Goal: Task Accomplishment & Management: Use online tool/utility

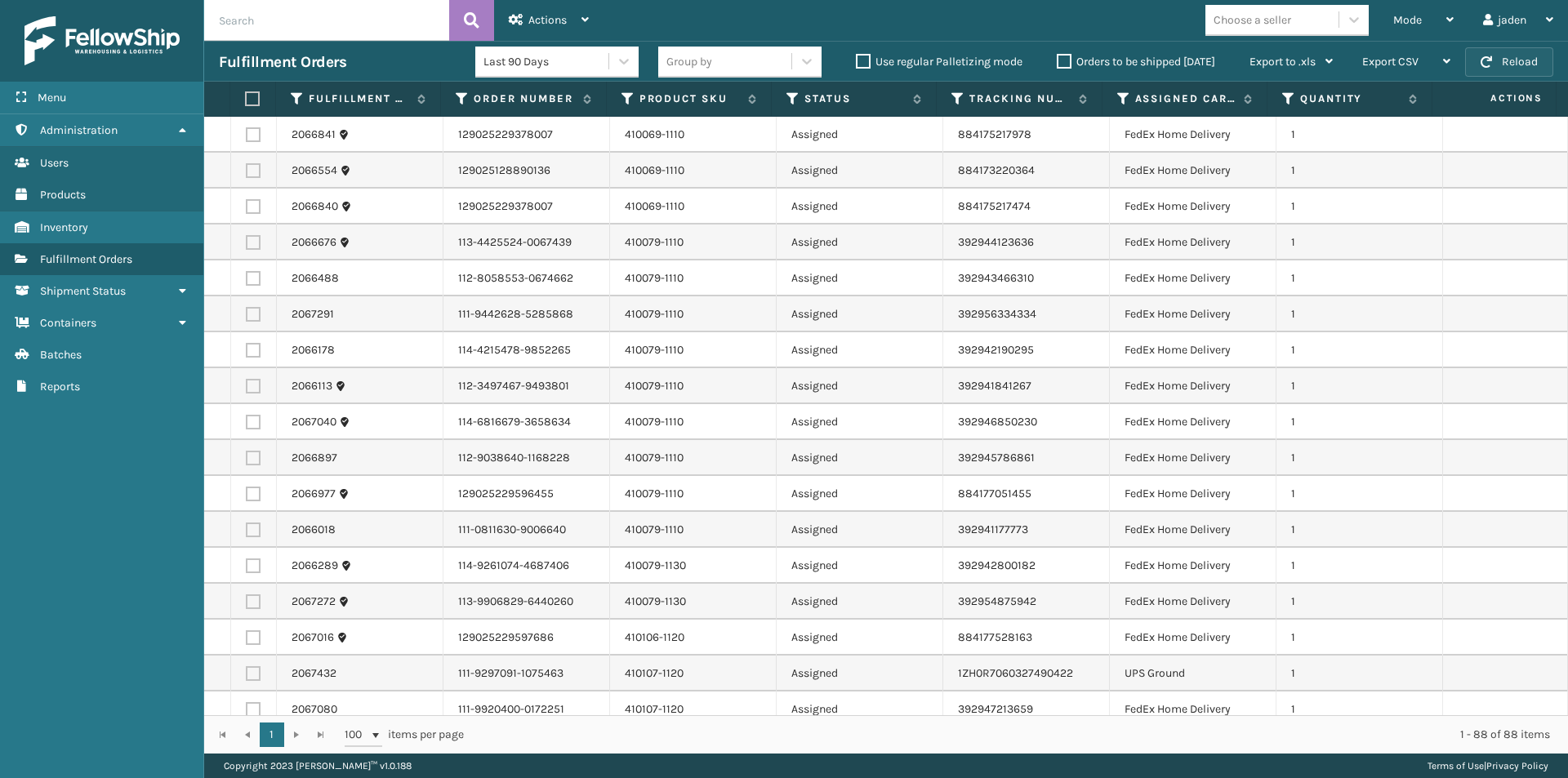
click at [1531, 52] on button "Reload" at bounding box center [1509, 61] width 88 height 29
click at [1513, 62] on button "Reload" at bounding box center [1509, 61] width 88 height 29
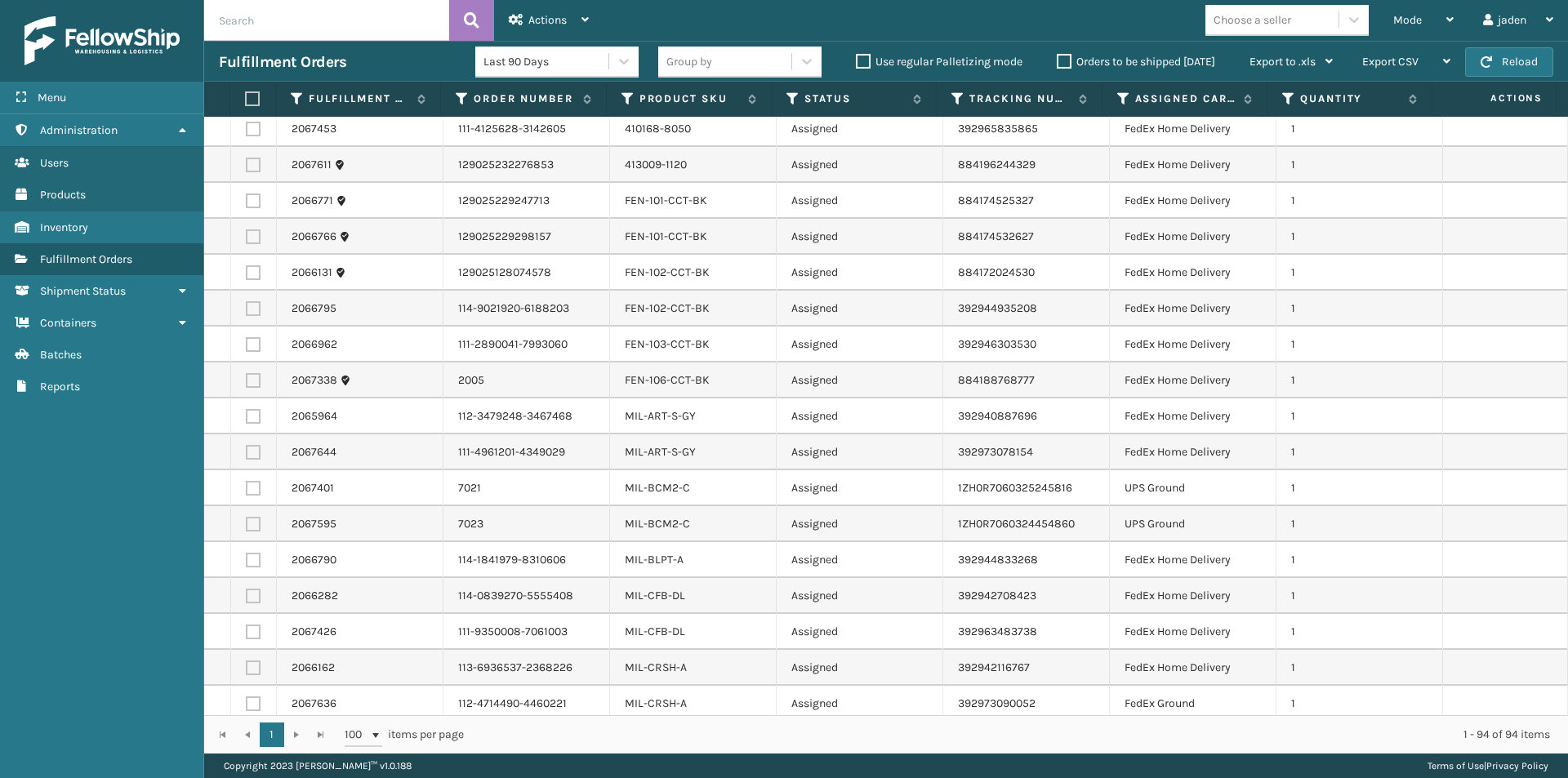
scroll to position [1714, 0]
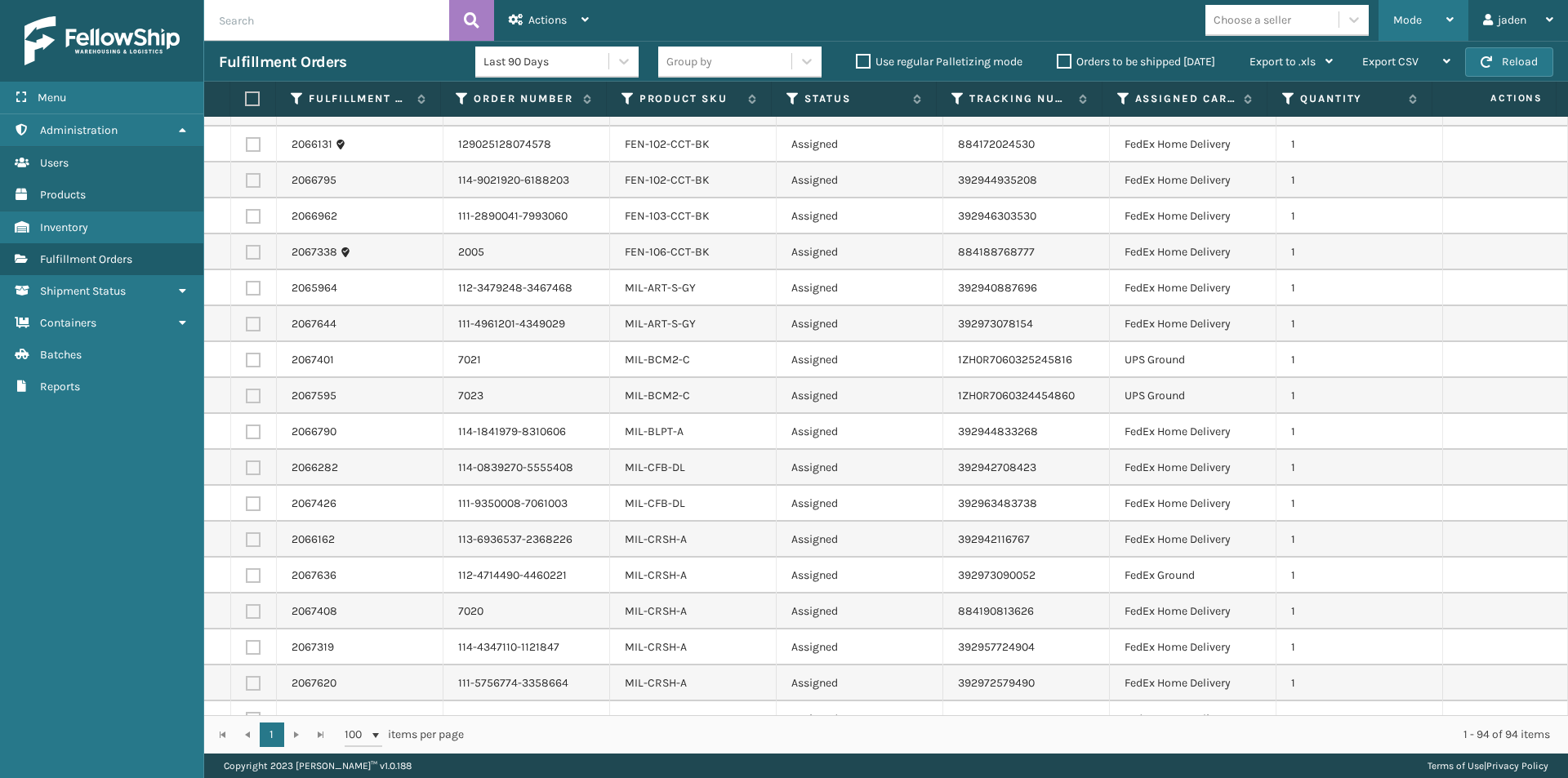
click at [1430, 27] on div "Mode" at bounding box center [1423, 20] width 60 height 40
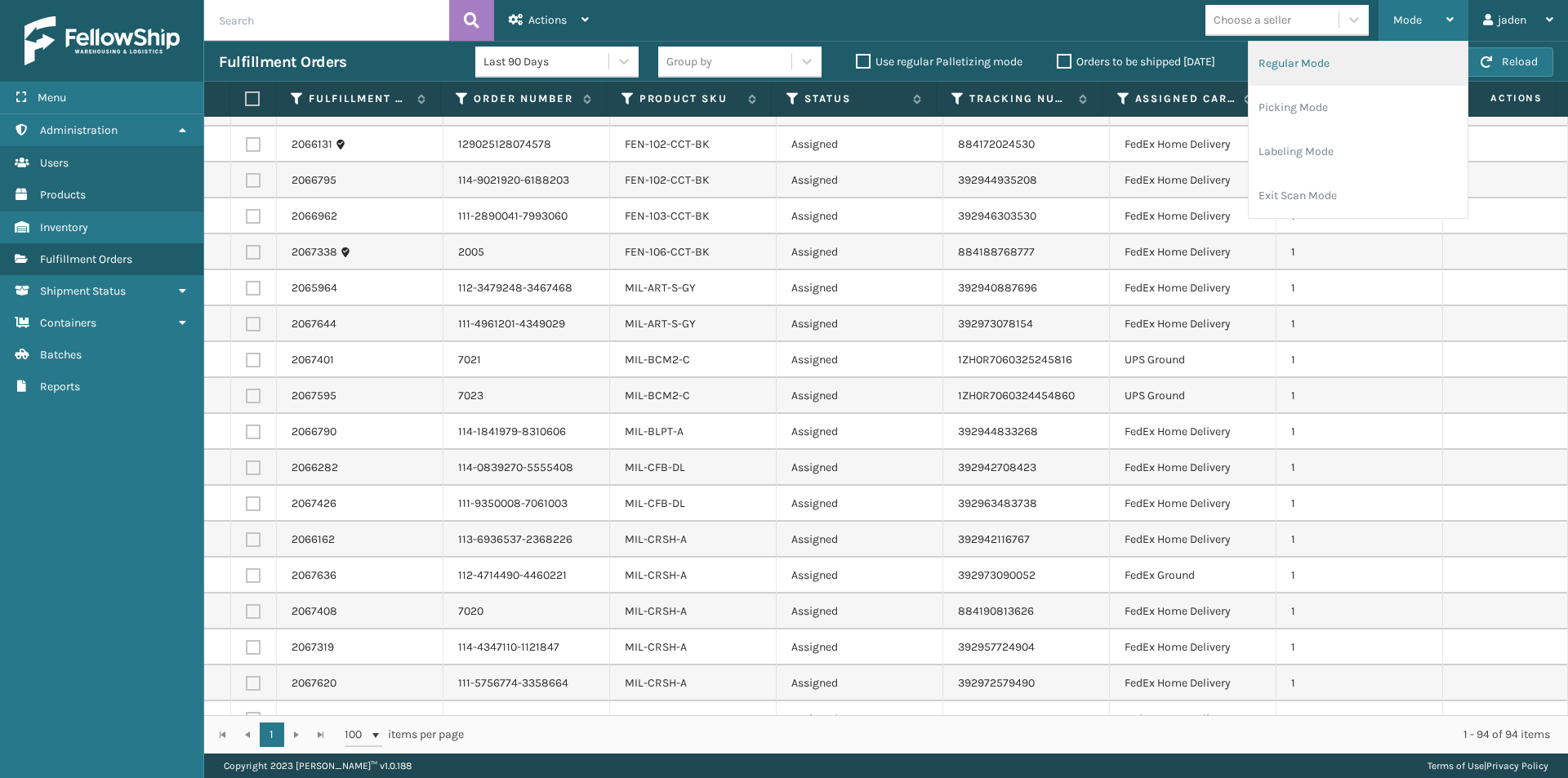
click at [1361, 62] on li "Regular Mode" at bounding box center [1357, 63] width 219 height 44
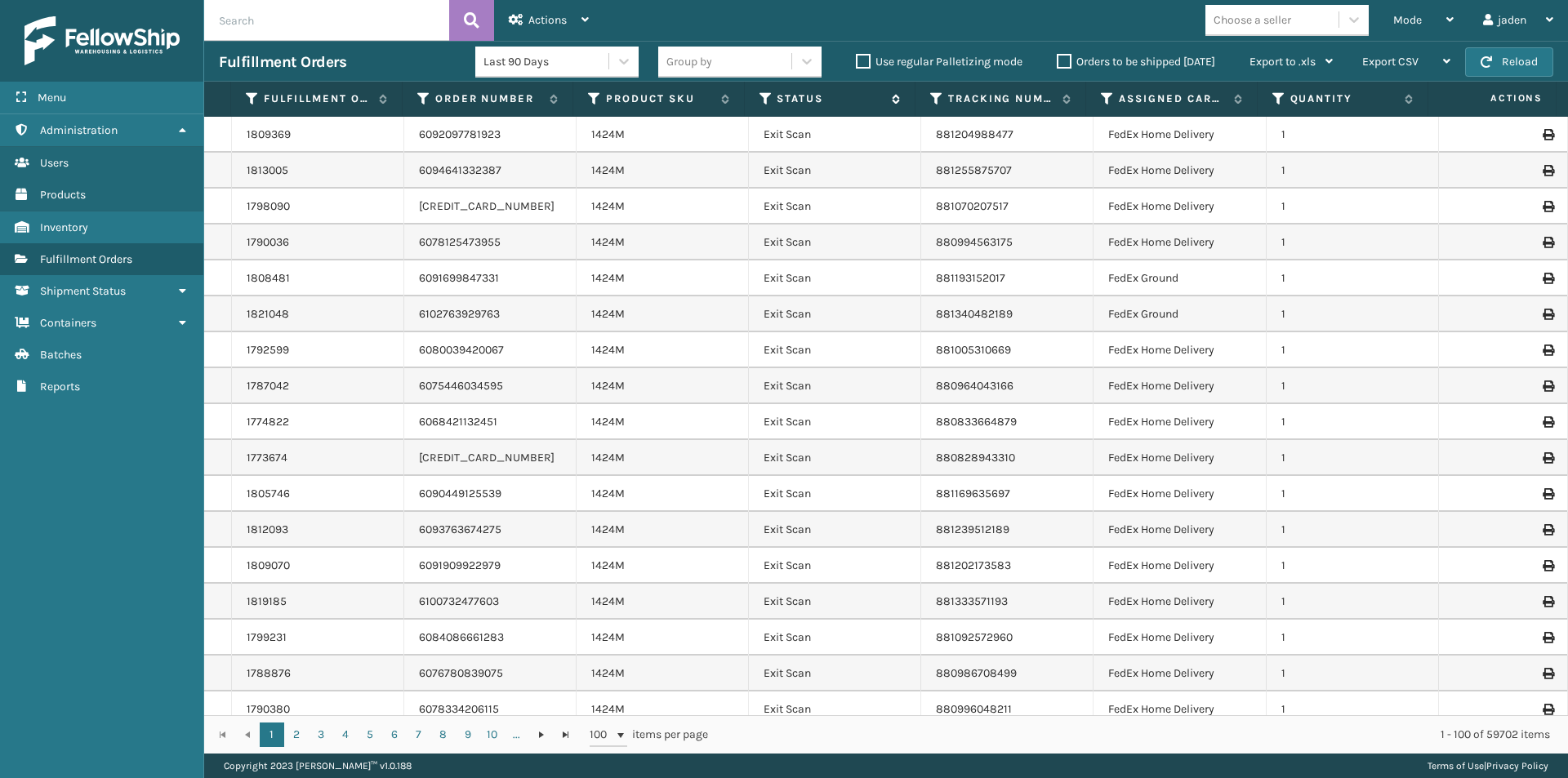
click at [760, 102] on icon at bounding box center [766, 99] width 13 height 15
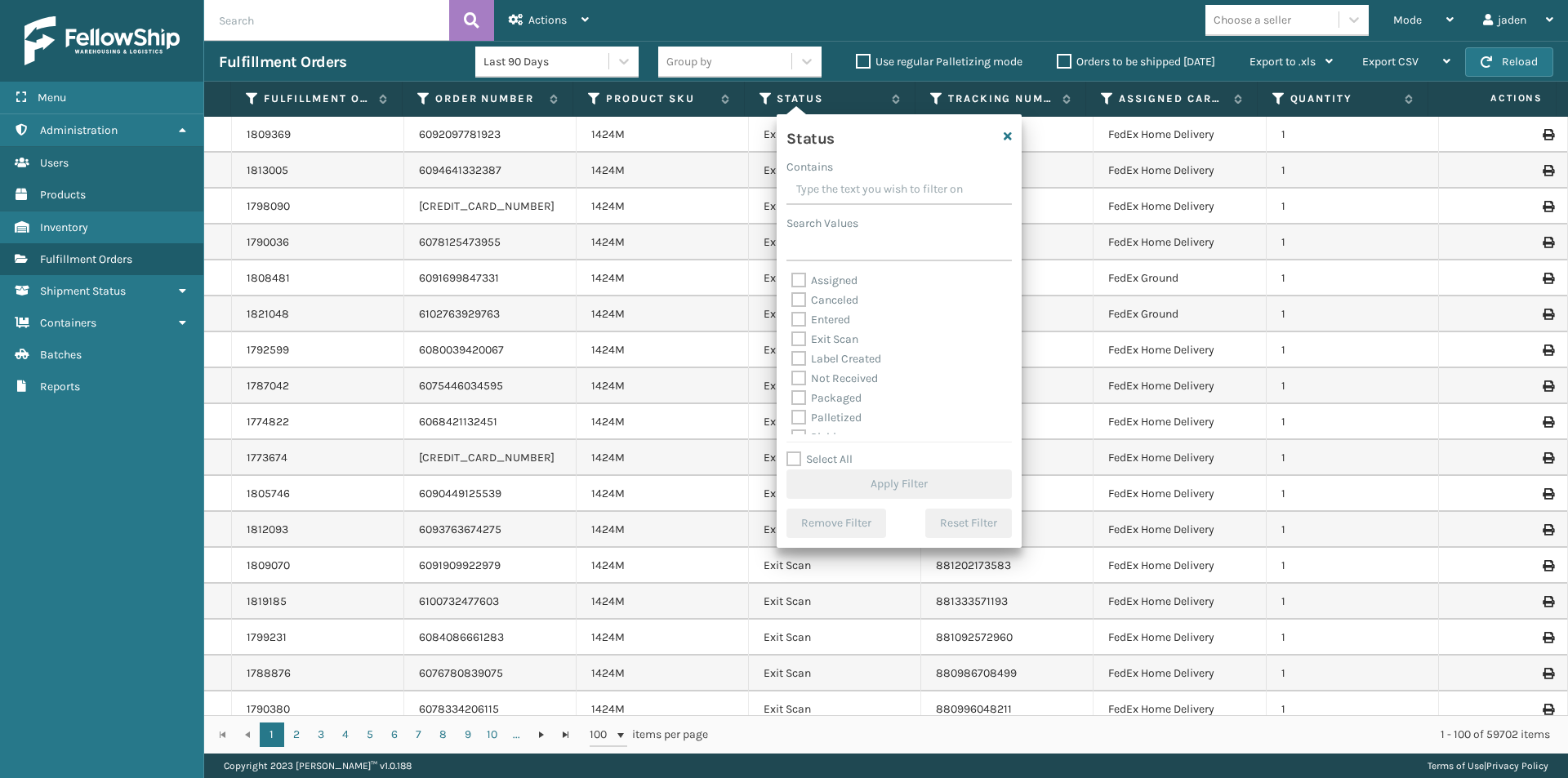
drag, startPoint x: 902, startPoint y: 192, endPoint x: 848, endPoint y: 199, distance: 54.5
click at [848, 190] on input "Contains" at bounding box center [899, 190] width 226 height 29
click at [800, 342] on label "Picking" at bounding box center [821, 345] width 58 height 14
click at [792, 342] on input "Picking" at bounding box center [792, 341] width 1 height 10
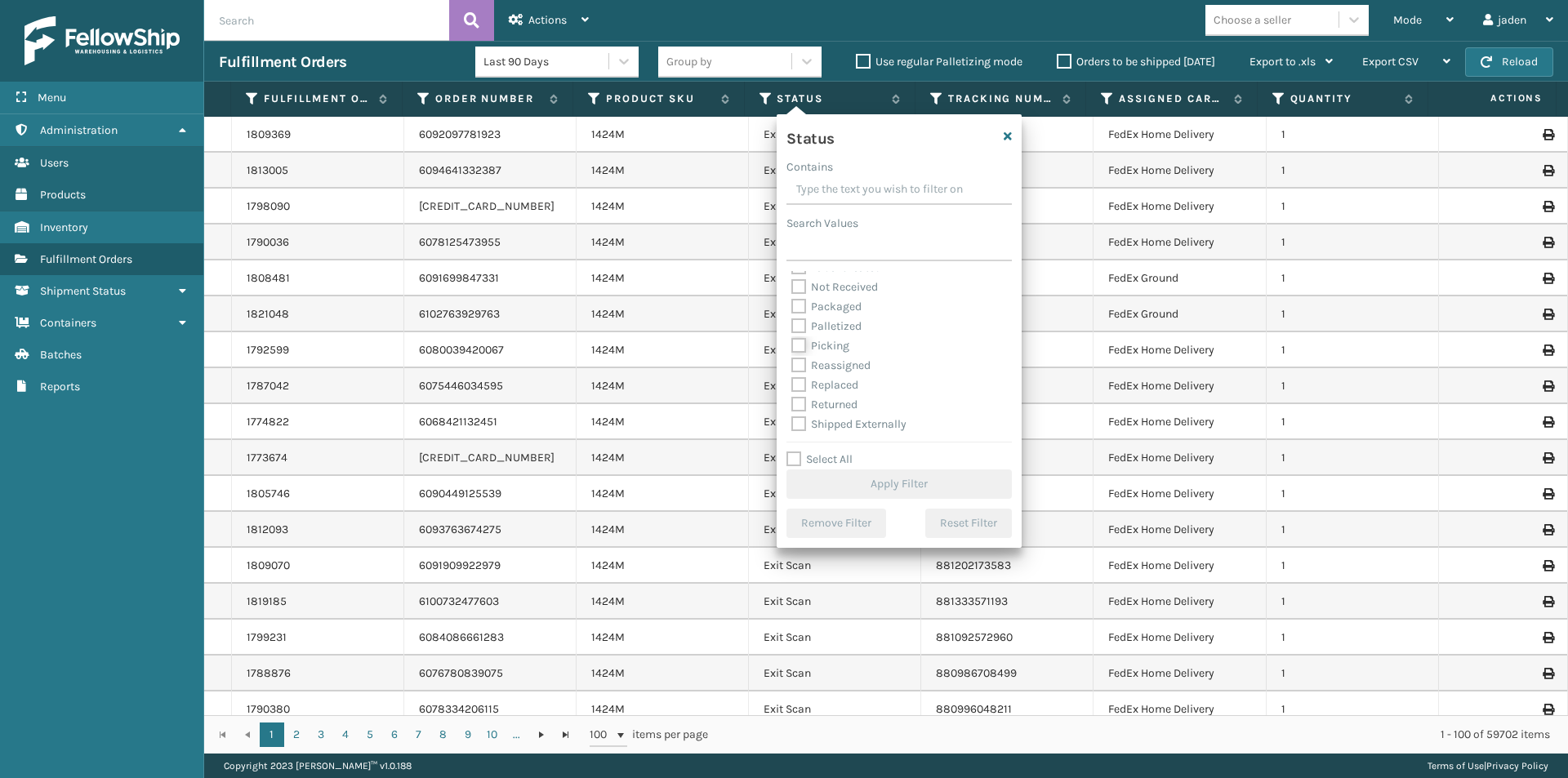
checkbox input "true"
click at [884, 474] on button "Apply Filter" at bounding box center [899, 483] width 226 height 29
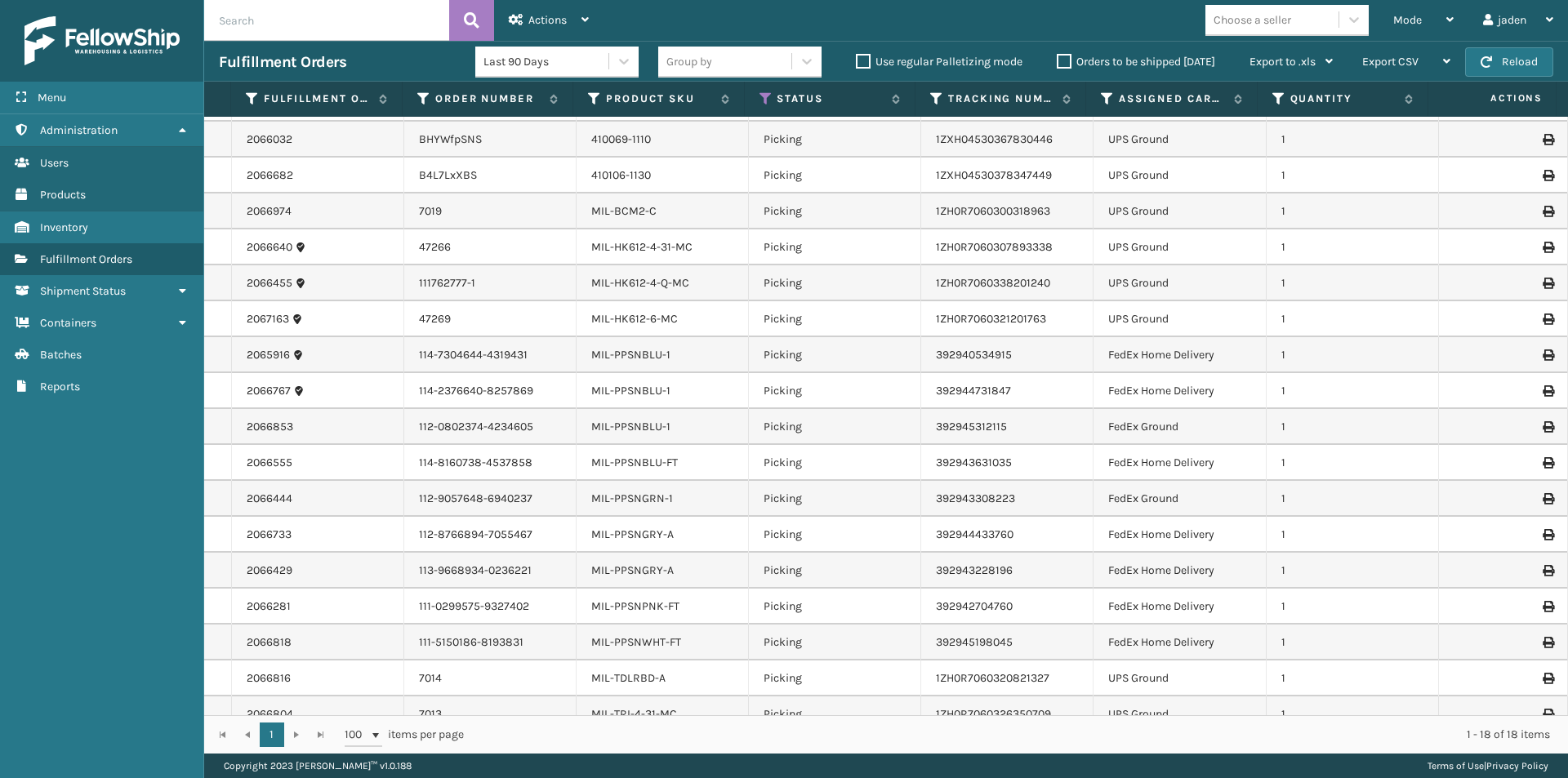
scroll to position [48, 0]
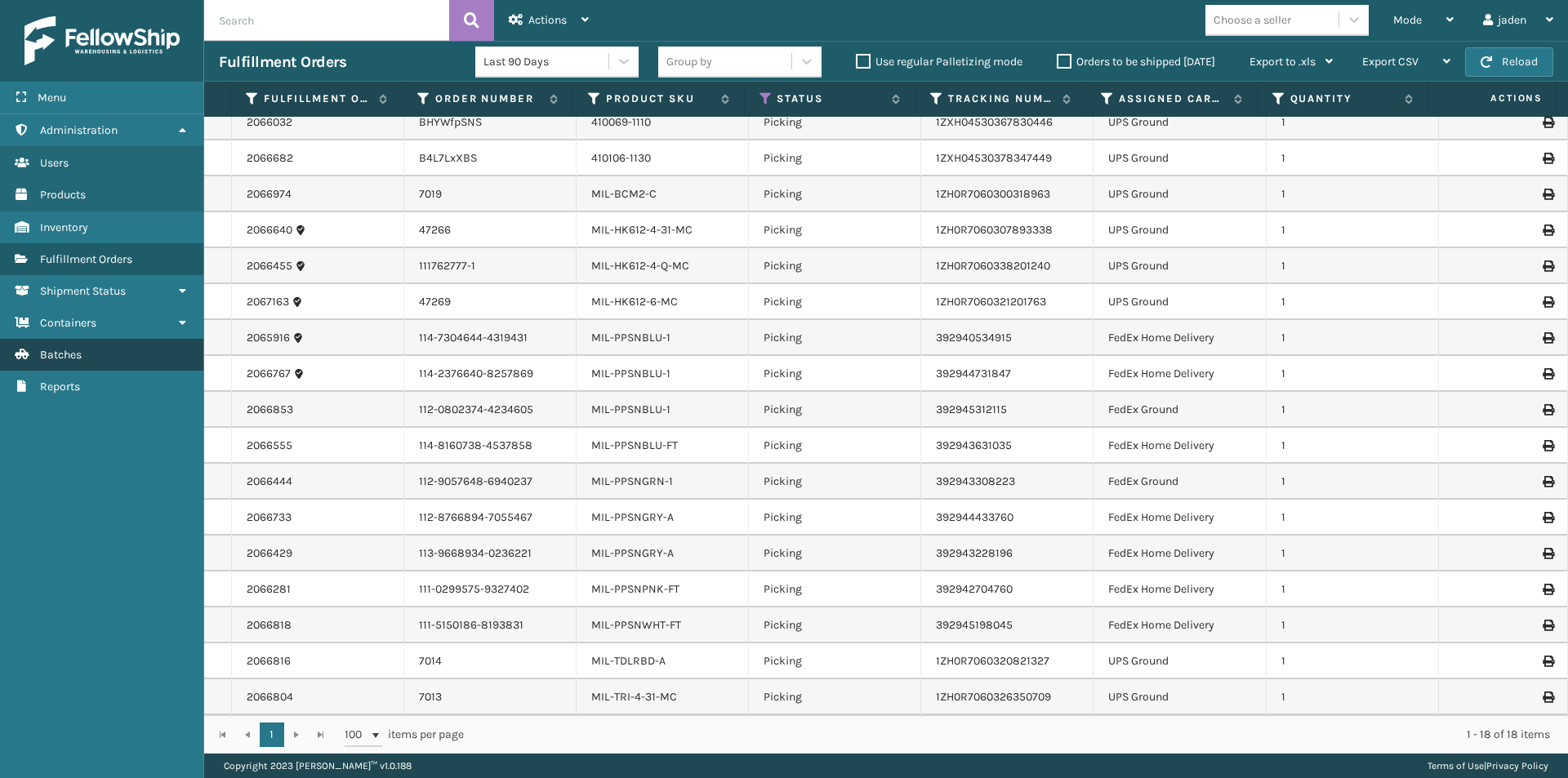
click at [52, 350] on span "Batches" at bounding box center [61, 354] width 41 height 14
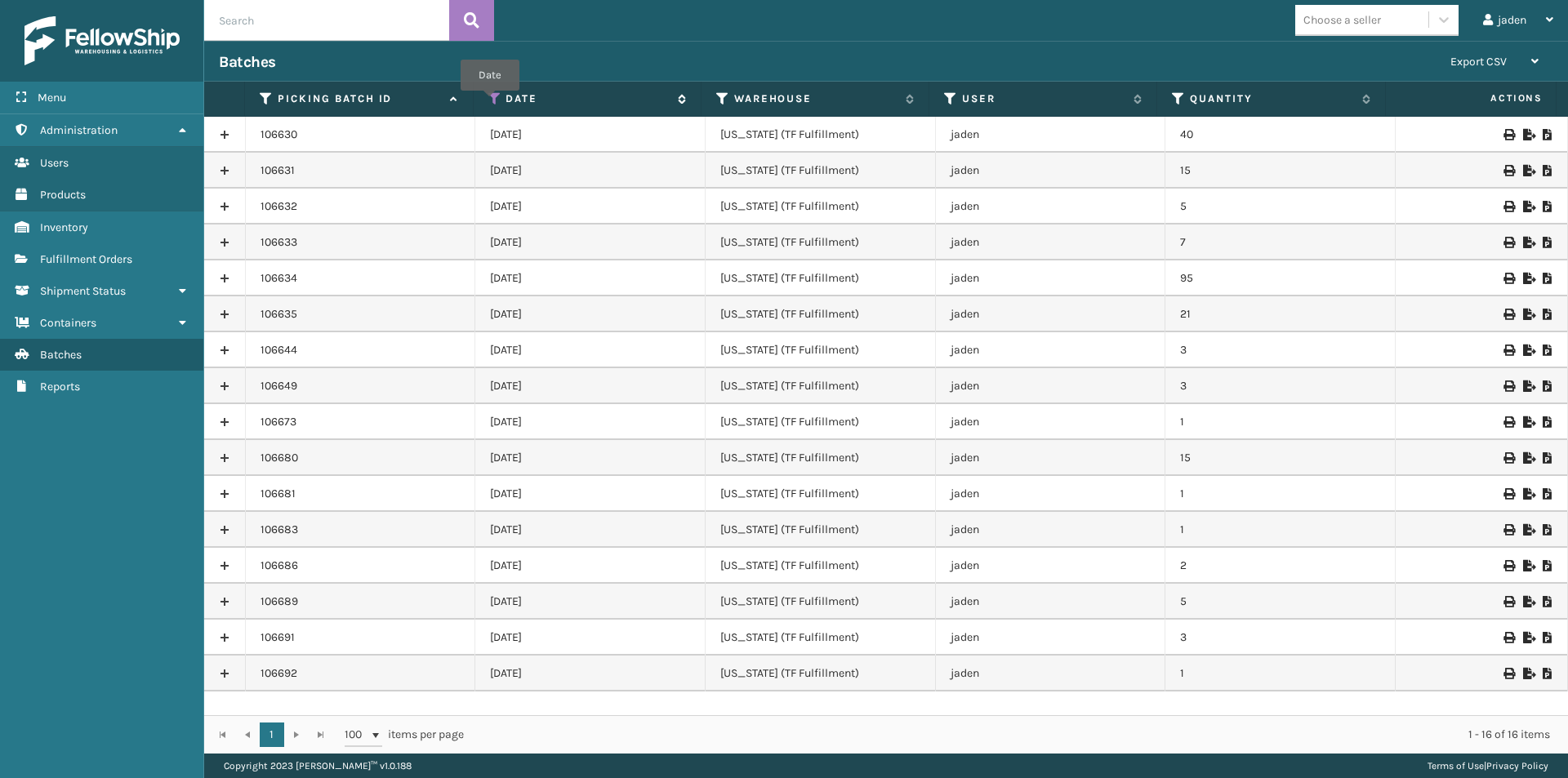
click at [490, 102] on icon at bounding box center [494, 99] width 13 height 15
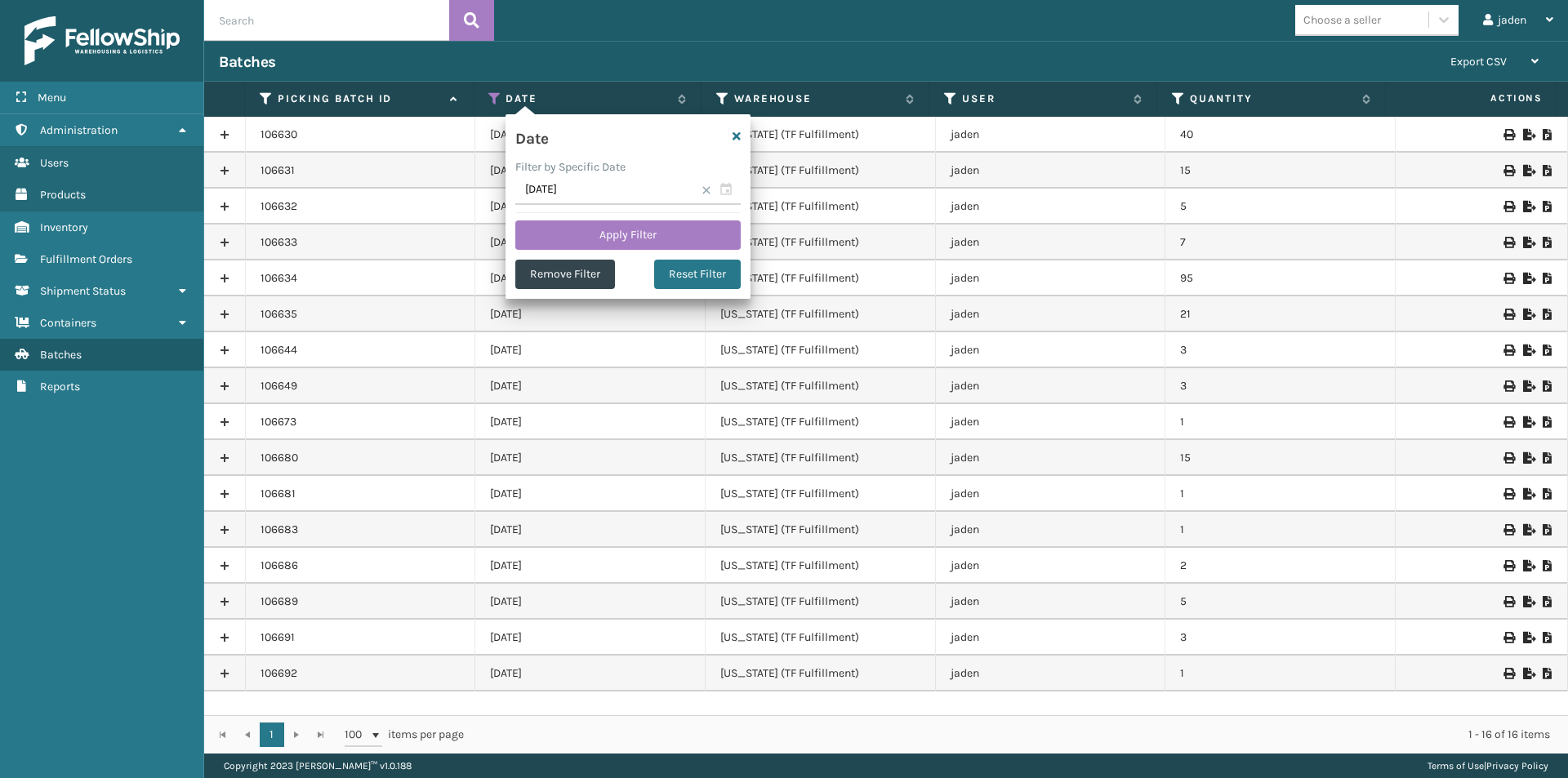
click at [701, 190] on span at bounding box center [706, 190] width 9 height 9
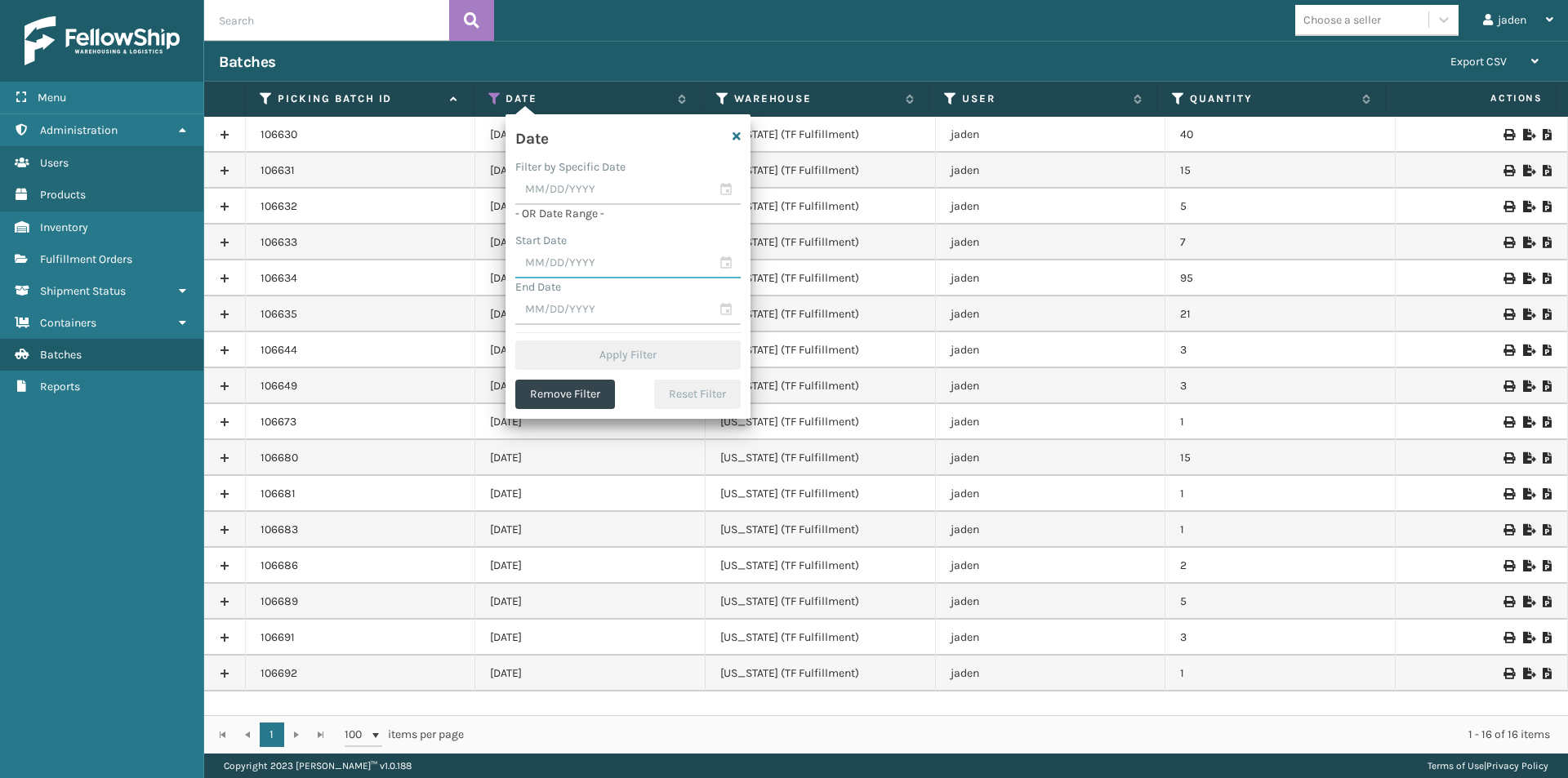
click at [574, 261] on input "text" at bounding box center [628, 263] width 226 height 29
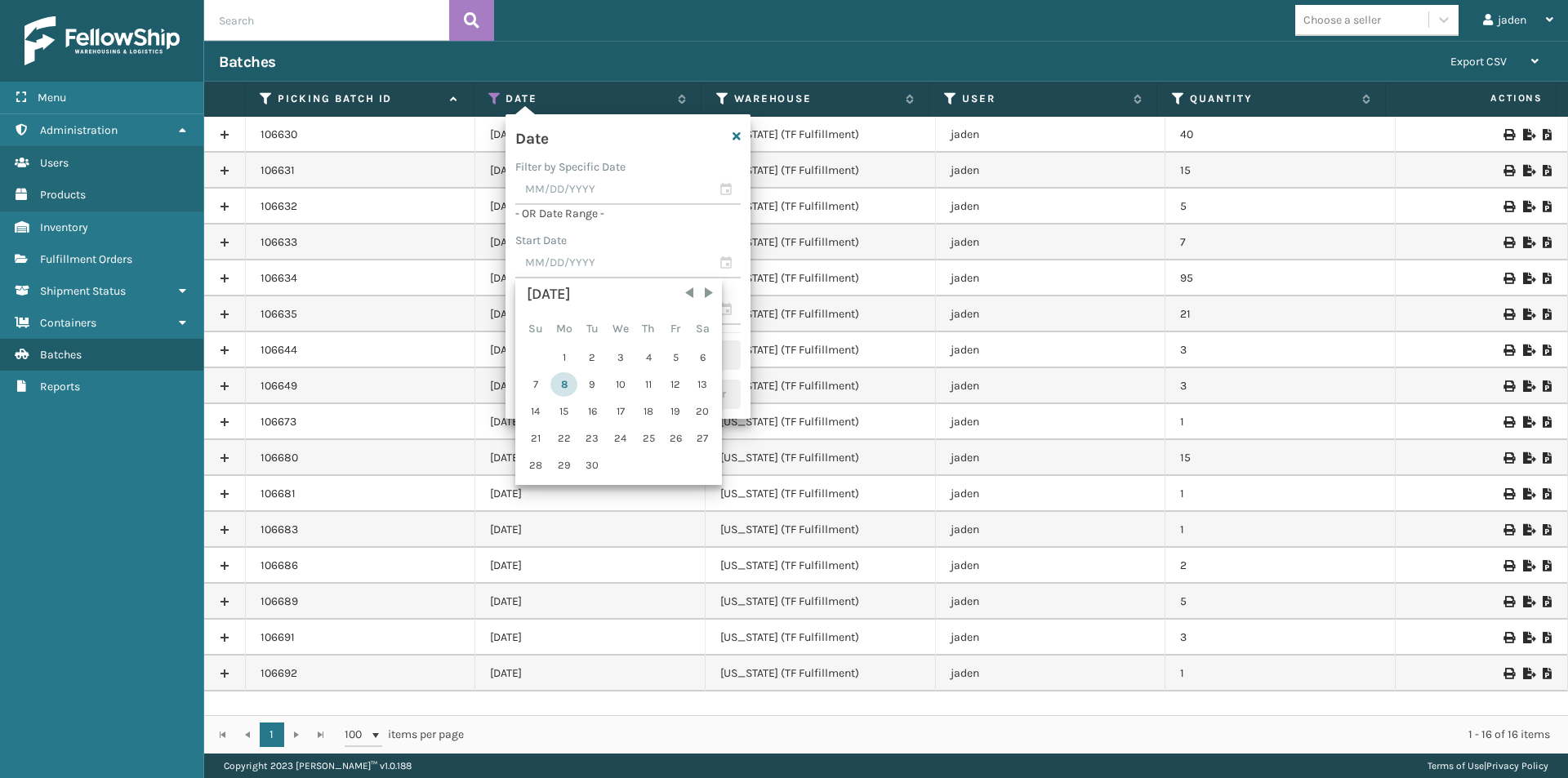
click at [562, 395] on div "8" at bounding box center [563, 384] width 27 height 24
type input "[DATE]"
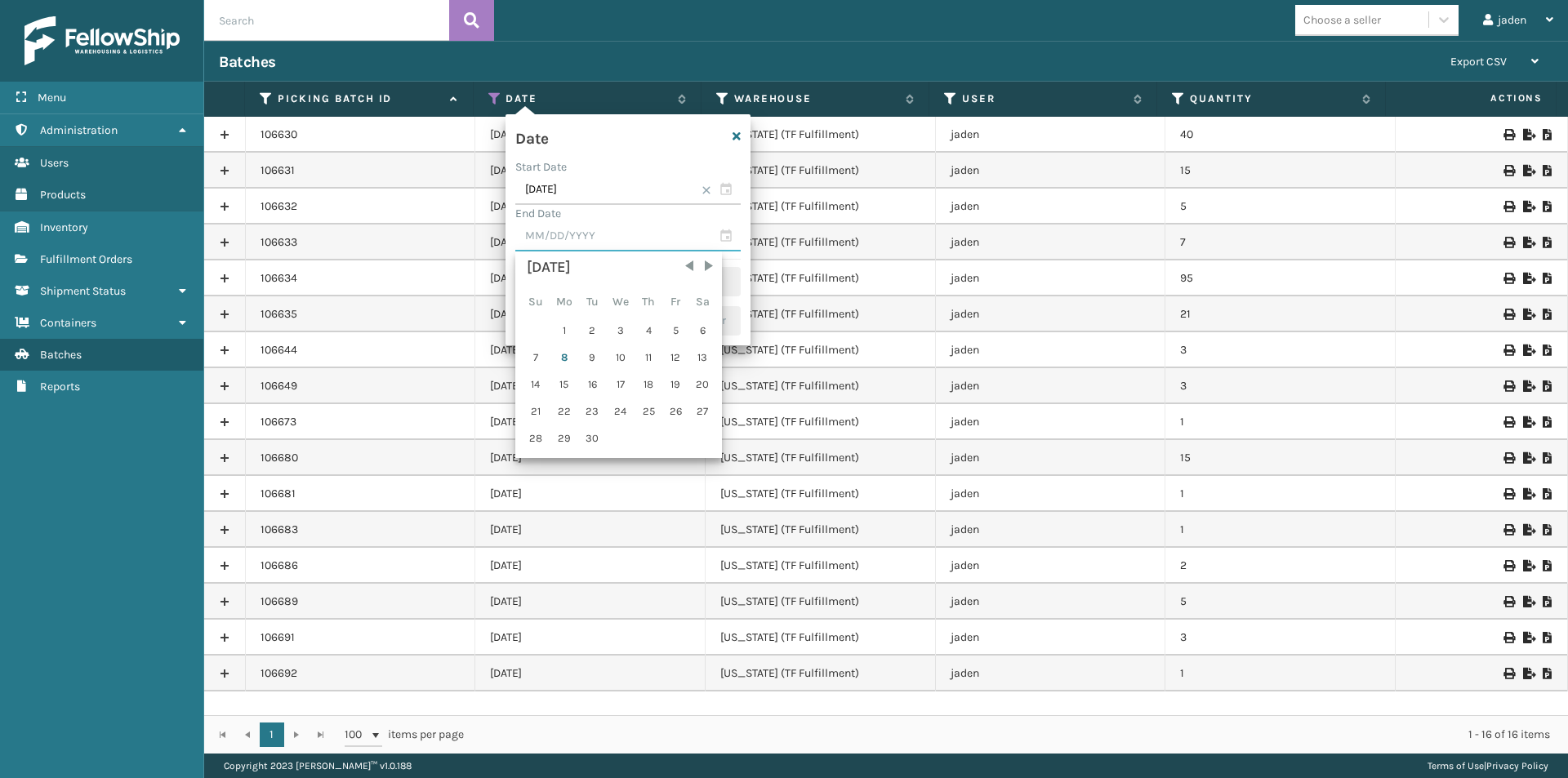
click at [570, 233] on input "text" at bounding box center [628, 236] width 226 height 29
click at [568, 355] on div "8" at bounding box center [563, 357] width 27 height 24
type input "[DATE]"
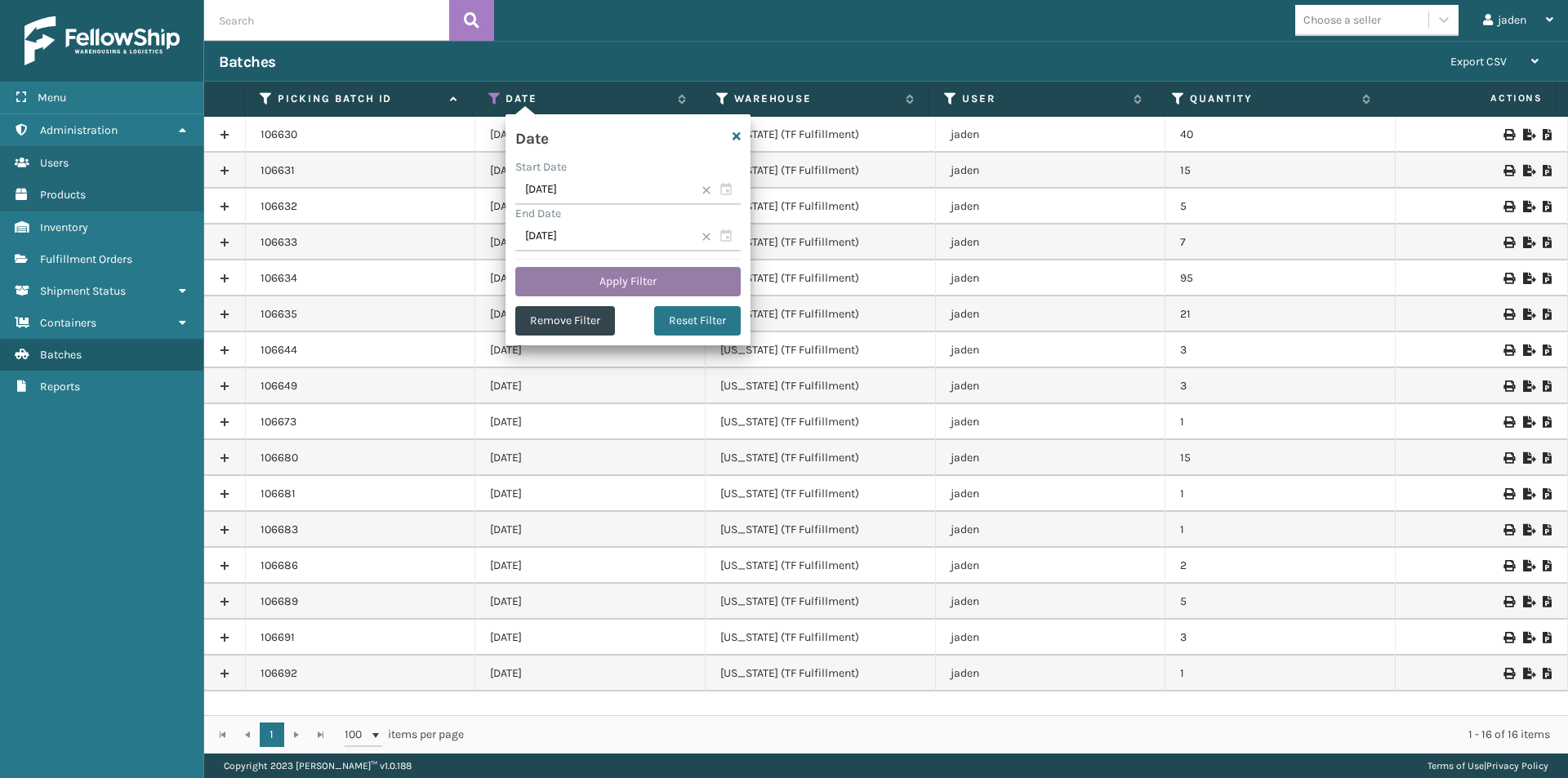
click at [603, 270] on button "Apply Filter" at bounding box center [628, 281] width 226 height 29
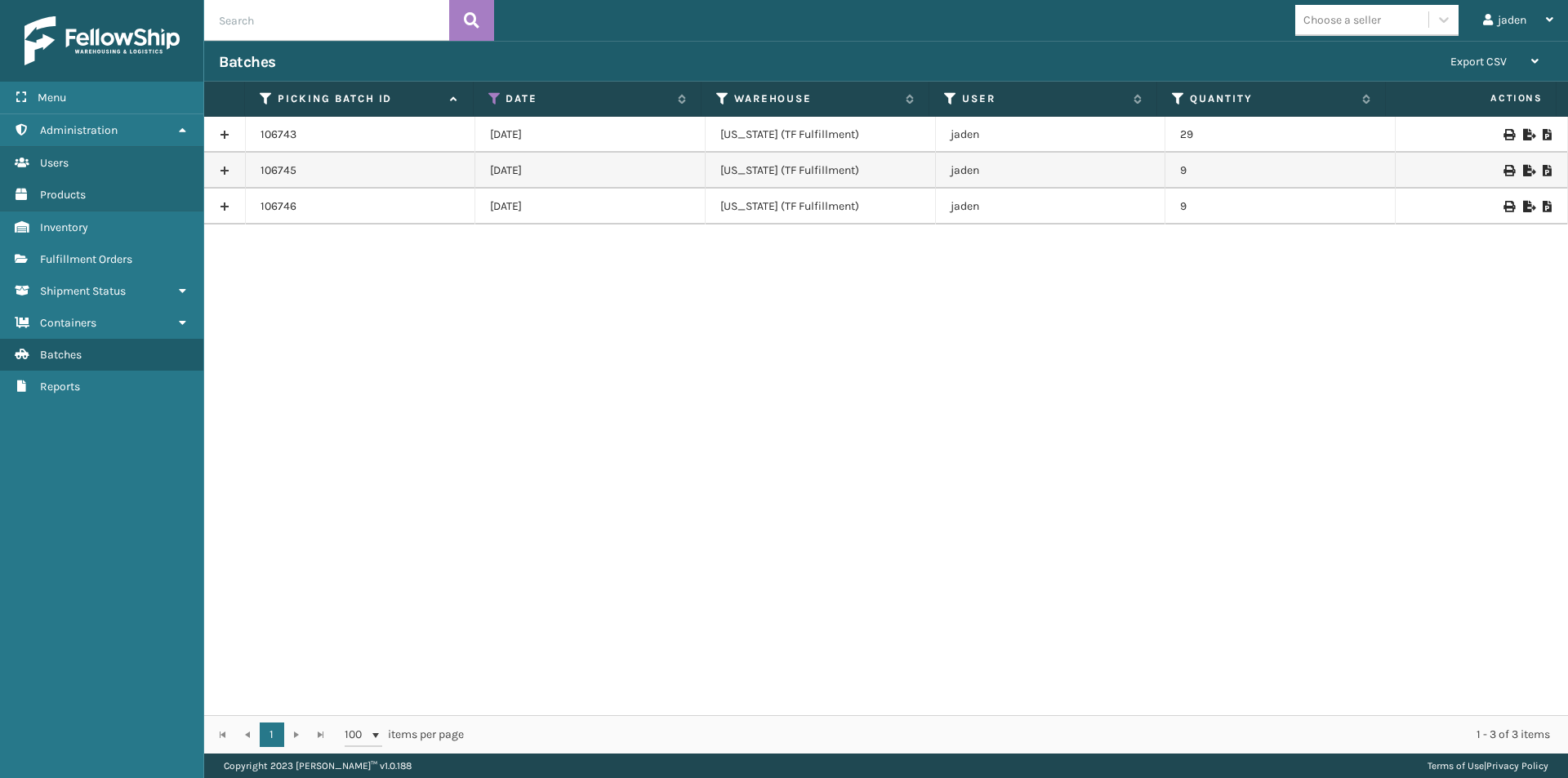
drag, startPoint x: 1139, startPoint y: 341, endPoint x: 723, endPoint y: 469, distance: 435.2
click at [723, 469] on div "106743 [DATE] [US_STATE] (TF Fulfillment) jaden 29 106745 [DATE] [US_STATE] (TF…" at bounding box center [886, 415] width 1363 height 599
click at [1529, 210] on div at bounding box center [1481, 207] width 142 height 11
click at [1543, 206] on icon at bounding box center [1547, 207] width 9 height 11
click at [85, 256] on span "Fulfillment Orders" at bounding box center [86, 258] width 92 height 14
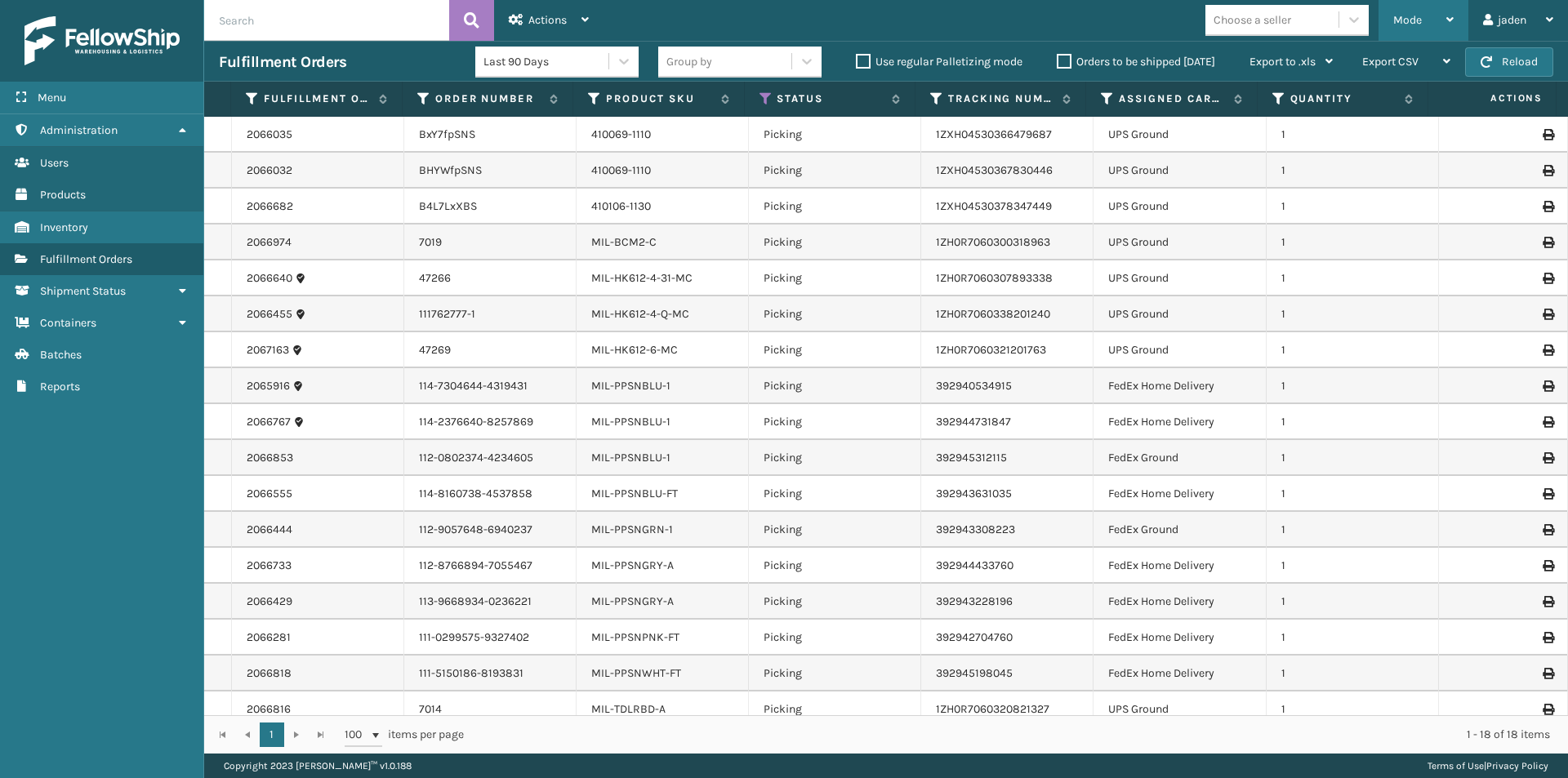
click at [1419, 25] on span "Mode" at bounding box center [1407, 20] width 28 height 14
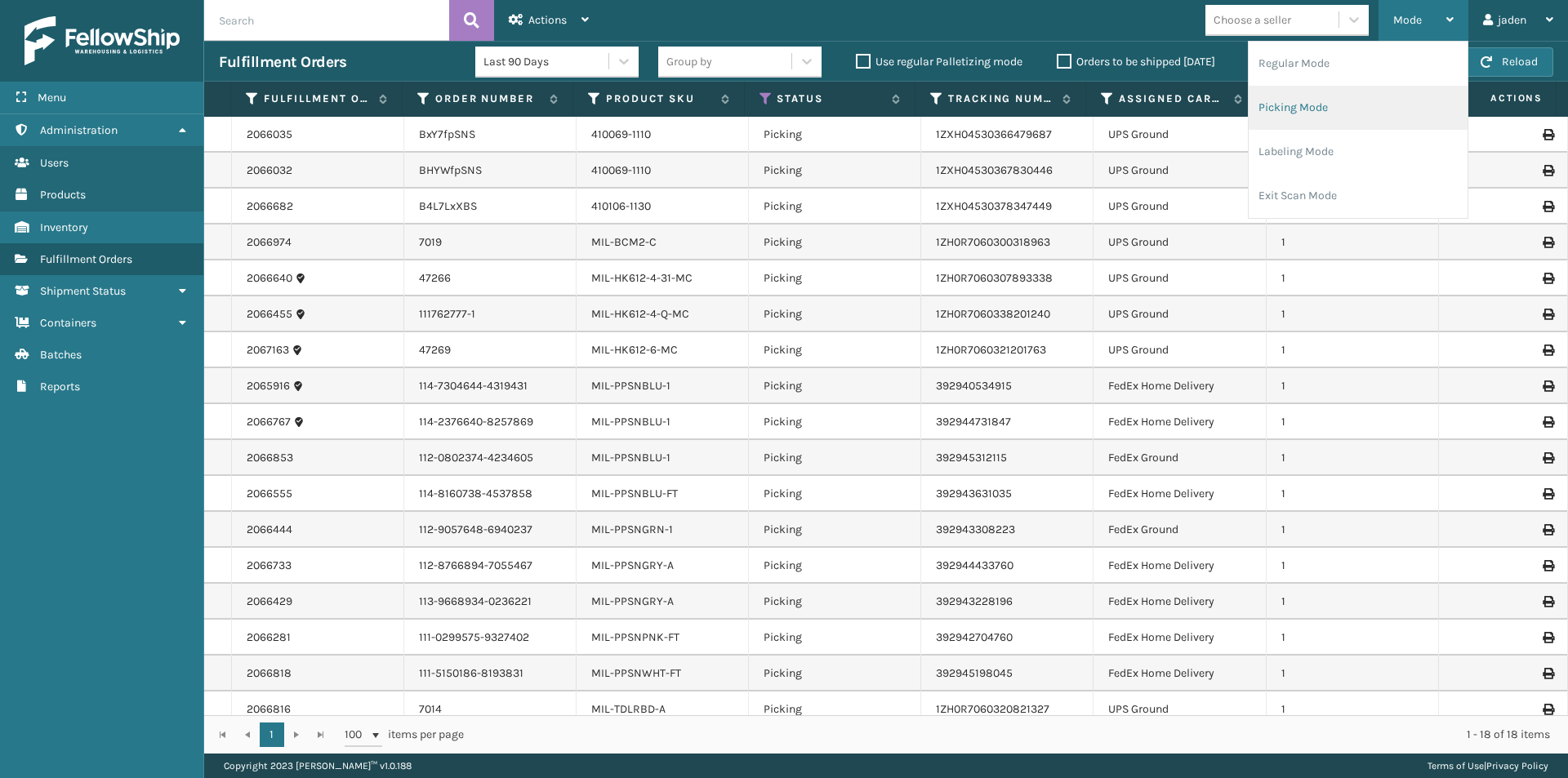
click at [1375, 108] on li "Picking Mode" at bounding box center [1357, 107] width 219 height 44
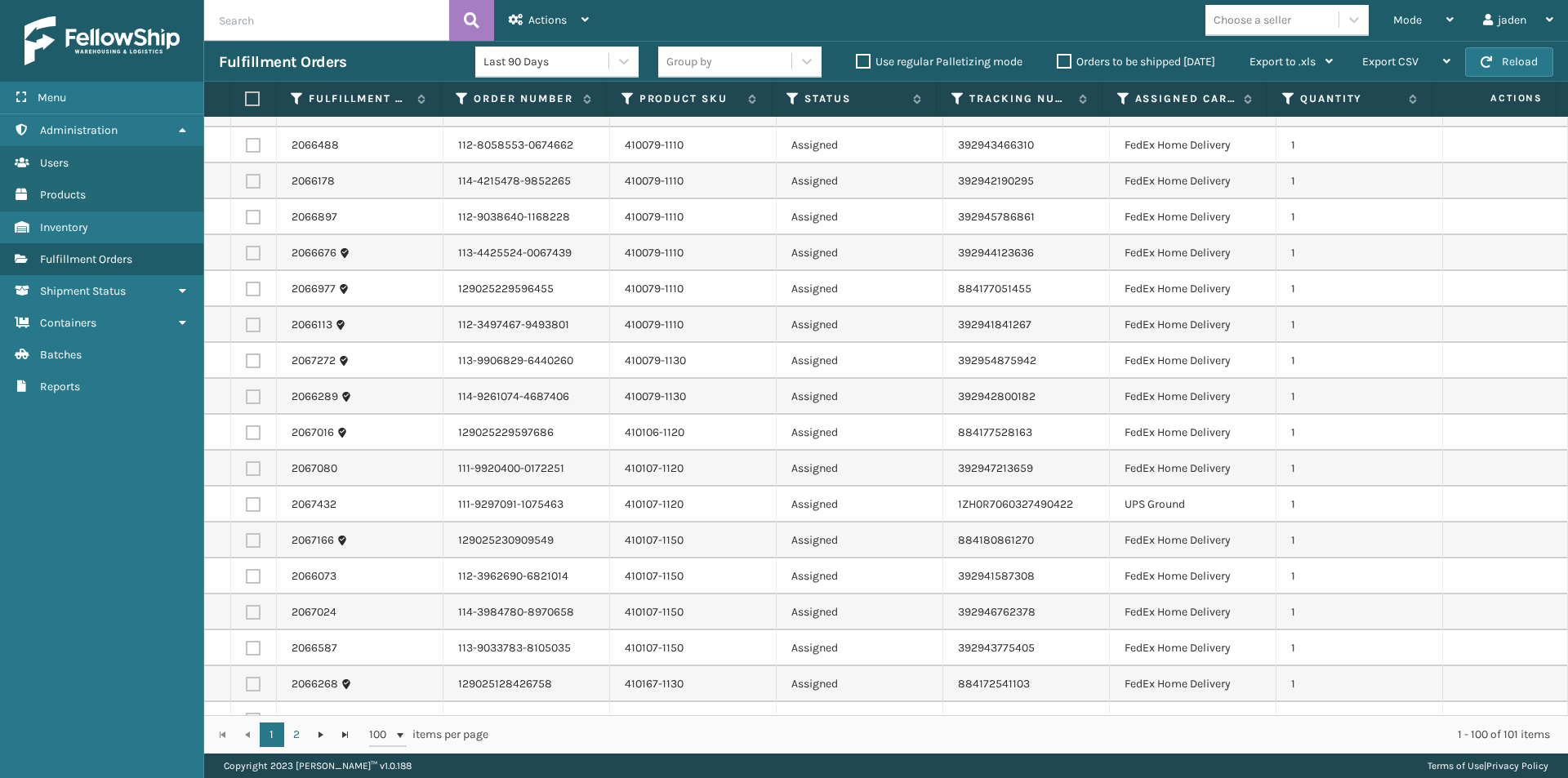
scroll to position [245, 0]
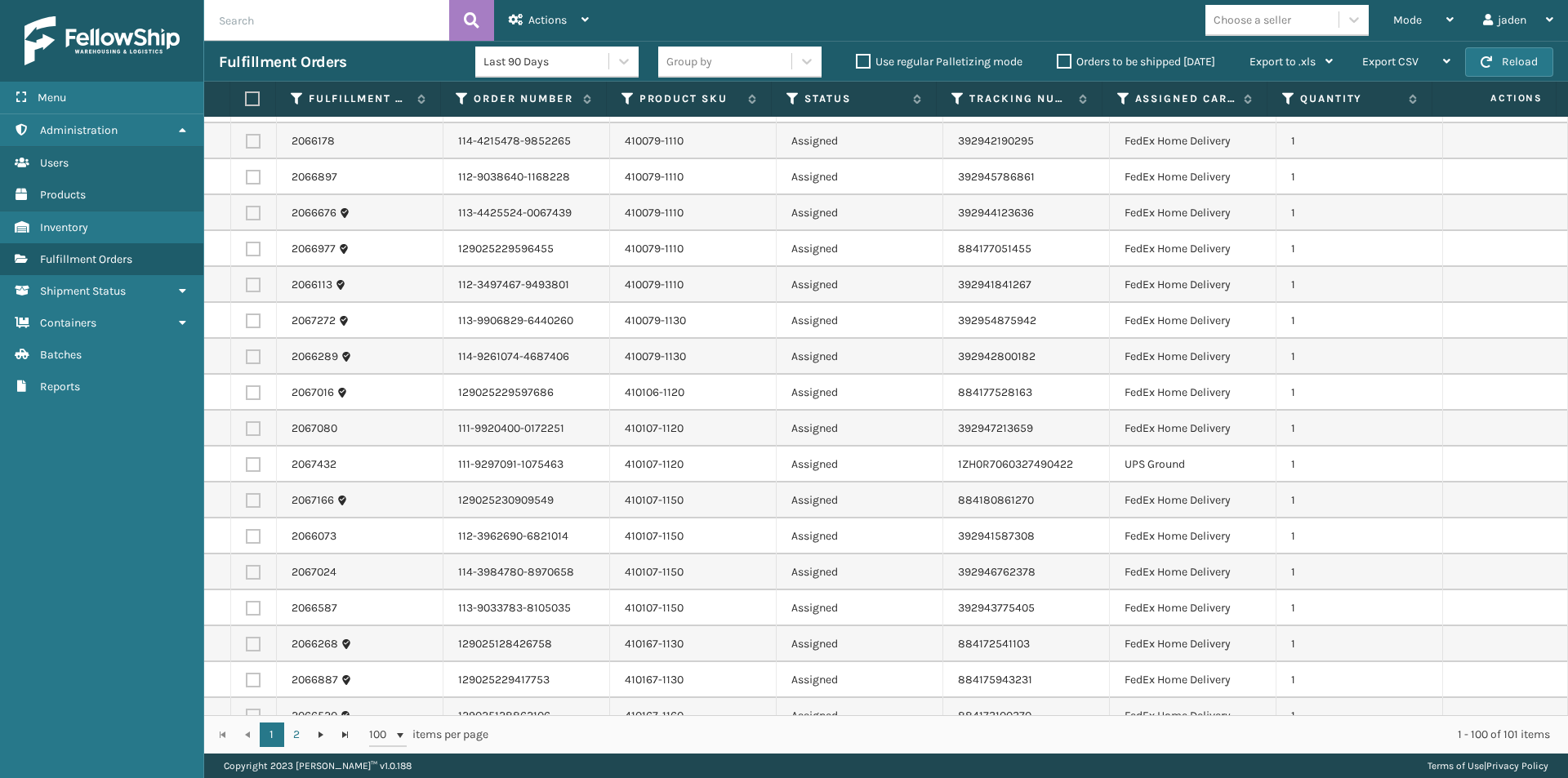
click at [254, 99] on label at bounding box center [250, 99] width 10 height 15
click at [245, 99] on input "checkbox" at bounding box center [245, 99] width 1 height 10
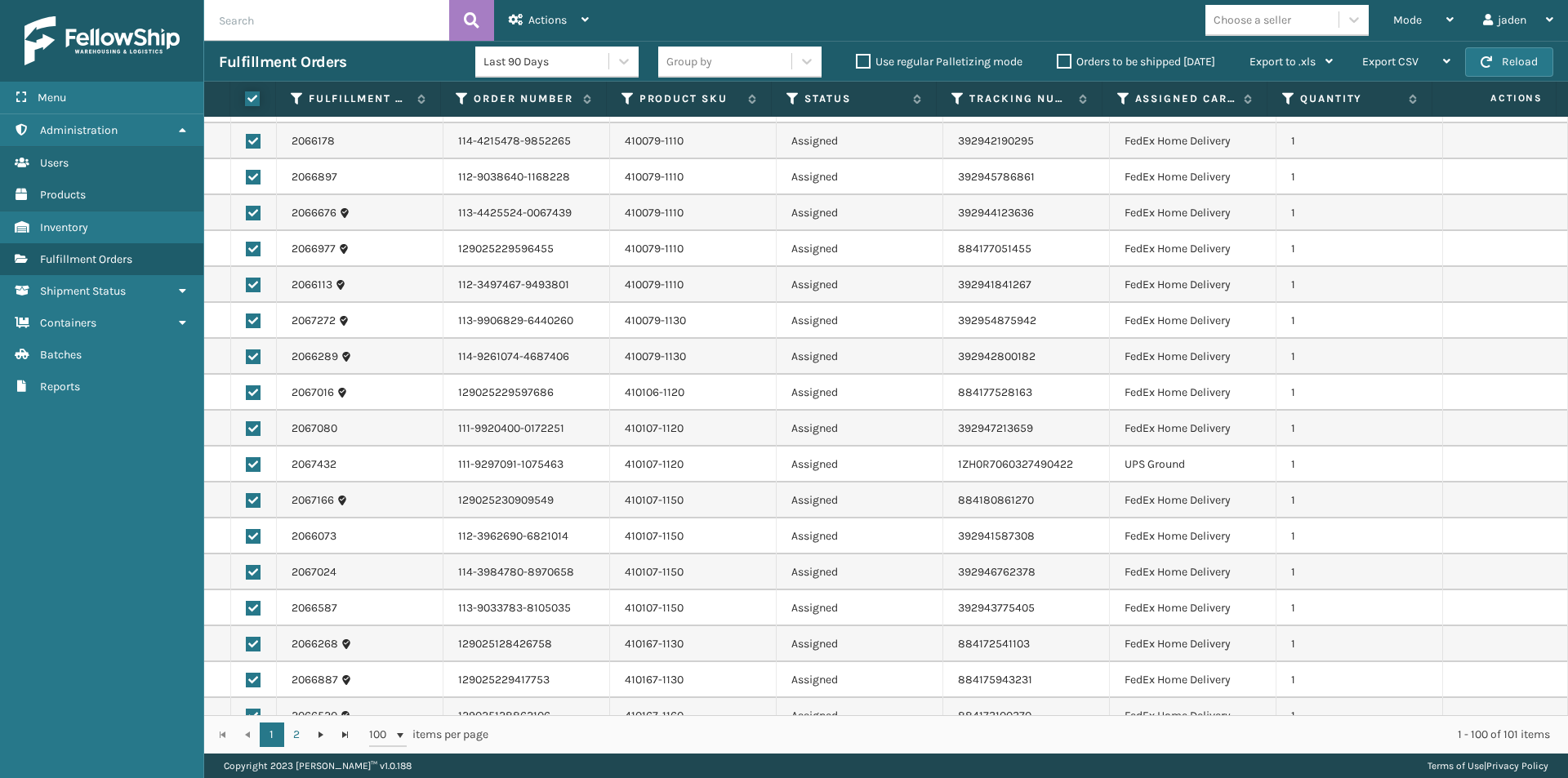
checkbox input "true"
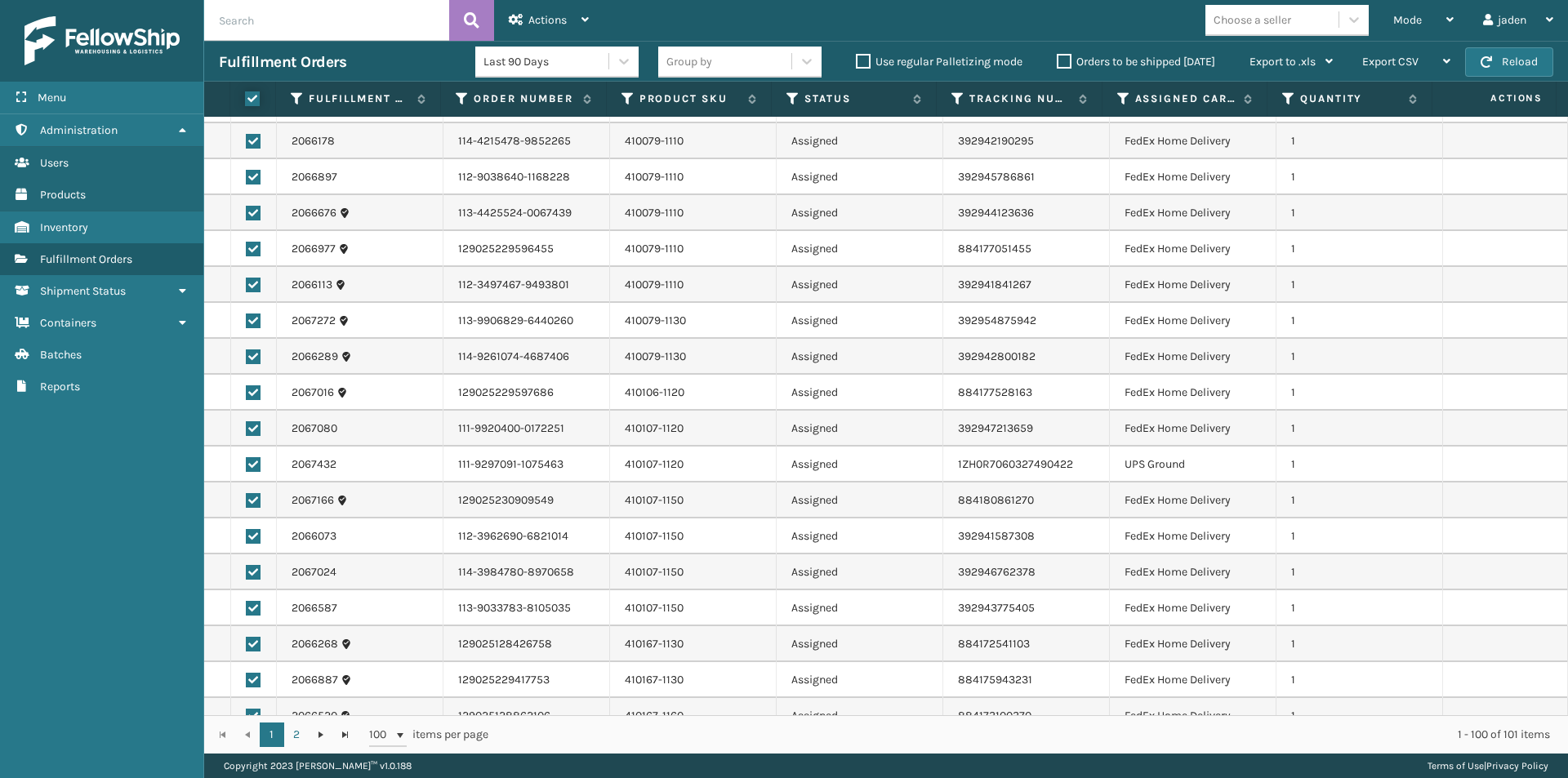
checkbox input "true"
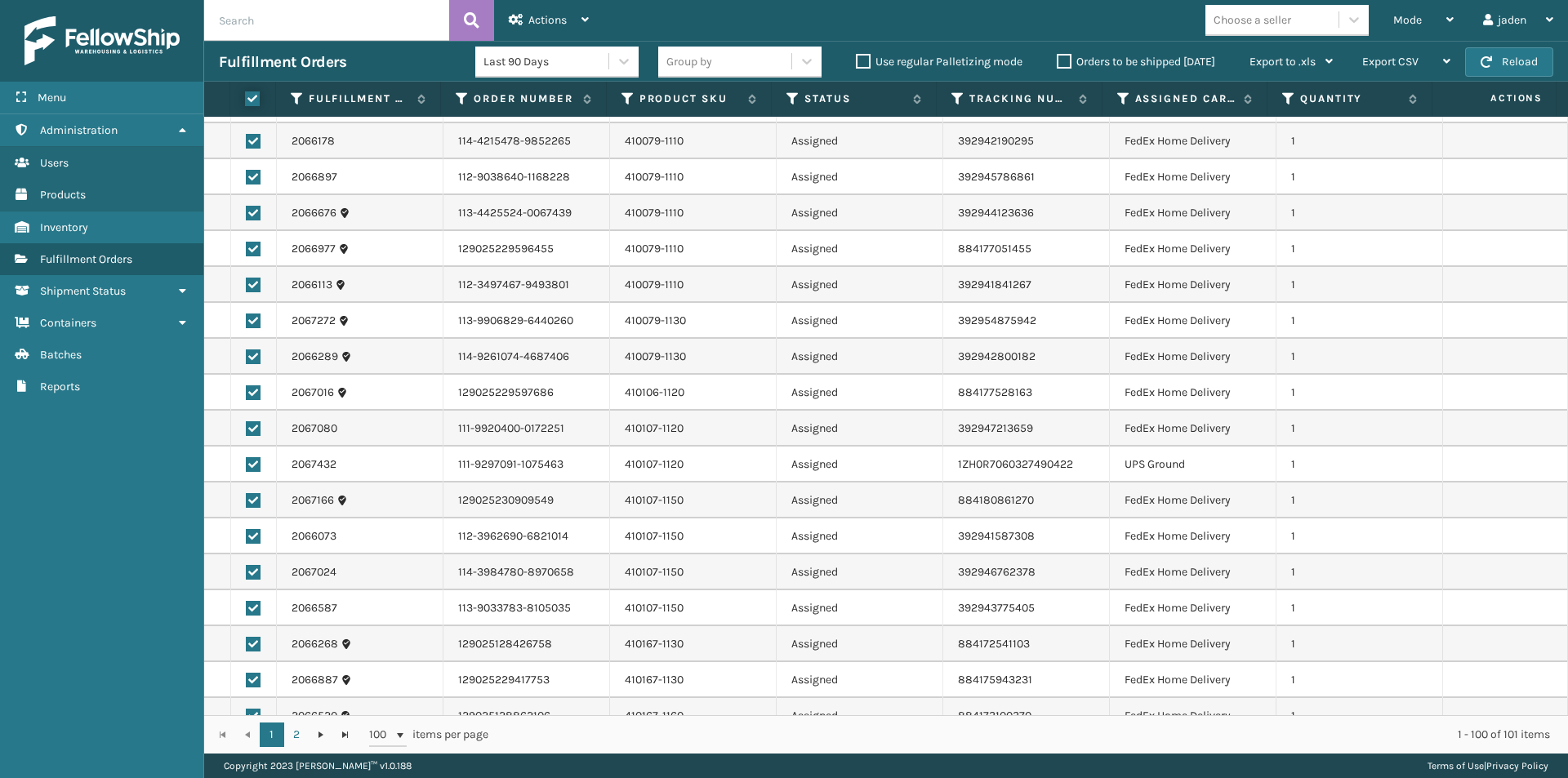
checkbox input "true"
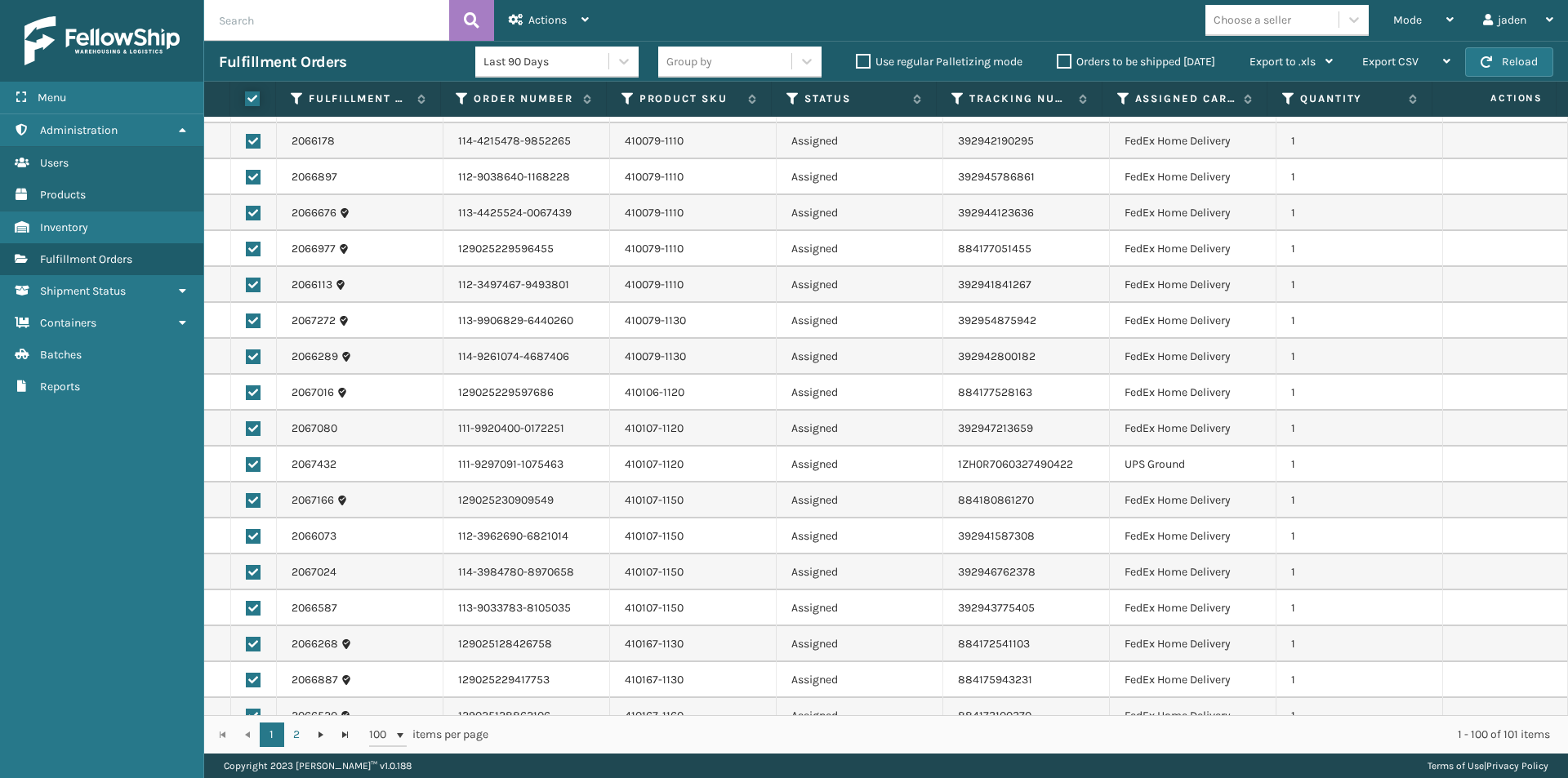
checkbox input "true"
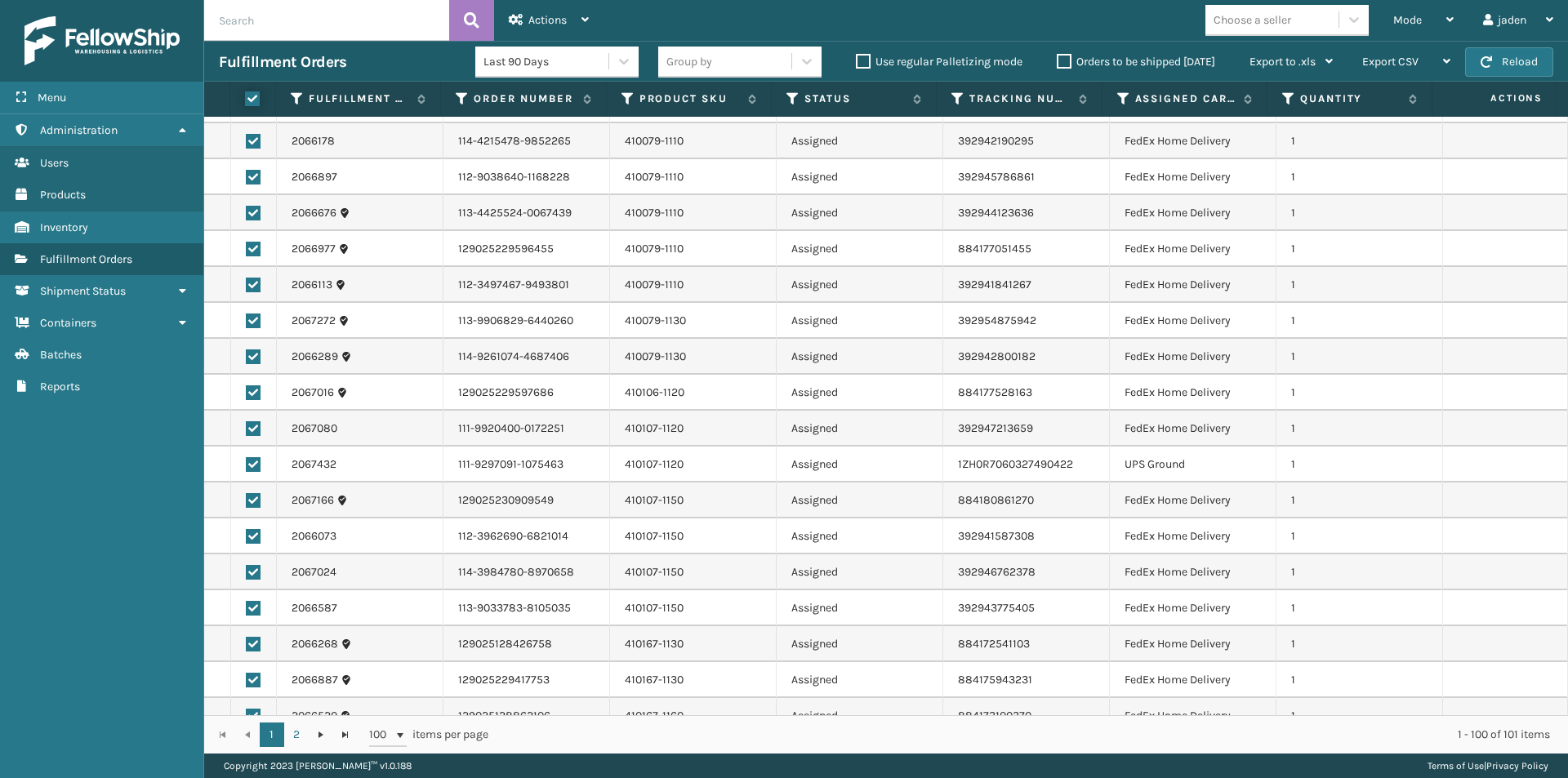
checkbox input "true"
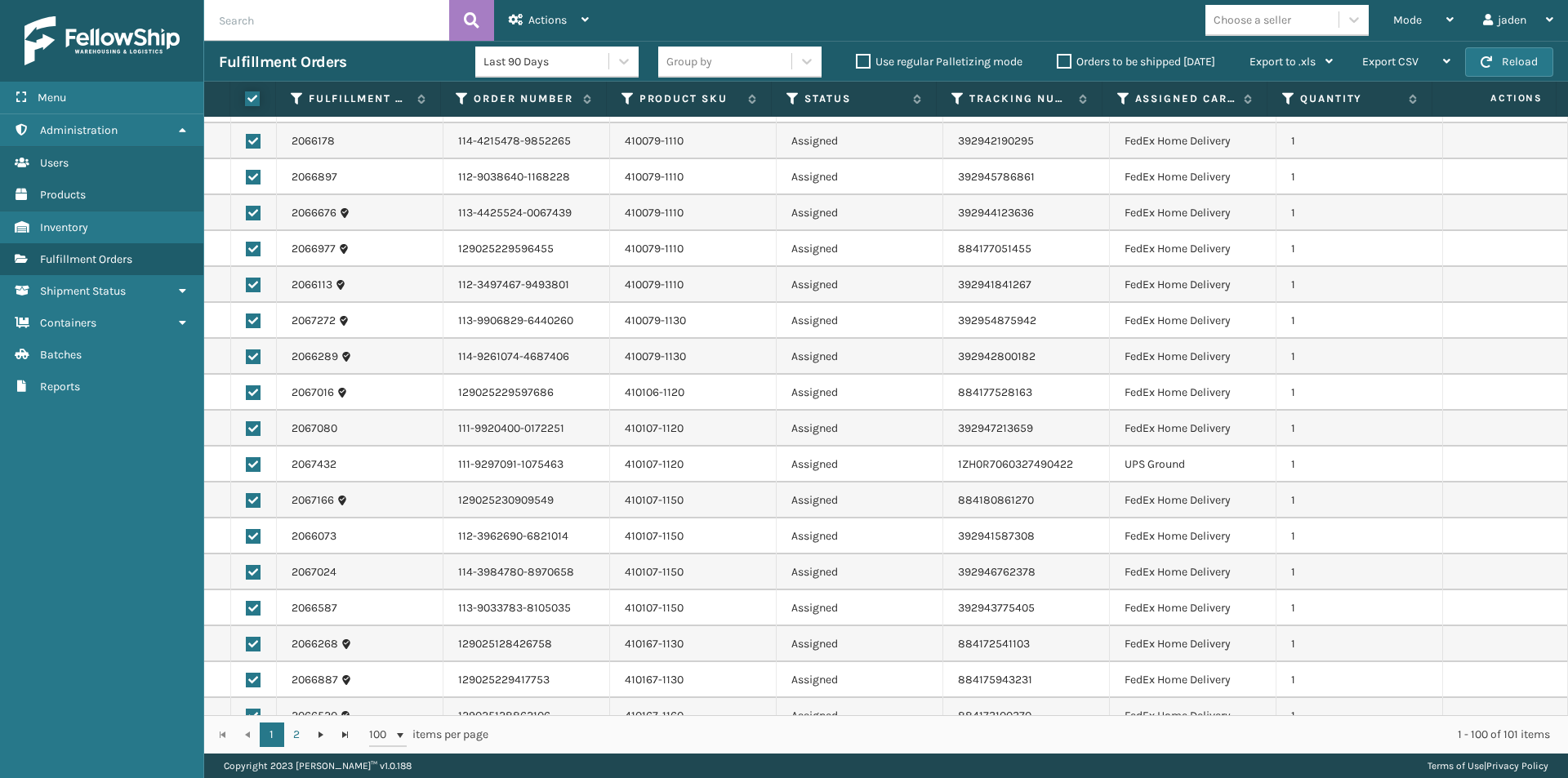
checkbox input "true"
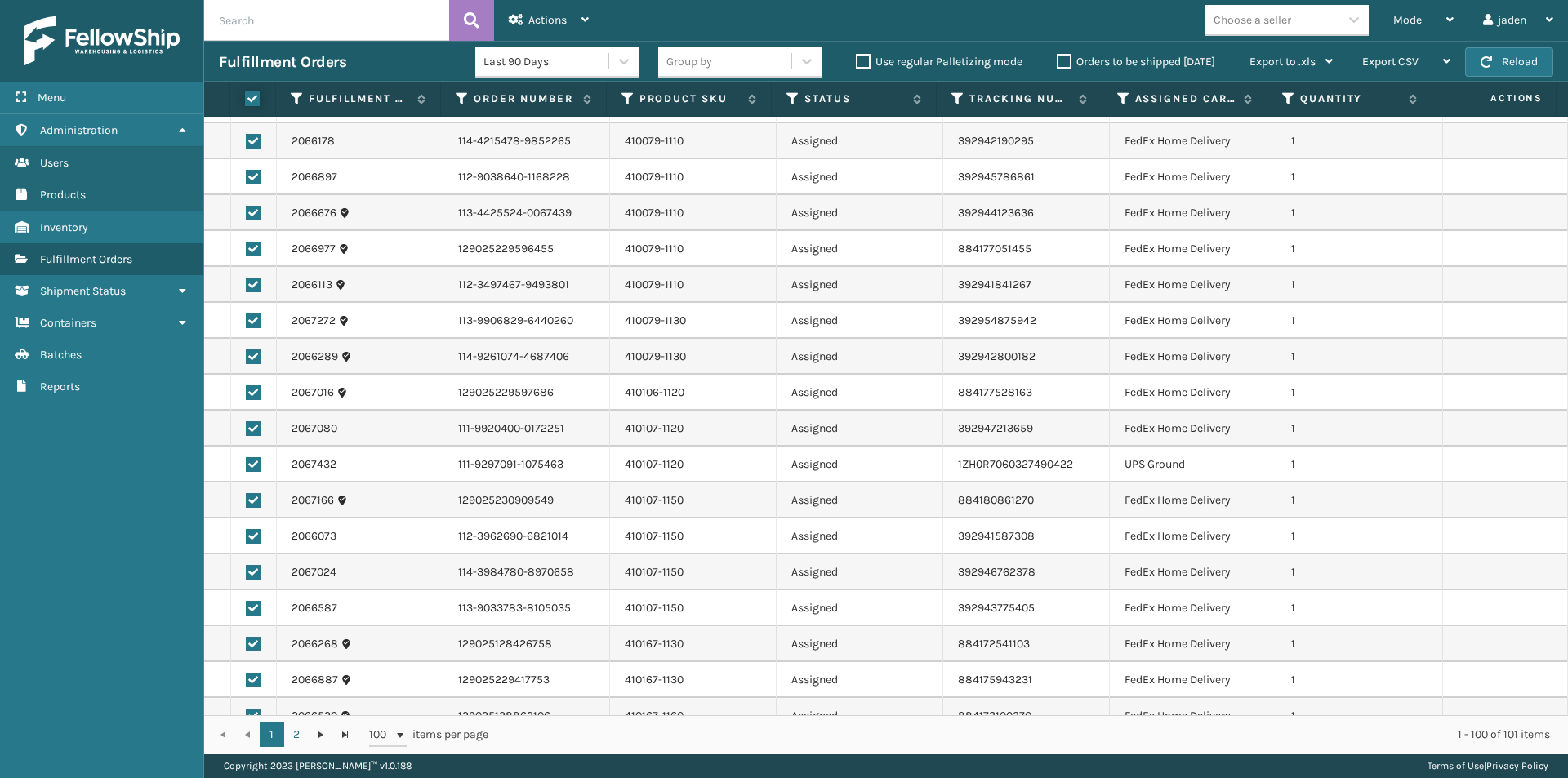
checkbox input "true"
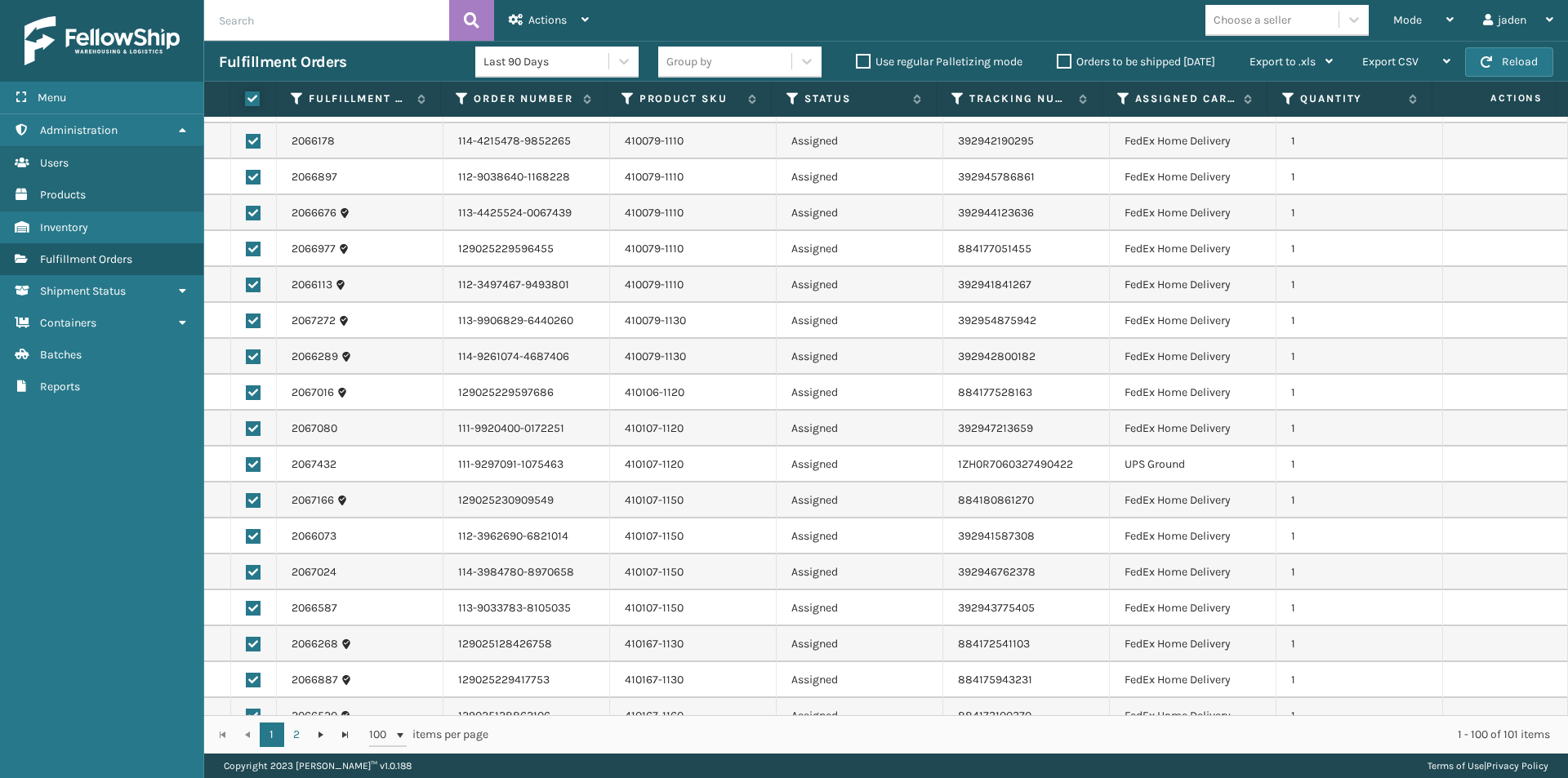
checkbox input "true"
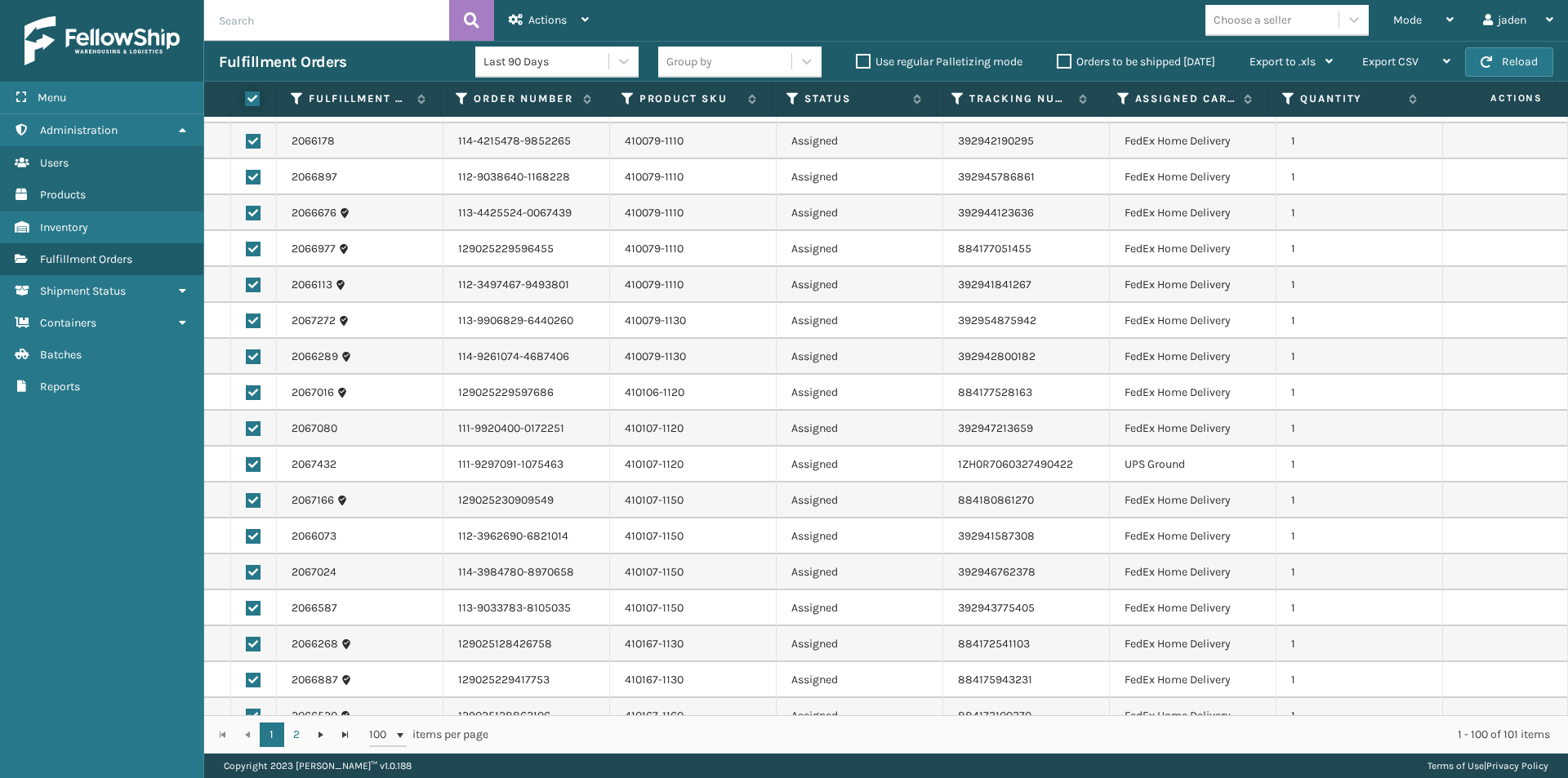
checkbox input "true"
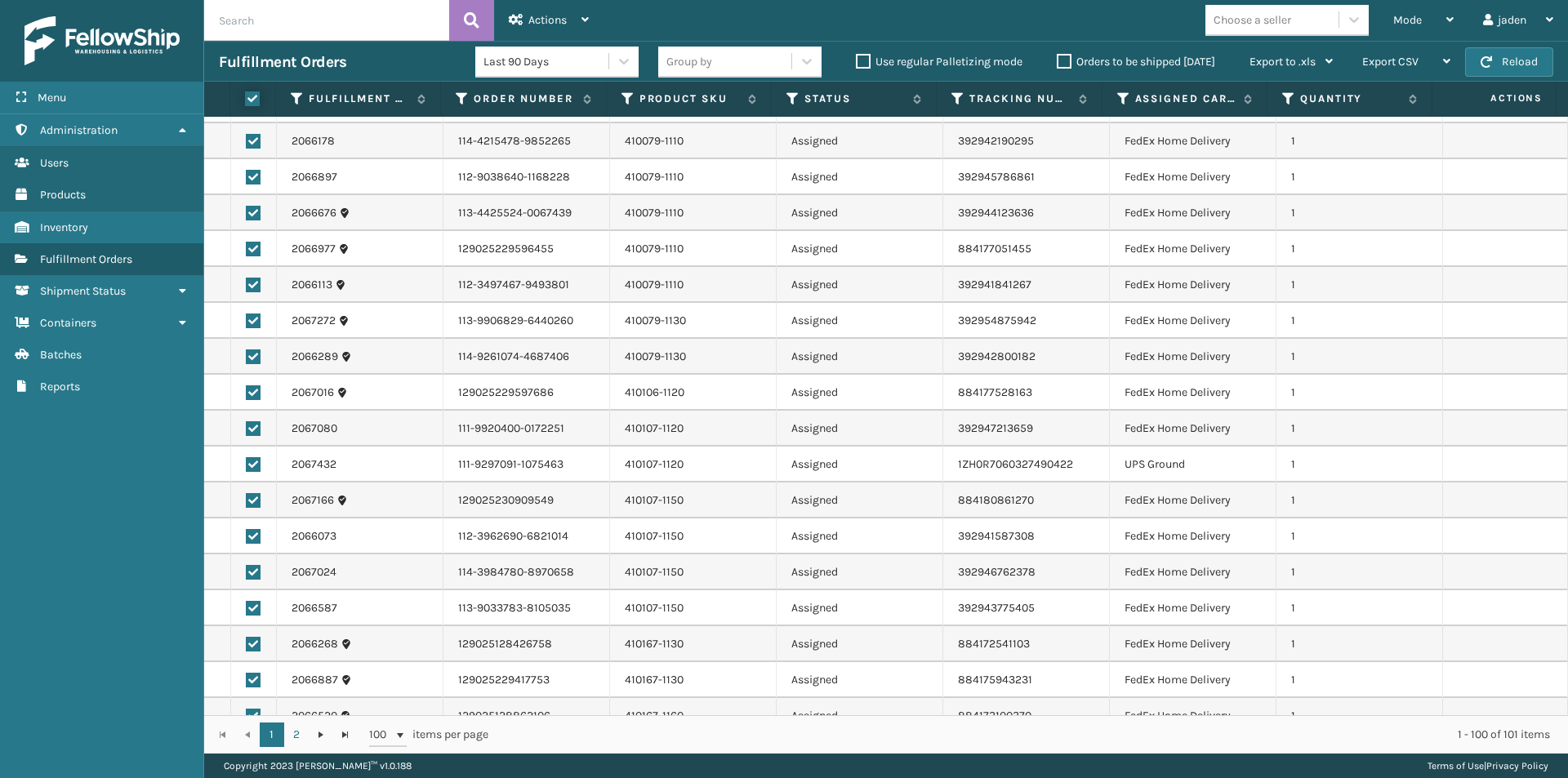
checkbox input "true"
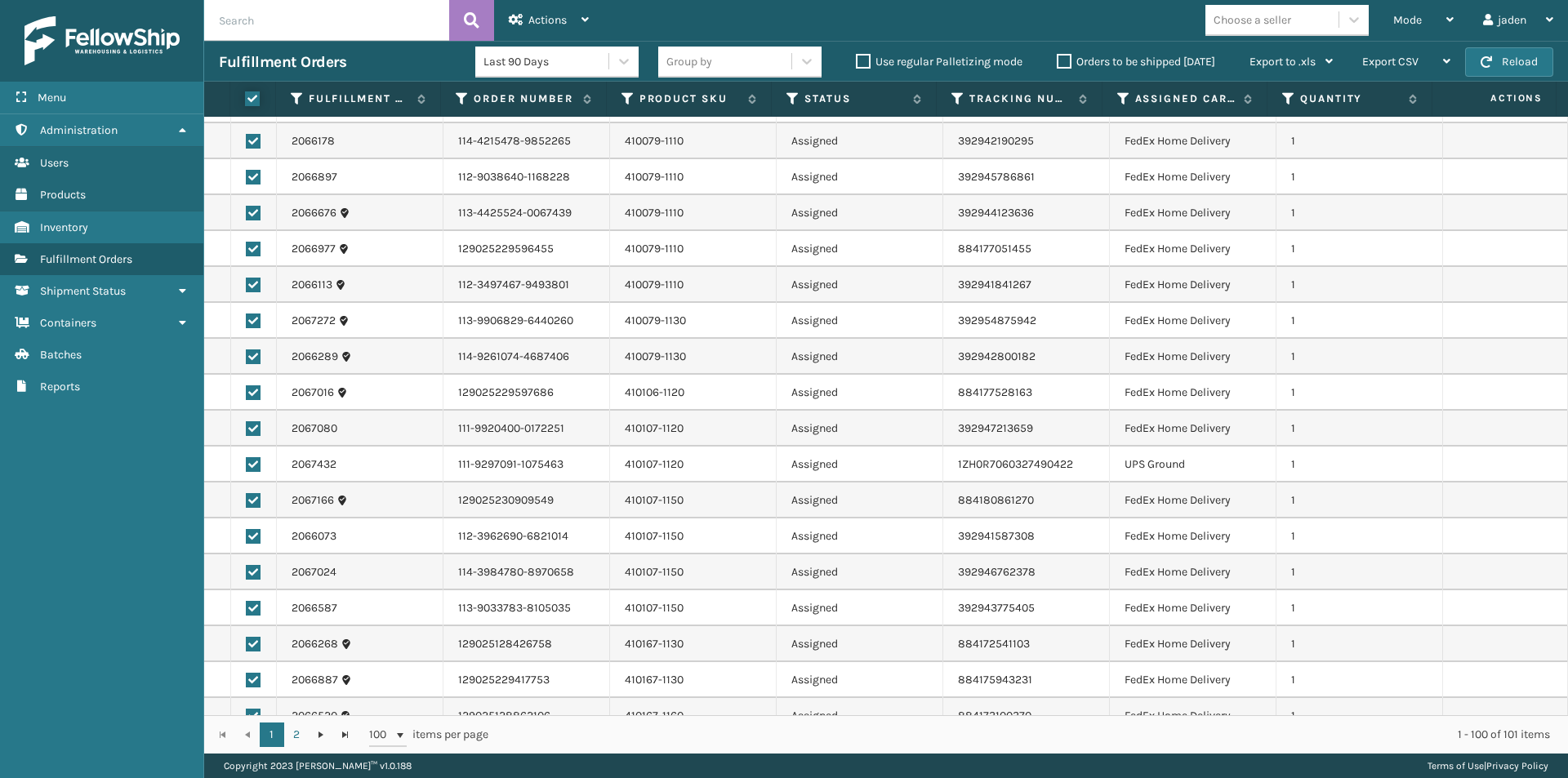
checkbox input "true"
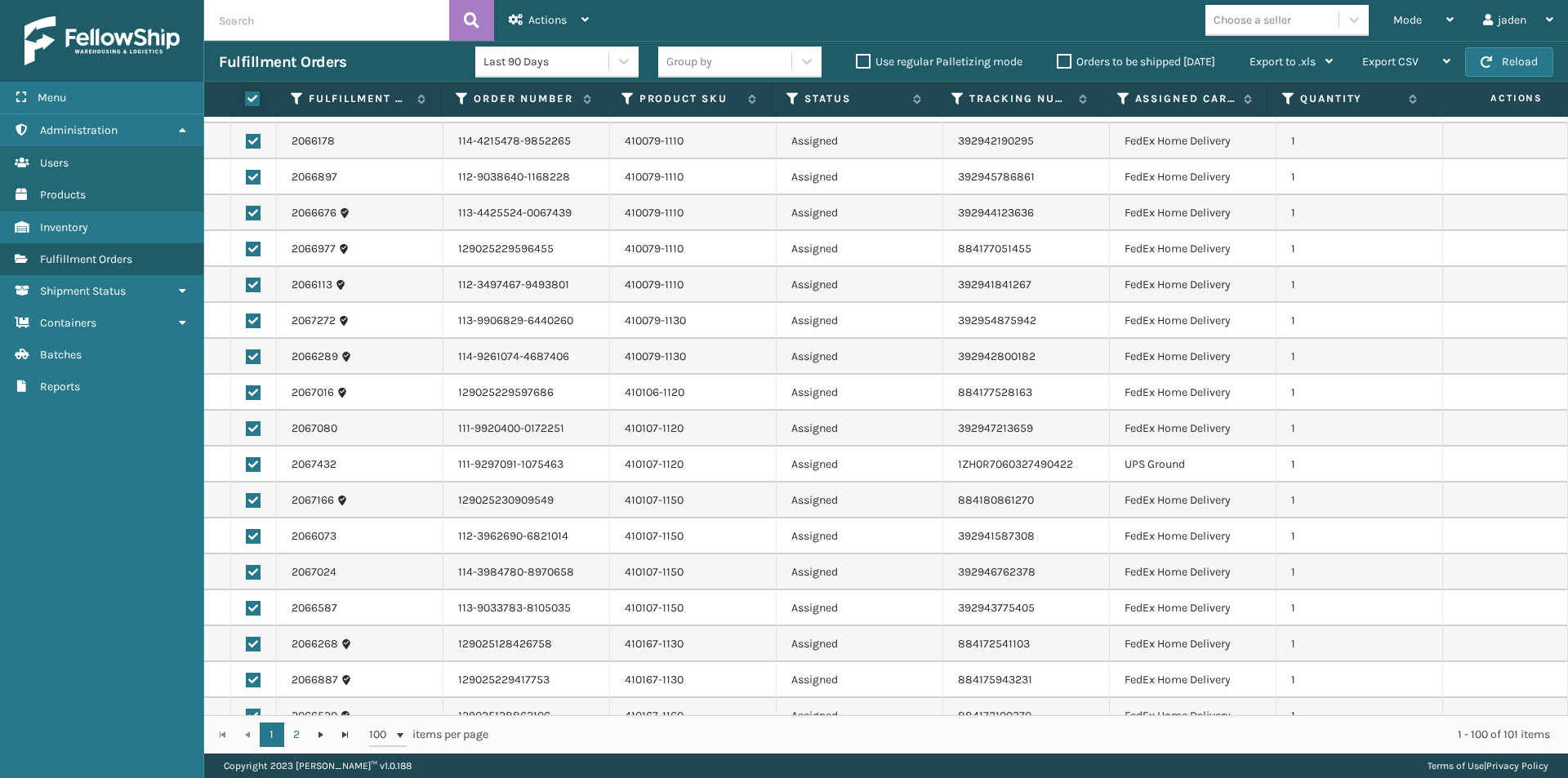
checkbox input "true"
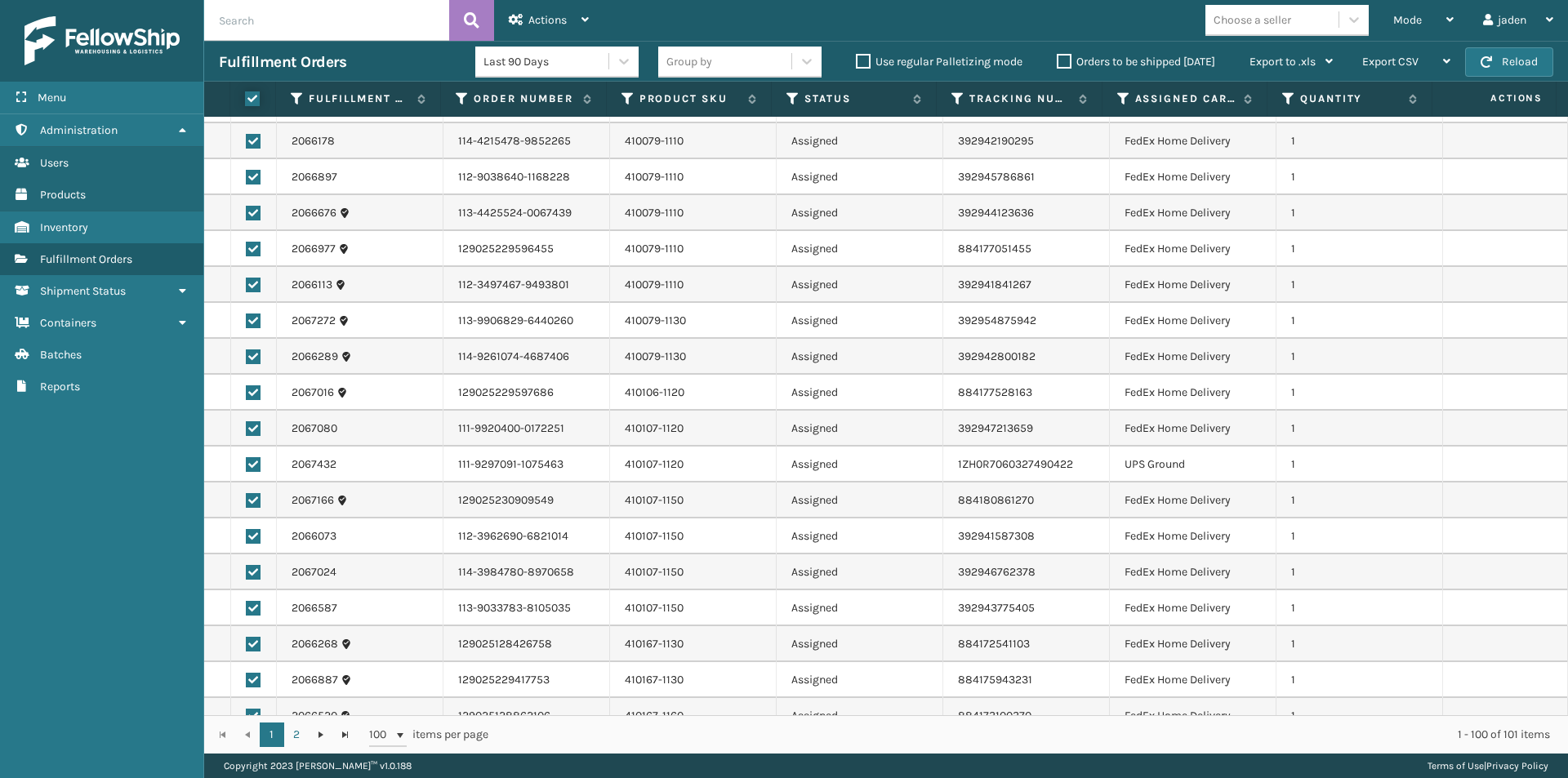
checkbox input "true"
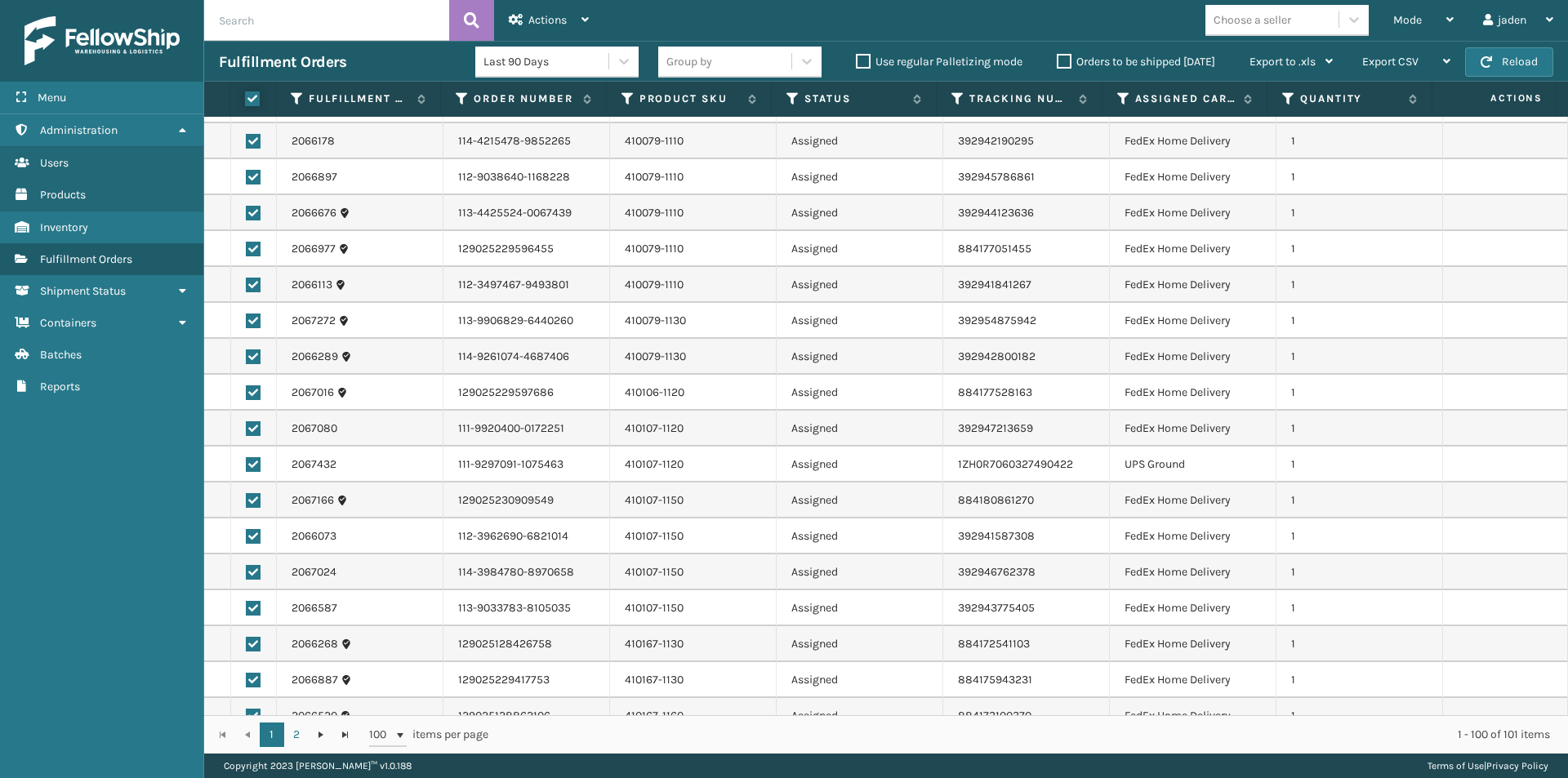
checkbox input "true"
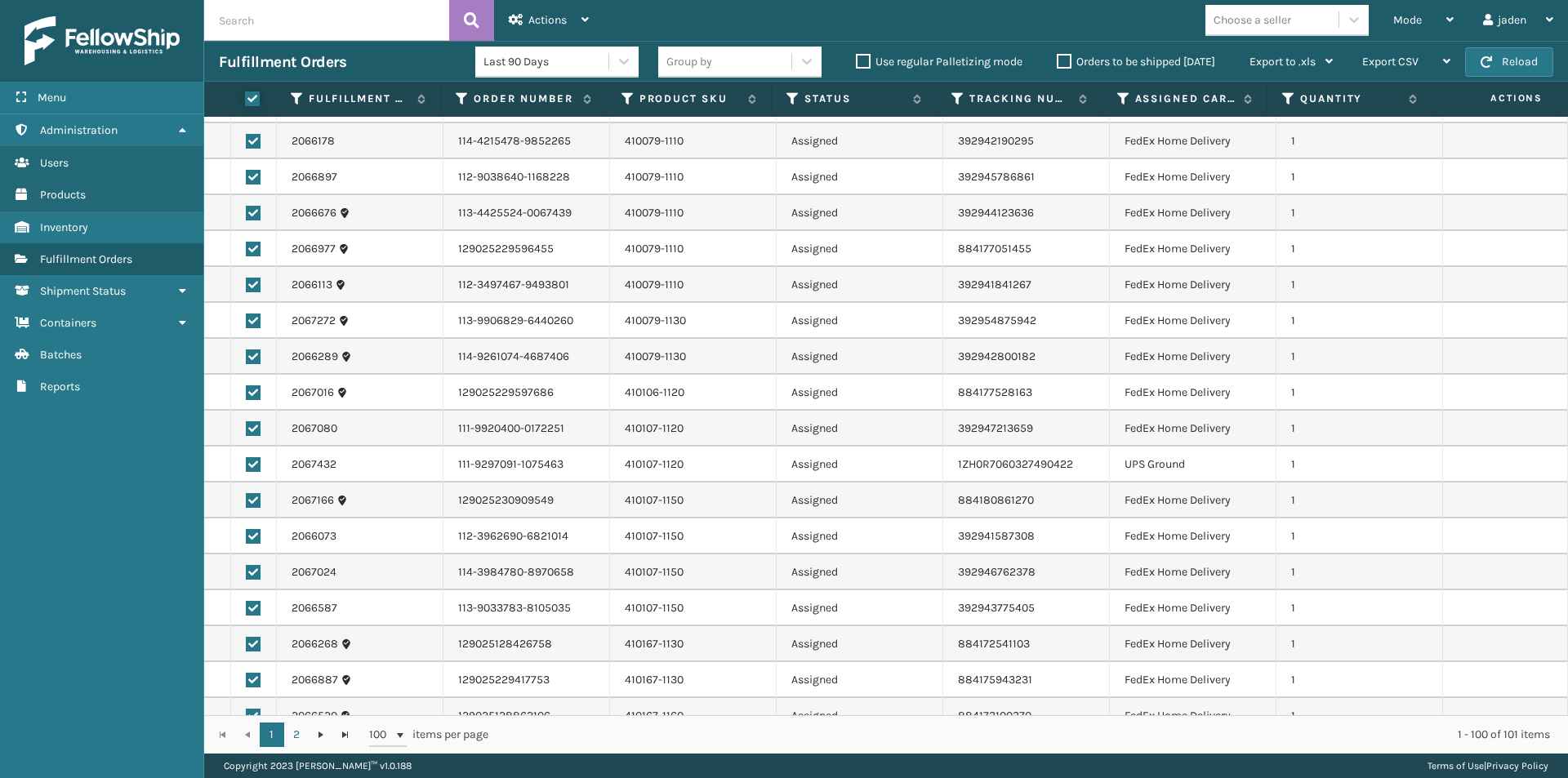
checkbox input "true"
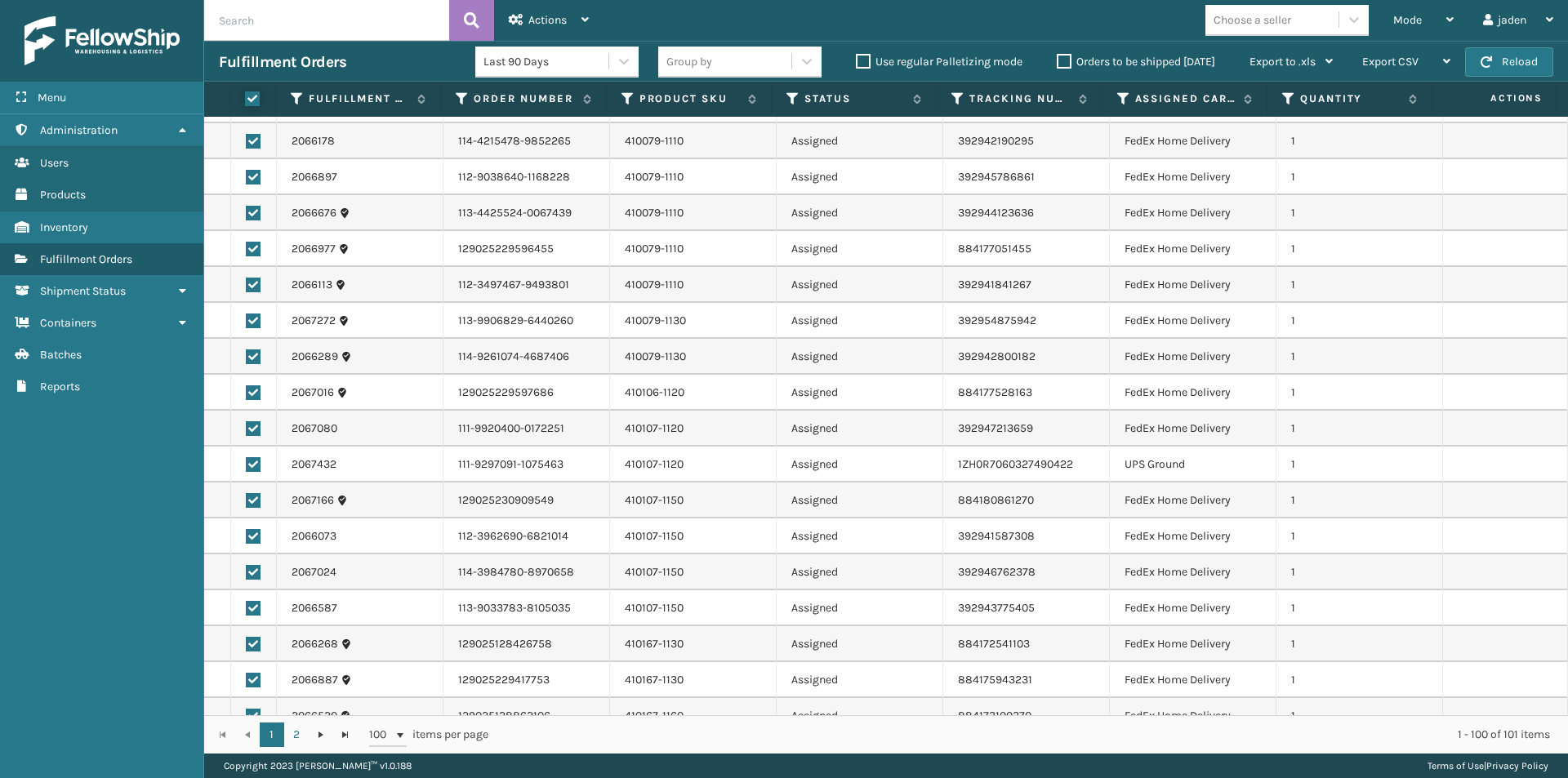
checkbox input "true"
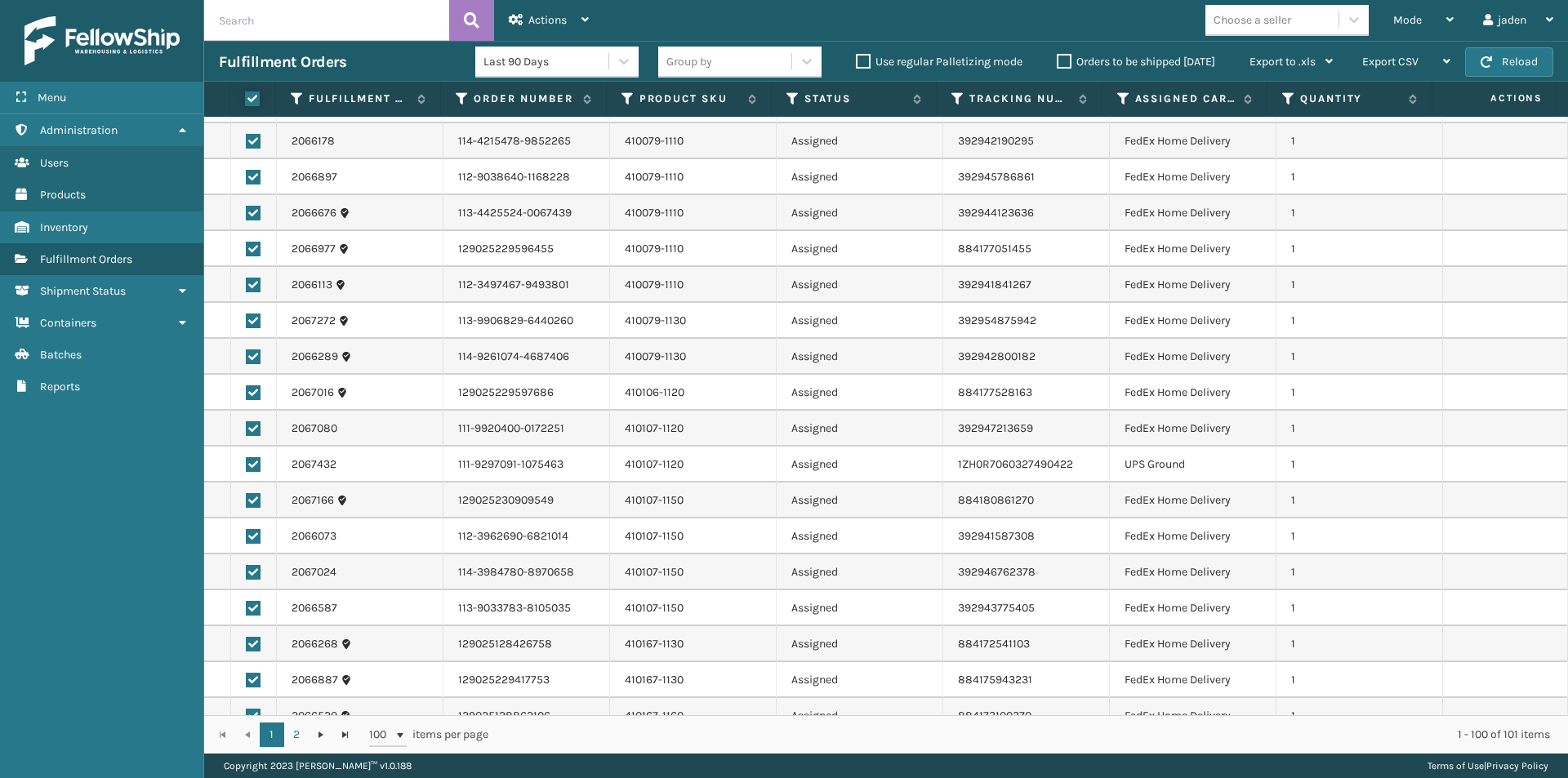
checkbox input "true"
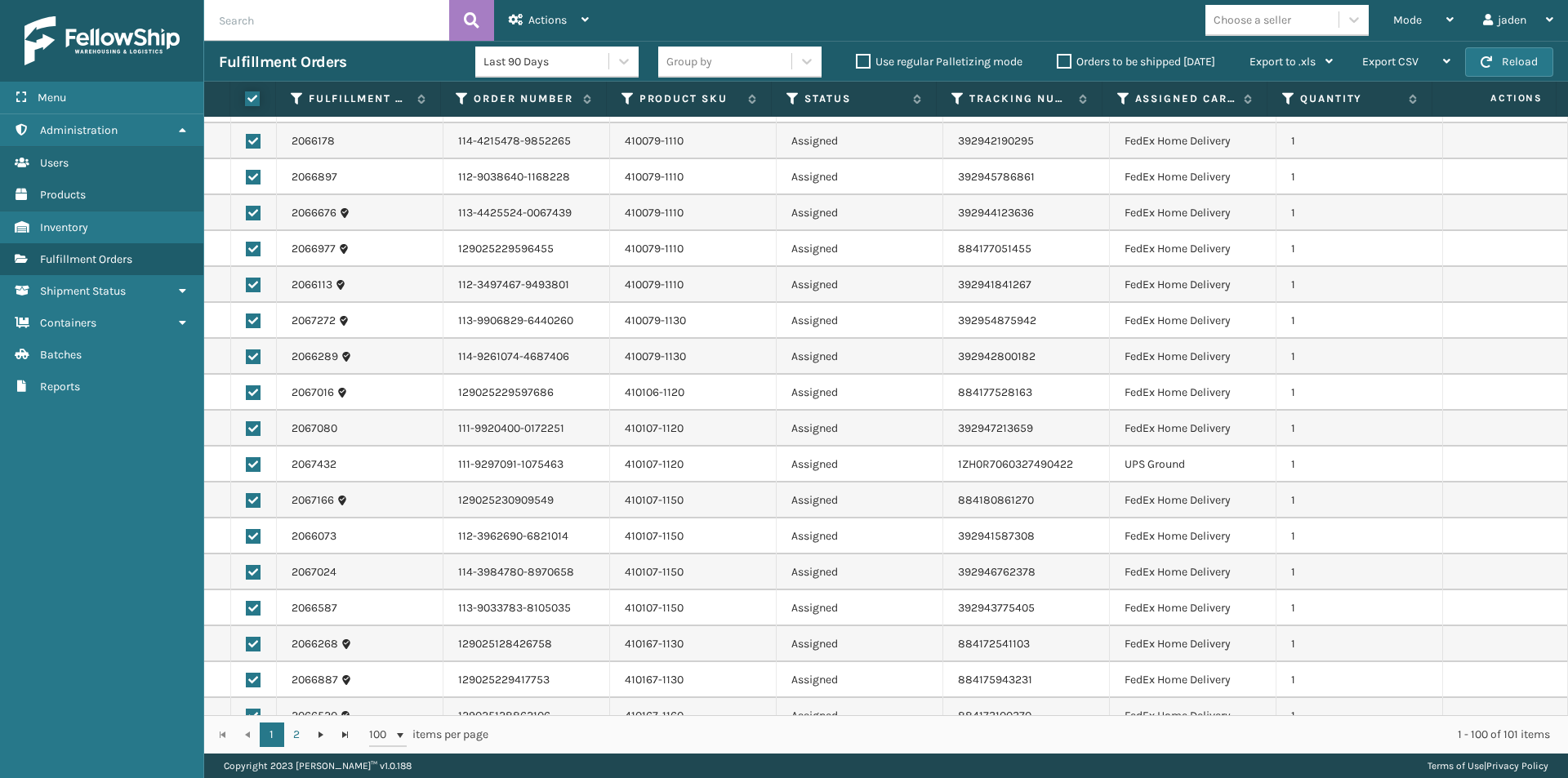
checkbox input "true"
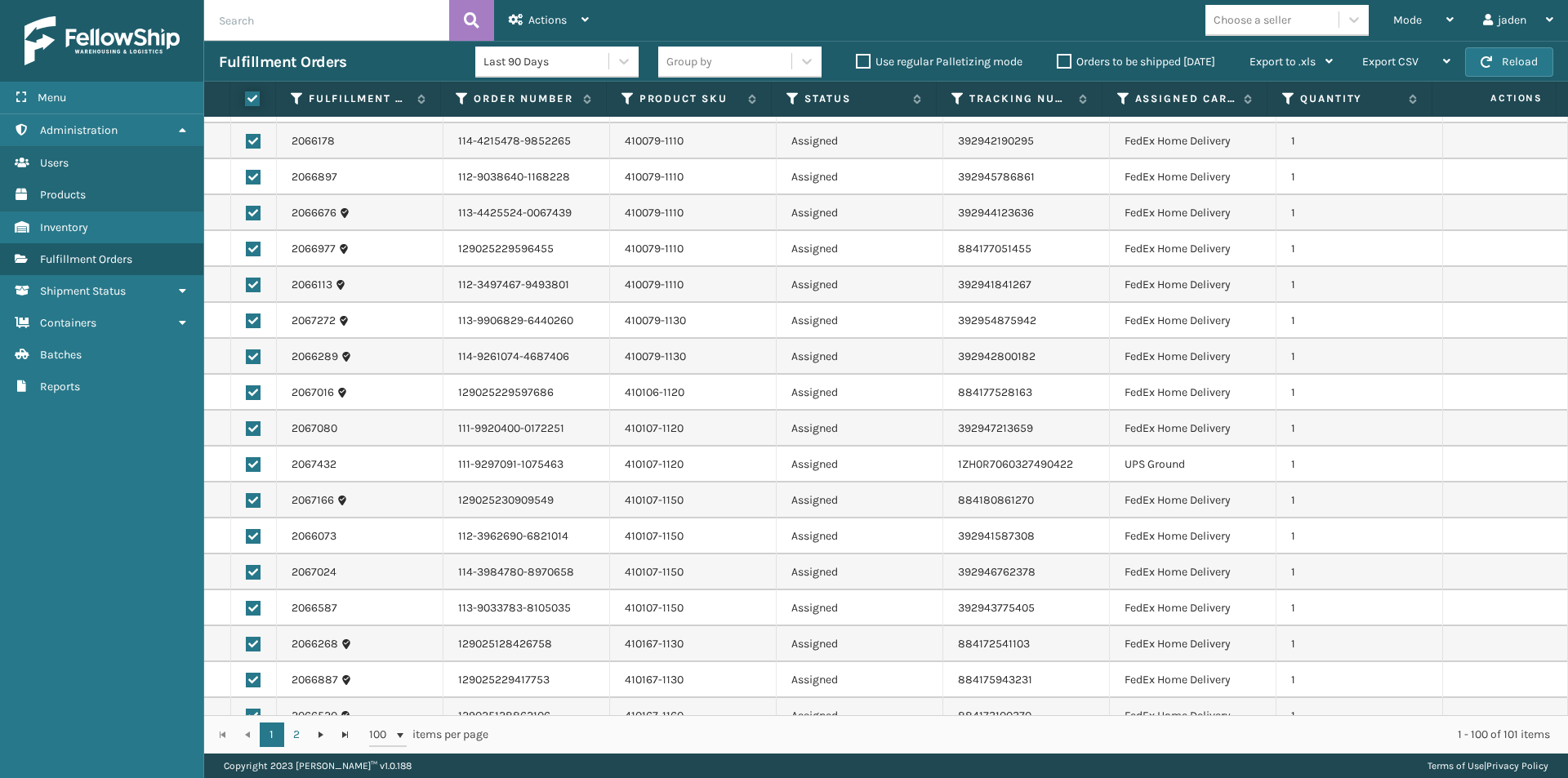
checkbox input "true"
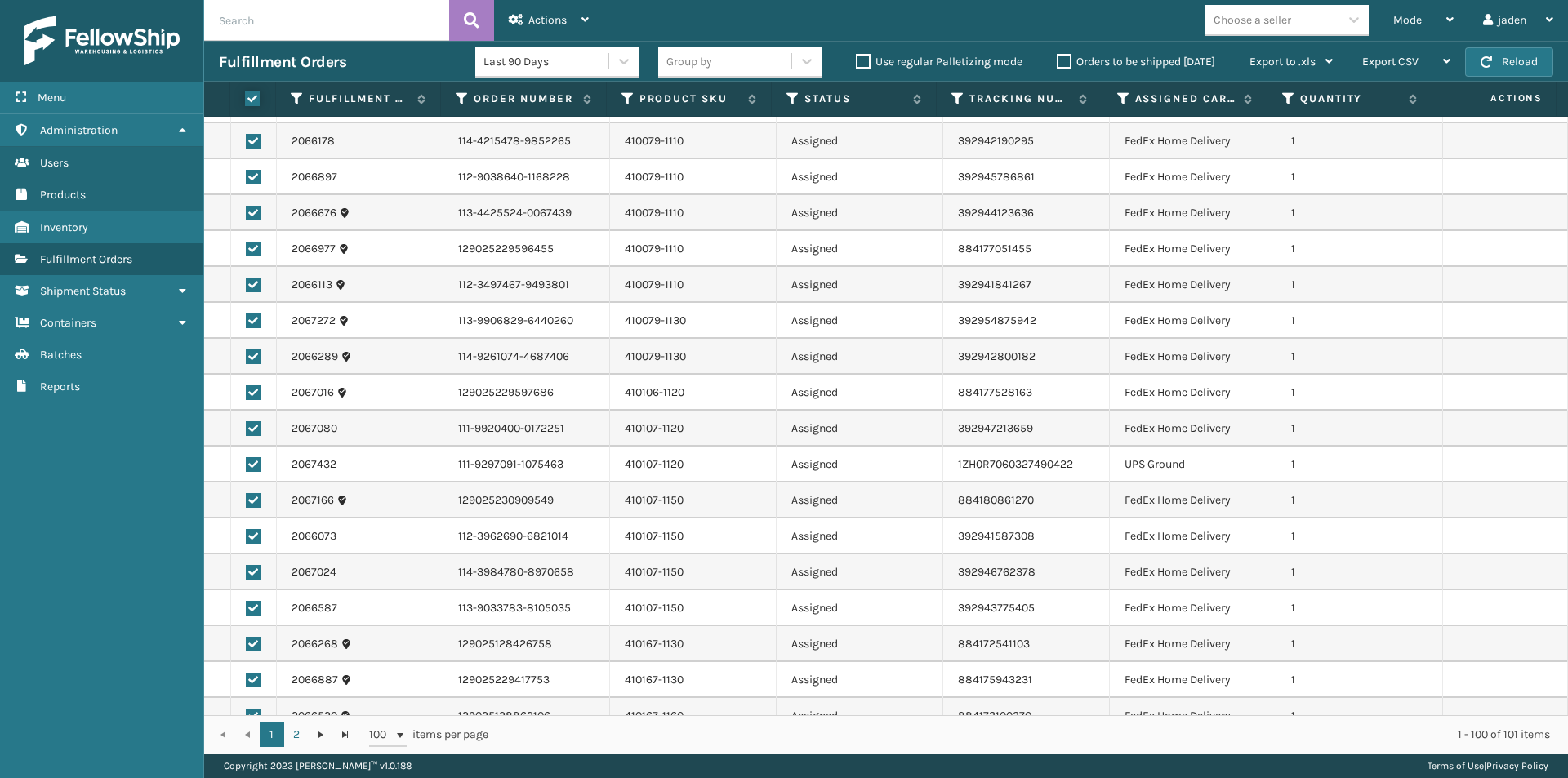
checkbox input "true"
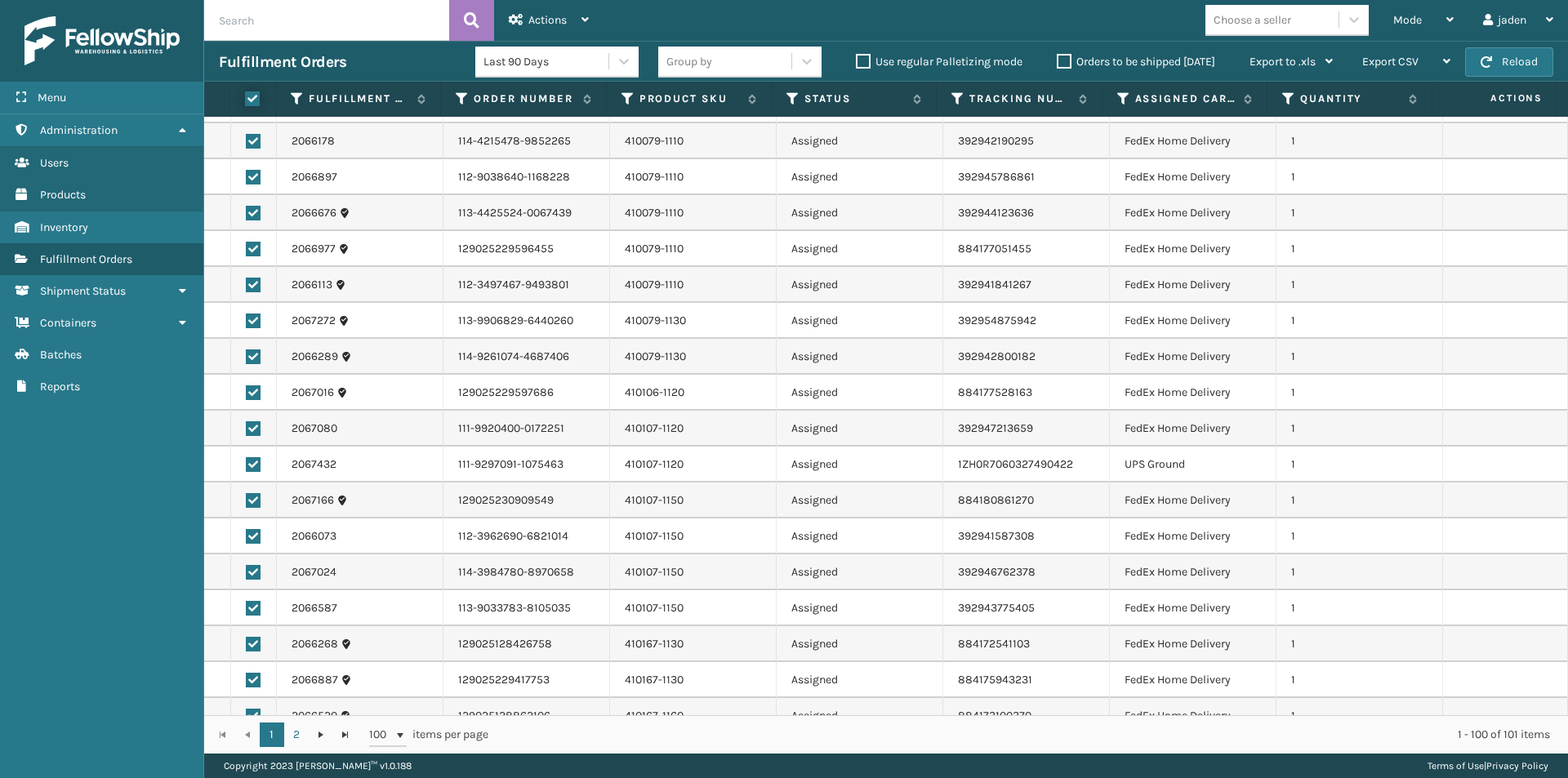
checkbox input "true"
click at [250, 426] on label at bounding box center [253, 428] width 15 height 15
click at [246, 426] on input "checkbox" at bounding box center [245, 426] width 1 height 10
checkbox input "false"
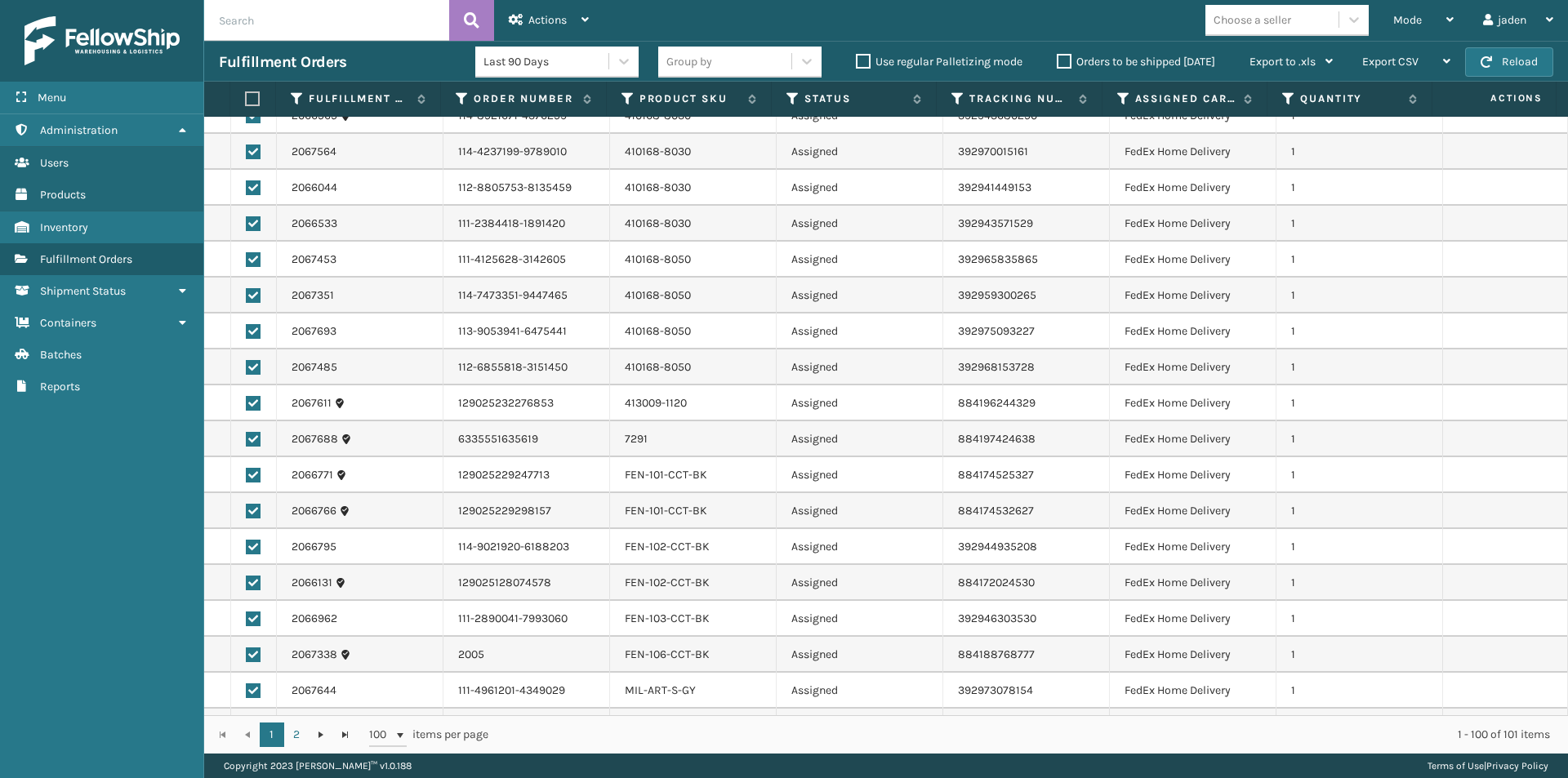
scroll to position [1469, 0]
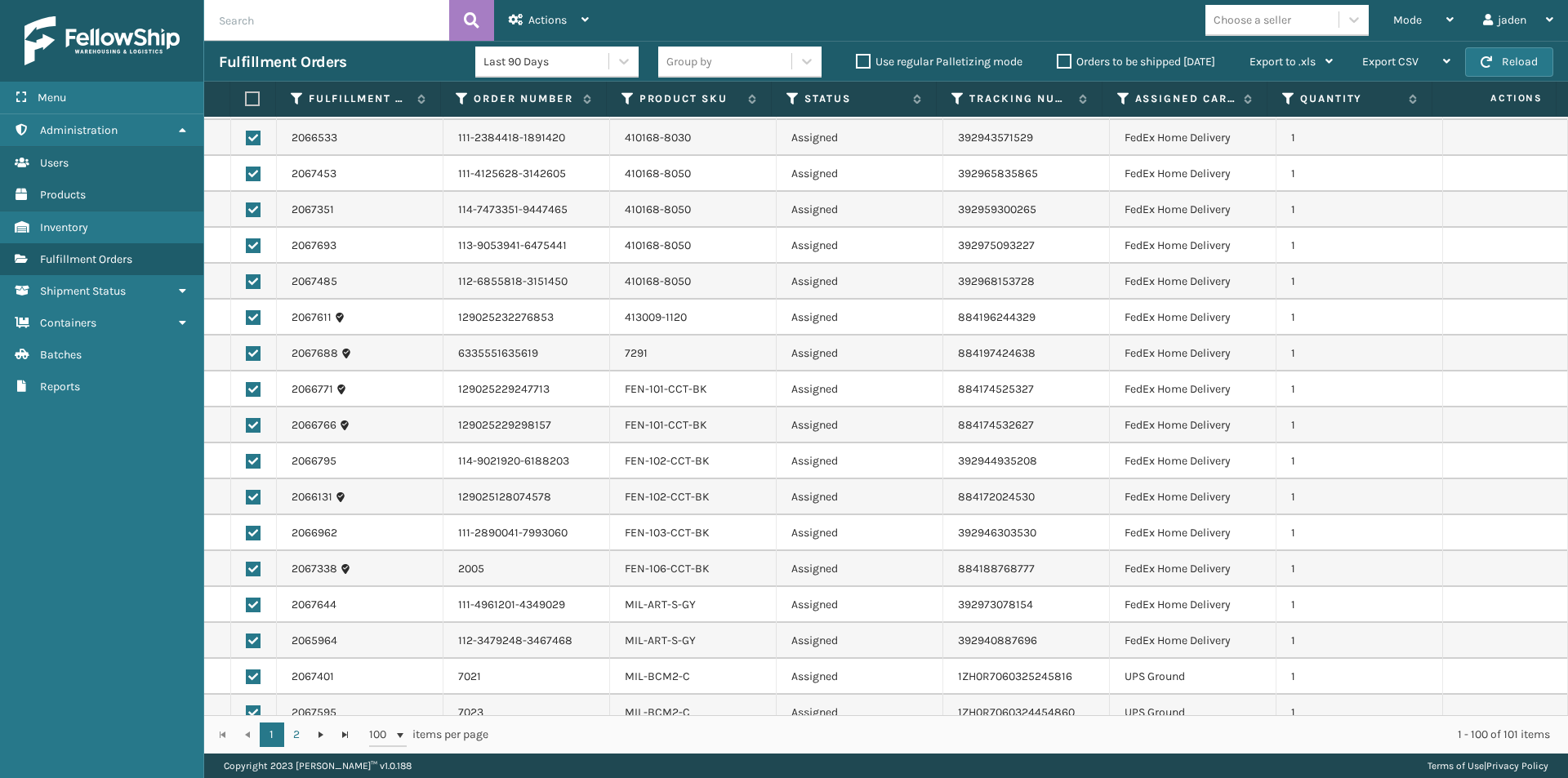
click at [252, 95] on label at bounding box center [250, 99] width 10 height 15
click at [245, 95] on input "checkbox" at bounding box center [245, 99] width 1 height 10
checkbox input "true"
click at [252, 95] on label at bounding box center [250, 99] width 10 height 15
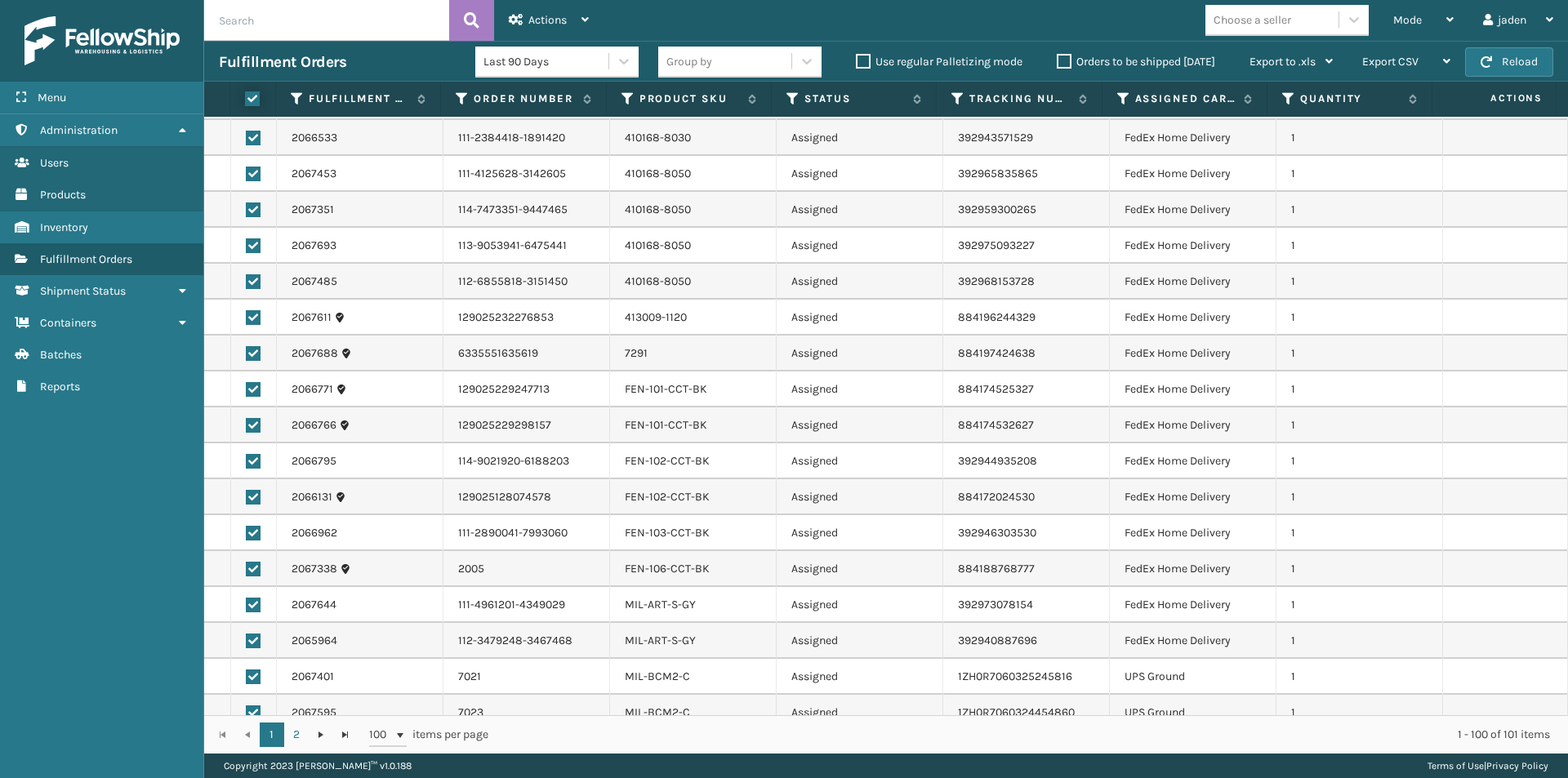
click at [245, 95] on input "checkbox" at bounding box center [245, 99] width 1 height 10
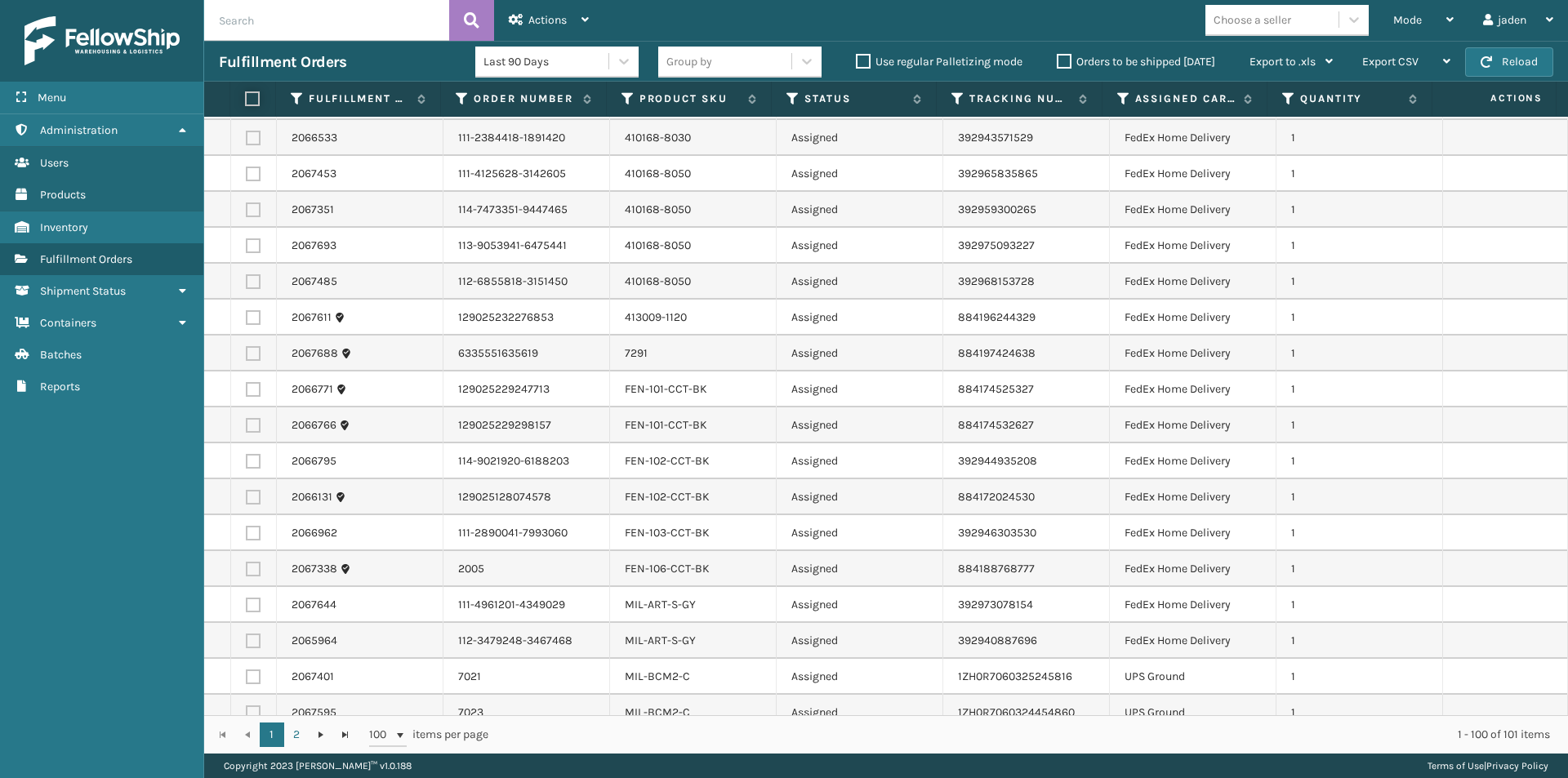
checkbox input "false"
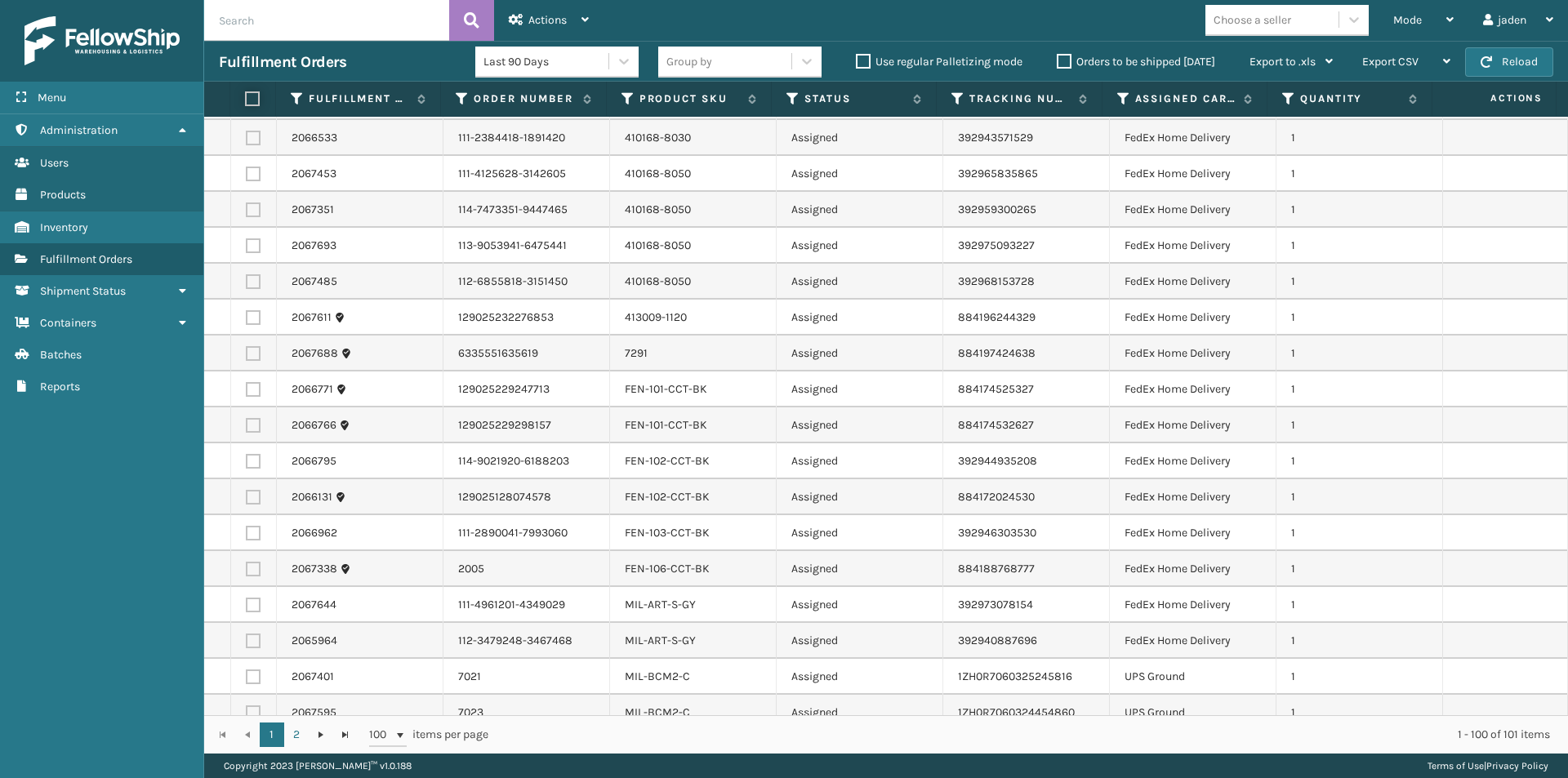
checkbox input "false"
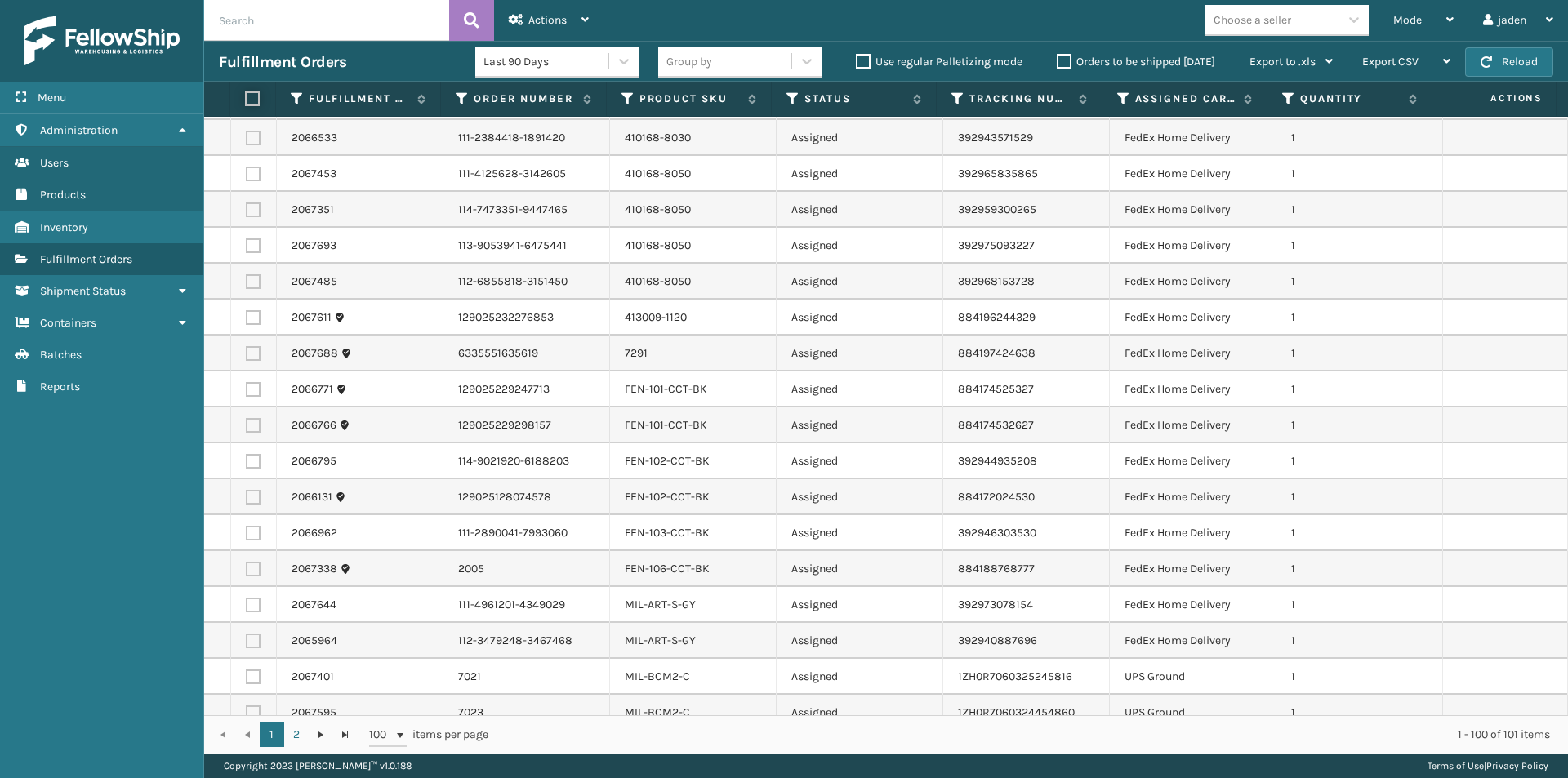
checkbox input "false"
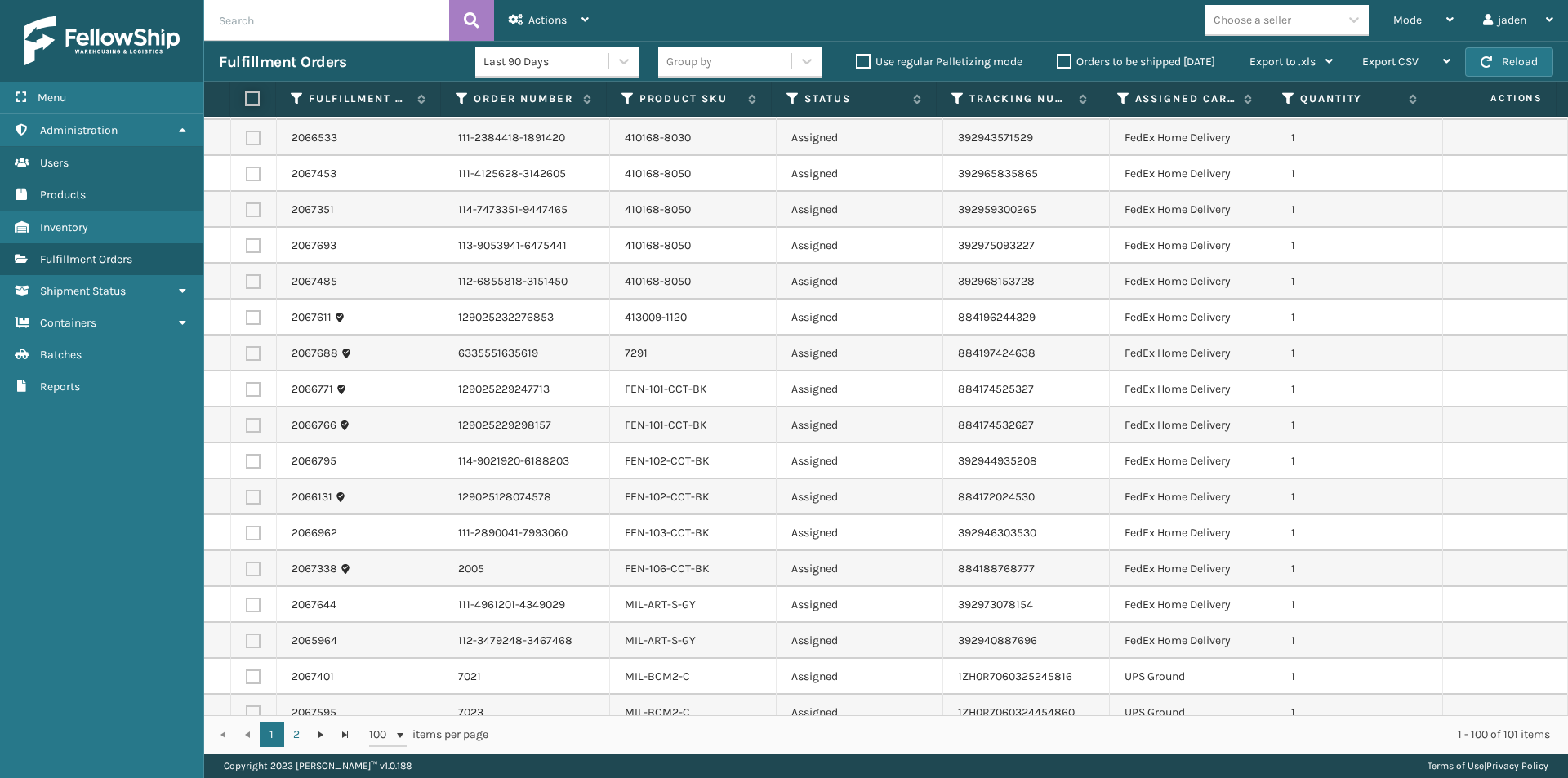
checkbox input "false"
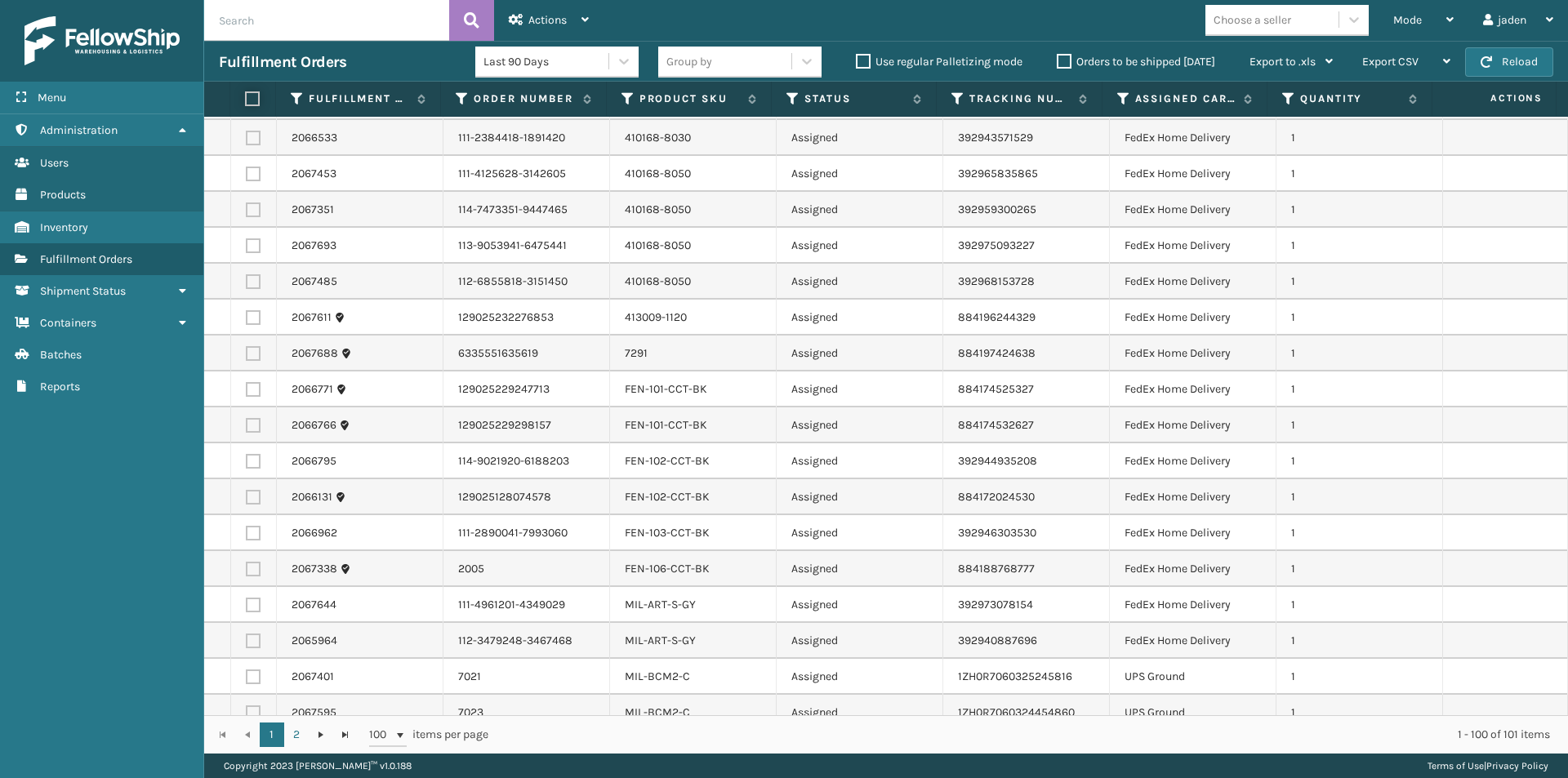
checkbox input "false"
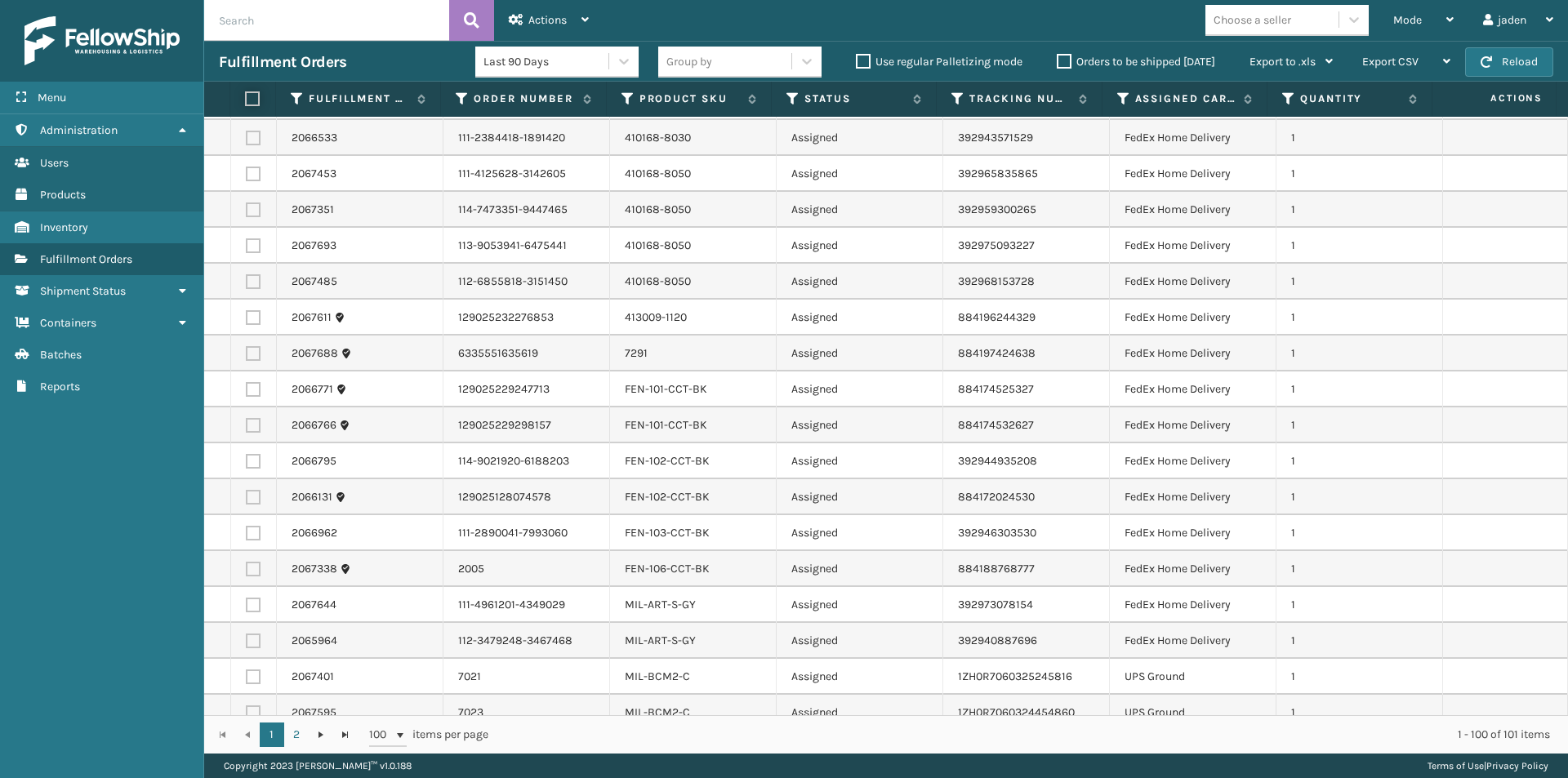
checkbox input "false"
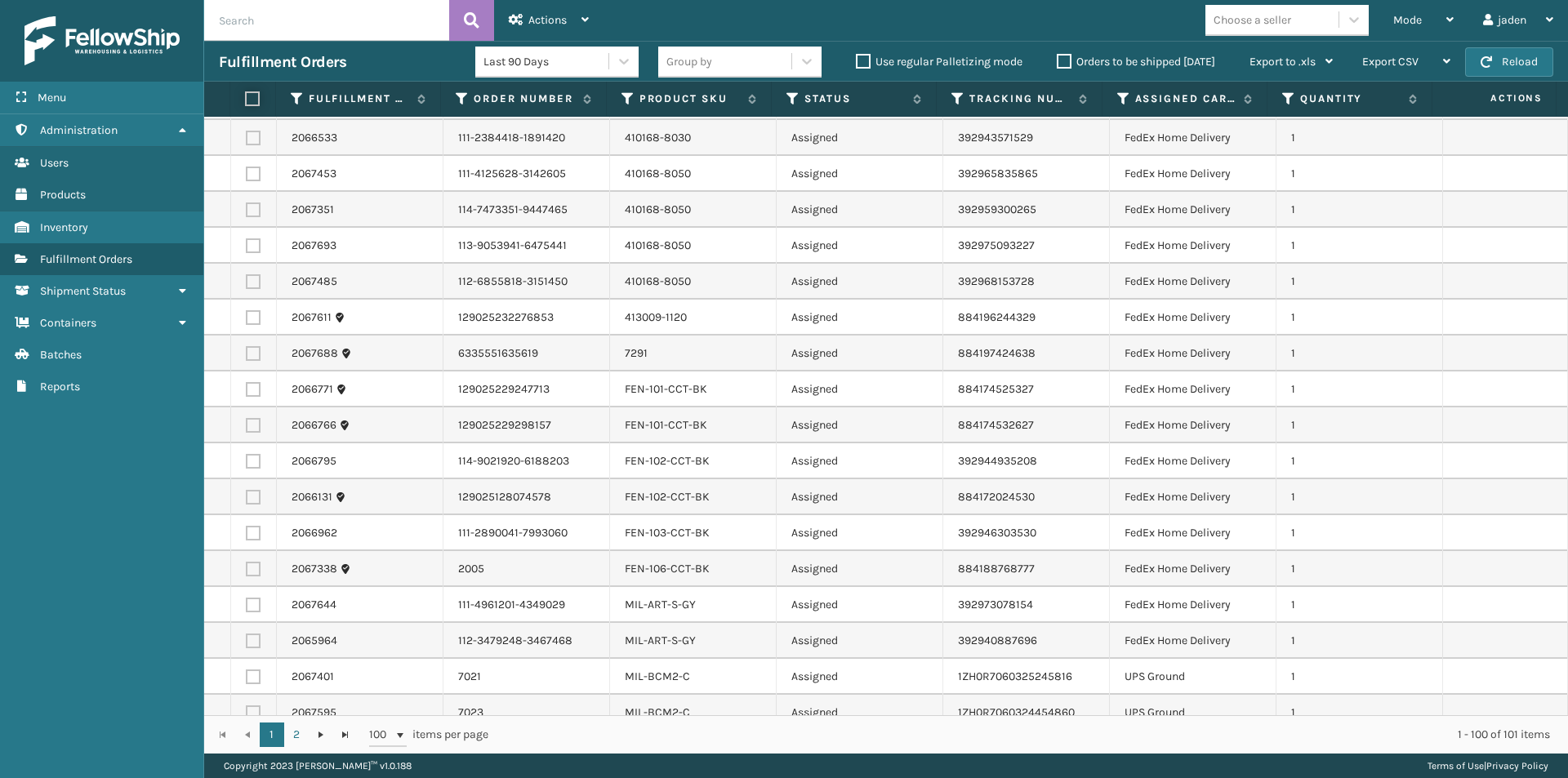
checkbox input "false"
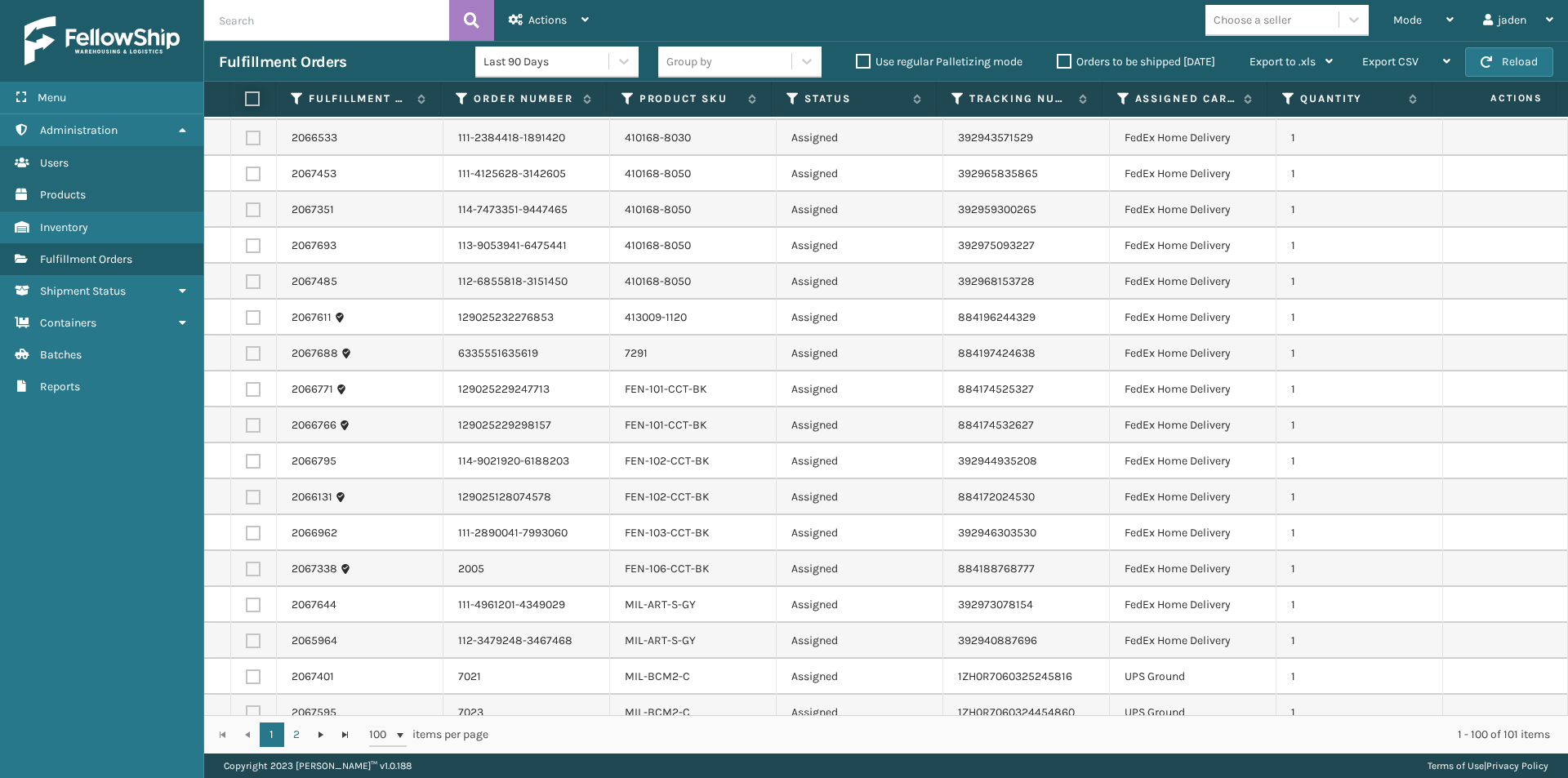
checkbox input "false"
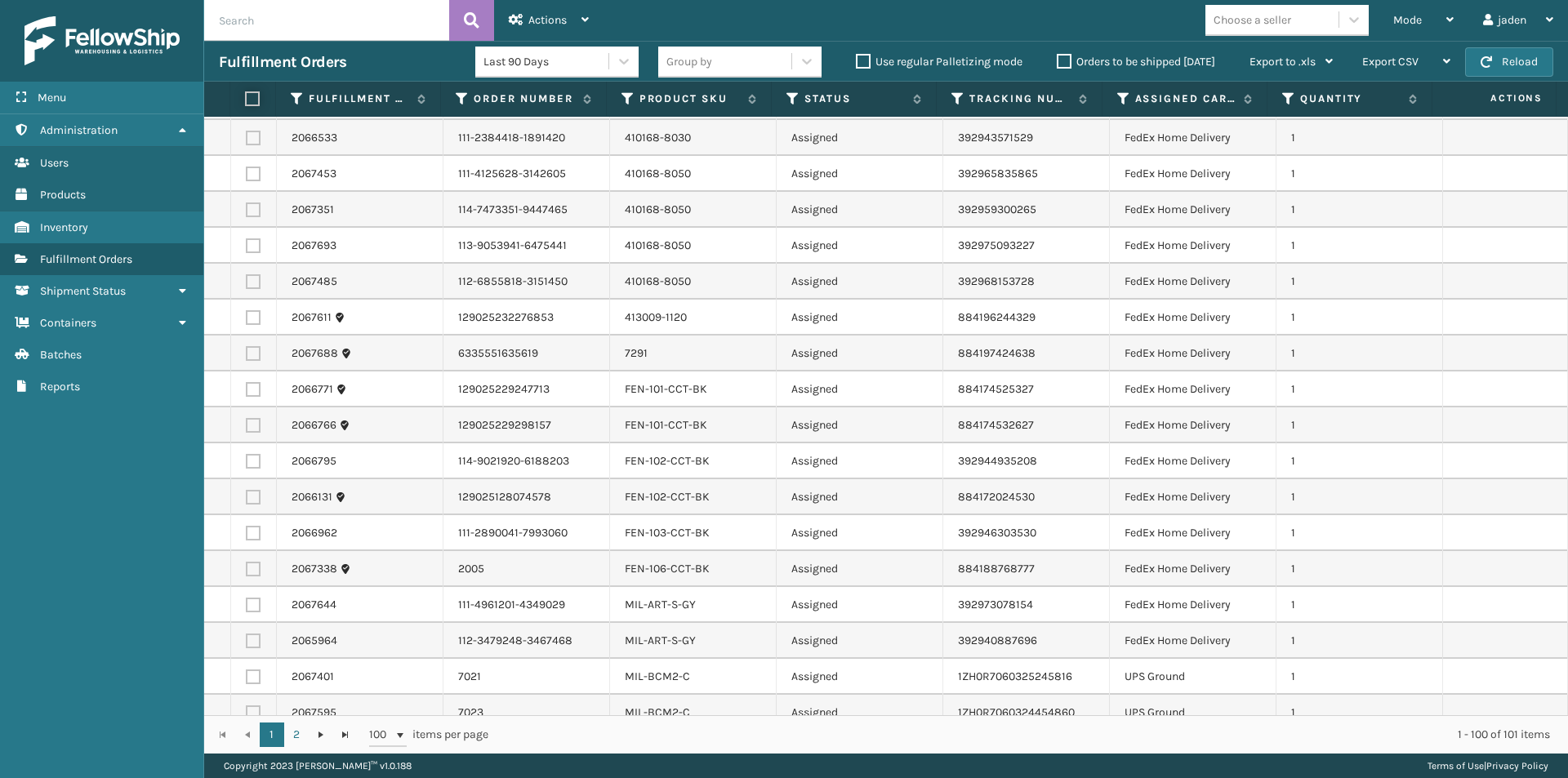
checkbox input "false"
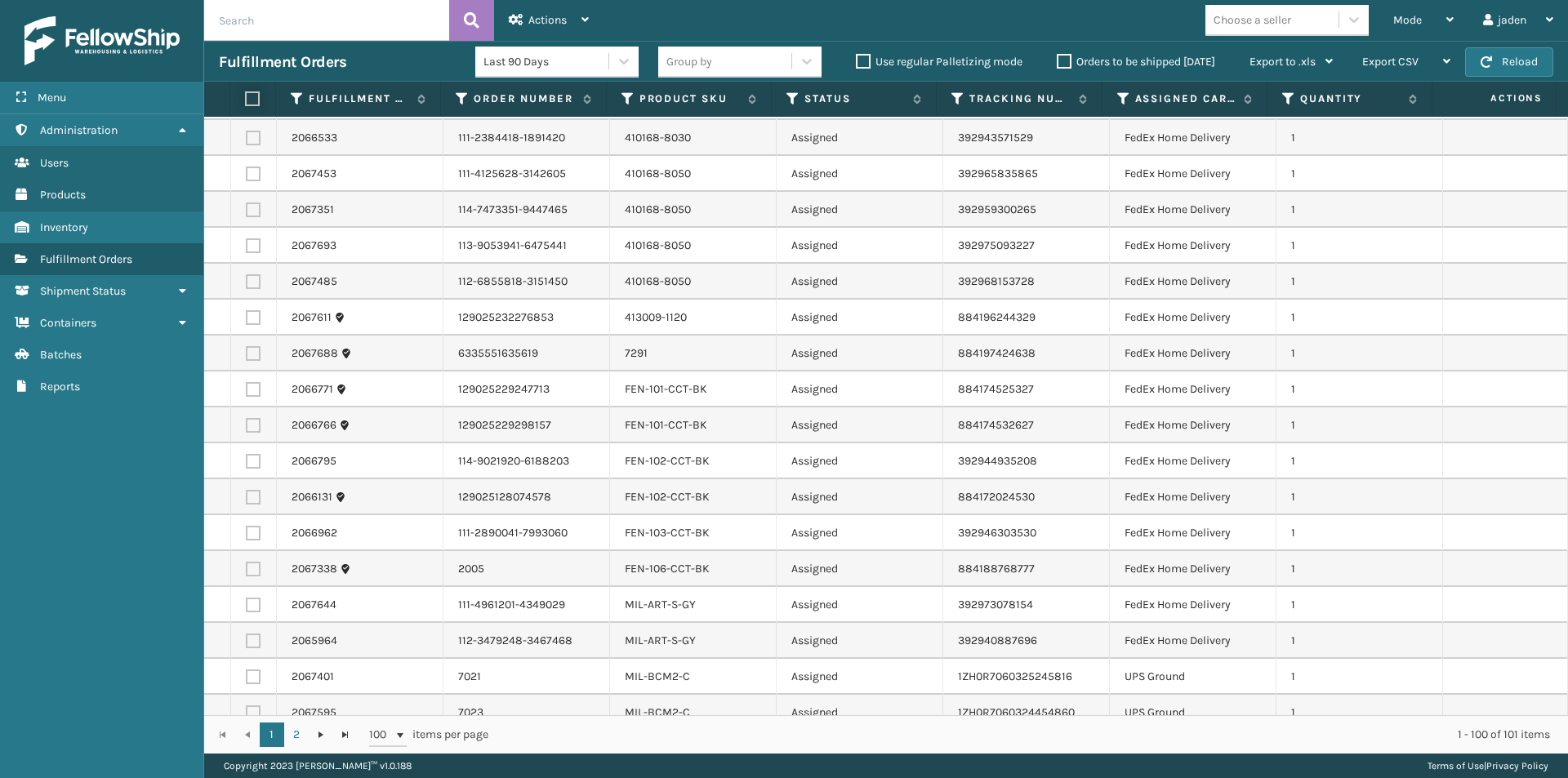
checkbox input "false"
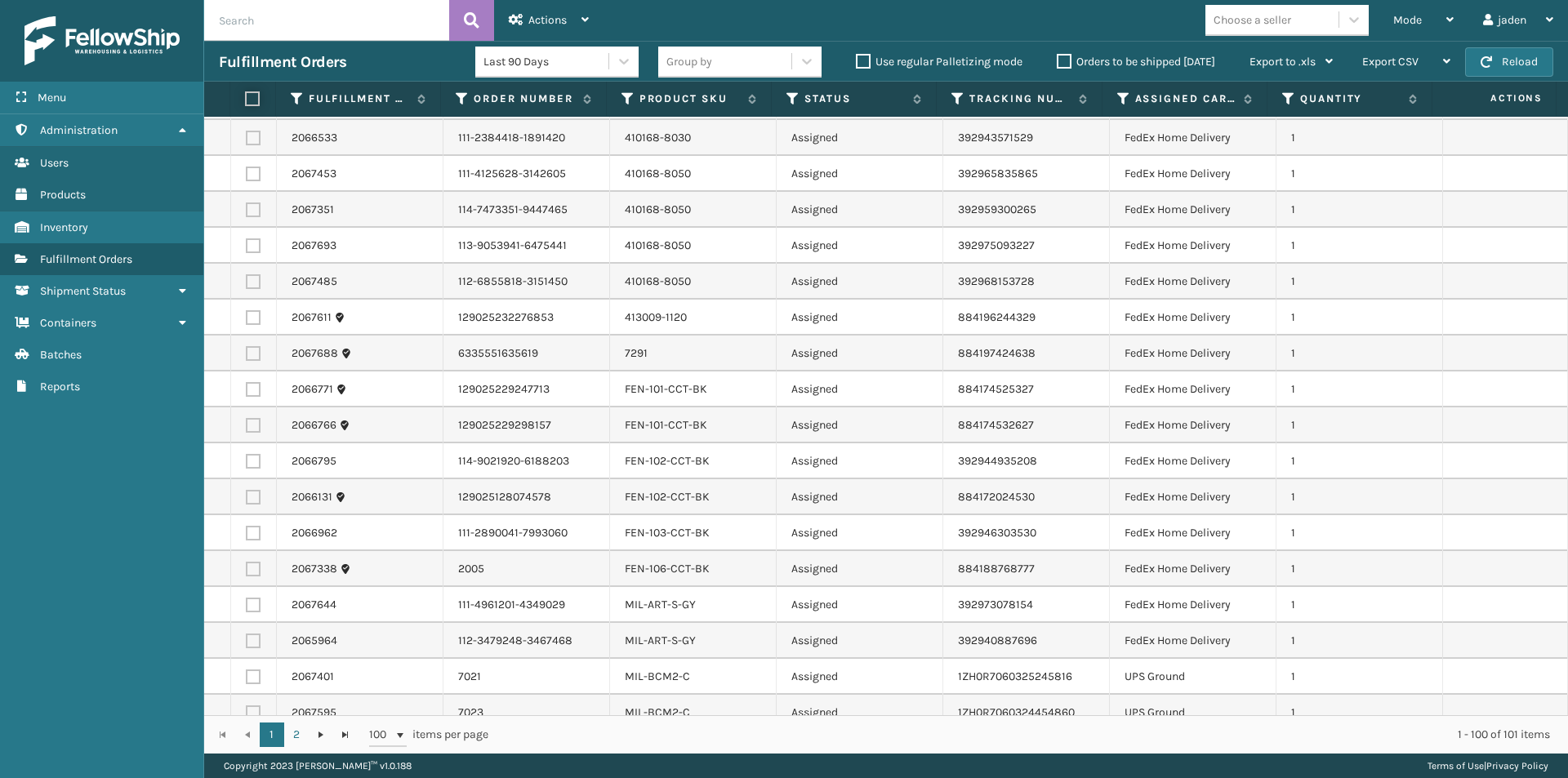
checkbox input "false"
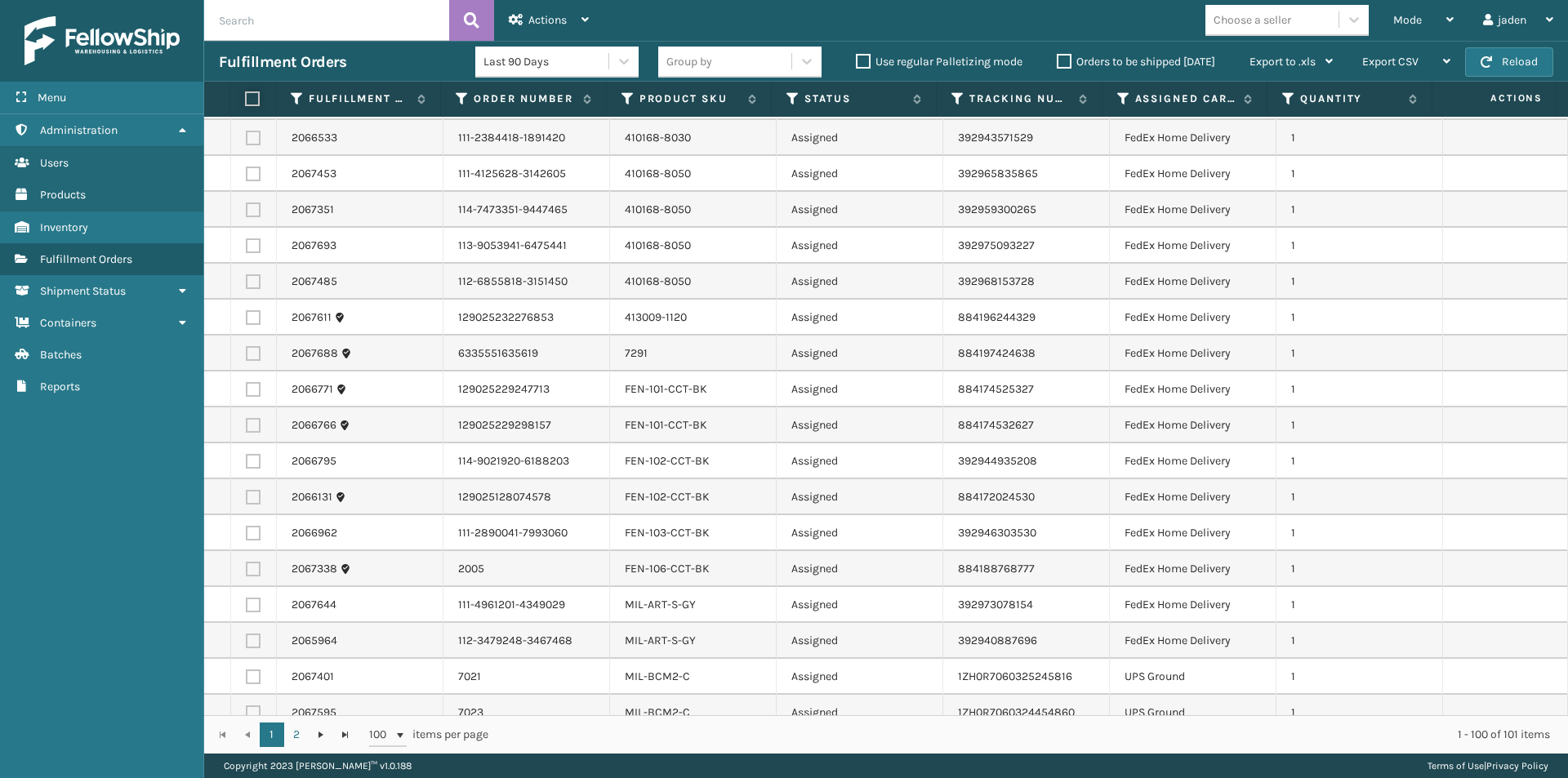
checkbox input "false"
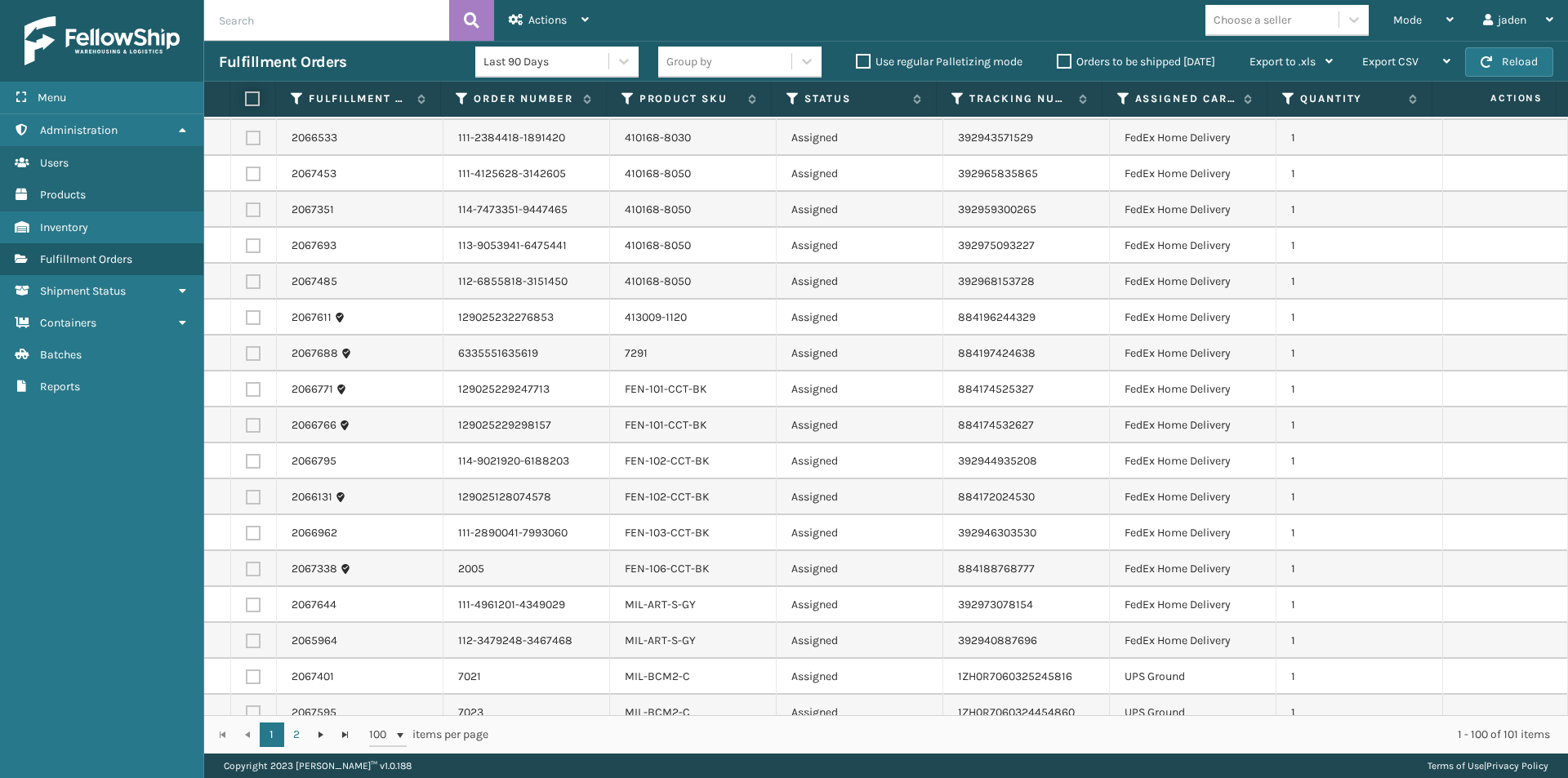
checkbox input "false"
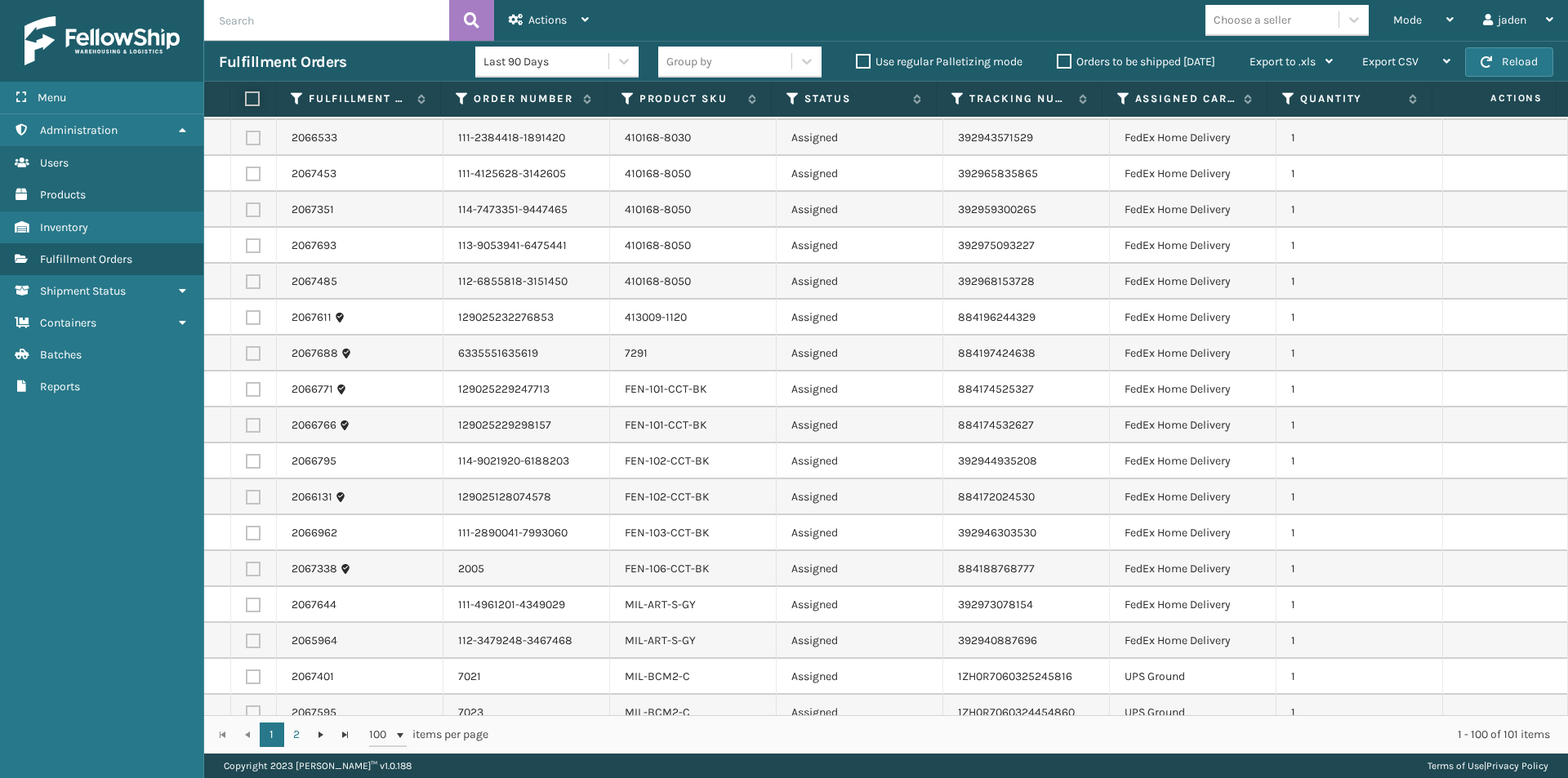
checkbox input "false"
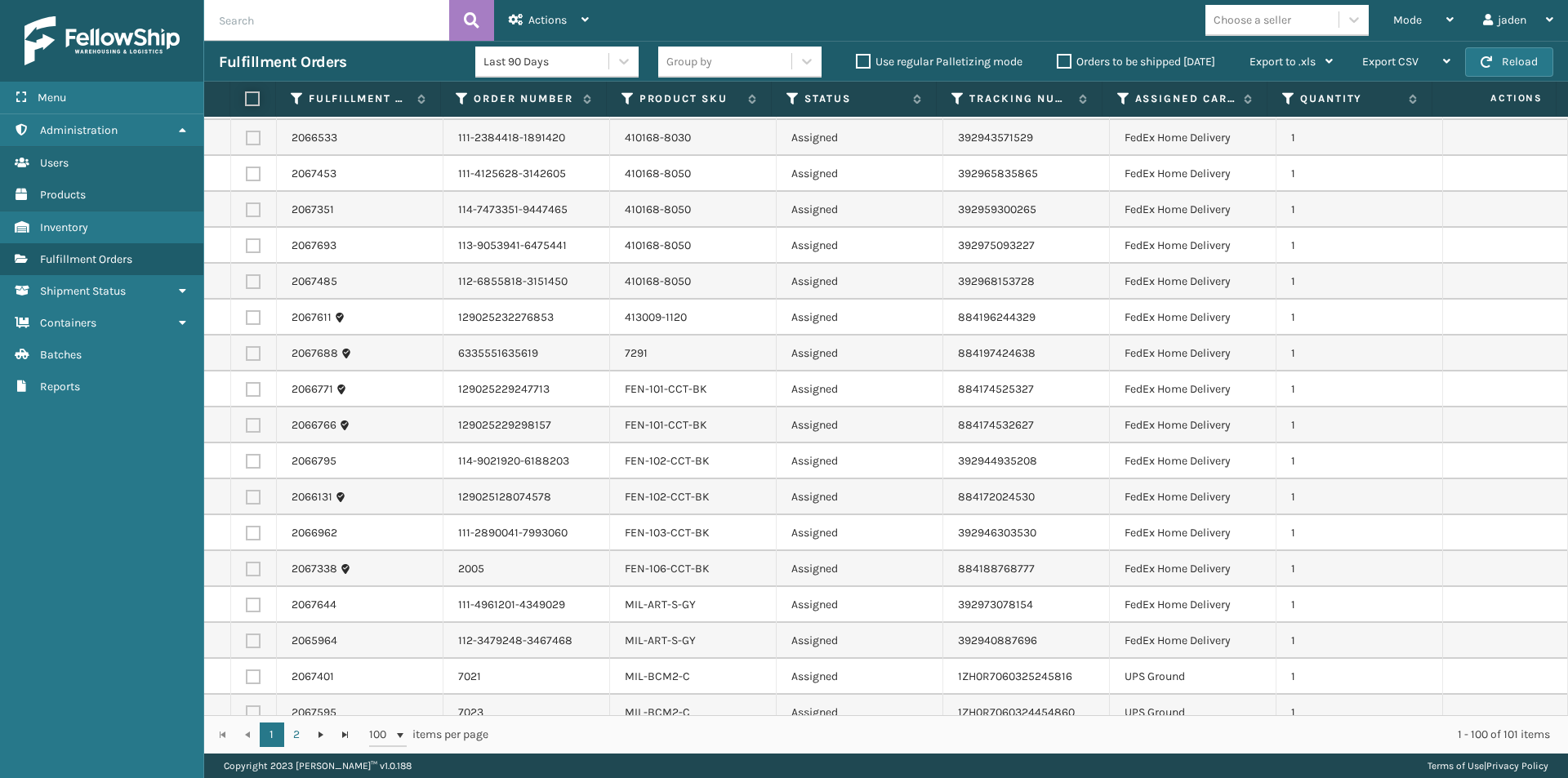
checkbox input "false"
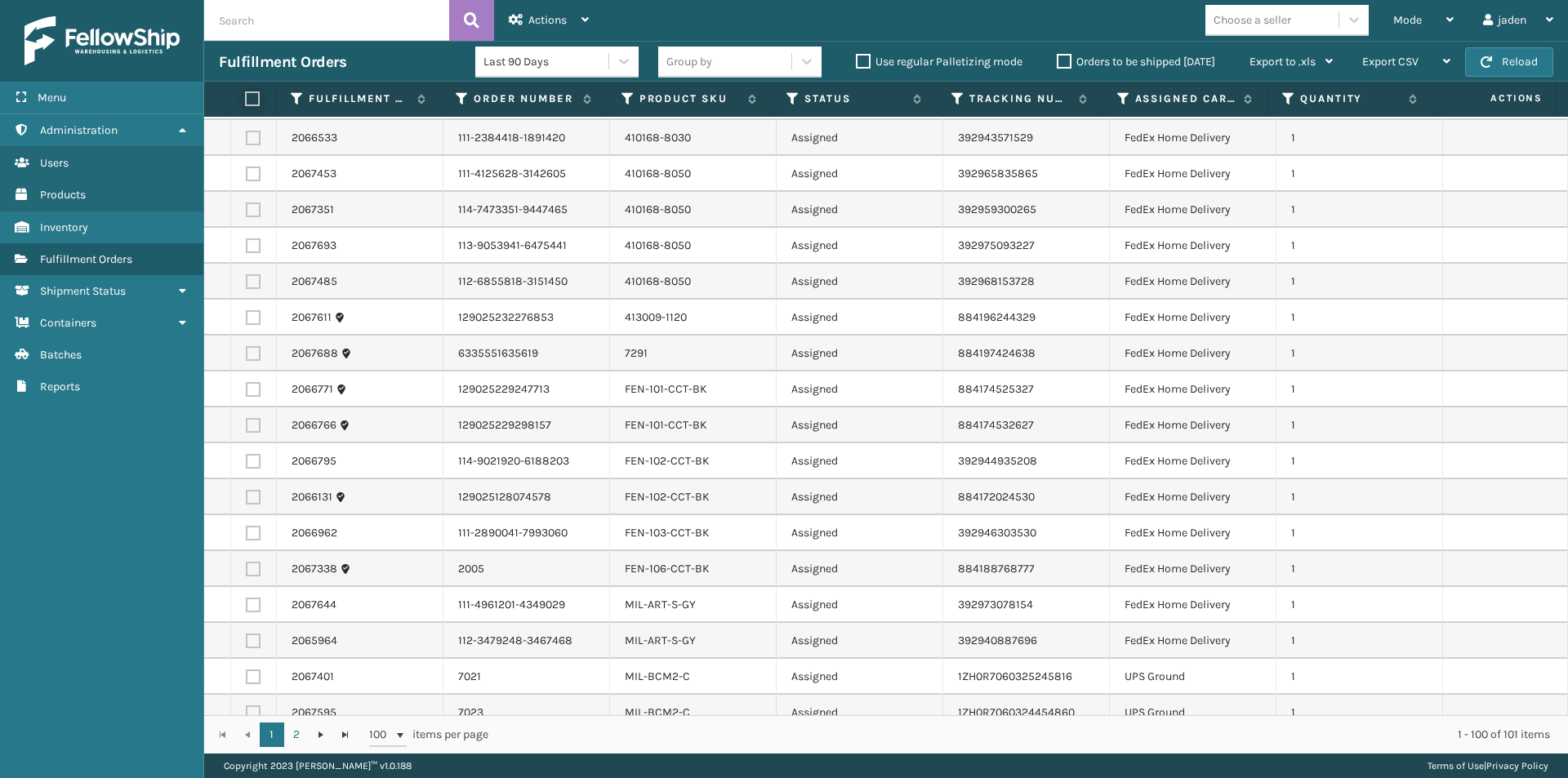
checkbox input "false"
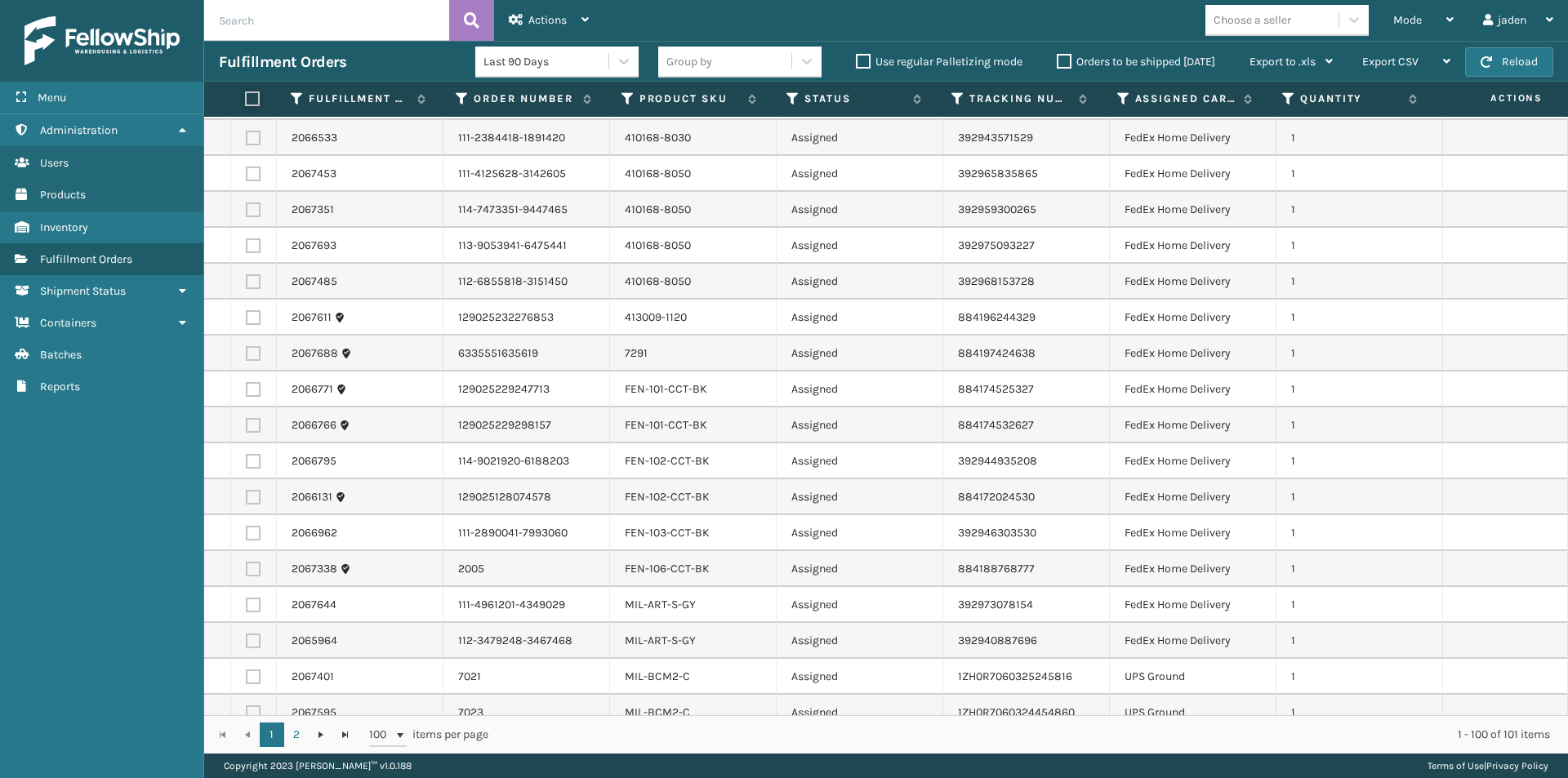
checkbox input "false"
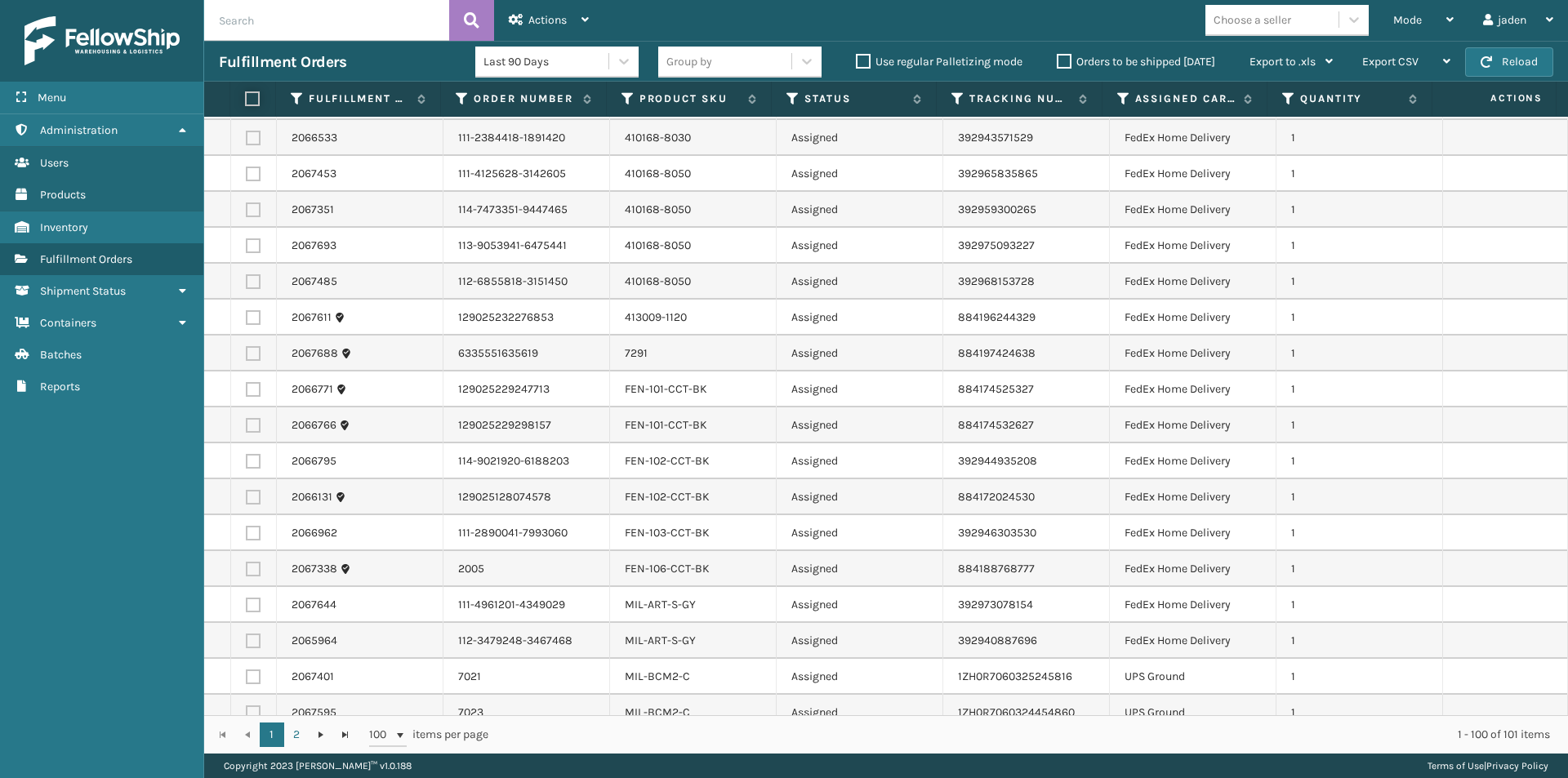
checkbox input "false"
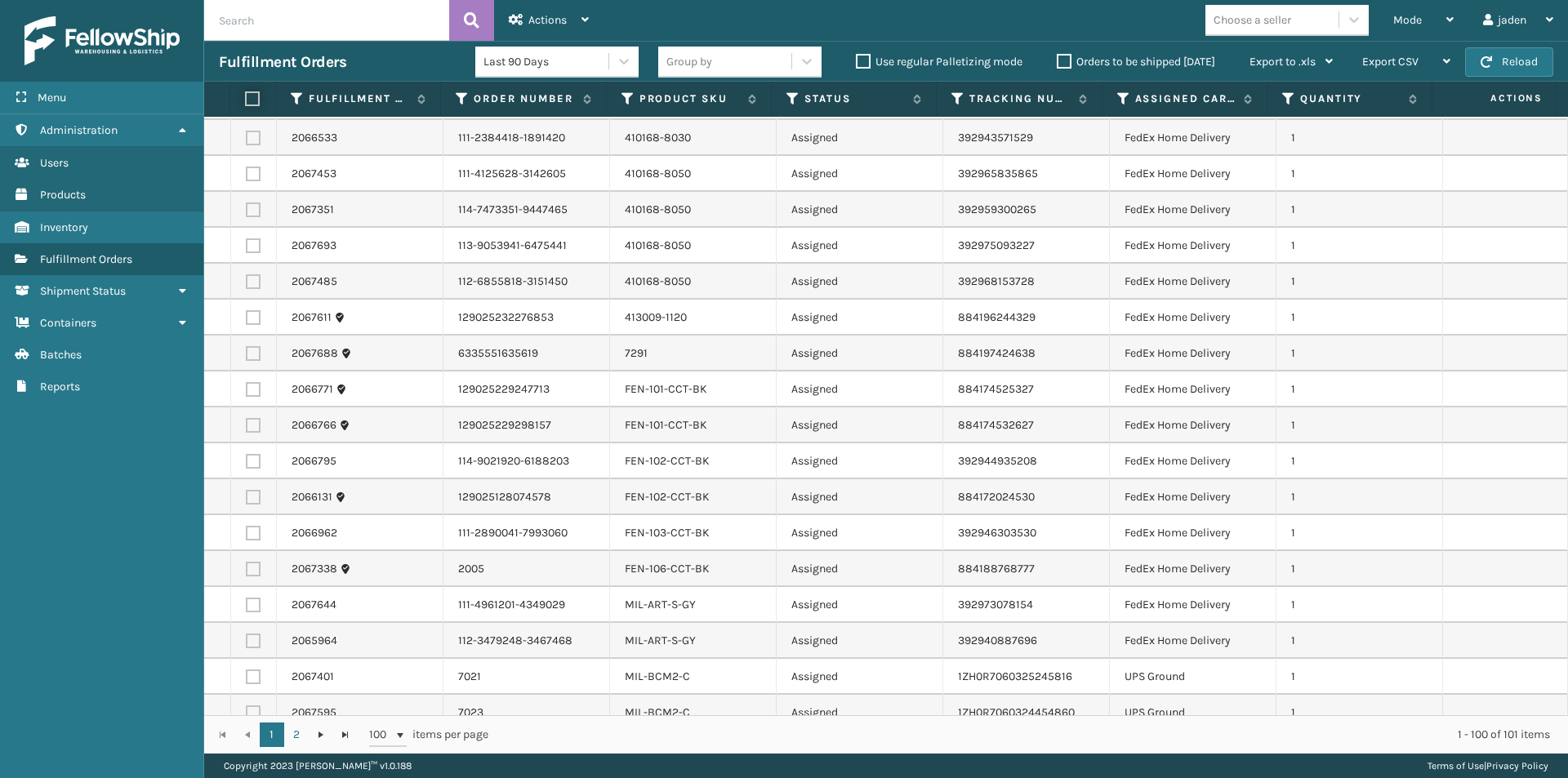
checkbox input "false"
click at [252, 283] on label at bounding box center [253, 282] width 15 height 15
click at [246, 283] on input "checkbox" at bounding box center [245, 279] width 1 height 10
click at [252, 252] on label at bounding box center [253, 246] width 15 height 15
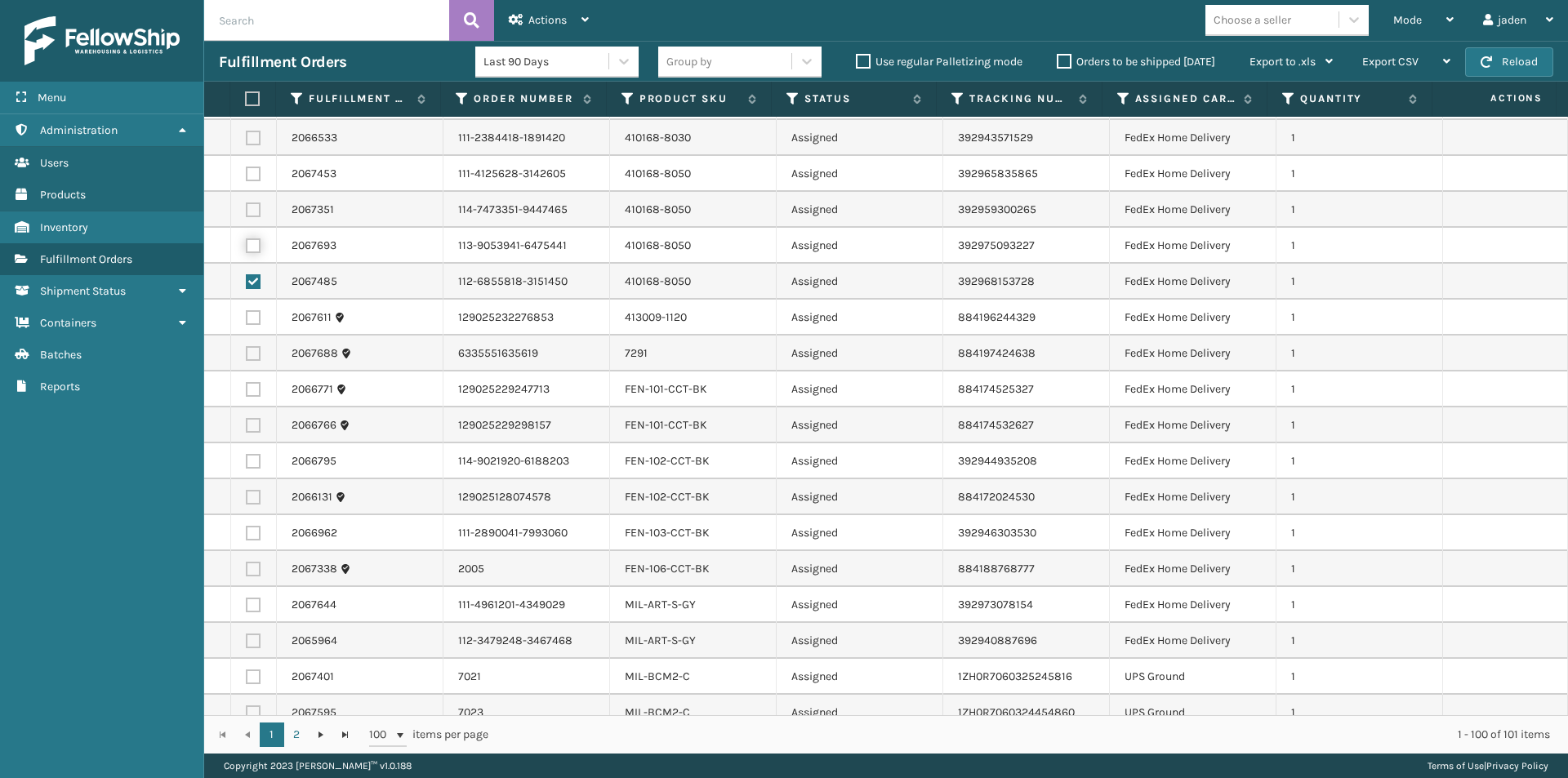
click at [246, 249] on input "checkbox" at bounding box center [245, 243] width 1 height 10
click at [249, 210] on label at bounding box center [253, 210] width 15 height 15
click at [246, 210] on input "checkbox" at bounding box center [245, 207] width 1 height 10
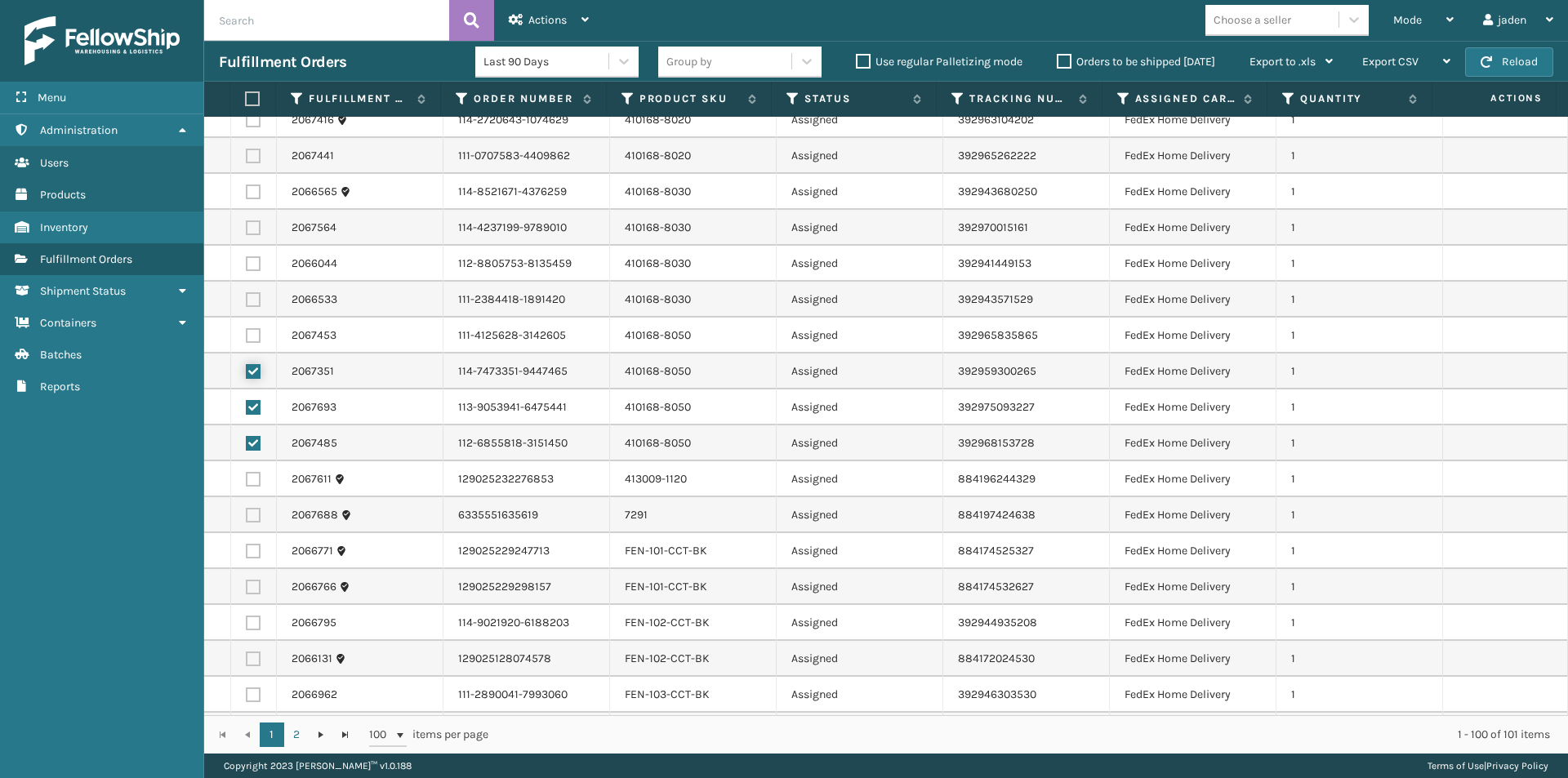
scroll to position [1306, 0]
click at [252, 338] on label at bounding box center [253, 337] width 15 height 15
click at [246, 338] on input "checkbox" at bounding box center [245, 335] width 1 height 10
click at [247, 96] on label at bounding box center [250, 99] width 10 height 15
click at [245, 96] on input "checkbox" at bounding box center [245, 99] width 1 height 10
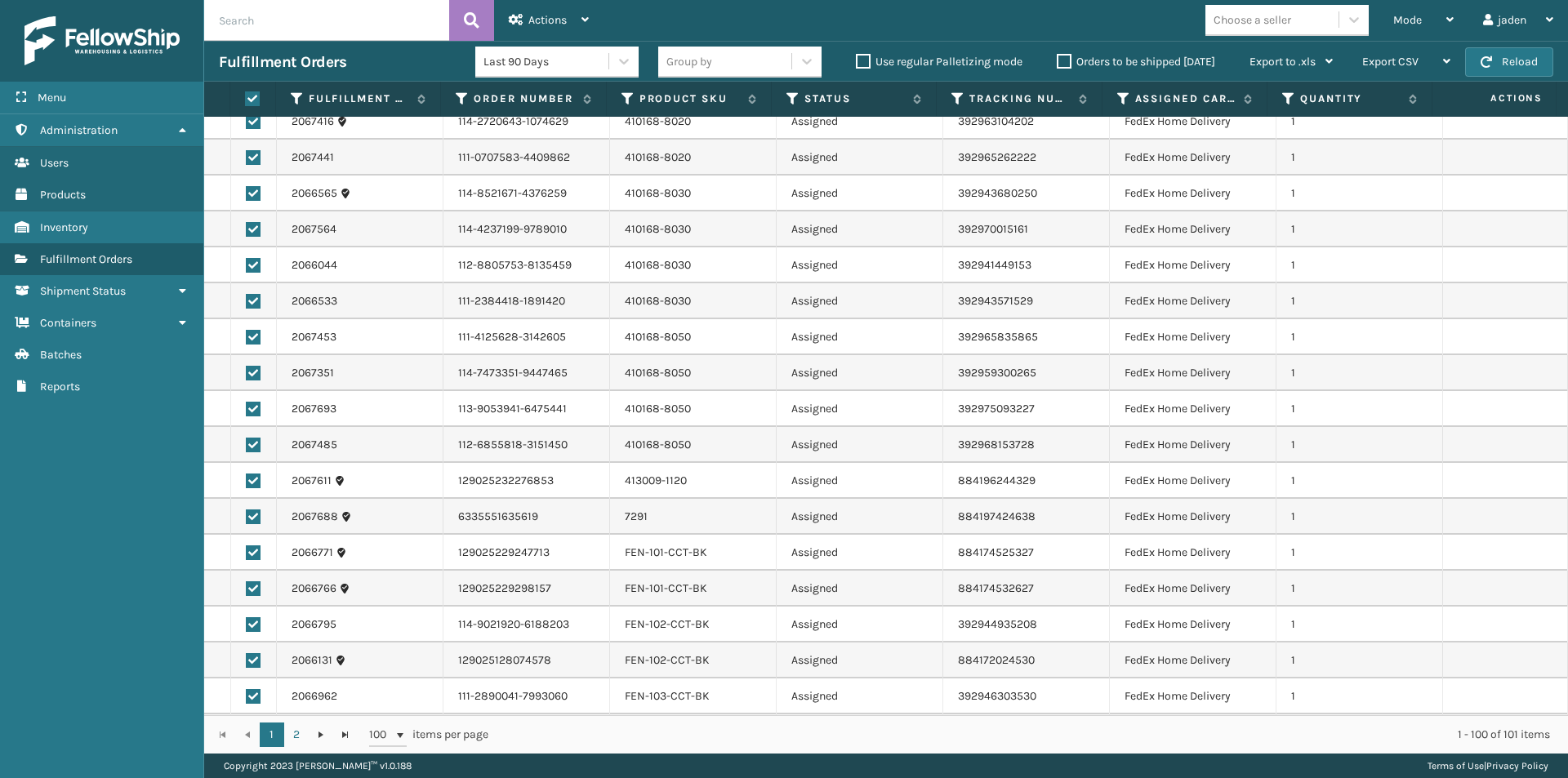
click at [247, 96] on label at bounding box center [250, 99] width 10 height 15
click at [245, 96] on input "checkbox" at bounding box center [245, 99] width 1 height 10
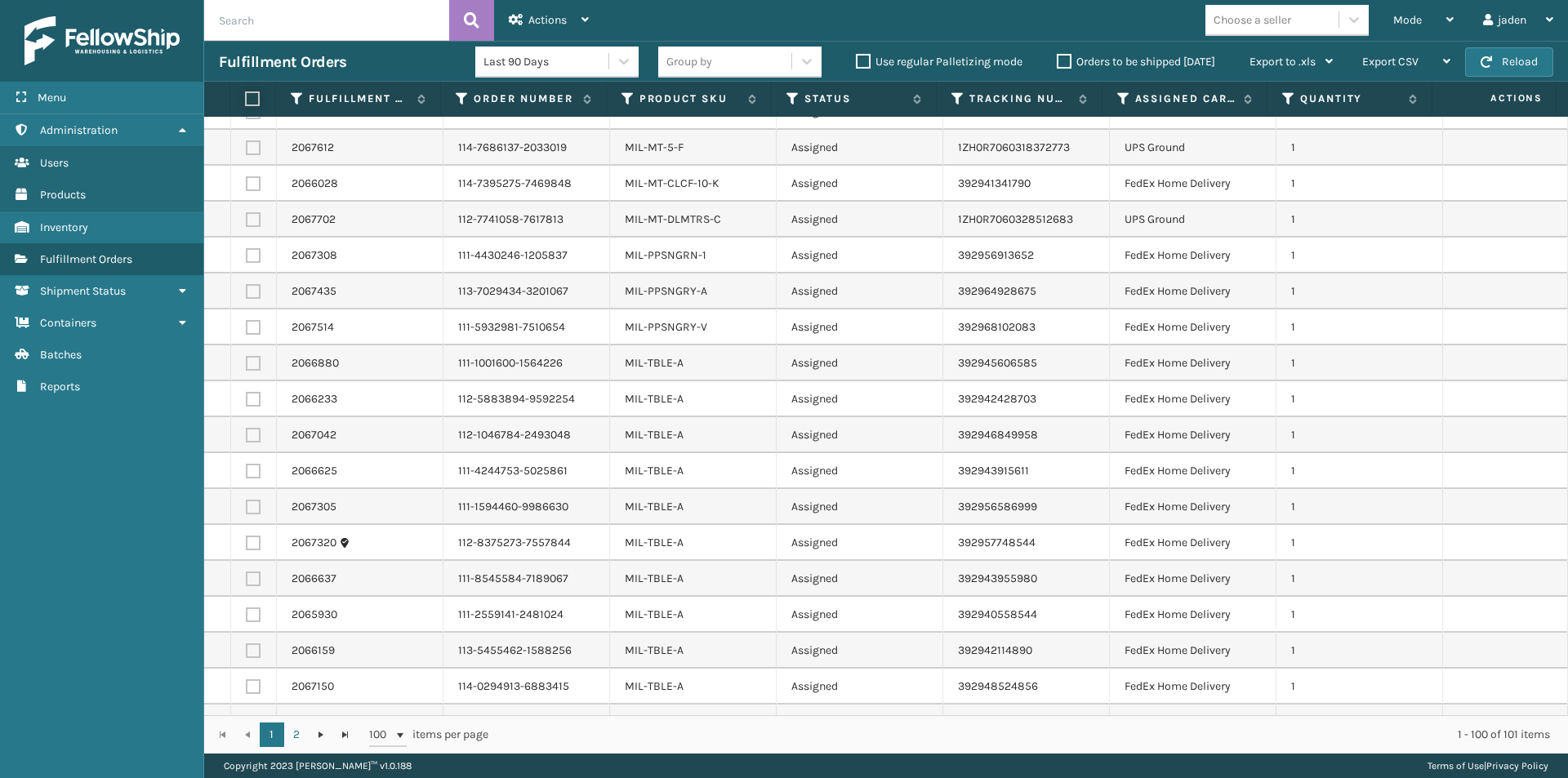
scroll to position [2856, 0]
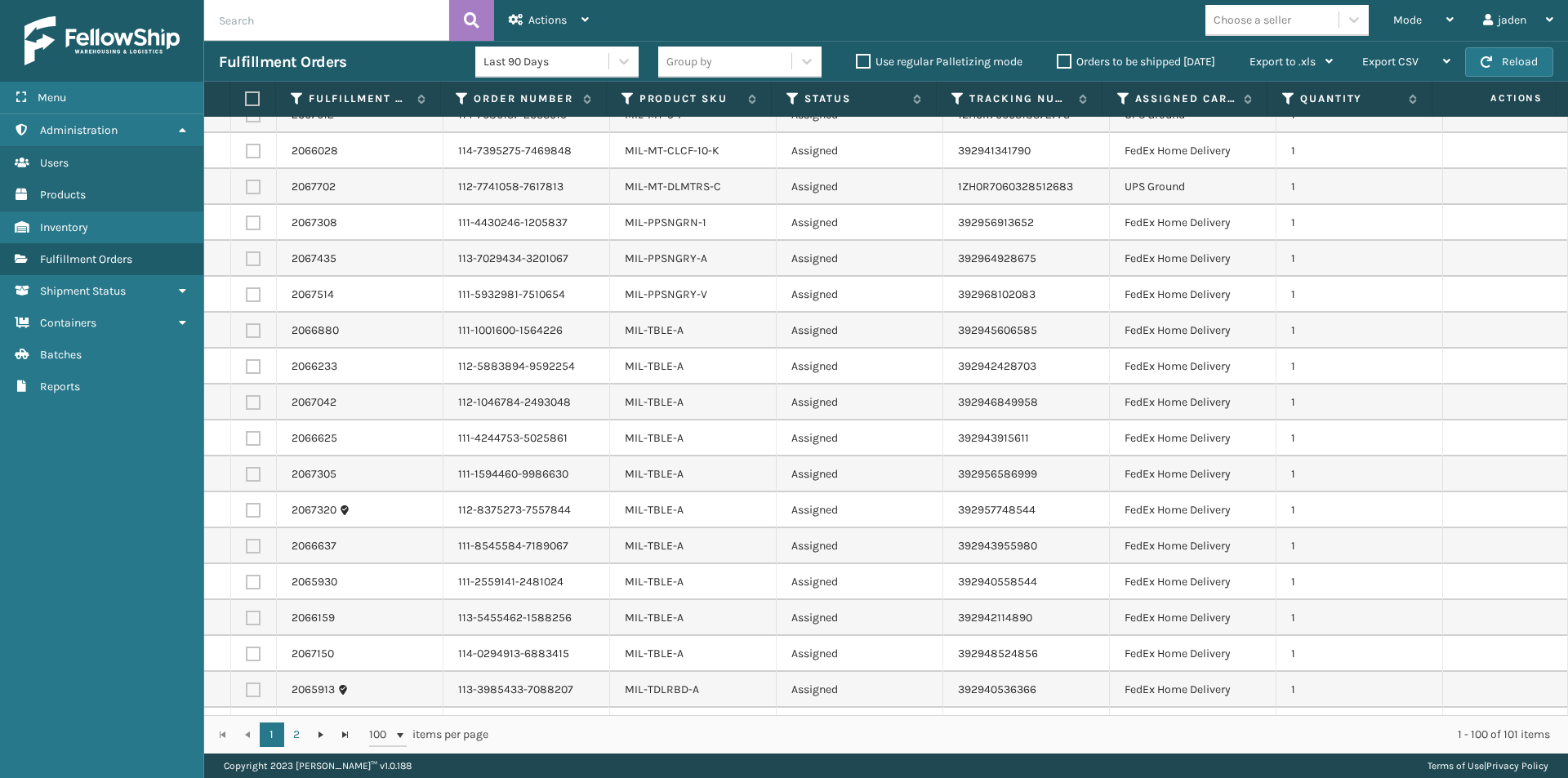
click at [245, 221] on label at bounding box center [253, 223] width 15 height 15
click at [245, 221] on input "checkbox" at bounding box center [245, 220] width 1 height 10
click at [255, 256] on label at bounding box center [253, 259] width 15 height 15
click at [246, 256] on input "checkbox" at bounding box center [245, 257] width 1 height 10
click at [252, 292] on label at bounding box center [253, 295] width 15 height 15
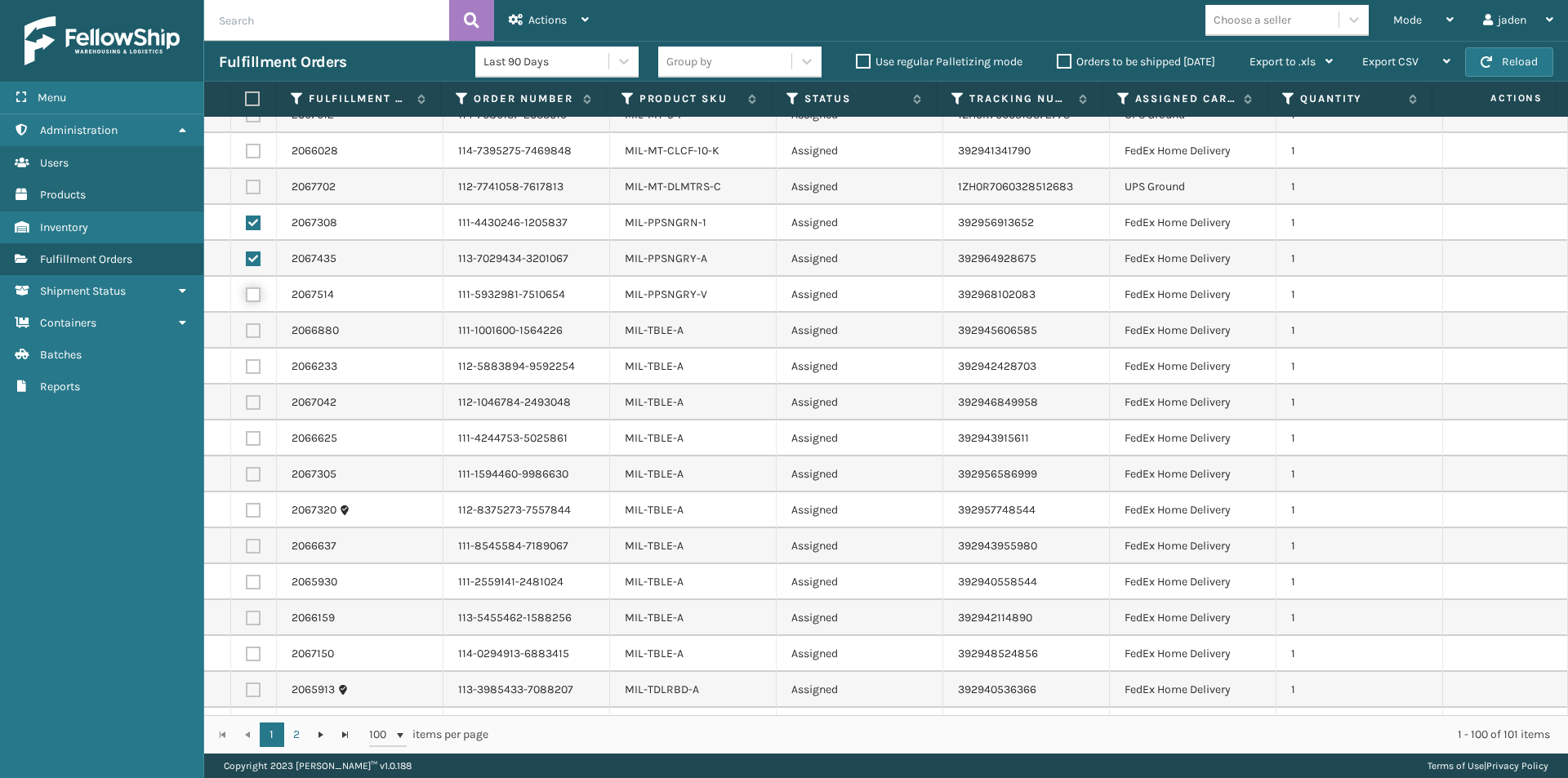
click at [246, 292] on input "checkbox" at bounding box center [245, 292] width 1 height 10
click at [542, 25] on span "Actions" at bounding box center [547, 20] width 39 height 14
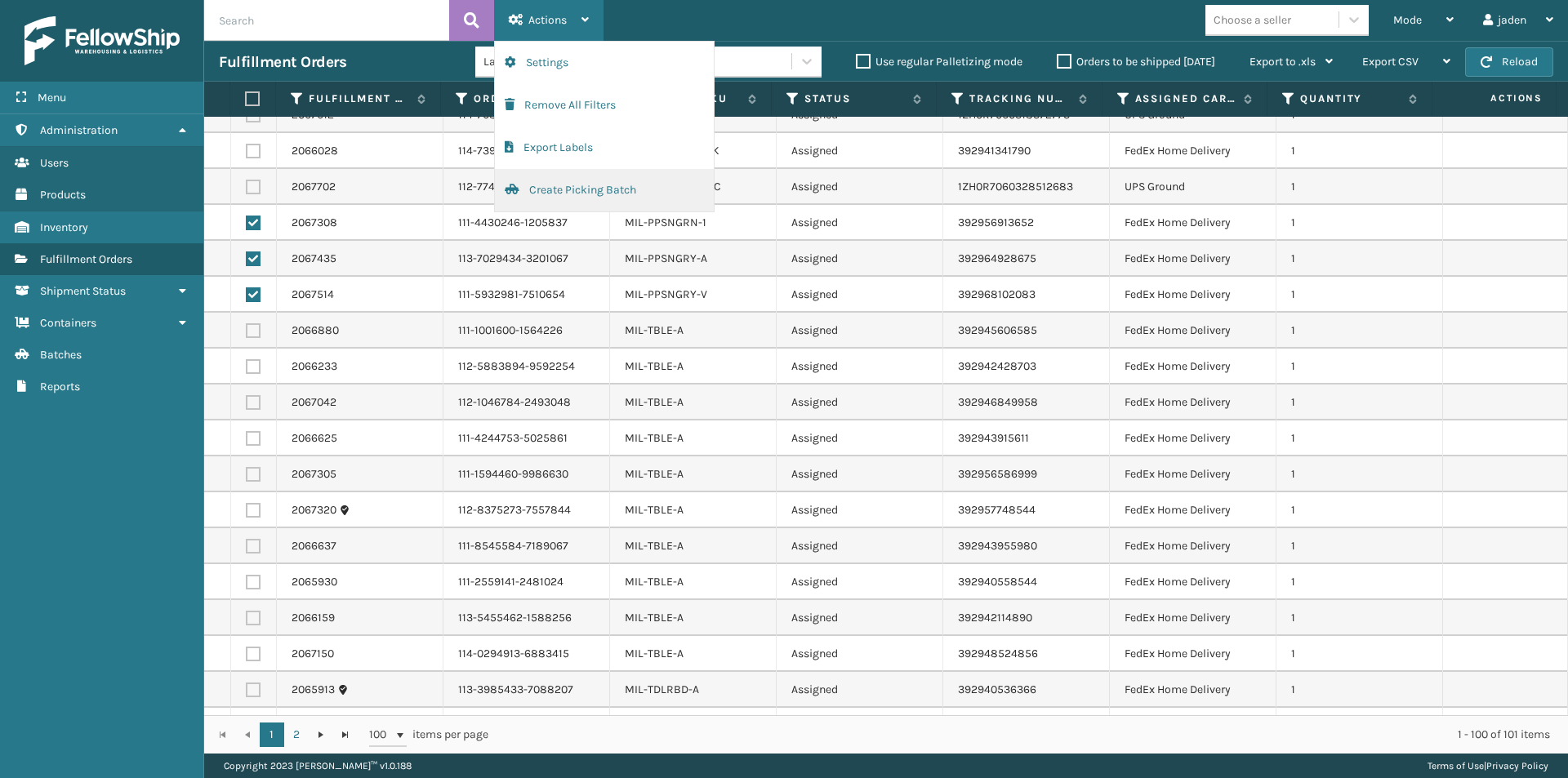
click at [549, 203] on button "Create Picking Batch" at bounding box center [604, 190] width 219 height 42
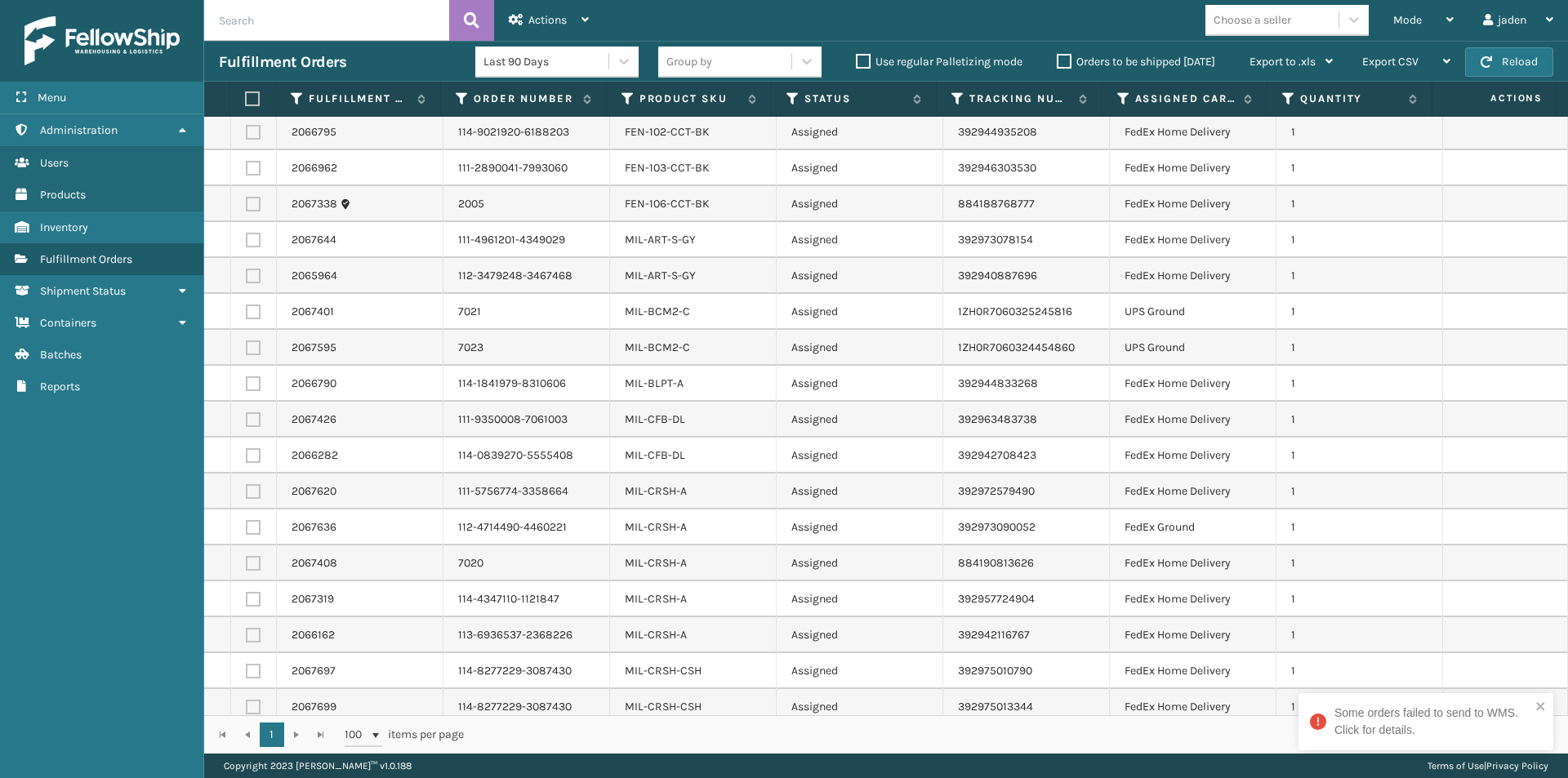
scroll to position [1877, 0]
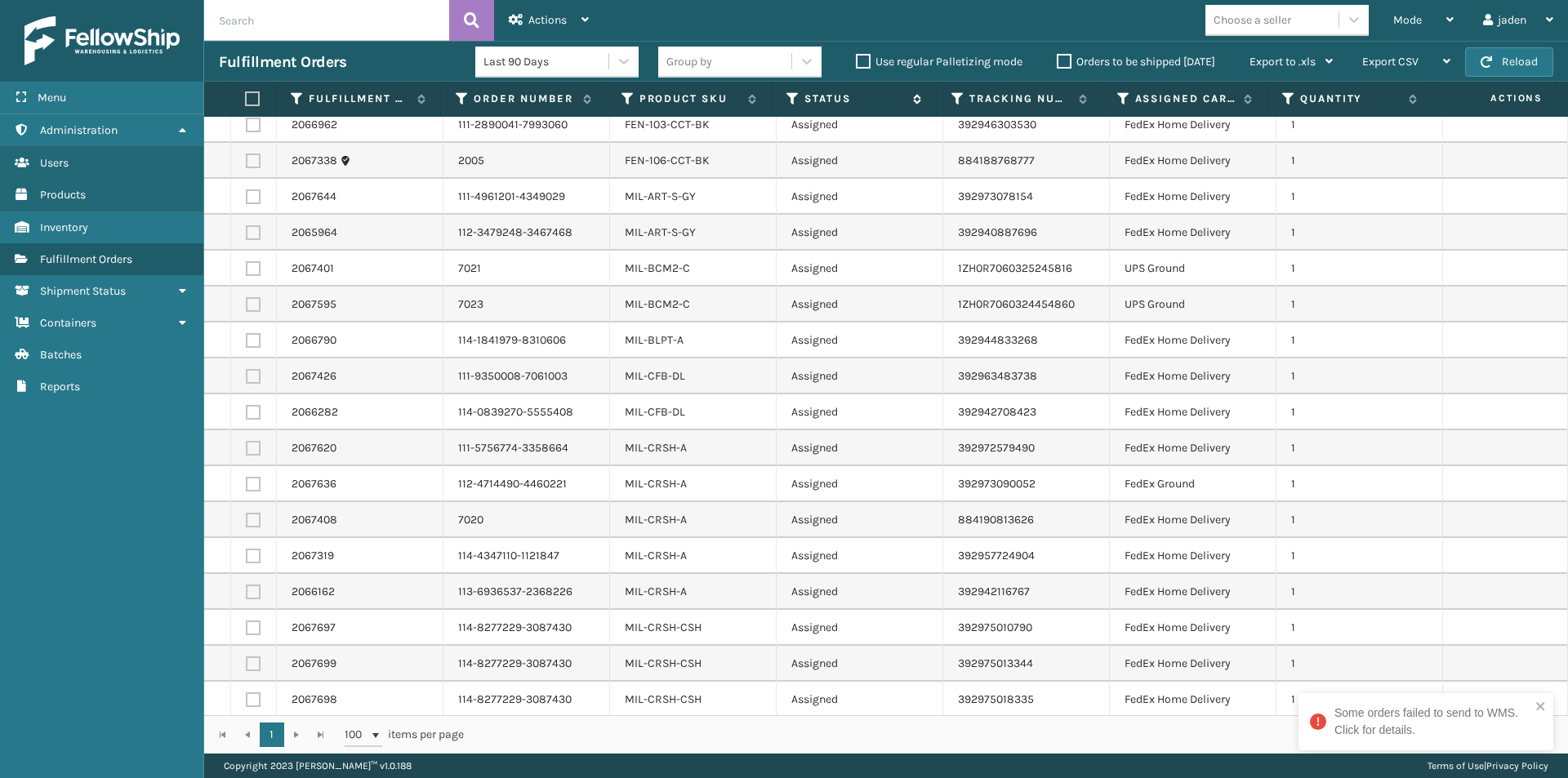
click at [801, 96] on div "Status" at bounding box center [853, 99] width 134 height 15
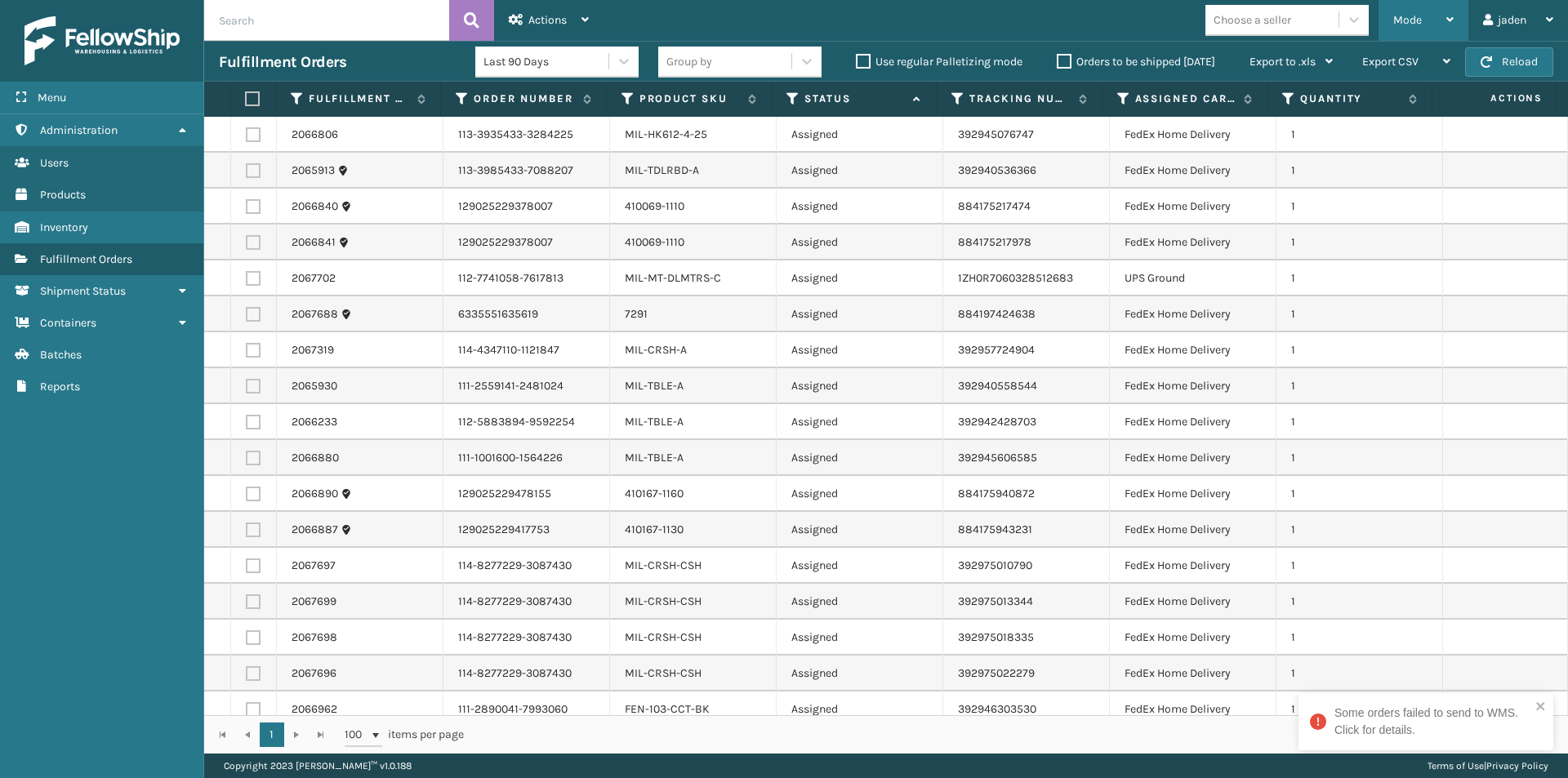
click at [1393, 16] on span "Mode" at bounding box center [1407, 20] width 28 height 14
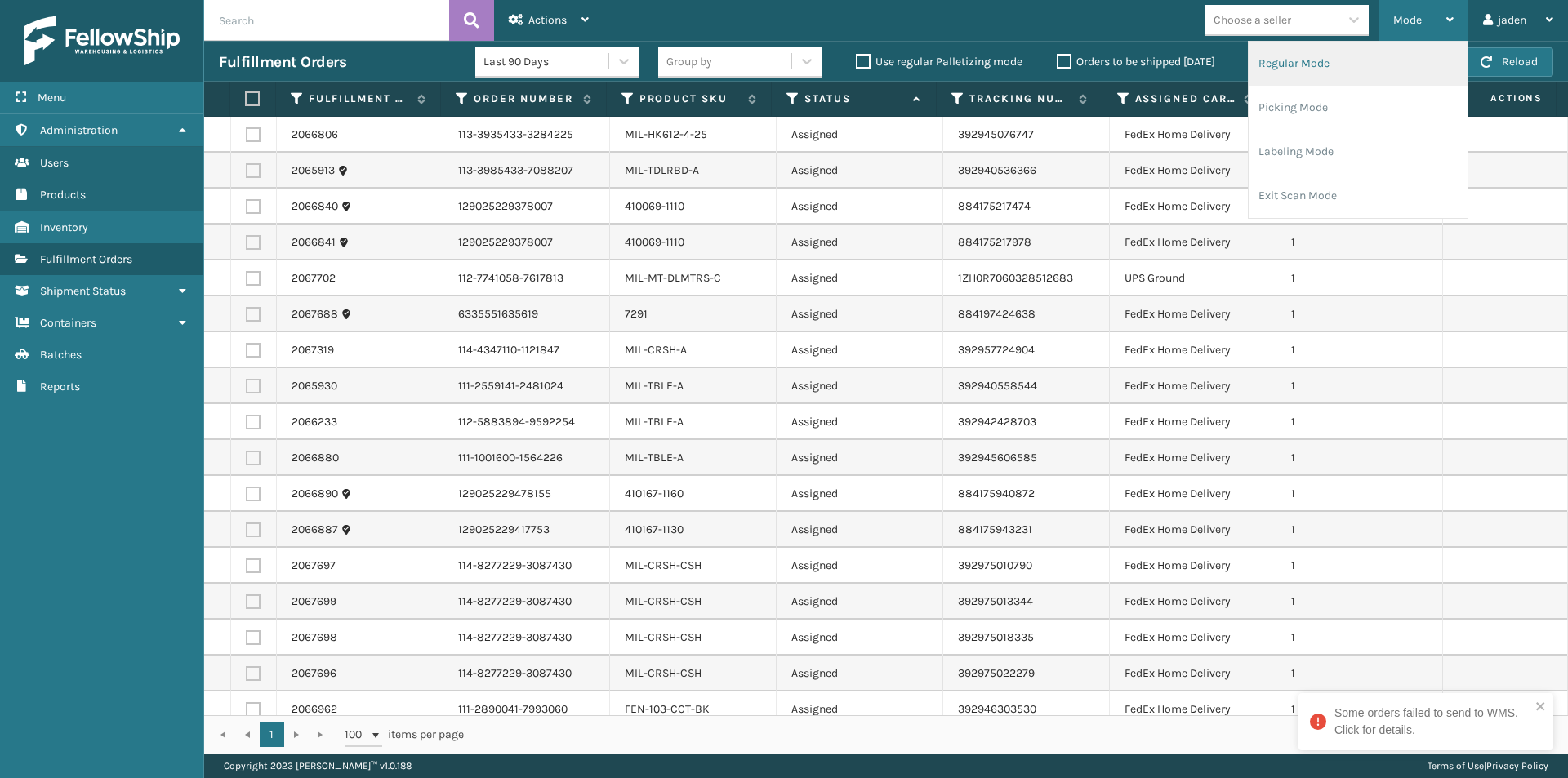
click at [1325, 53] on li "Regular Mode" at bounding box center [1357, 63] width 219 height 44
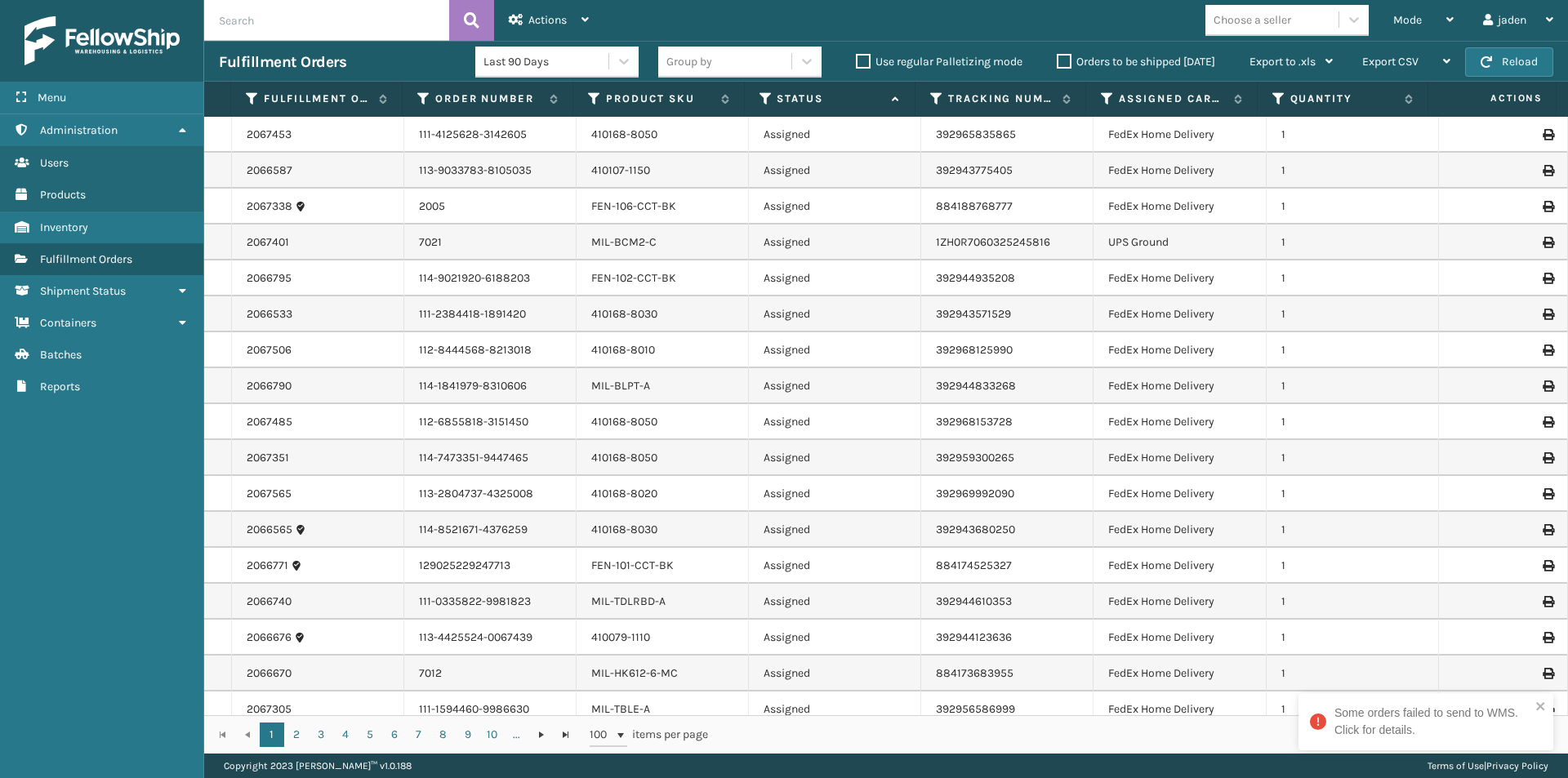
click at [760, 100] on icon at bounding box center [766, 99] width 13 height 15
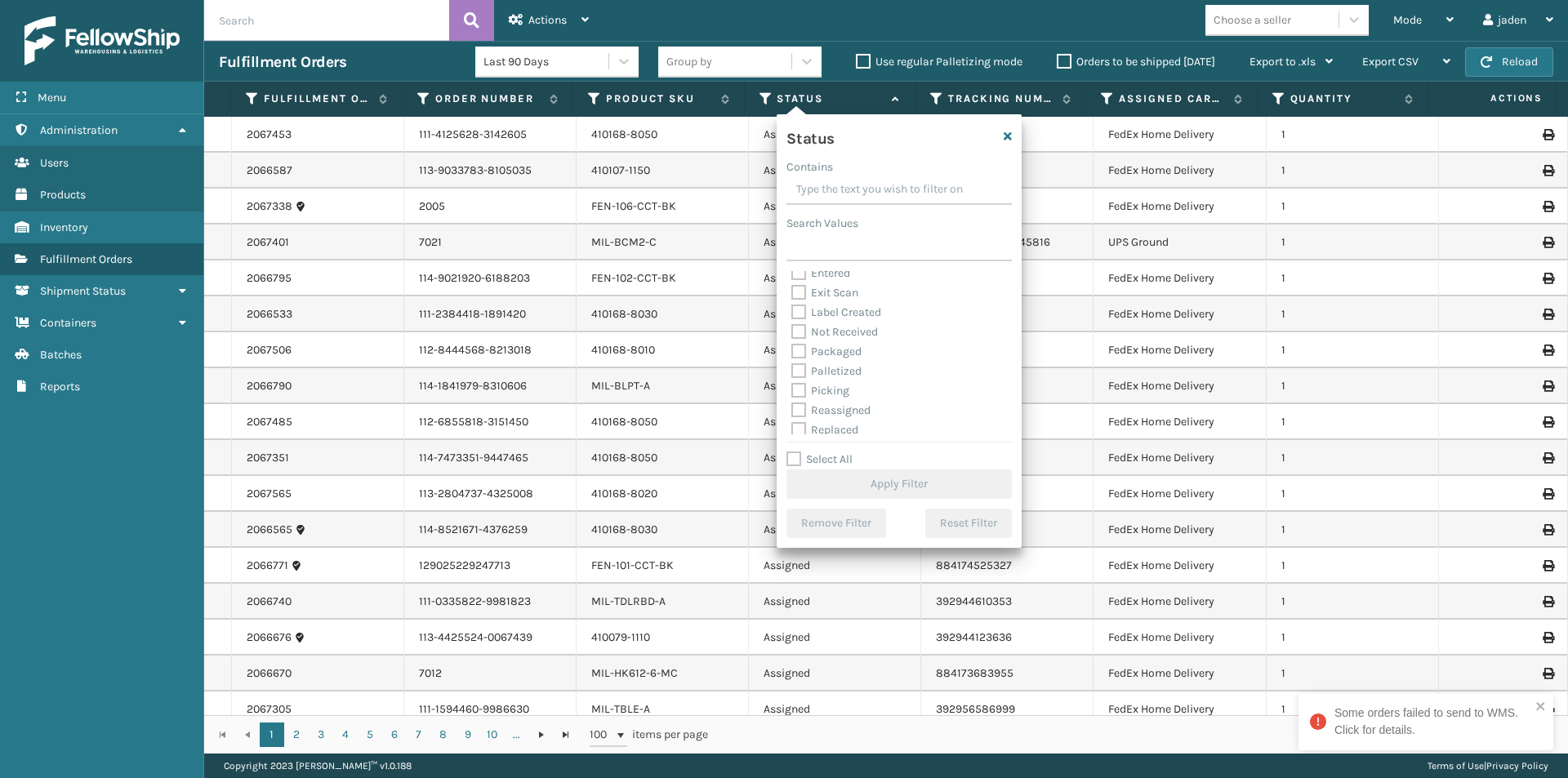
scroll to position [91, 0]
click at [809, 342] on label "Picking" at bounding box center [821, 345] width 58 height 14
click at [792, 342] on input "Picking" at bounding box center [792, 341] width 1 height 10
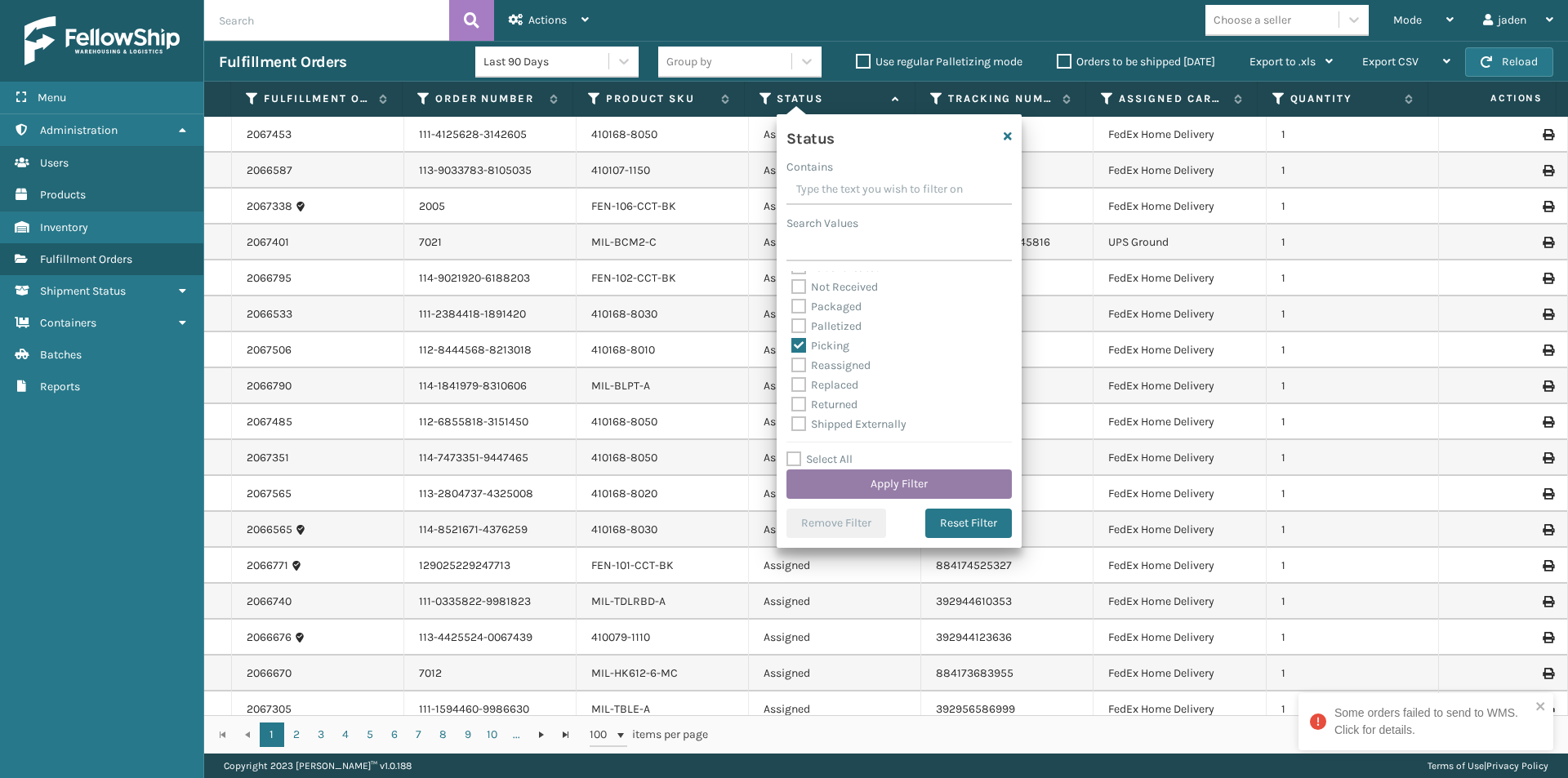
click at [901, 492] on button "Apply Filter" at bounding box center [899, 483] width 226 height 29
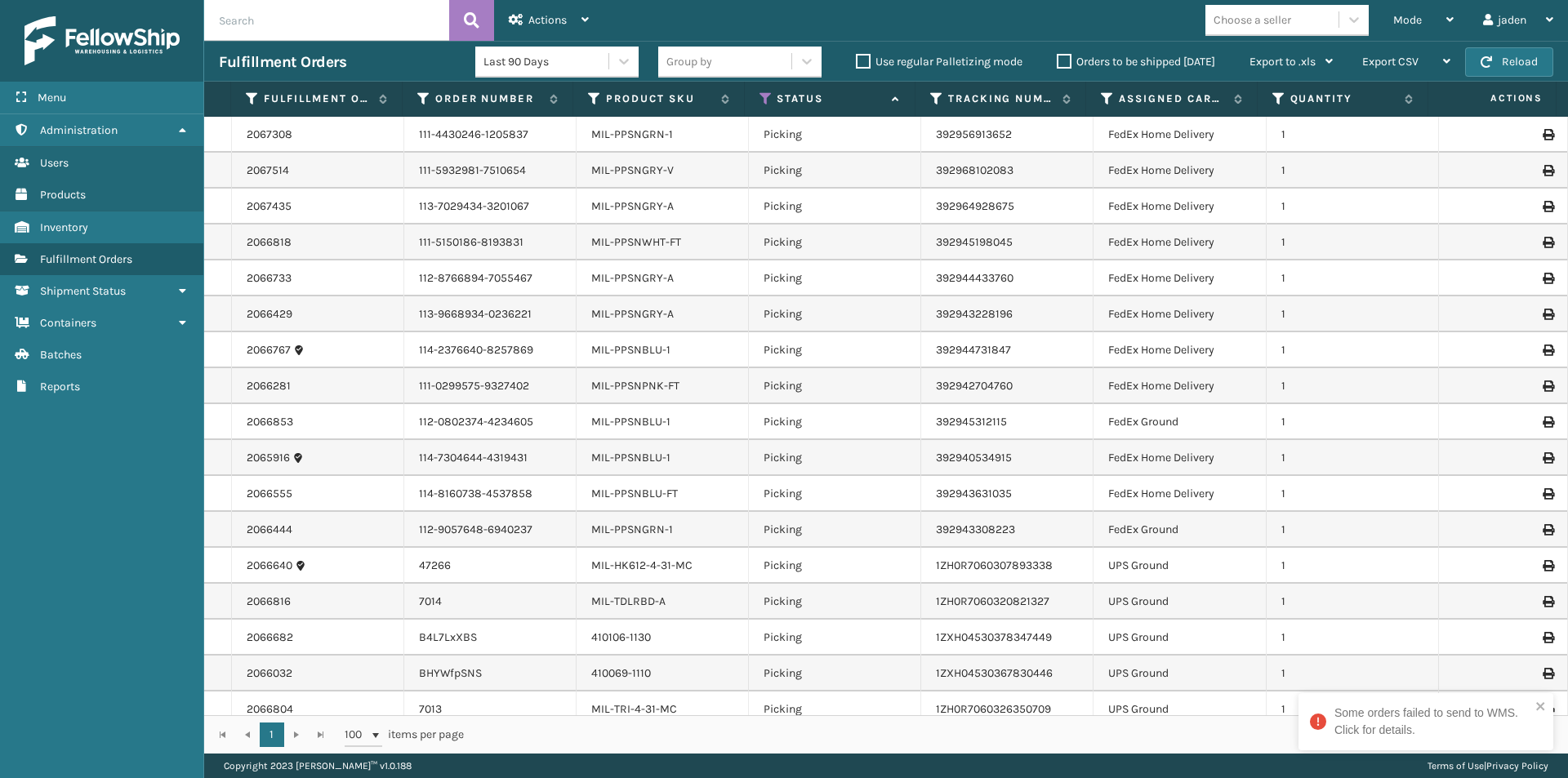
scroll to position [156, 0]
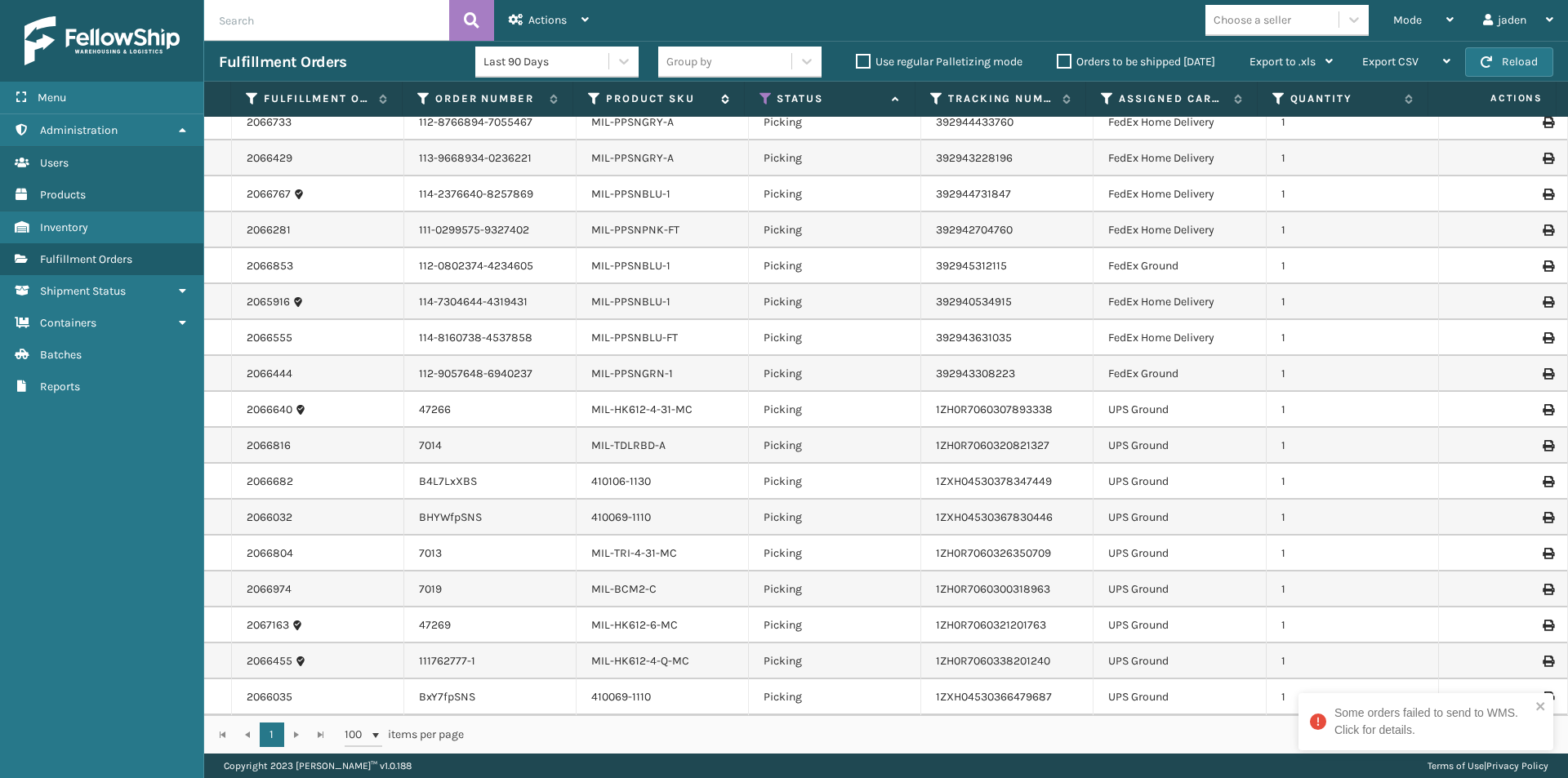
click at [649, 99] on label "Product SKU" at bounding box center [658, 99] width 106 height 15
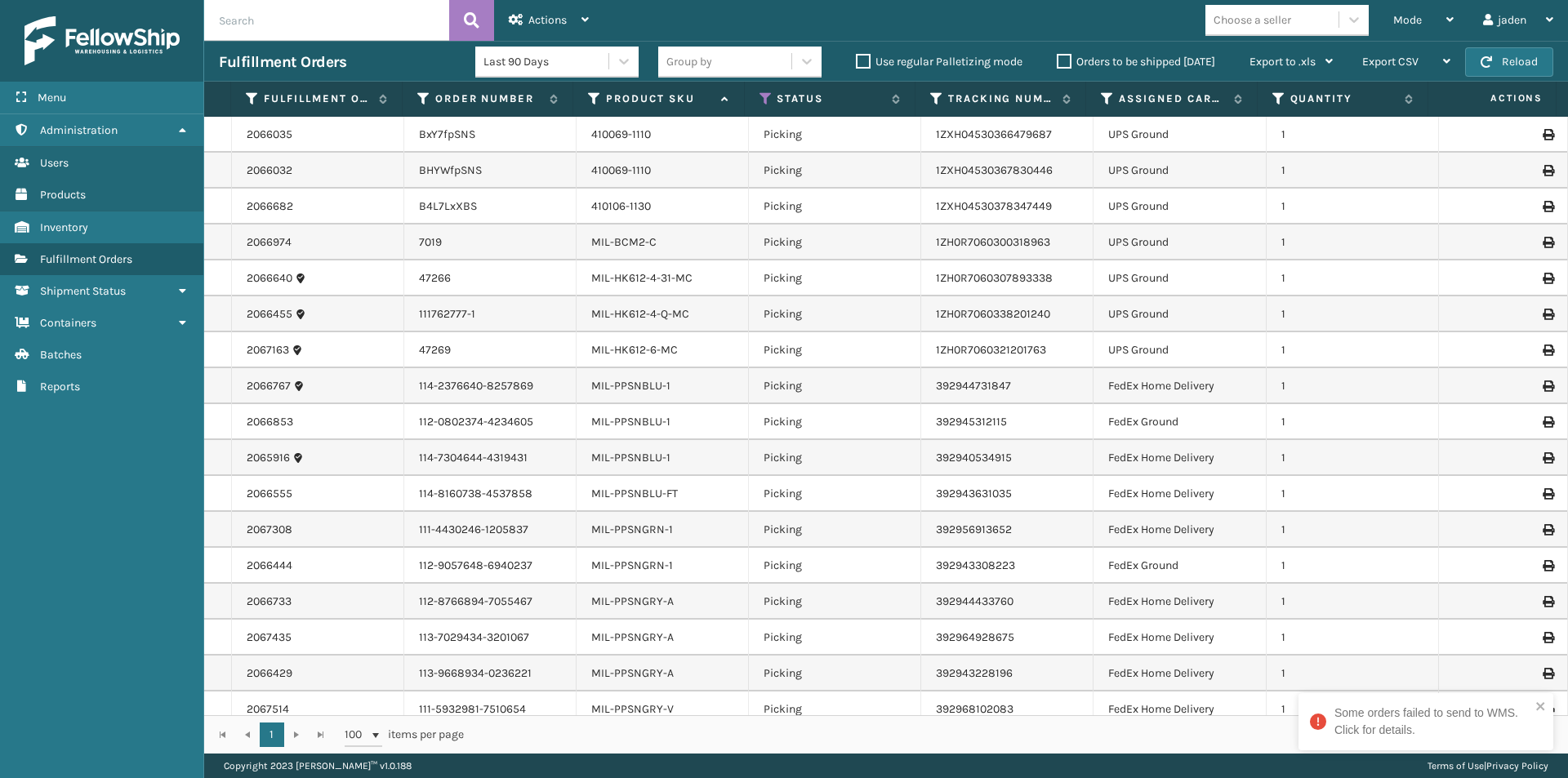
scroll to position [156, 0]
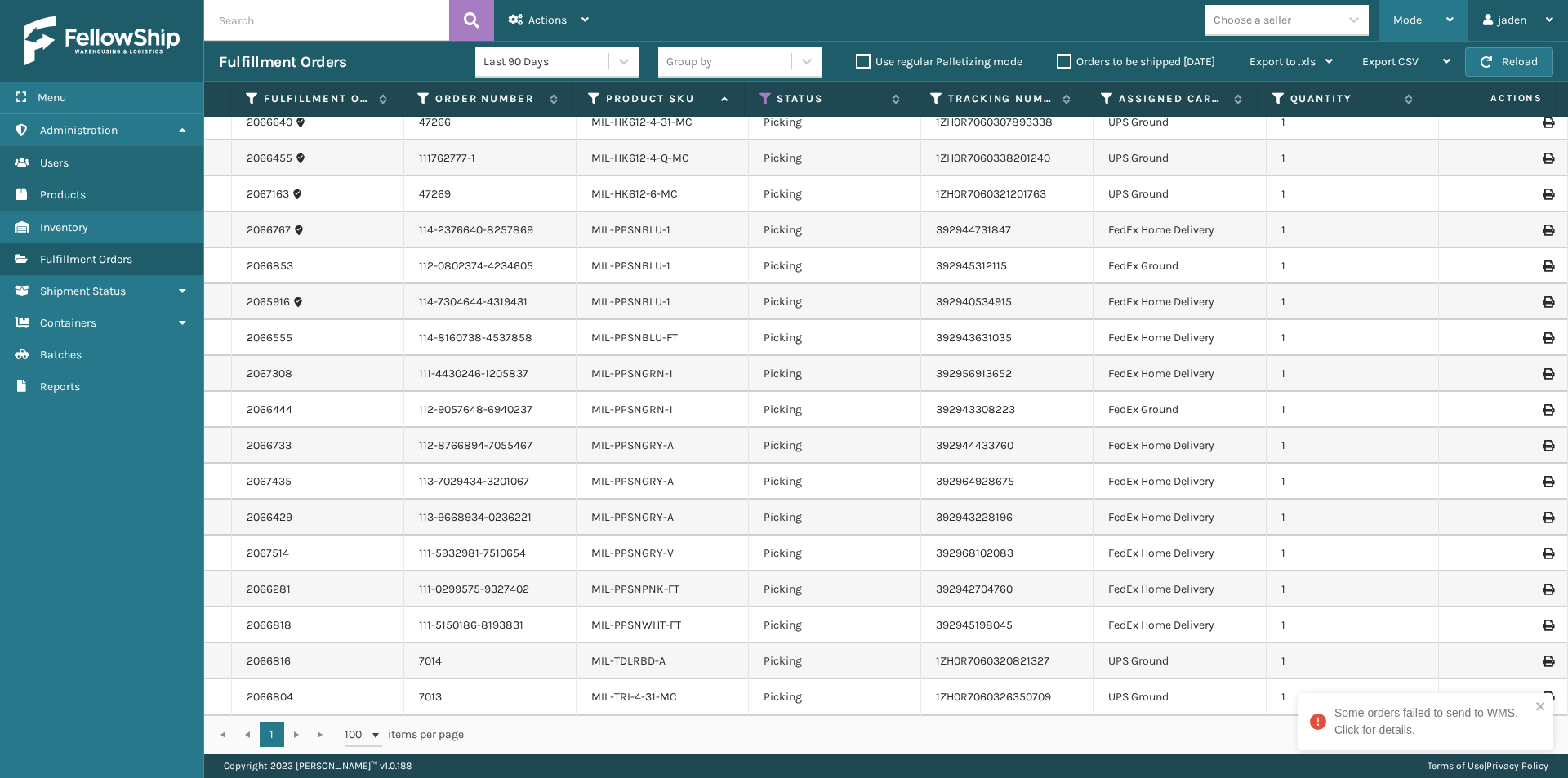
click at [1380, 16] on div "Mode Regular Mode Picking Mode Labeling Mode Exit Scan Mode" at bounding box center [1423, 20] width 90 height 40
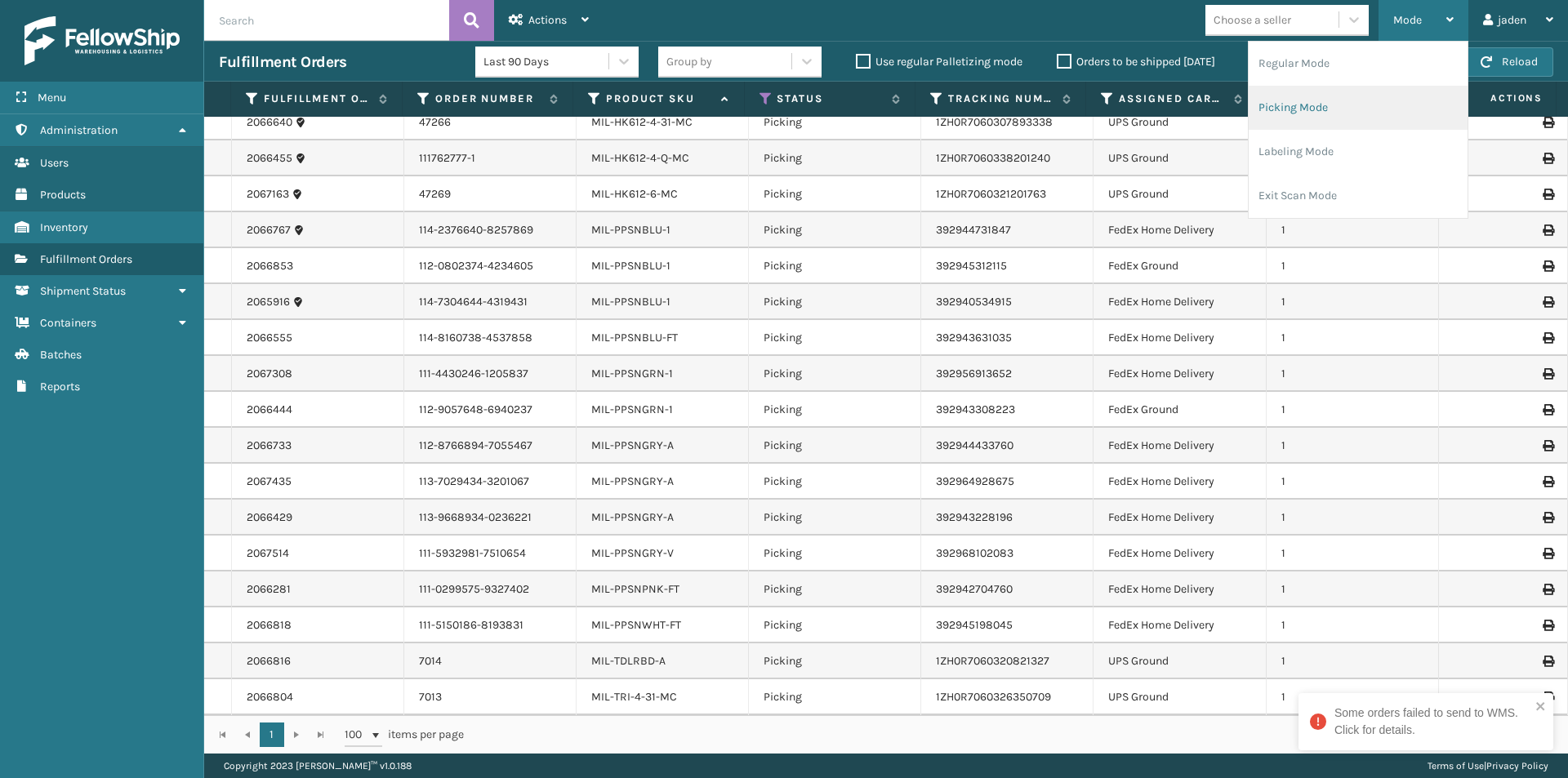
click at [1354, 107] on li "Picking Mode" at bounding box center [1357, 107] width 219 height 44
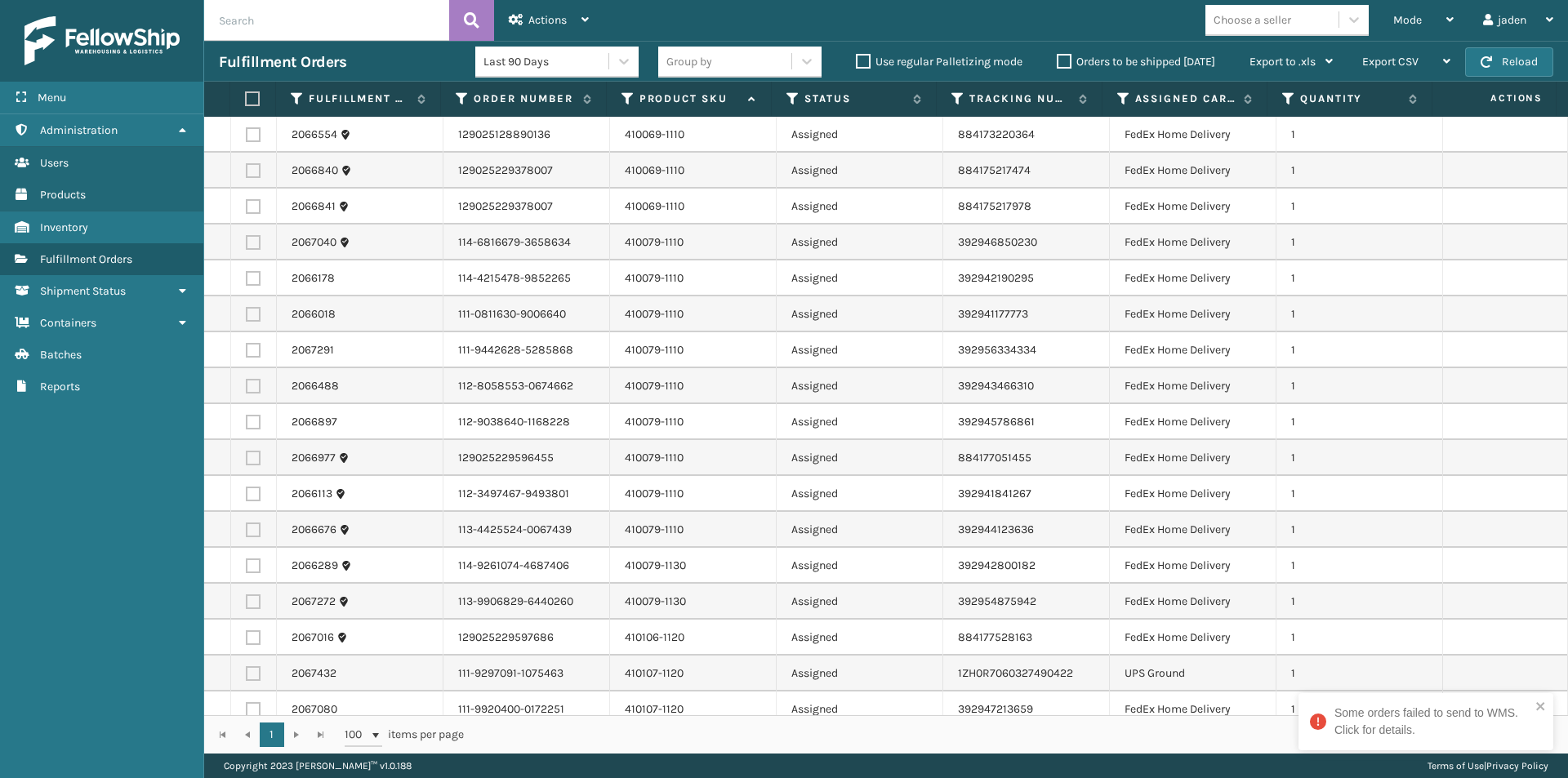
click at [256, 96] on label at bounding box center [250, 99] width 10 height 15
click at [245, 96] on input "checkbox" at bounding box center [245, 99] width 1 height 10
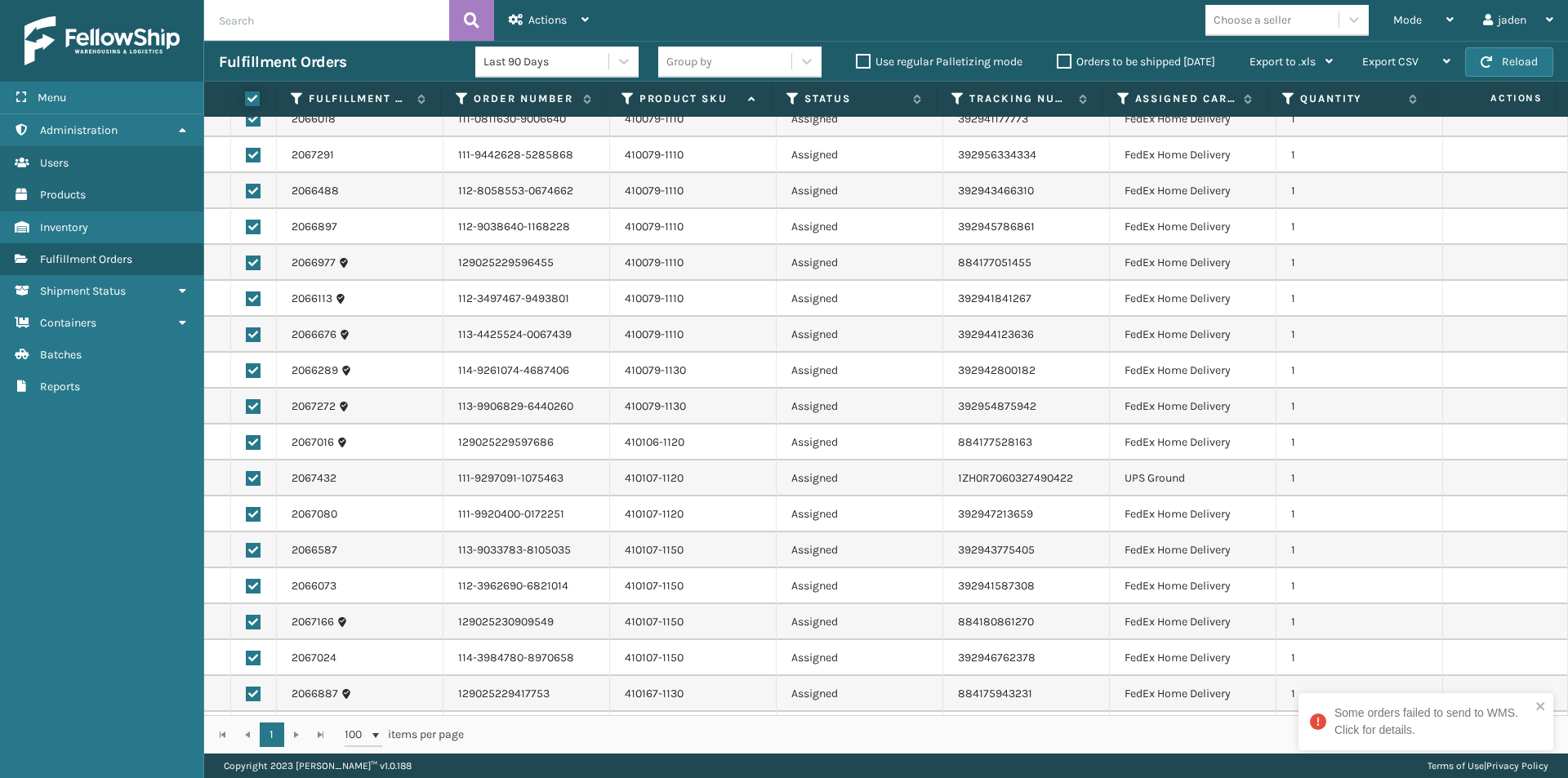
scroll to position [326, 0]
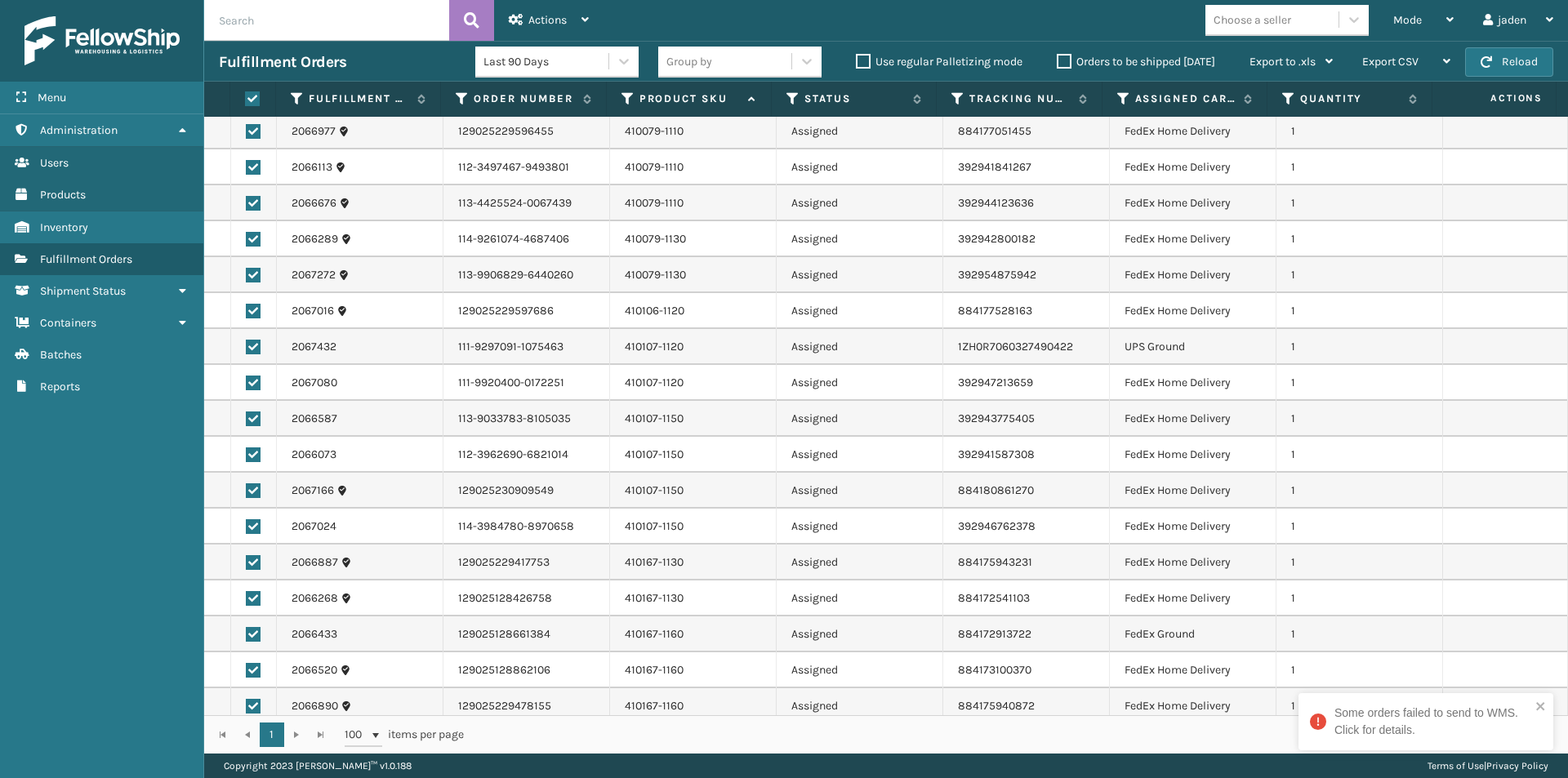
click at [252, 345] on label at bounding box center [253, 347] width 15 height 15
click at [246, 345] on input "checkbox" at bounding box center [245, 344] width 1 height 10
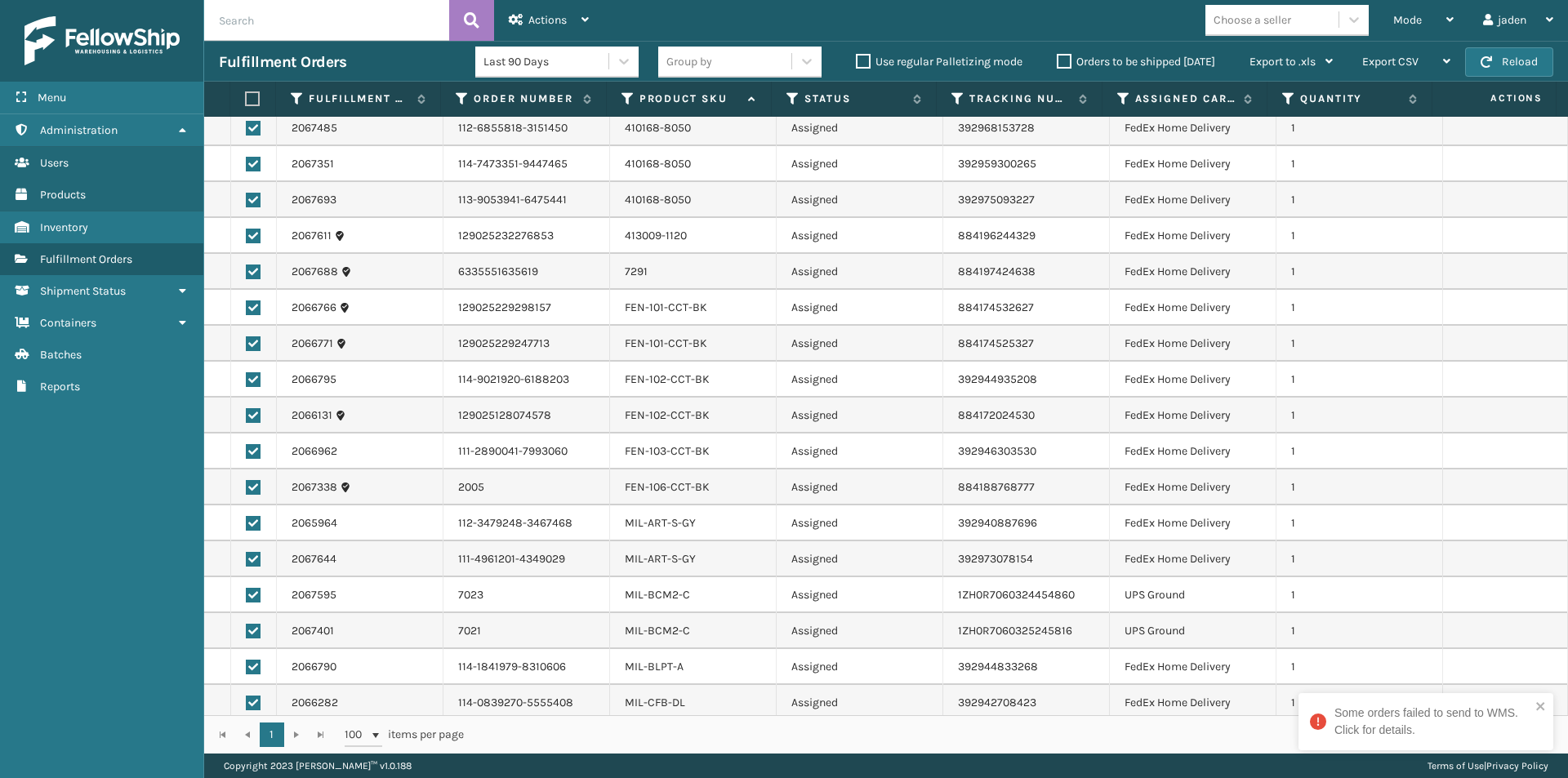
scroll to position [1796, 0]
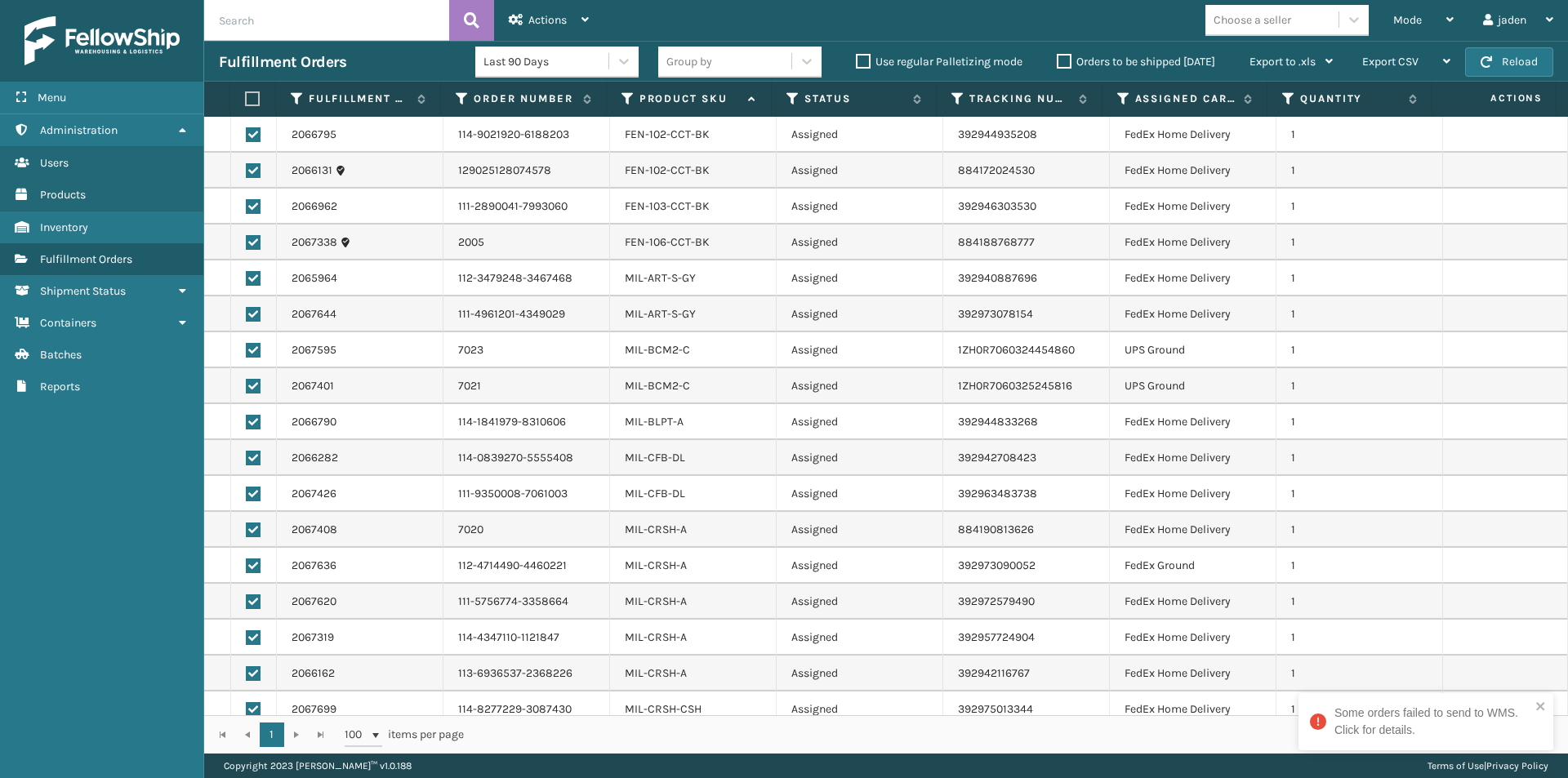
click at [252, 346] on label at bounding box center [253, 350] width 15 height 15
click at [246, 346] on input "checkbox" at bounding box center [245, 348] width 1 height 10
drag, startPoint x: 255, startPoint y: 378, endPoint x: 256, endPoint y: 387, distance: 9.1
click at [256, 379] on td at bounding box center [254, 386] width 46 height 36
click at [255, 388] on label at bounding box center [253, 386] width 15 height 15
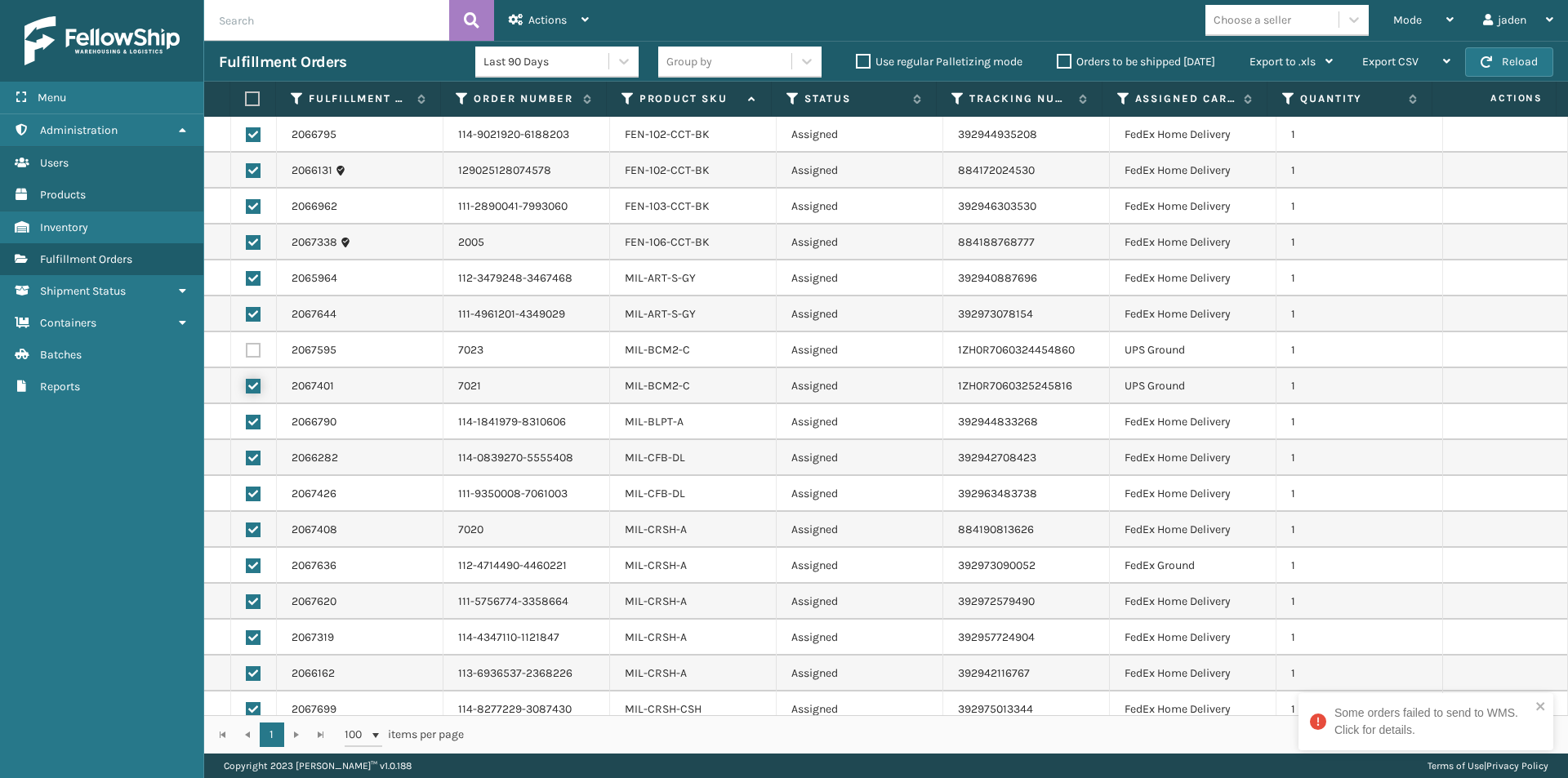
click at [246, 388] on input "checkbox" at bounding box center [245, 383] width 1 height 10
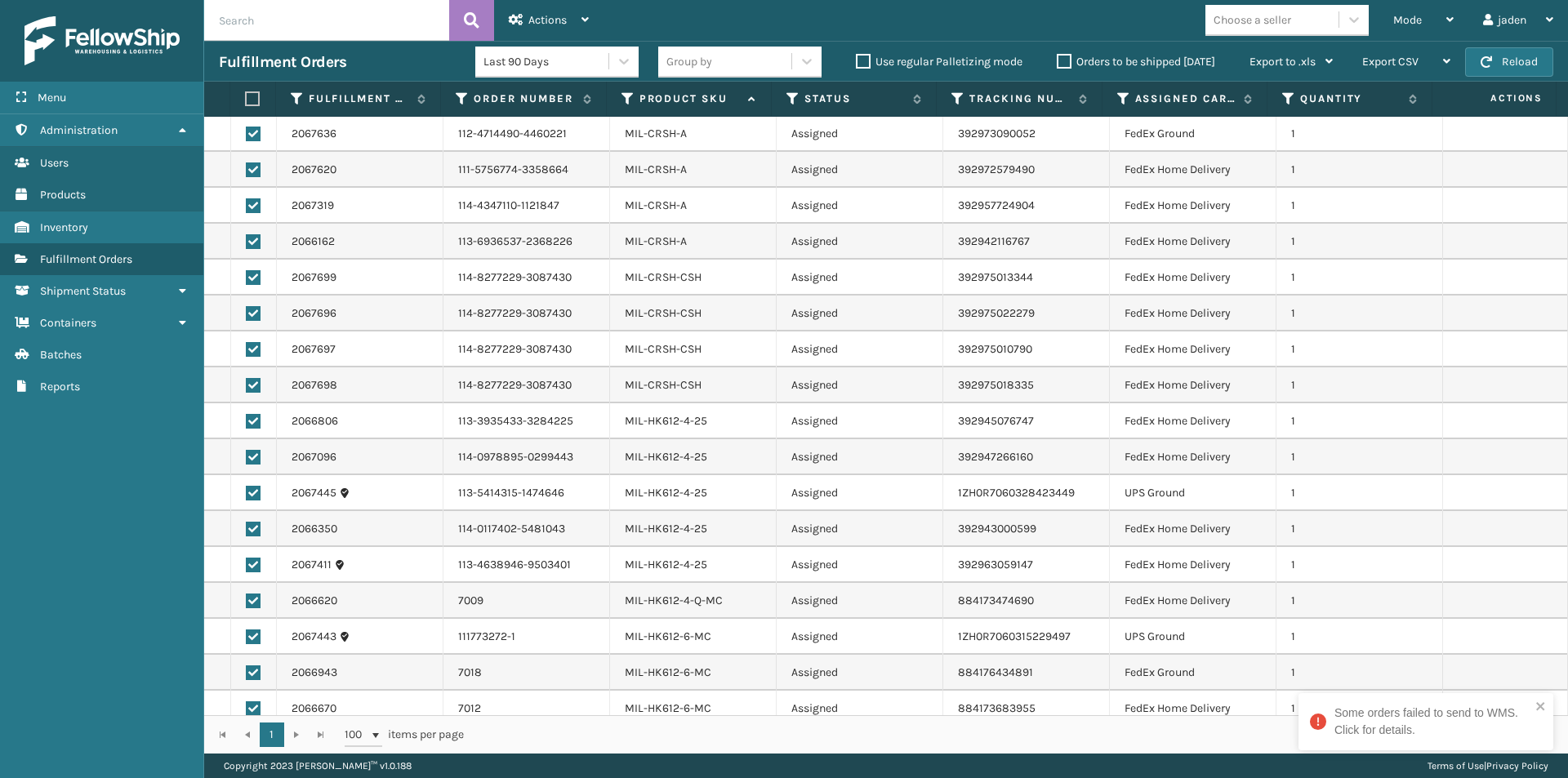
scroll to position [2285, 0]
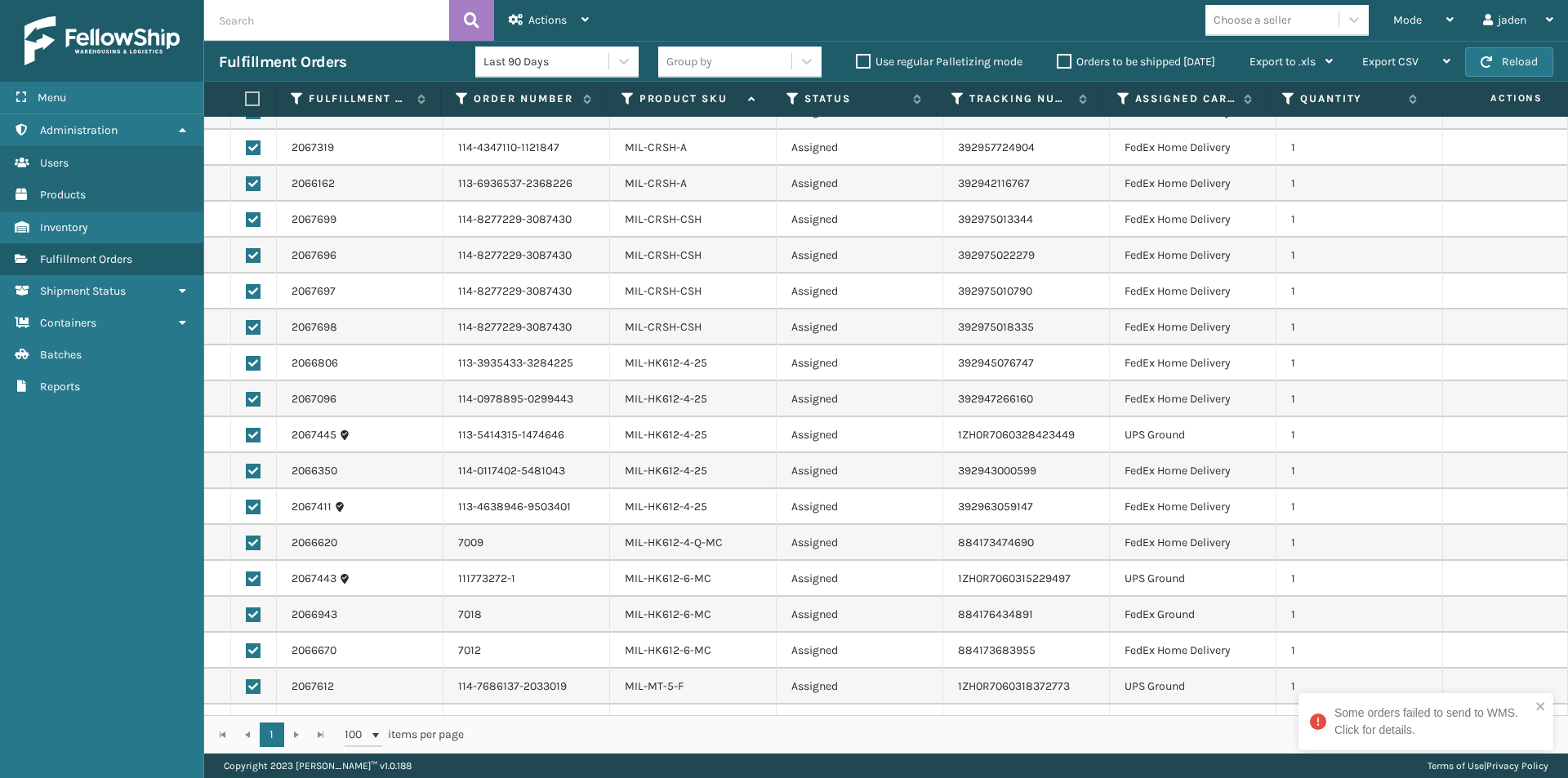
click at [248, 436] on label at bounding box center [253, 435] width 15 height 15
click at [246, 436] on input "checkbox" at bounding box center [245, 432] width 1 height 10
click at [255, 578] on label at bounding box center [253, 579] width 15 height 15
click at [246, 578] on input "checkbox" at bounding box center [245, 576] width 1 height 10
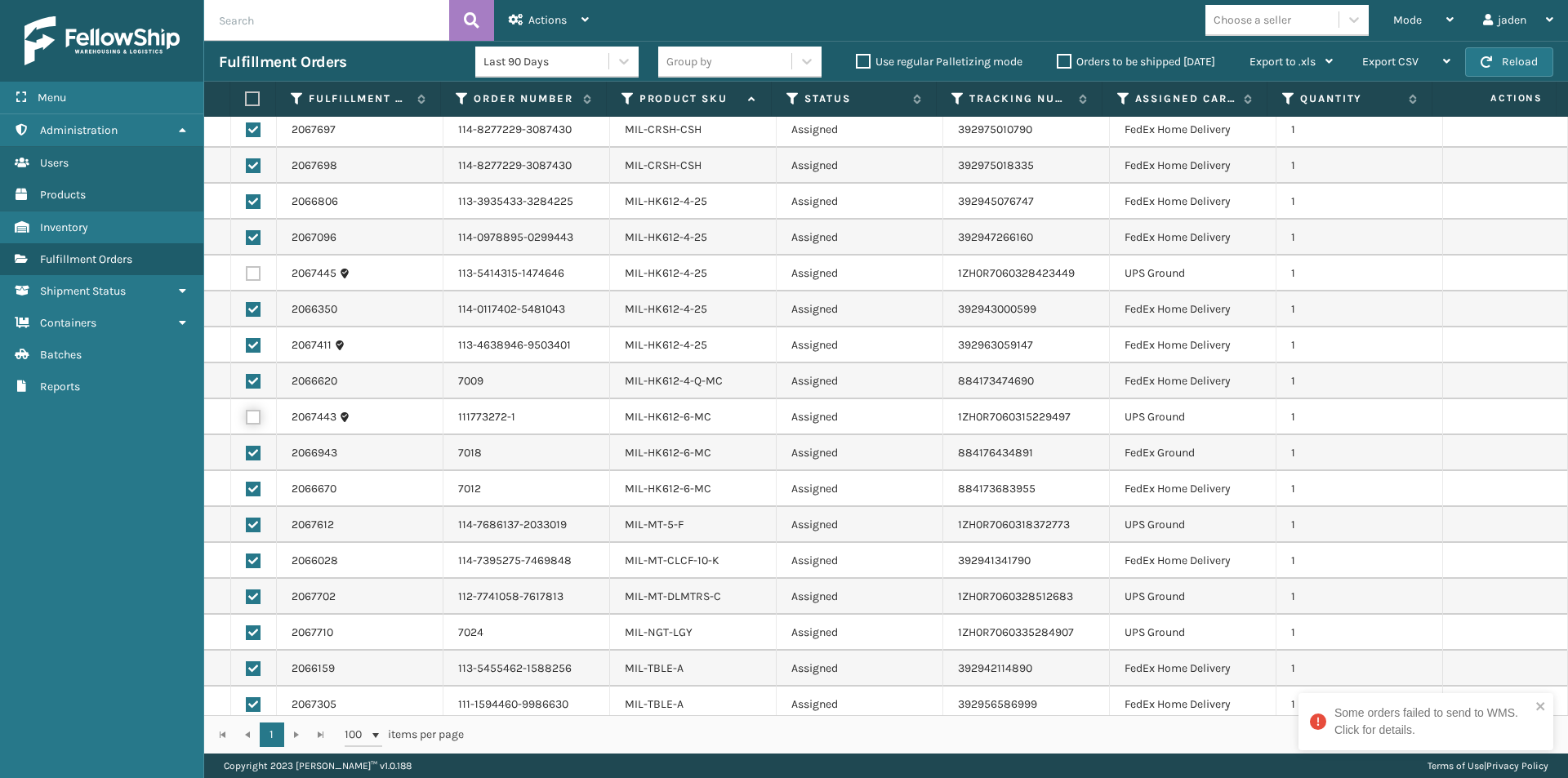
scroll to position [2449, 0]
click at [254, 526] on label at bounding box center [253, 523] width 15 height 15
click at [246, 526] on input "checkbox" at bounding box center [245, 521] width 1 height 10
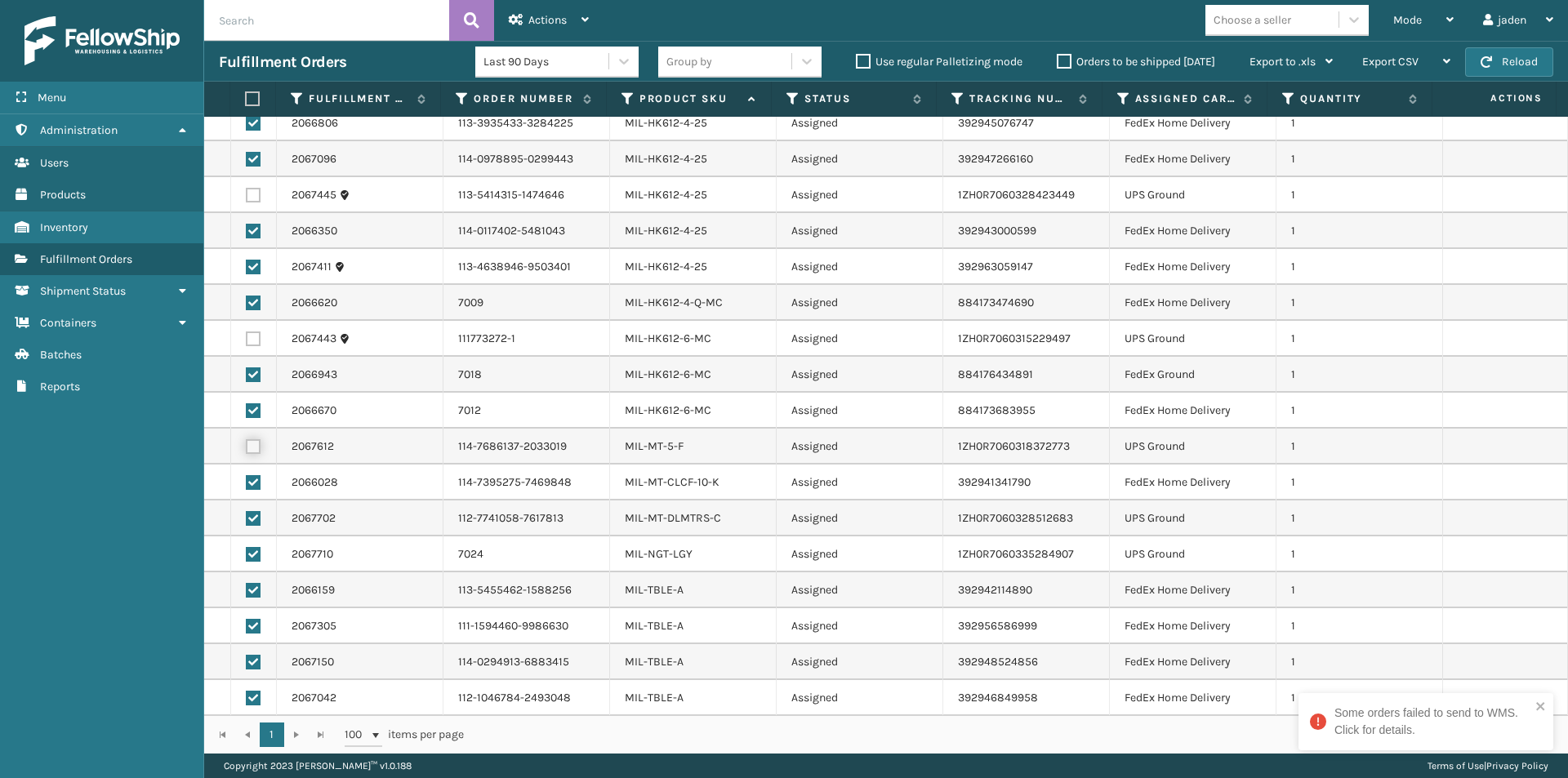
scroll to position [2611, 0]
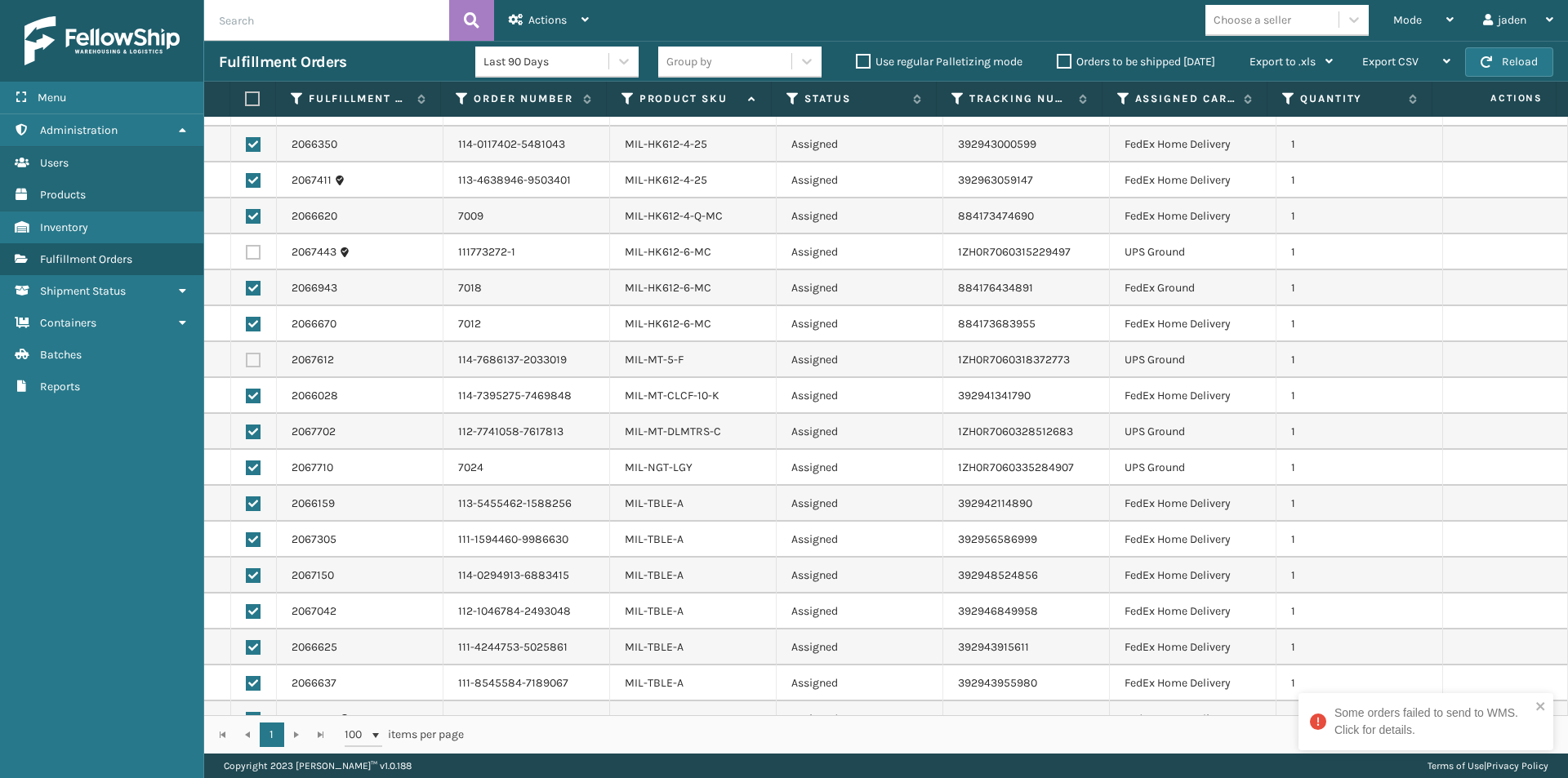
click at [256, 428] on label at bounding box center [253, 432] width 15 height 15
click at [246, 428] on input "checkbox" at bounding box center [245, 429] width 1 height 10
click at [250, 462] on label at bounding box center [253, 468] width 15 height 15
click at [246, 462] on input "checkbox" at bounding box center [245, 465] width 1 height 10
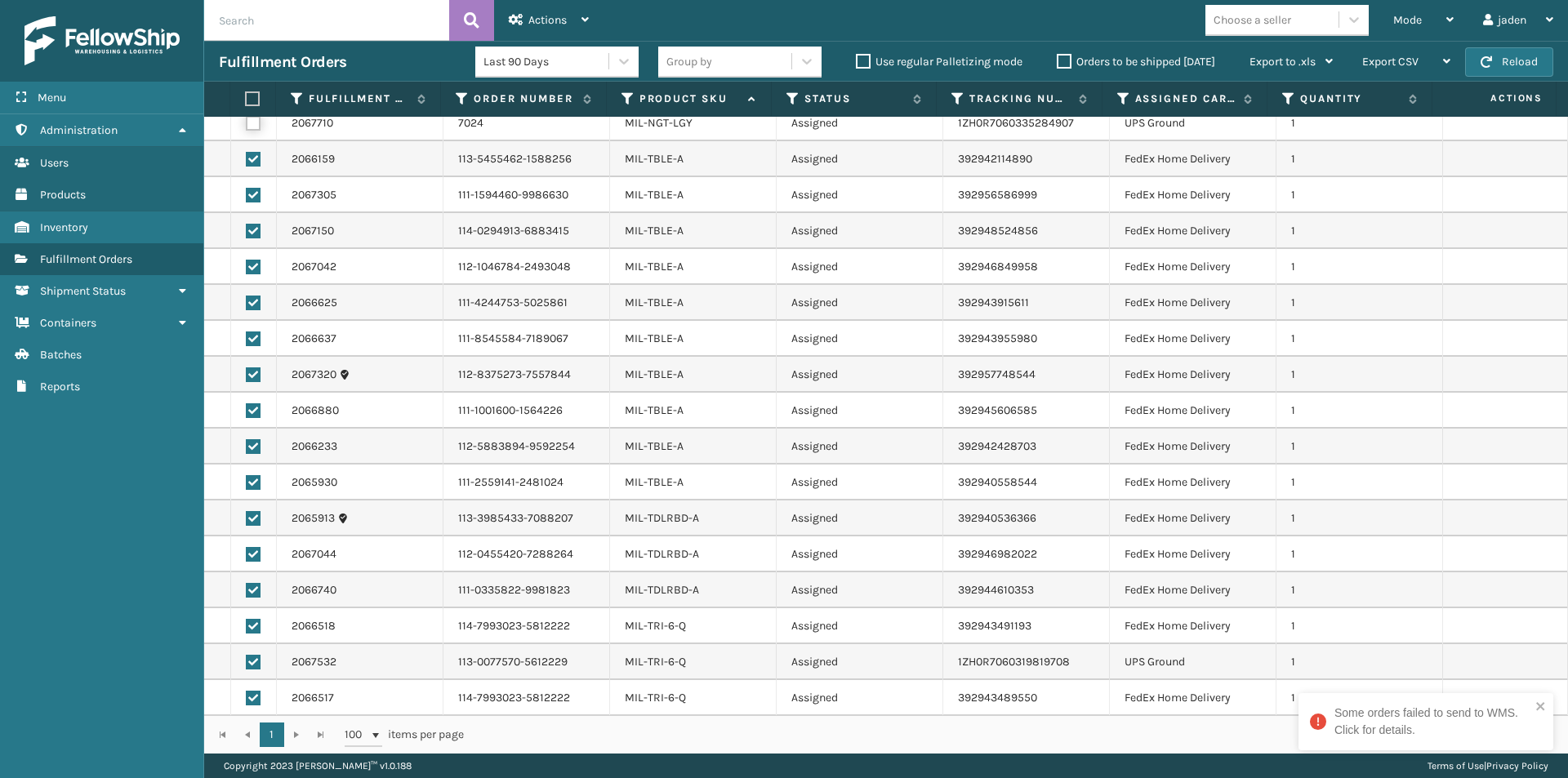
scroll to position [2957, 0]
click at [251, 661] on label at bounding box center [253, 661] width 15 height 15
click at [246, 661] on input "checkbox" at bounding box center [245, 659] width 1 height 10
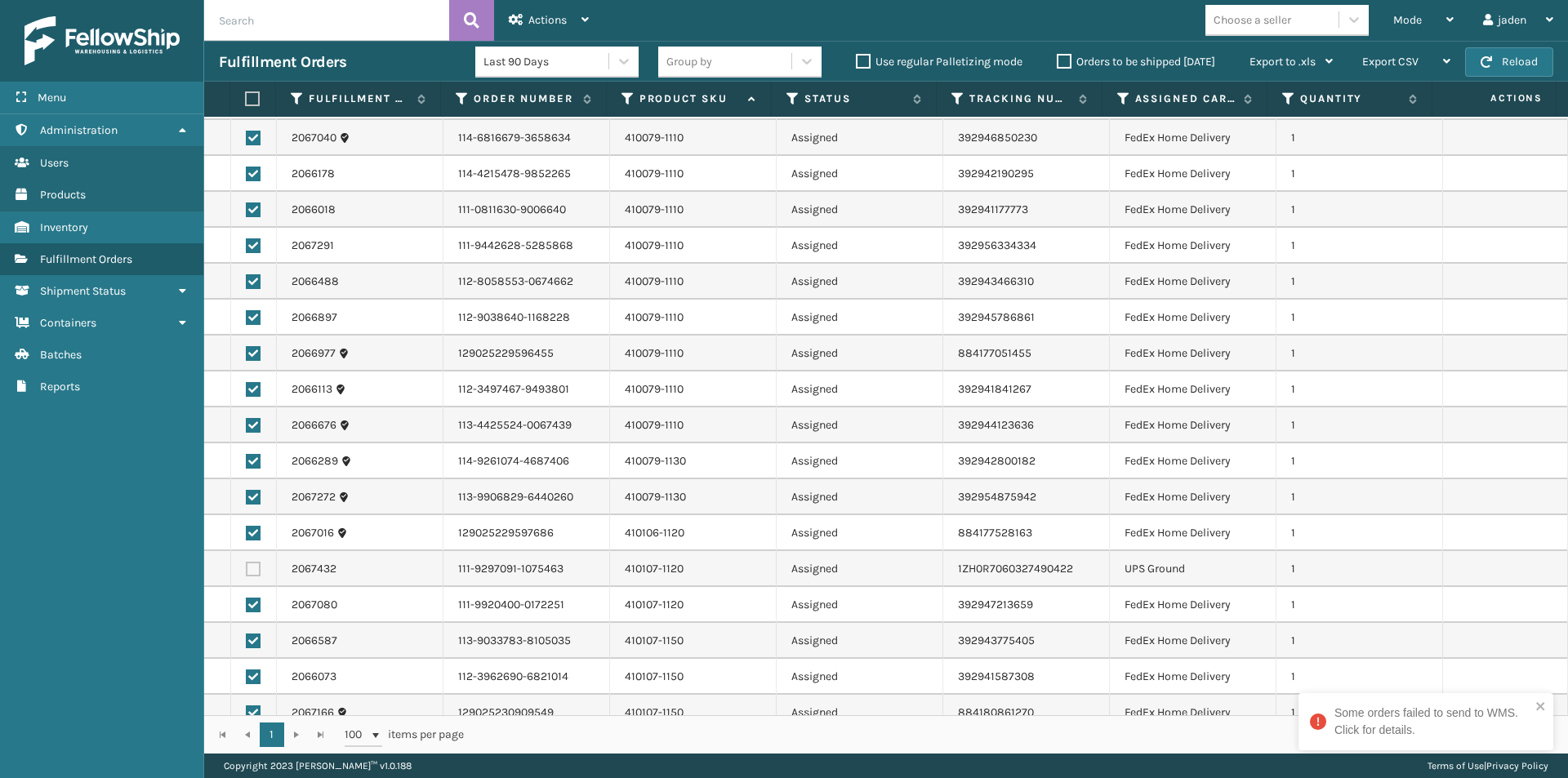
scroll to position [0, 0]
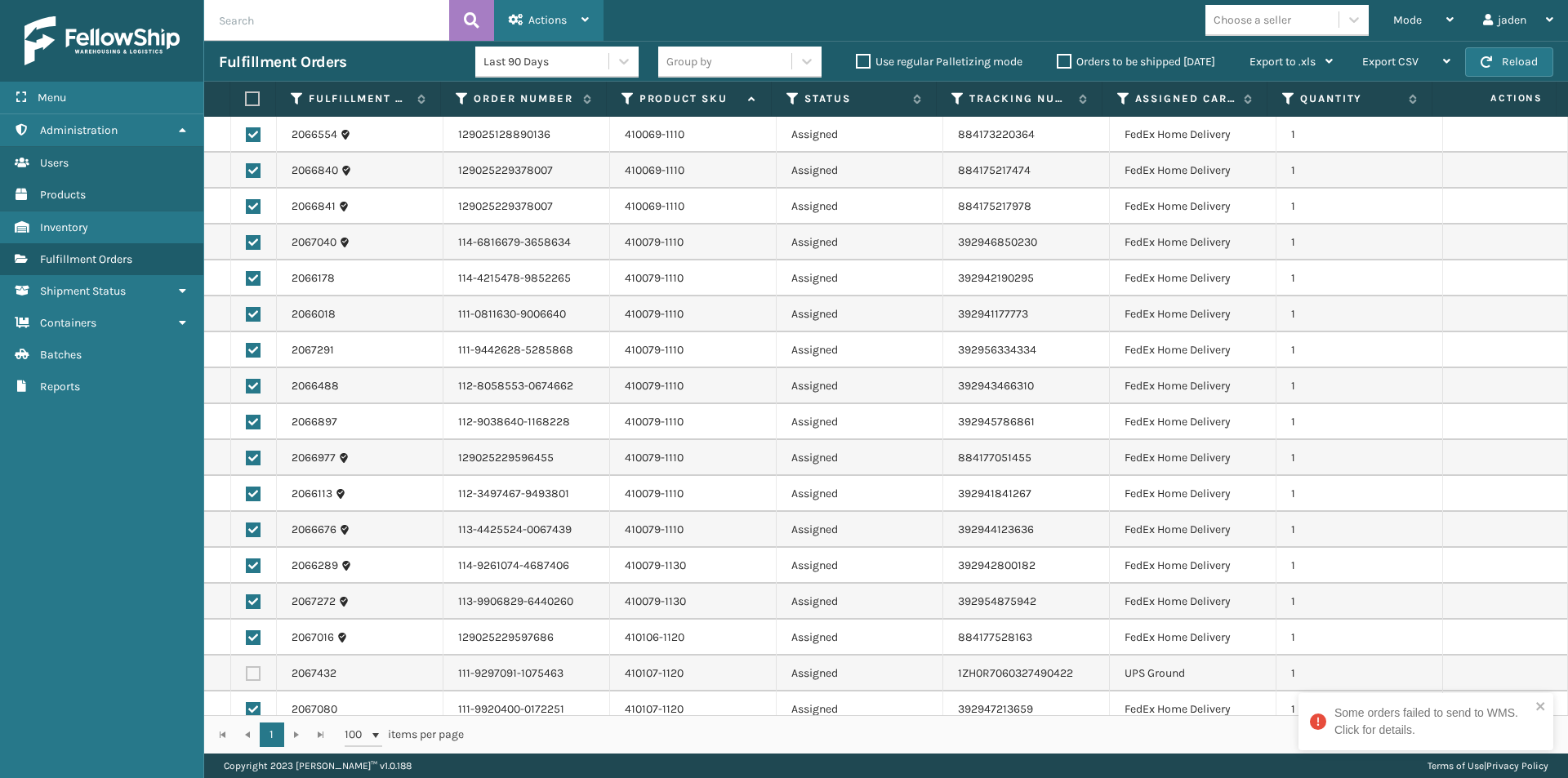
click at [536, 33] on div "Actions" at bounding box center [548, 20] width 80 height 40
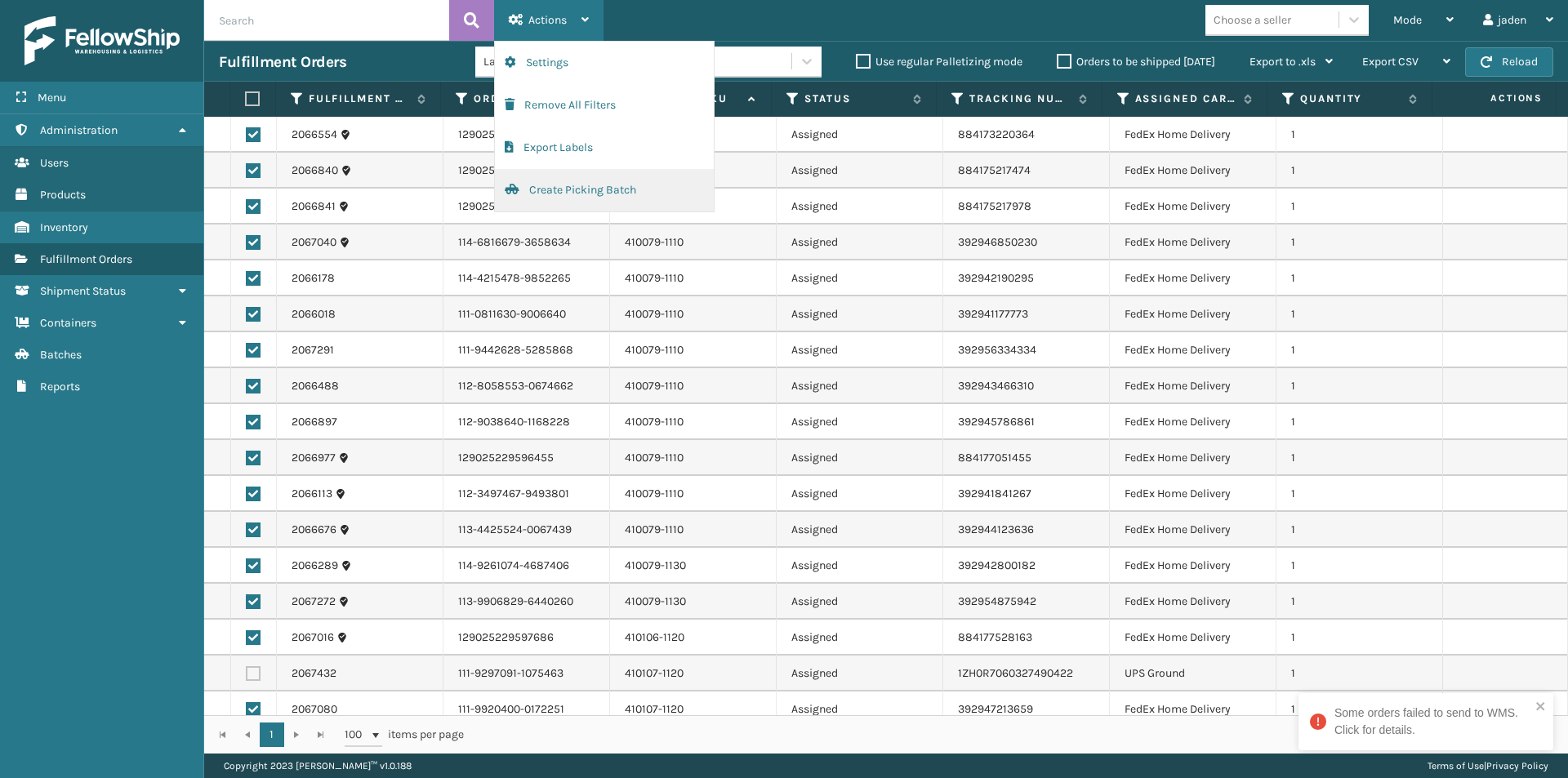
click at [556, 191] on button "Create Picking Batch" at bounding box center [604, 190] width 219 height 42
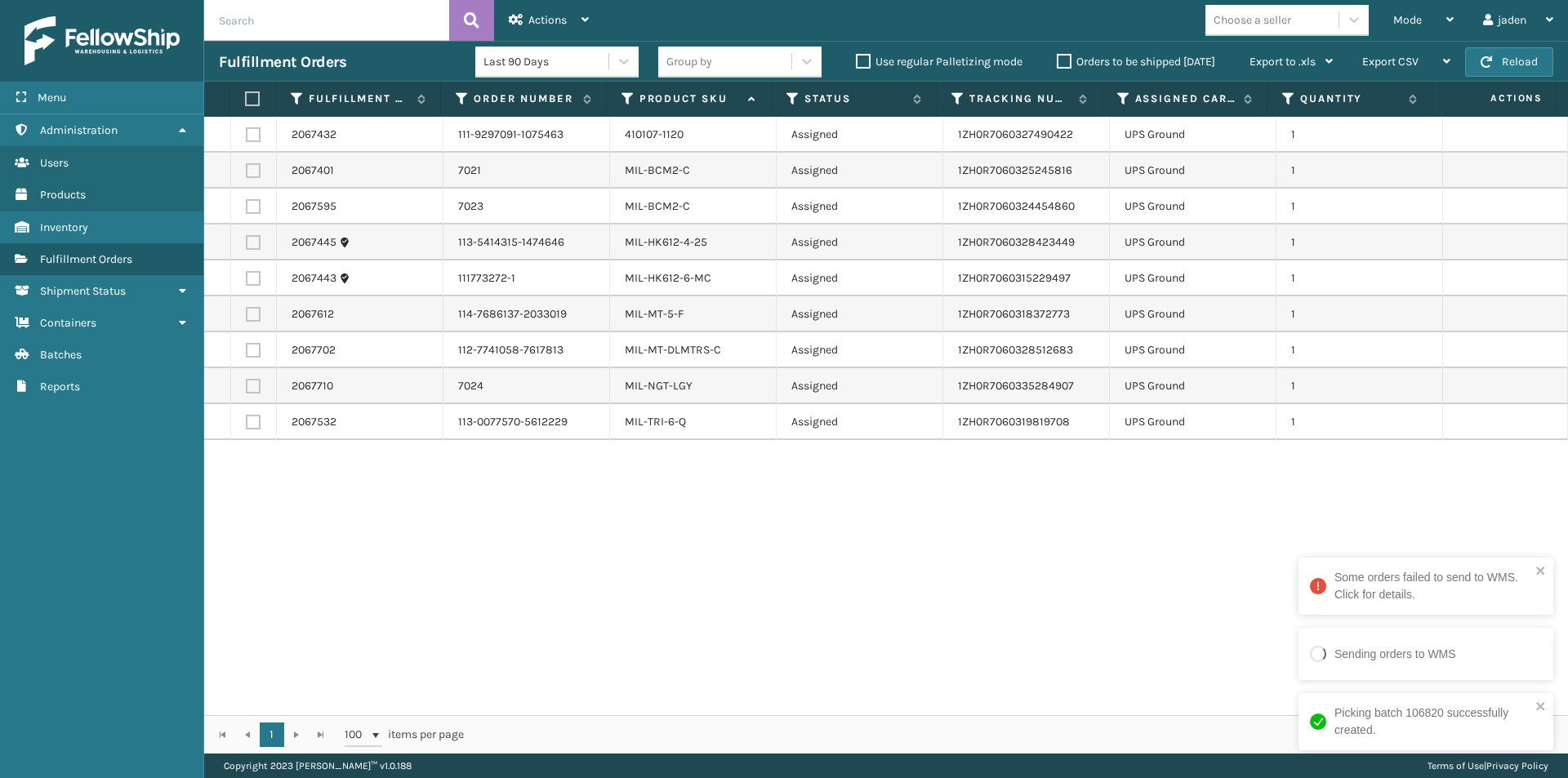
drag, startPoint x: 1095, startPoint y: 574, endPoint x: 729, endPoint y: 622, distance: 369.1
click at [732, 623] on div "2067432 111-9297091-1075463 410107-1120 Assigned 1ZH0R7060327490422 UPS Ground …" at bounding box center [886, 415] width 1363 height 599
click at [254, 88] on th at bounding box center [253, 99] width 46 height 35
click at [252, 95] on label at bounding box center [250, 99] width 10 height 15
click at [245, 95] on input "checkbox" at bounding box center [245, 99] width 1 height 10
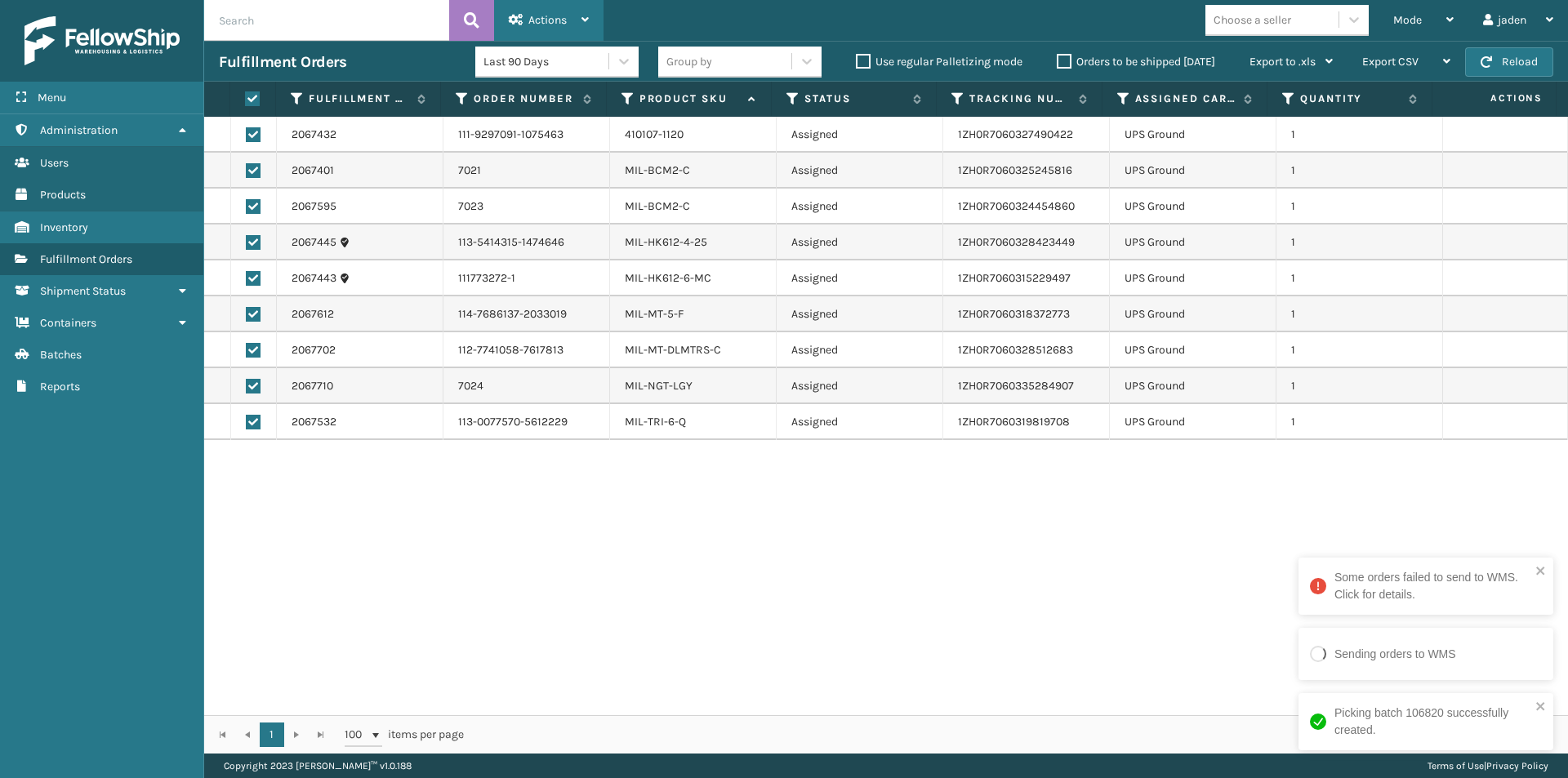
click at [603, 12] on div "Actions Settings Remove All Filters Export Labels Create Picking Batch" at bounding box center [548, 20] width 109 height 40
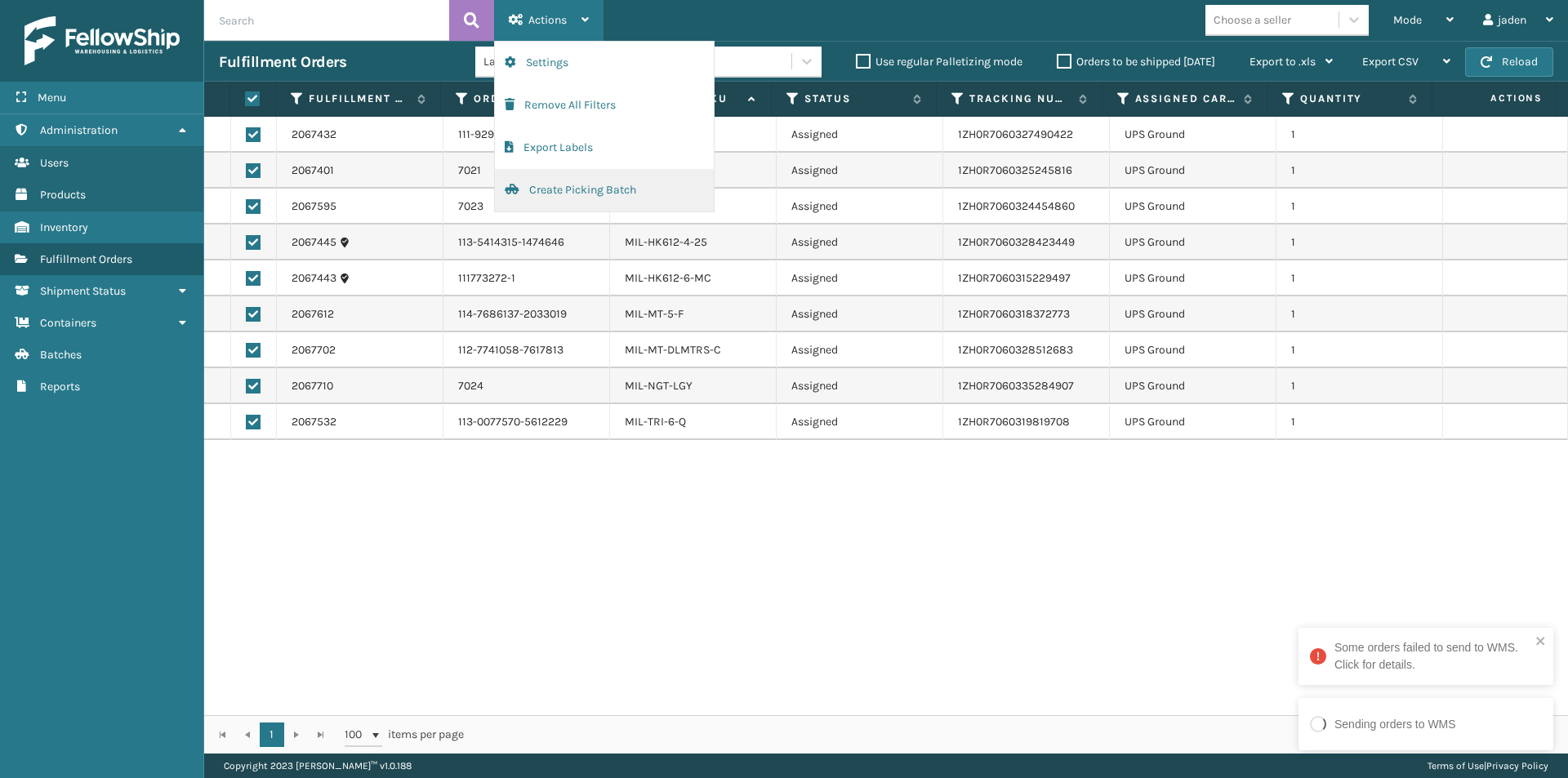
click at [565, 190] on button "Create Picking Batch" at bounding box center [604, 190] width 219 height 42
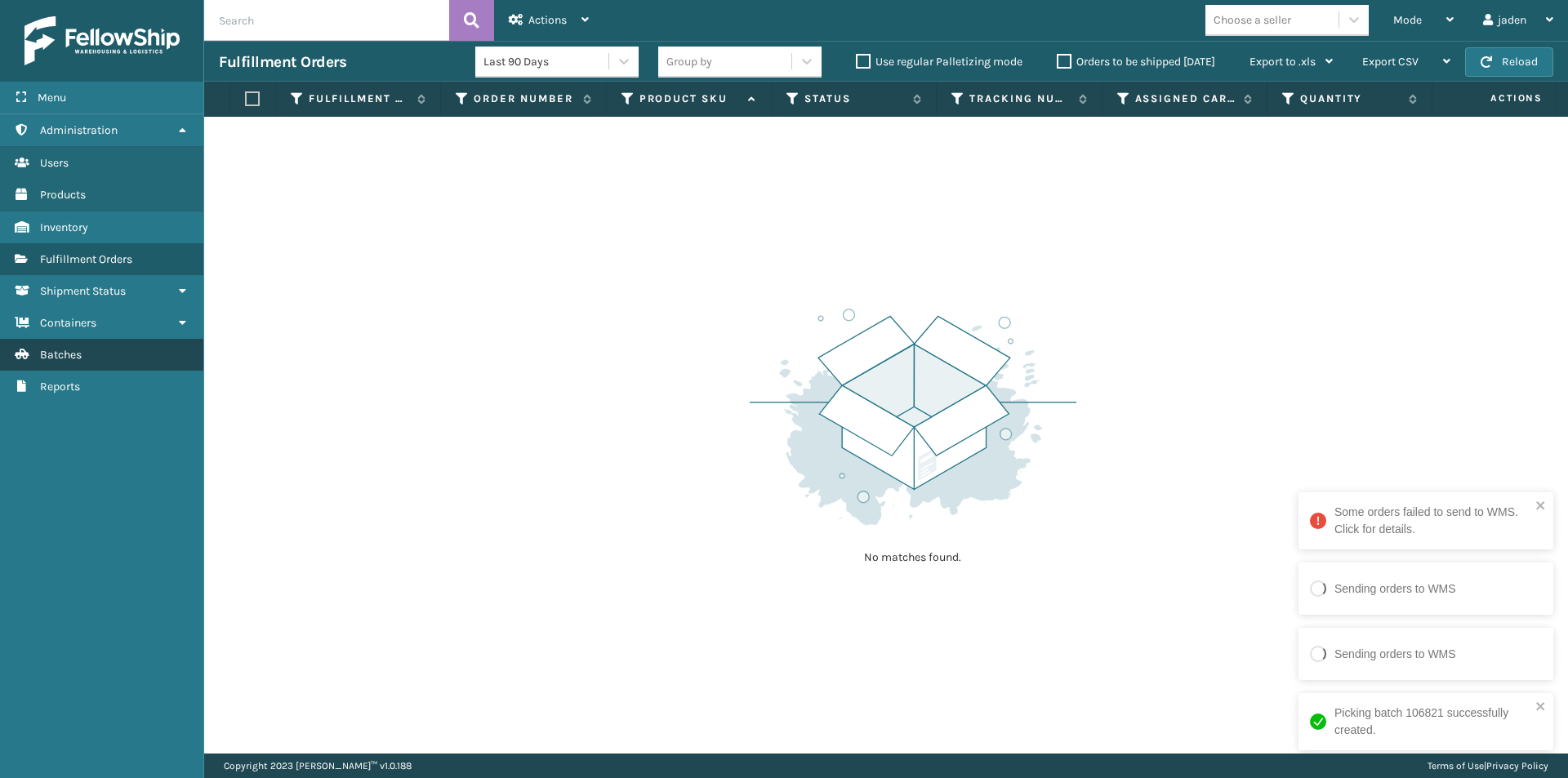
click at [82, 348] on span "Batches" at bounding box center [61, 354] width 41 height 14
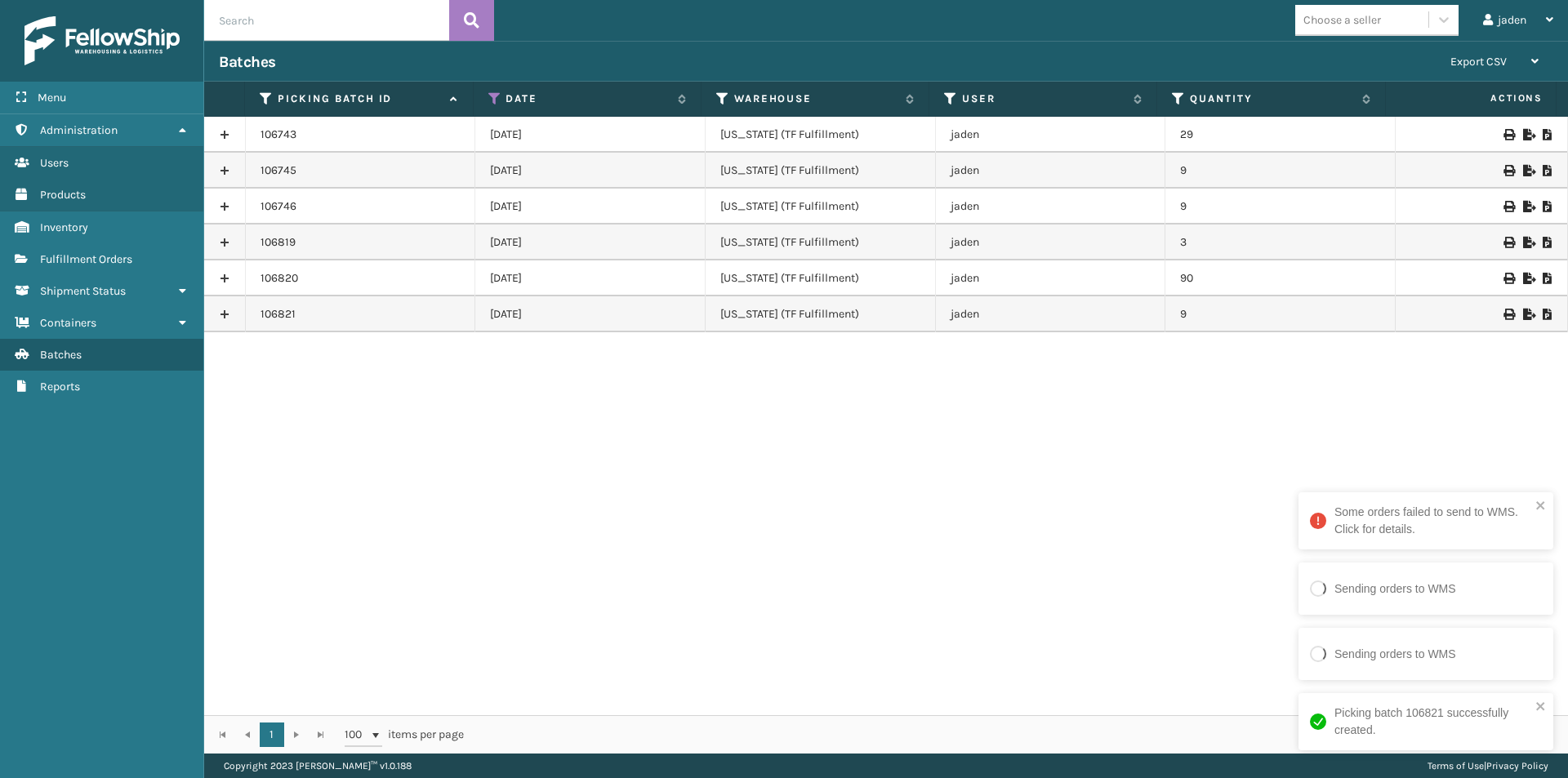
click at [1543, 202] on icon at bounding box center [1547, 207] width 9 height 11
click at [152, 241] on link "Inventory" at bounding box center [102, 227] width 203 height 32
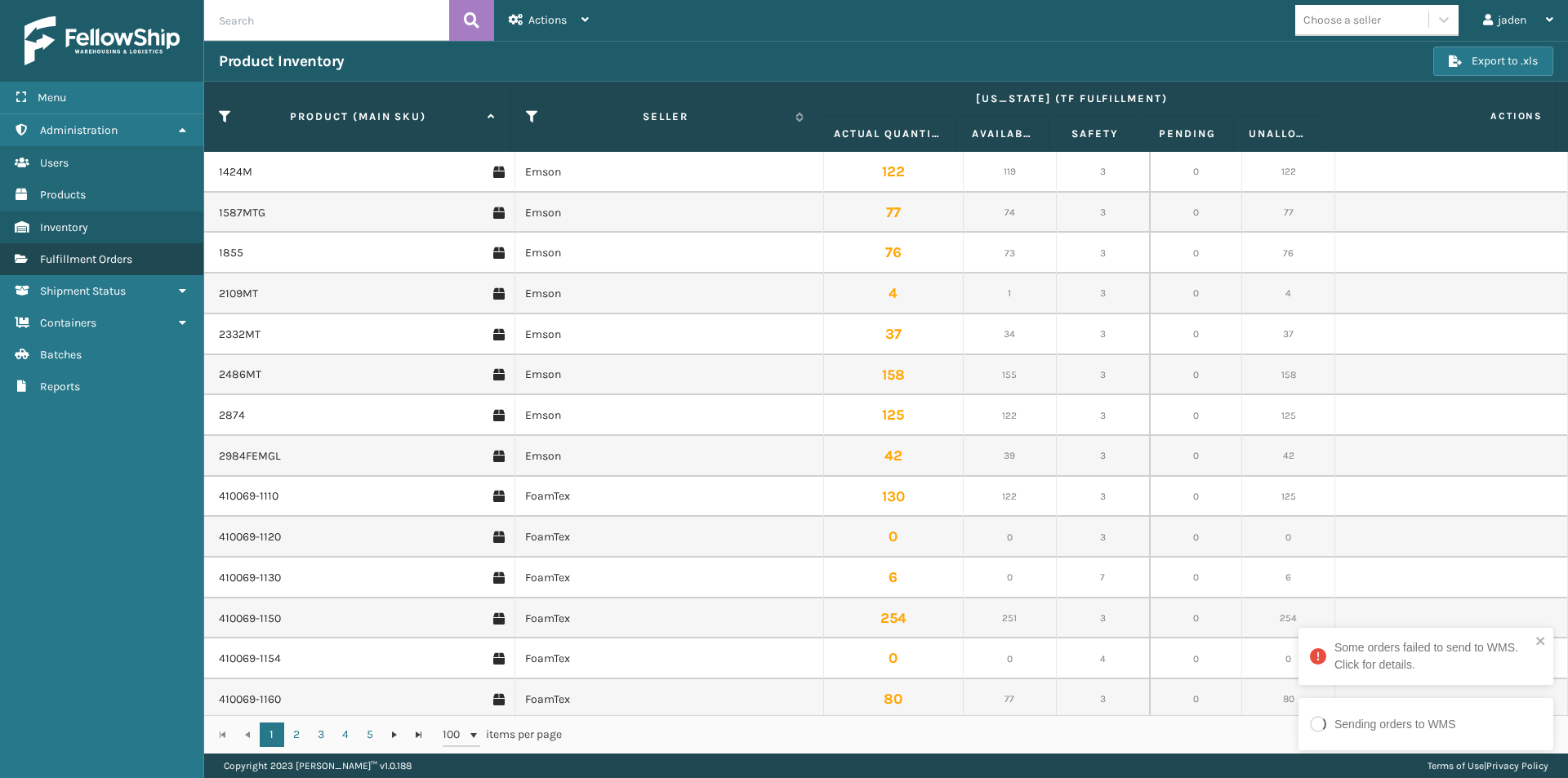
click at [104, 255] on span "Fulfillment Orders" at bounding box center [86, 258] width 92 height 14
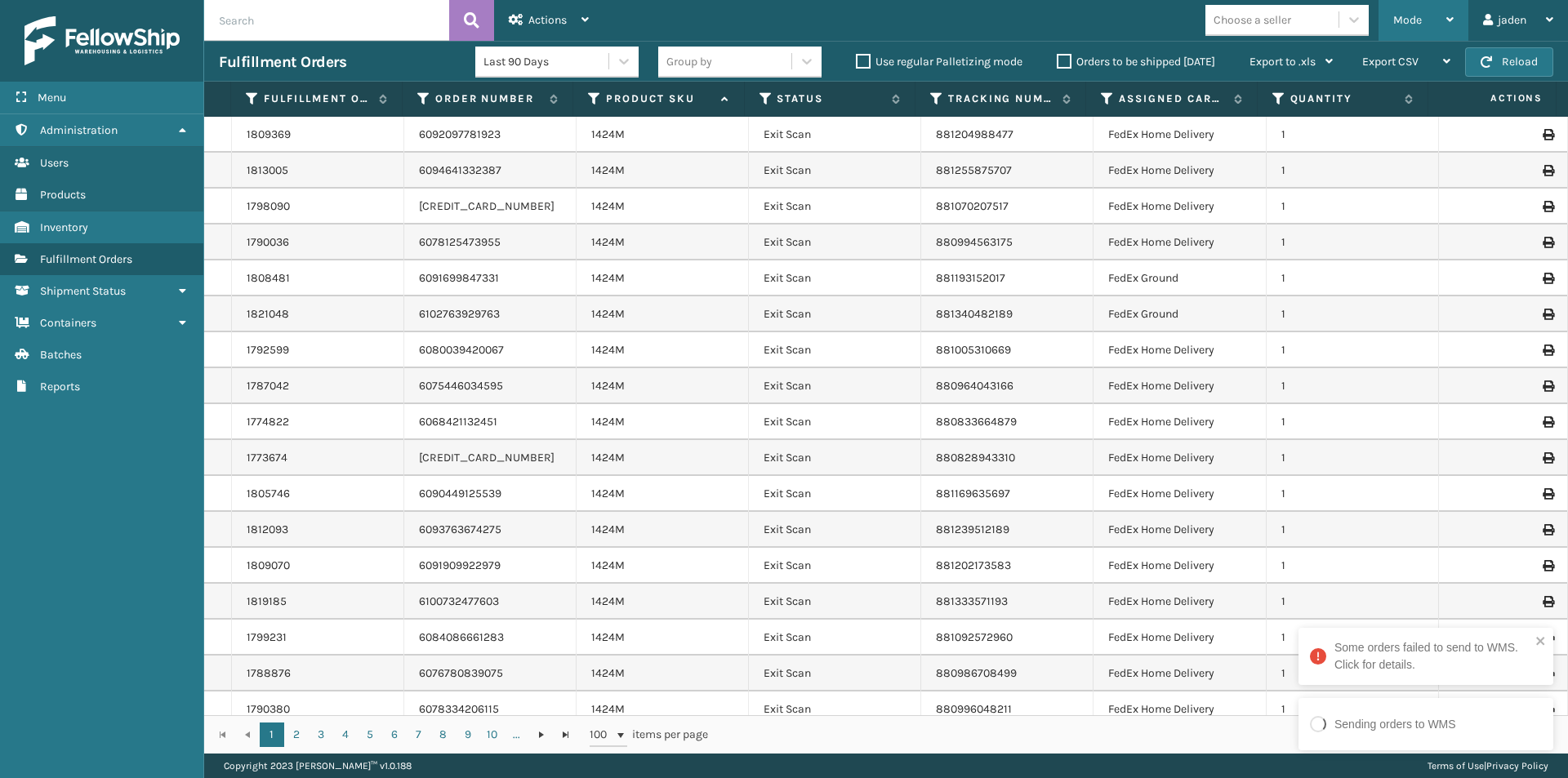
click at [1425, 9] on div "Mode" at bounding box center [1423, 20] width 60 height 40
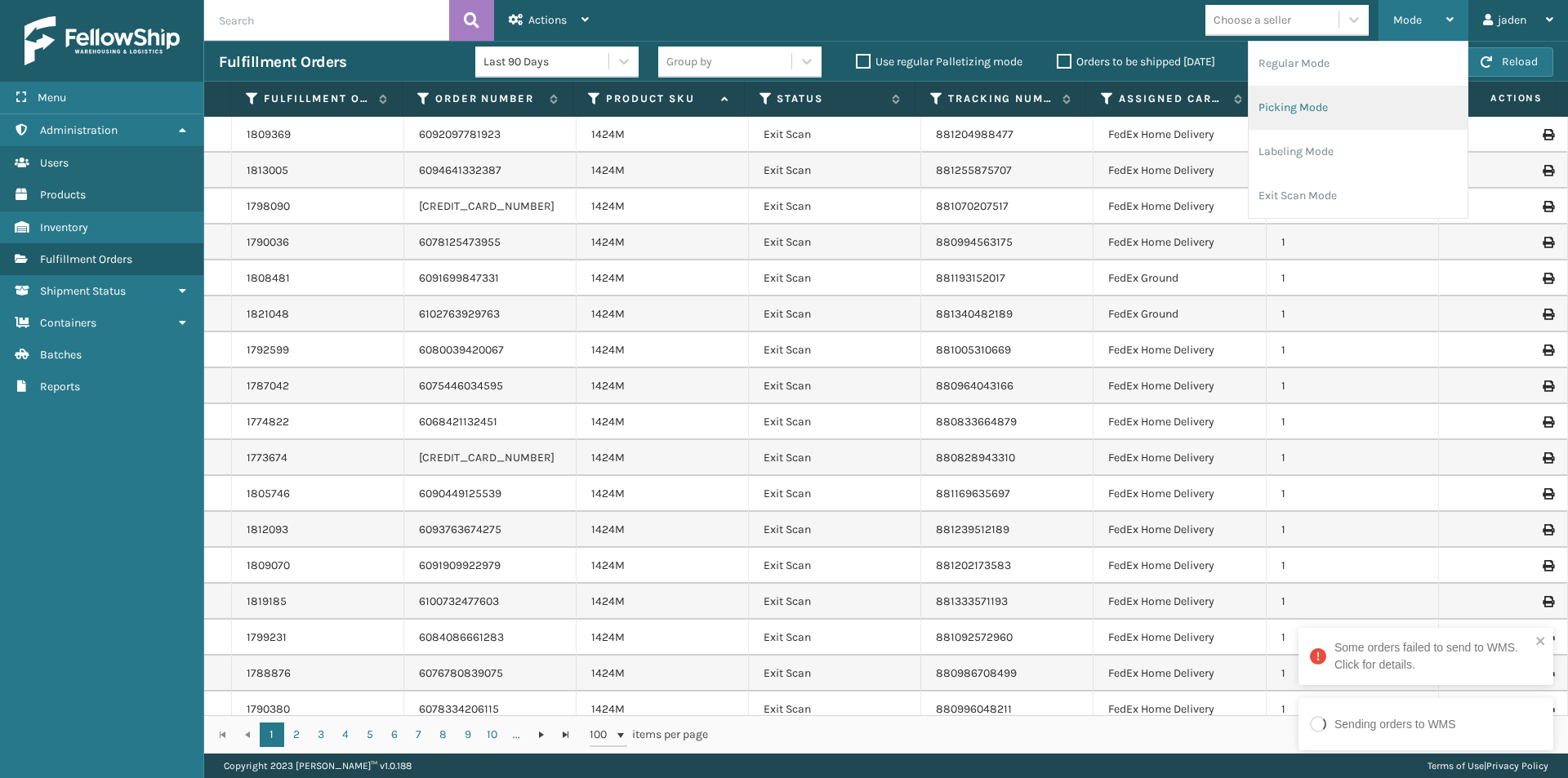
click at [1334, 96] on li "Picking Mode" at bounding box center [1357, 107] width 219 height 44
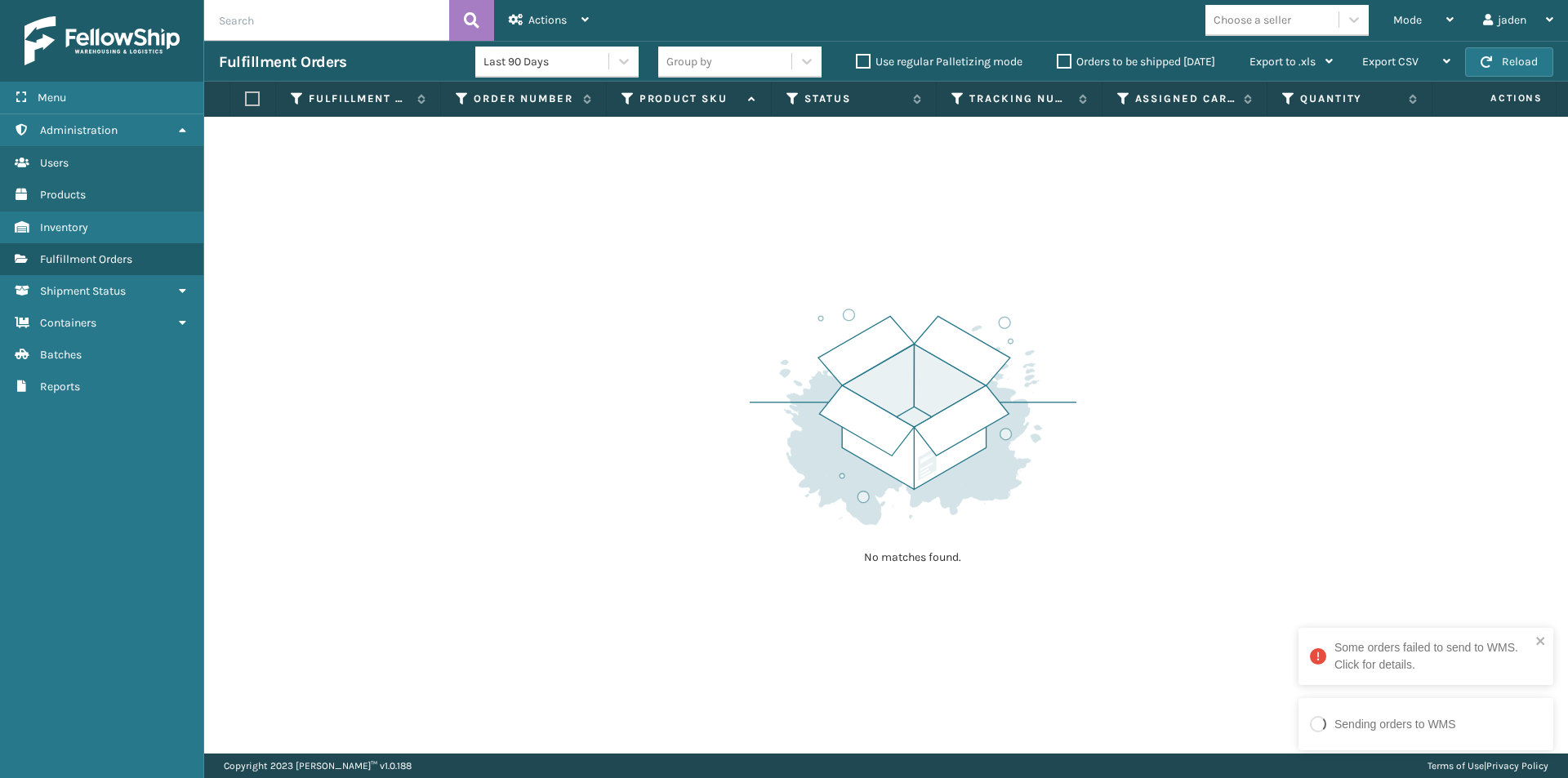
drag, startPoint x: 1169, startPoint y: 321, endPoint x: 1121, endPoint y: 152, distance: 175.7
click at [793, 245] on div "No matches found." at bounding box center [886, 434] width 1363 height 636
click at [1485, 71] on button "Reload" at bounding box center [1509, 61] width 88 height 29
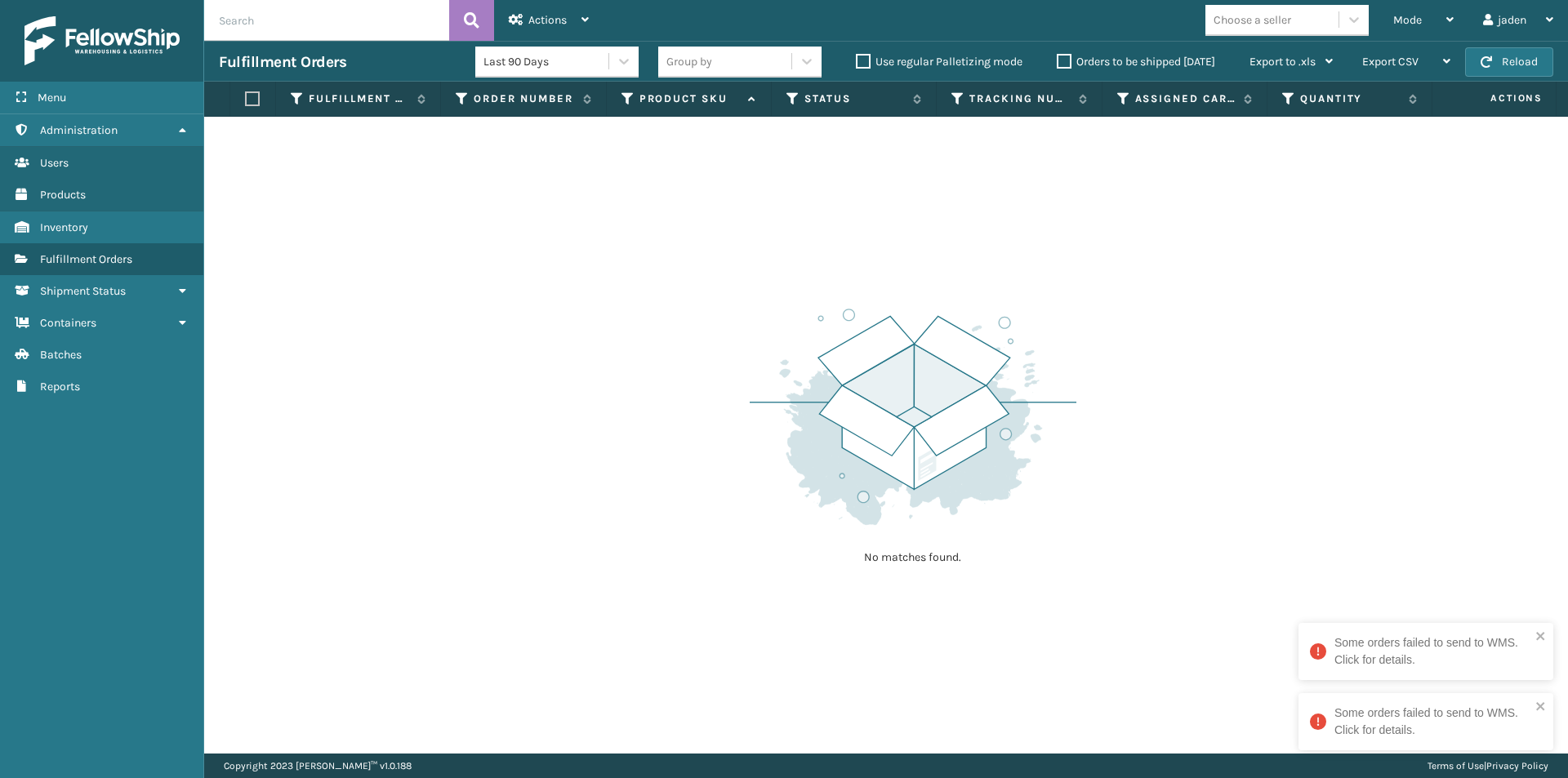
drag, startPoint x: 1163, startPoint y: 210, endPoint x: 783, endPoint y: 202, distance: 380.1
click at [783, 202] on div "No matches found." at bounding box center [886, 434] width 1363 height 636
click at [1444, 14] on div "Mode" at bounding box center [1423, 20] width 60 height 40
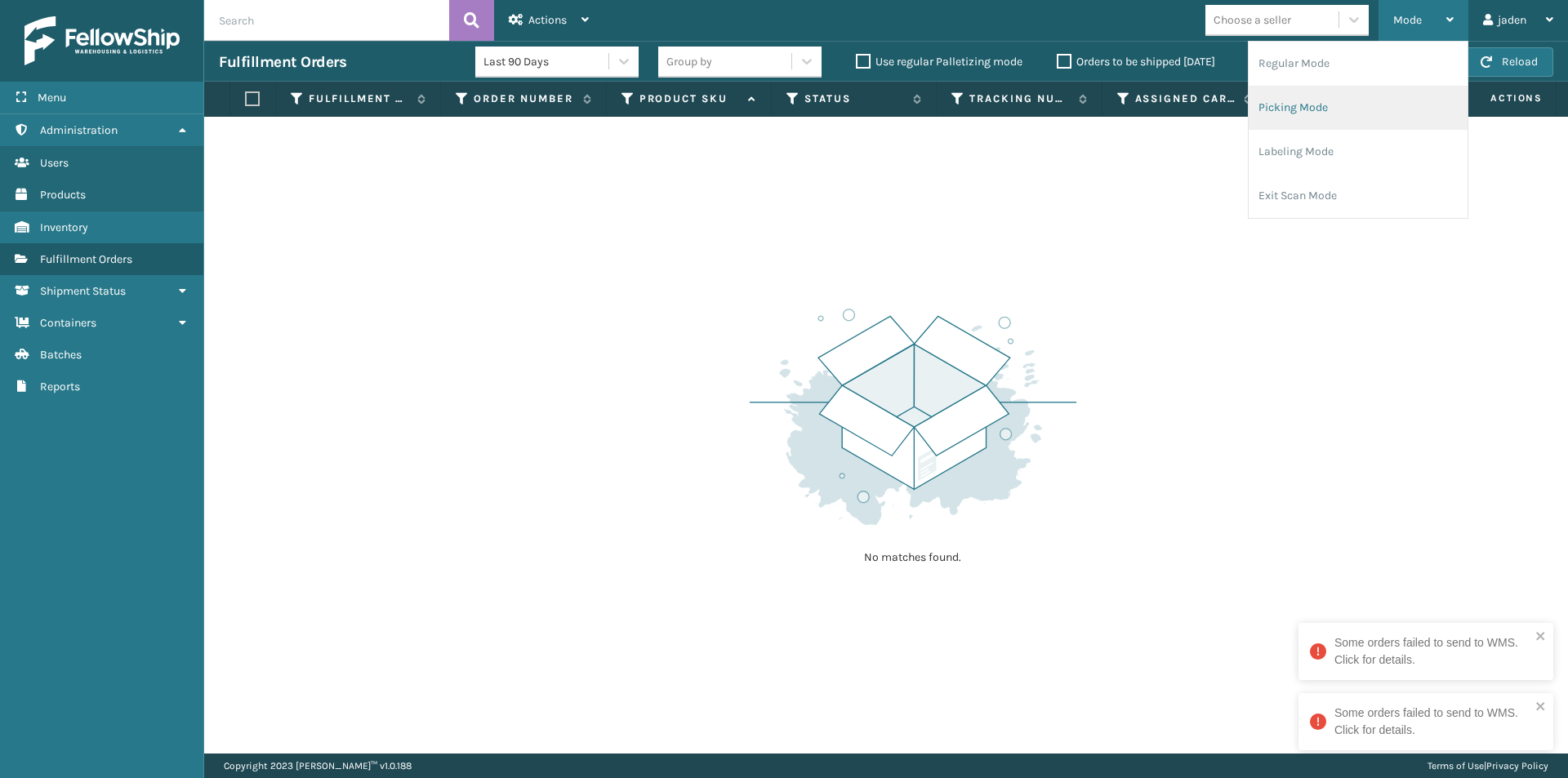
click at [1314, 110] on li "Picking Mode" at bounding box center [1357, 107] width 219 height 44
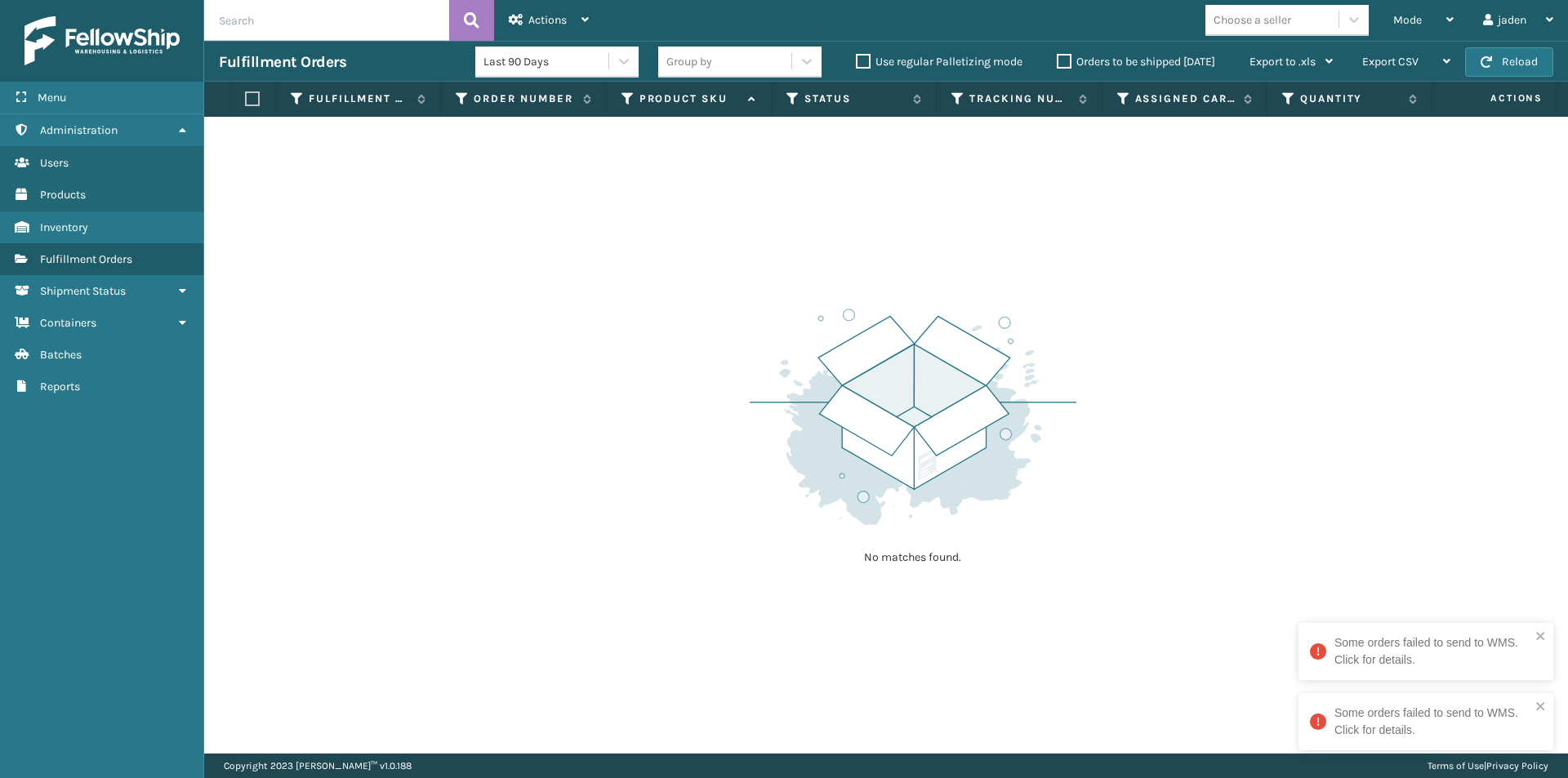
drag, startPoint x: 969, startPoint y: 283, endPoint x: 691, endPoint y: 241, distance: 281.2
click at [691, 241] on div "No matches found." at bounding box center [886, 434] width 1363 height 636
click at [1486, 53] on button "Reload" at bounding box center [1509, 61] width 88 height 29
drag, startPoint x: 1013, startPoint y: 319, endPoint x: 611, endPoint y: 299, distance: 402.5
click at [610, 299] on div "No matches found." at bounding box center [886, 434] width 1363 height 636
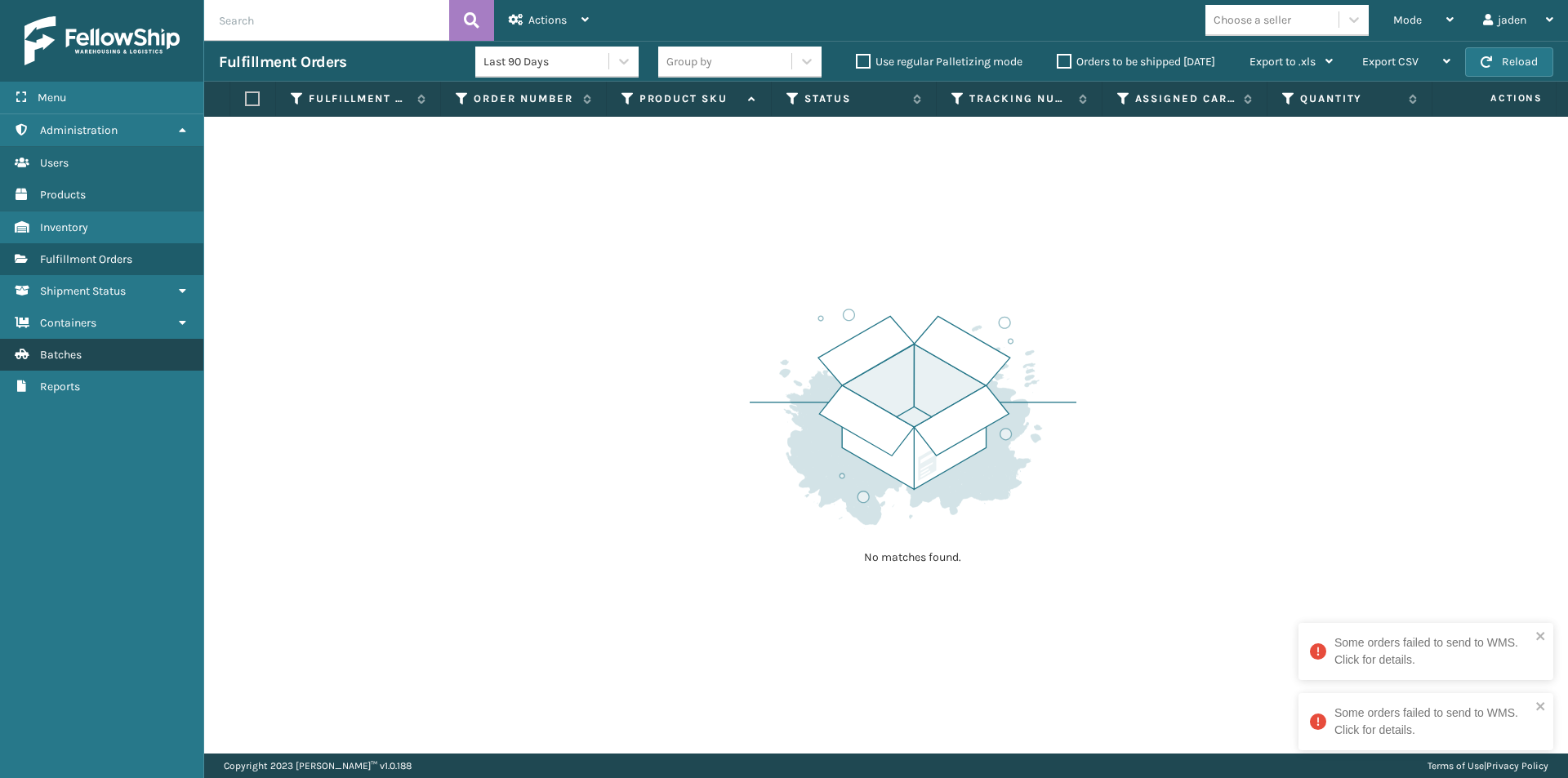
click at [105, 345] on link "Batches" at bounding box center [102, 354] width 203 height 32
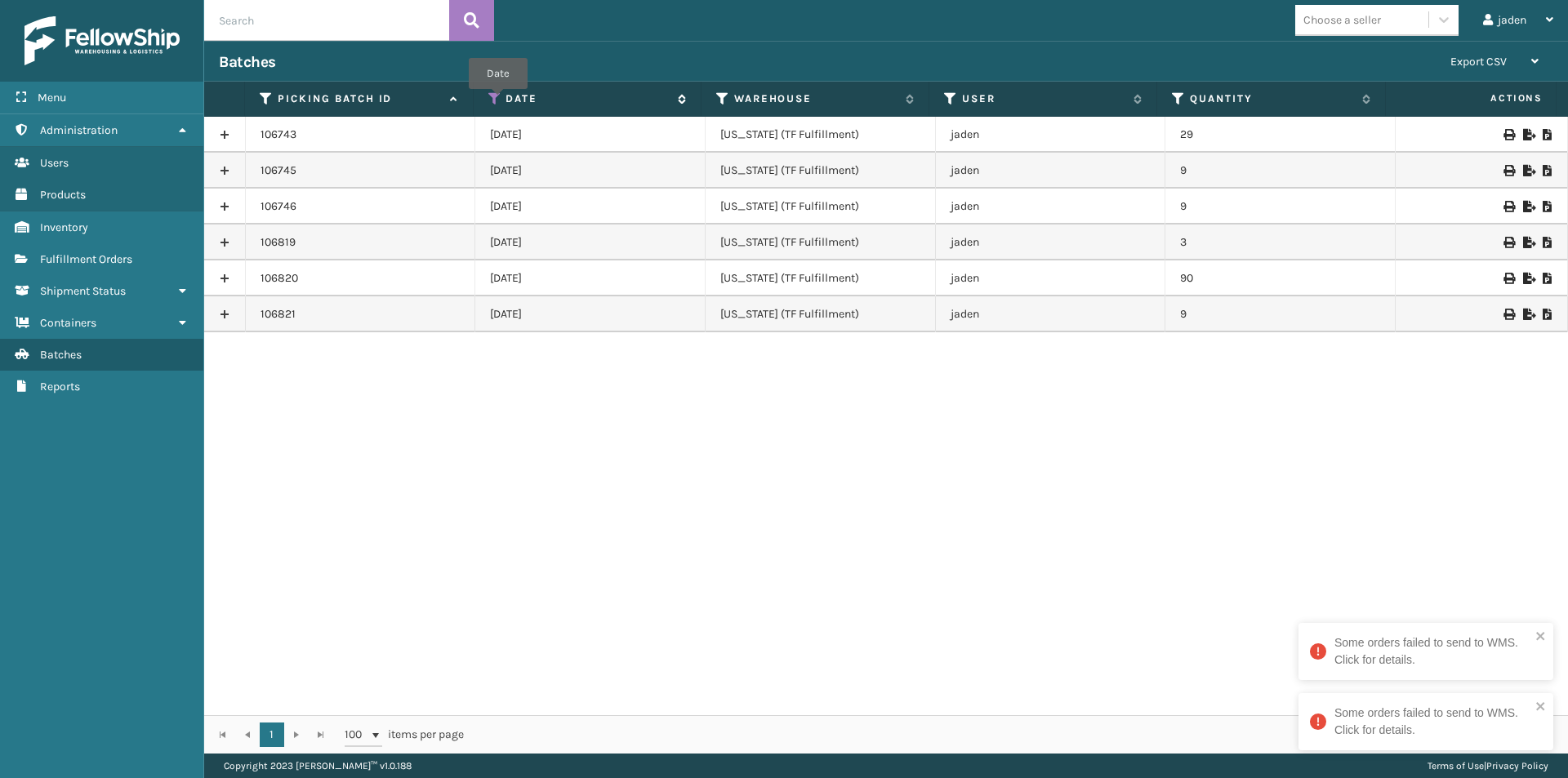
click at [495, 96] on icon at bounding box center [494, 99] width 13 height 15
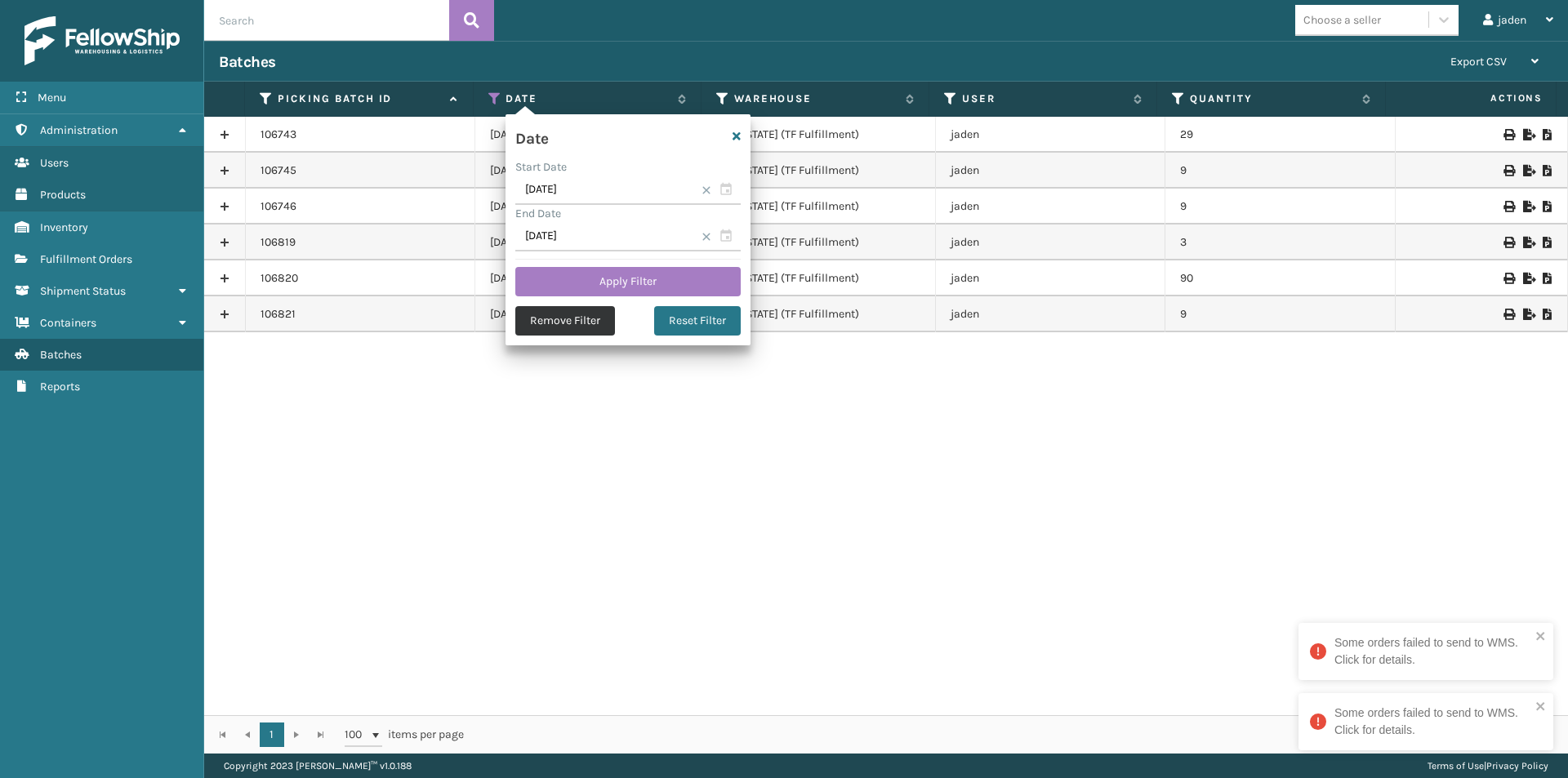
click at [581, 330] on button "Remove Filter" at bounding box center [565, 320] width 100 height 29
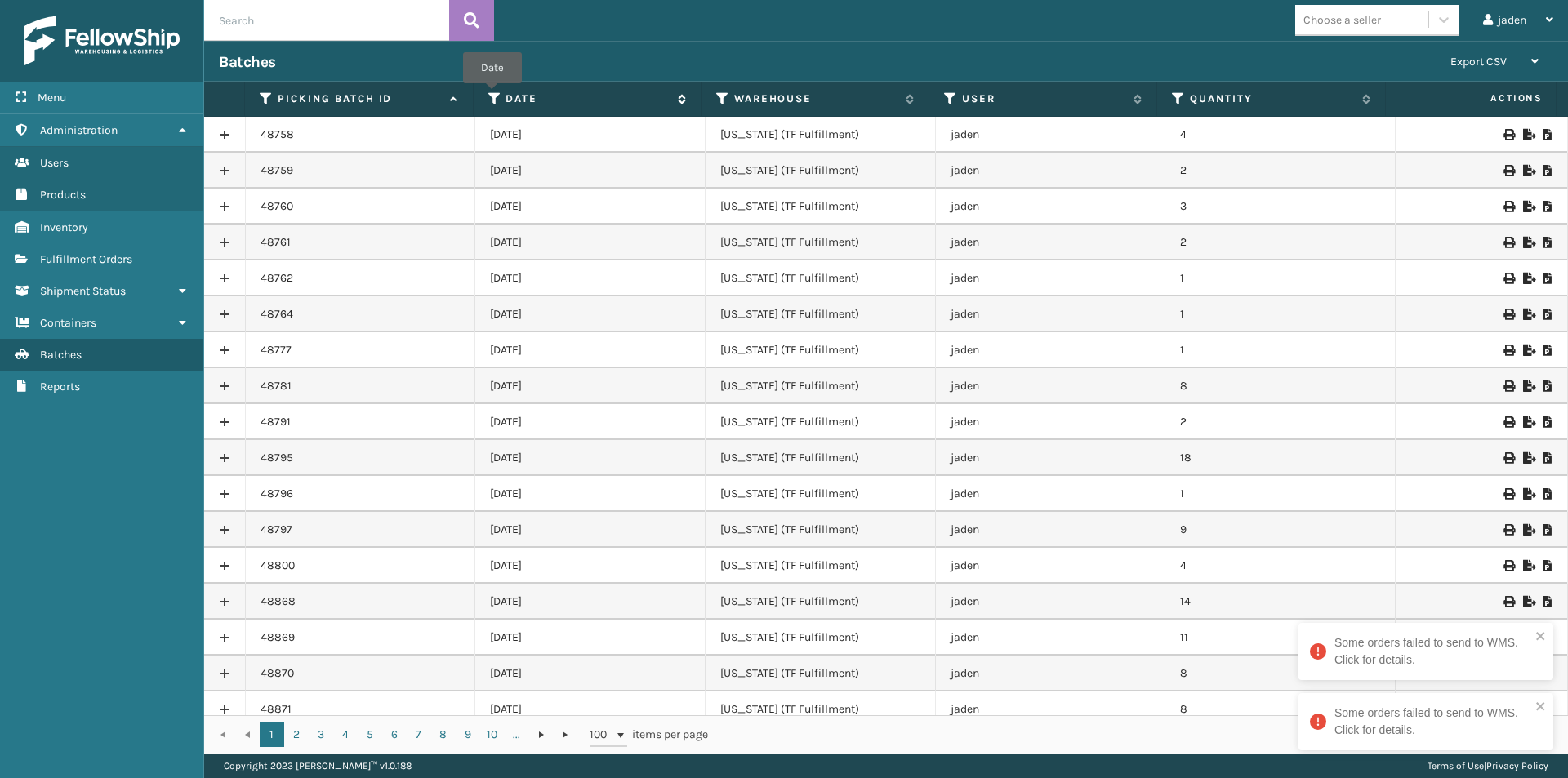
click at [493, 95] on icon at bounding box center [494, 99] width 13 height 15
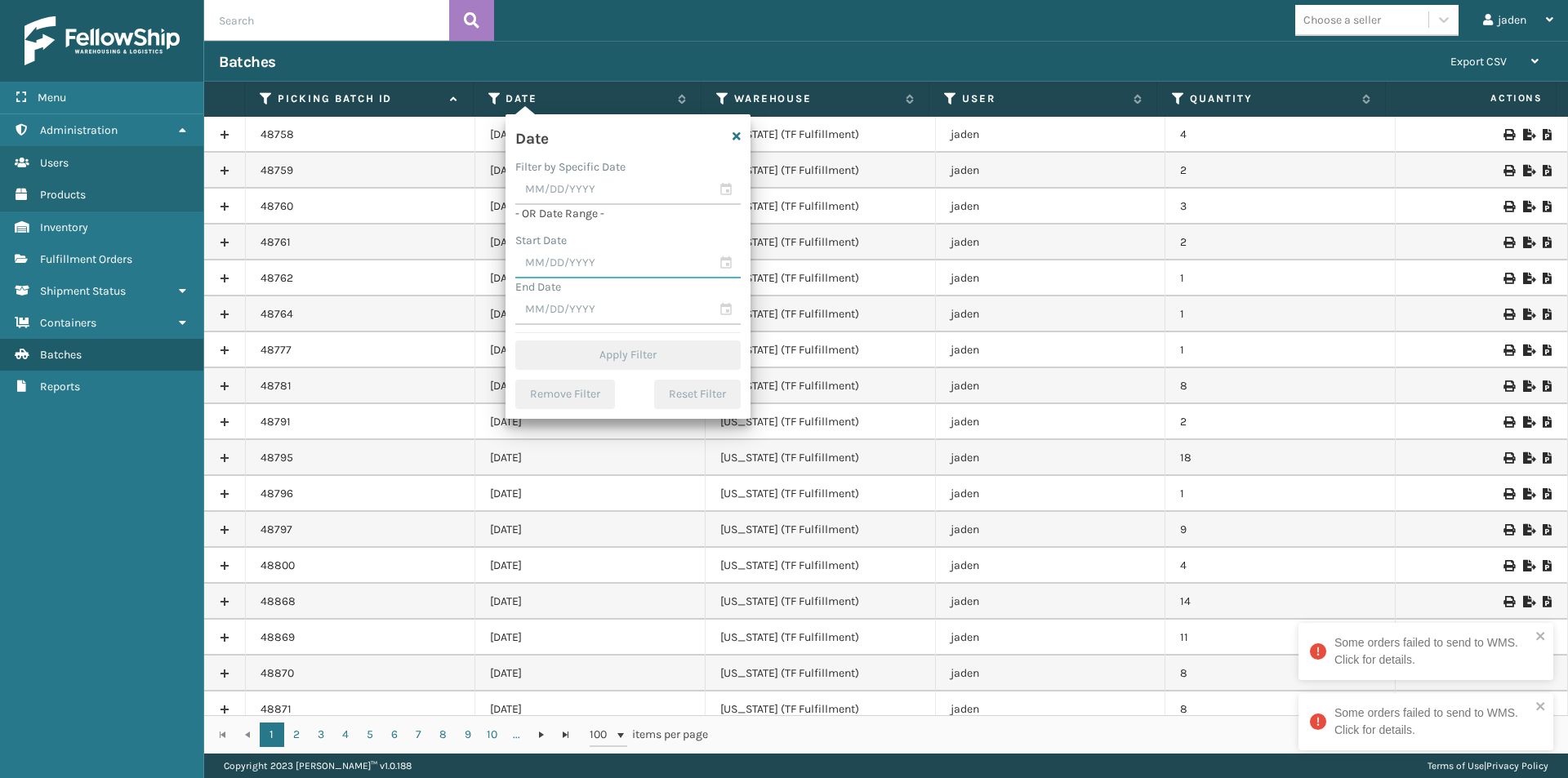
click at [623, 272] on input "text" at bounding box center [628, 263] width 226 height 29
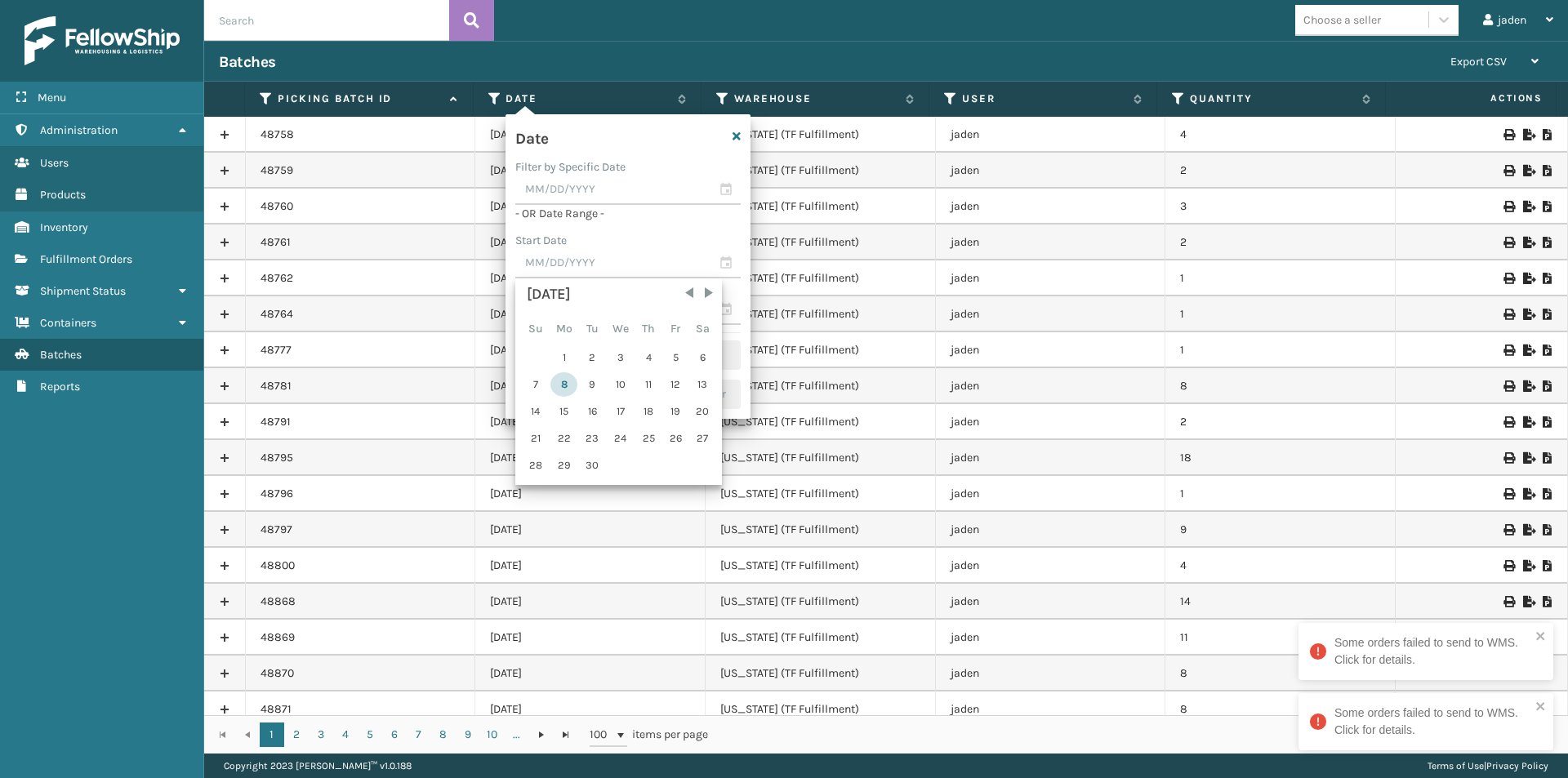
click at [555, 378] on div "8" at bounding box center [563, 384] width 27 height 24
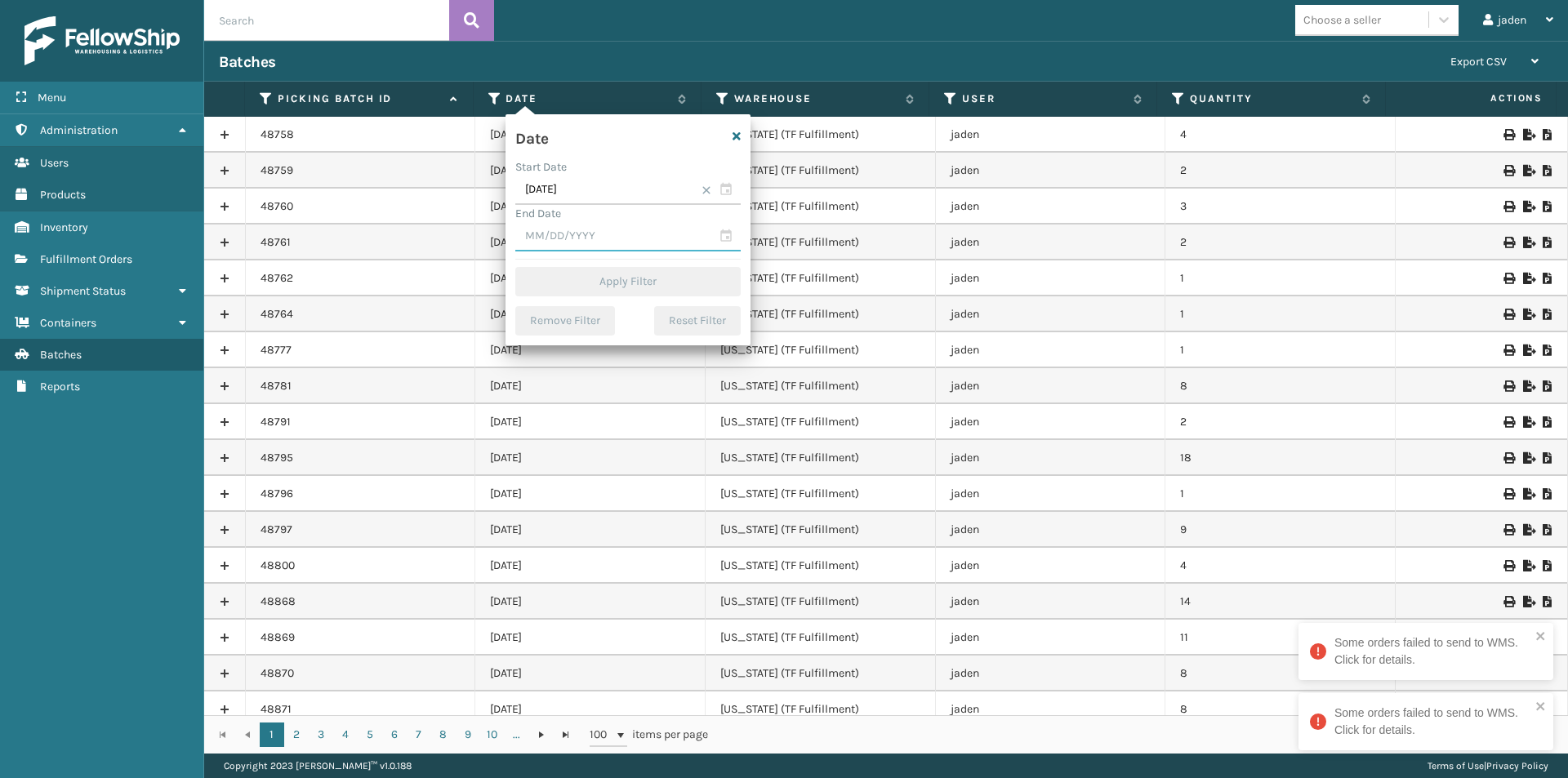
click at [586, 245] on input "text" at bounding box center [628, 236] width 226 height 29
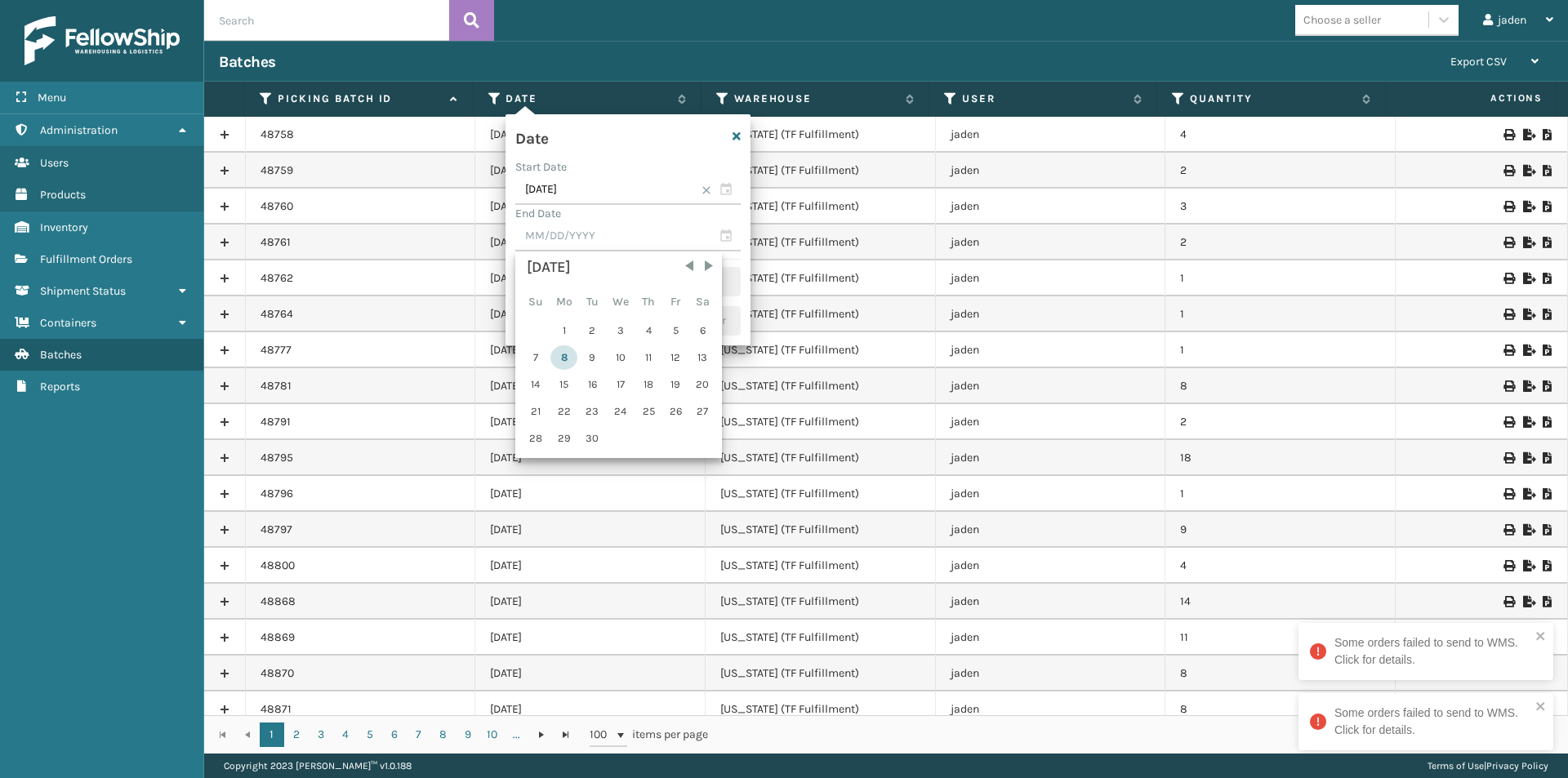
click at [569, 366] on div "8" at bounding box center [563, 357] width 27 height 24
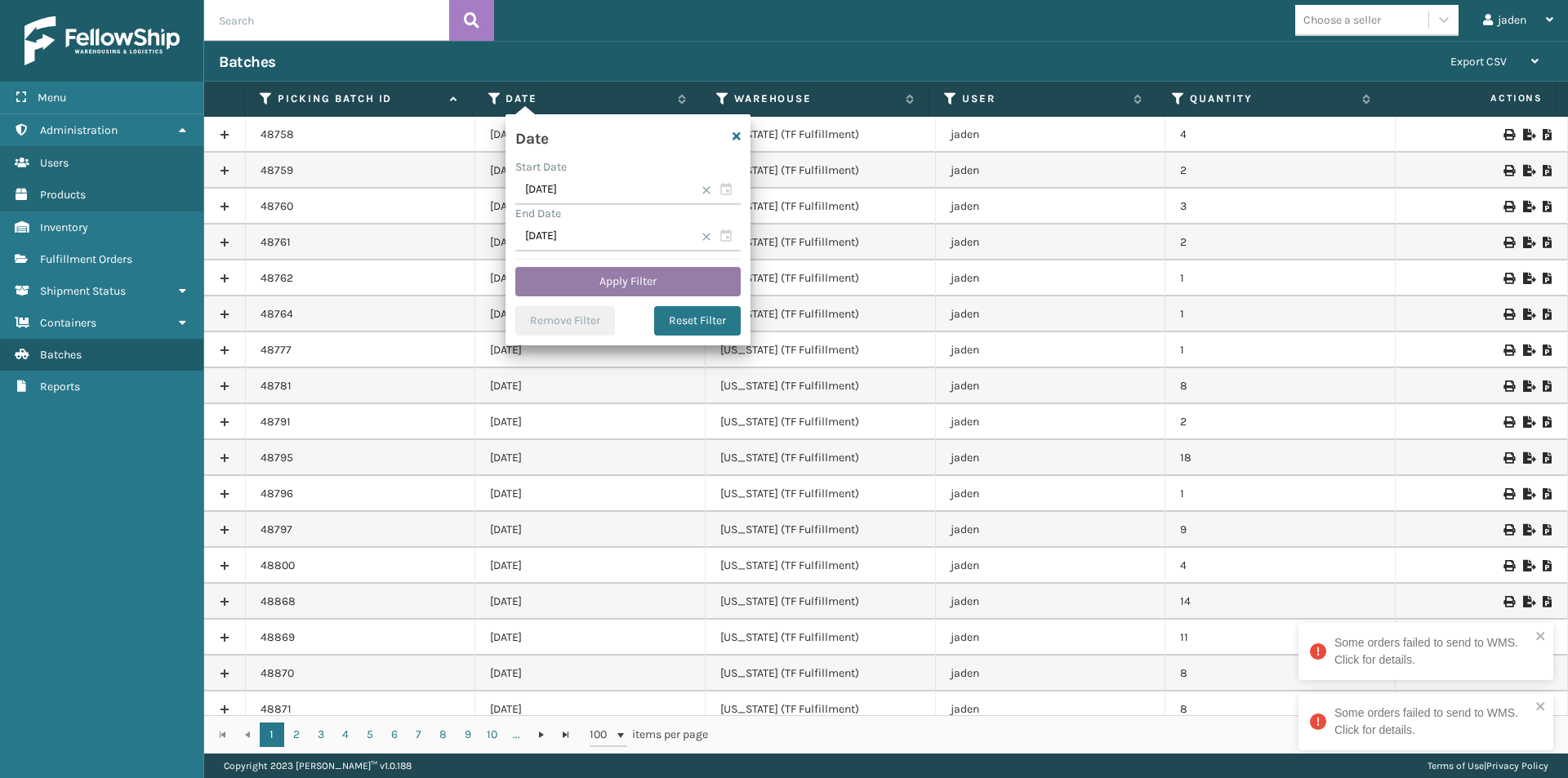
click at [595, 284] on button "Apply Filter" at bounding box center [628, 281] width 226 height 29
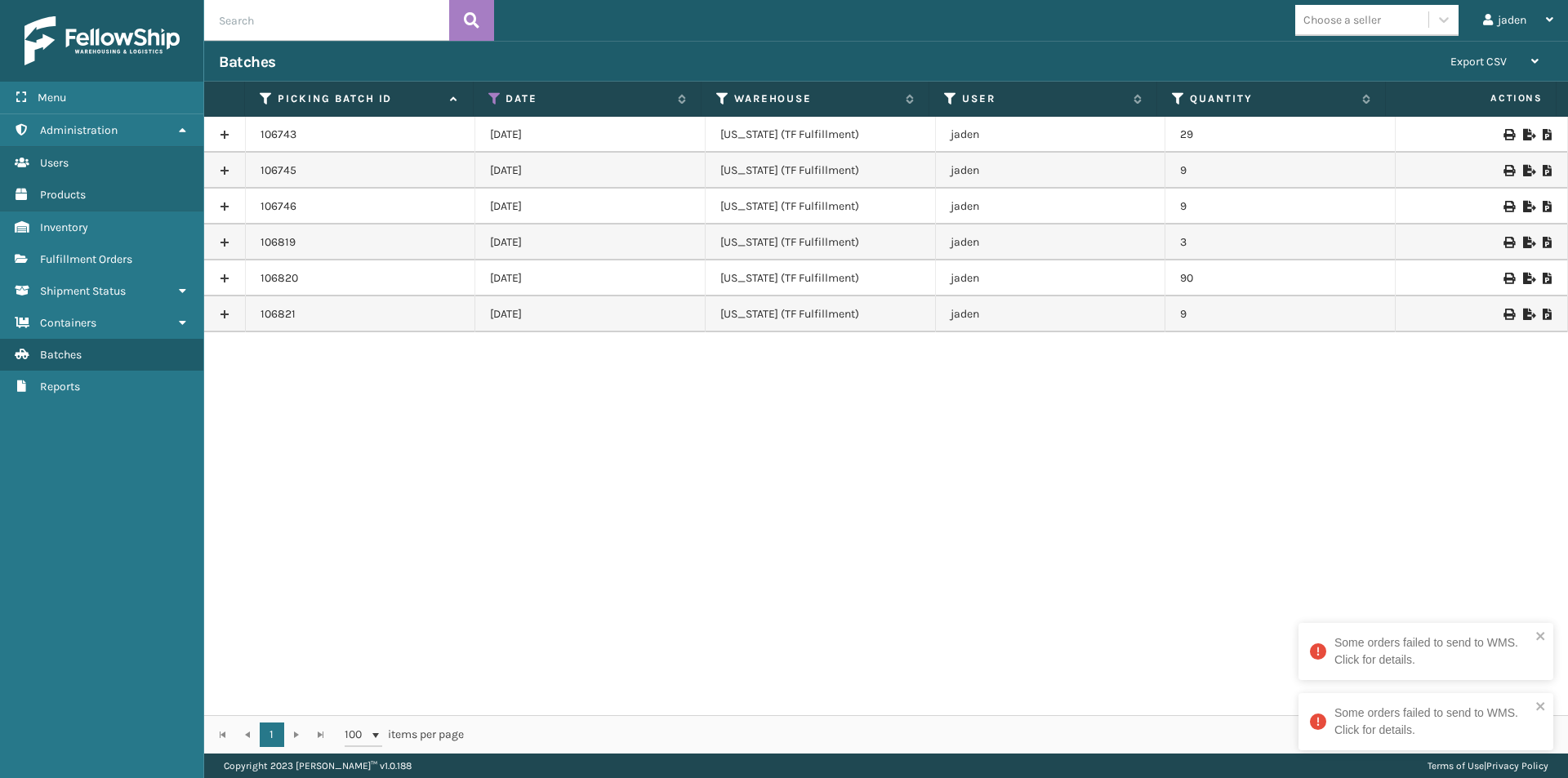
click at [1543, 210] on icon at bounding box center [1547, 207] width 9 height 11
click at [122, 254] on span "Fulfillment Orders" at bounding box center [86, 258] width 92 height 14
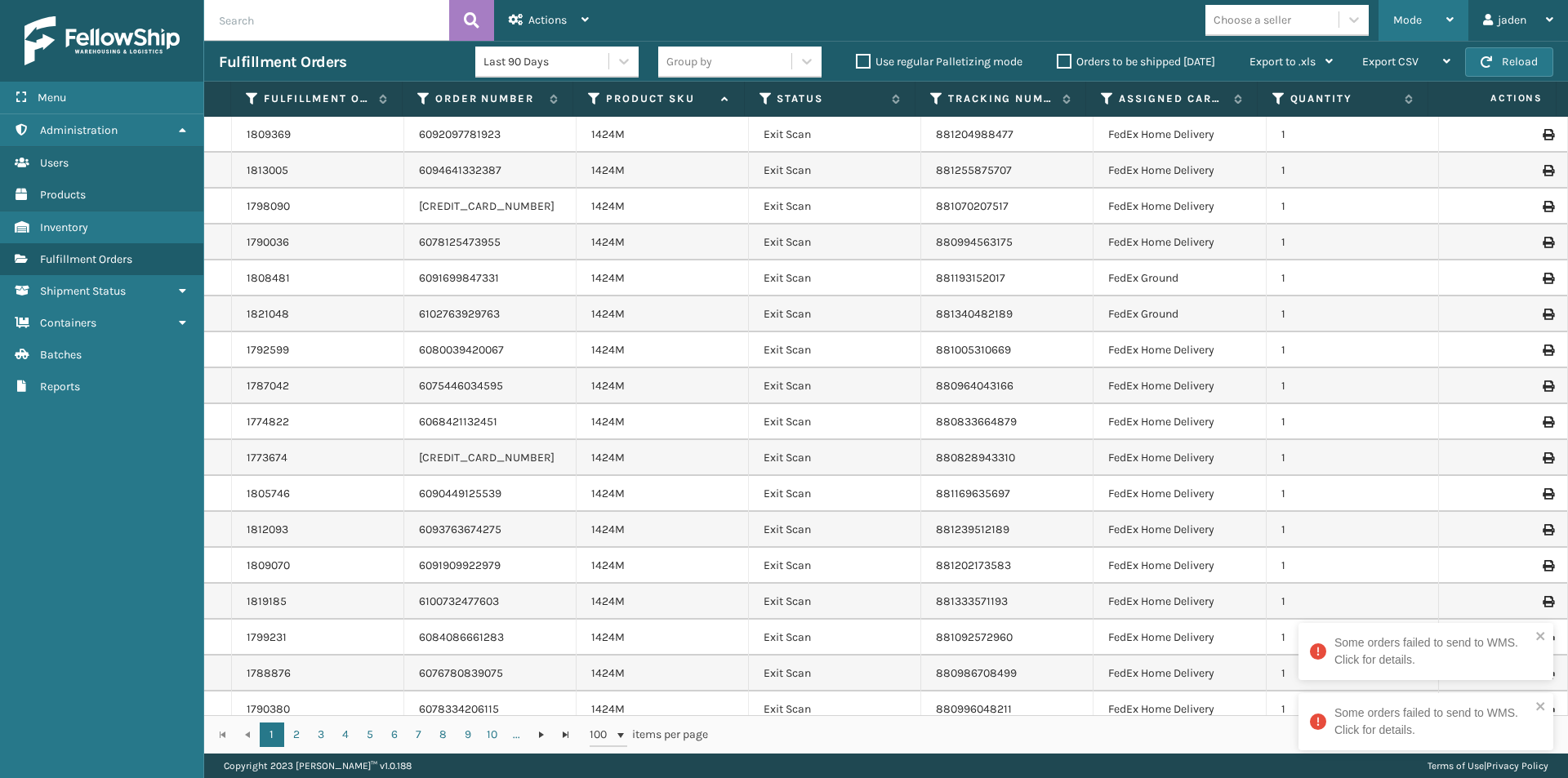
click at [1397, 18] on span "Mode" at bounding box center [1407, 20] width 28 height 14
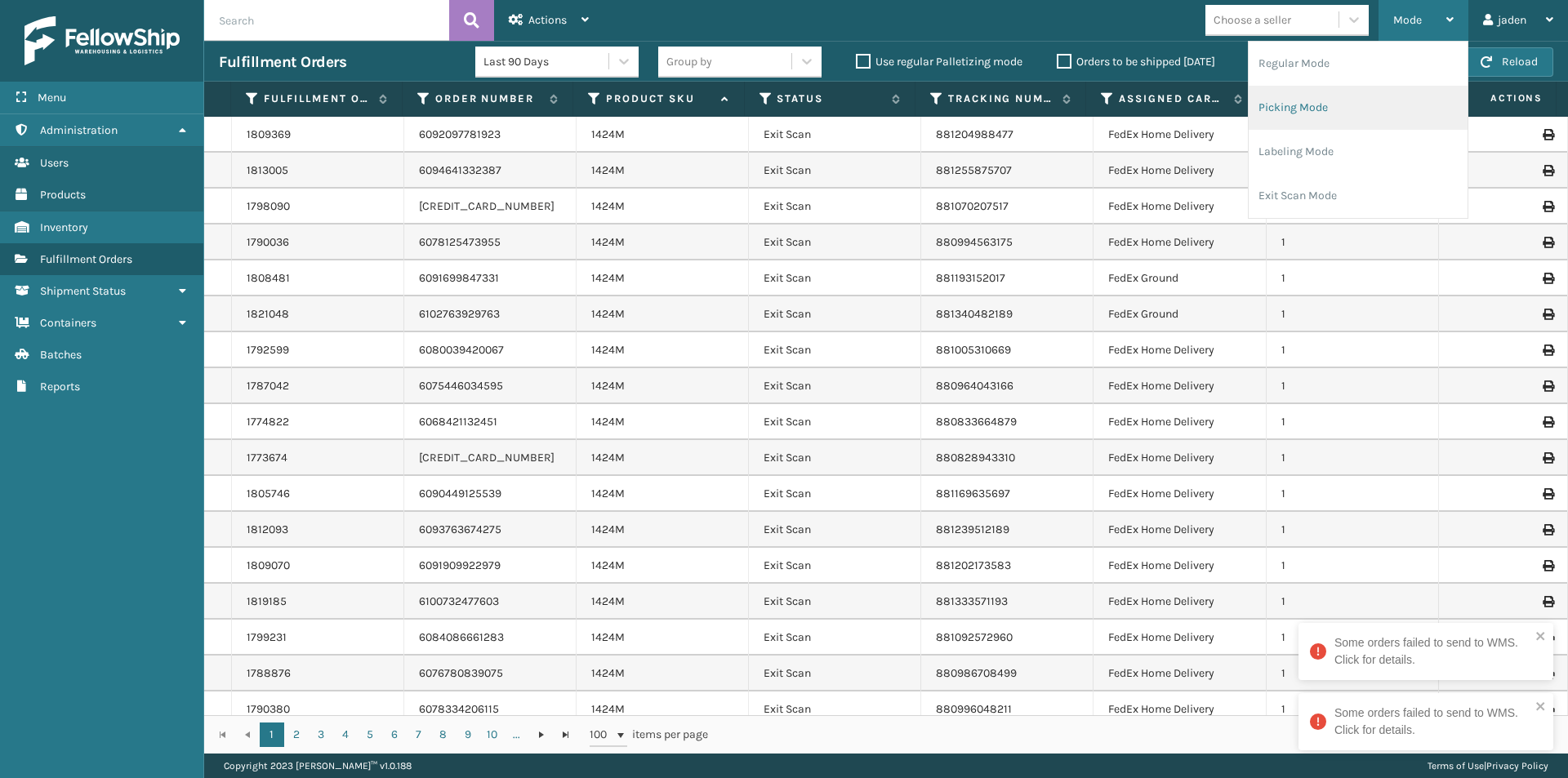
click at [1323, 109] on li "Picking Mode" at bounding box center [1357, 107] width 219 height 44
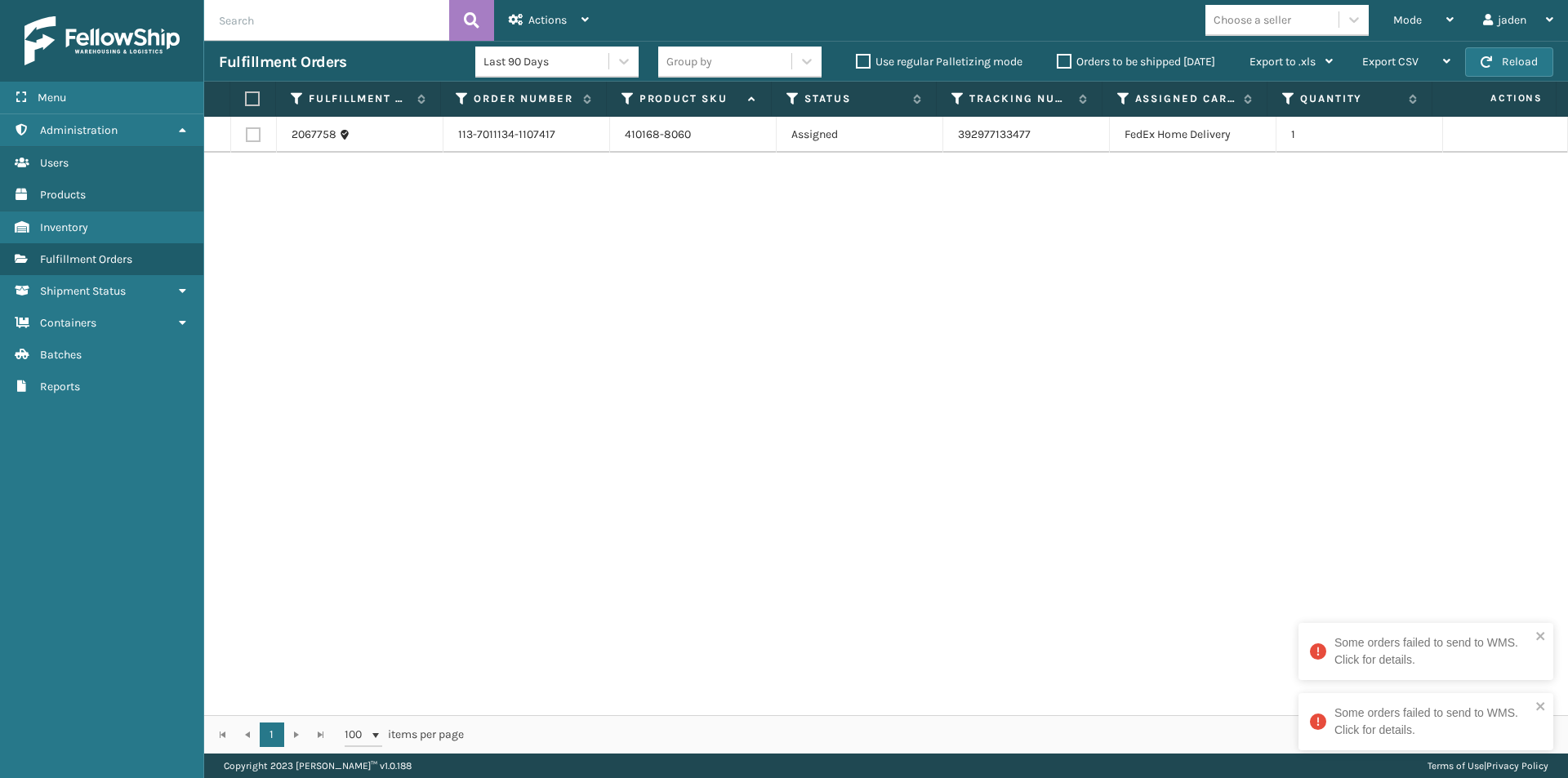
drag, startPoint x: 1053, startPoint y: 310, endPoint x: 1041, endPoint y: 314, distance: 12.6
drag, startPoint x: 1041, startPoint y: 314, endPoint x: 814, endPoint y: 305, distance: 227.2
click at [693, 381] on div "2067758 113-7011134-1107417 410168-8060 Assigned 392977133477 FedEx Home Delive…" at bounding box center [886, 415] width 1363 height 599
click at [245, 133] on label at bounding box center [253, 134] width 15 height 15
click at [245, 133] on input "checkbox" at bounding box center [245, 132] width 1 height 10
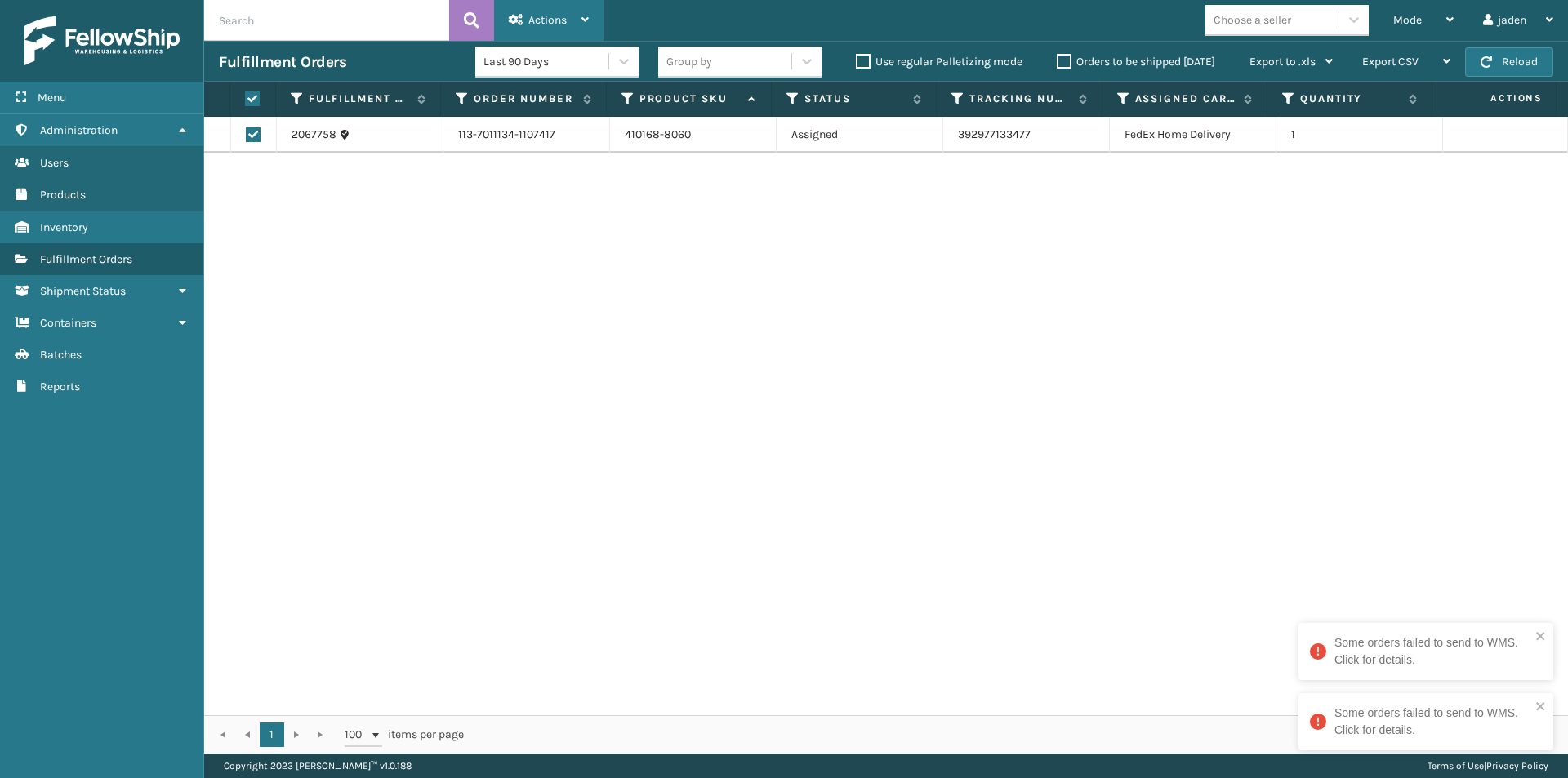
click at [538, 9] on div "Actions" at bounding box center [548, 20] width 80 height 40
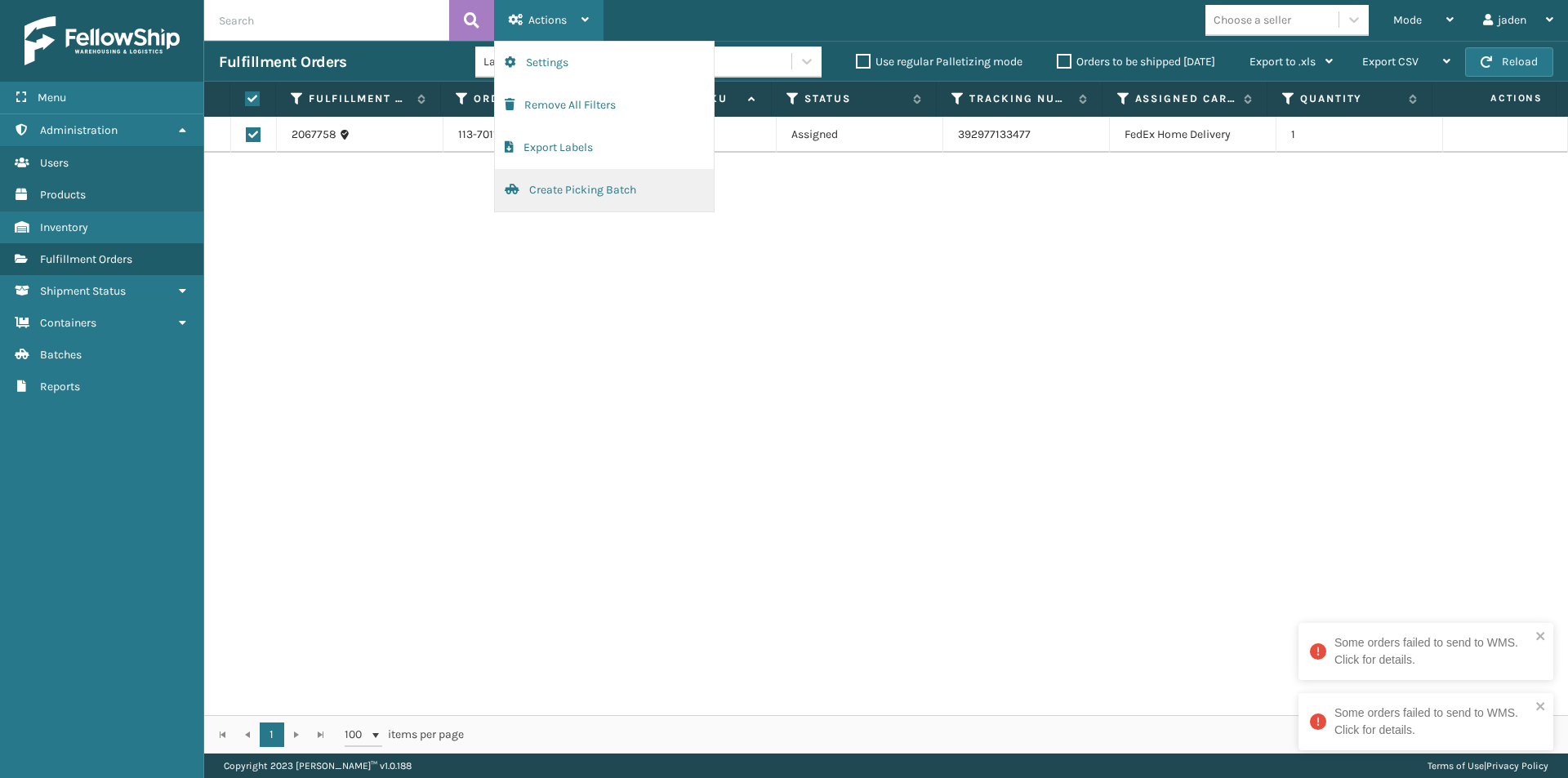
click at [537, 194] on button "Create Picking Batch" at bounding box center [604, 190] width 219 height 42
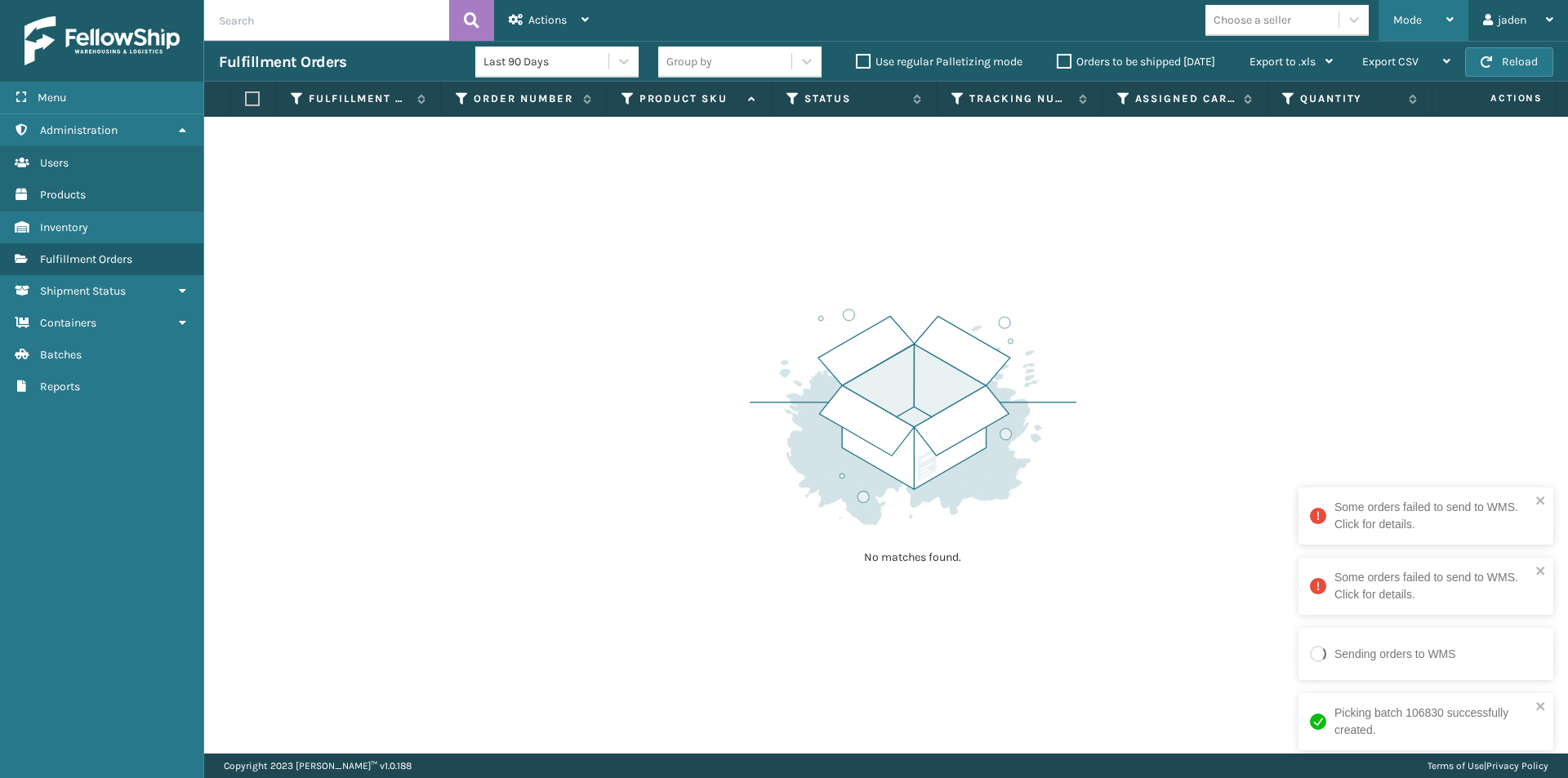
click at [1407, 21] on span "Mode" at bounding box center [1407, 20] width 28 height 14
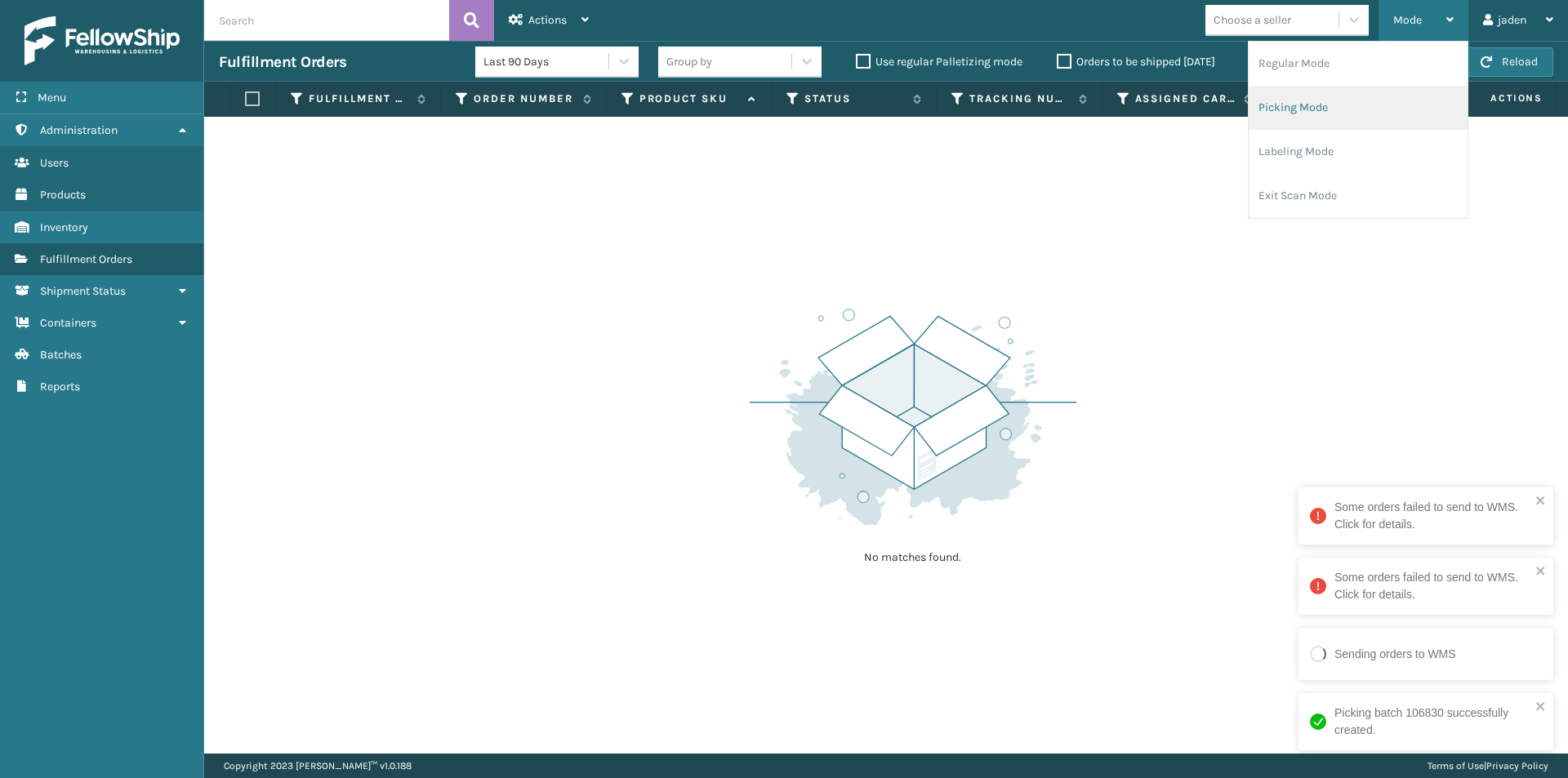
click at [1311, 127] on li "Picking Mode" at bounding box center [1357, 107] width 219 height 44
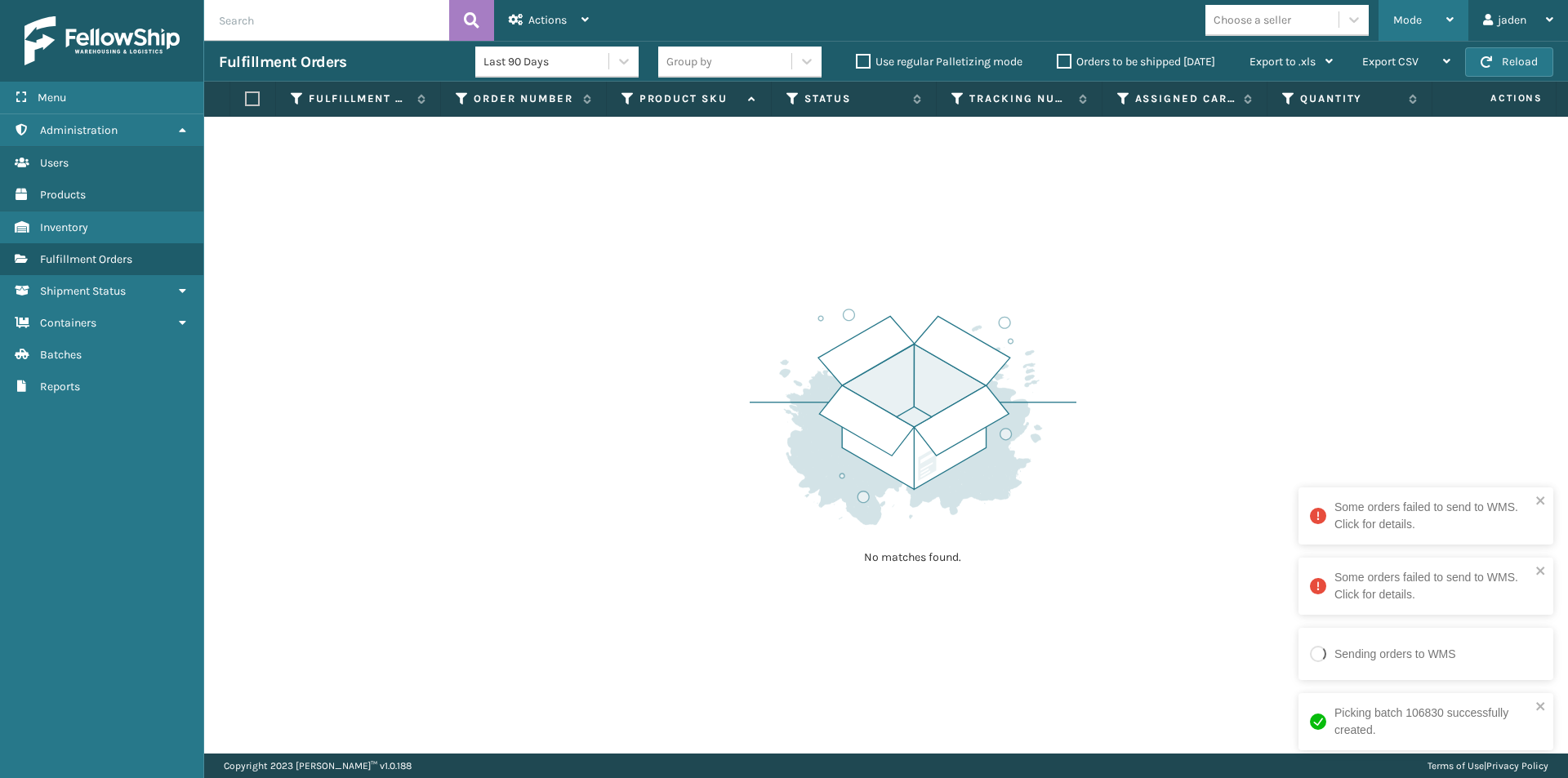
click at [1428, 37] on div "Mode" at bounding box center [1423, 20] width 60 height 40
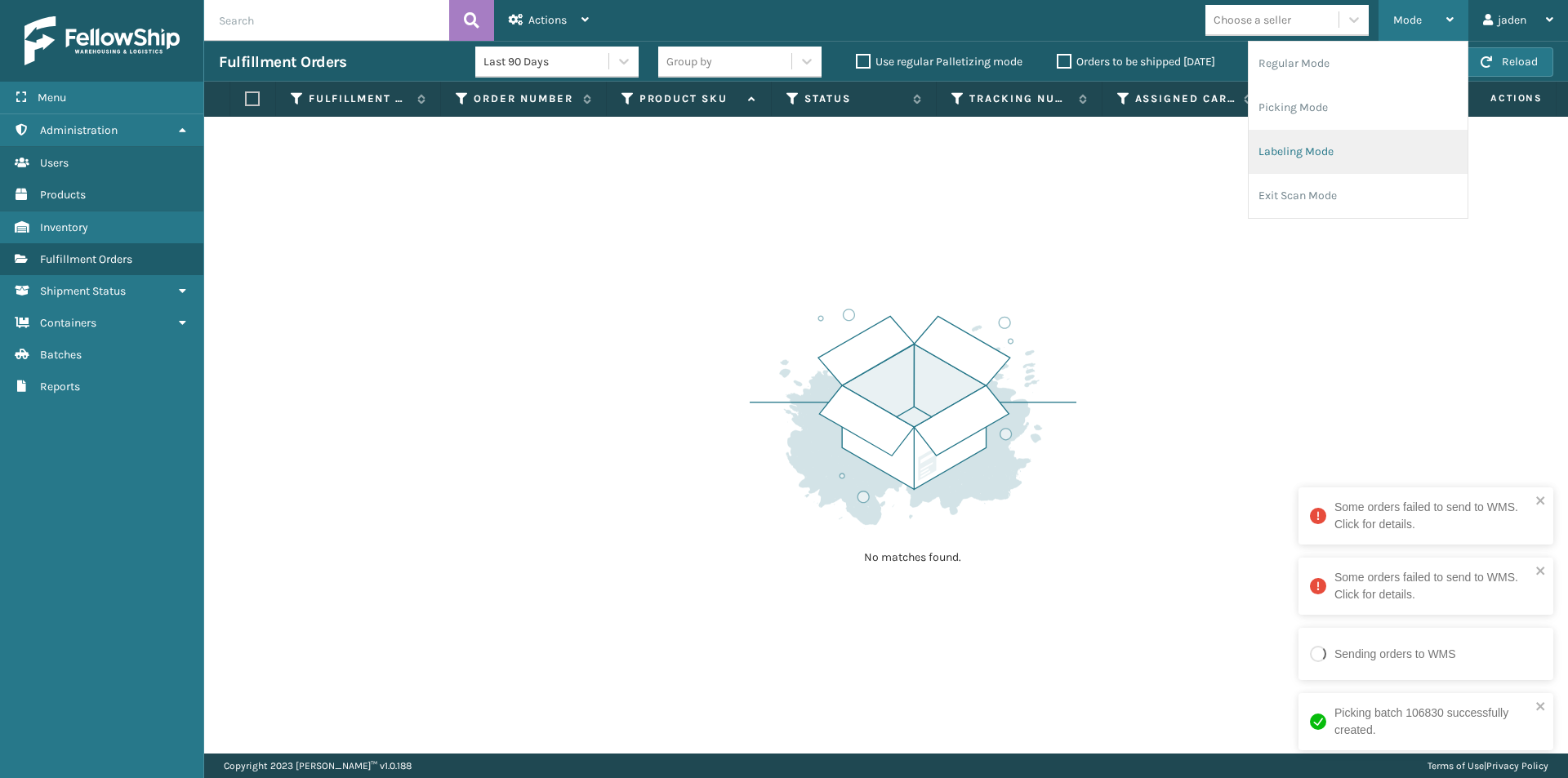
click at [1327, 160] on li "Labeling Mode" at bounding box center [1357, 151] width 219 height 44
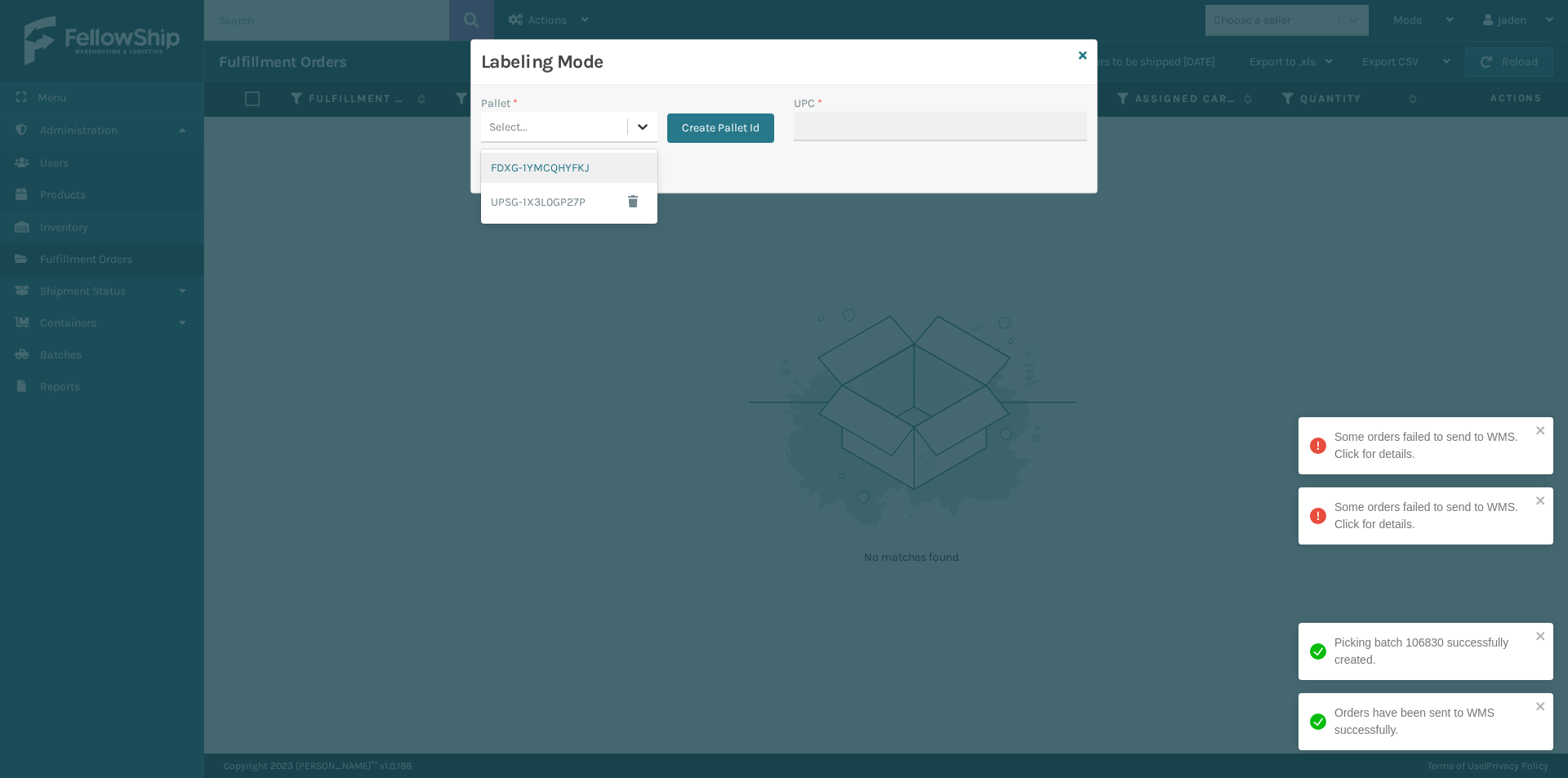
drag, startPoint x: 639, startPoint y: 133, endPoint x: 536, endPoint y: 173, distance: 110.5
click at [635, 136] on div at bounding box center [642, 126] width 29 height 29
click at [536, 173] on div "FDXG-1YMCQHYFKJ" at bounding box center [570, 167] width 177 height 30
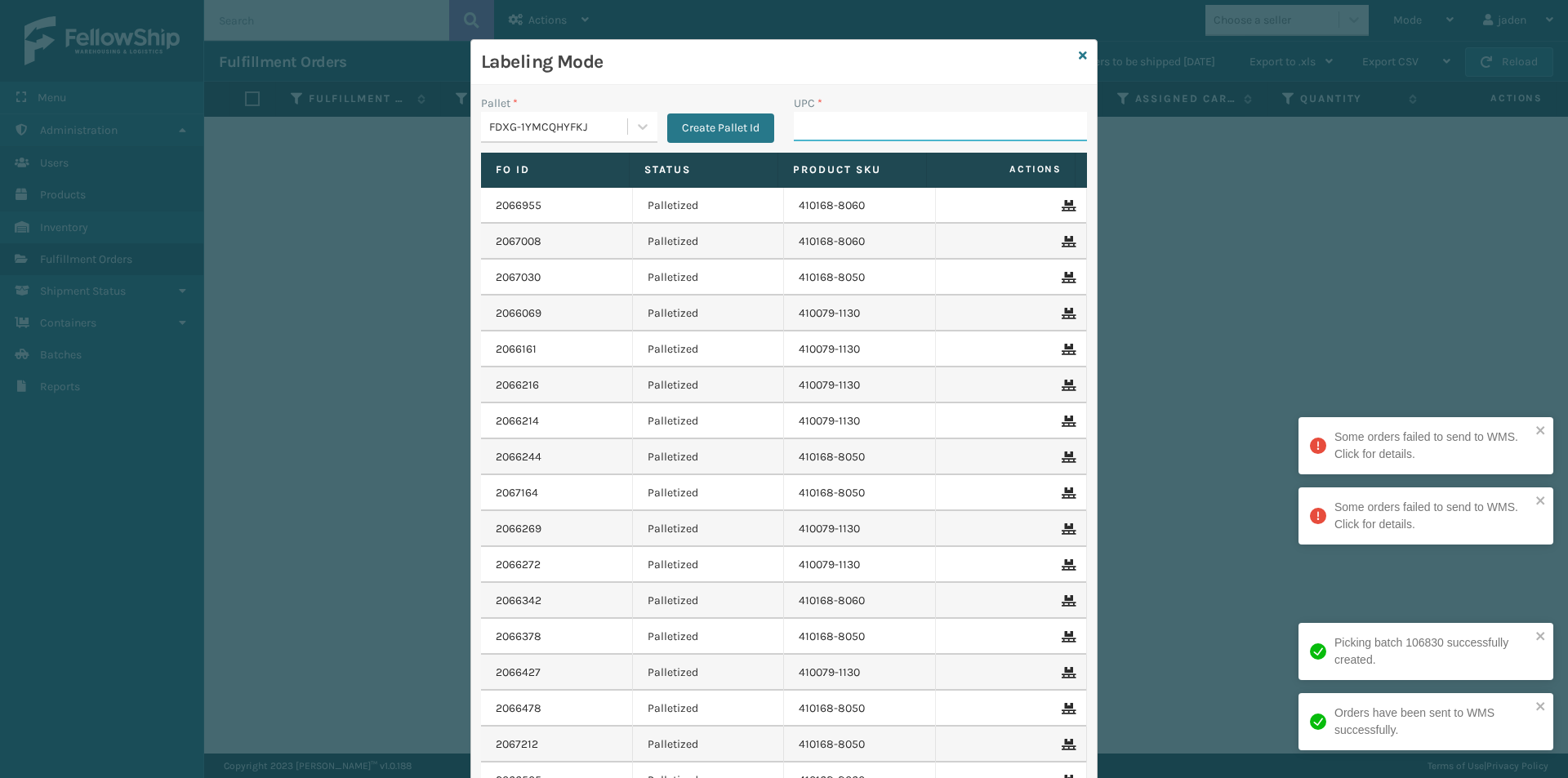
click at [897, 121] on input "UPC *" at bounding box center [940, 126] width 293 height 29
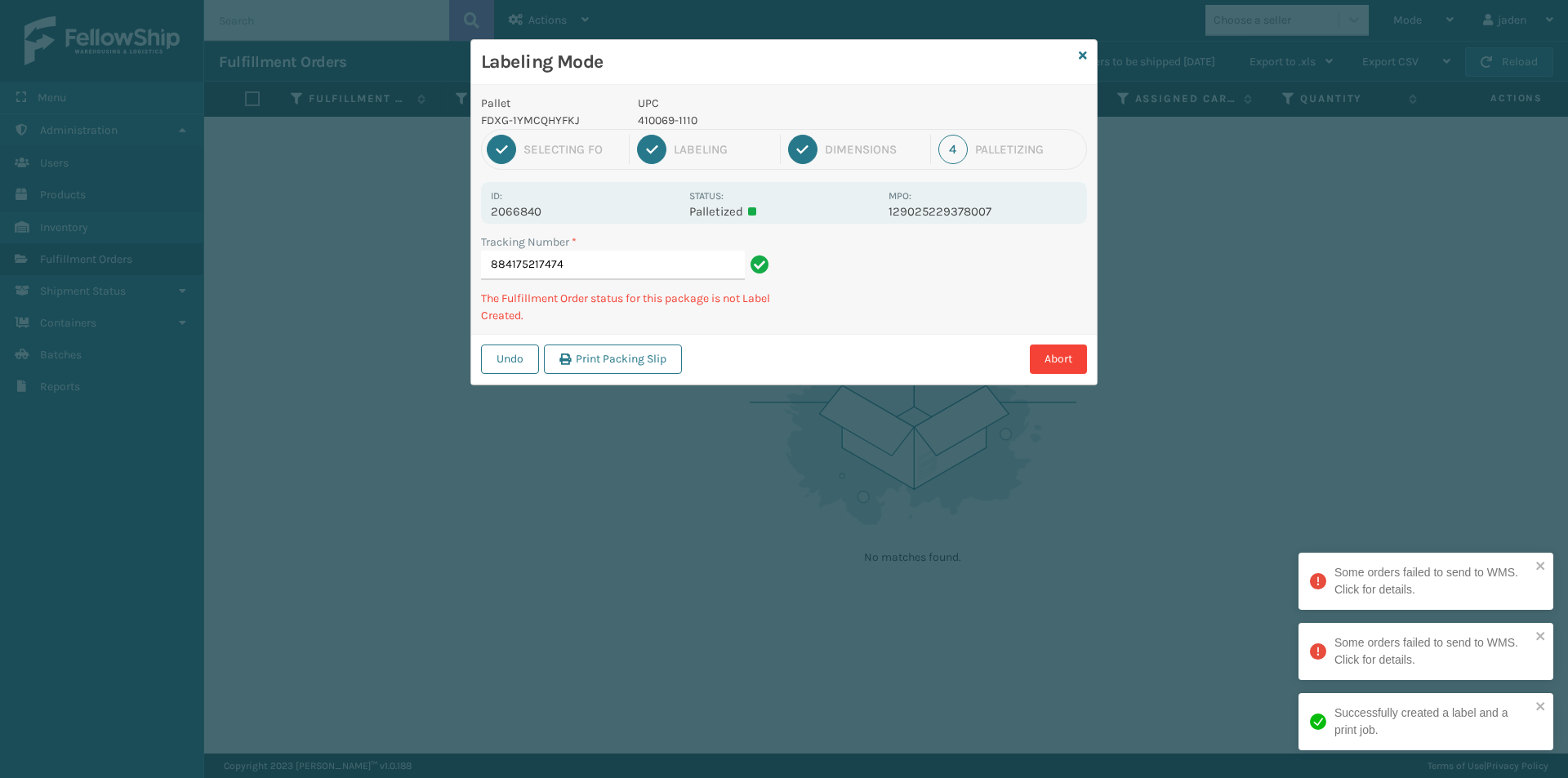
click at [677, 110] on p "UPC" at bounding box center [758, 103] width 241 height 17
click at [678, 119] on p "410069-1110" at bounding box center [758, 120] width 241 height 17
copy p "410069-1110"
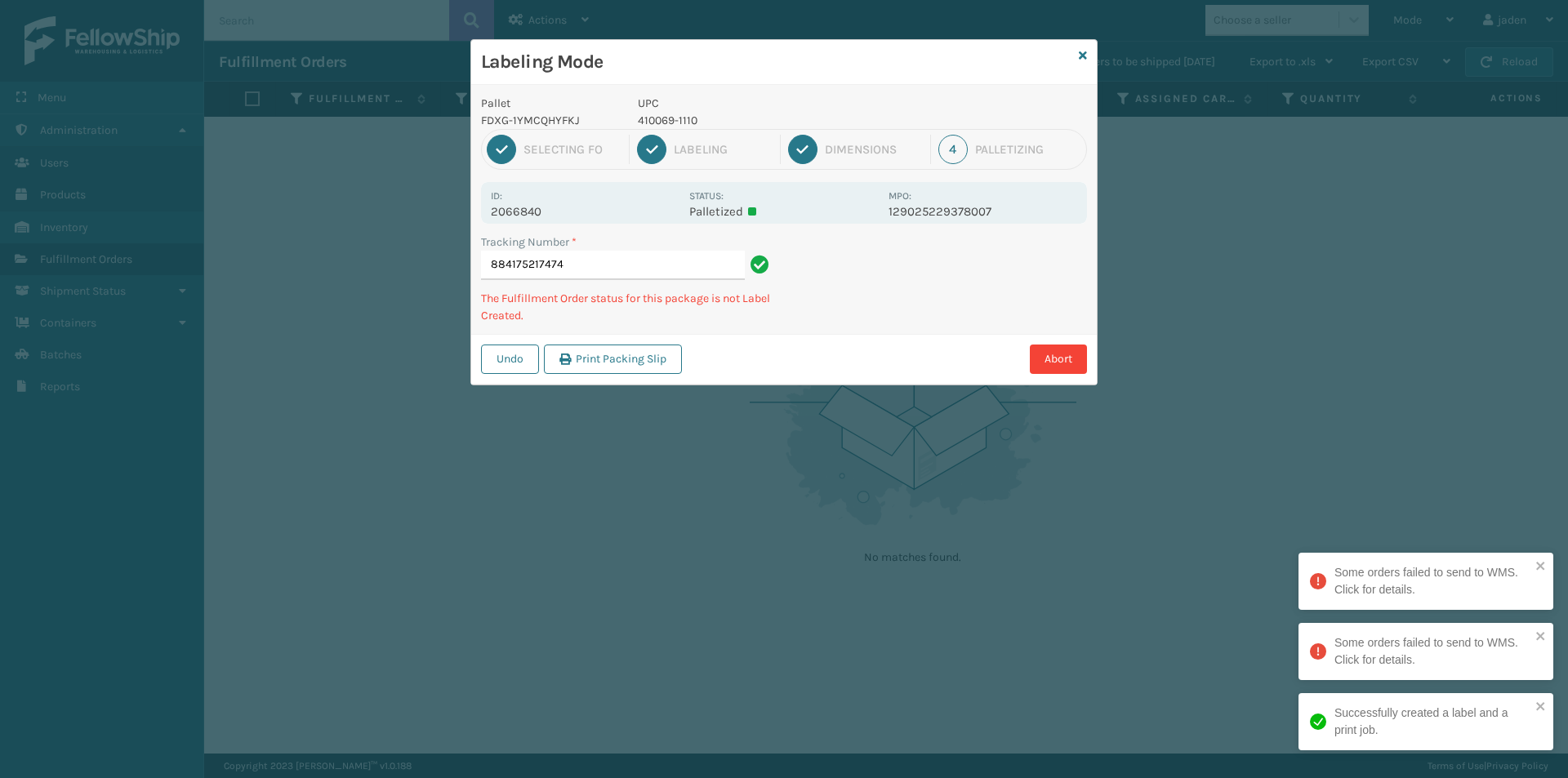
drag, startPoint x: 962, startPoint y: 291, endPoint x: 953, endPoint y: 290, distance: 9.1
drag, startPoint x: 953, startPoint y: 290, endPoint x: 922, endPoint y: 237, distance: 61.4
click at [821, 395] on div "Labeling Mode Pallet FDXG-1YMCQHYFKJ UPC 410069-1110 1 Selecting FO 2 Labeling …" at bounding box center [784, 389] width 1568 height 778
click at [683, 118] on p "410079-1110" at bounding box center [758, 120] width 241 height 17
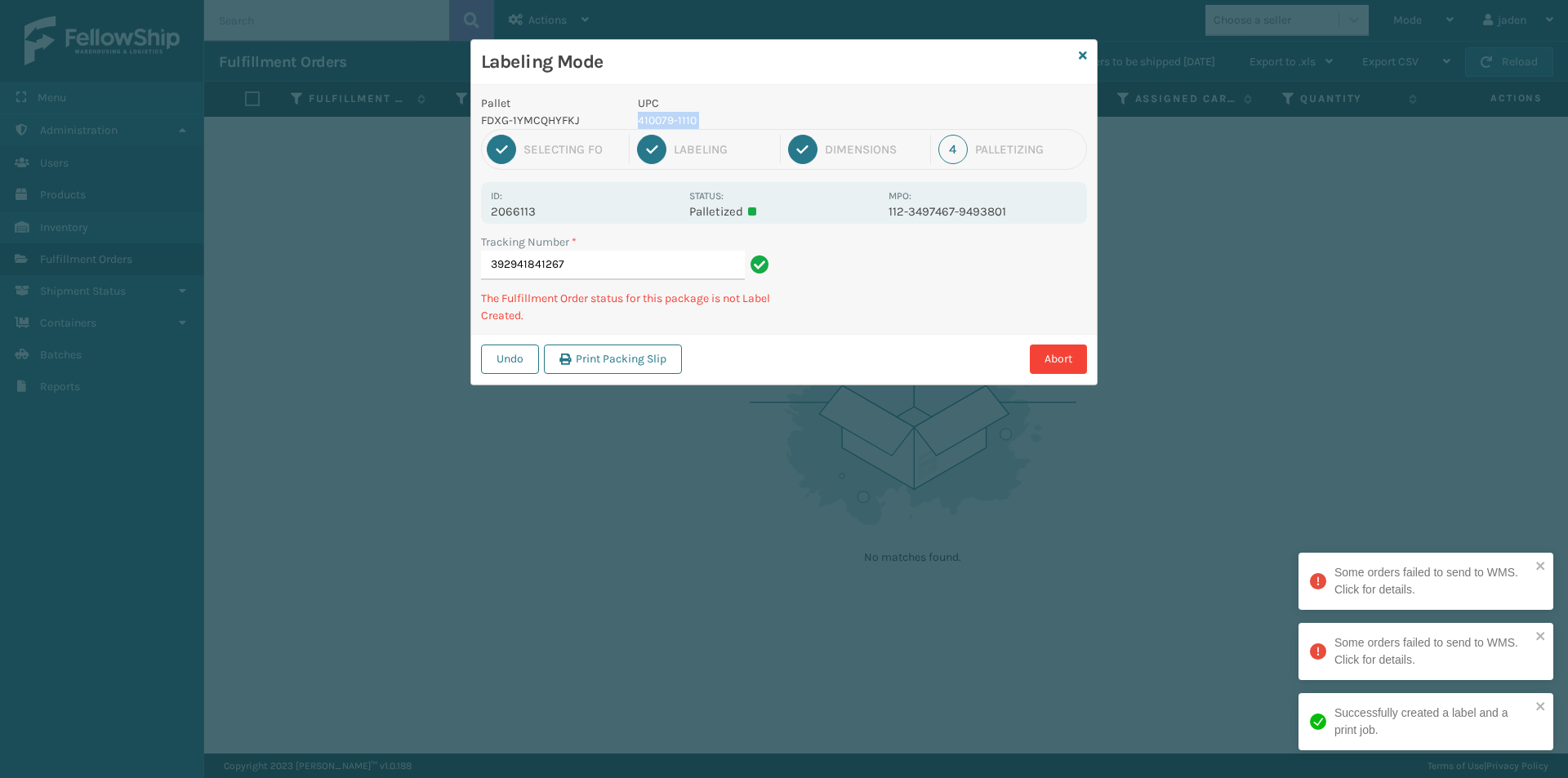
click at [683, 118] on p "410079-1110" at bounding box center [758, 120] width 241 height 17
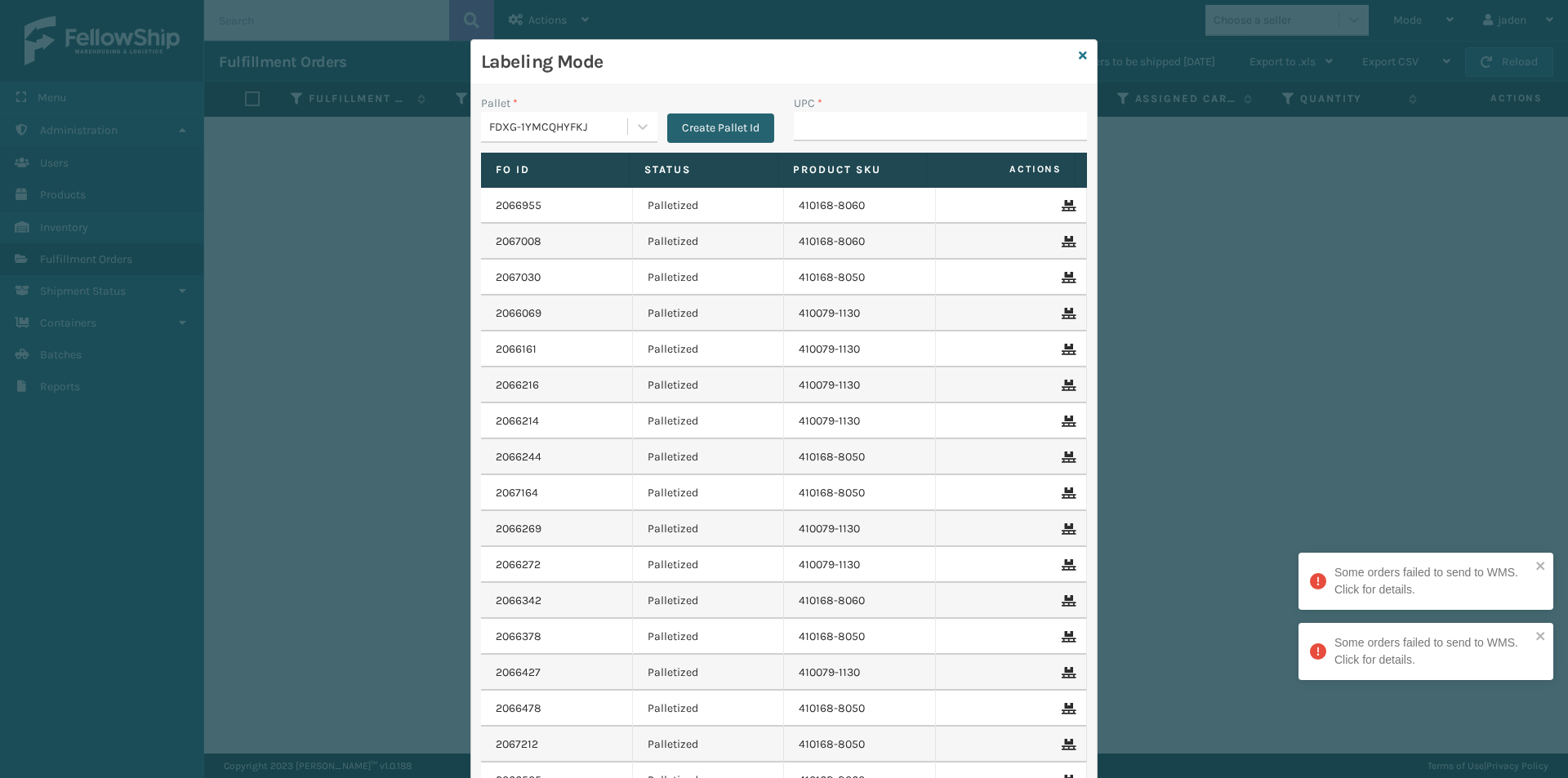
drag, startPoint x: 689, startPoint y: 122, endPoint x: 713, endPoint y: 129, distance: 25.0
click at [713, 129] on button "Create Pallet Id" at bounding box center [721, 128] width 107 height 29
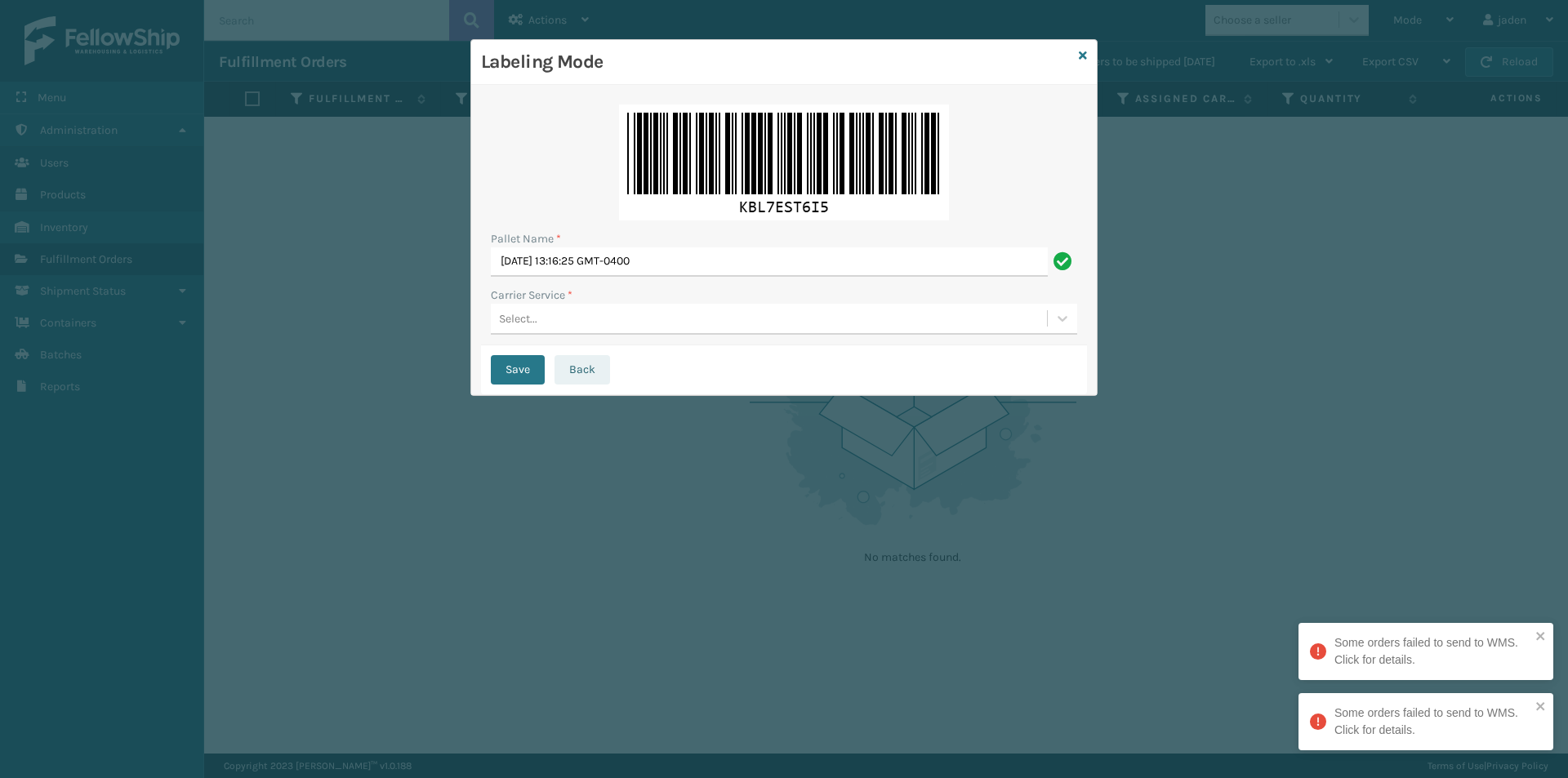
click at [581, 378] on button "Back" at bounding box center [582, 369] width 55 height 29
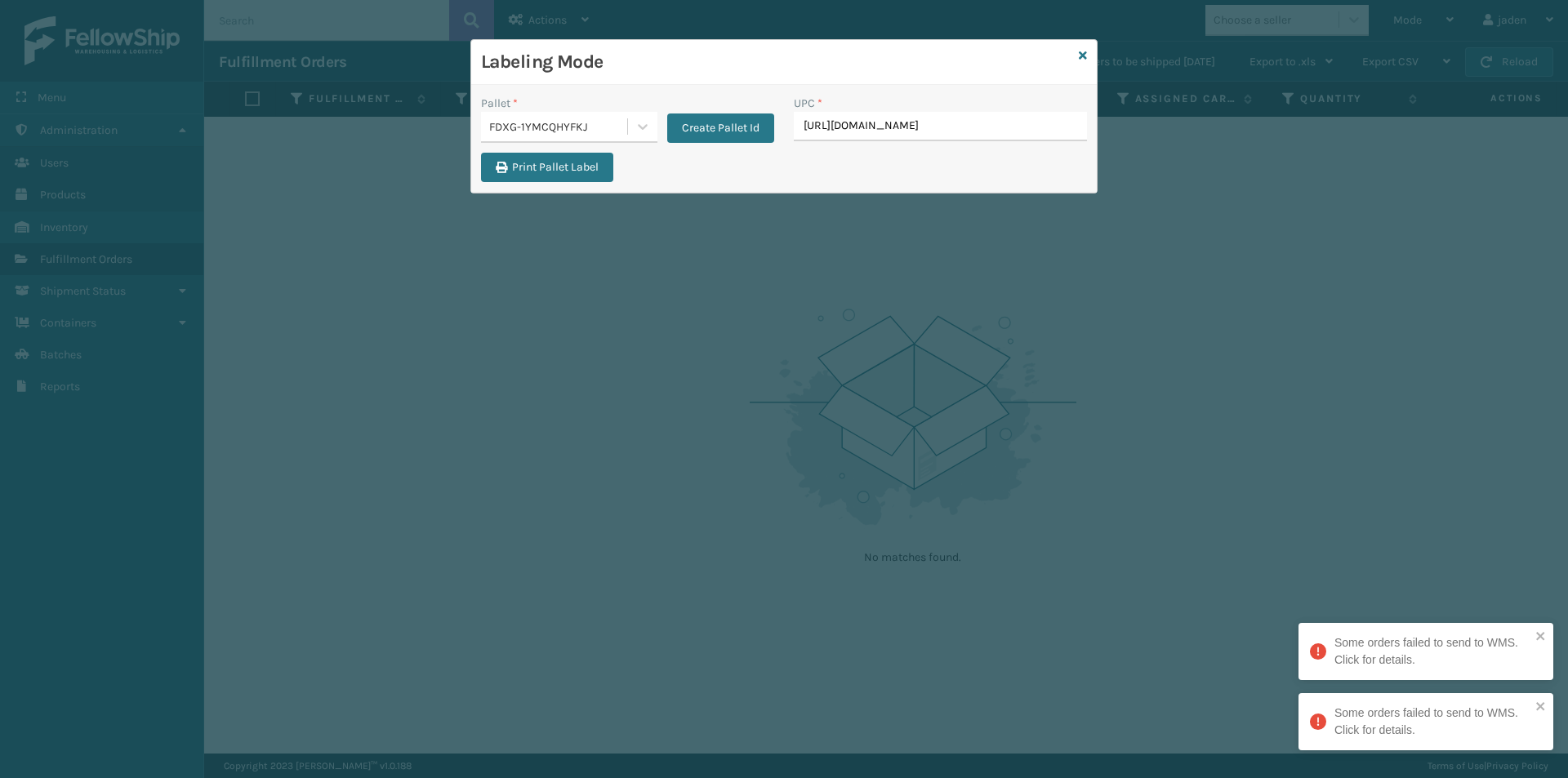
scroll to position [0, 447]
click at [880, 131] on input "[URL][DOMAIN_NAME]" at bounding box center [925, 126] width 264 height 29
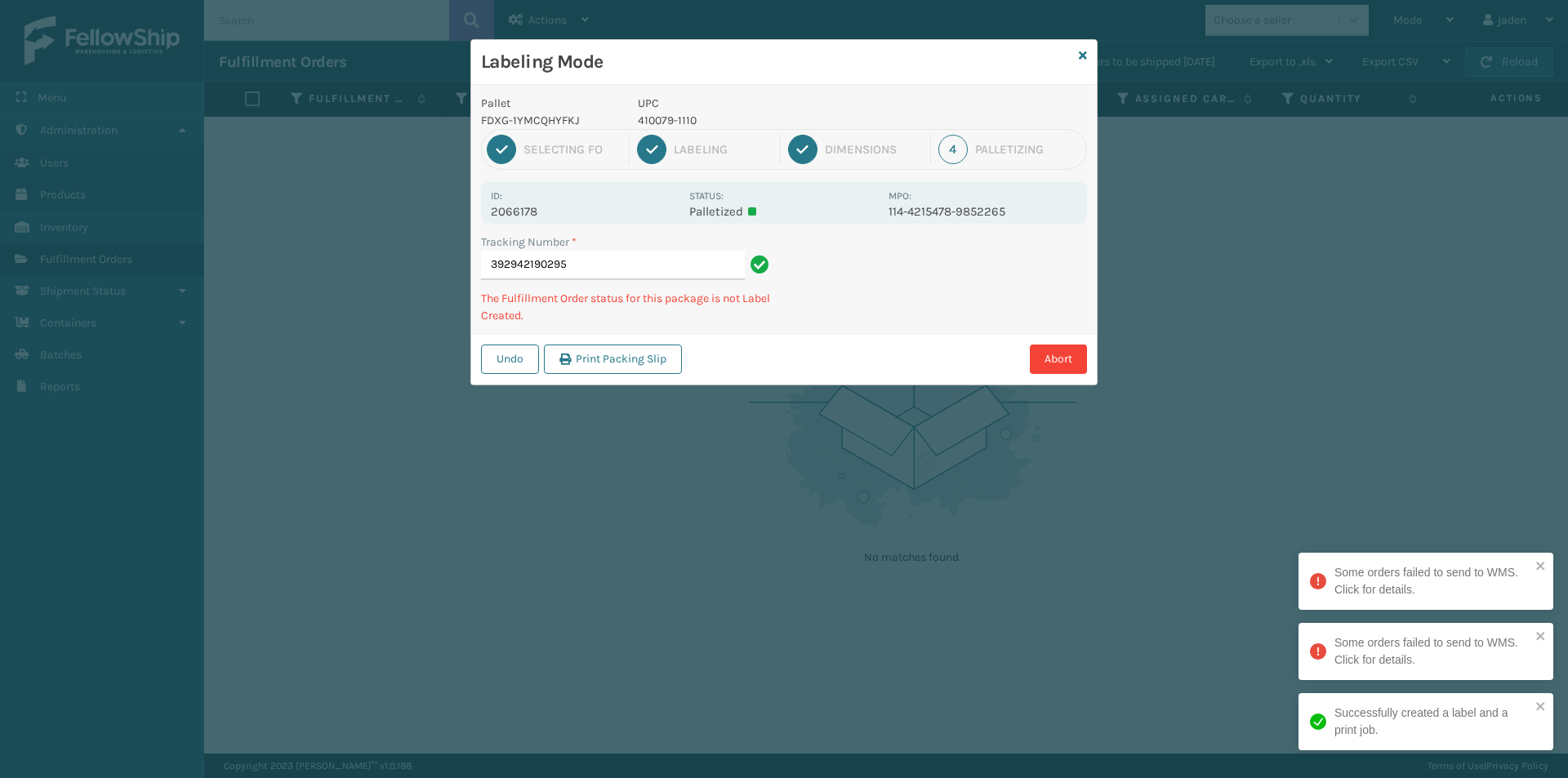
click at [662, 121] on p "410079-1110" at bounding box center [758, 120] width 241 height 17
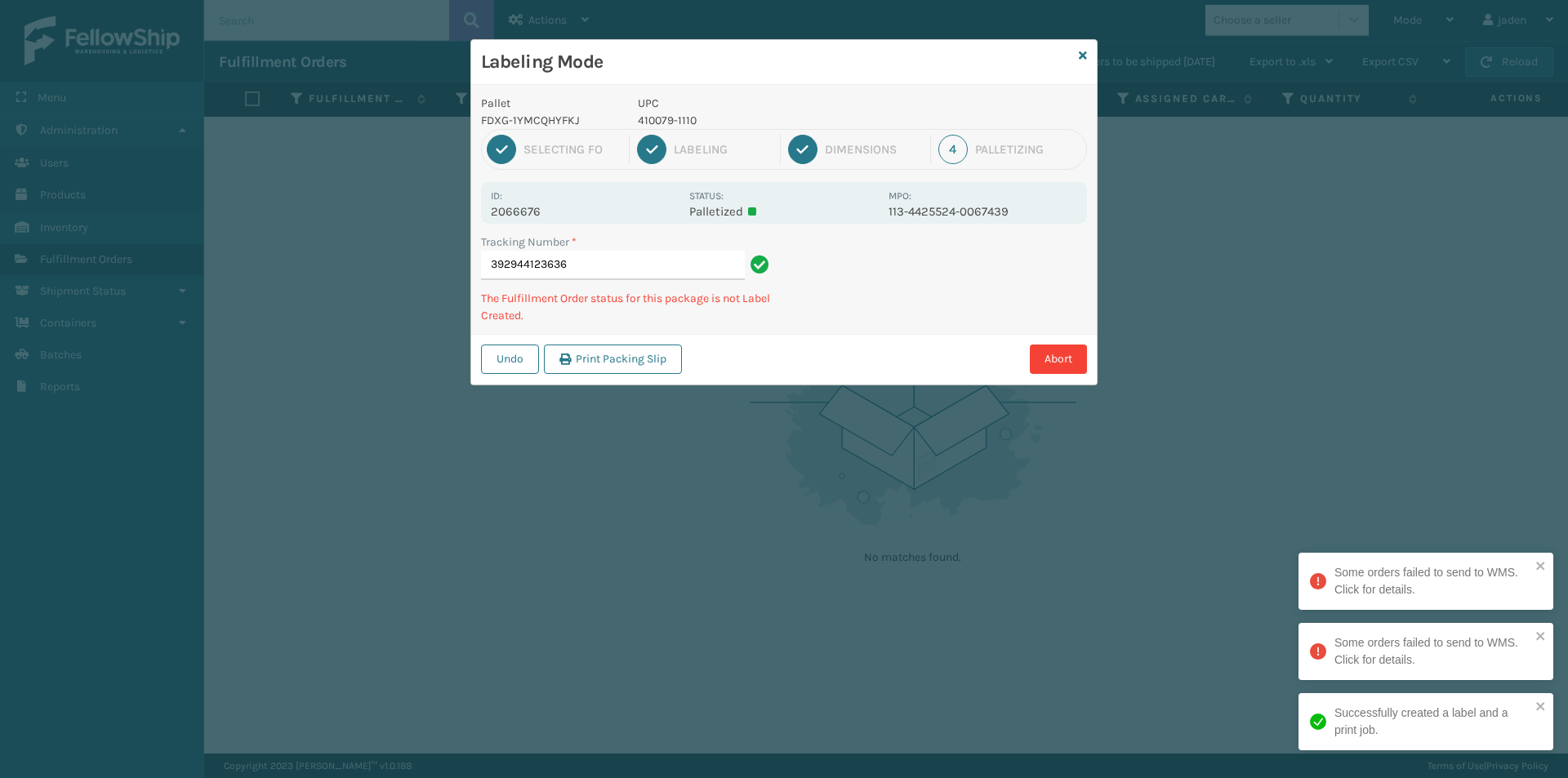
drag, startPoint x: 998, startPoint y: 295, endPoint x: 930, endPoint y: 182, distance: 131.9
click at [902, 345] on div "Abort" at bounding box center [886, 359] width 400 height 29
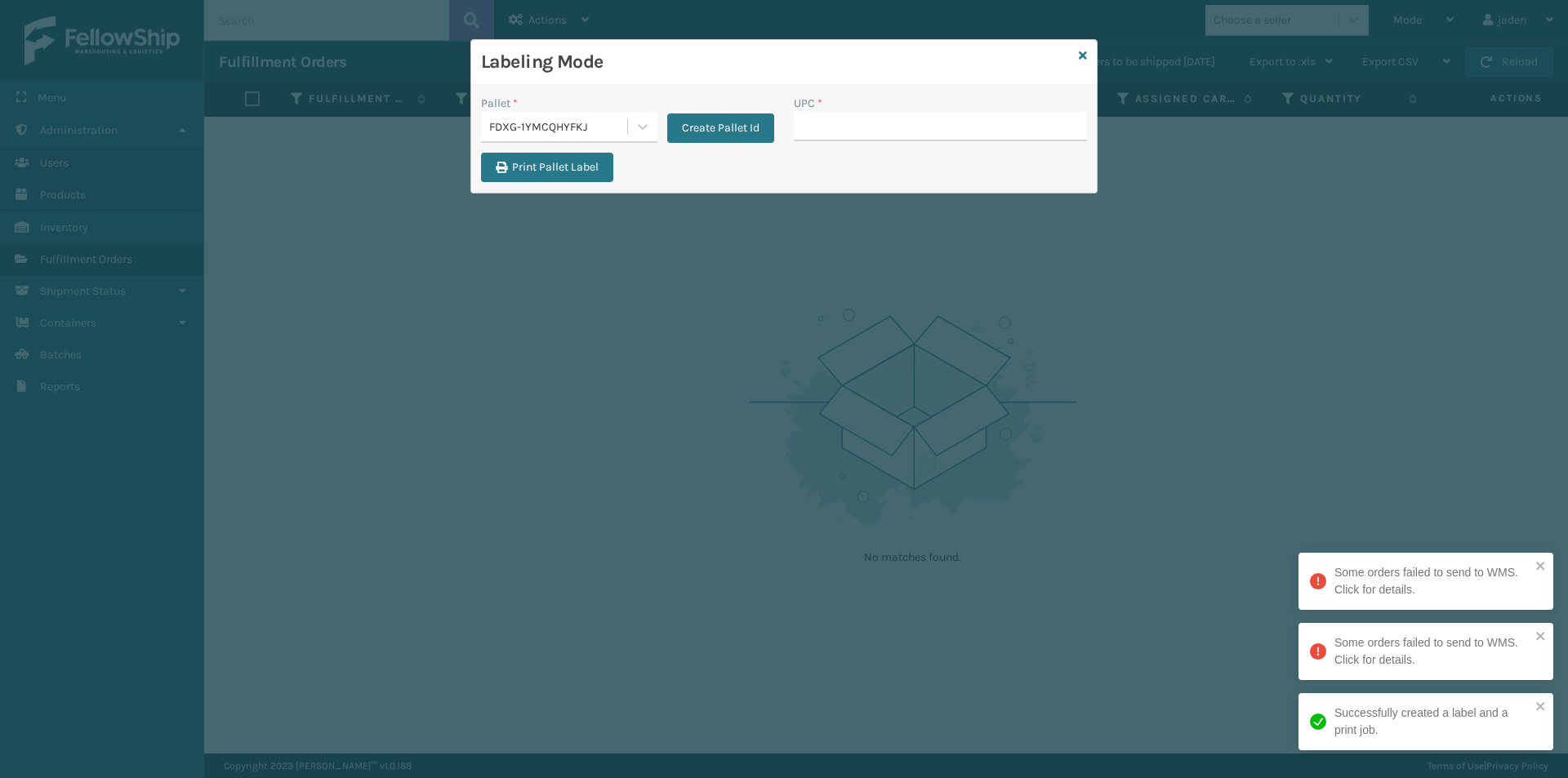
drag, startPoint x: 880, startPoint y: 121, endPoint x: 864, endPoint y: 121, distance: 16.0
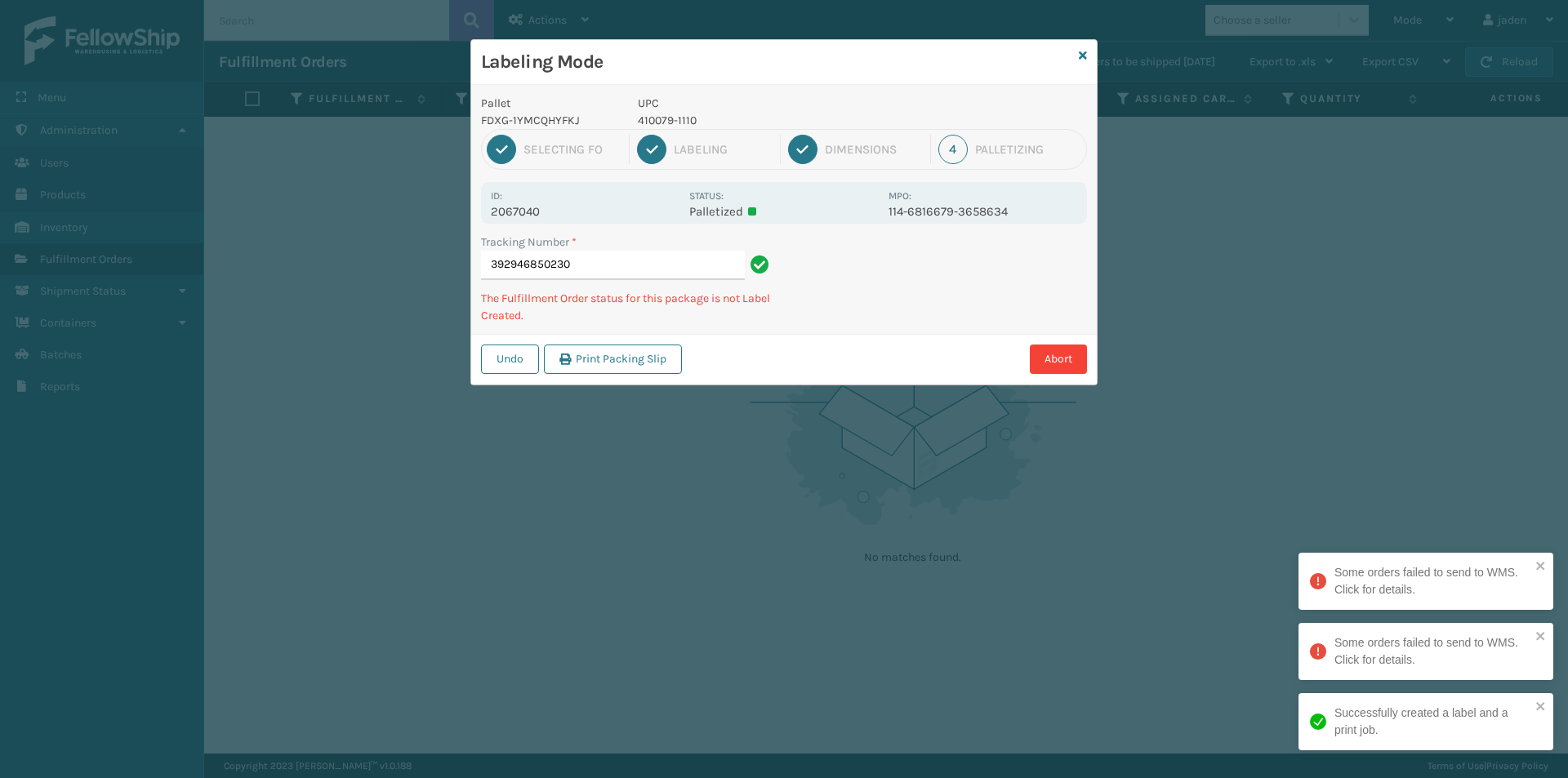
drag, startPoint x: 939, startPoint y: 291, endPoint x: 848, endPoint y: 326, distance: 97.5
drag, startPoint x: 848, startPoint y: 326, endPoint x: 889, endPoint y: 139, distance: 191.4
click at [848, 321] on div "Tracking Number * 392946850230 The Fulfillment Order status for this package is…" at bounding box center [783, 283] width 625 height 101
drag, startPoint x: 987, startPoint y: 288, endPoint x: 1063, endPoint y: 262, distance: 80.3
click at [924, 322] on div "Pallet FDXG-1YMCQHYFKJ UPC 410079-1110 1 Selecting FO 2 Labeling 3 Dimensions 4…" at bounding box center [783, 234] width 625 height 300
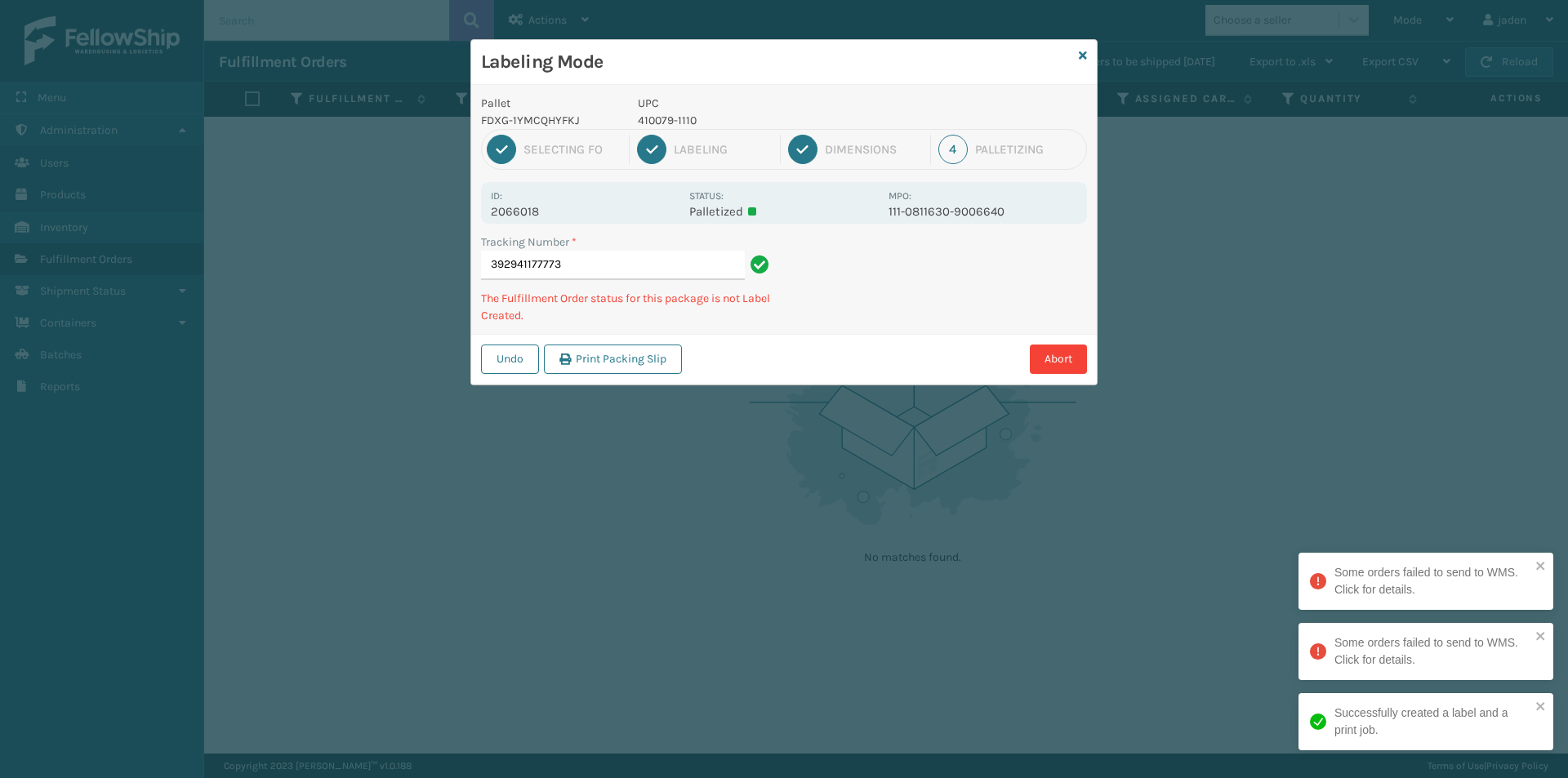
drag, startPoint x: 1063, startPoint y: 262, endPoint x: 1003, endPoint y: 211, distance: 78.7
click at [986, 295] on div "Tracking Number * 392941177773 The Fulfillment Order status for this package is…" at bounding box center [783, 283] width 625 height 101
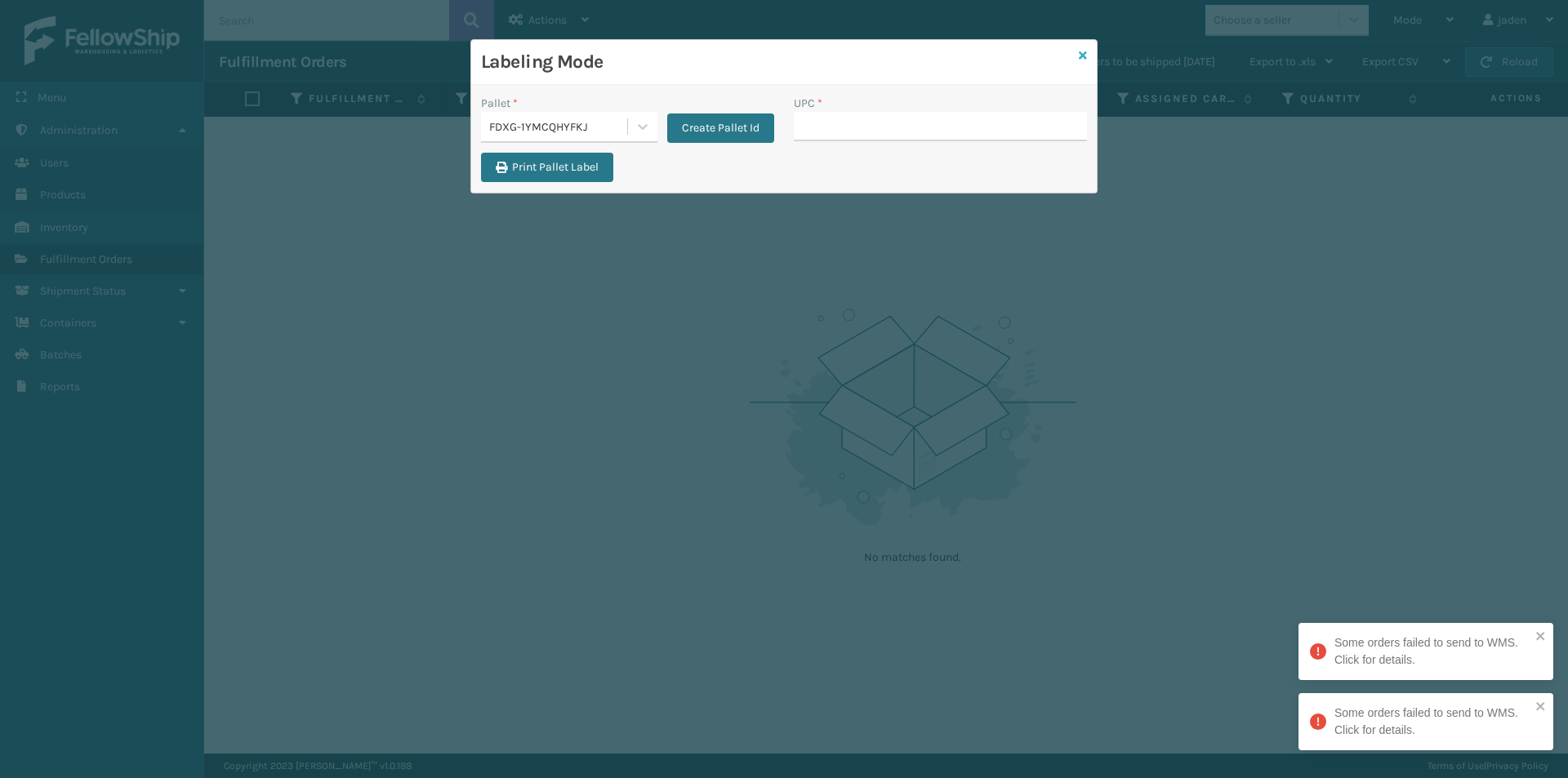
click at [1083, 58] on icon at bounding box center [1082, 55] width 8 height 11
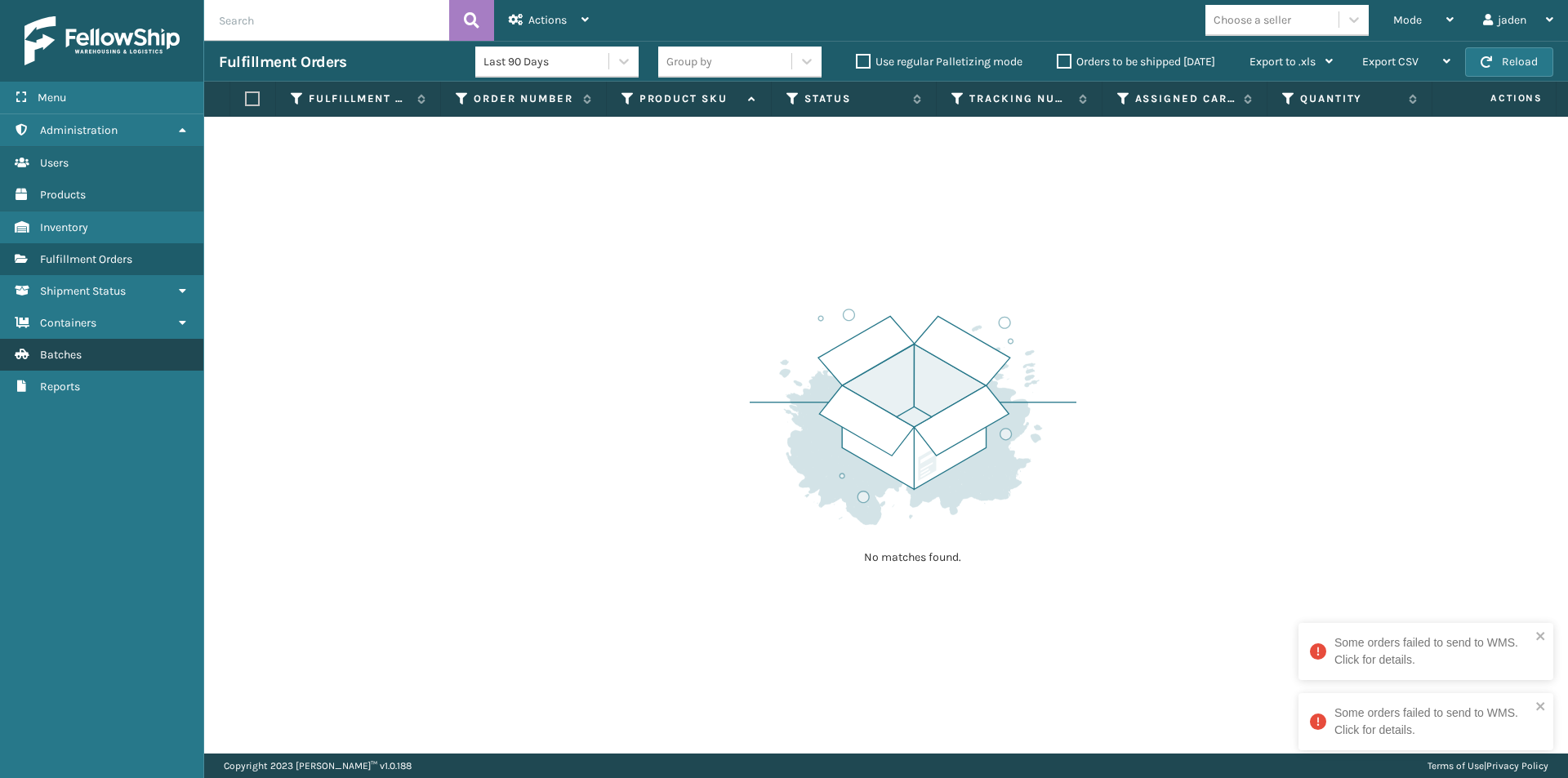
click at [60, 360] on span "Batches" at bounding box center [61, 354] width 41 height 14
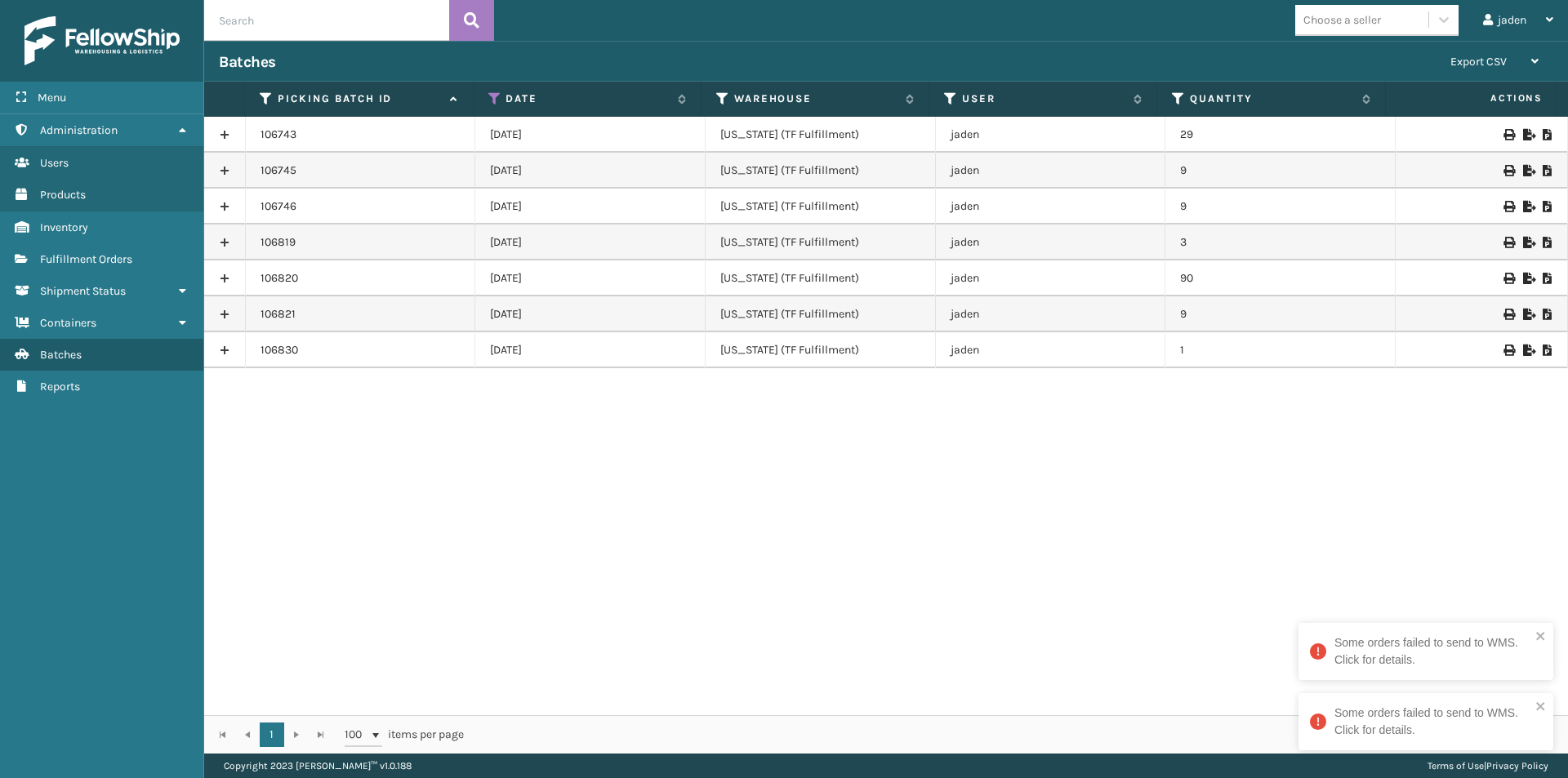
click at [1543, 210] on icon at bounding box center [1547, 207] width 9 height 11
click at [57, 257] on span "Fulfillment Orders" at bounding box center [86, 258] width 92 height 14
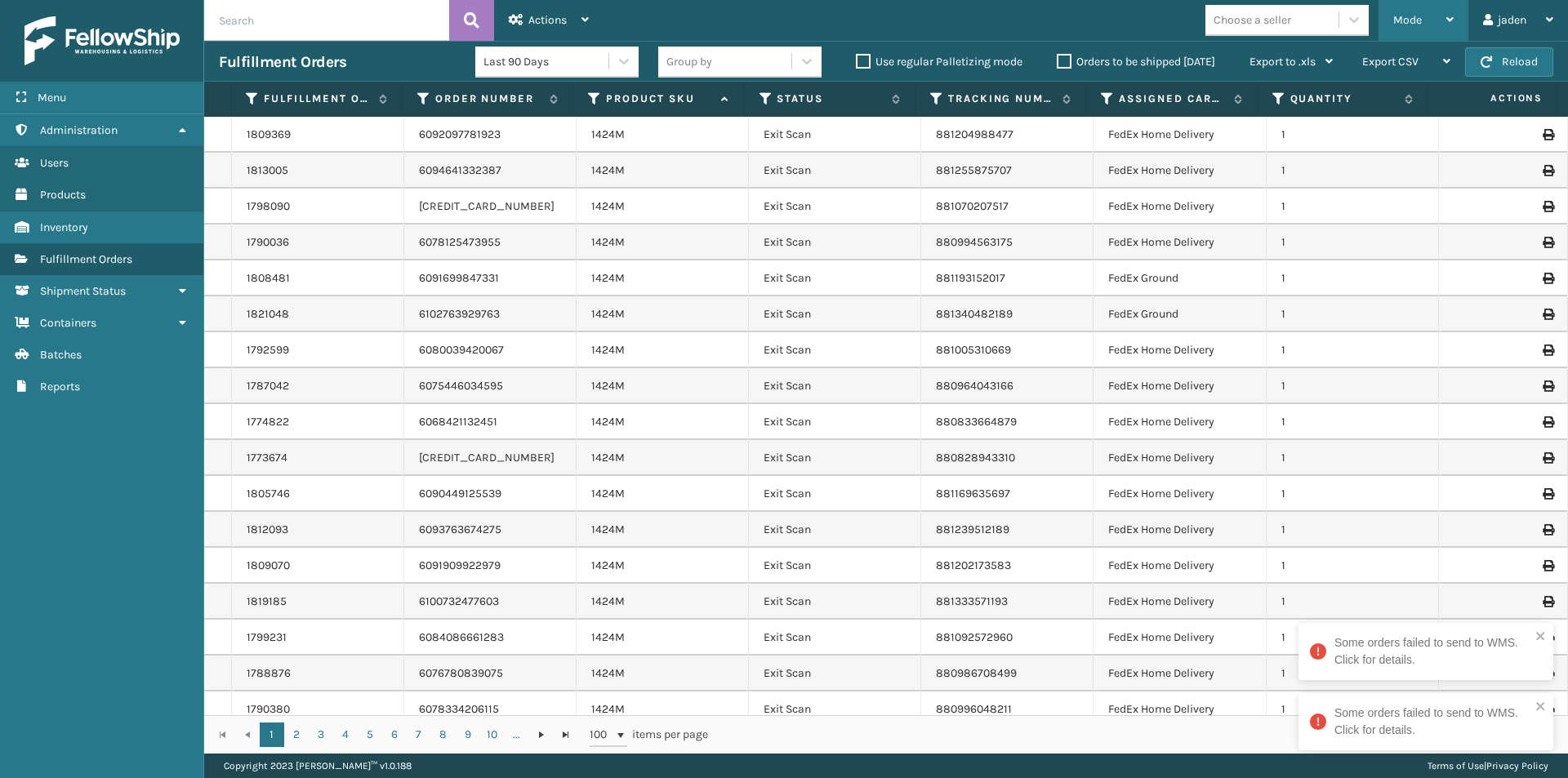
click at [1413, 14] on span "Mode" at bounding box center [1407, 20] width 28 height 14
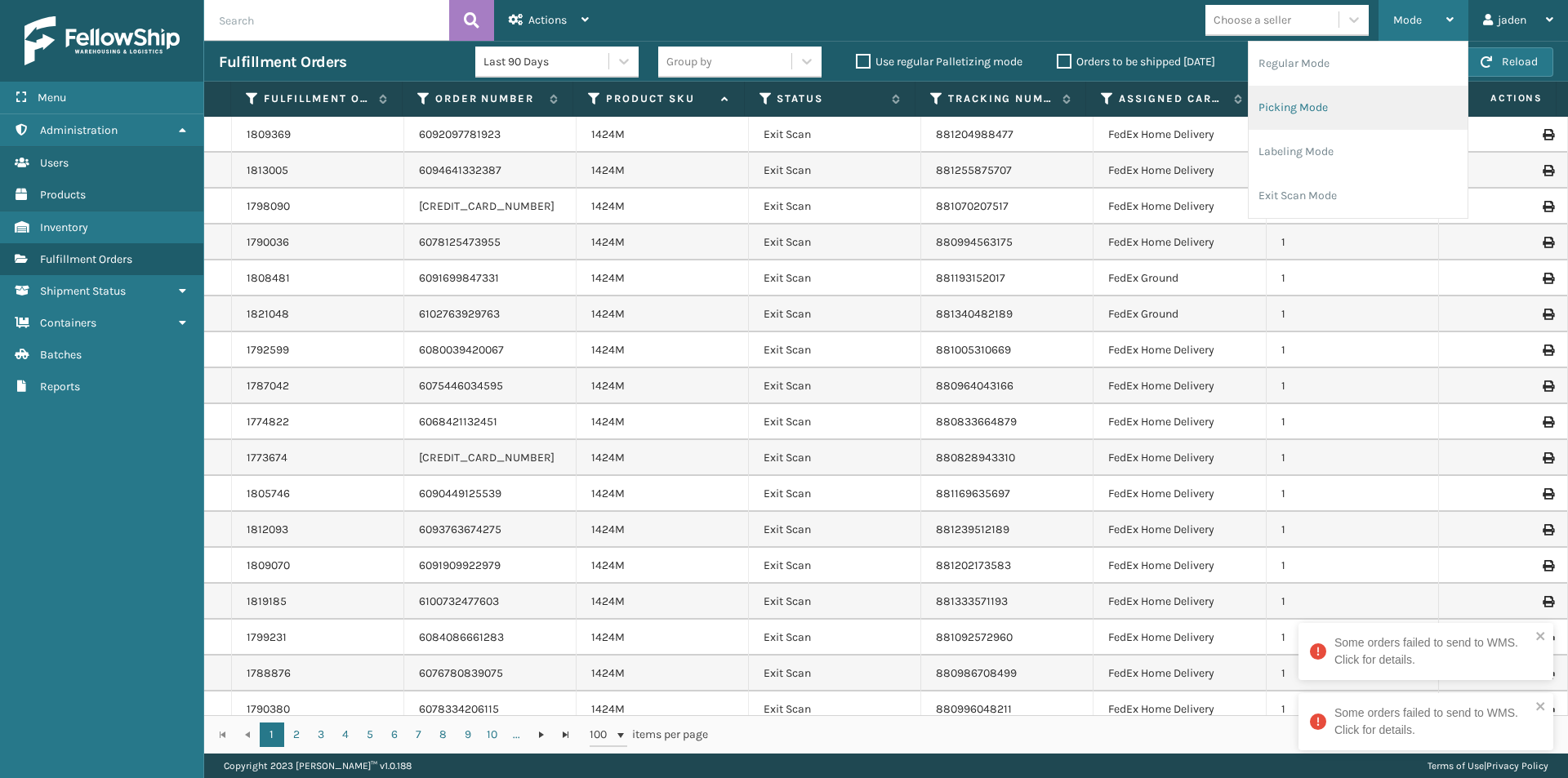
click at [1316, 108] on li "Picking Mode" at bounding box center [1357, 107] width 219 height 44
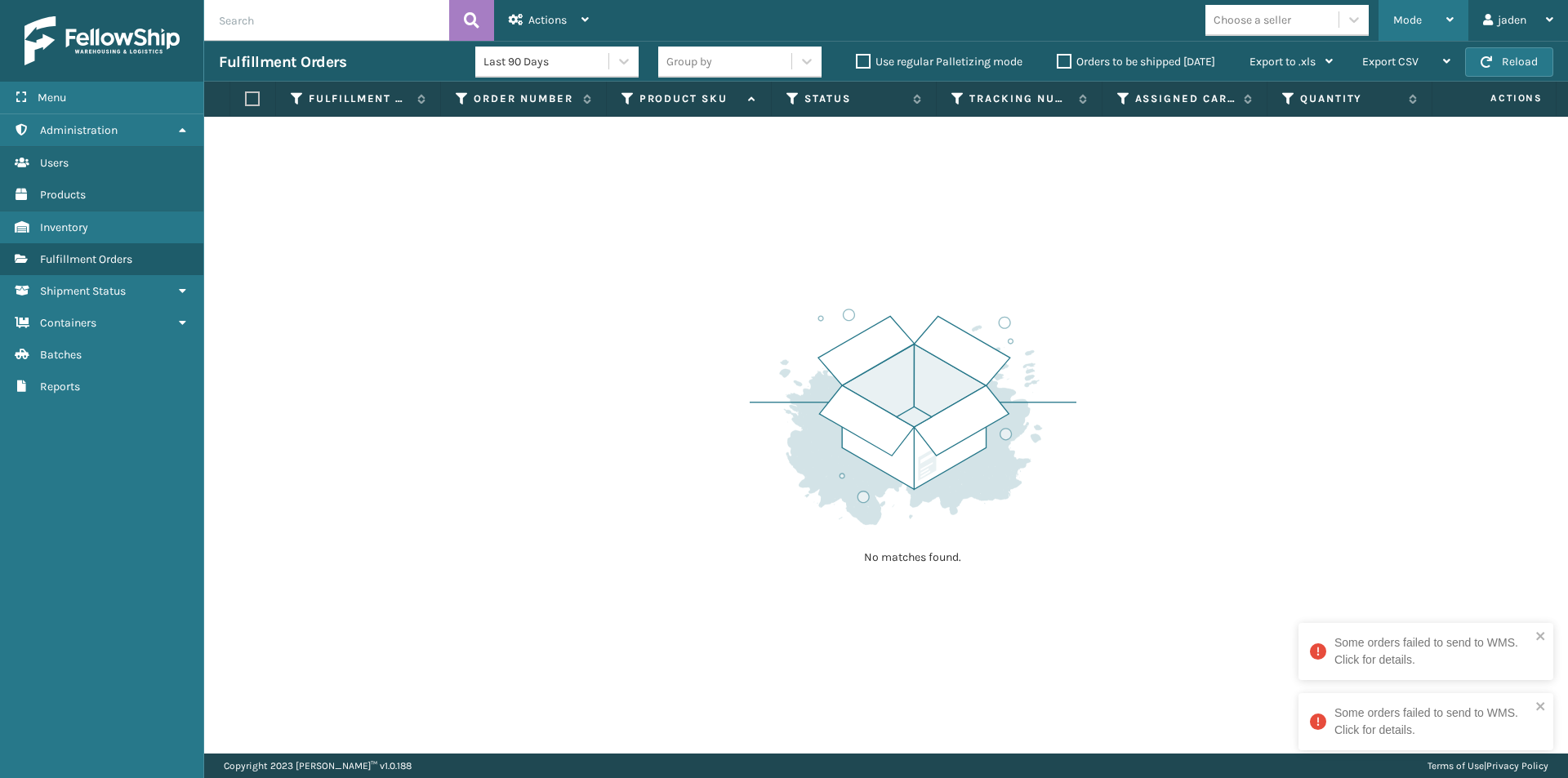
click at [1414, 18] on span "Mode" at bounding box center [1407, 20] width 28 height 14
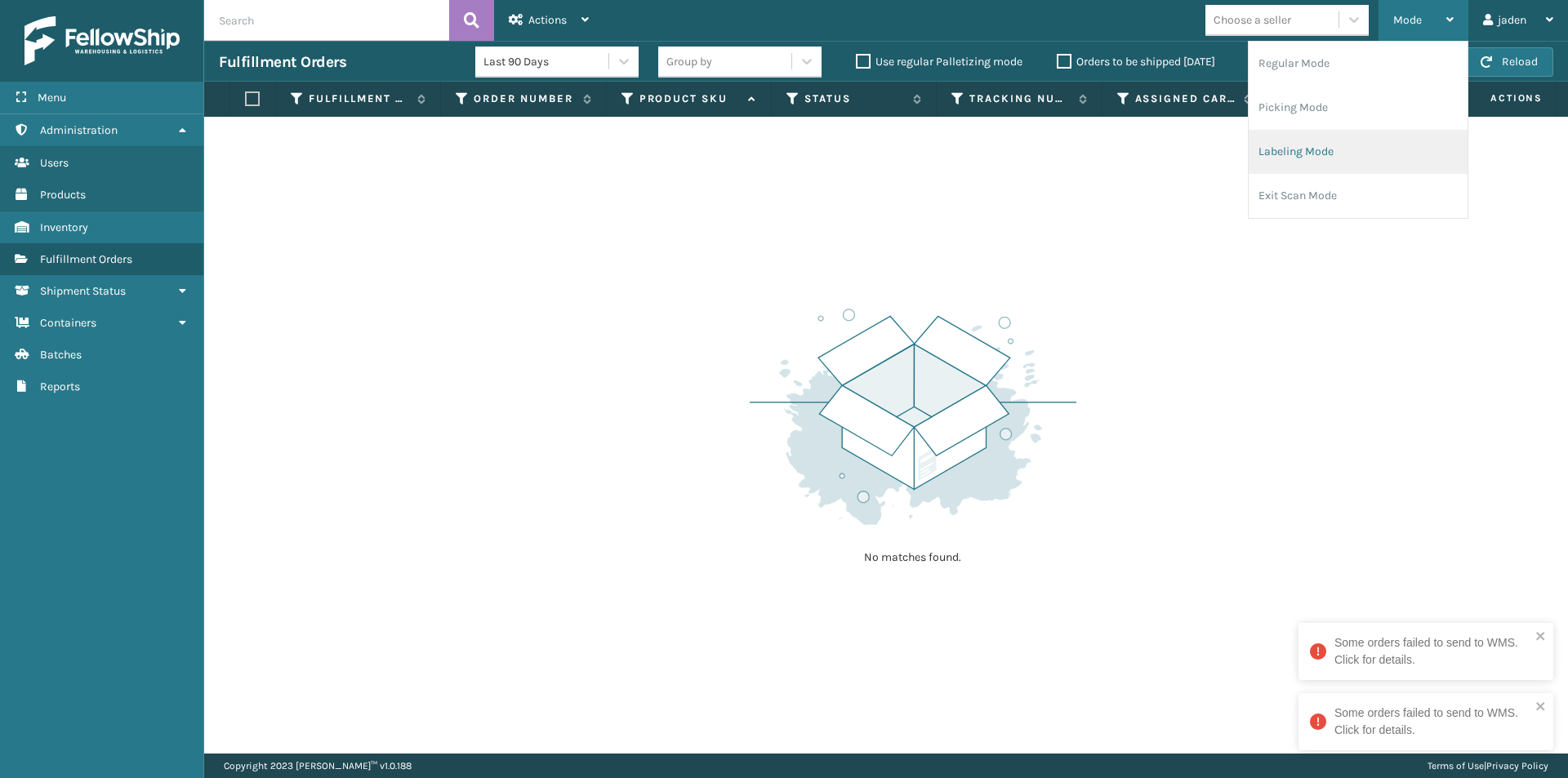
click at [1290, 158] on li "Labeling Mode" at bounding box center [1357, 151] width 219 height 44
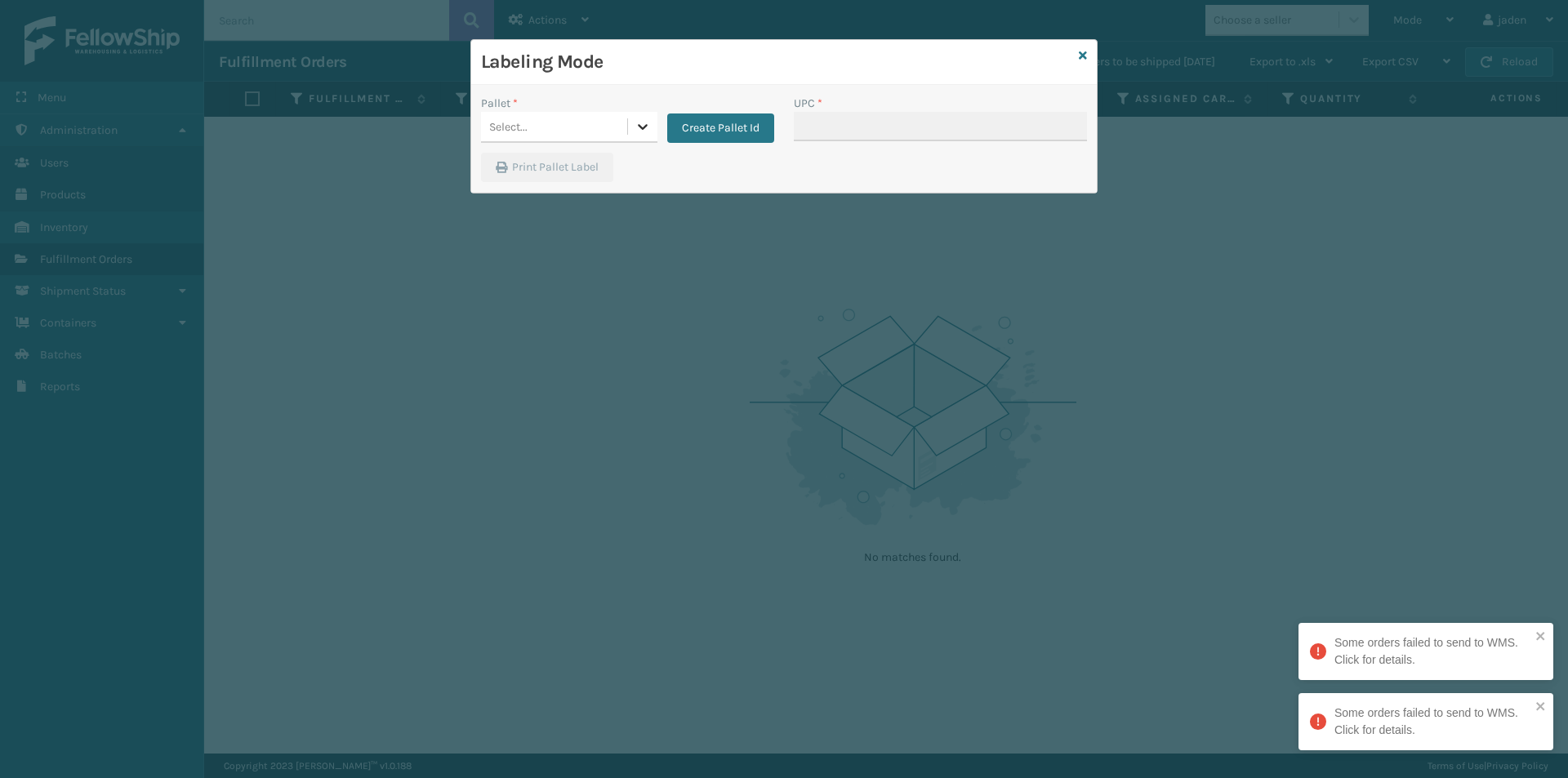
click at [637, 129] on icon at bounding box center [642, 126] width 16 height 16
drag, startPoint x: 565, startPoint y: 176, endPoint x: 864, endPoint y: 133, distance: 302.1
click at [564, 176] on div "FDXG-1YMCQHYFKJ" at bounding box center [570, 167] width 177 height 30
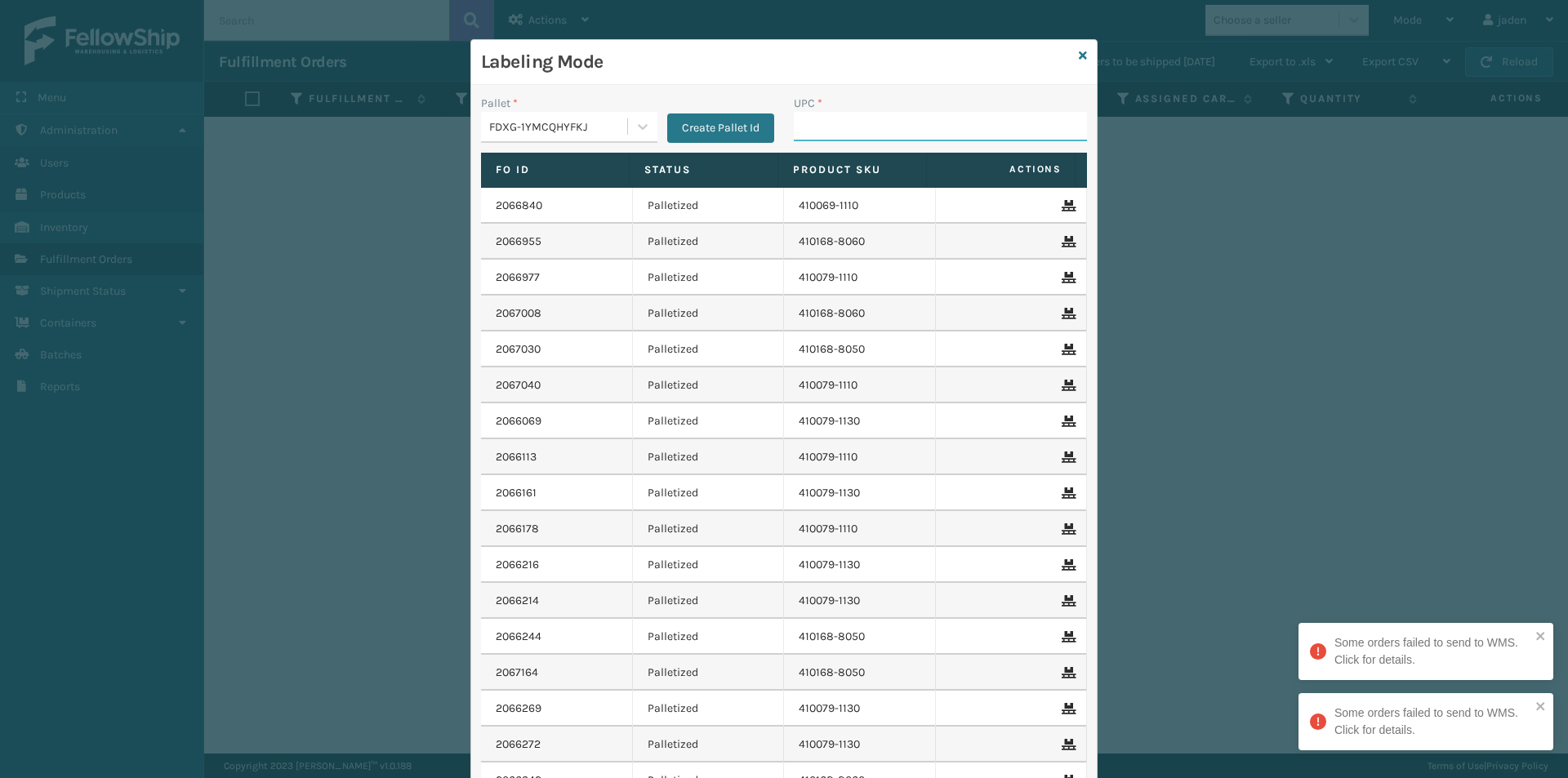
paste input "410079-1110"
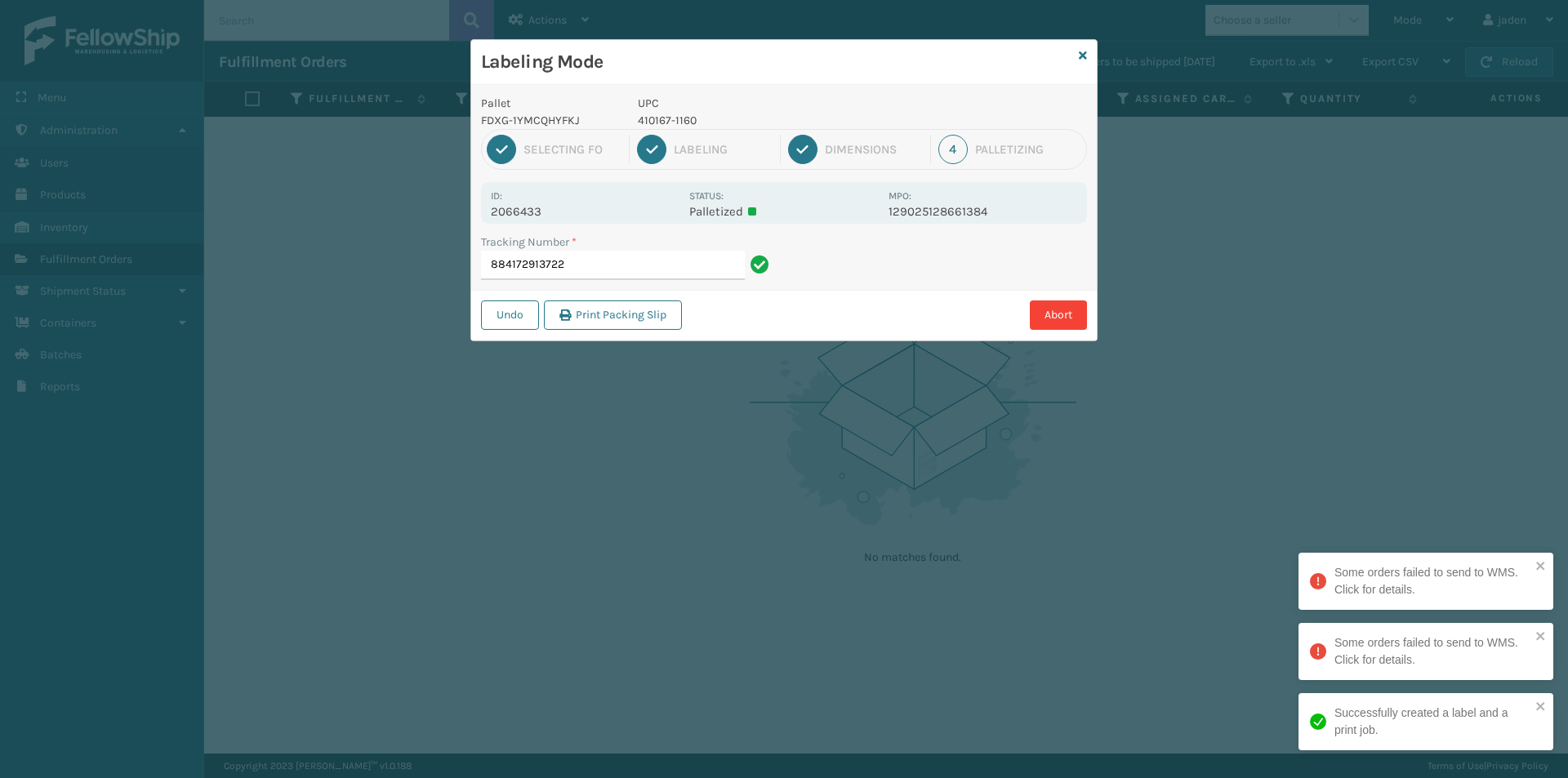
click at [660, 124] on p "410167-1160" at bounding box center [758, 120] width 241 height 17
copy p "410167-1160"
drag, startPoint x: 965, startPoint y: 242, endPoint x: 878, endPoint y: 311, distance: 111.0
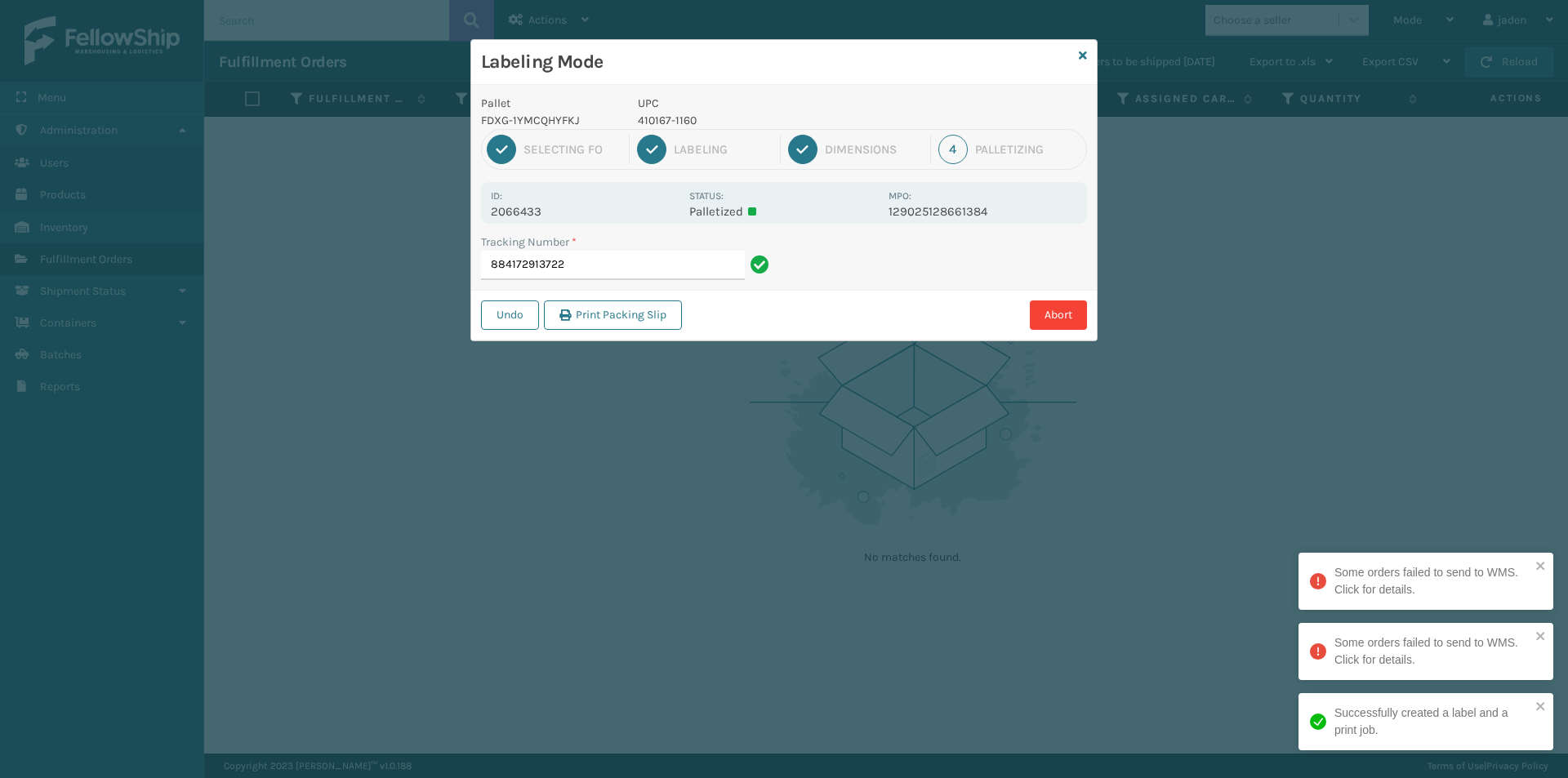
click at [880, 308] on div "Abort" at bounding box center [886, 315] width 400 height 29
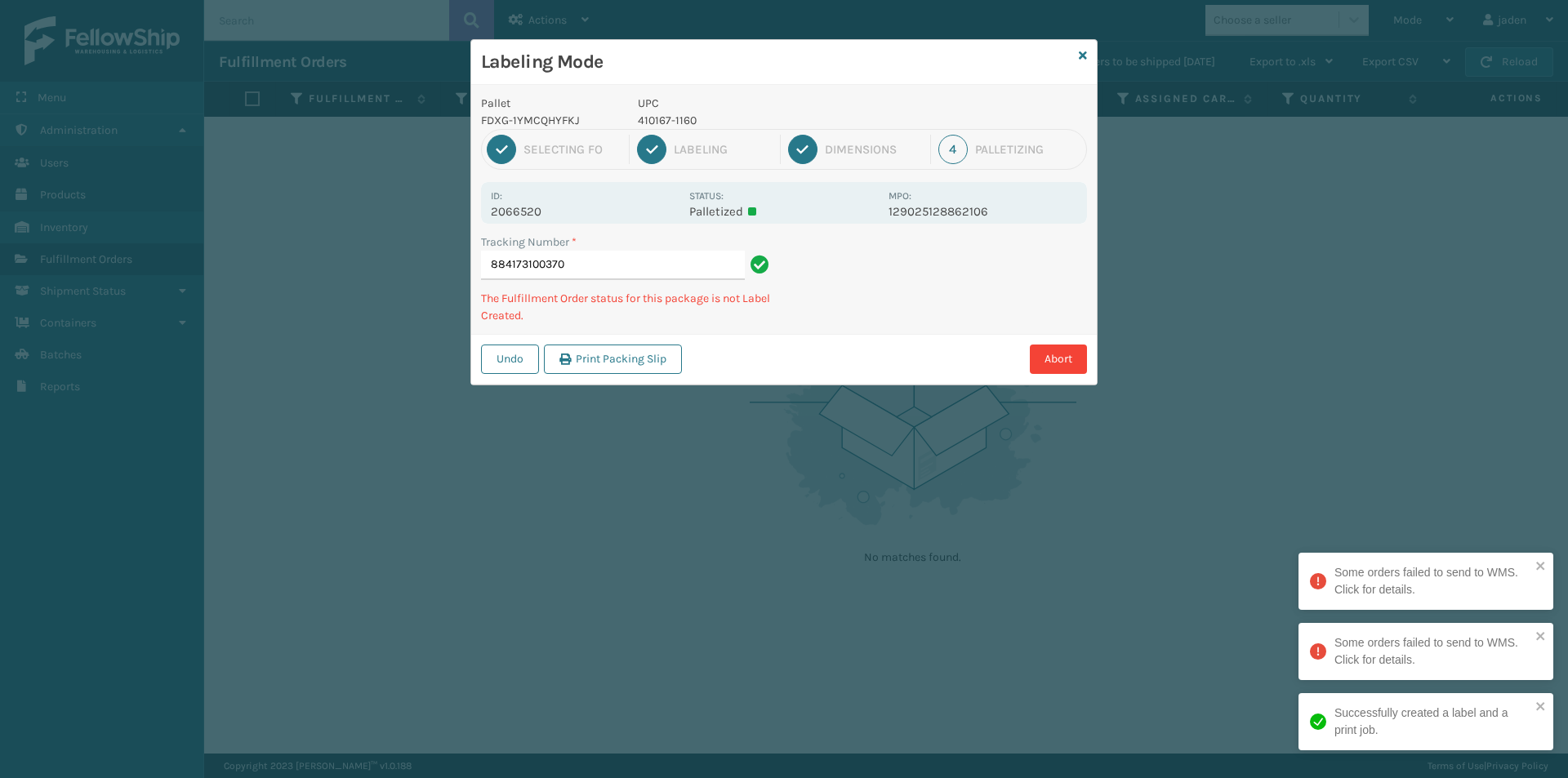
drag, startPoint x: 979, startPoint y: 261, endPoint x: 904, endPoint y: 122, distance: 157.9
click at [856, 332] on div "Tracking Number * 884173100370 The Fulfillment Order status for this package is…" at bounding box center [783, 283] width 625 height 101
drag, startPoint x: 979, startPoint y: 275, endPoint x: 981, endPoint y: 295, distance: 20.1
click at [854, 369] on div "Abort" at bounding box center [886, 359] width 400 height 29
drag, startPoint x: 979, startPoint y: 295, endPoint x: 1102, endPoint y: 237, distance: 136.0
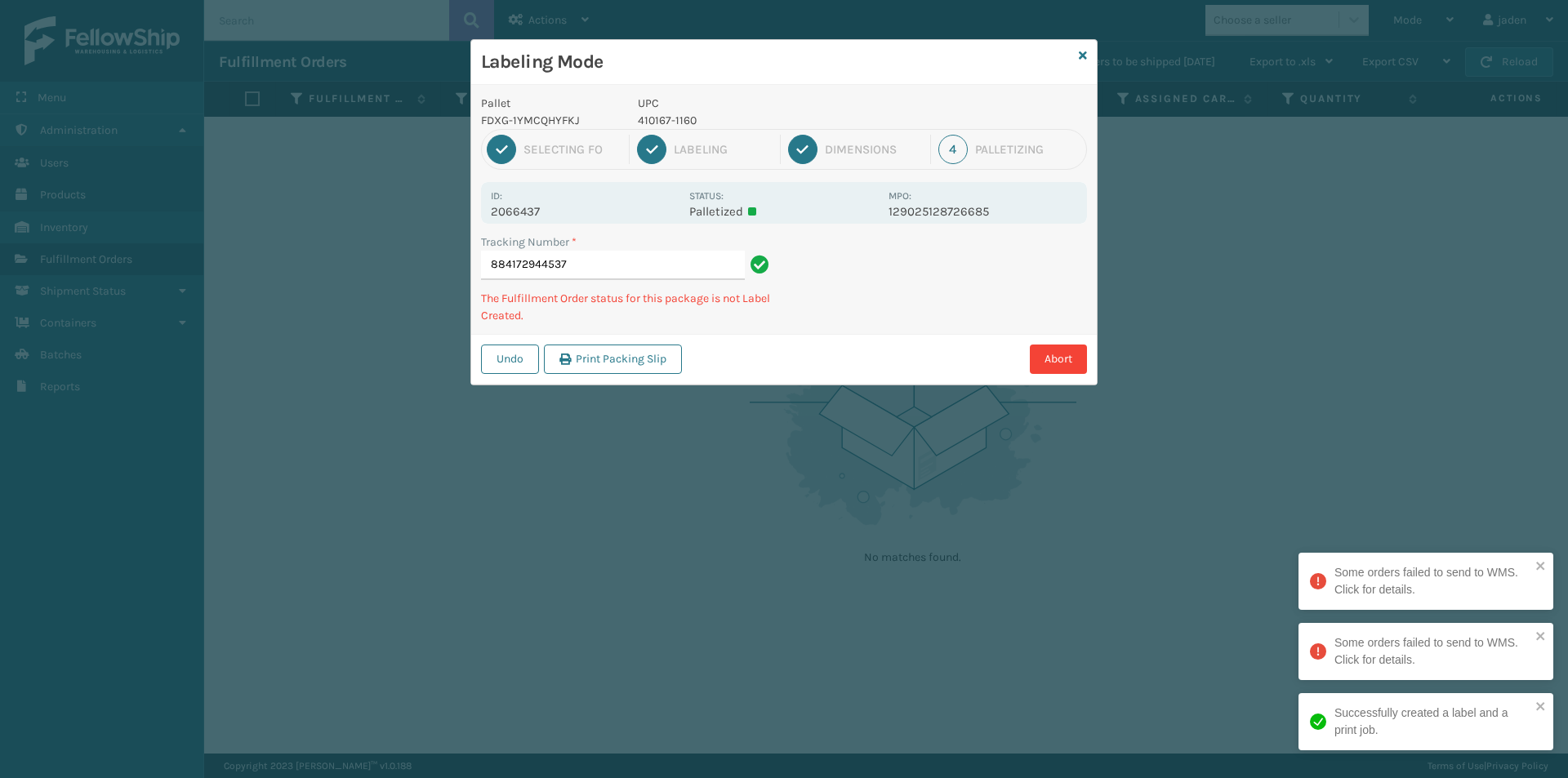
click at [916, 335] on div "Undo Print Packing Slip Abort" at bounding box center [783, 358] width 625 height 50
drag, startPoint x: 1102, startPoint y: 237, endPoint x: 823, endPoint y: 392, distance: 319.2
drag, startPoint x: 823, startPoint y: 392, endPoint x: 1037, endPoint y: 263, distance: 249.9
click at [904, 332] on div "Labeling Mode Pallet FDXG-1YMCQHYFKJ UPC 410167-1160 1 Selecting FO 2 Labeling …" at bounding box center [784, 389] width 1568 height 778
drag, startPoint x: 1029, startPoint y: 263, endPoint x: 882, endPoint y: 215, distance: 154.6
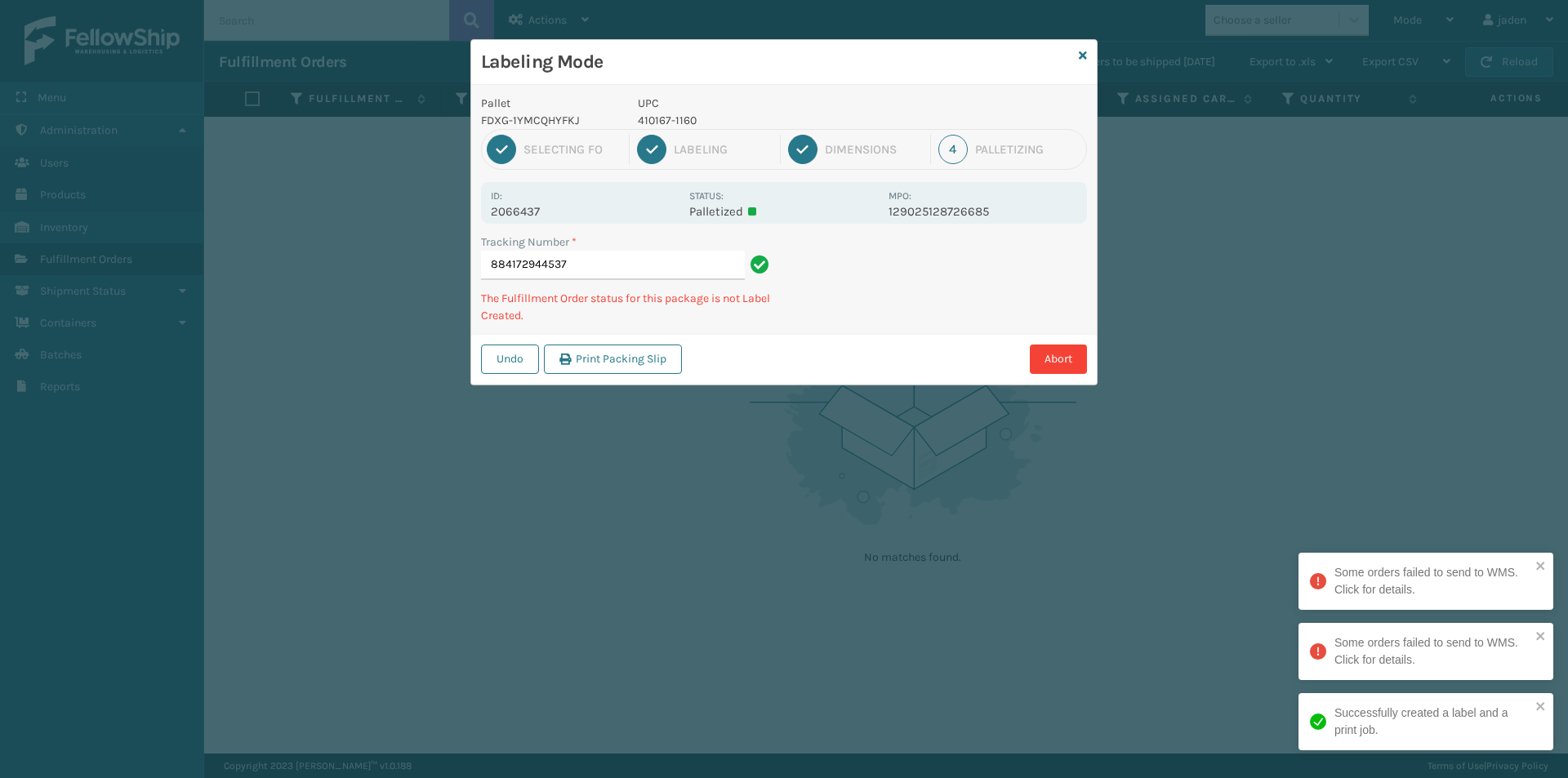
click at [851, 350] on div "Abort" at bounding box center [886, 359] width 400 height 29
drag, startPoint x: 964, startPoint y: 280, endPoint x: 1001, endPoint y: 264, distance: 40.3
click at [900, 312] on div "Tracking Number * 884175940872 The Fulfillment Order status for this package is…" at bounding box center [783, 283] width 625 height 101
drag, startPoint x: 1001, startPoint y: 264, endPoint x: 1022, endPoint y: 264, distance: 21.0
click at [933, 315] on div "Tracking Number * 884175940872 The Fulfillment Order status for this package is…" at bounding box center [783, 283] width 625 height 101
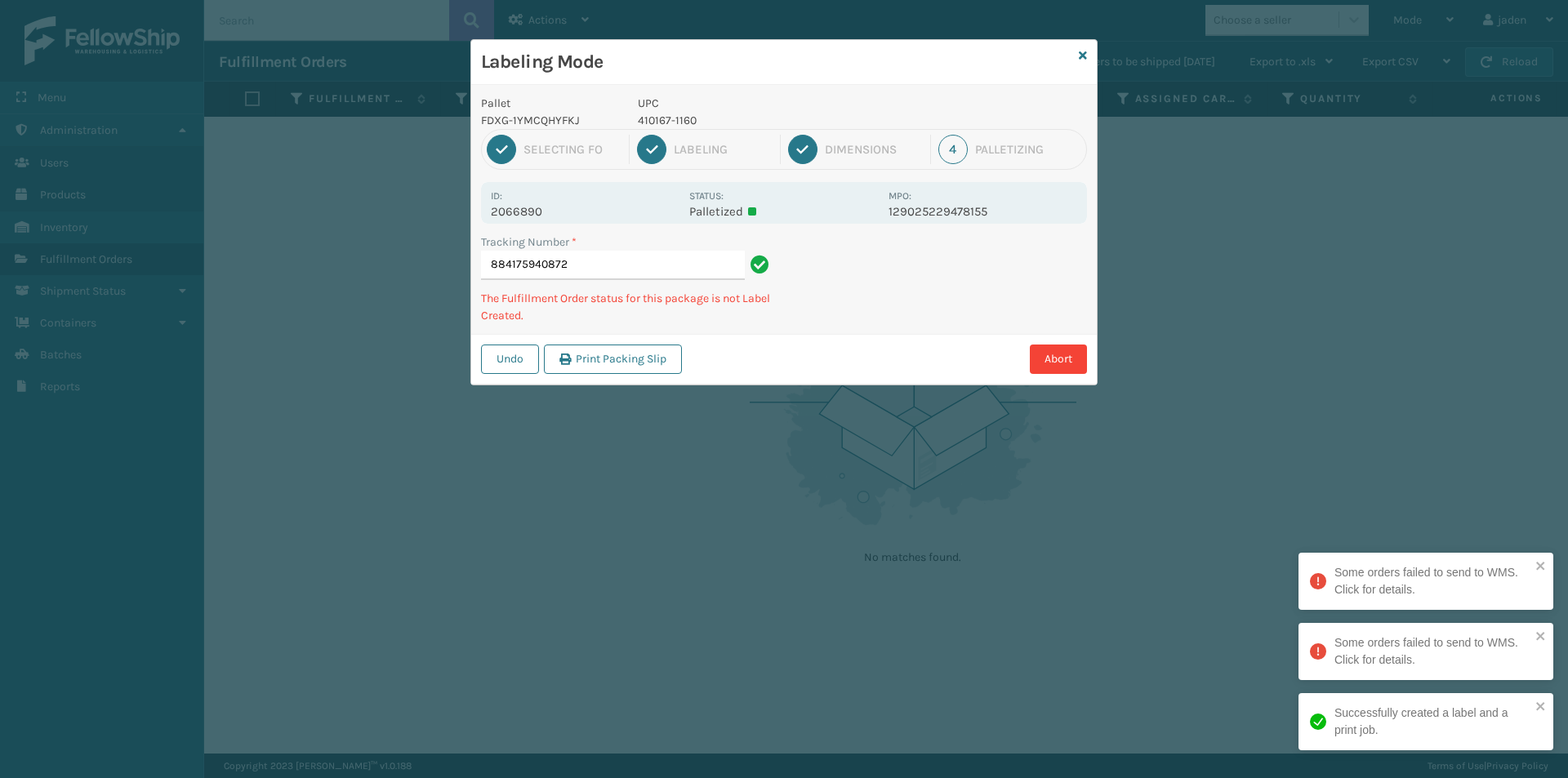
drag, startPoint x: 1022, startPoint y: 264, endPoint x: 1007, endPoint y: 270, distance: 16.2
drag, startPoint x: 1007, startPoint y: 270, endPoint x: 992, endPoint y: 293, distance: 27.5
click at [872, 345] on div "Abort" at bounding box center [886, 359] width 400 height 29
drag, startPoint x: 992, startPoint y: 293, endPoint x: 968, endPoint y: 297, distance: 24.3
drag, startPoint x: 968, startPoint y: 297, endPoint x: 1012, endPoint y: 289, distance: 44.7
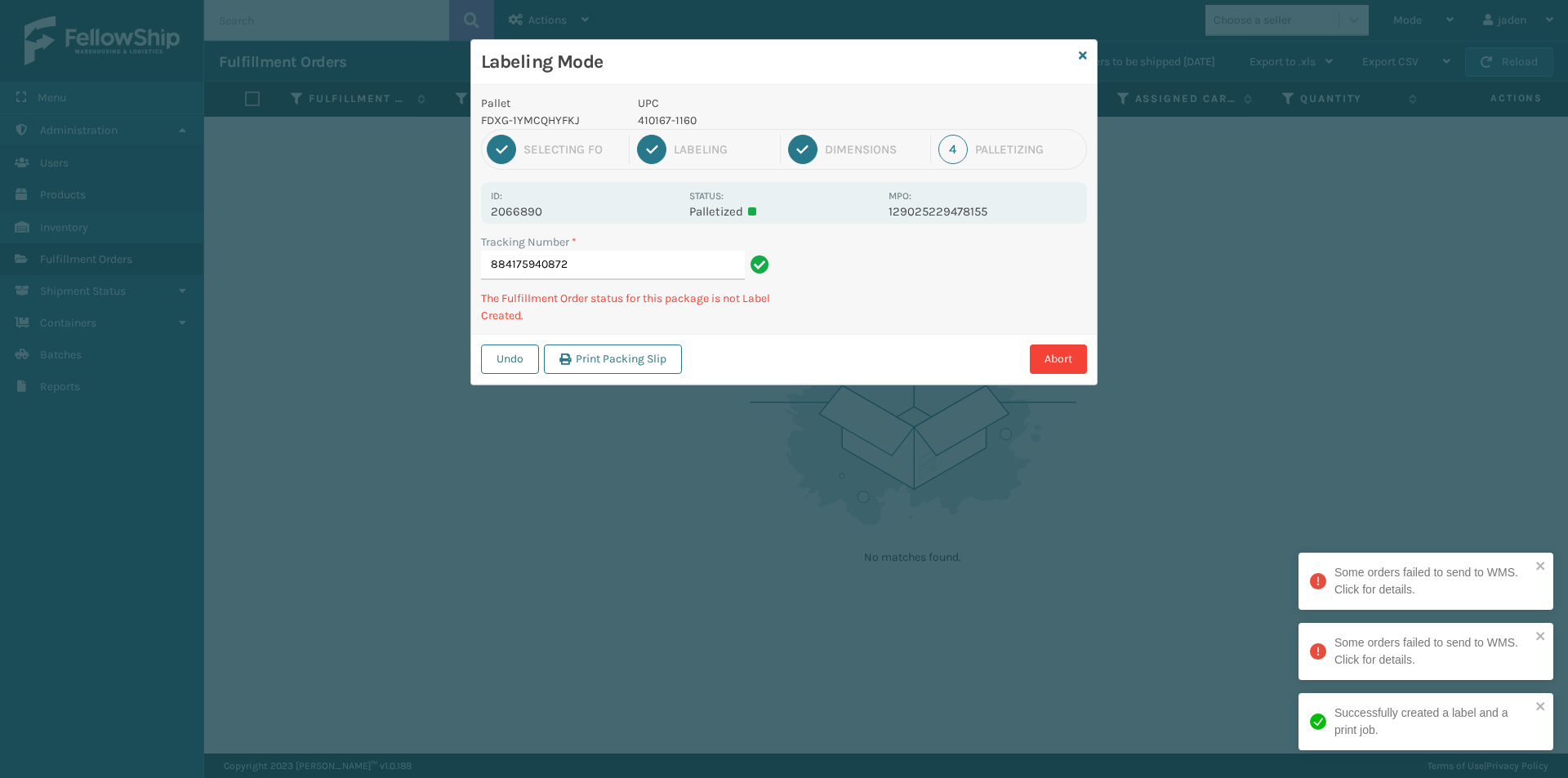
click at [886, 346] on div "Labeling Mode Pallet FDXG-1YMCQHYFKJ UPC 410167-1160 1 Selecting FO 2 Labeling …" at bounding box center [784, 389] width 1568 height 778
drag, startPoint x: 1012, startPoint y: 289, endPoint x: 966, endPoint y: 303, distance: 48.1
drag, startPoint x: 966, startPoint y: 303, endPoint x: 955, endPoint y: 318, distance: 18.6
click at [897, 350] on div "Undo Print Packing Slip Abort" at bounding box center [783, 358] width 625 height 50
drag, startPoint x: 1026, startPoint y: 290, endPoint x: 992, endPoint y: 290, distance: 34.0
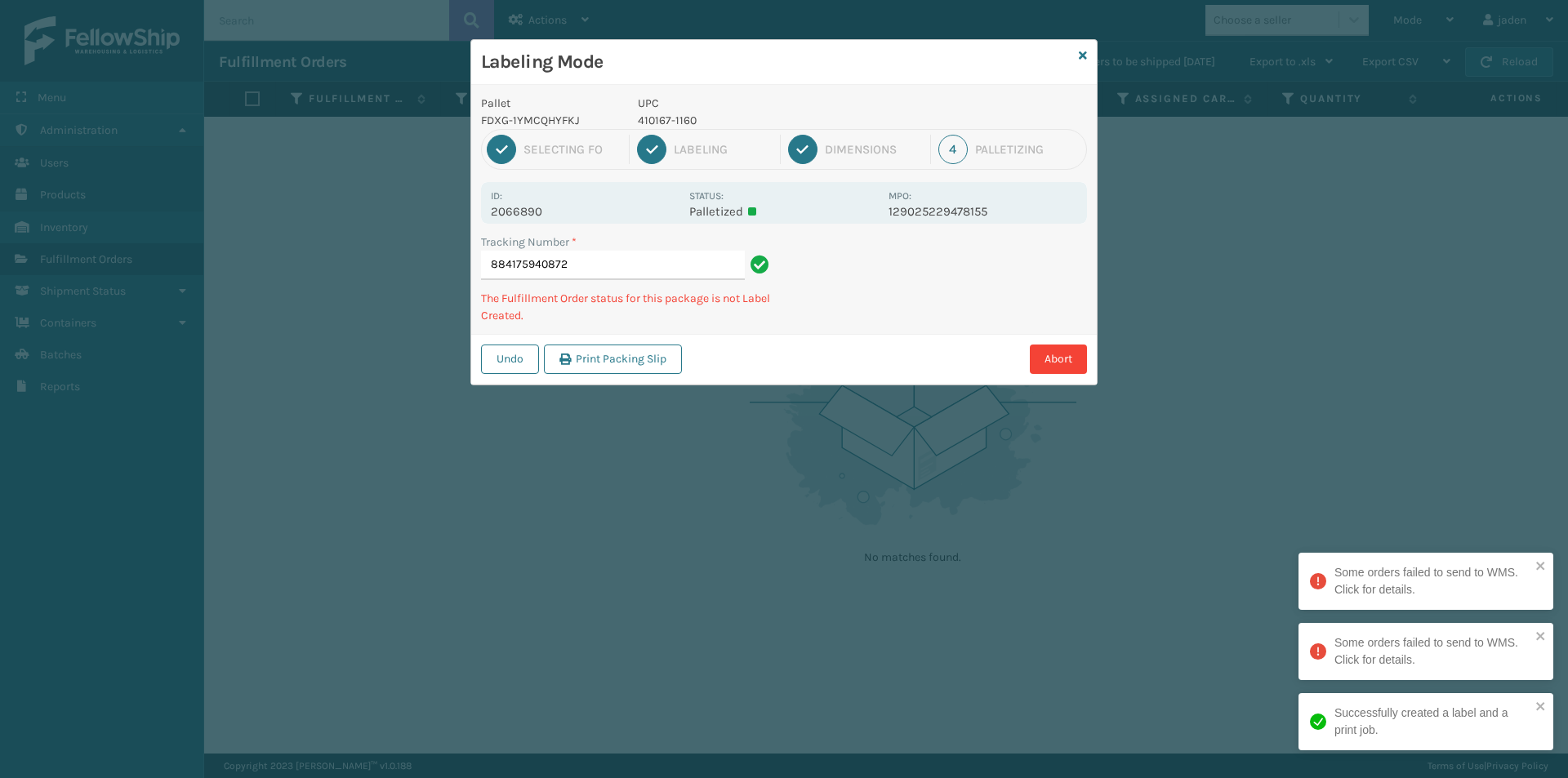
drag, startPoint x: 992, startPoint y: 290, endPoint x: 868, endPoint y: 351, distance: 138.2
click at [868, 351] on div "Abort" at bounding box center [886, 359] width 400 height 29
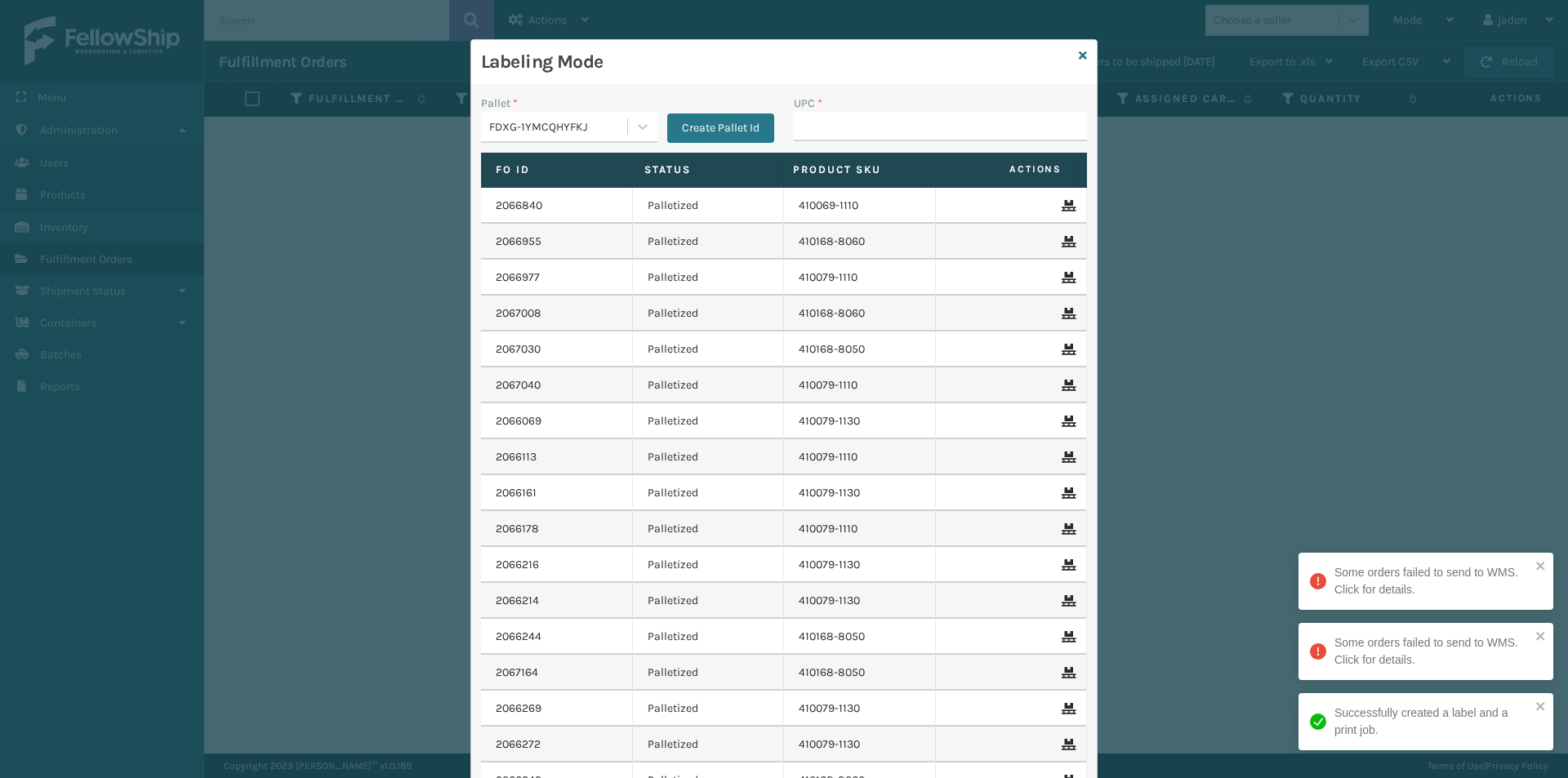
drag, startPoint x: 839, startPoint y: 117, endPoint x: 841, endPoint y: 126, distance: 9.2
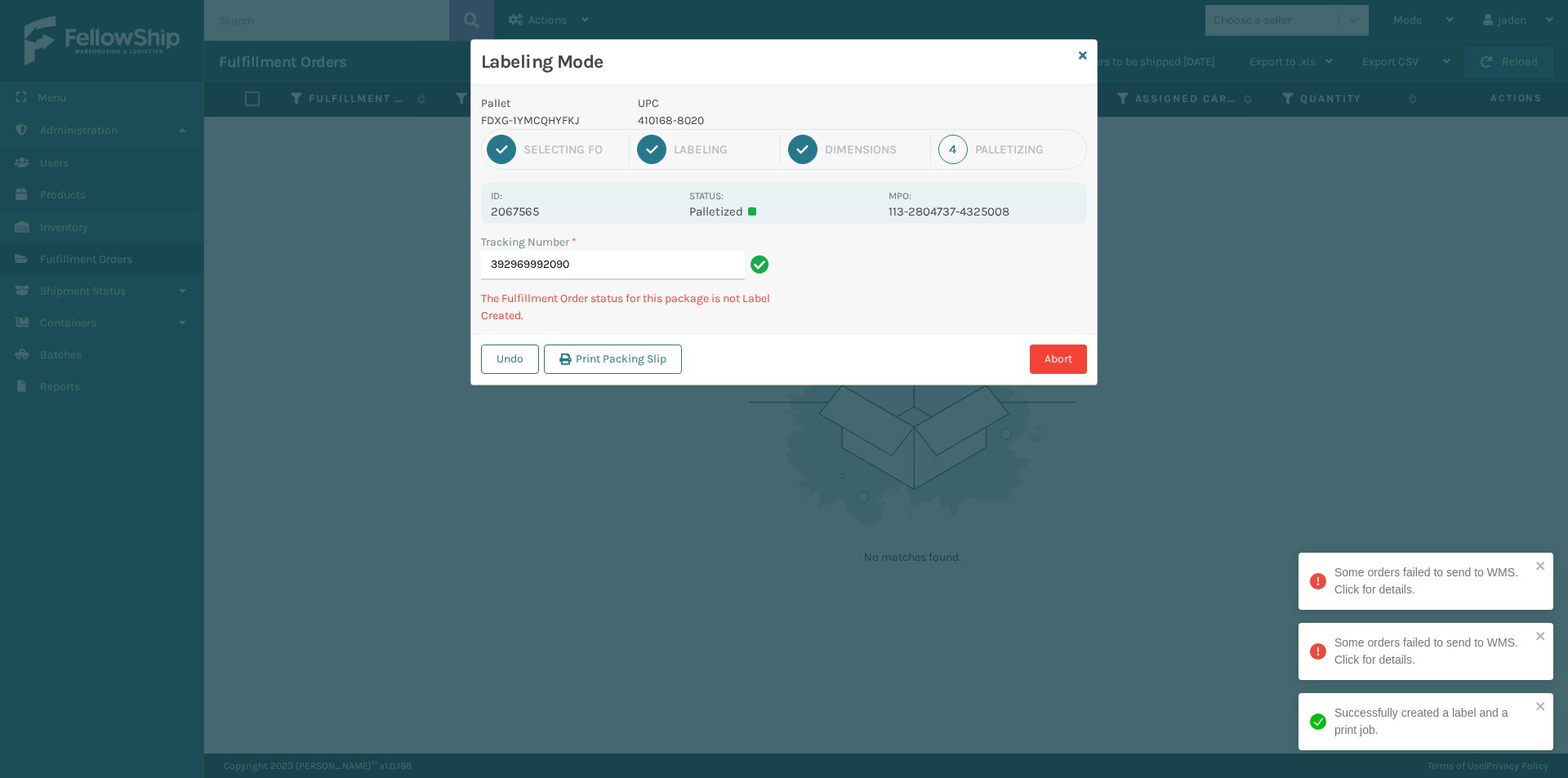
click at [682, 120] on p "410168-8020" at bounding box center [758, 120] width 241 height 17
copy p "410168-8020"
drag, startPoint x: 973, startPoint y: 257, endPoint x: 933, endPoint y: 292, distance: 53.2
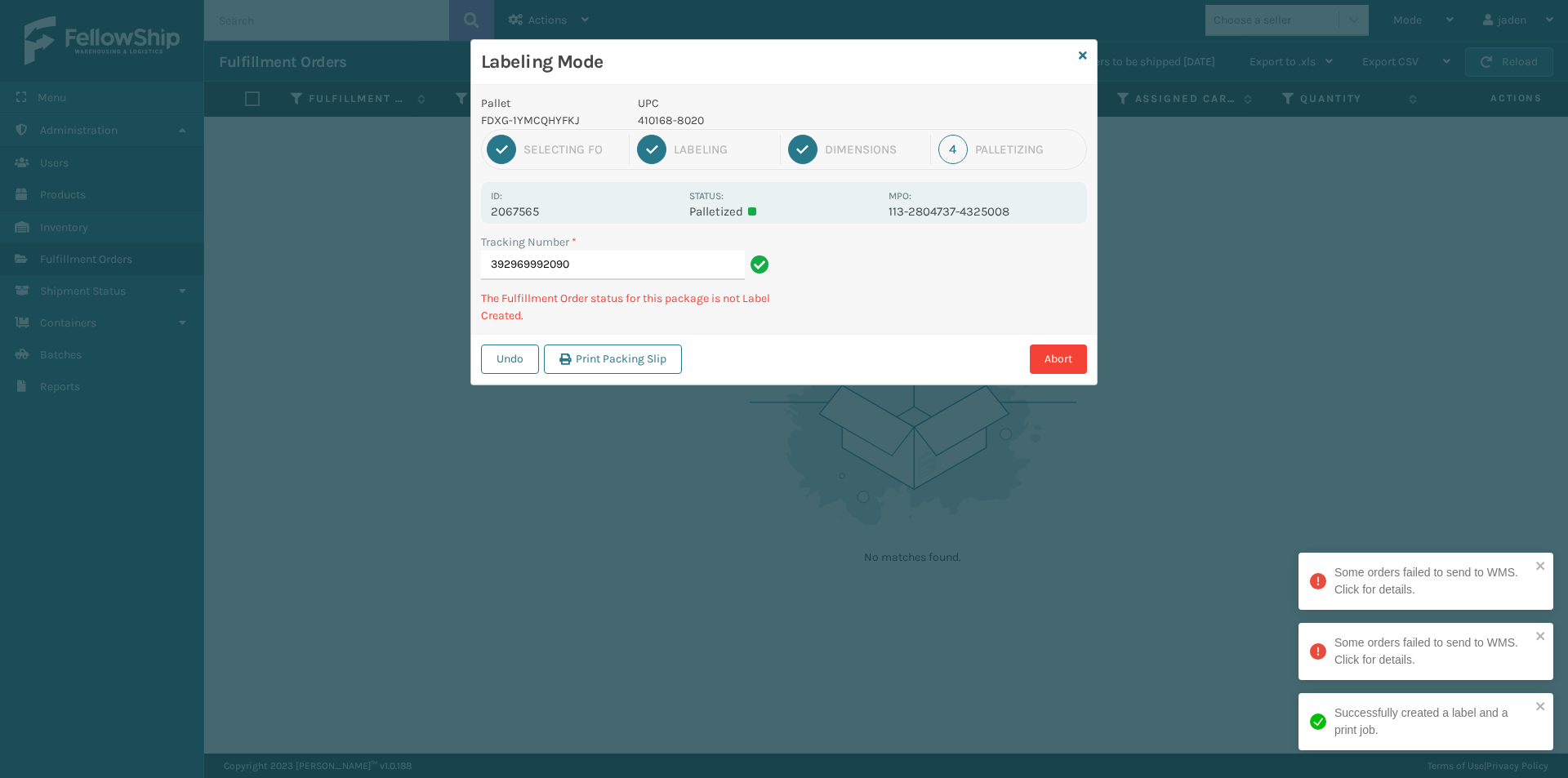
click at [902, 311] on div "Tracking Number * 392969992090 The Fulfillment Order status for this package is…" at bounding box center [783, 283] width 625 height 101
drag, startPoint x: 991, startPoint y: 257, endPoint x: 945, endPoint y: 233, distance: 51.9
click at [910, 312] on div "Tracking Number * 392969992090 The Fulfillment Order status for this package is…" at bounding box center [783, 283] width 625 height 101
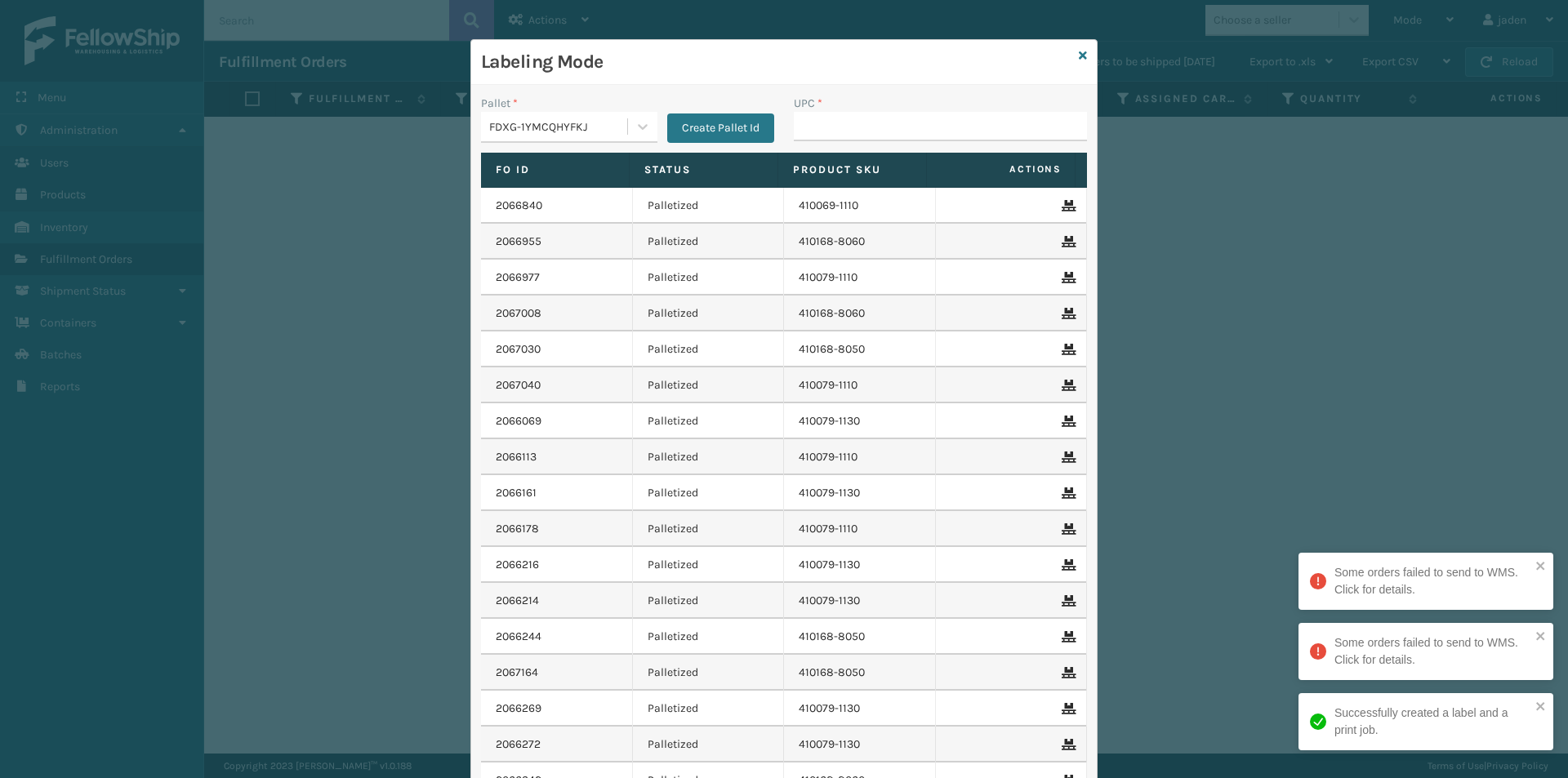
drag, startPoint x: 843, startPoint y: 111, endPoint x: 838, endPoint y: 118, distance: 8.6
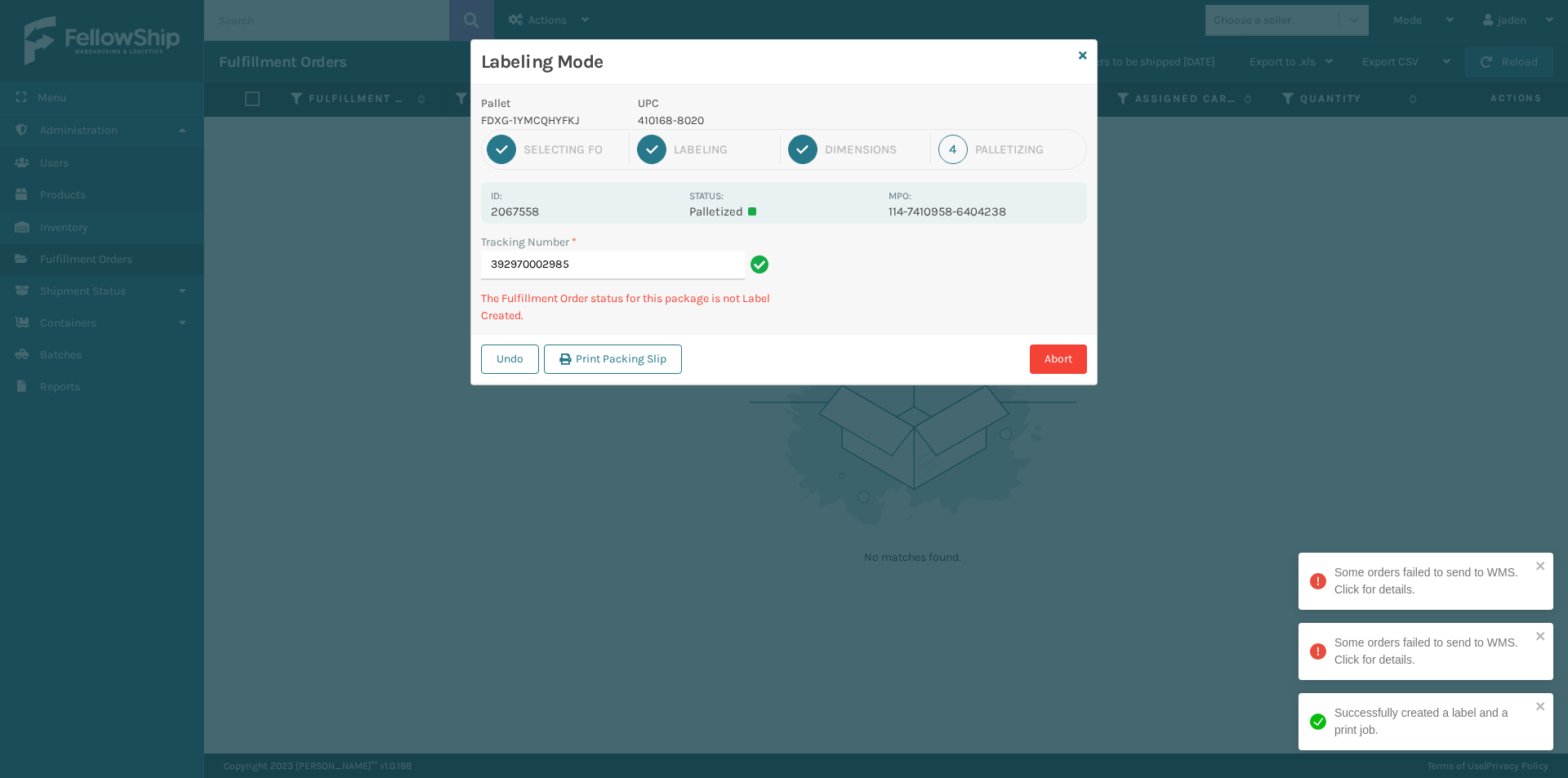
drag, startPoint x: 949, startPoint y: 297, endPoint x: 850, endPoint y: 357, distance: 115.8
click at [850, 363] on div "Abort" at bounding box center [886, 359] width 400 height 29
drag, startPoint x: 1046, startPoint y: 267, endPoint x: 958, endPoint y: 285, distance: 89.8
click at [881, 337] on div "Undo Print Packing Slip Abort" at bounding box center [783, 358] width 625 height 50
drag, startPoint x: 982, startPoint y: 272, endPoint x: 886, endPoint y: 310, distance: 103.2
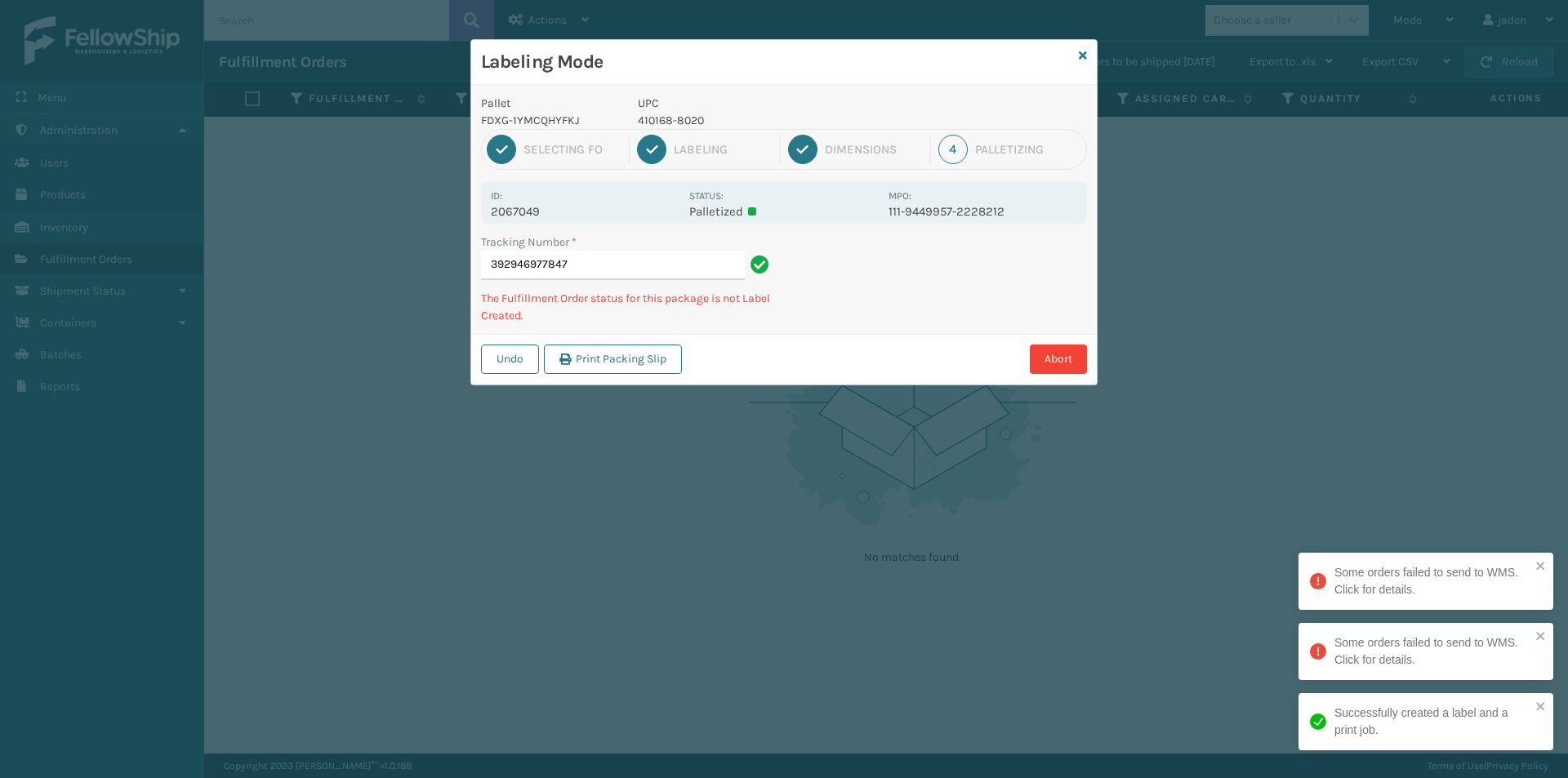
click at [886, 310] on div "Tracking Number * 392946977847 The Fulfillment Order status for this package is…" at bounding box center [783, 283] width 625 height 101
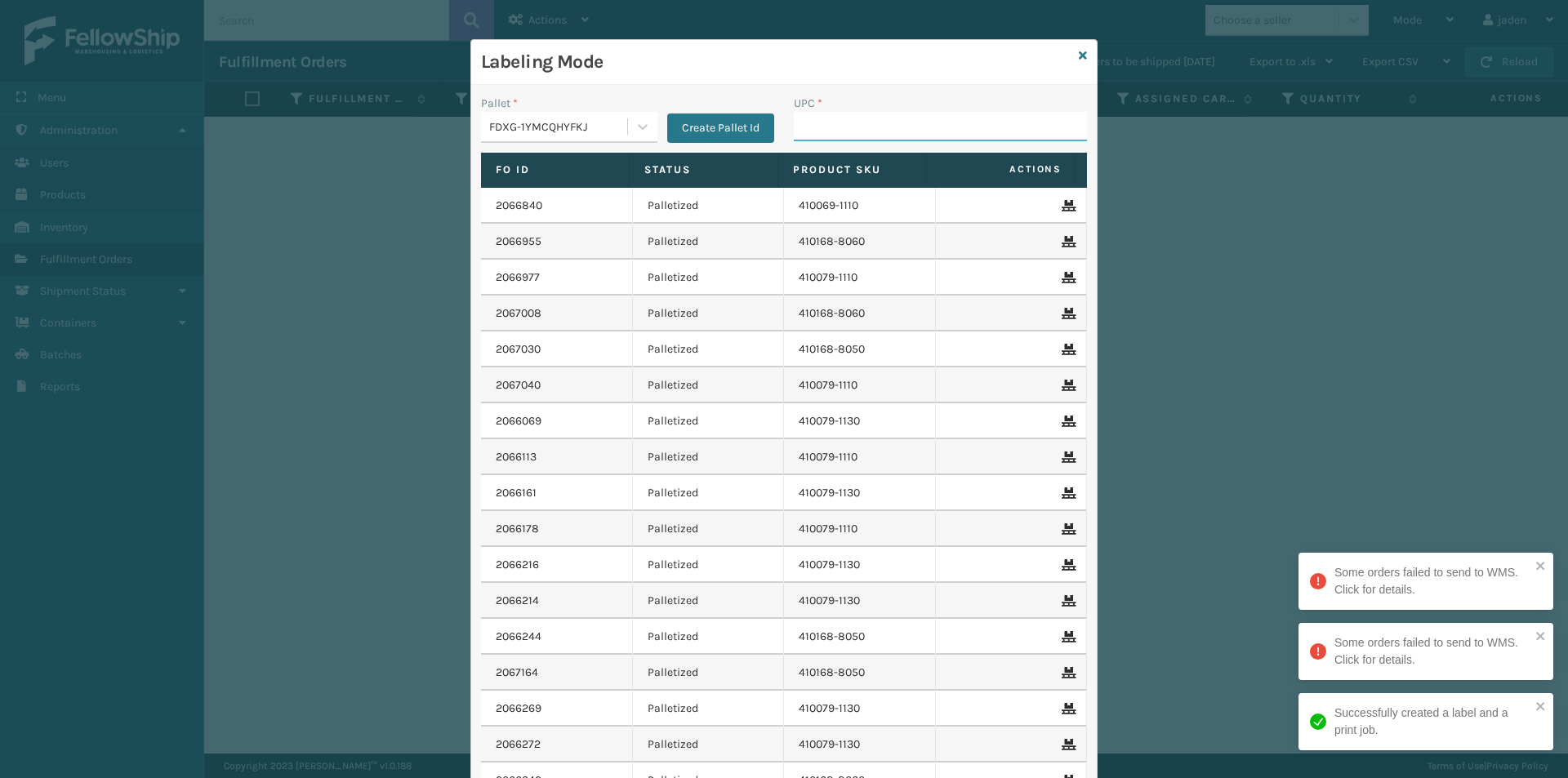
paste input "410168-8020"
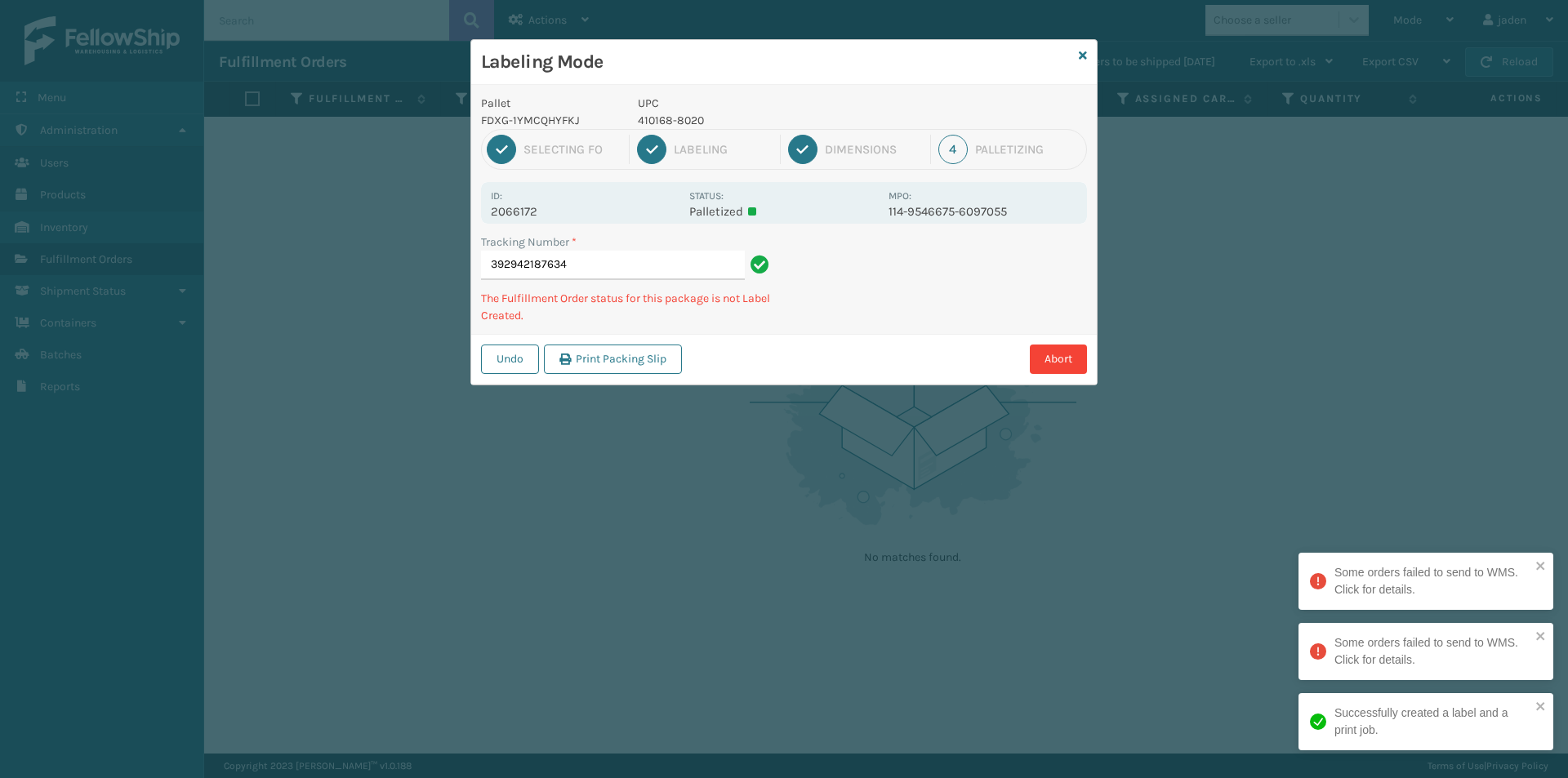
drag, startPoint x: 955, startPoint y: 277, endPoint x: 902, endPoint y: 160, distance: 128.4
click at [811, 319] on div "Tracking Number * 392942187634 The Fulfillment Order status for this package is…" at bounding box center [783, 283] width 625 height 101
drag, startPoint x: 1018, startPoint y: 275, endPoint x: 970, endPoint y: 294, distance: 51.6
click at [884, 350] on div "Abort" at bounding box center [886, 359] width 400 height 29
drag, startPoint x: 970, startPoint y: 294, endPoint x: 812, endPoint y: 366, distance: 173.6
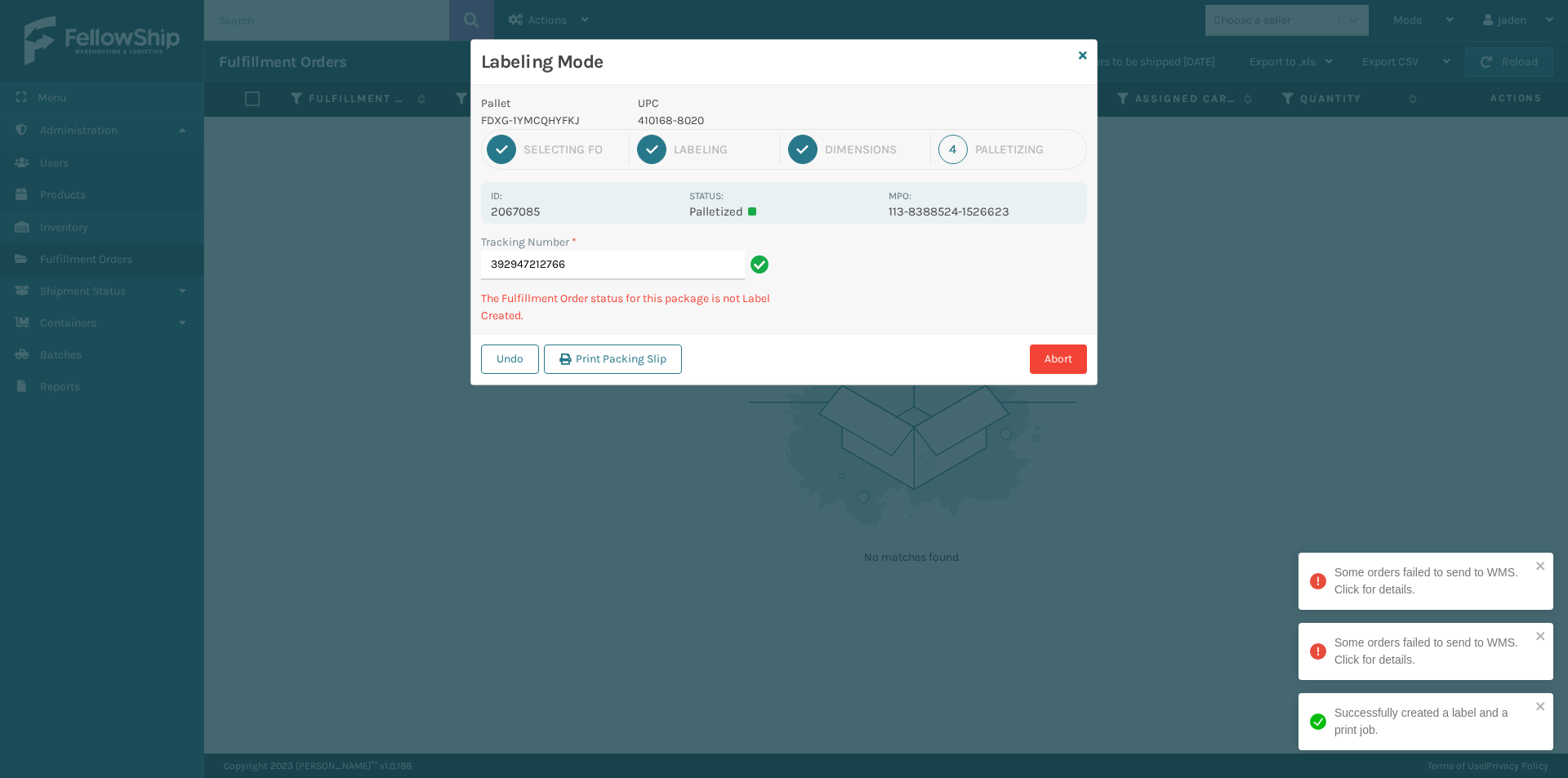
drag, startPoint x: 812, startPoint y: 366, endPoint x: 864, endPoint y: 272, distance: 107.4
click at [813, 364] on div "Abort" at bounding box center [886, 359] width 400 height 29
drag, startPoint x: 963, startPoint y: 303, endPoint x: 977, endPoint y: 256, distance: 49.0
click at [880, 337] on div "Undo Print Packing Slip Abort" at bounding box center [783, 358] width 625 height 50
drag, startPoint x: 990, startPoint y: 251, endPoint x: 941, endPoint y: 275, distance: 54.6
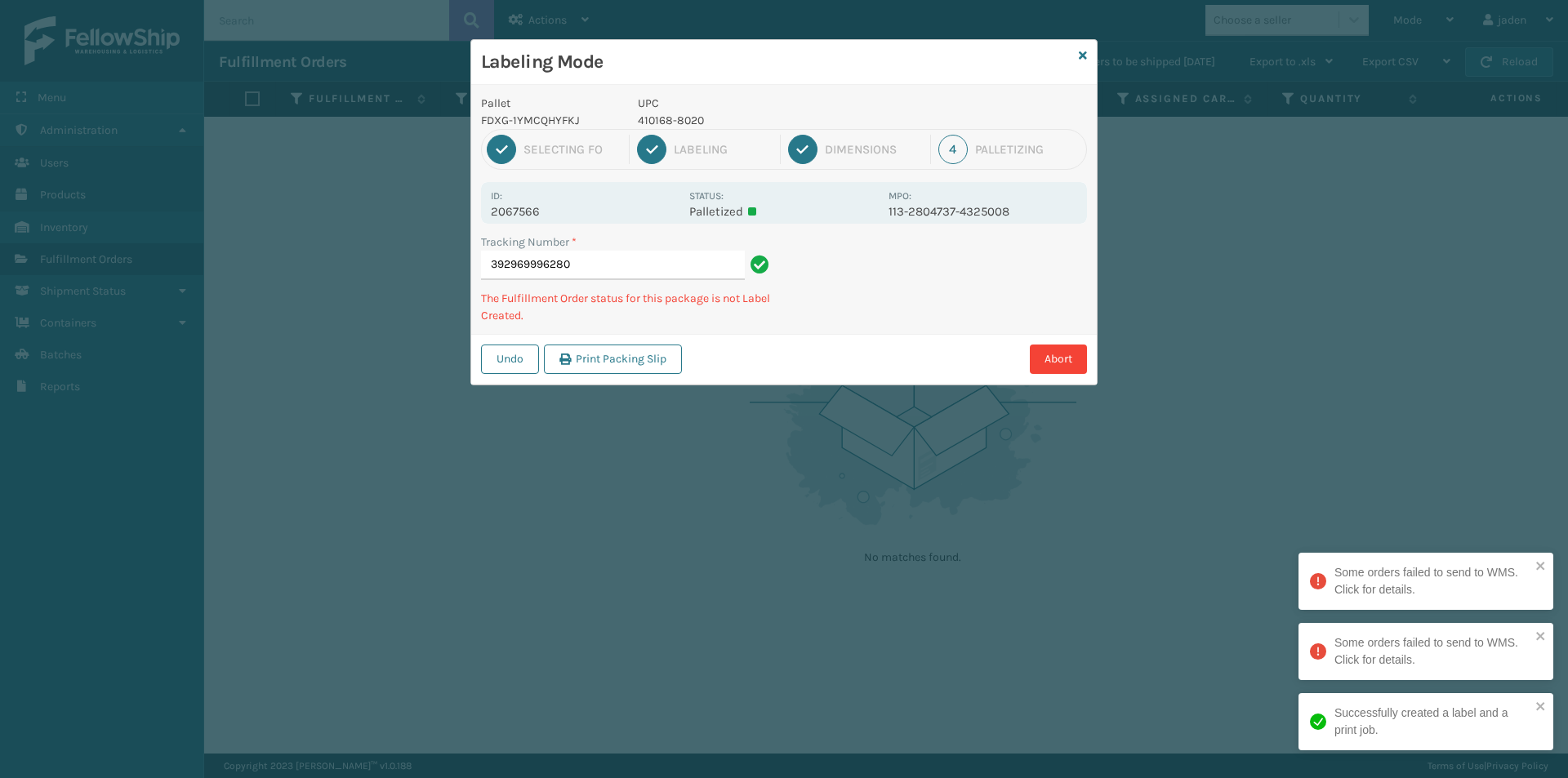
drag, startPoint x: 941, startPoint y: 275, endPoint x: 839, endPoint y: 331, distance: 116.4
click at [839, 331] on div "Pallet FDXG-1YMCQHYFKJ UPC 410168-8020 1 Selecting FO 2 Labeling 3 Dimensions 4…" at bounding box center [783, 234] width 625 height 300
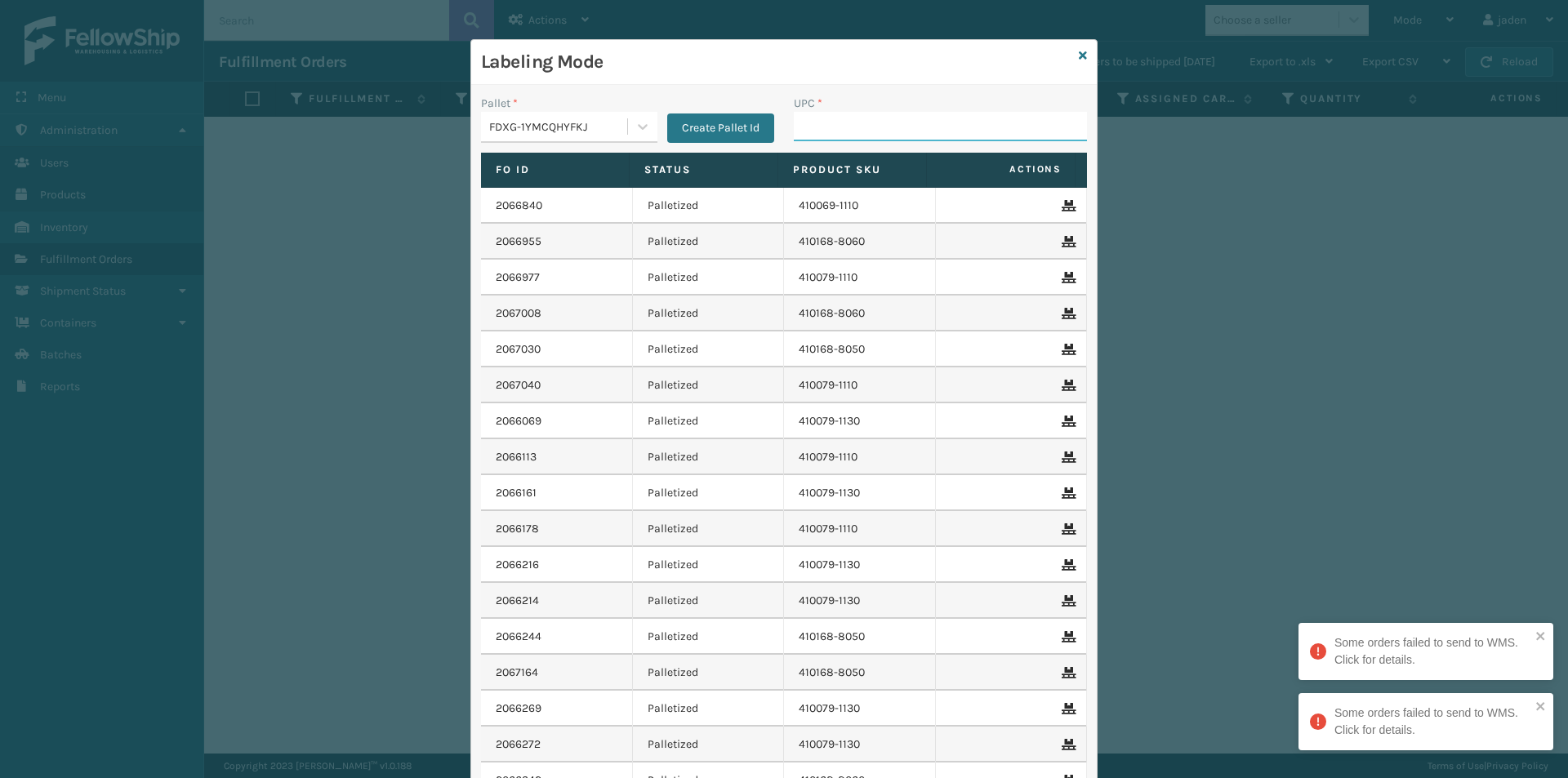
click at [870, 122] on input "UPC *" at bounding box center [940, 126] width 293 height 29
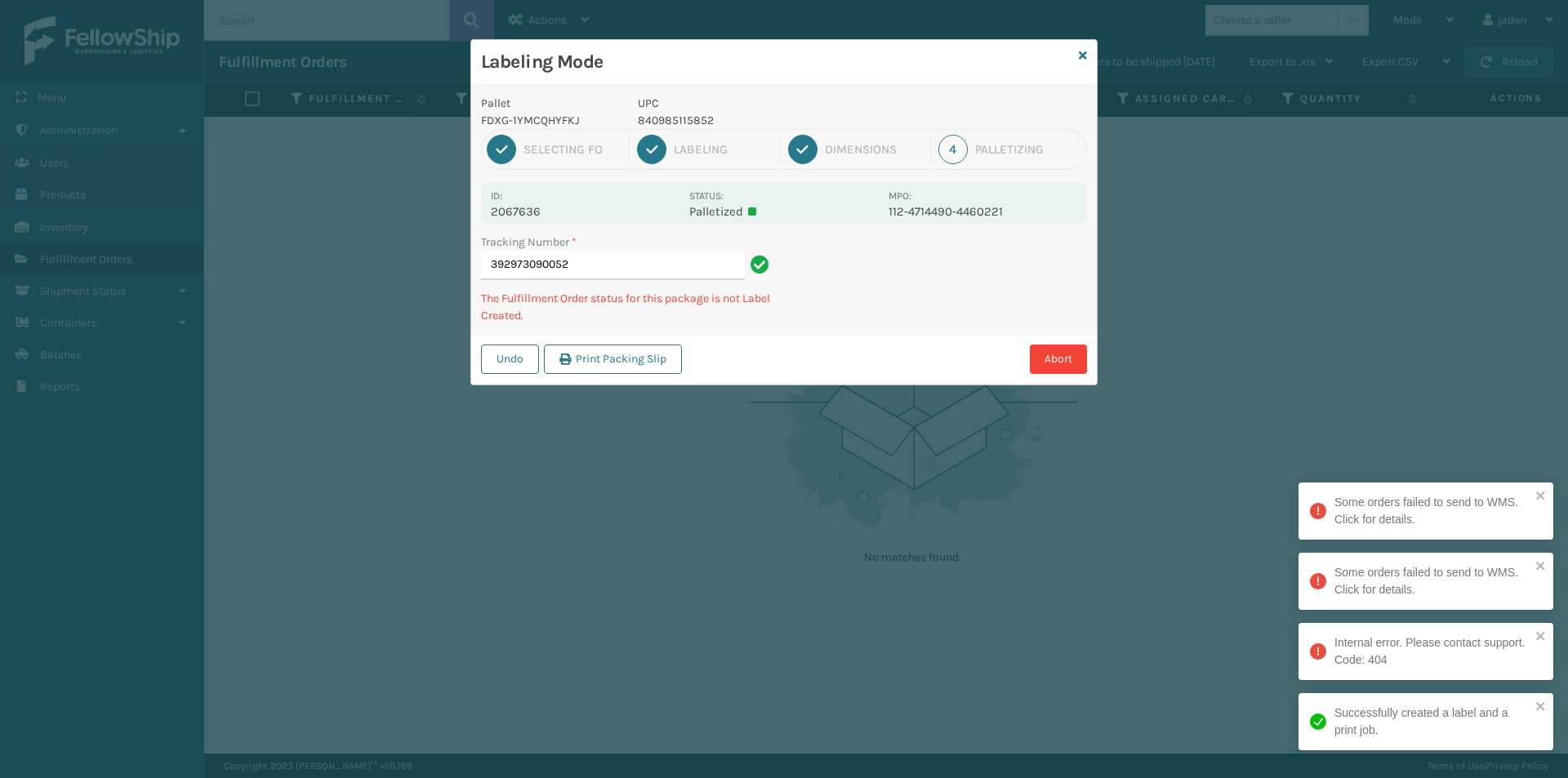
click at [660, 121] on p "840985115852" at bounding box center [758, 120] width 241 height 17
copy p "840985115852"
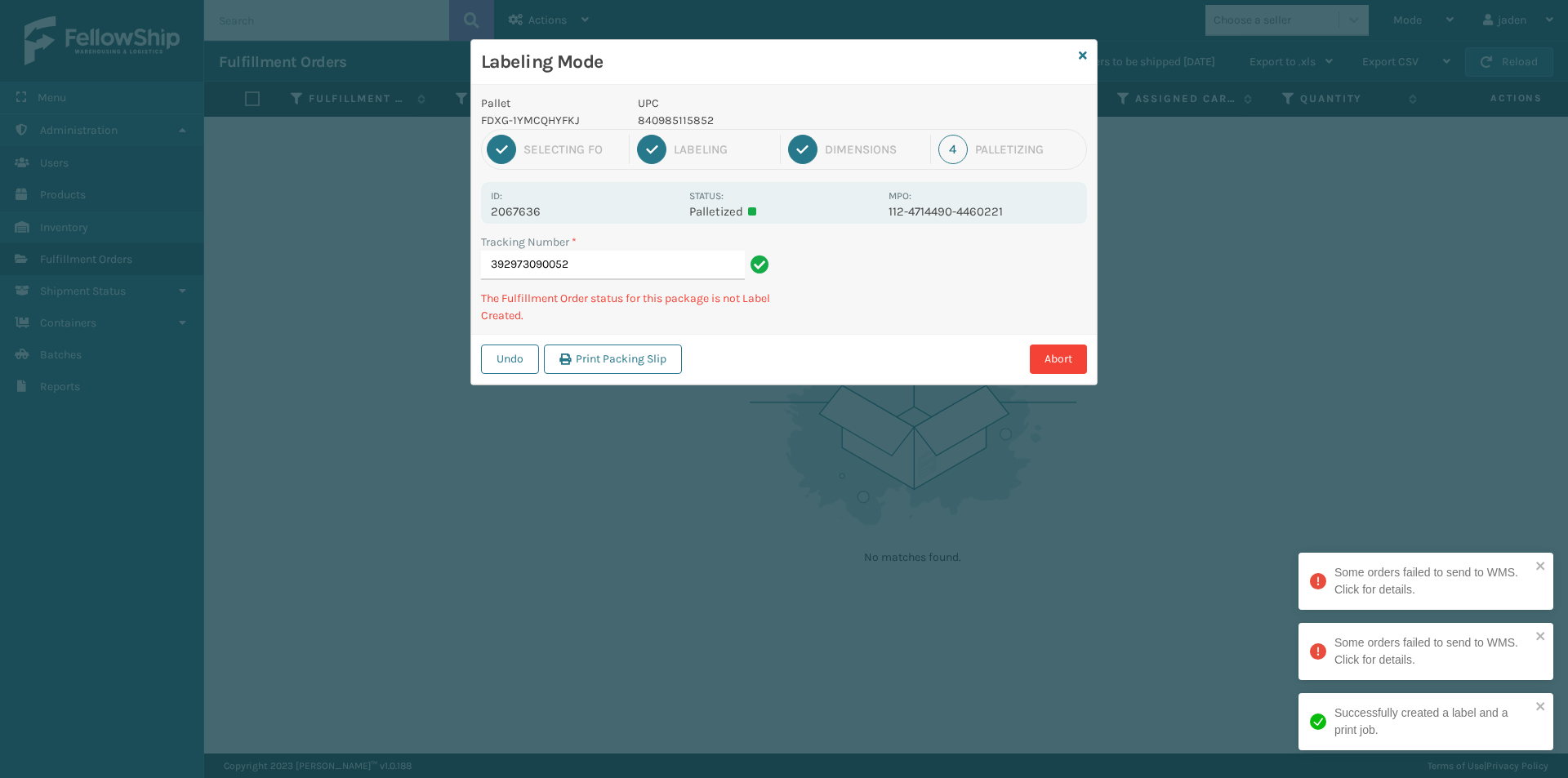
drag, startPoint x: 993, startPoint y: 334, endPoint x: 886, endPoint y: 194, distance: 176.2
click at [833, 334] on div "Undo Print Packing Slip Abort" at bounding box center [783, 358] width 625 height 50
drag, startPoint x: 947, startPoint y: 296, endPoint x: 1067, endPoint y: 229, distance: 137.4
click at [801, 350] on div "Abort" at bounding box center [886, 359] width 400 height 29
drag, startPoint x: 1067, startPoint y: 229, endPoint x: 1057, endPoint y: 229, distance: 10.0
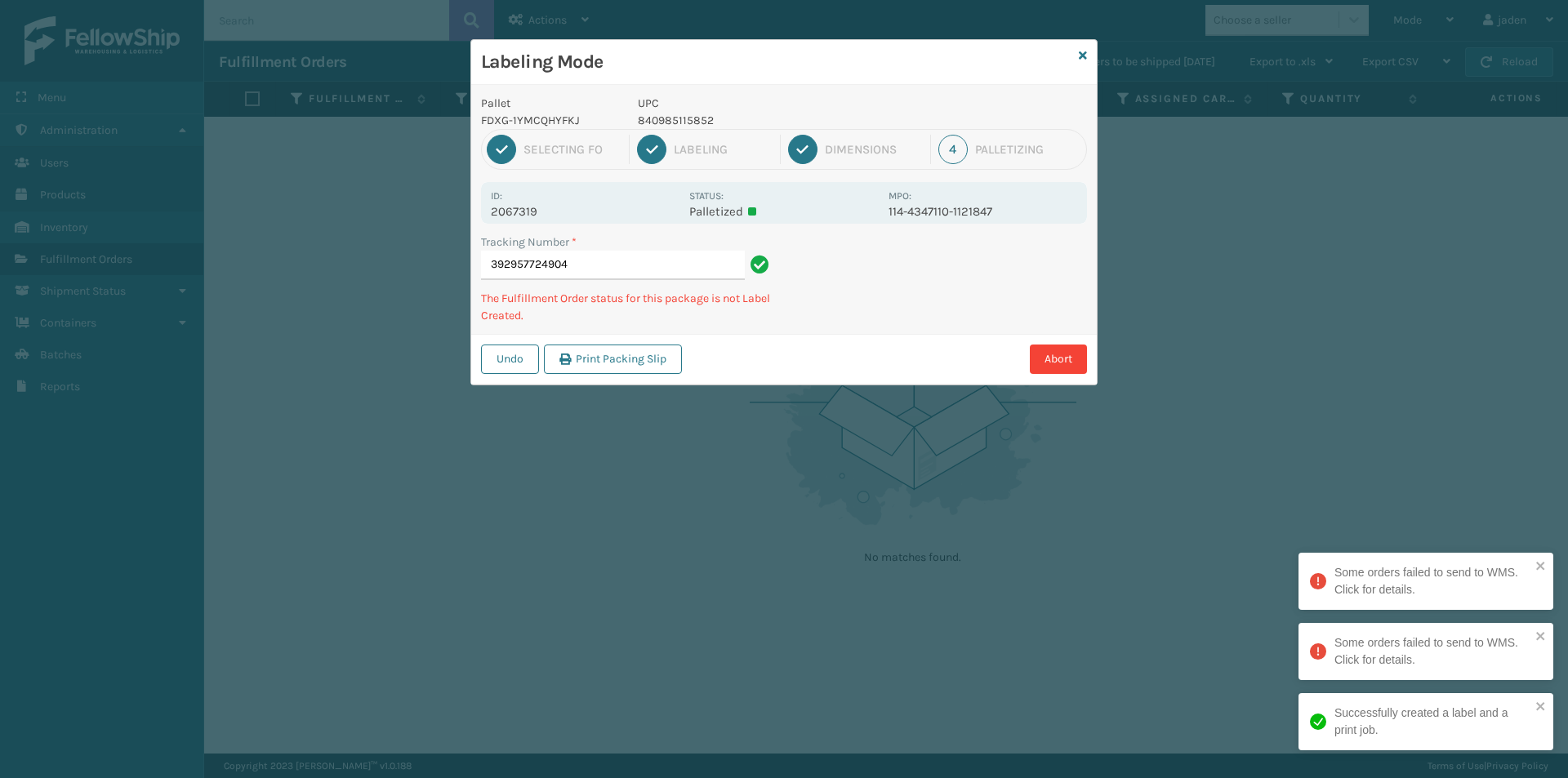
click at [869, 332] on div "Pallet FDXG-1YMCQHYFKJ UPC 840985115852 1 Selecting FO 2 Labeling 3 Dimensions …" at bounding box center [783, 234] width 625 height 300
drag, startPoint x: 1055, startPoint y: 226, endPoint x: 1040, endPoint y: 228, distance: 15.1
drag, startPoint x: 1040, startPoint y: 228, endPoint x: 1069, endPoint y: 247, distance: 34.7
click at [838, 356] on div "Abort" at bounding box center [886, 359] width 400 height 29
drag, startPoint x: 1069, startPoint y: 247, endPoint x: 1053, endPoint y: 246, distance: 16.0
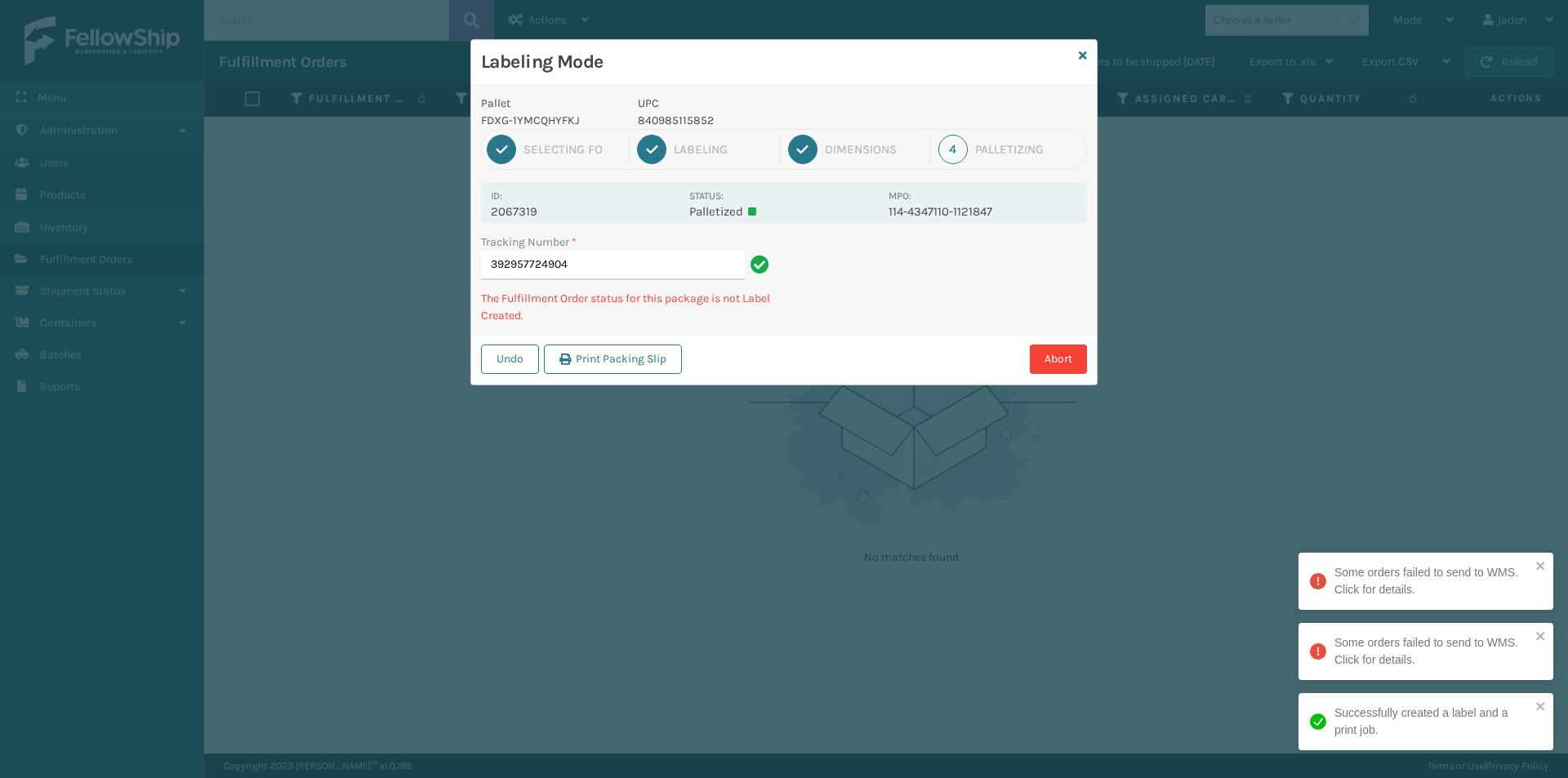
drag, startPoint x: 1053, startPoint y: 246, endPoint x: 883, endPoint y: 338, distance: 193.3
click at [883, 338] on div "Undo Print Packing Slip Abort" at bounding box center [783, 358] width 625 height 50
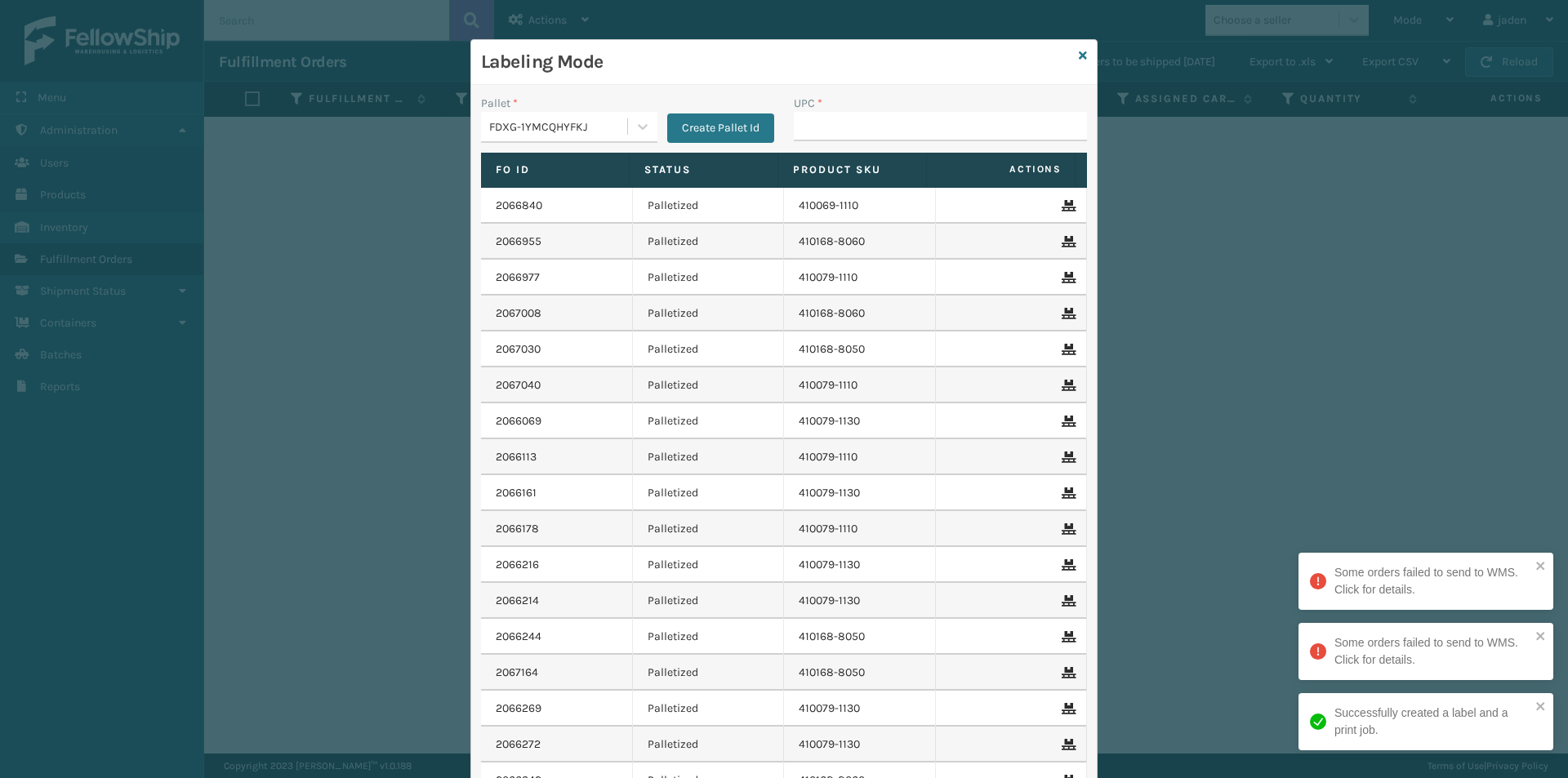
drag, startPoint x: 854, startPoint y: 136, endPoint x: 850, endPoint y: 128, distance: 8.9
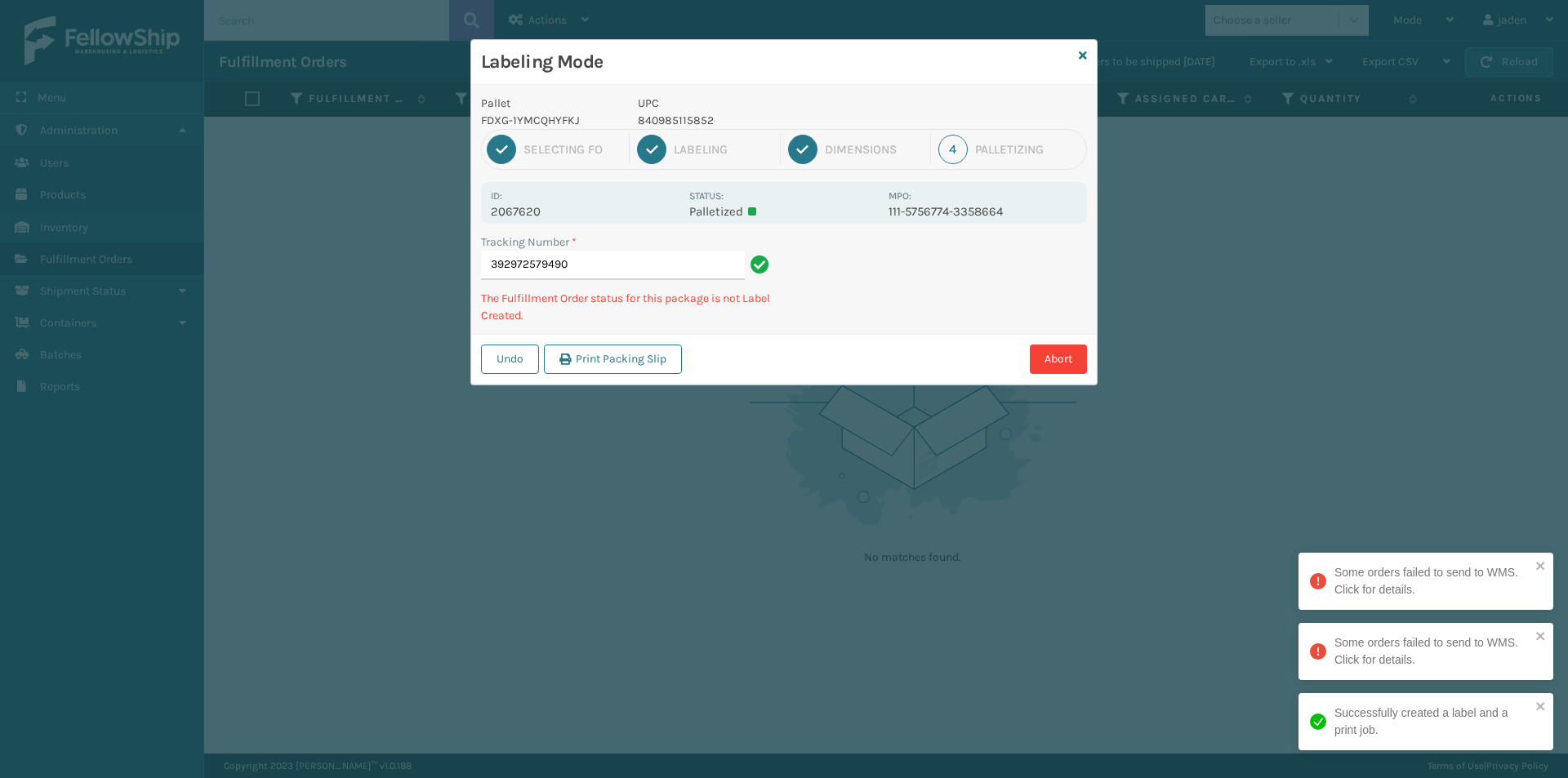
drag, startPoint x: 924, startPoint y: 296, endPoint x: 981, endPoint y: 290, distance: 57.3
click at [811, 365] on div "Abort" at bounding box center [886, 359] width 400 height 29
drag, startPoint x: 1022, startPoint y: 270, endPoint x: 1009, endPoint y: 270, distance: 13.0
drag, startPoint x: 1009, startPoint y: 270, endPoint x: 899, endPoint y: 330, distance: 125.3
click at [855, 354] on div "Abort" at bounding box center [886, 359] width 400 height 29
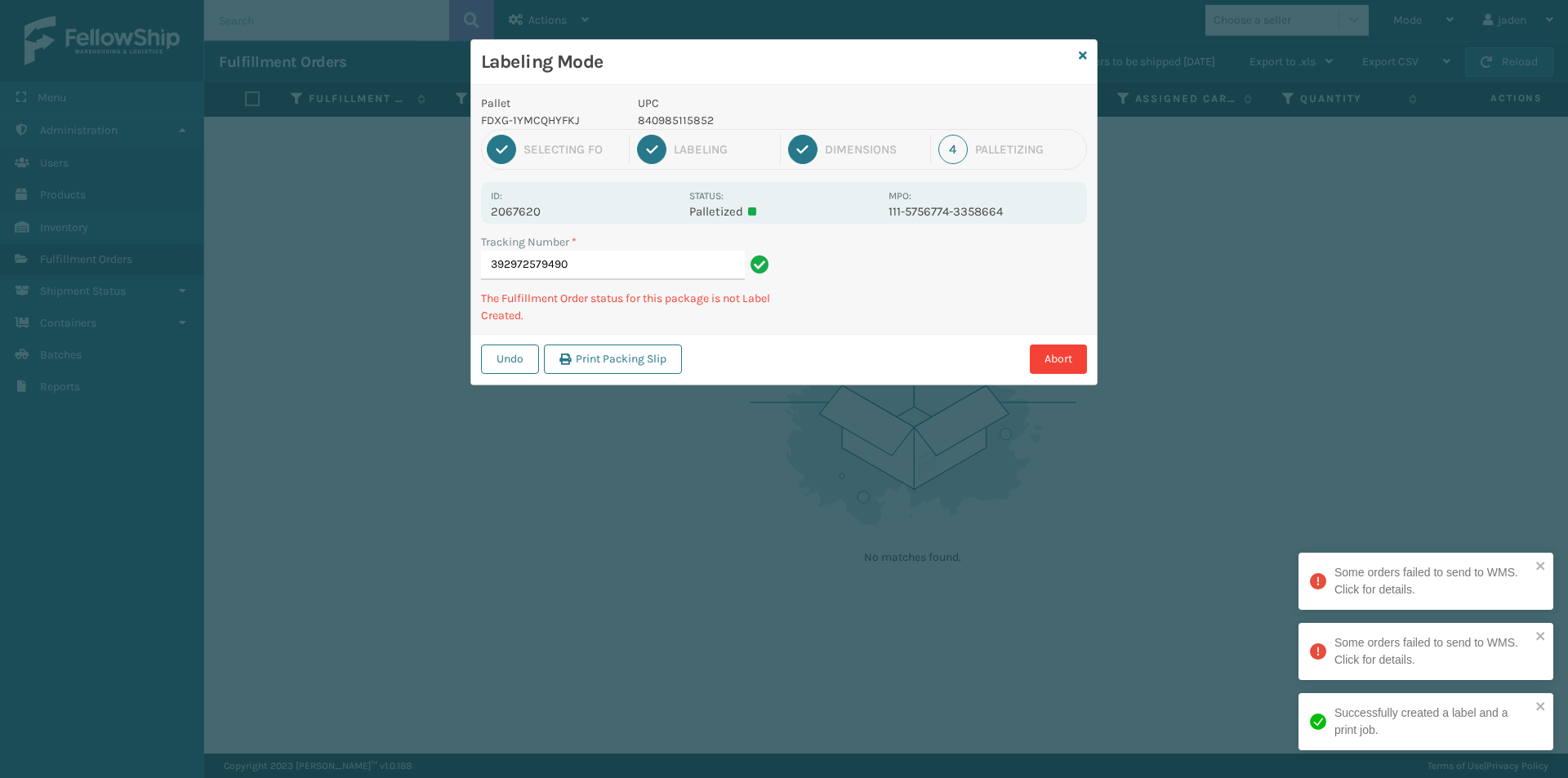
drag, startPoint x: 1046, startPoint y: 261, endPoint x: 1035, endPoint y: 264, distance: 11.4
drag, startPoint x: 1035, startPoint y: 264, endPoint x: 1037, endPoint y: 283, distance: 19.1
click at [879, 366] on div "Undo Print Packing Slip Abort" at bounding box center [783, 358] width 625 height 50
drag, startPoint x: 1037, startPoint y: 283, endPoint x: 1023, endPoint y: 283, distance: 14.0
drag, startPoint x: 1023, startPoint y: 283, endPoint x: 881, endPoint y: 345, distance: 154.9
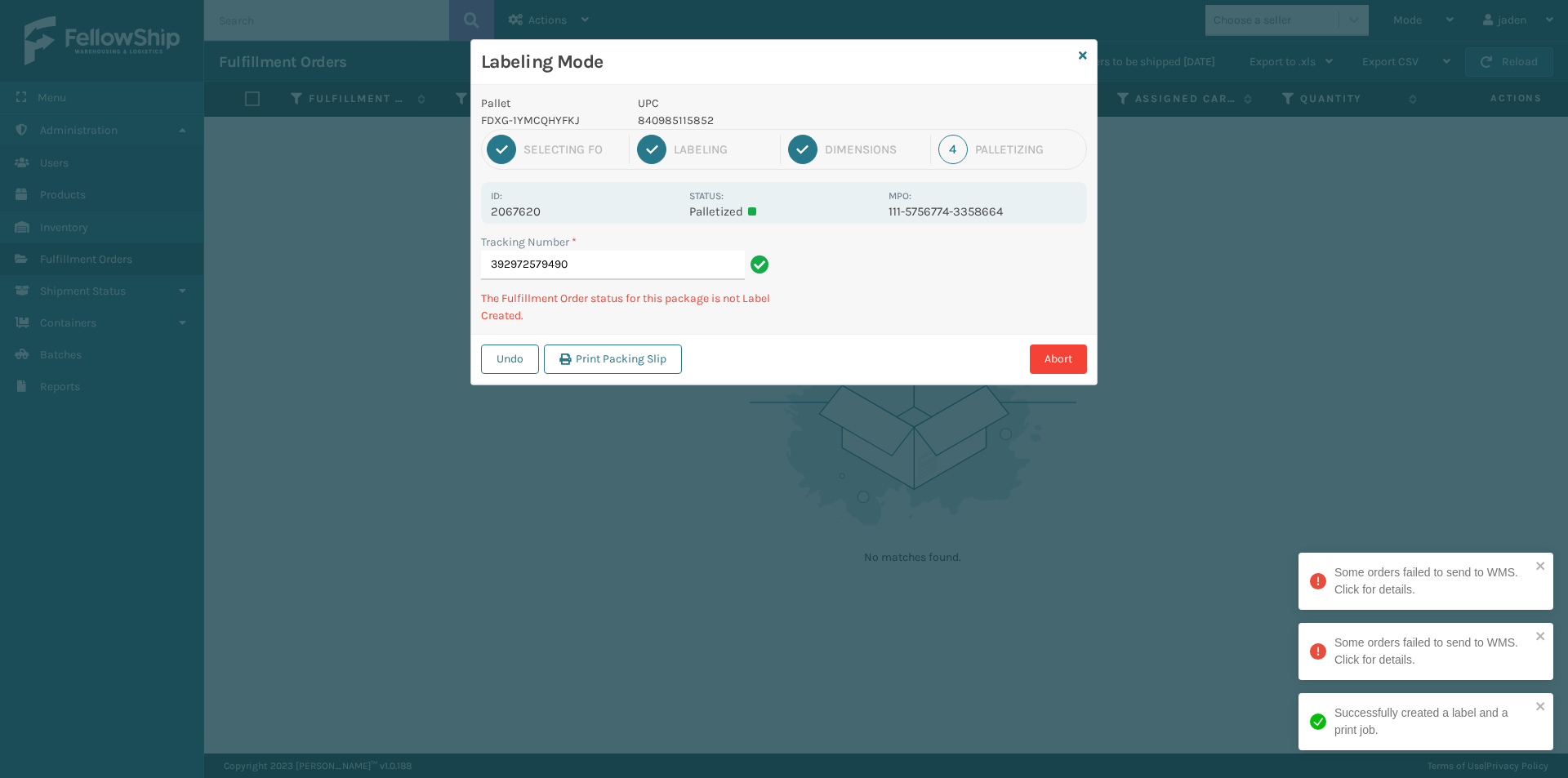
click at [856, 362] on div "Abort" at bounding box center [886, 359] width 400 height 29
drag, startPoint x: 1036, startPoint y: 263, endPoint x: 1020, endPoint y: 266, distance: 16.3
click at [904, 340] on div "Undo Print Packing Slip Abort" at bounding box center [783, 358] width 625 height 50
drag, startPoint x: 1020, startPoint y: 268, endPoint x: 976, endPoint y: 283, distance: 46.5
drag, startPoint x: 976, startPoint y: 283, endPoint x: 877, endPoint y: 303, distance: 101.0
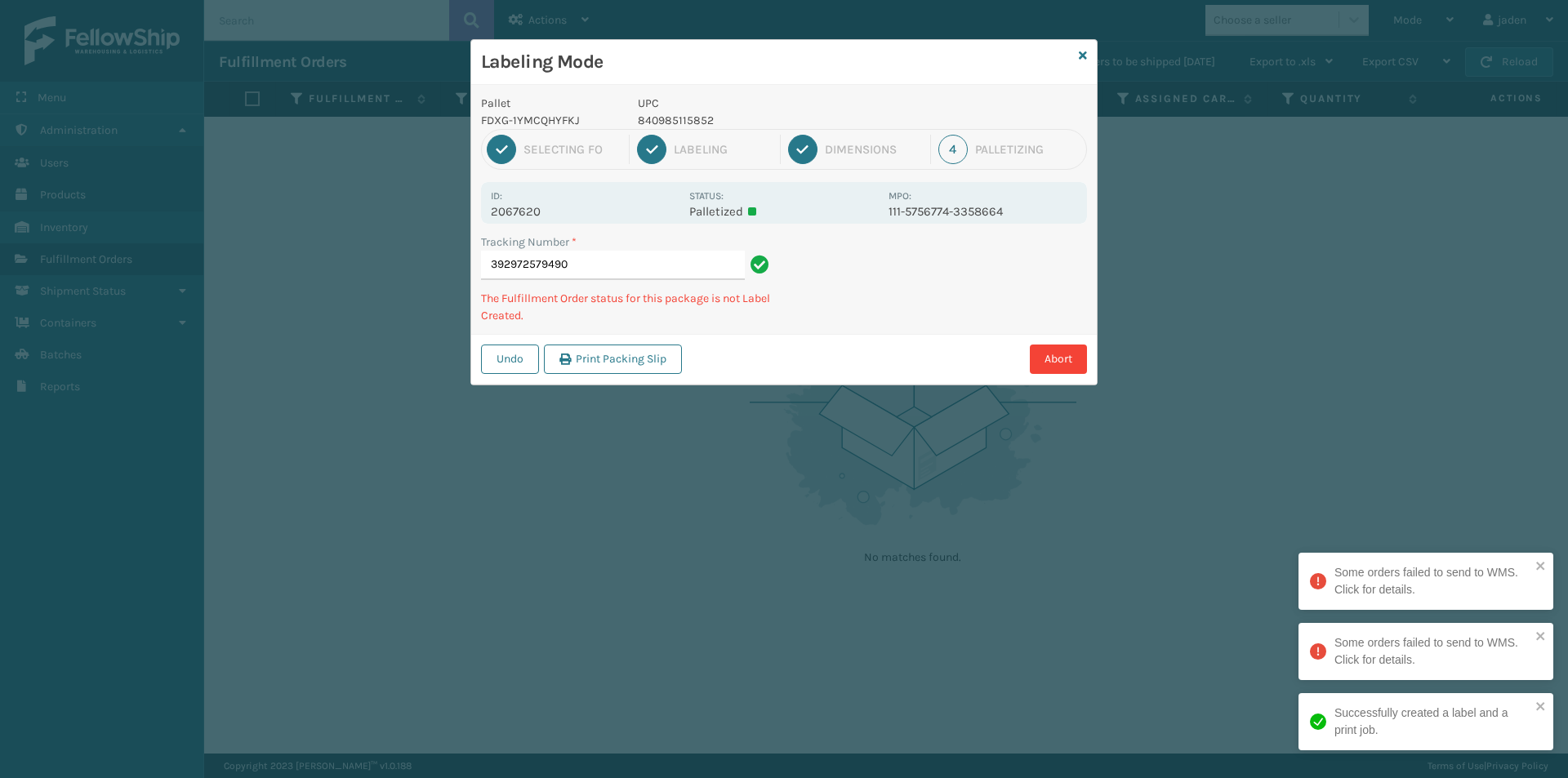
click at [856, 342] on div "Undo Print Packing Slip Abort" at bounding box center [783, 358] width 625 height 50
click at [650, 121] on p "804879486299" at bounding box center [758, 120] width 241 height 17
copy p "804879486299"
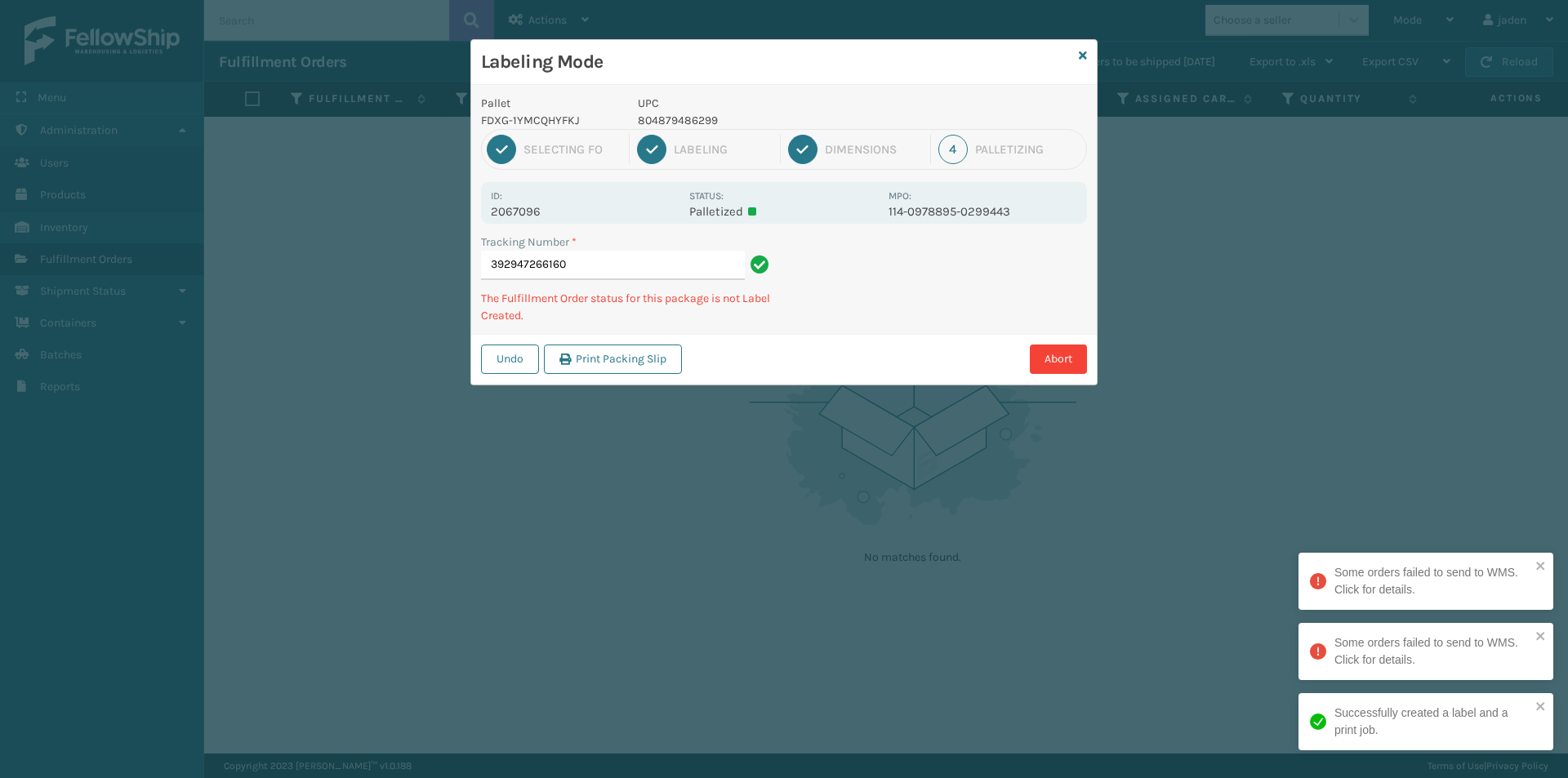
drag, startPoint x: 1007, startPoint y: 322, endPoint x: 1026, endPoint y: 284, distance: 42.5
click at [881, 367] on div "Abort" at bounding box center [886, 359] width 400 height 29
drag, startPoint x: 1026, startPoint y: 284, endPoint x: 969, endPoint y: 301, distance: 59.5
drag, startPoint x: 969, startPoint y: 301, endPoint x: 1053, endPoint y: 260, distance: 93.5
click at [869, 354] on div "Abort" at bounding box center [886, 359] width 400 height 29
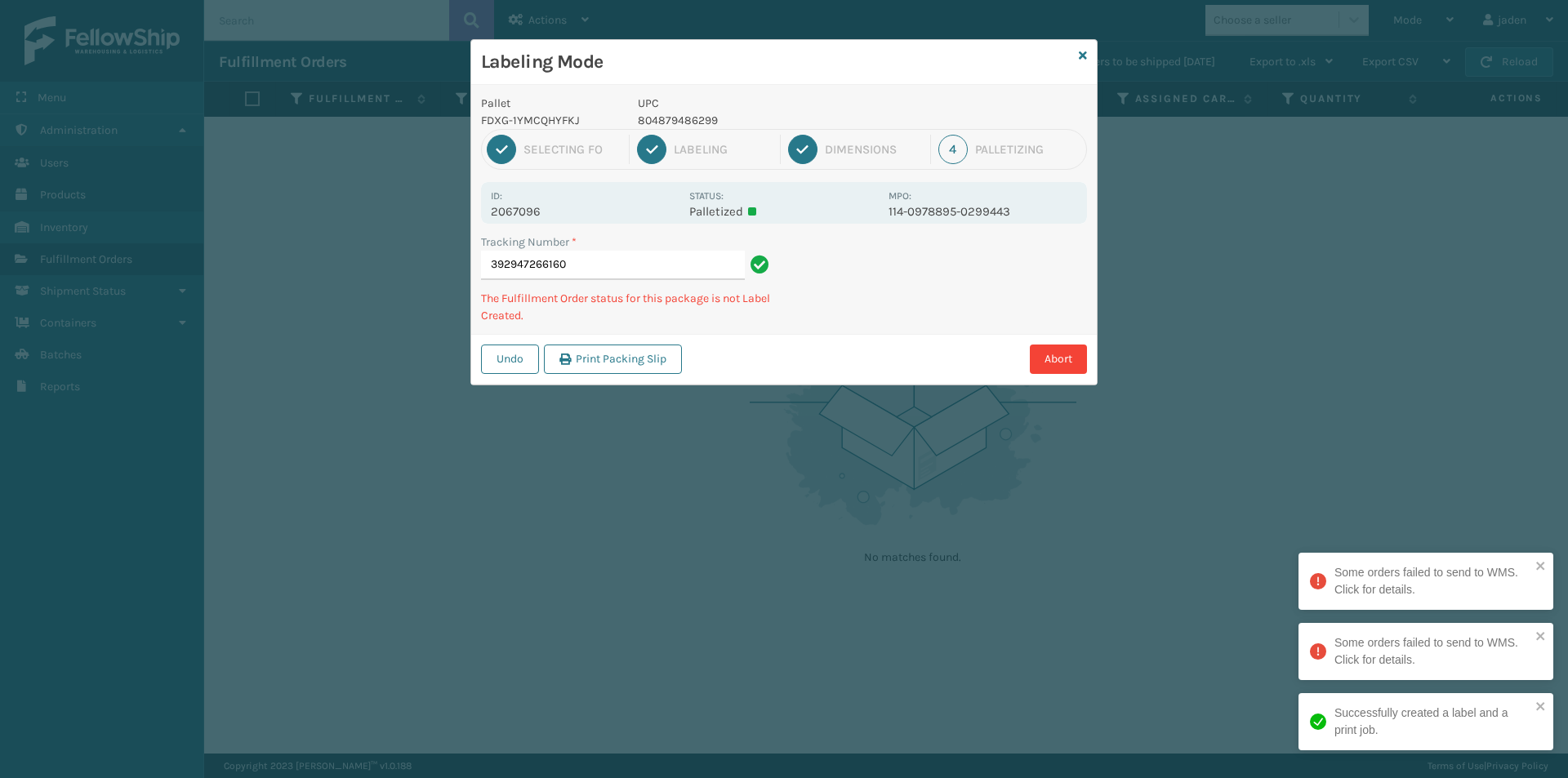
drag, startPoint x: 1053, startPoint y: 260, endPoint x: 1024, endPoint y: 271, distance: 31.0
drag, startPoint x: 1024, startPoint y: 271, endPoint x: 839, endPoint y: 350, distance: 201.2
click at [834, 357] on div "Abort" at bounding box center [886, 359] width 400 height 29
drag, startPoint x: 989, startPoint y: 294, endPoint x: 994, endPoint y: 256, distance: 38.3
click at [879, 332] on div "Pallet FDXG-1YMCQHYFKJ UPC 804879486299 1 Selecting FO 2 Labeling 3 Dimensions …" at bounding box center [783, 234] width 625 height 300
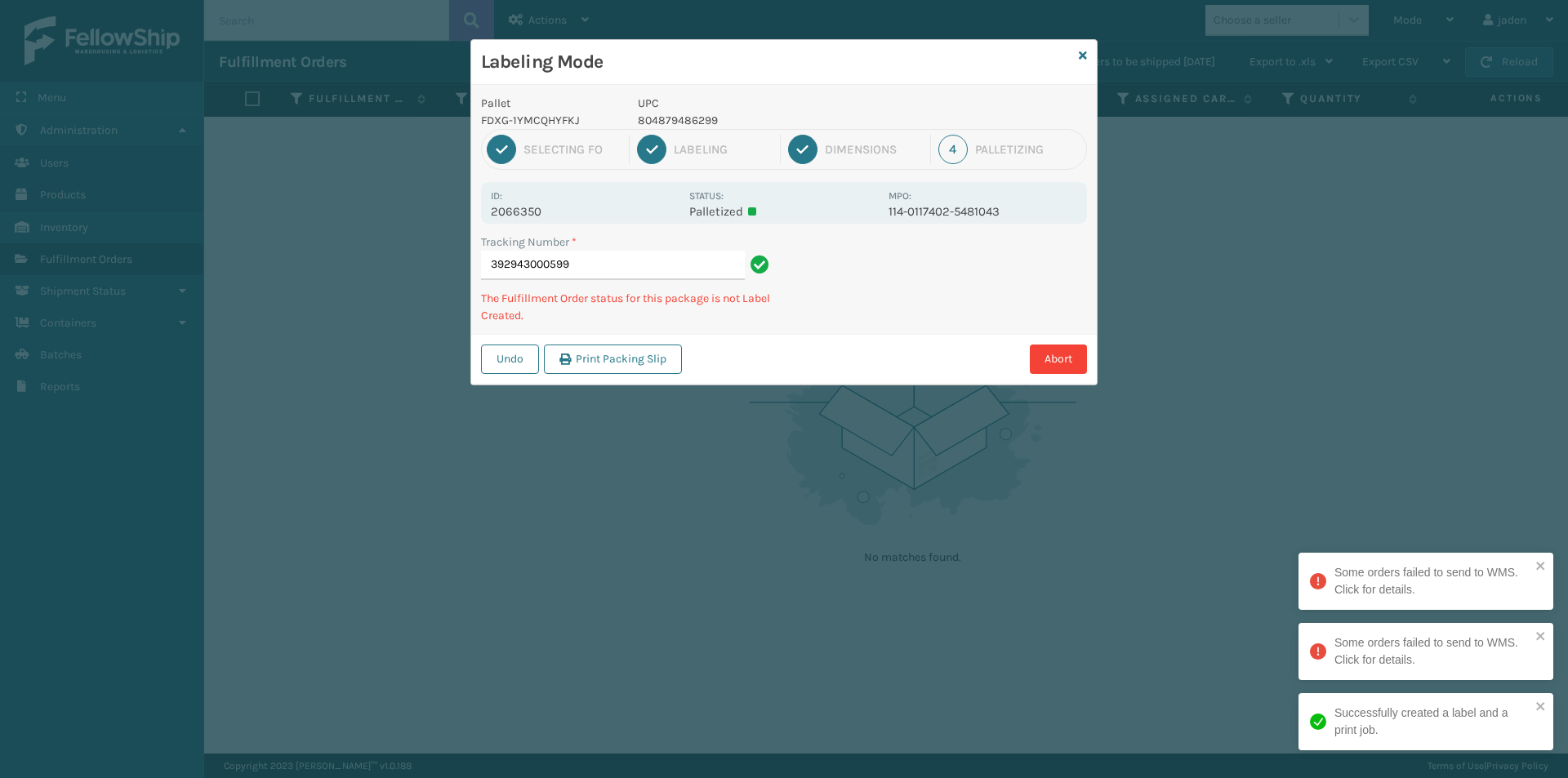
drag, startPoint x: 994, startPoint y: 256, endPoint x: 846, endPoint y: 366, distance: 184.4
drag, startPoint x: 846, startPoint y: 366, endPoint x: 1021, endPoint y: 259, distance: 205.1
click at [872, 349] on div "Abort" at bounding box center [886, 359] width 400 height 29
drag, startPoint x: 1021, startPoint y: 259, endPoint x: 910, endPoint y: 224, distance: 116.4
click at [863, 350] on div "Abort" at bounding box center [886, 359] width 400 height 29
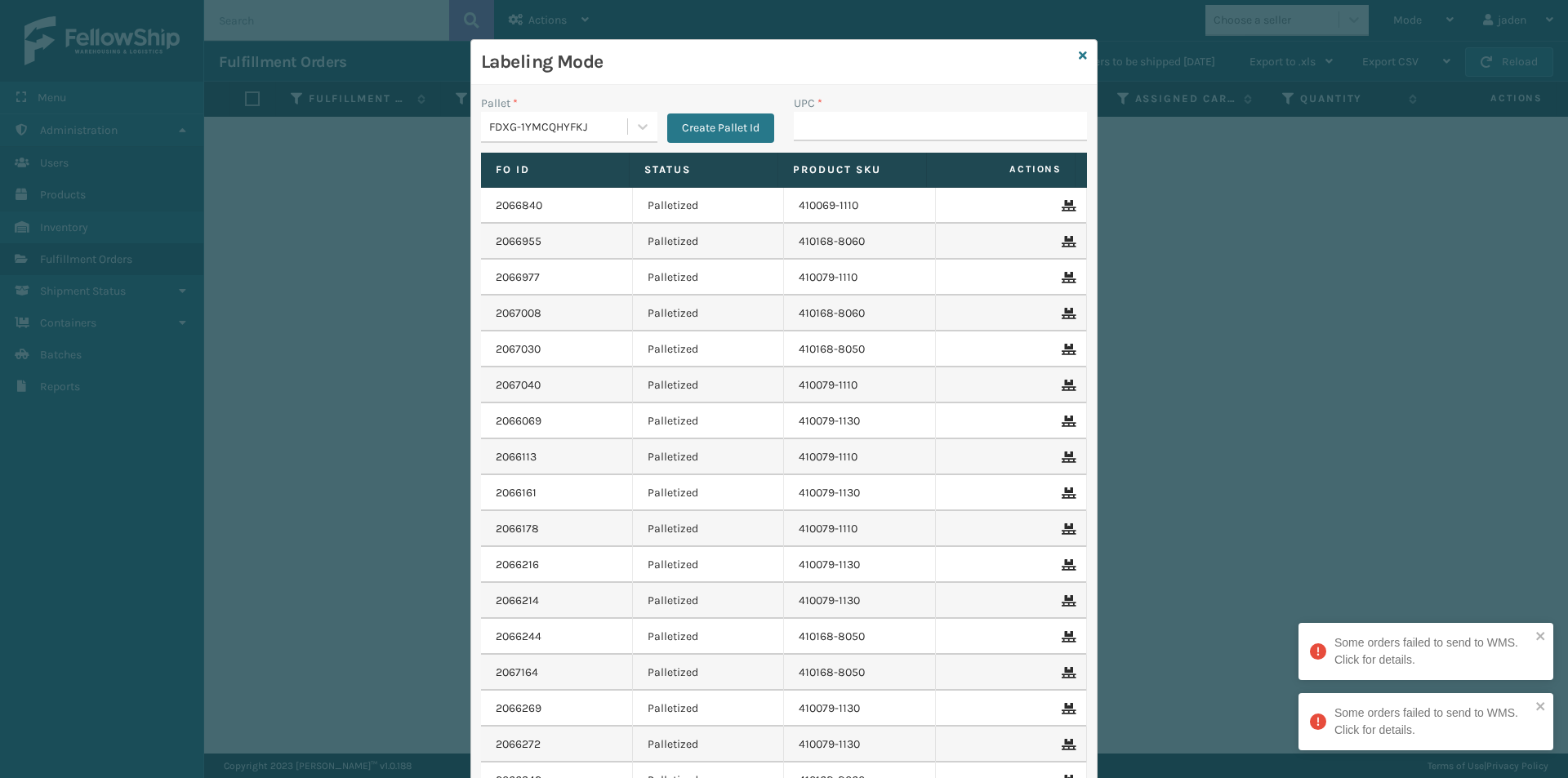
drag, startPoint x: 852, startPoint y: 118, endPoint x: 829, endPoint y: 124, distance: 23.8
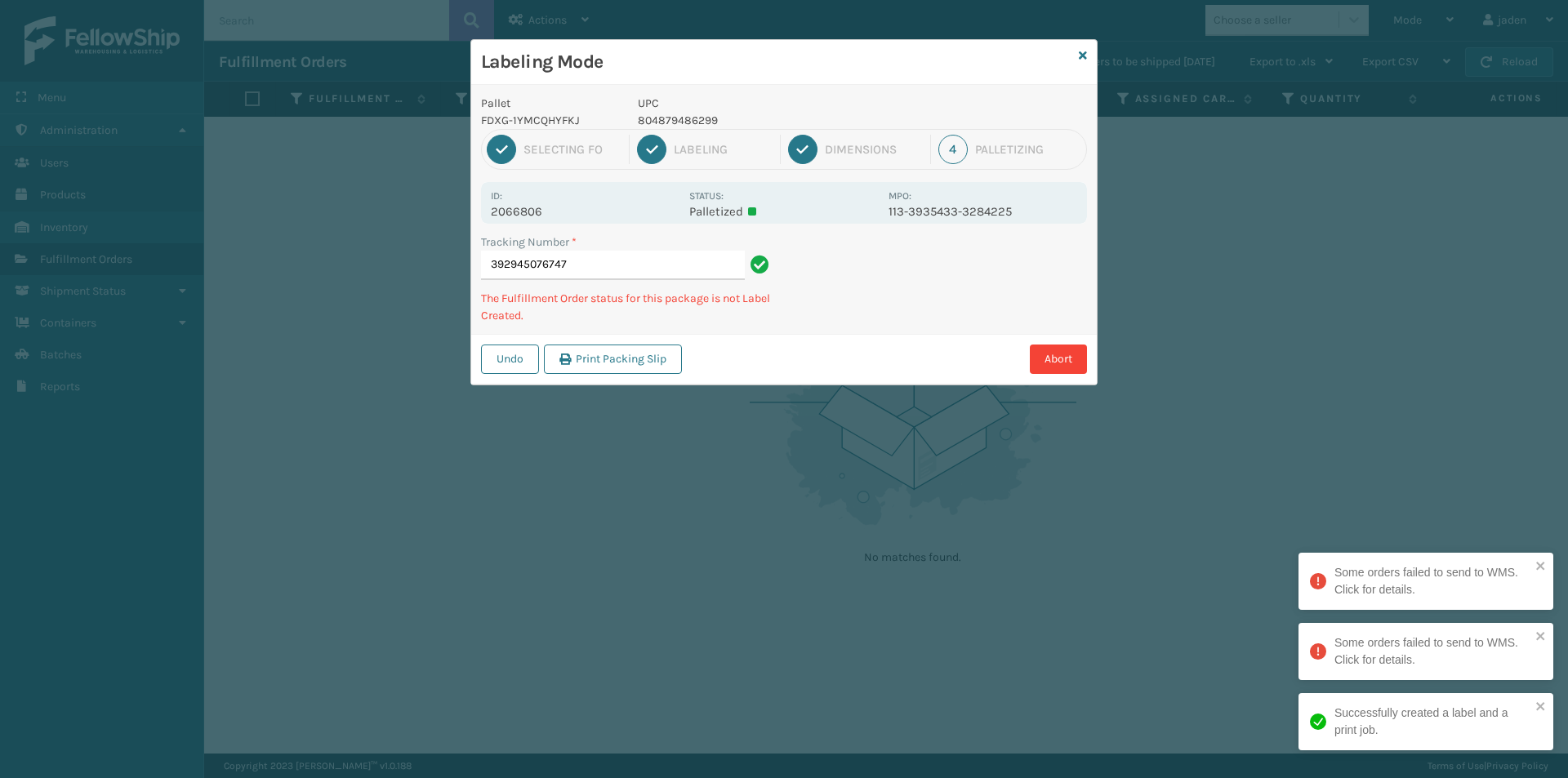
drag, startPoint x: 953, startPoint y: 301, endPoint x: 943, endPoint y: 236, distance: 65.8
click at [895, 332] on div "Tracking Number * 392945076747 The Fulfillment Order status for this package is…" at bounding box center [783, 283] width 625 height 101
click at [686, 118] on p "840985118181" at bounding box center [758, 120] width 241 height 17
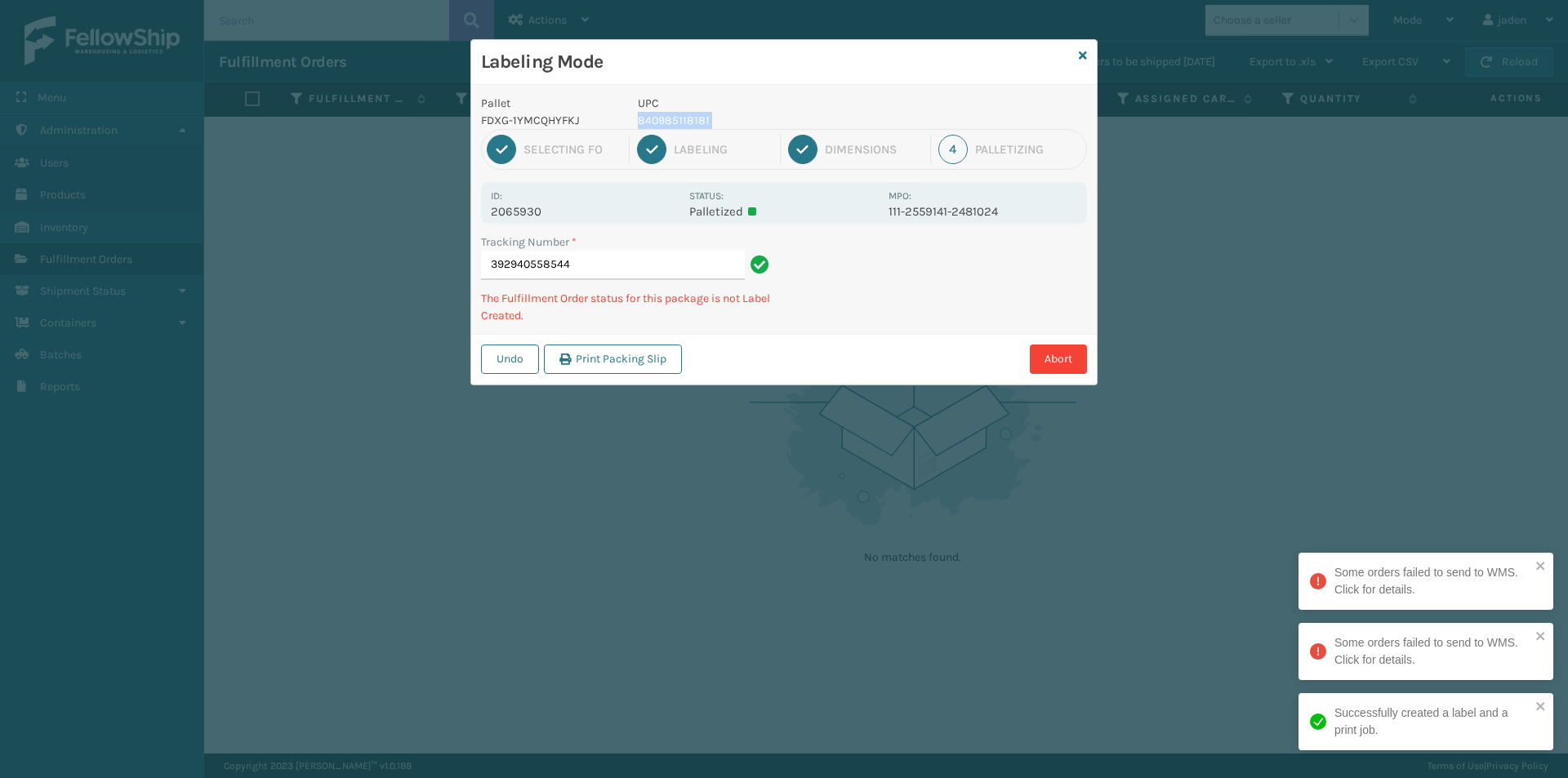
copy p "840985118181"
drag, startPoint x: 943, startPoint y: 273, endPoint x: 986, endPoint y: 233, distance: 58.7
click at [847, 317] on div "Tracking Number * 392943915611 The Fulfillment Order status for this package is…" at bounding box center [783, 283] width 625 height 101
drag, startPoint x: 986, startPoint y: 233, endPoint x: 870, endPoint y: 307, distance: 137.6
click at [870, 307] on div "Tracking Number * 392943915611 The Fulfillment Order status for this package is…" at bounding box center [783, 283] width 625 height 101
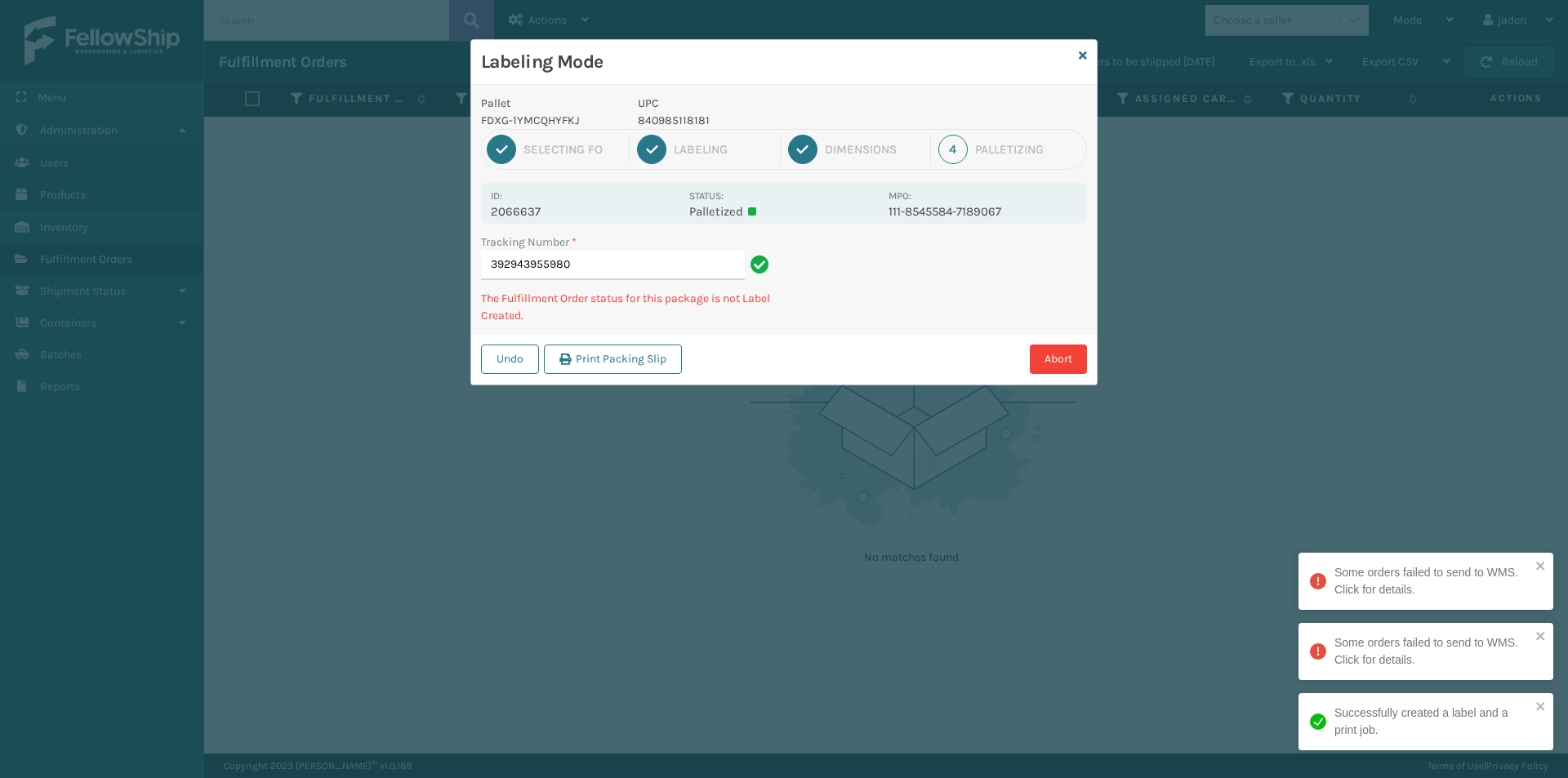
drag, startPoint x: 995, startPoint y: 272, endPoint x: 995, endPoint y: 247, distance: 25.0
click at [860, 304] on div "Tracking Number * 392943955980 The Fulfillment Order status for this package is…" at bounding box center [783, 283] width 625 height 101
drag, startPoint x: 1013, startPoint y: 238, endPoint x: 977, endPoint y: 252, distance: 38.6
click at [950, 270] on div "Tracking Number * 392943955980 The Fulfillment Order status for this package is…" at bounding box center [783, 283] width 625 height 101
drag, startPoint x: 1061, startPoint y: 202, endPoint x: 1022, endPoint y: 225, distance: 45.3
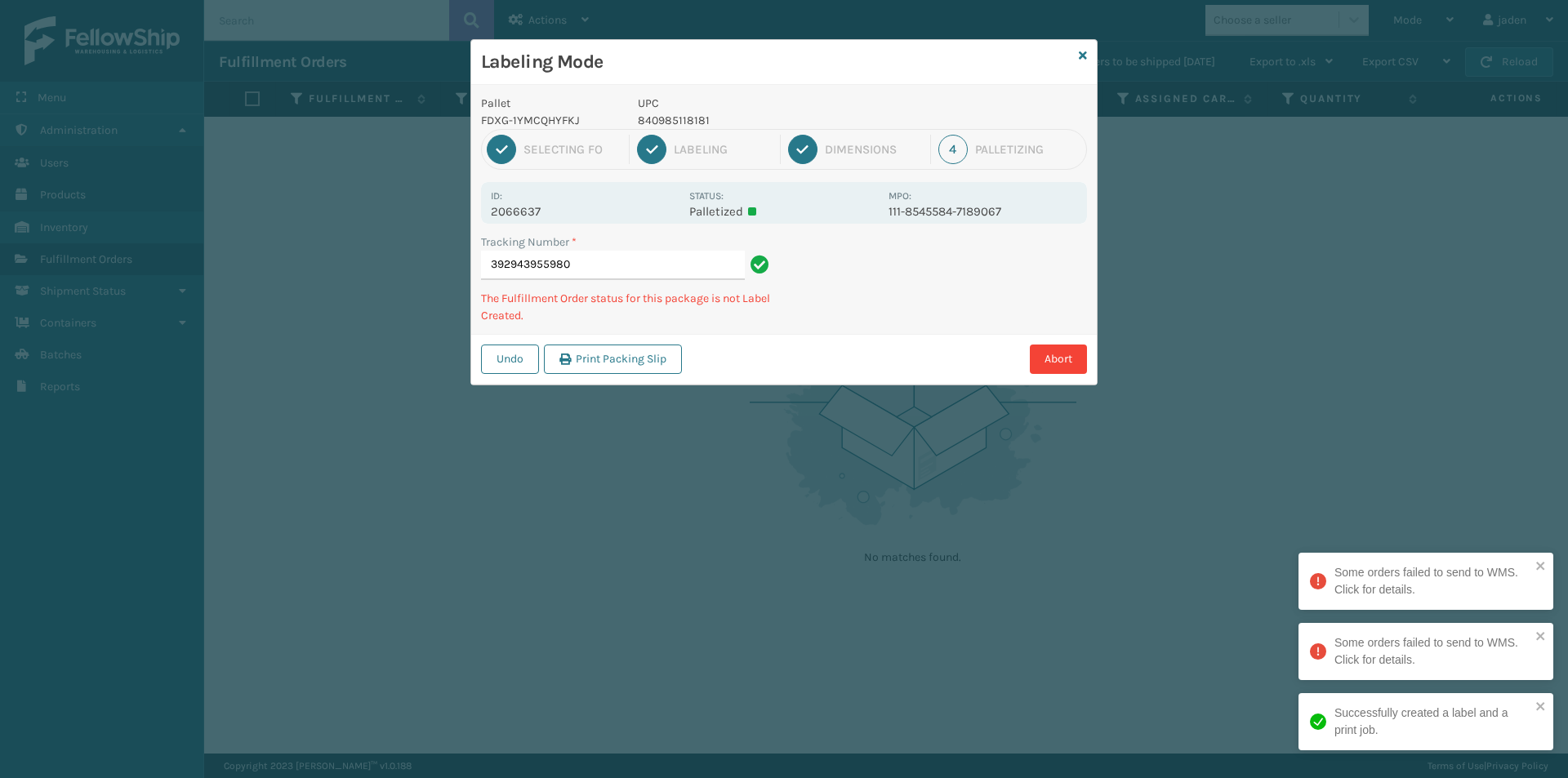
drag, startPoint x: 1022, startPoint y: 225, endPoint x: 879, endPoint y: 326, distance: 175.1
click at [879, 326] on div "Tracking Number * 392943955980 The Fulfillment Order status for this package is…" at bounding box center [783, 283] width 625 height 101
click at [744, 347] on div "Abort" at bounding box center [886, 359] width 400 height 29
drag, startPoint x: 929, startPoint y: 273, endPoint x: 879, endPoint y: 228, distance: 67.3
click at [807, 351] on div "Abort" at bounding box center [886, 359] width 400 height 29
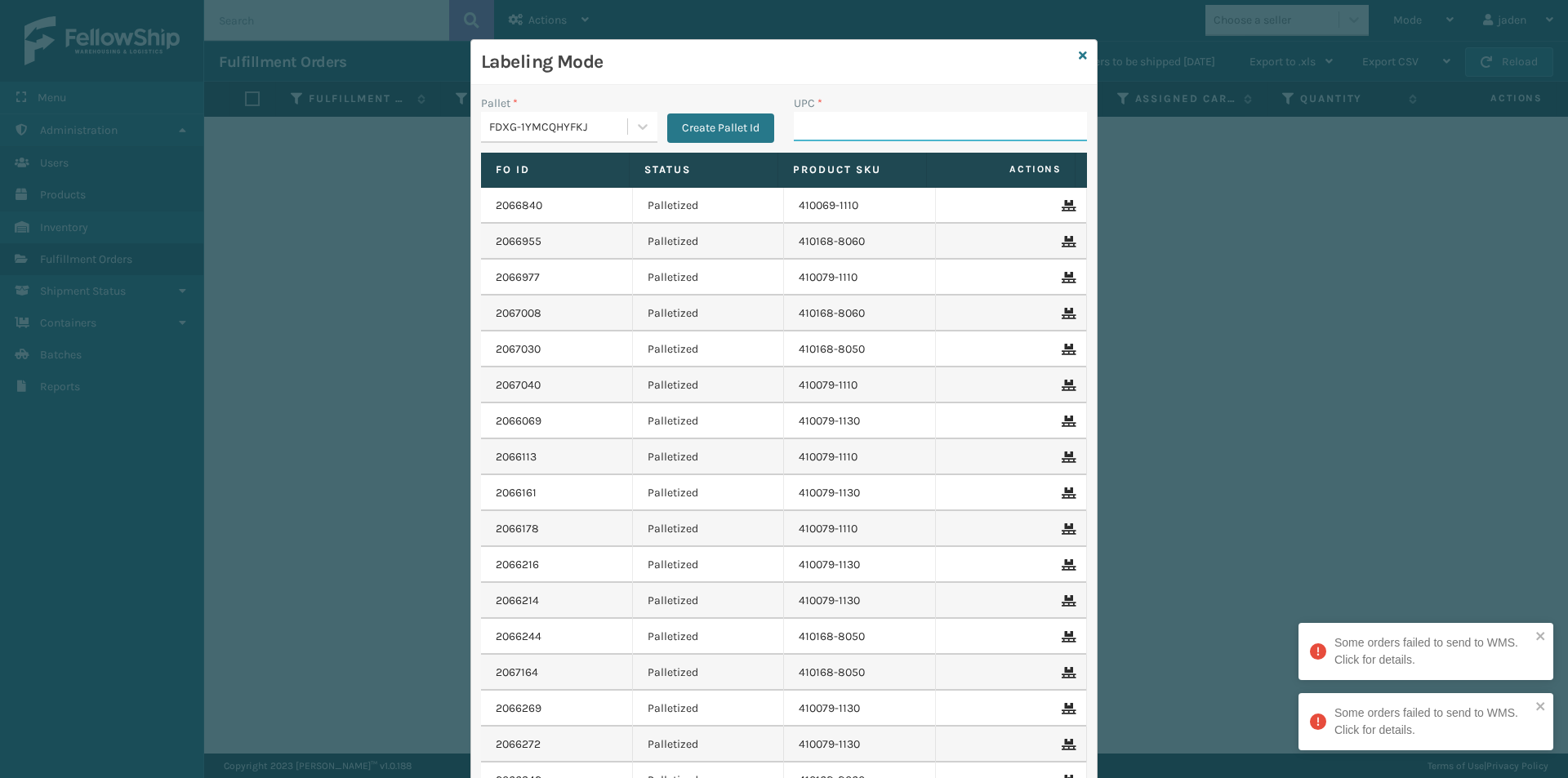
paste input "840985118181"
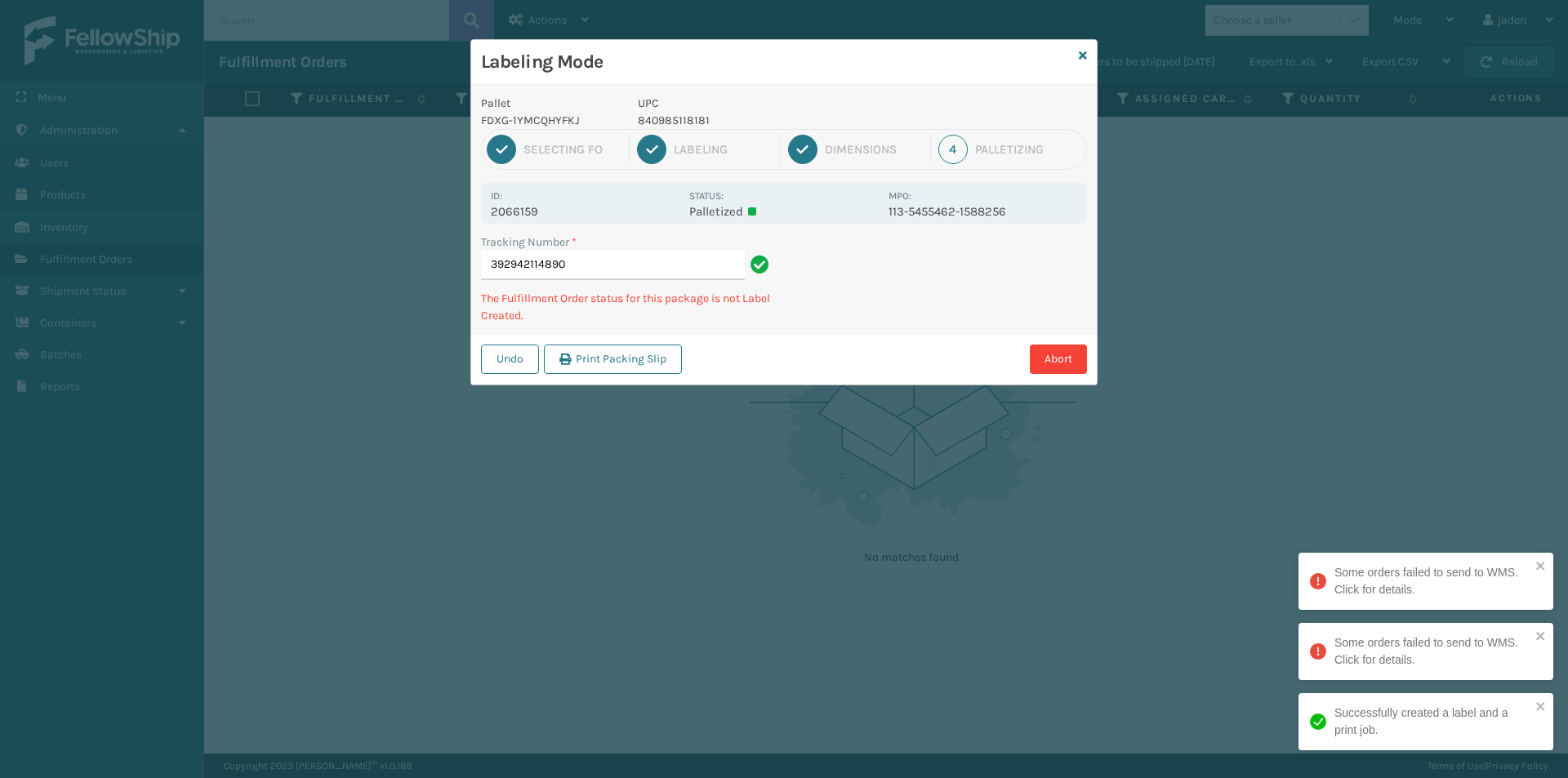
drag, startPoint x: 1013, startPoint y: 290, endPoint x: 1027, endPoint y: 269, distance: 25.2
click at [912, 351] on div "Labeling Mode Pallet FDXG-1YMCQHYFKJ UPC 840985118181 1 Selecting FO 2 Labeling…" at bounding box center [784, 389] width 1568 height 778
drag, startPoint x: 1027, startPoint y: 269, endPoint x: 998, endPoint y: 276, distance: 29.8
drag, startPoint x: 998, startPoint y: 276, endPoint x: 811, endPoint y: 365, distance: 207.1
click at [811, 365] on div "Abort" at bounding box center [886, 359] width 400 height 29
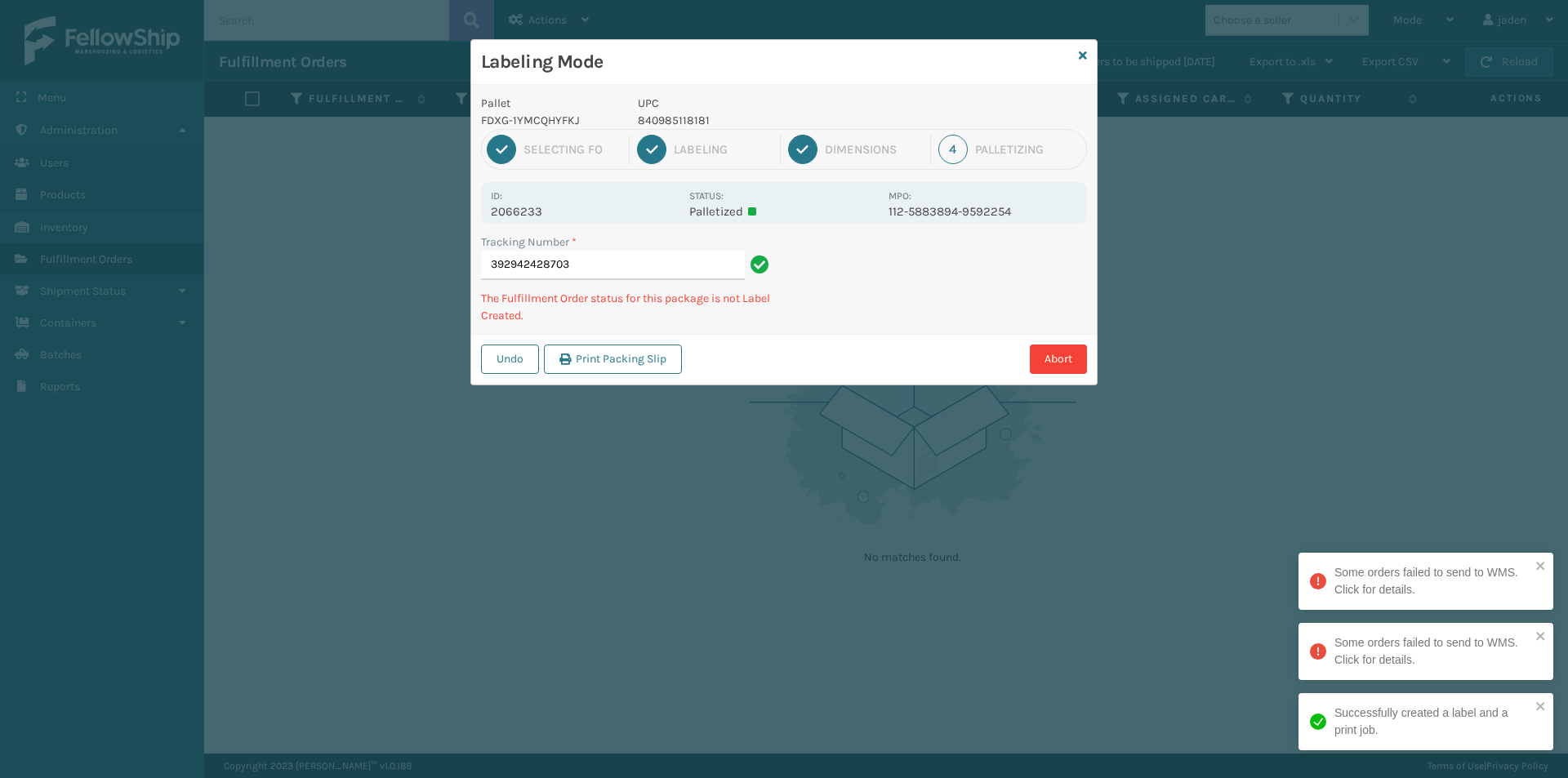
drag, startPoint x: 984, startPoint y: 275, endPoint x: 1033, endPoint y: 252, distance: 54.1
click at [857, 333] on div "Pallet FDXG-1YMCQHYFKJ UPC 840985118181 1 Selecting FO 2 Labeling 3 Dimensions …" at bounding box center [783, 234] width 625 height 300
drag, startPoint x: 1029, startPoint y: 252, endPoint x: 1054, endPoint y: 245, distance: 26.0
click at [879, 326] on div "Tracking Number * 392942428703 The Fulfillment Order status for this package is…" at bounding box center [783, 283] width 625 height 101
drag, startPoint x: 1054, startPoint y: 245, endPoint x: 1120, endPoint y: 230, distance: 67.7
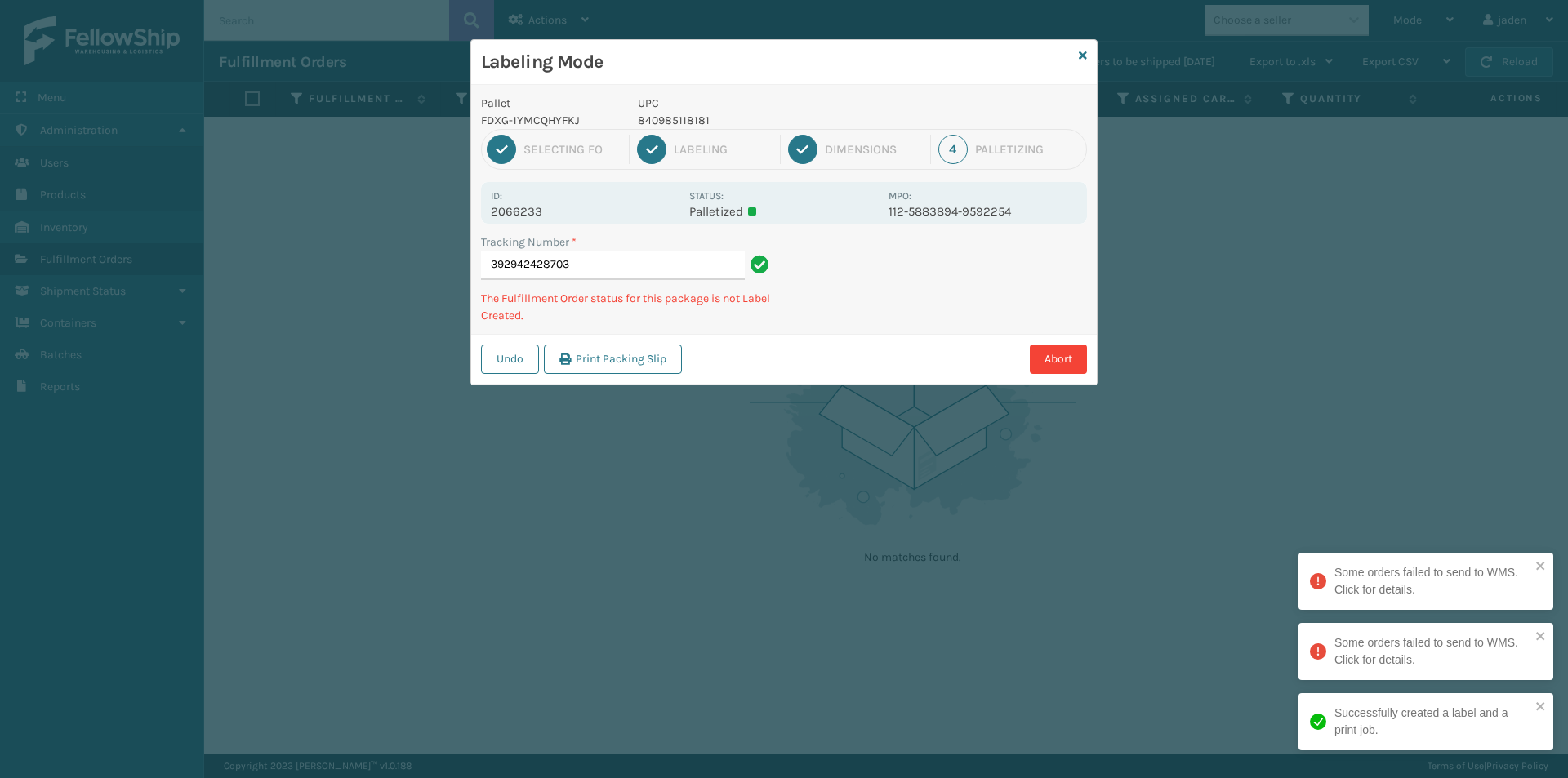
click at [874, 327] on div "Pallet FDXG-1YMCQHYFKJ UPC 840985118181 1 Selecting FO 2 Labeling 3 Dimensions …" at bounding box center [783, 234] width 625 height 300
drag, startPoint x: 1120, startPoint y: 230, endPoint x: 1096, endPoint y: 235, distance: 24.5
drag, startPoint x: 1096, startPoint y: 235, endPoint x: 1077, endPoint y: 258, distance: 29.8
click at [883, 338] on div "Undo Print Packing Slip Abort" at bounding box center [783, 358] width 625 height 50
drag, startPoint x: 1077, startPoint y: 258, endPoint x: 773, endPoint y: 381, distance: 327.9
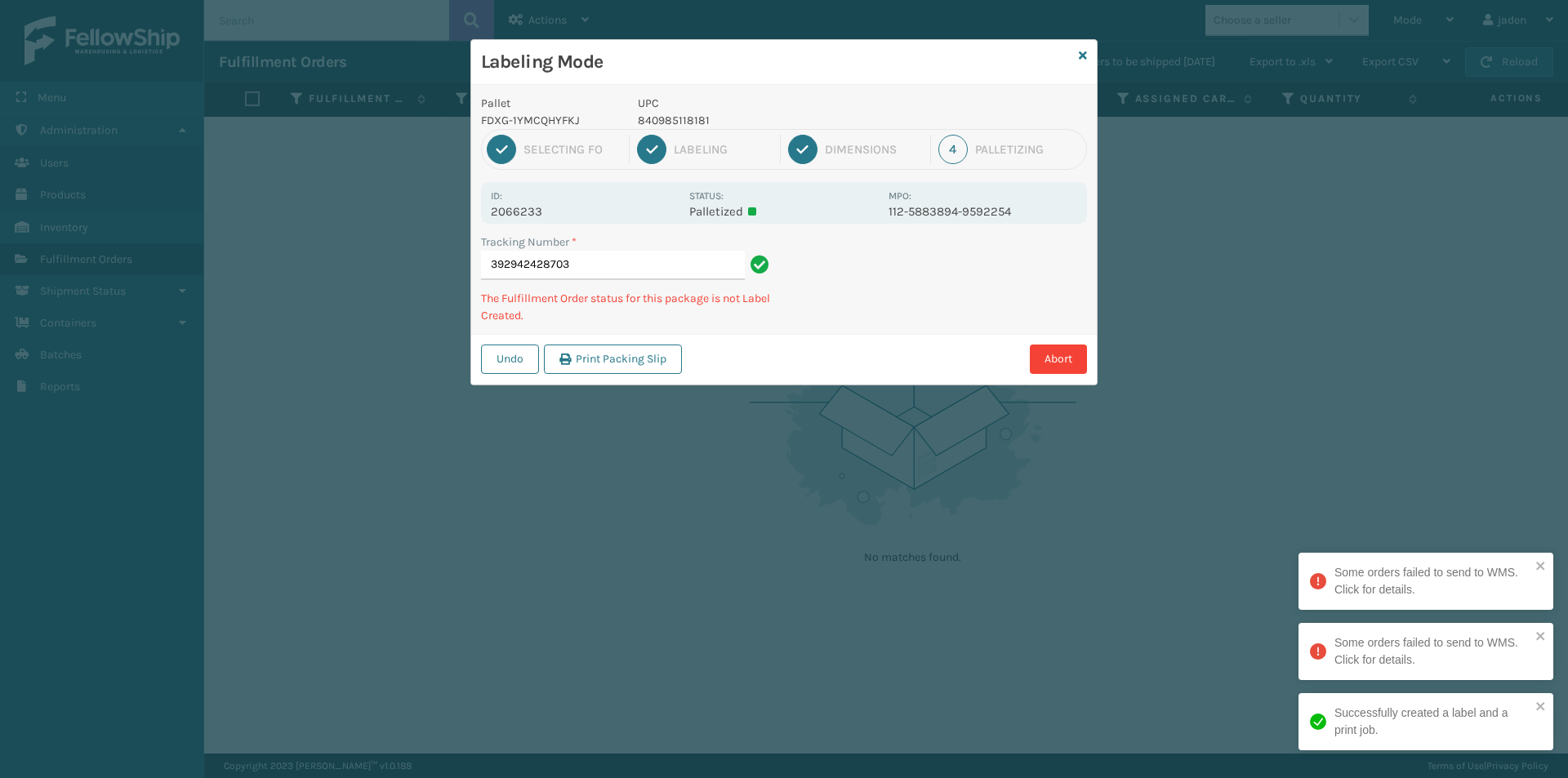
drag, startPoint x: 773, startPoint y: 381, endPoint x: 917, endPoint y: 307, distance: 161.9
click at [879, 329] on div "Pallet FDXG-1YMCQHYFKJ UPC 840985118181 1 Selecting FO 2 Labeling 3 Dimensions …" at bounding box center [783, 234] width 625 height 300
drag, startPoint x: 1078, startPoint y: 245, endPoint x: 1058, endPoint y: 250, distance: 20.6
drag, startPoint x: 1058, startPoint y: 250, endPoint x: 1101, endPoint y: 249, distance: 43.0
click at [853, 343] on div "Undo Print Packing Slip Abort" at bounding box center [783, 358] width 625 height 50
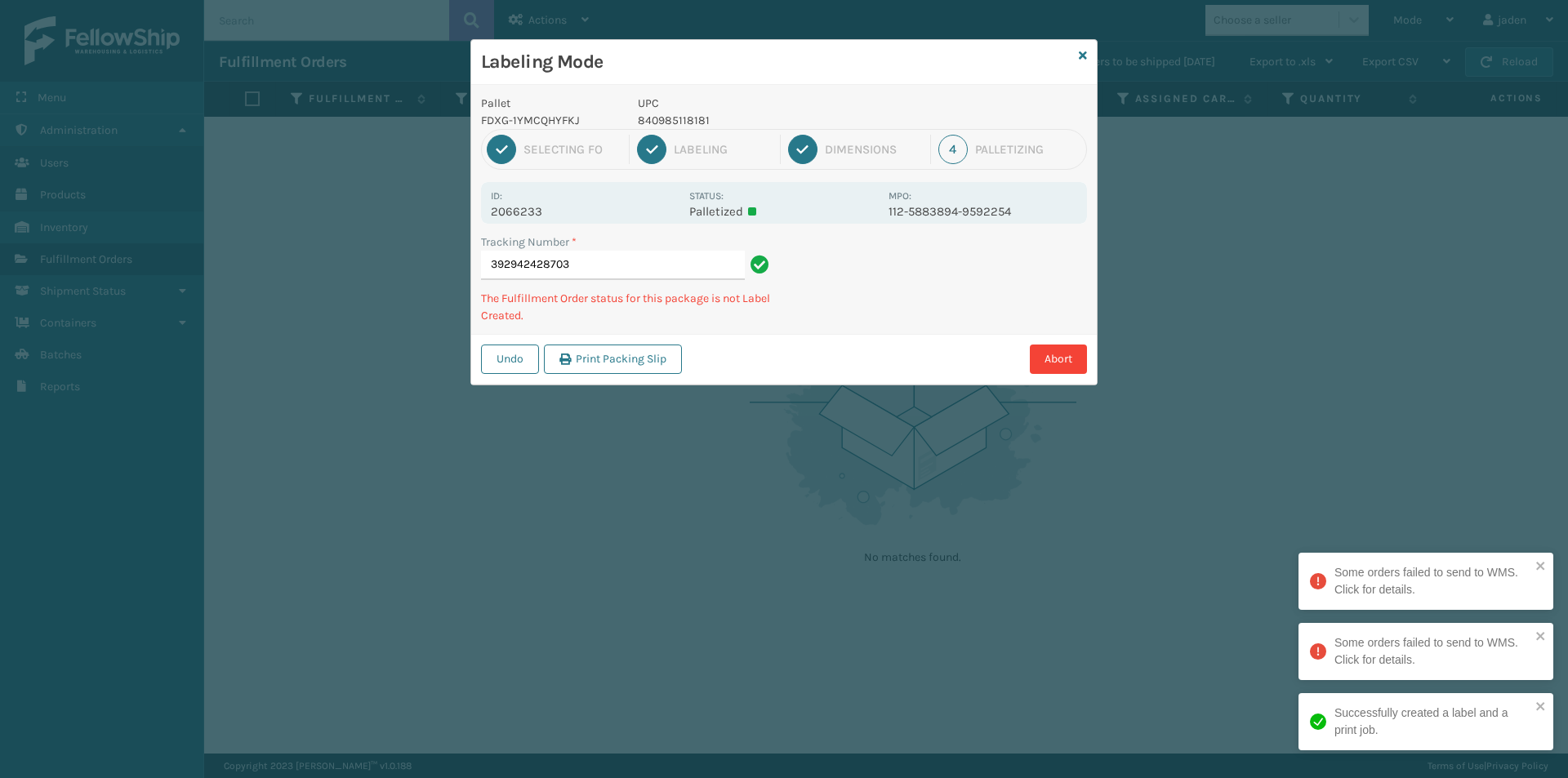
drag, startPoint x: 1101, startPoint y: 249, endPoint x: 1085, endPoint y: 254, distance: 16.8
drag, startPoint x: 1085, startPoint y: 254, endPoint x: 1048, endPoint y: 259, distance: 37.3
click at [900, 339] on div "Undo Print Packing Slip Abort" at bounding box center [783, 358] width 625 height 50
drag, startPoint x: 1057, startPoint y: 255, endPoint x: 823, endPoint y: 355, distance: 254.5
drag, startPoint x: 823, startPoint y: 355, endPoint x: 902, endPoint y: 228, distance: 149.6
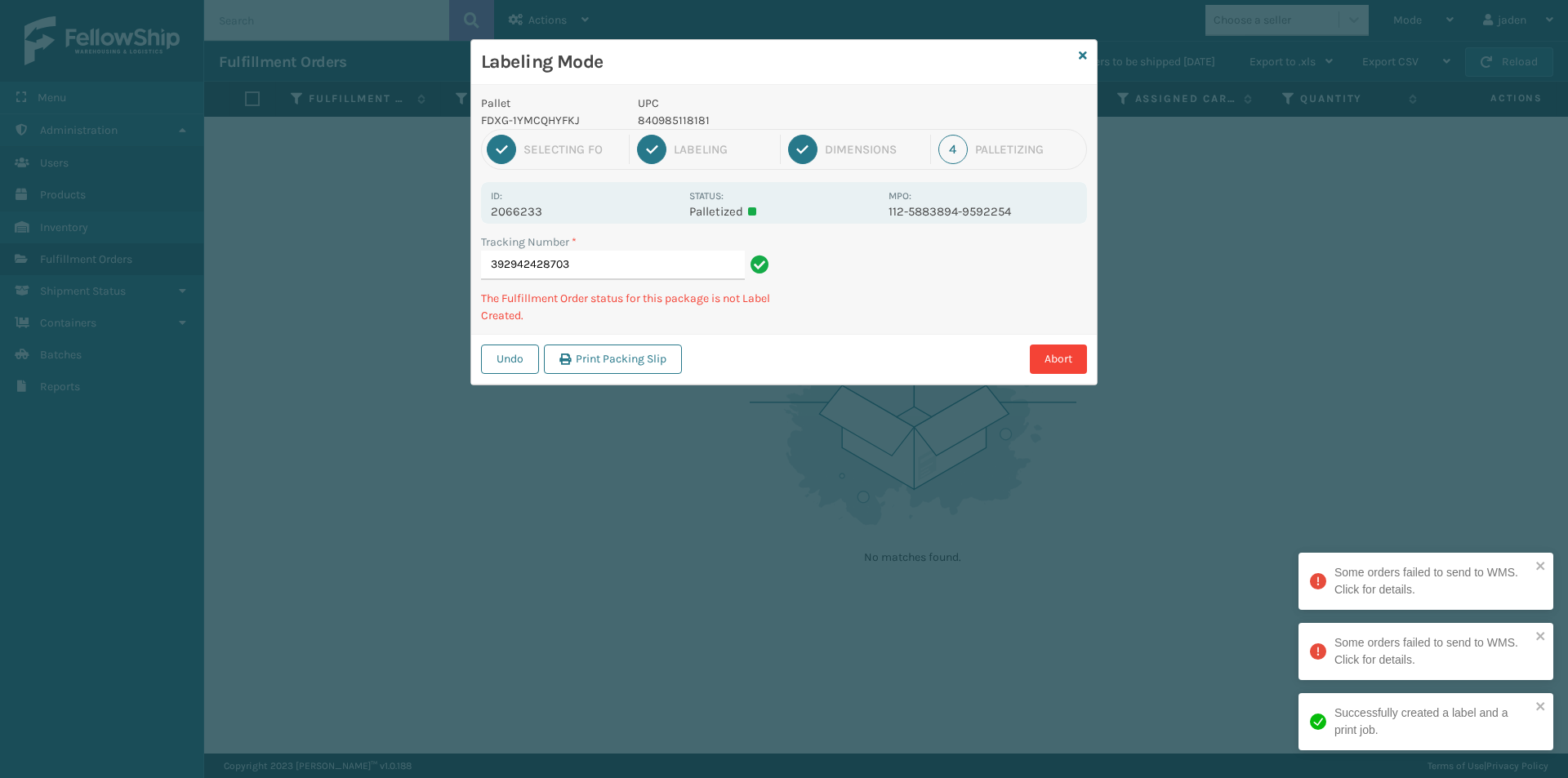
click at [829, 351] on div "Abort" at bounding box center [886, 359] width 400 height 29
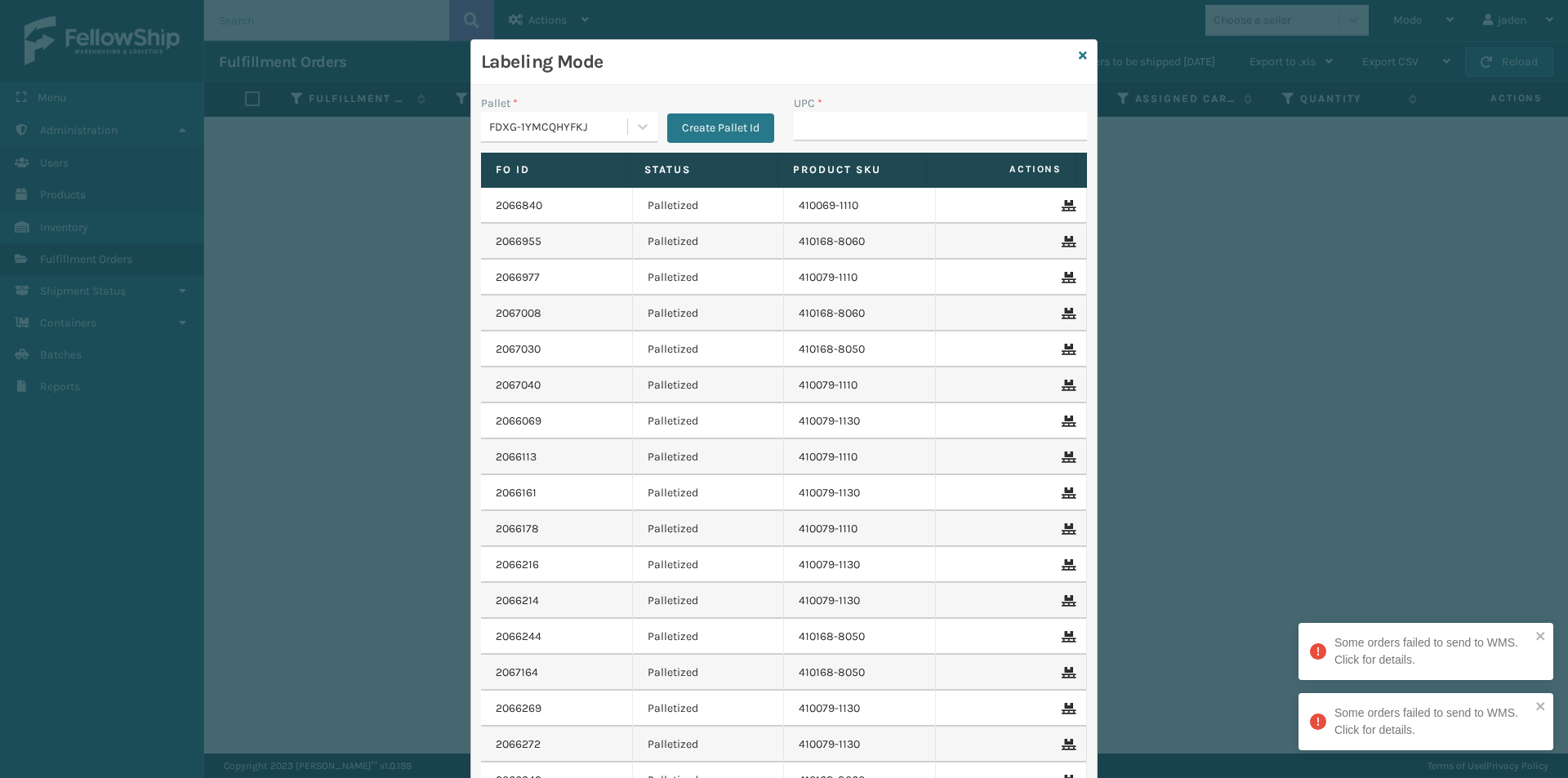
click at [1082, 60] on div "Labeling Mode" at bounding box center [783, 63] width 625 height 45
click at [1078, 59] on icon at bounding box center [1082, 55] width 8 height 11
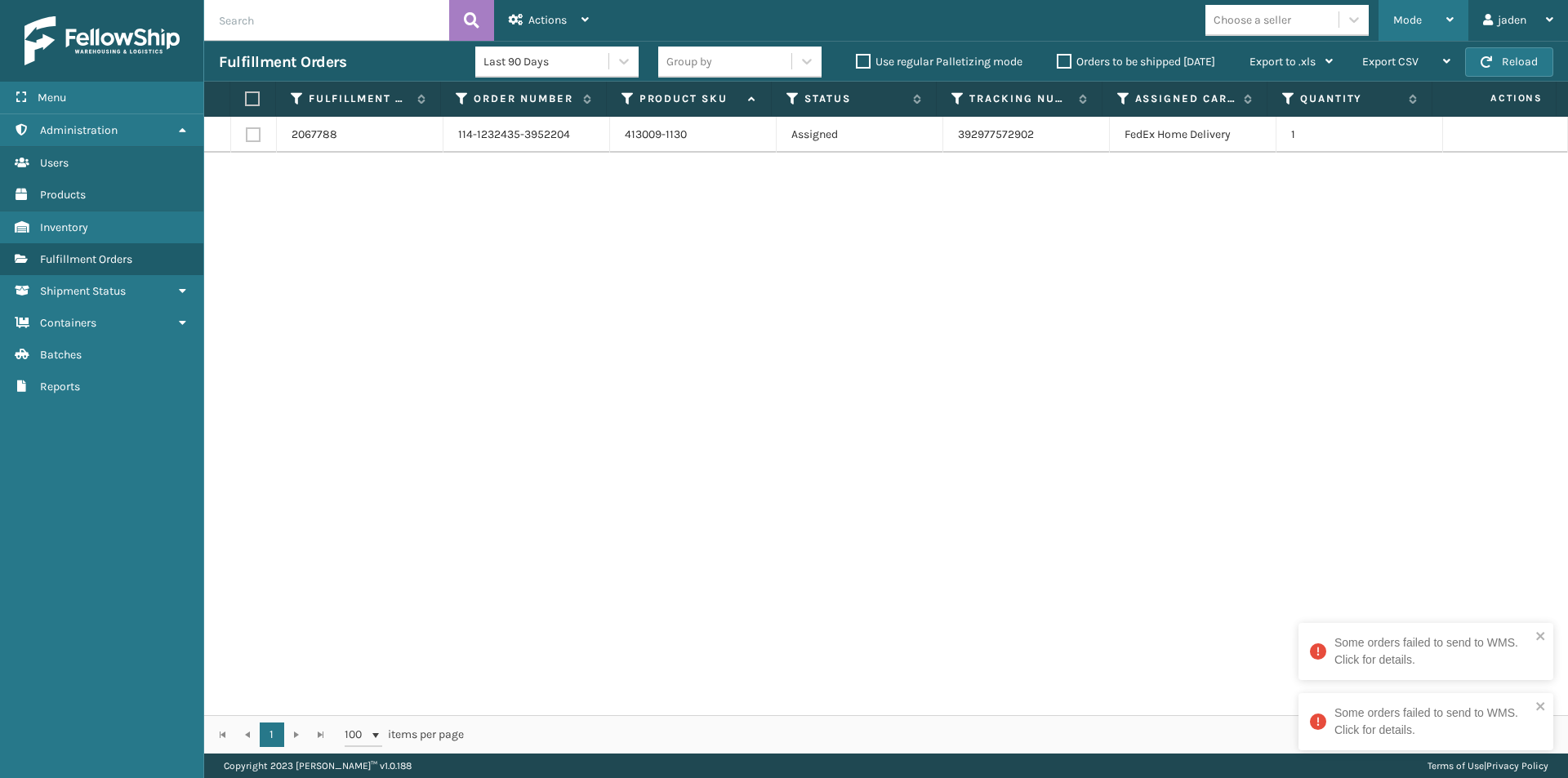
click at [1407, 14] on span "Mode" at bounding box center [1407, 20] width 28 height 14
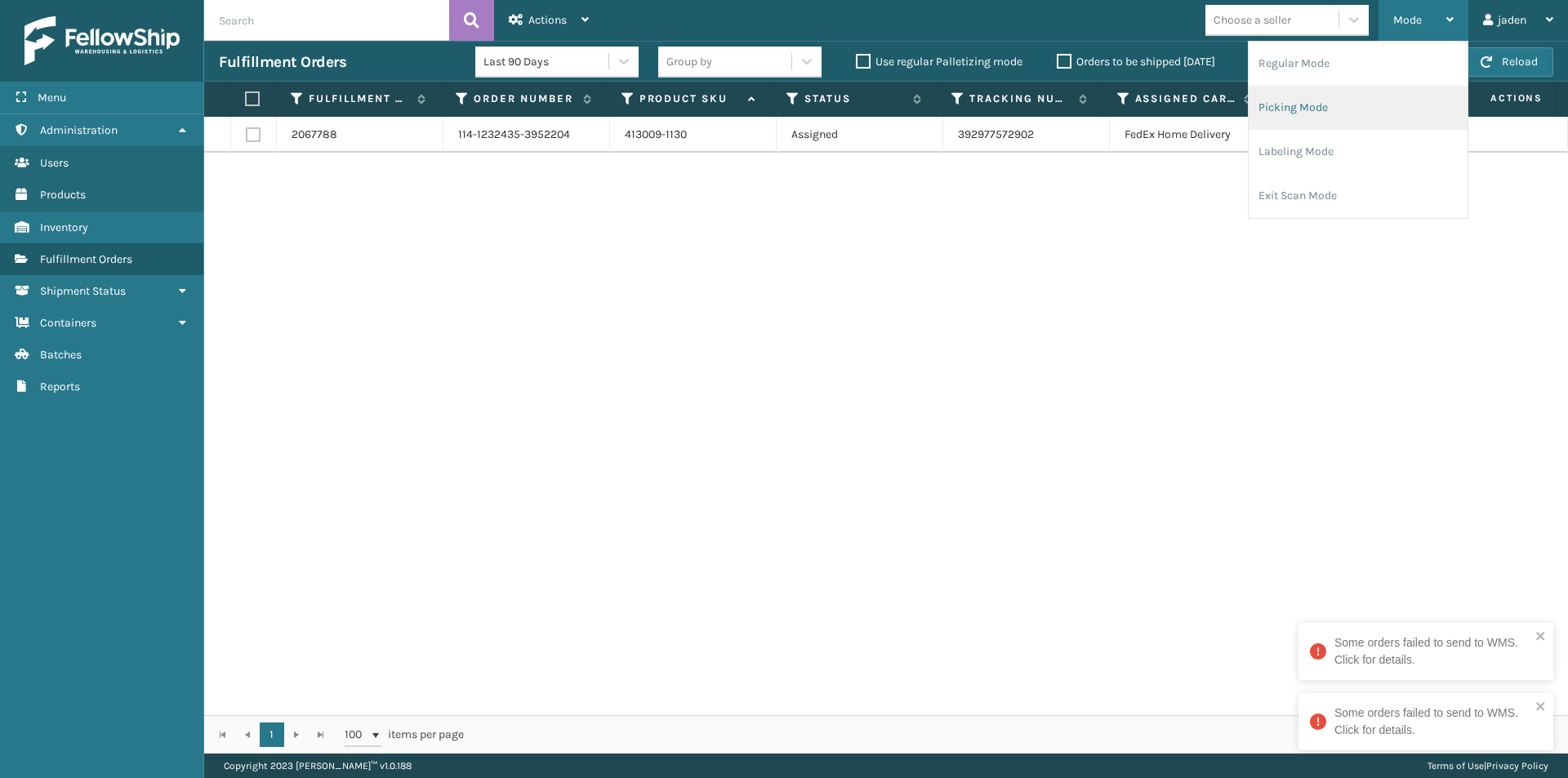
click at [1324, 120] on li "Picking Mode" at bounding box center [1357, 107] width 219 height 44
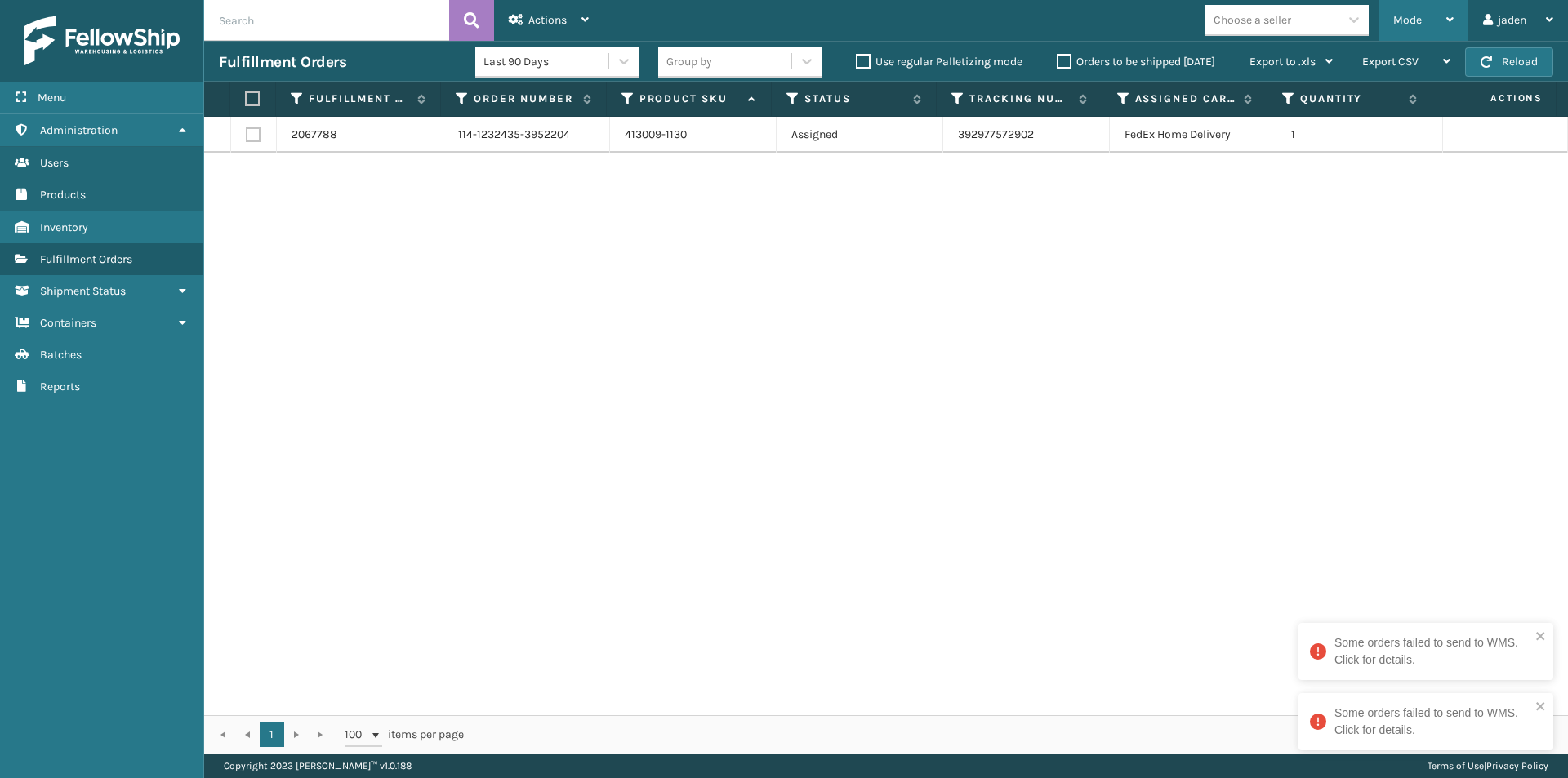
click at [1408, 17] on span "Mode" at bounding box center [1407, 20] width 28 height 14
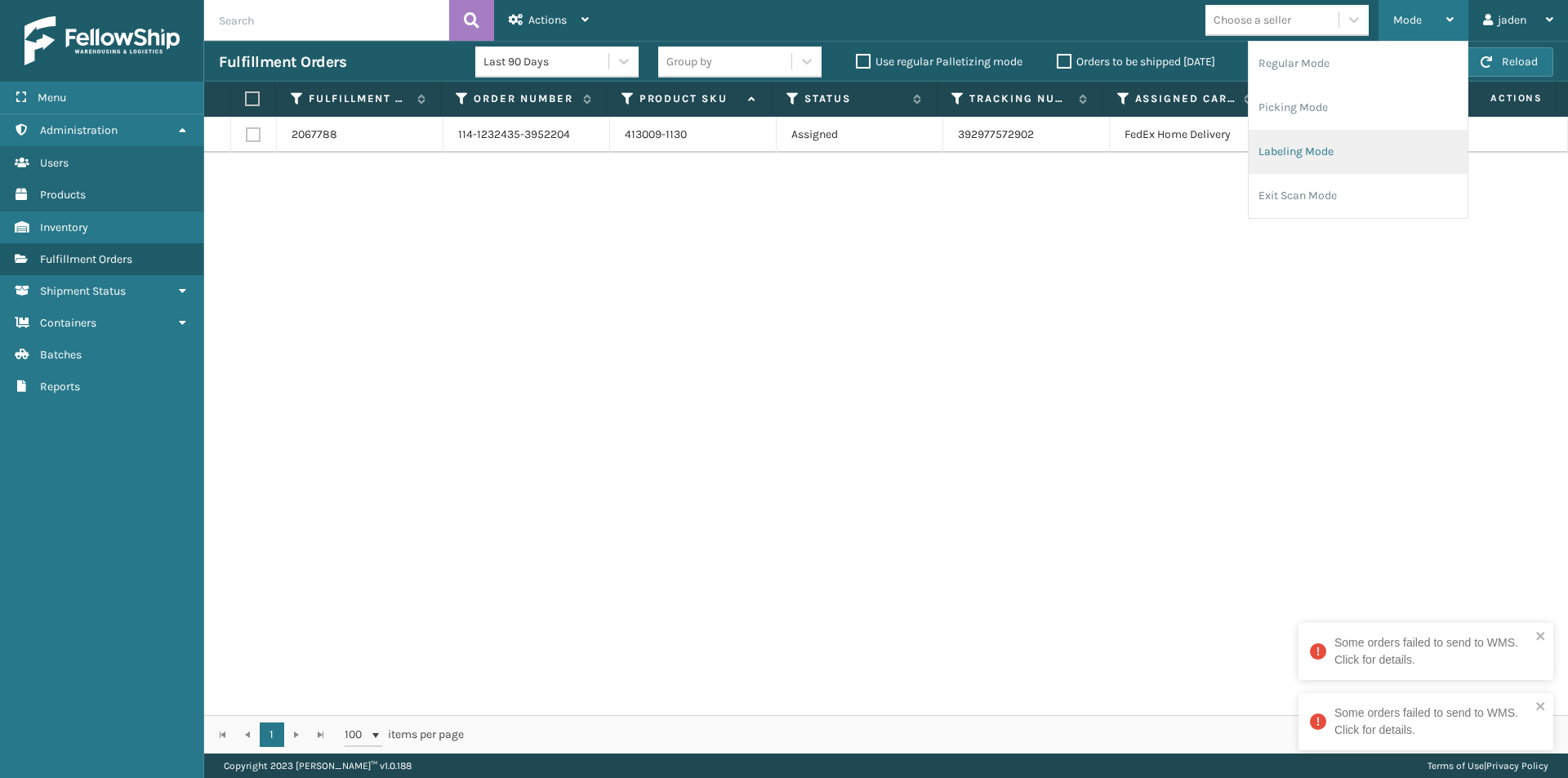
click at [1316, 163] on li "Labeling Mode" at bounding box center [1357, 151] width 219 height 44
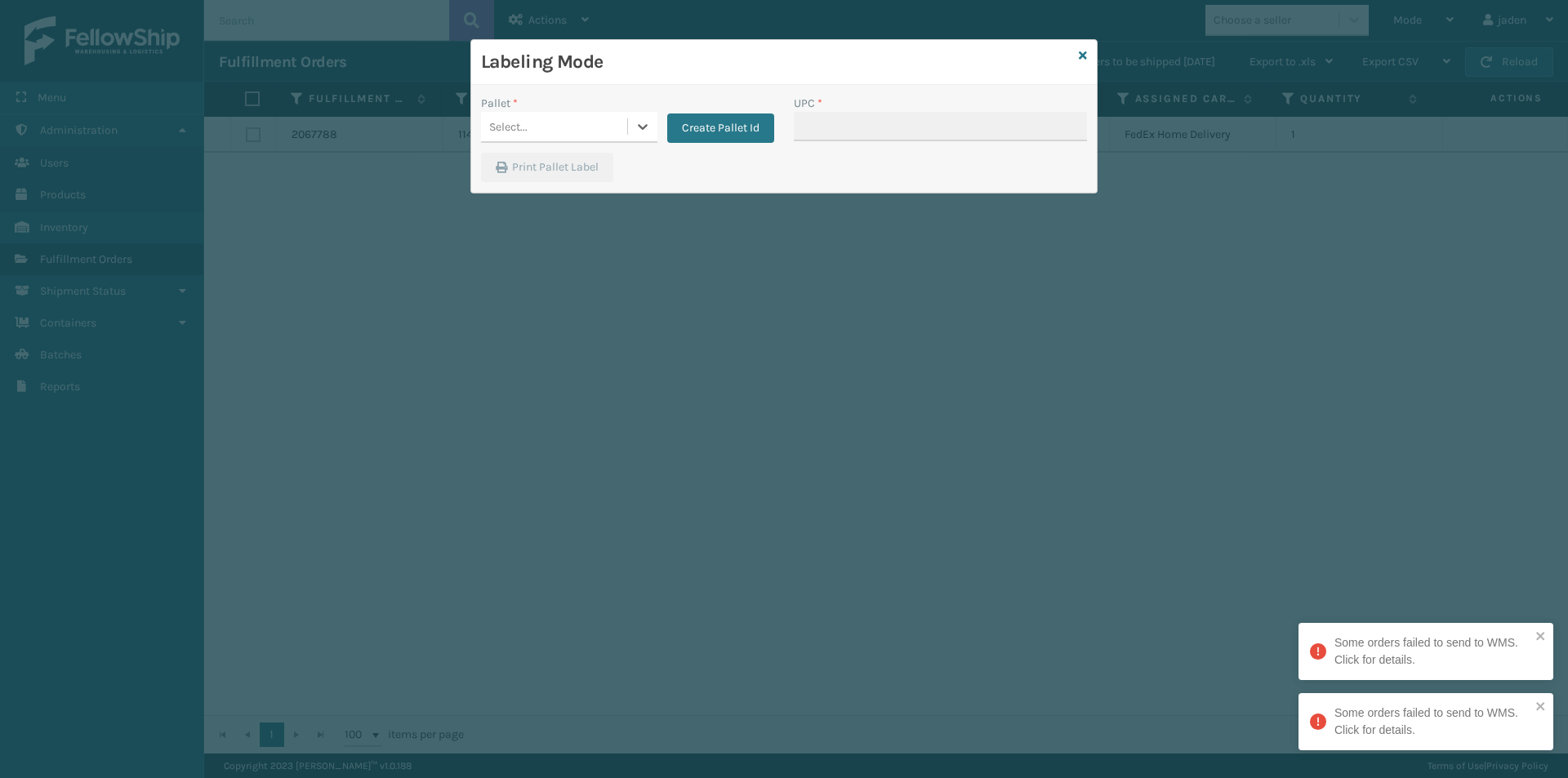
drag, startPoint x: 639, startPoint y: 130, endPoint x: 616, endPoint y: 148, distance: 29.2
click at [635, 134] on div at bounding box center [642, 126] width 29 height 29
click at [539, 203] on div "UPSG-1X3L0GP27P" at bounding box center [570, 202] width 177 height 38
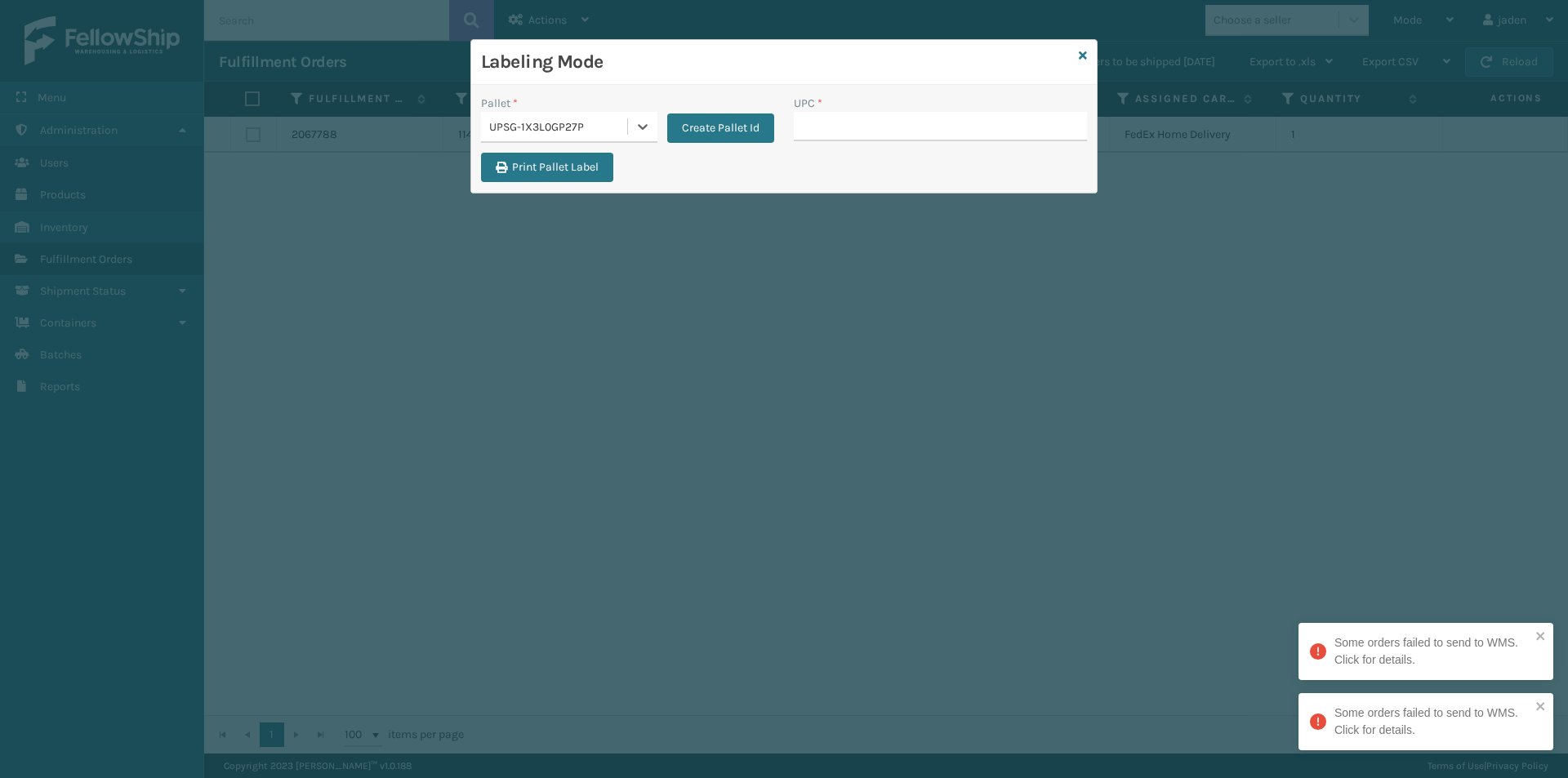
click at [949, 141] on div "UPC *" at bounding box center [940, 124] width 313 height 58
click at [949, 137] on input "UPC *" at bounding box center [940, 126] width 293 height 29
click at [1082, 55] on icon at bounding box center [1082, 55] width 8 height 11
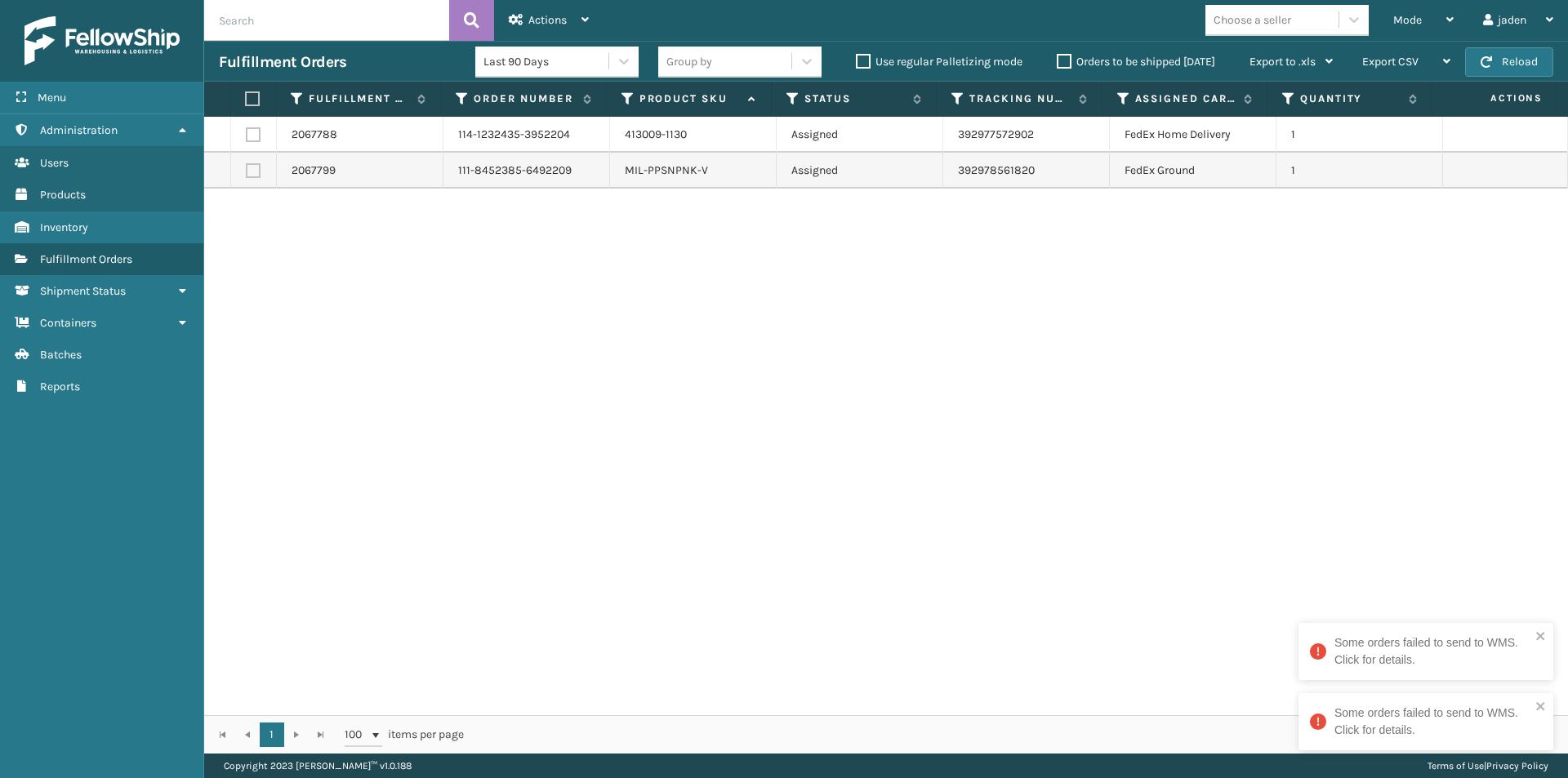
click at [251, 169] on label at bounding box center [253, 171] width 15 height 15
click at [246, 169] on input "checkbox" at bounding box center [245, 168] width 1 height 10
drag, startPoint x: 574, startPoint y: 24, endPoint x: 561, endPoint y: 49, distance: 28.2
click at [573, 24] on div "Actions" at bounding box center [548, 20] width 80 height 40
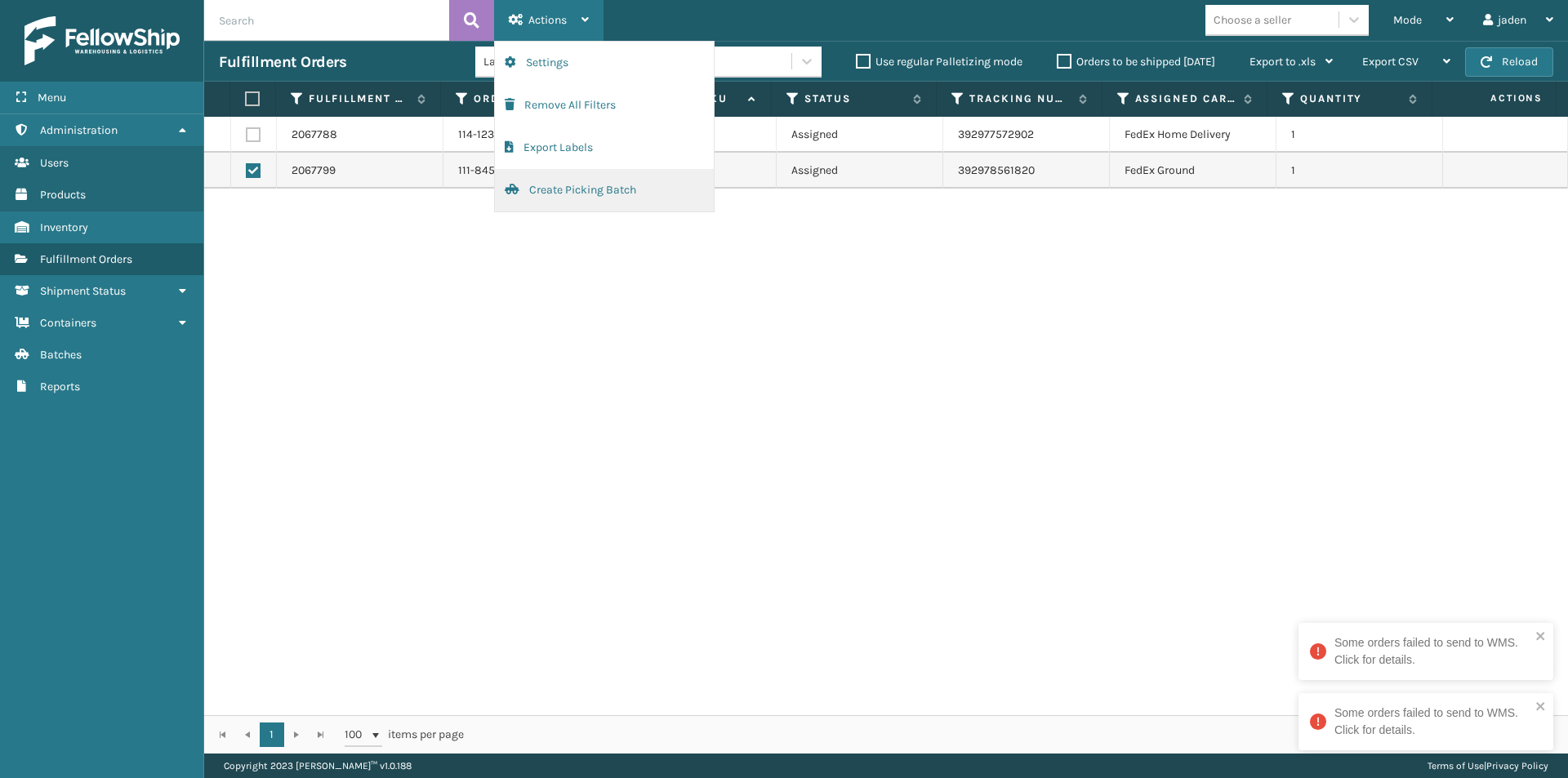
click at [581, 195] on button "Create Picking Batch" at bounding box center [604, 190] width 219 height 42
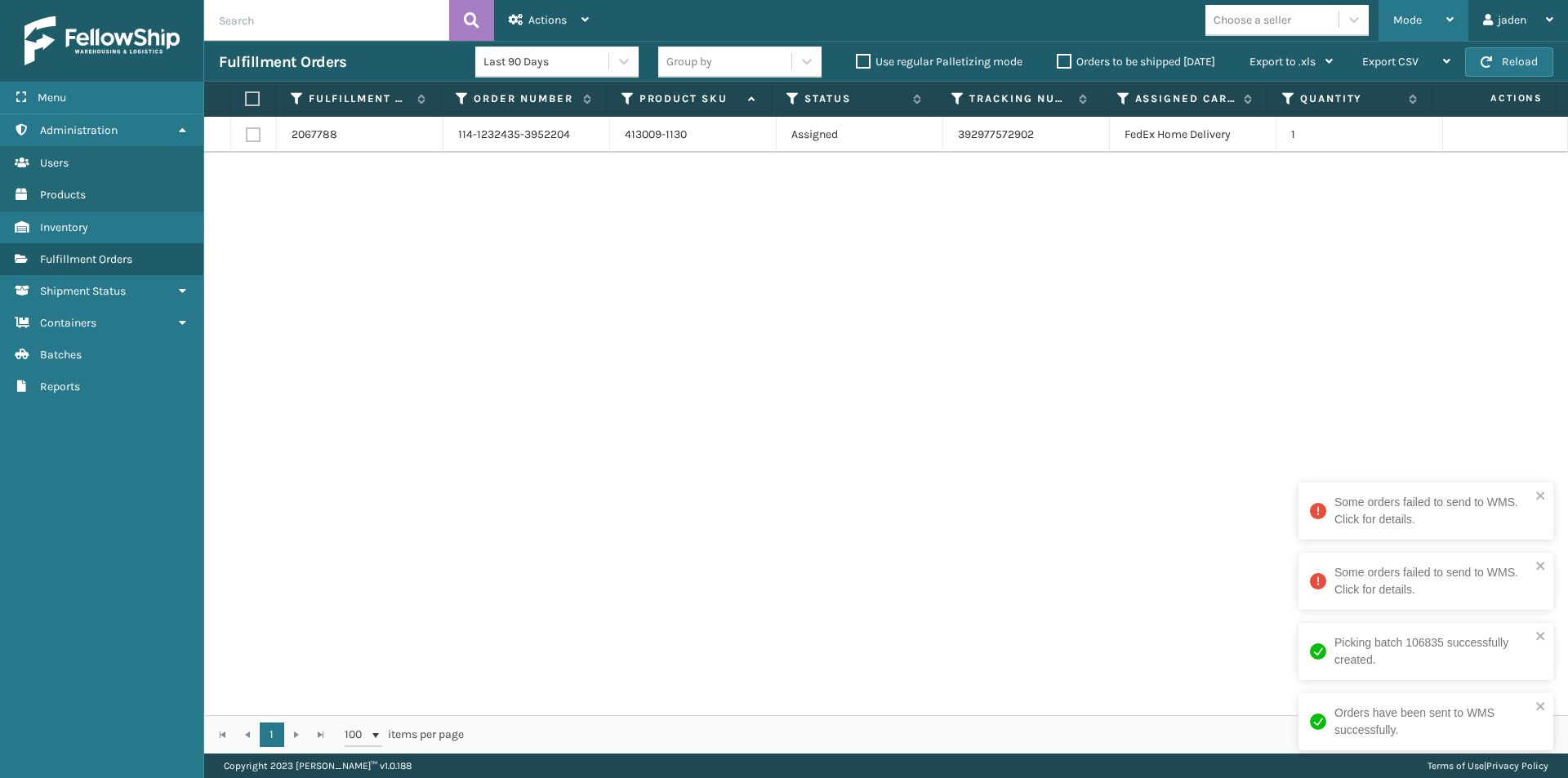
click at [1400, 18] on span "Mode" at bounding box center [1407, 20] width 28 height 14
click at [250, 92] on label at bounding box center [250, 99] width 10 height 15
click at [245, 94] on input "checkbox" at bounding box center [245, 99] width 1 height 10
click at [528, 29] on div "Actions" at bounding box center [548, 20] width 80 height 40
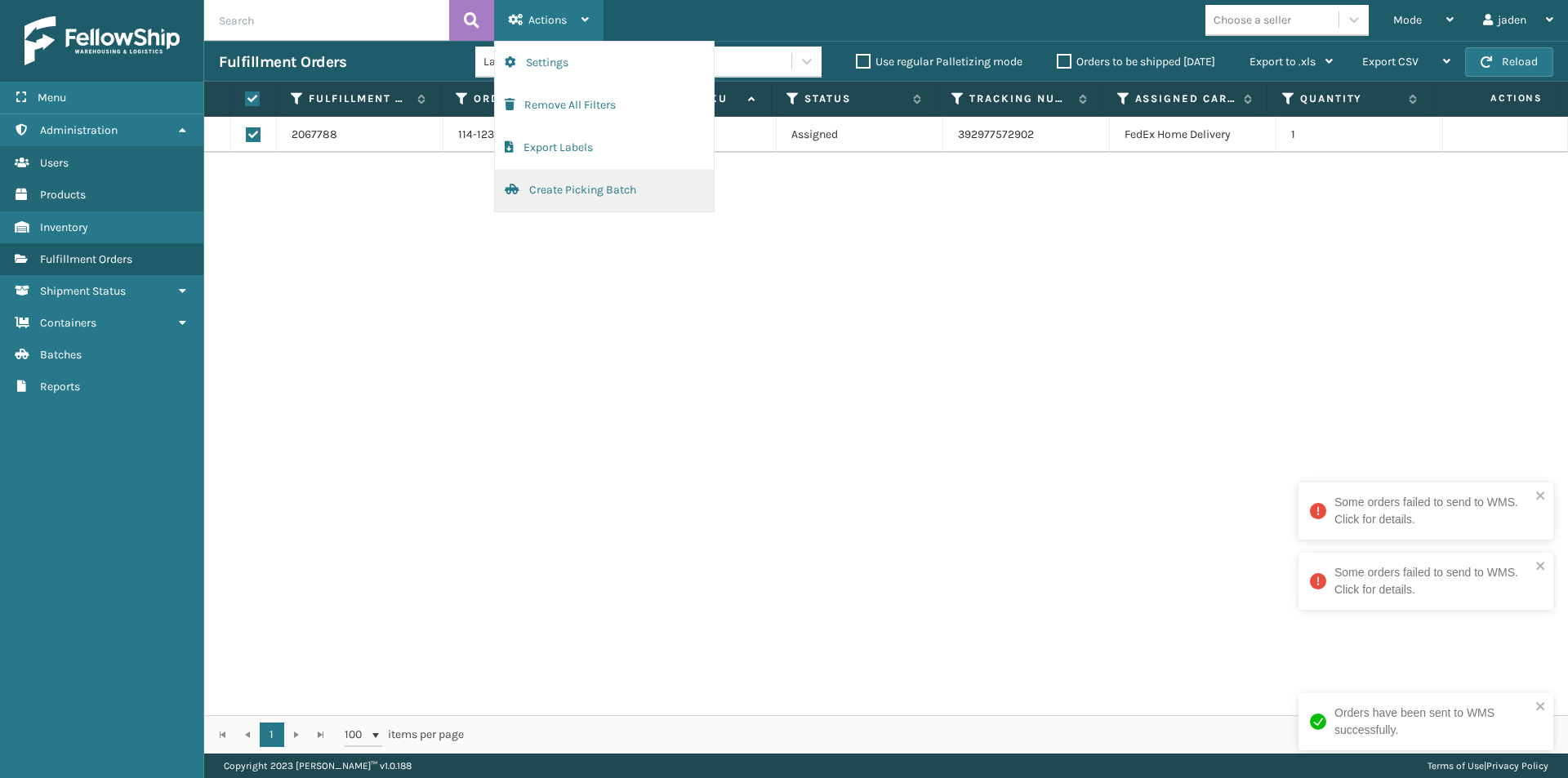
click at [557, 190] on button "Create Picking Batch" at bounding box center [604, 190] width 219 height 42
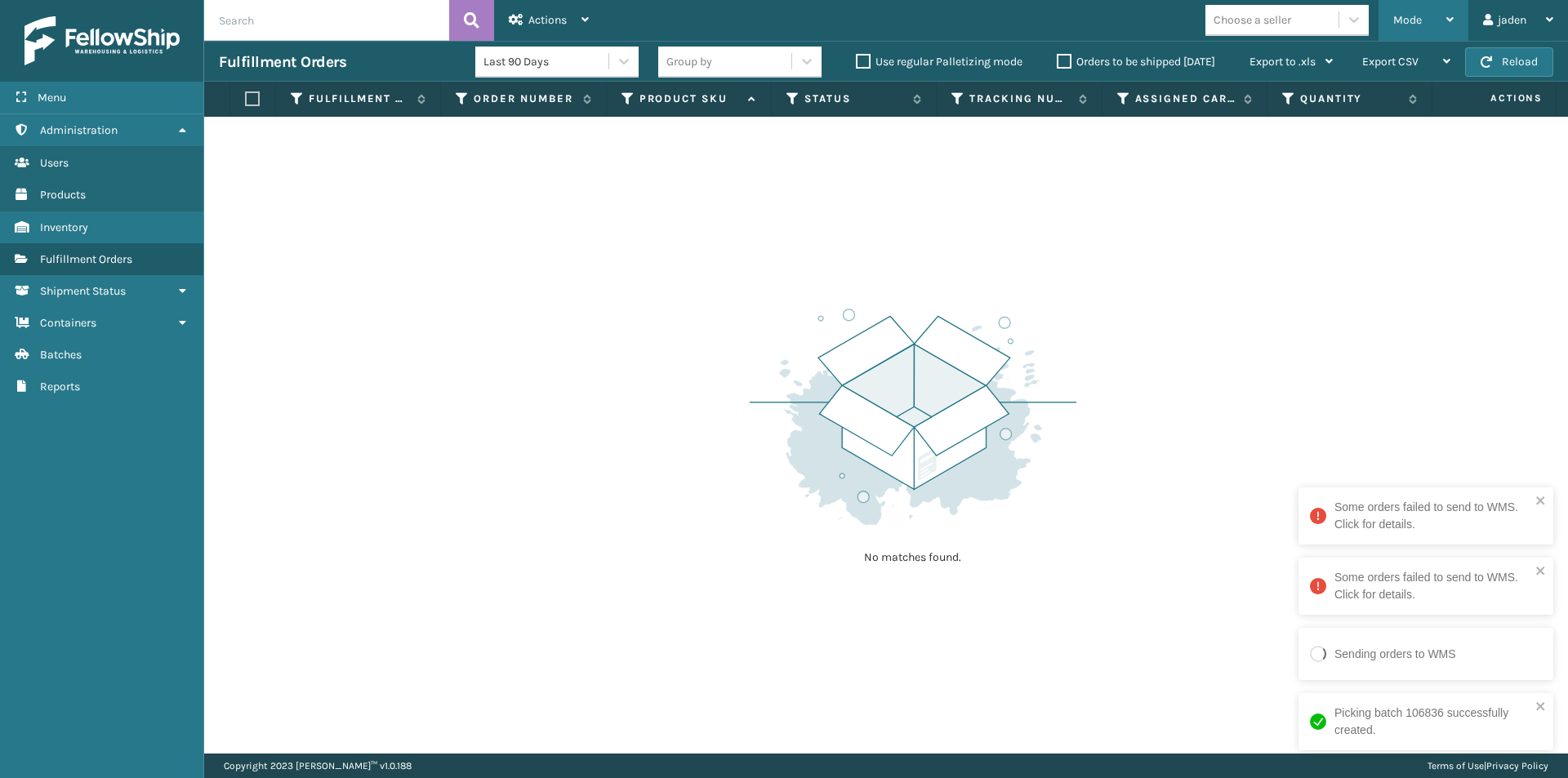
click at [1400, 9] on div "Mode" at bounding box center [1423, 20] width 60 height 40
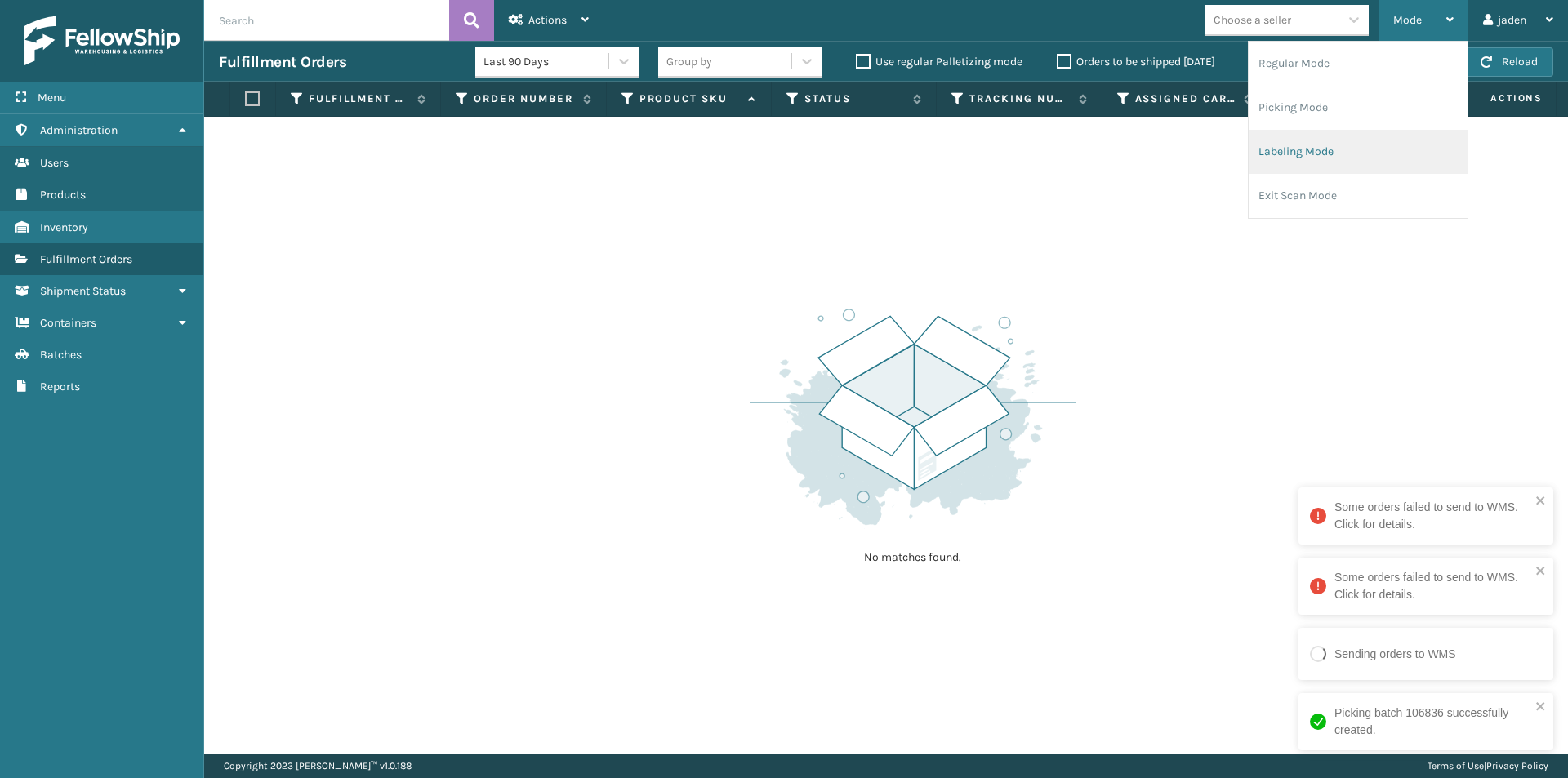
click at [1321, 149] on li "Labeling Mode" at bounding box center [1357, 151] width 219 height 44
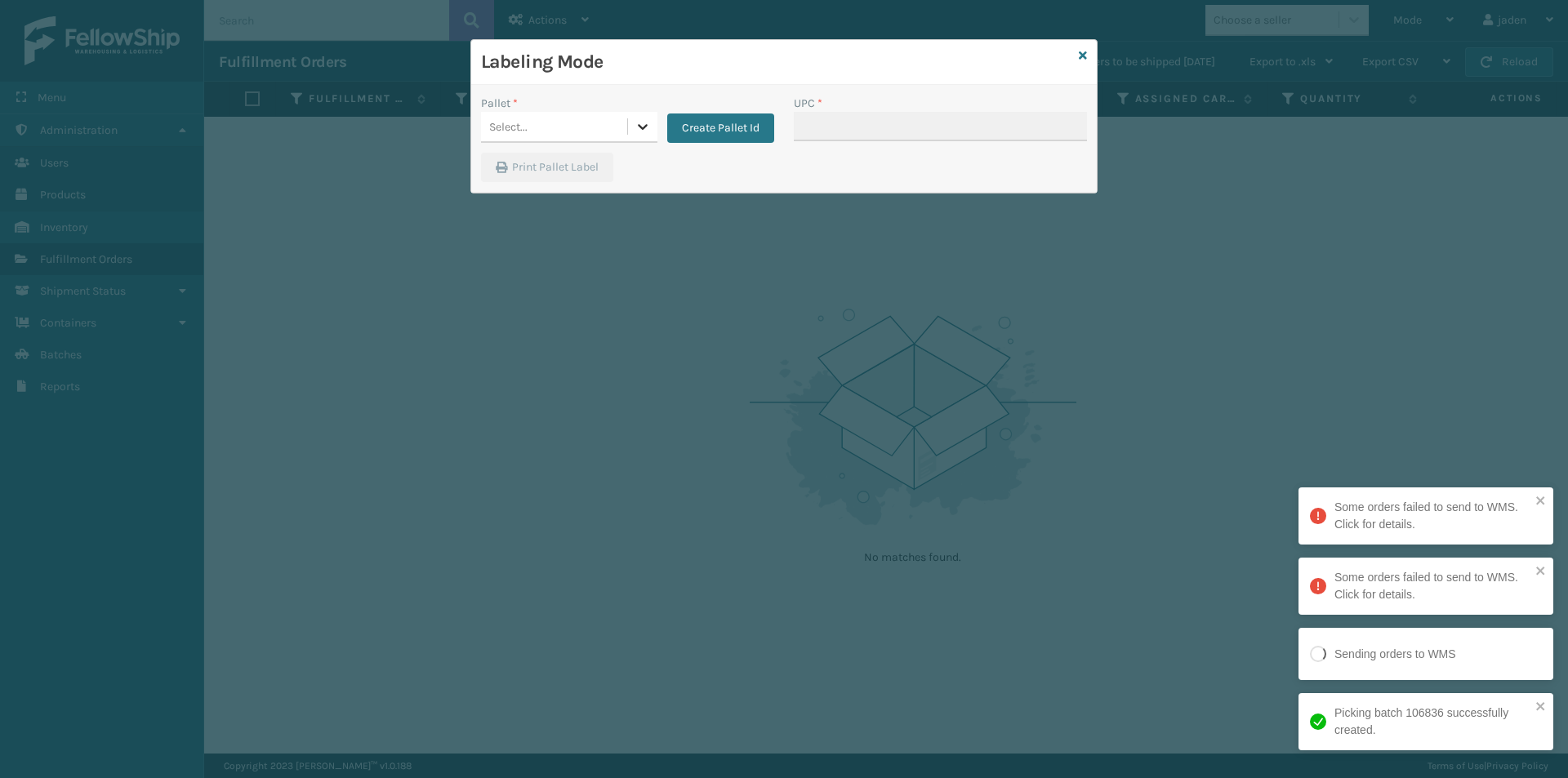
click at [654, 121] on div at bounding box center [642, 126] width 29 height 29
click at [565, 163] on div "FDXG-1YMCQHYFKJ" at bounding box center [570, 167] width 177 height 30
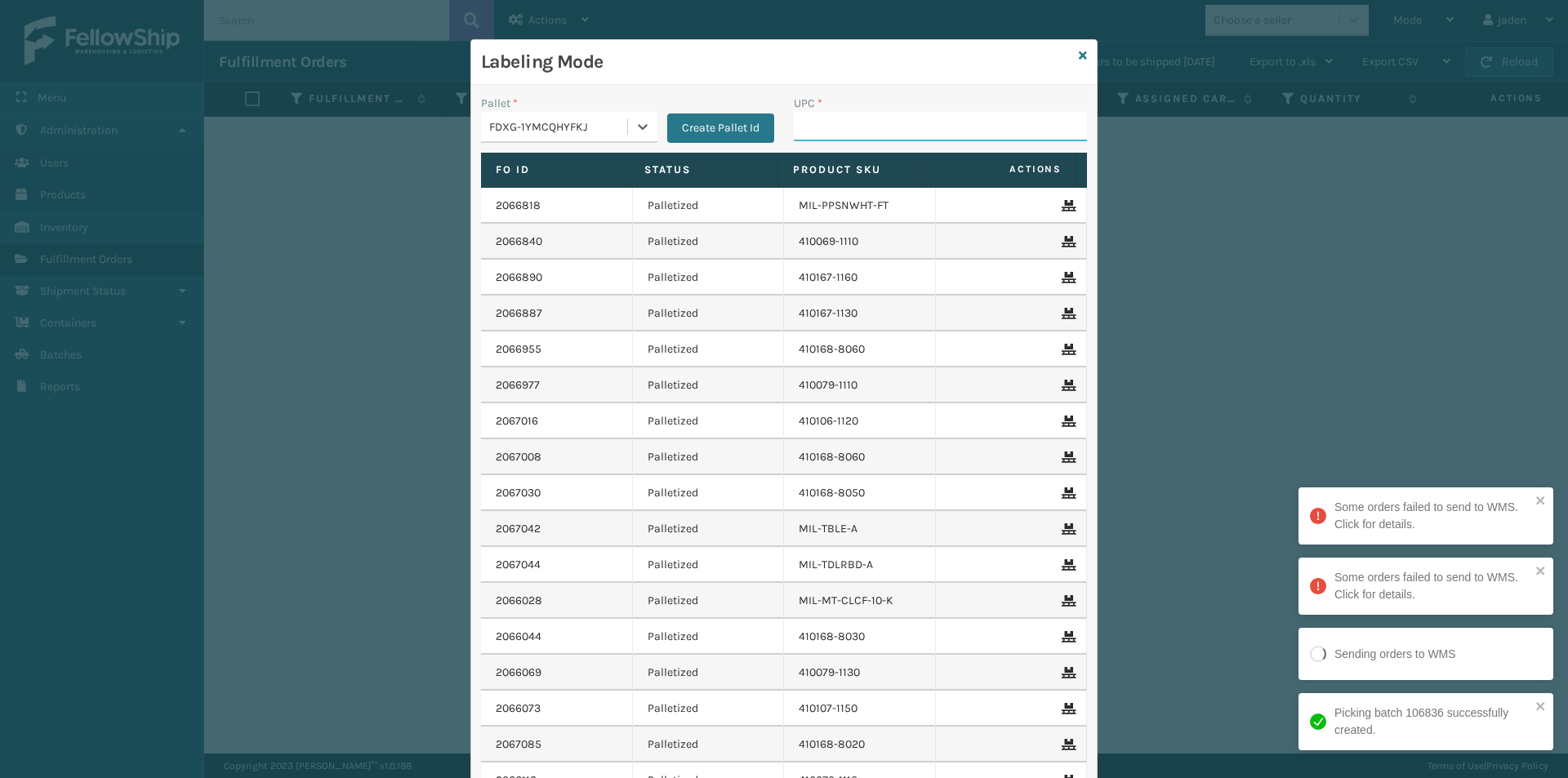
click at [929, 124] on input "UPC *" at bounding box center [940, 126] width 293 height 29
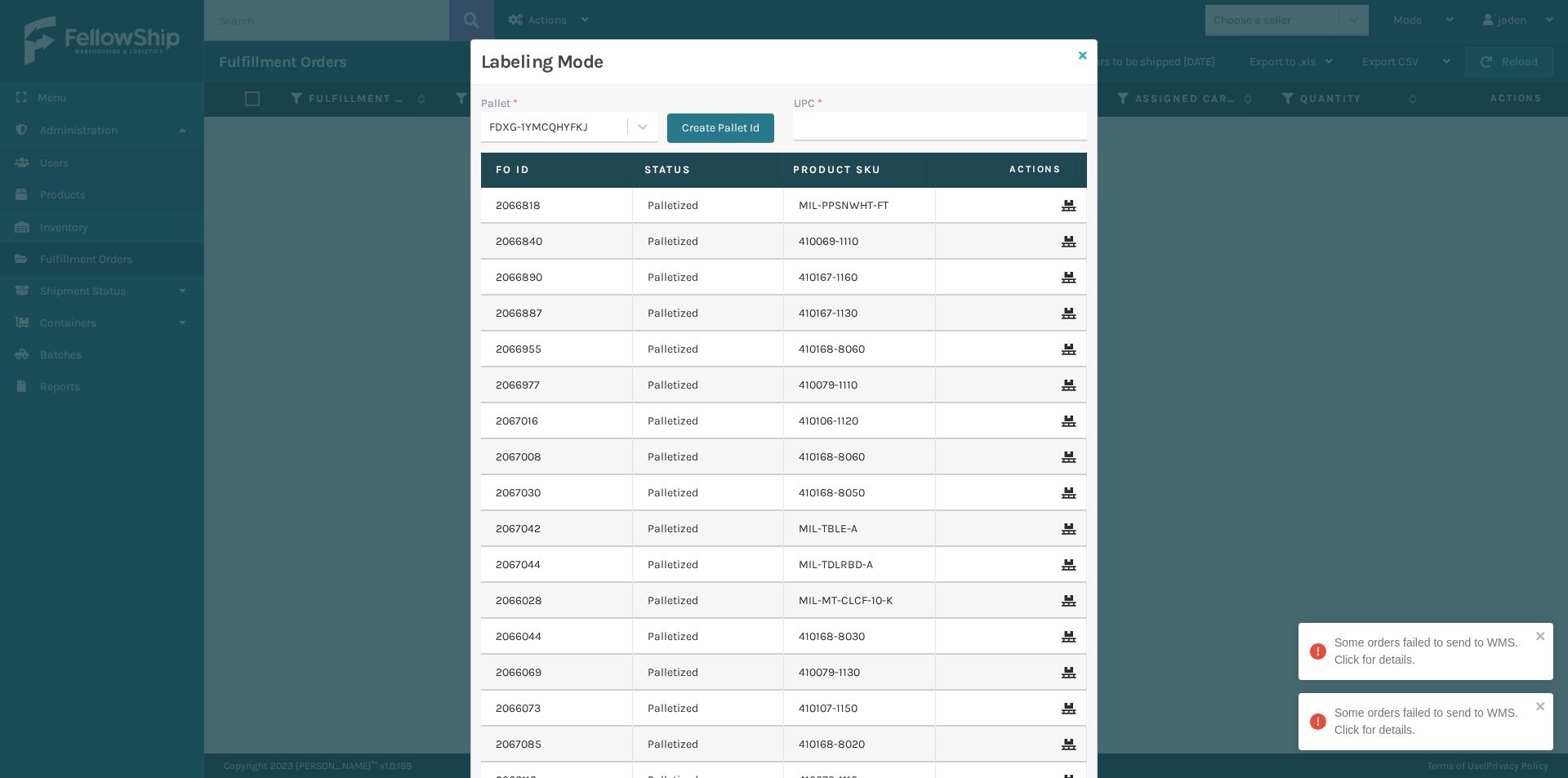
click at [1078, 63] on link at bounding box center [1082, 55] width 8 height 17
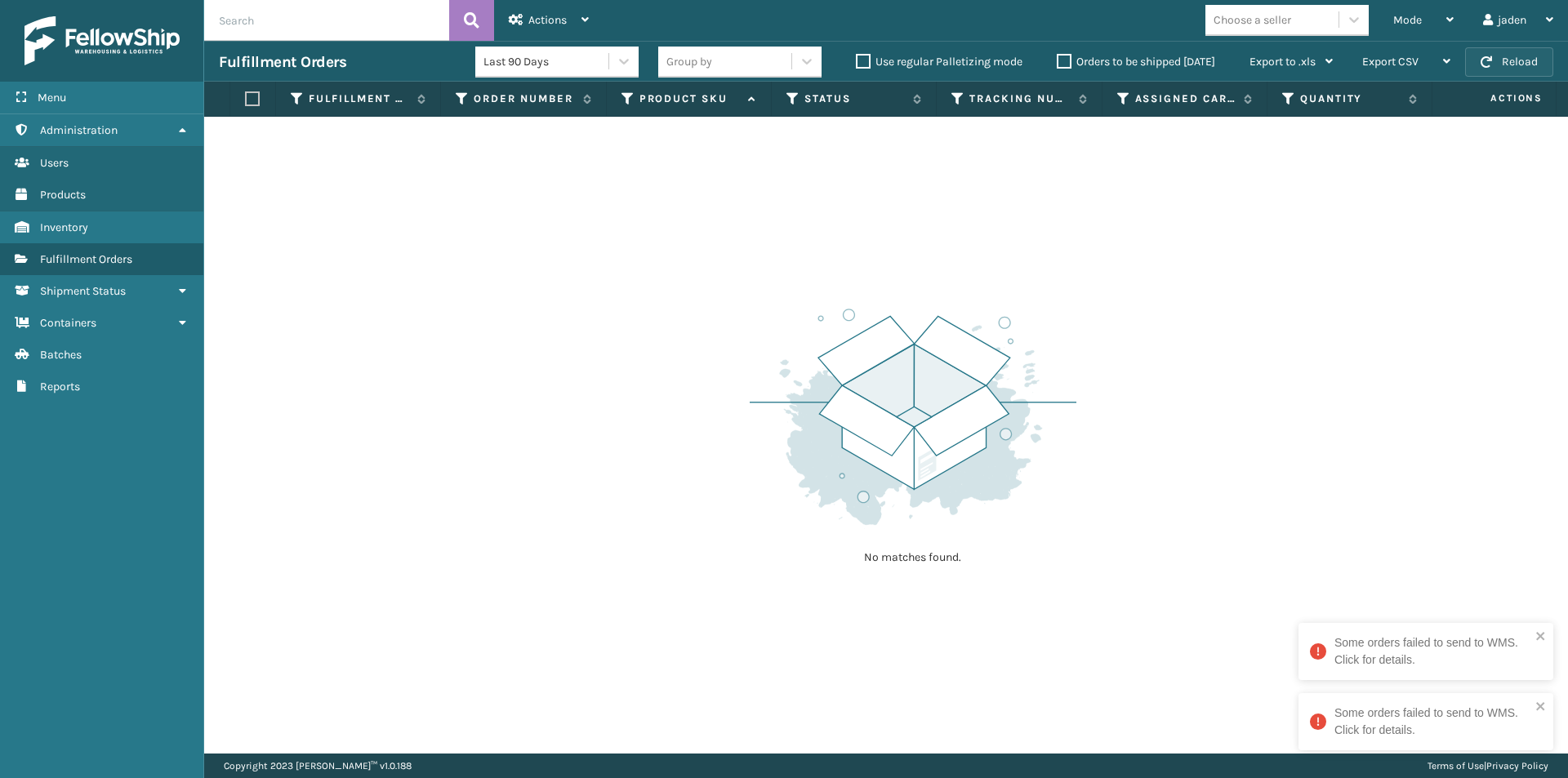
click at [1503, 70] on button "Reload" at bounding box center [1509, 61] width 88 height 29
click at [1447, 33] on div "Mode" at bounding box center [1423, 20] width 60 height 40
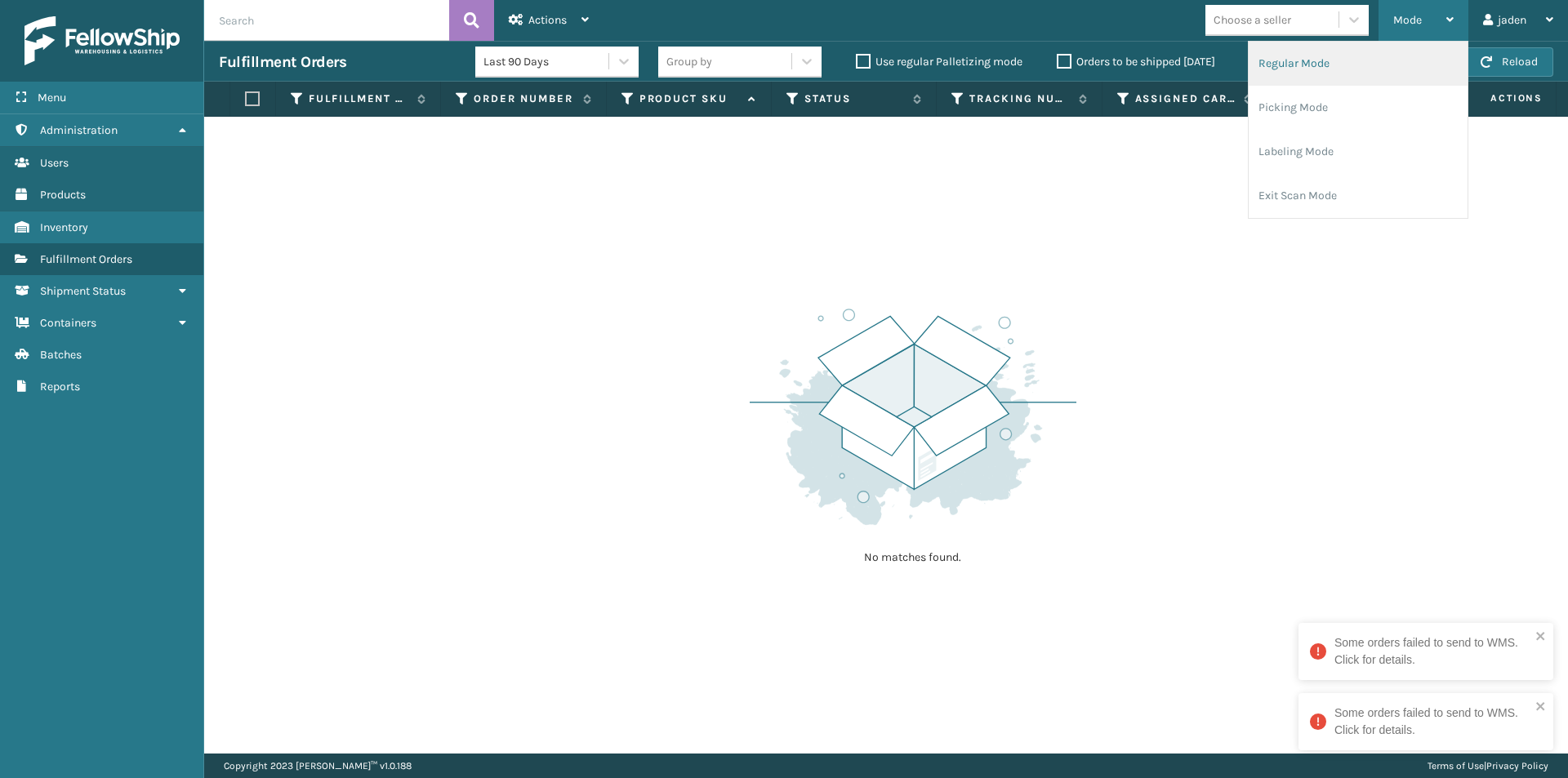
click at [1341, 66] on li "Regular Mode" at bounding box center [1357, 63] width 219 height 44
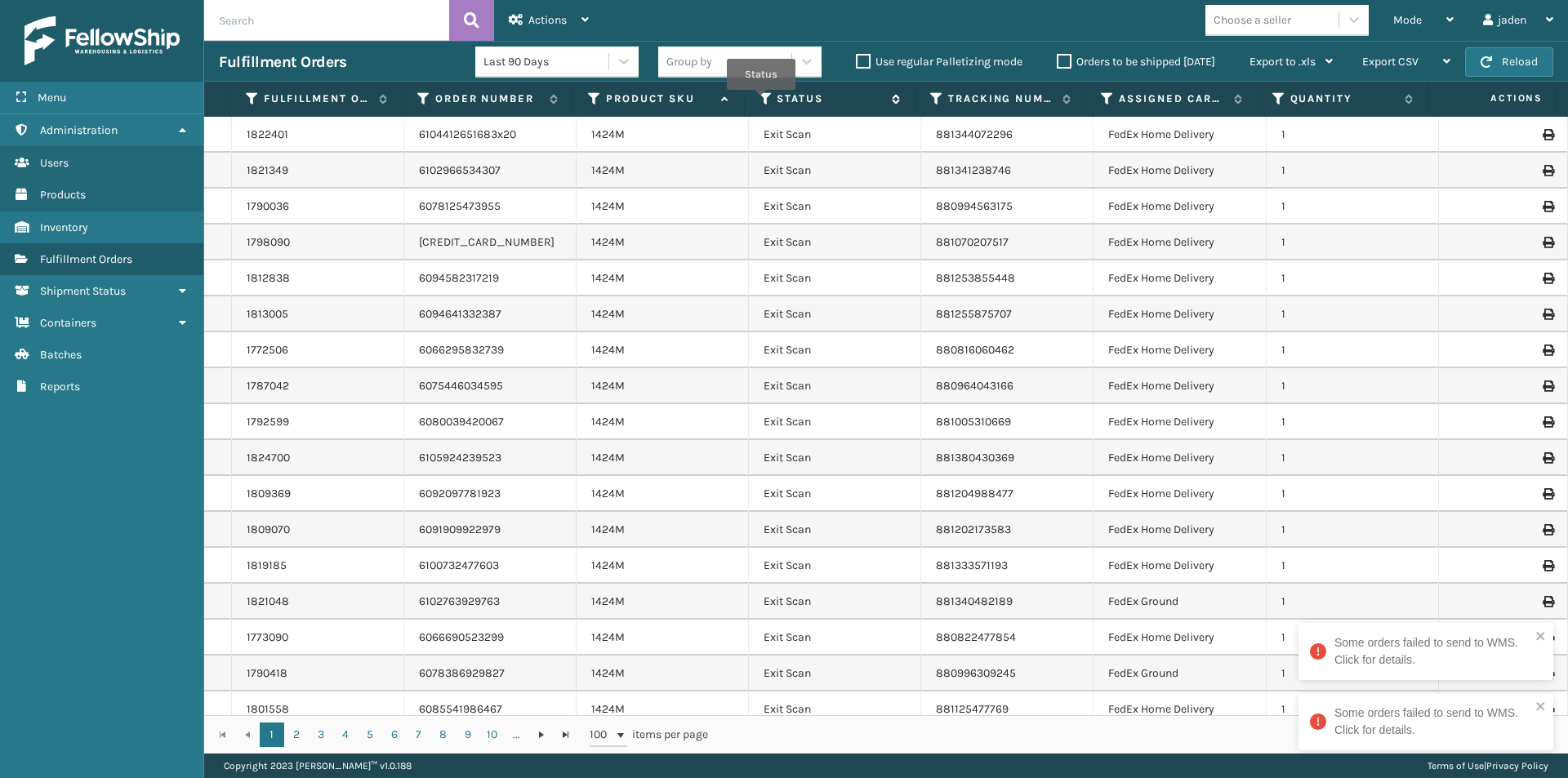
click at [760, 101] on icon at bounding box center [766, 99] width 13 height 15
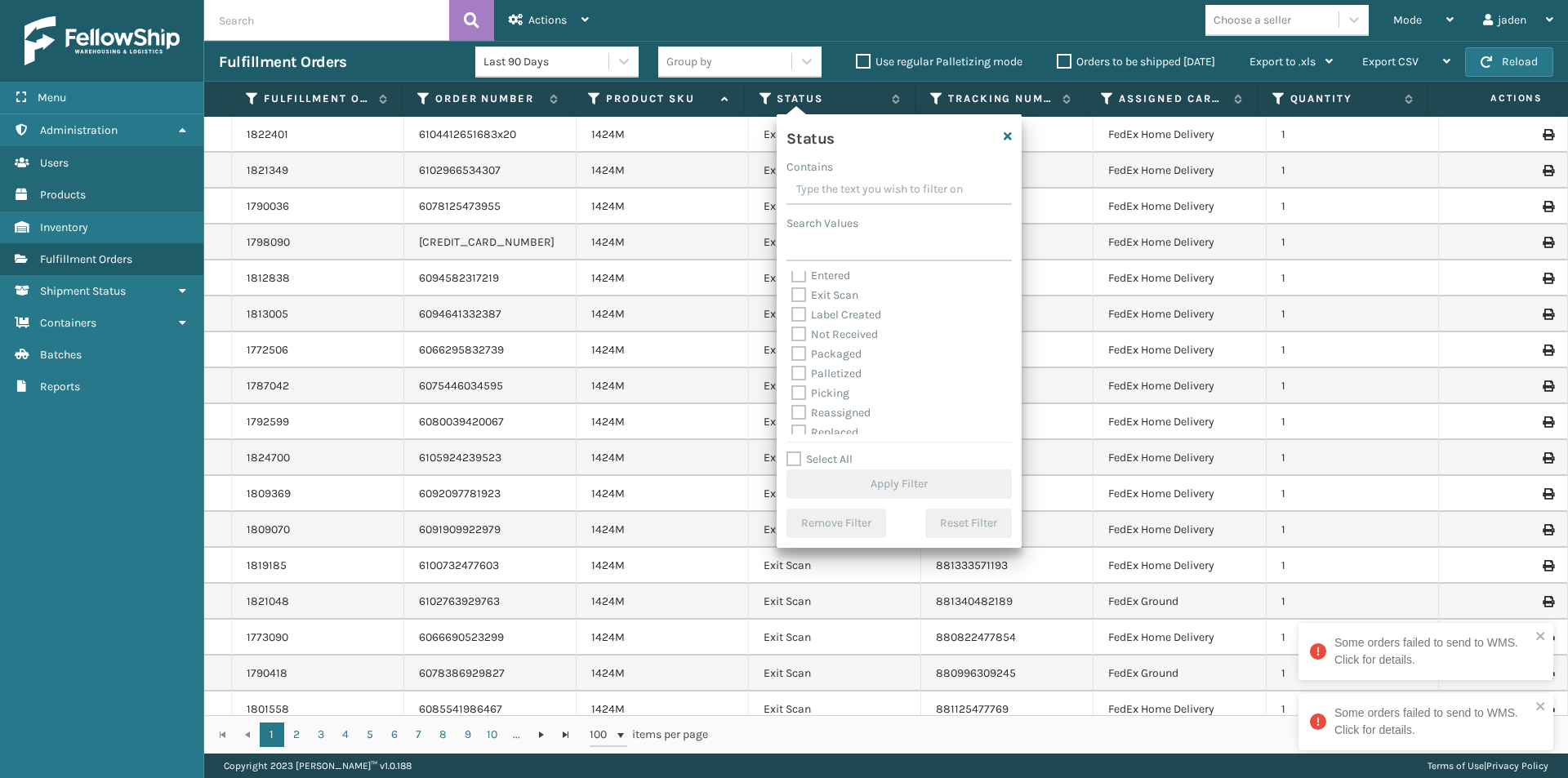
scroll to position [82, 0]
click at [800, 355] on label "Picking" at bounding box center [821, 355] width 58 height 14
click at [792, 355] on input "Picking" at bounding box center [792, 350] width 1 height 10
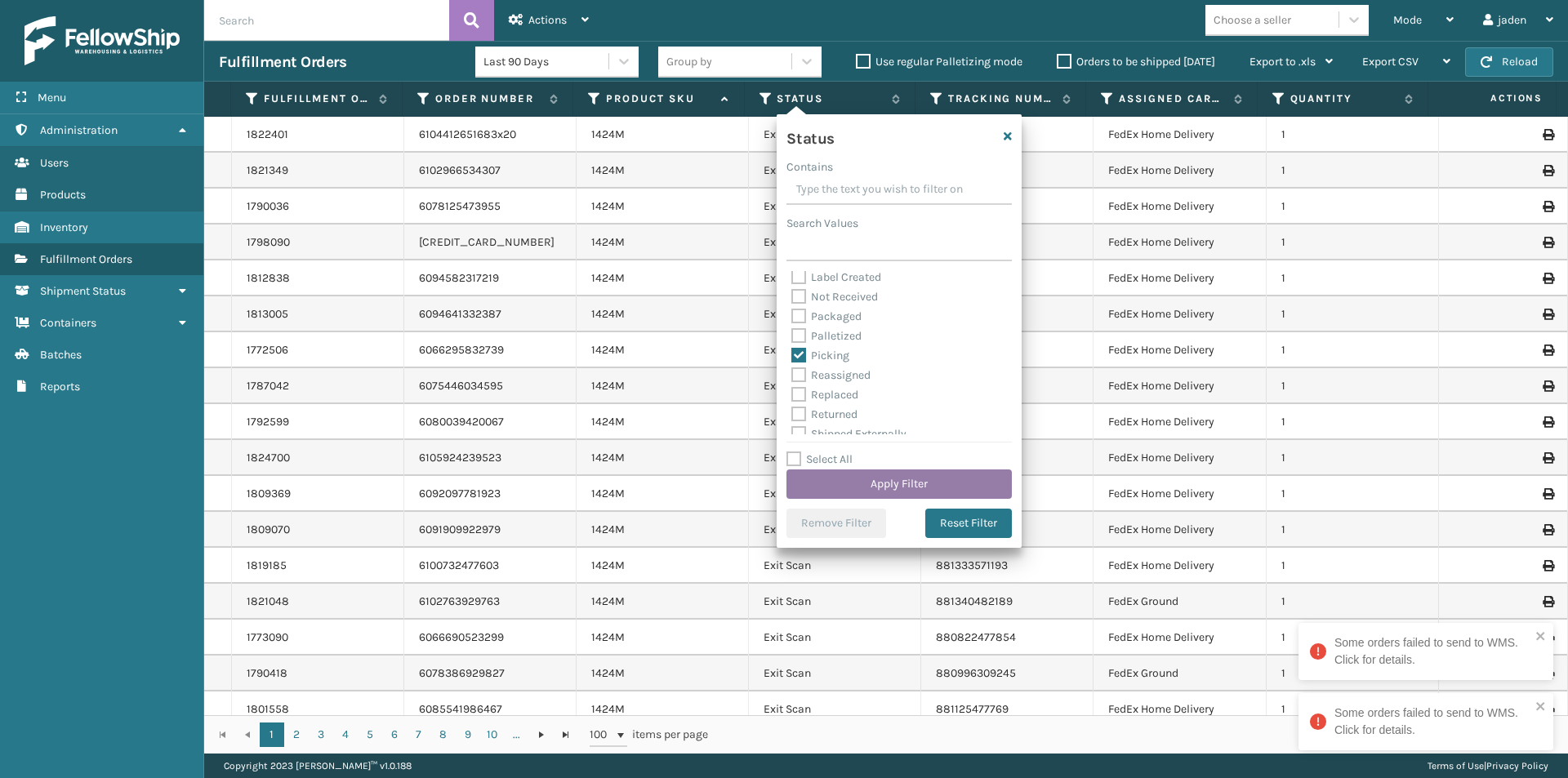
click at [851, 487] on button "Apply Filter" at bounding box center [899, 483] width 226 height 29
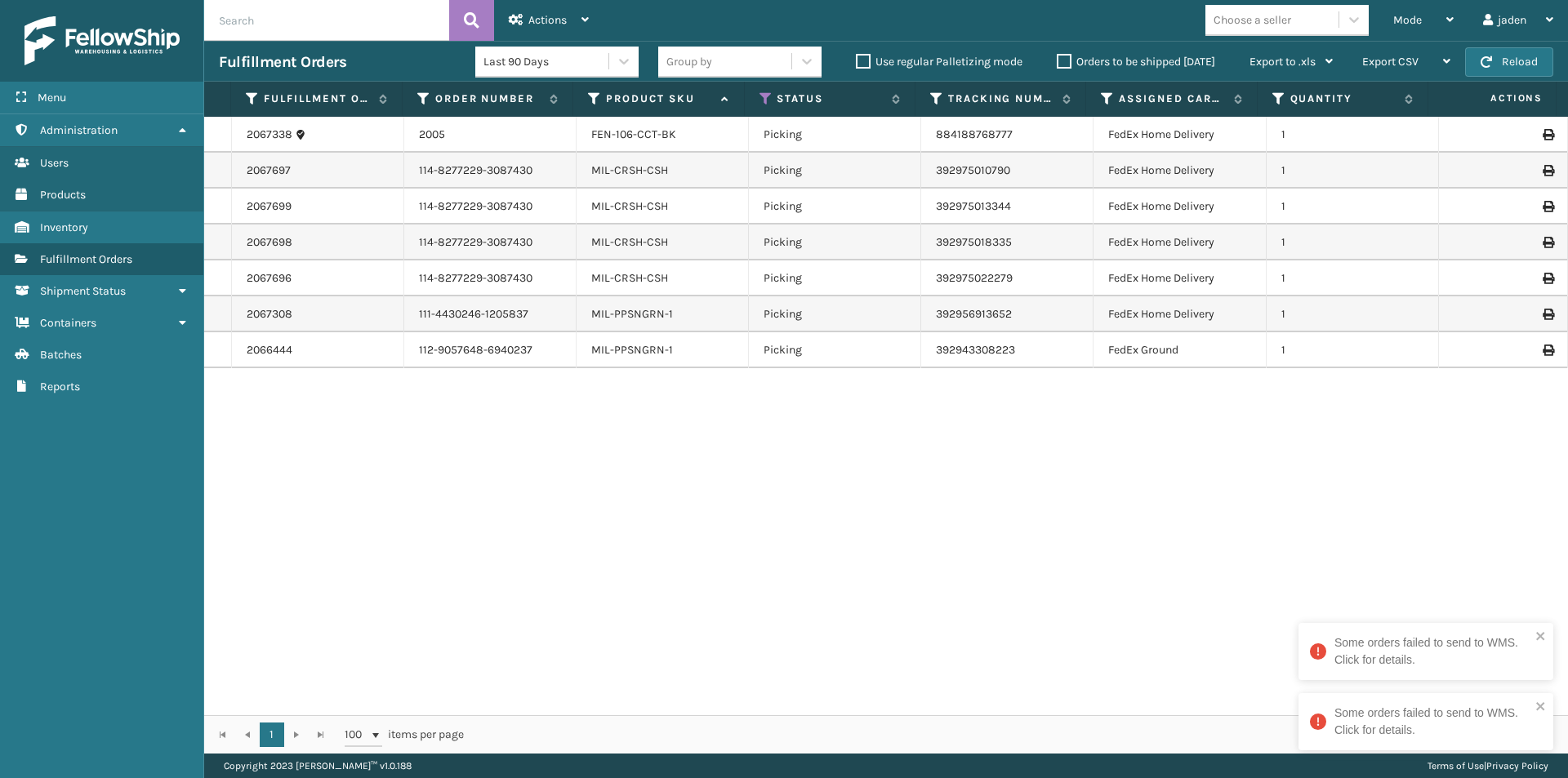
drag, startPoint x: 1097, startPoint y: 471, endPoint x: 805, endPoint y: 522, distance: 296.4
click at [805, 522] on div "2067338 2005 FEN-106-CCT-BK Picking 884188768777 FedEx Home Delivery 1 2067697 …" at bounding box center [886, 415] width 1363 height 599
drag, startPoint x: 857, startPoint y: 439, endPoint x: 1196, endPoint y: 78, distance: 495.2
click at [651, 495] on div "2067338 2005 FEN-106-CCT-BK Picking 884188768777 FedEx Home Delivery 1 2067697 …" at bounding box center [886, 415] width 1363 height 599
click at [1408, 4] on div "Mode" at bounding box center [1423, 20] width 60 height 40
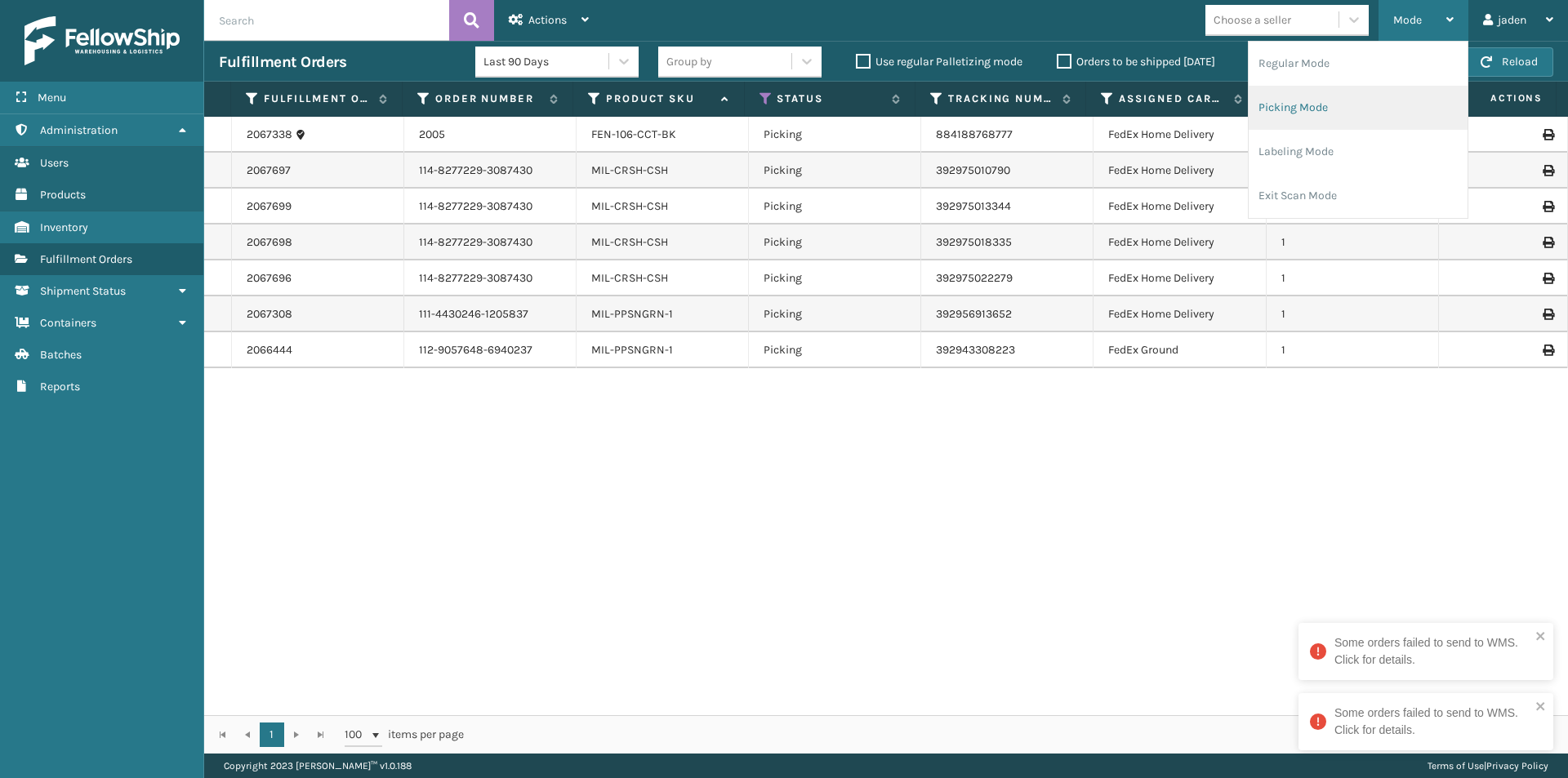
click at [1356, 97] on li "Picking Mode" at bounding box center [1357, 107] width 219 height 44
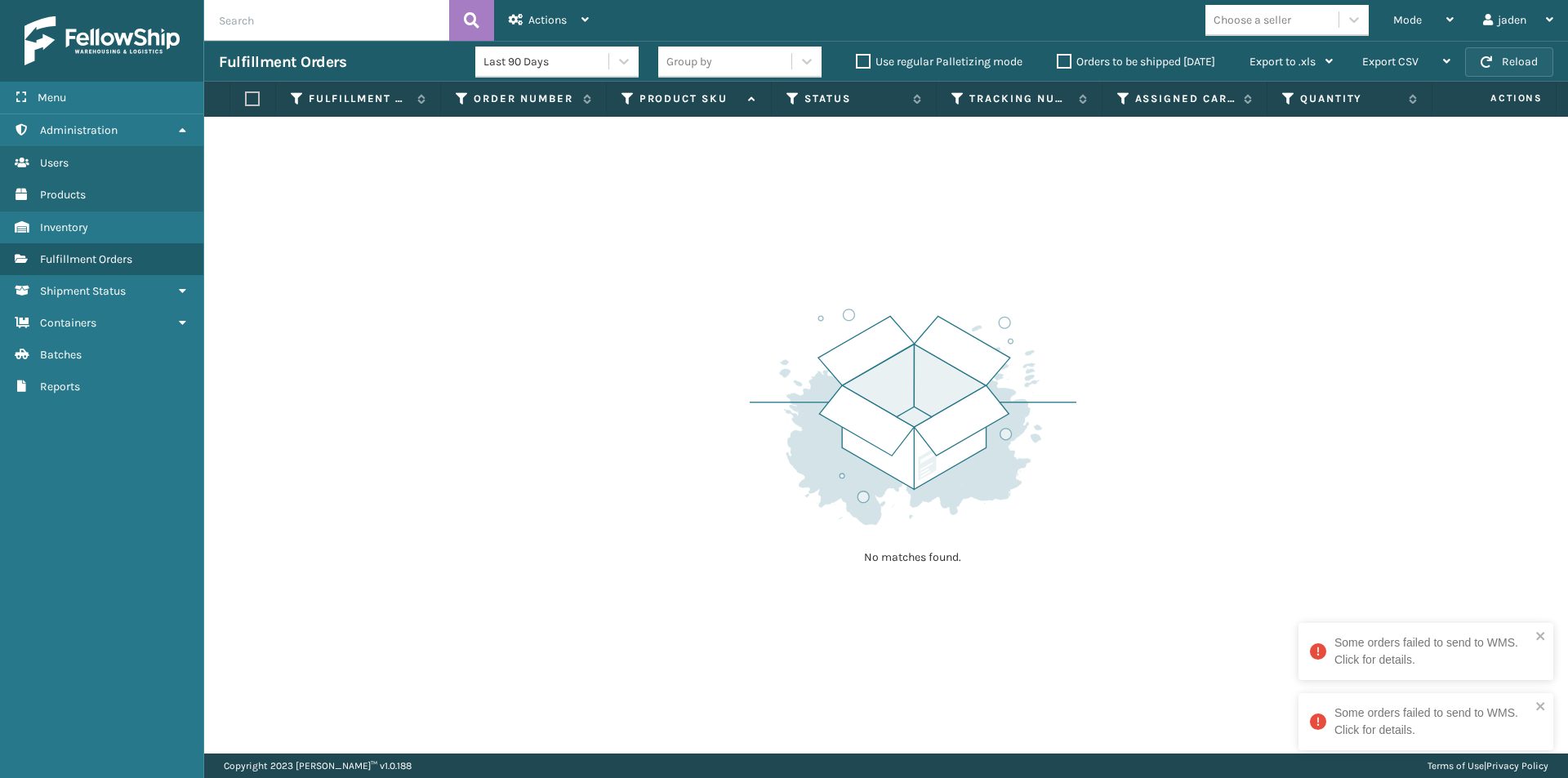
click at [1494, 64] on button "Reload" at bounding box center [1509, 61] width 88 height 29
click at [1431, 9] on div "Mode" at bounding box center [1423, 20] width 60 height 40
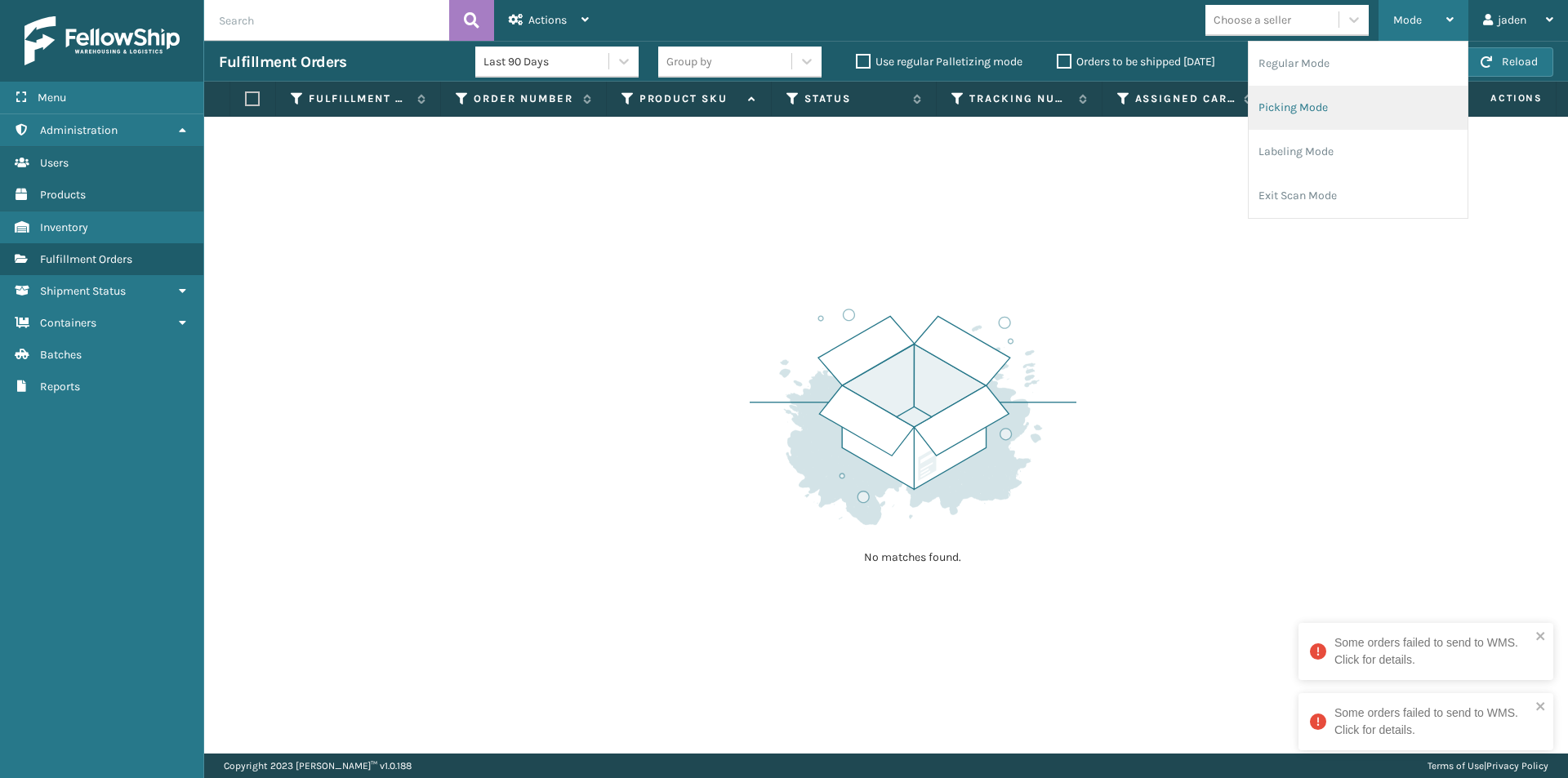
click at [1351, 103] on li "Picking Mode" at bounding box center [1357, 107] width 219 height 44
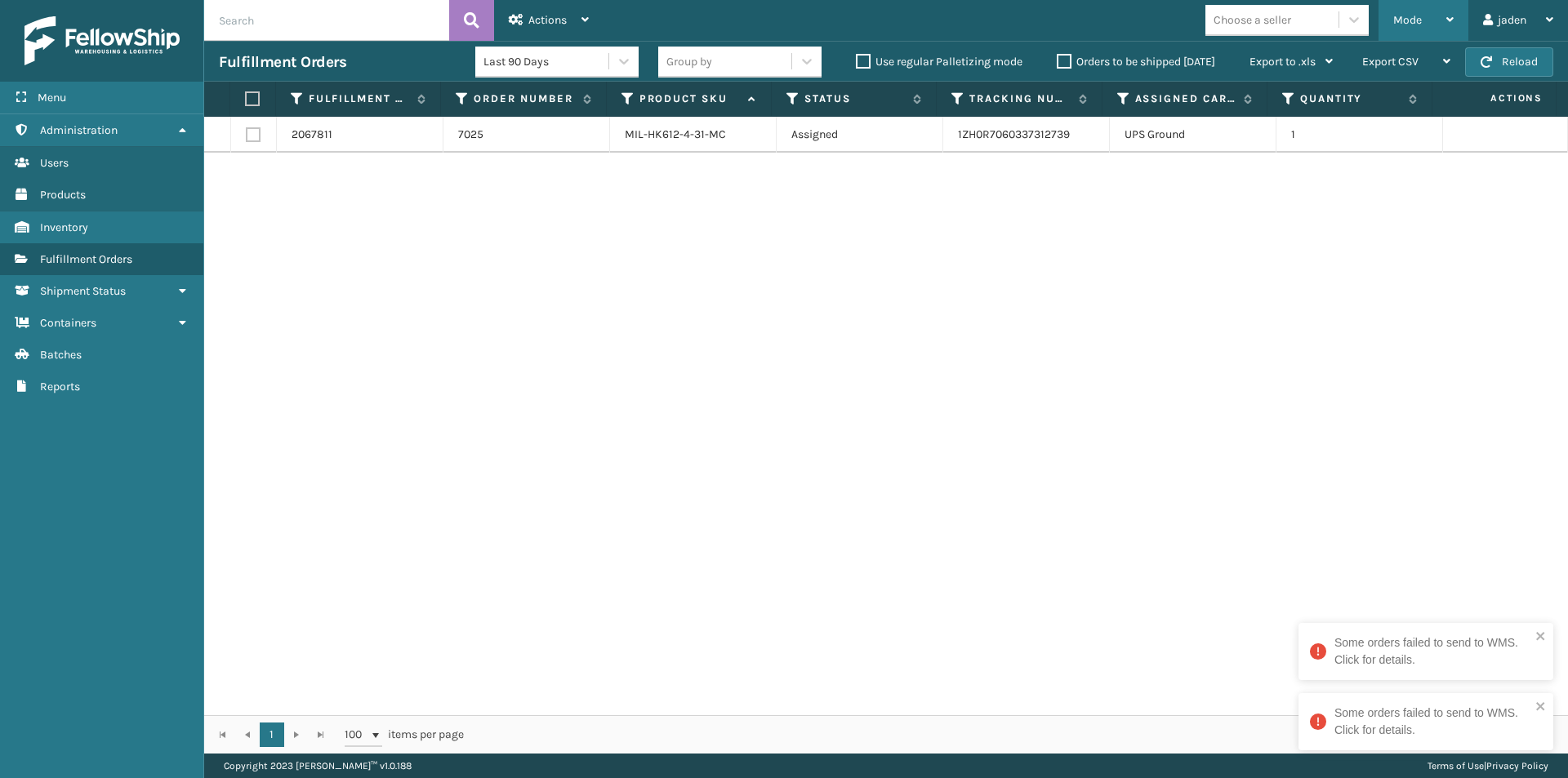
click at [1427, 17] on div "Mode" at bounding box center [1423, 20] width 60 height 40
click at [920, 307] on div "2067811 7025 MIL-HK612-4-31-MC Assigned 1ZH0R7060337312739 UPS Ground 1" at bounding box center [886, 415] width 1363 height 599
click at [256, 102] on label at bounding box center [250, 99] width 10 height 15
click at [245, 102] on input "checkbox" at bounding box center [245, 99] width 1 height 10
click at [531, 14] on span "Actions" at bounding box center [547, 20] width 39 height 14
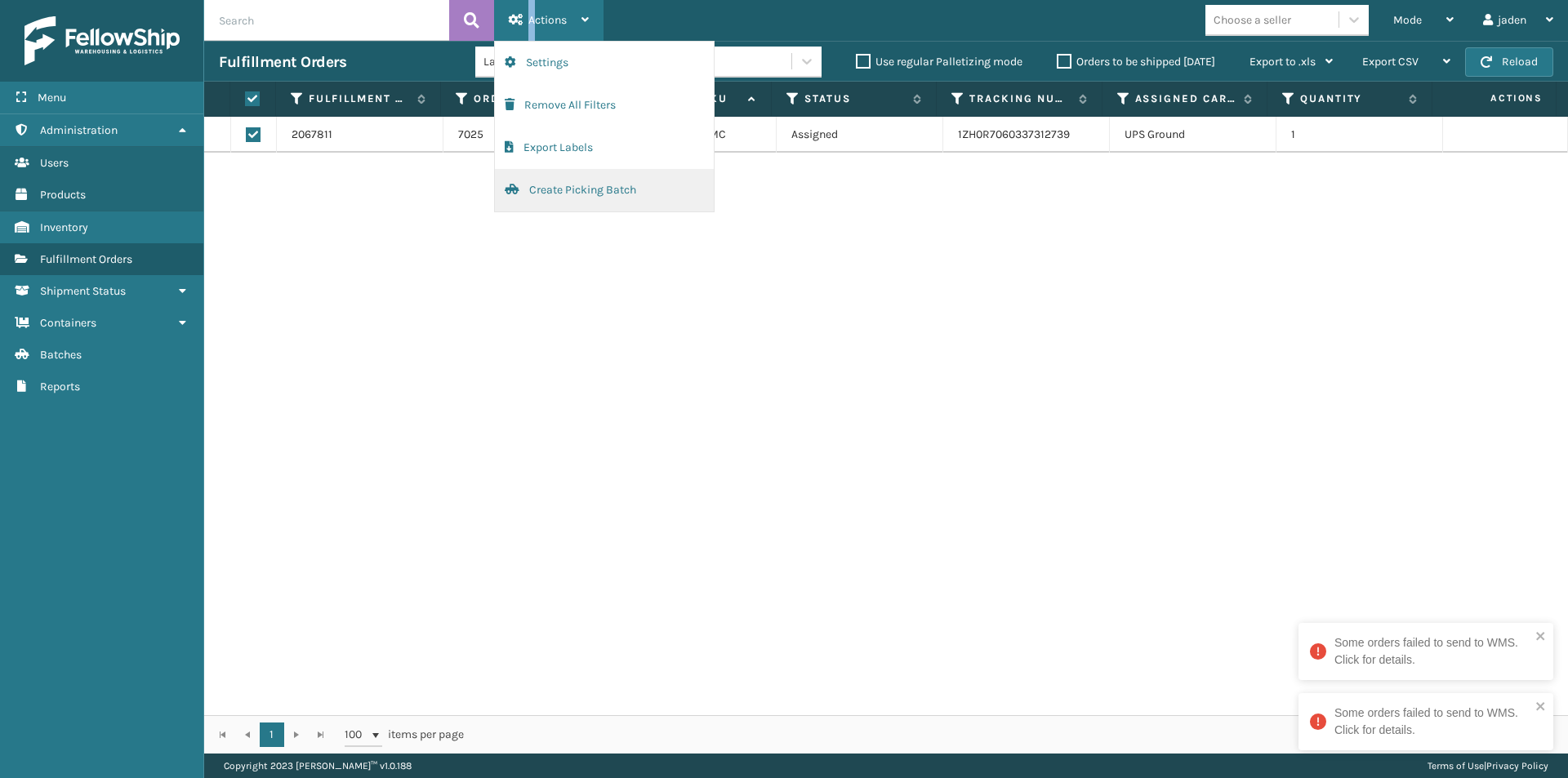
click at [596, 188] on button "Create Picking Batch" at bounding box center [604, 190] width 219 height 42
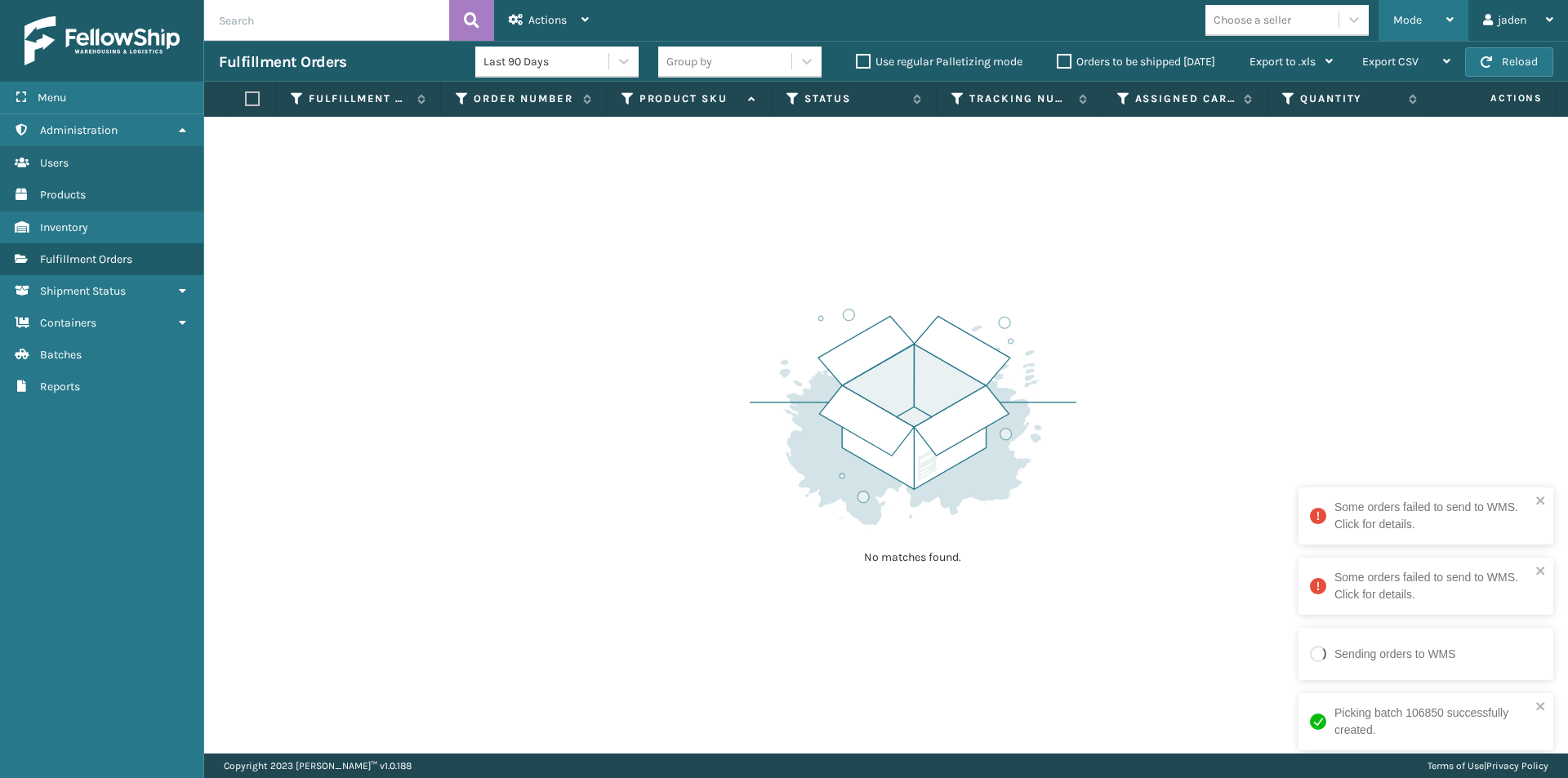
click at [1409, 22] on span "Mode" at bounding box center [1407, 20] width 28 height 14
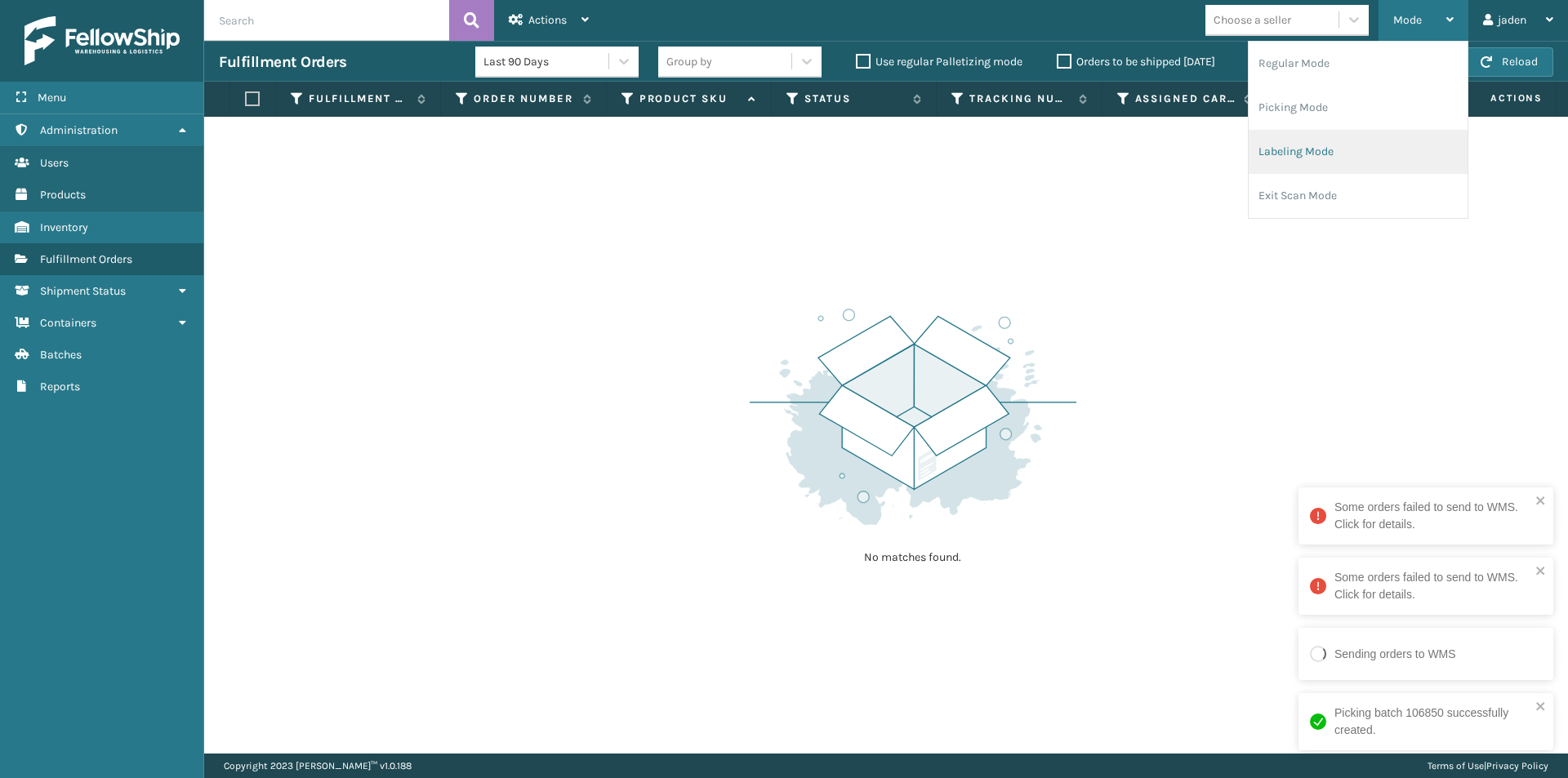
click at [1316, 140] on li "Labeling Mode" at bounding box center [1357, 151] width 219 height 44
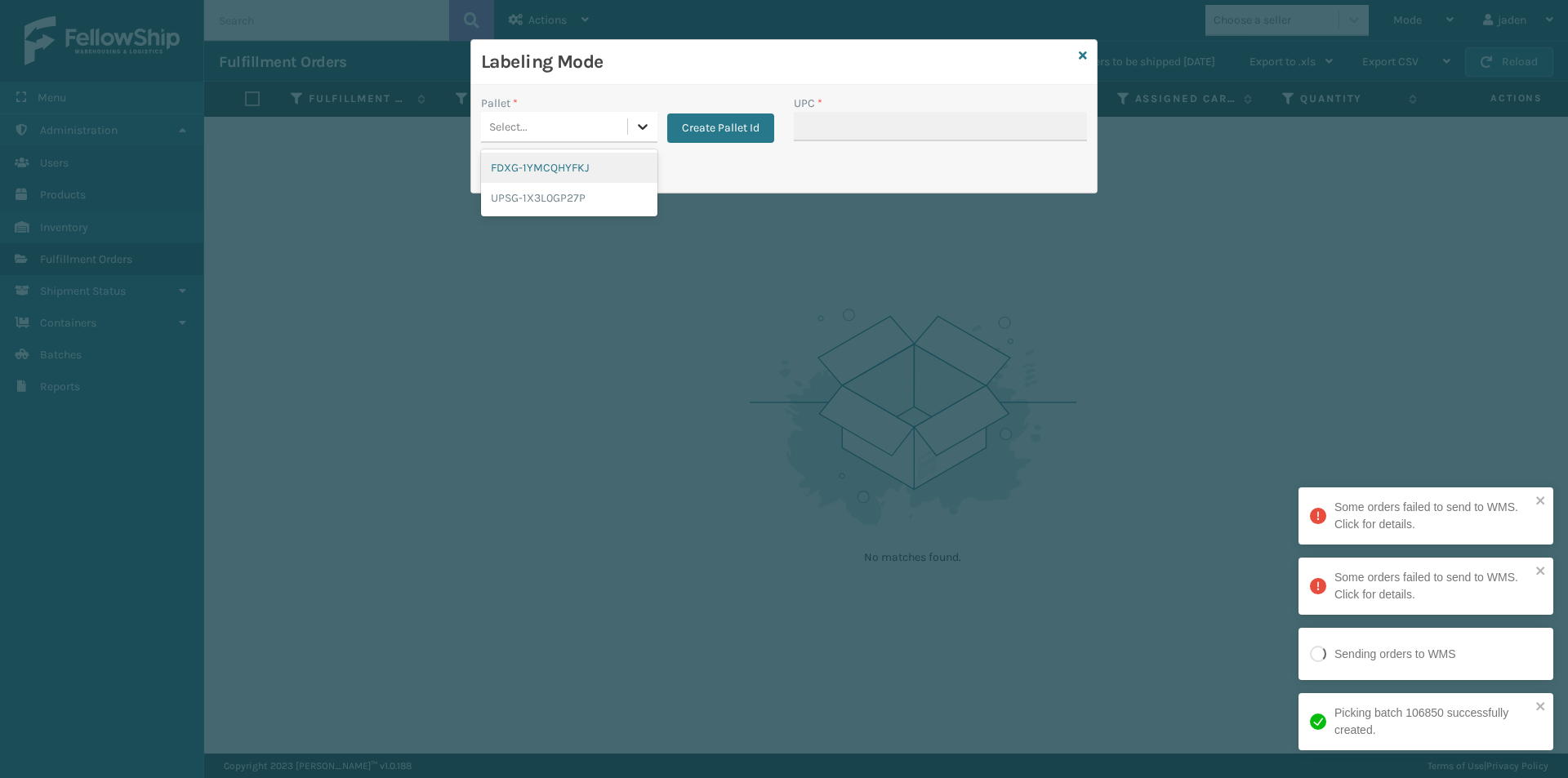
drag, startPoint x: 649, startPoint y: 131, endPoint x: 494, endPoint y: 191, distance: 166.2
click at [645, 131] on icon at bounding box center [642, 126] width 16 height 16
click at [505, 202] on div "UPSG-1X3L0GP27P" at bounding box center [570, 198] width 177 height 30
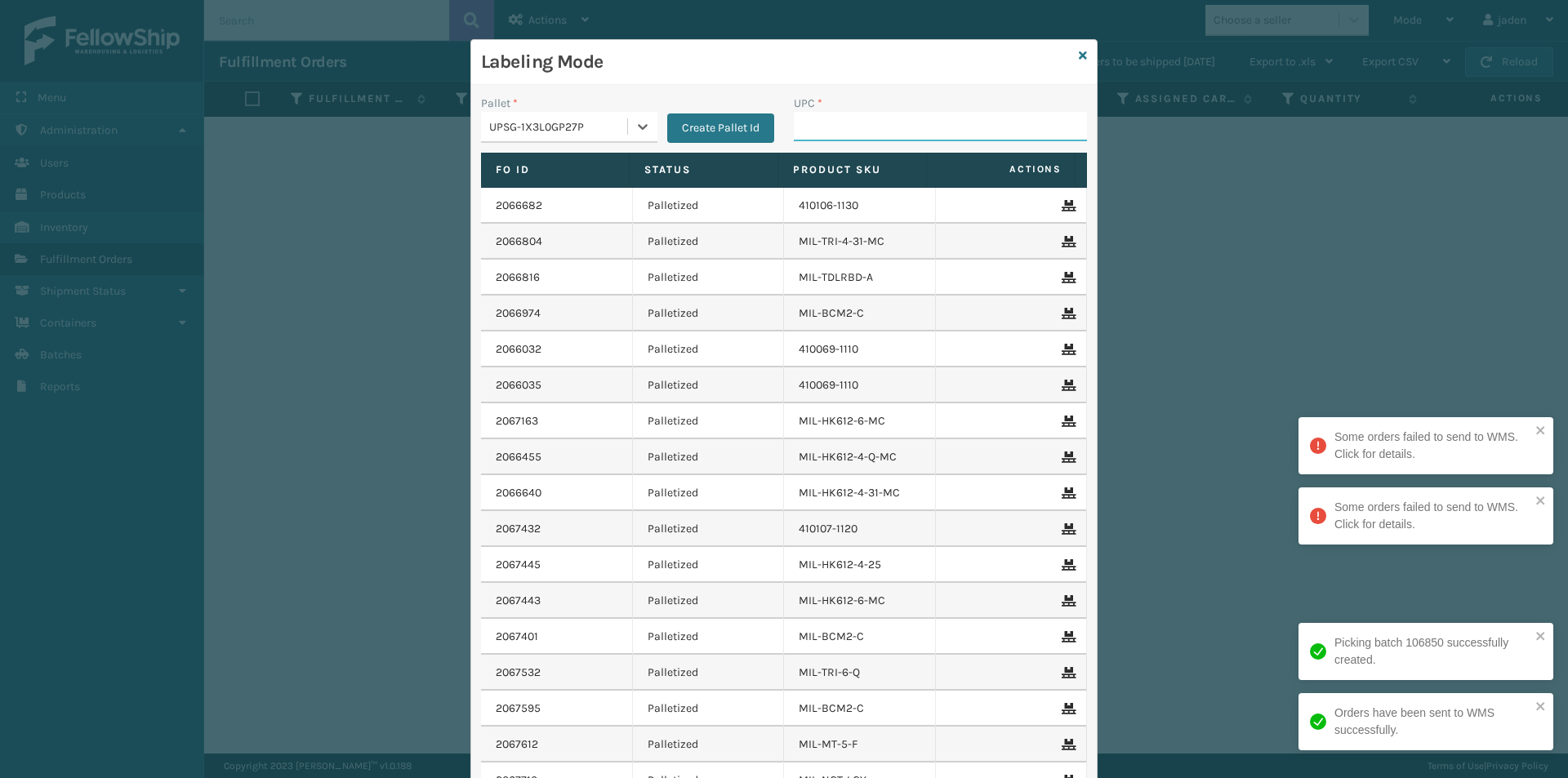
click at [867, 133] on input "UPC *" at bounding box center [940, 126] width 293 height 29
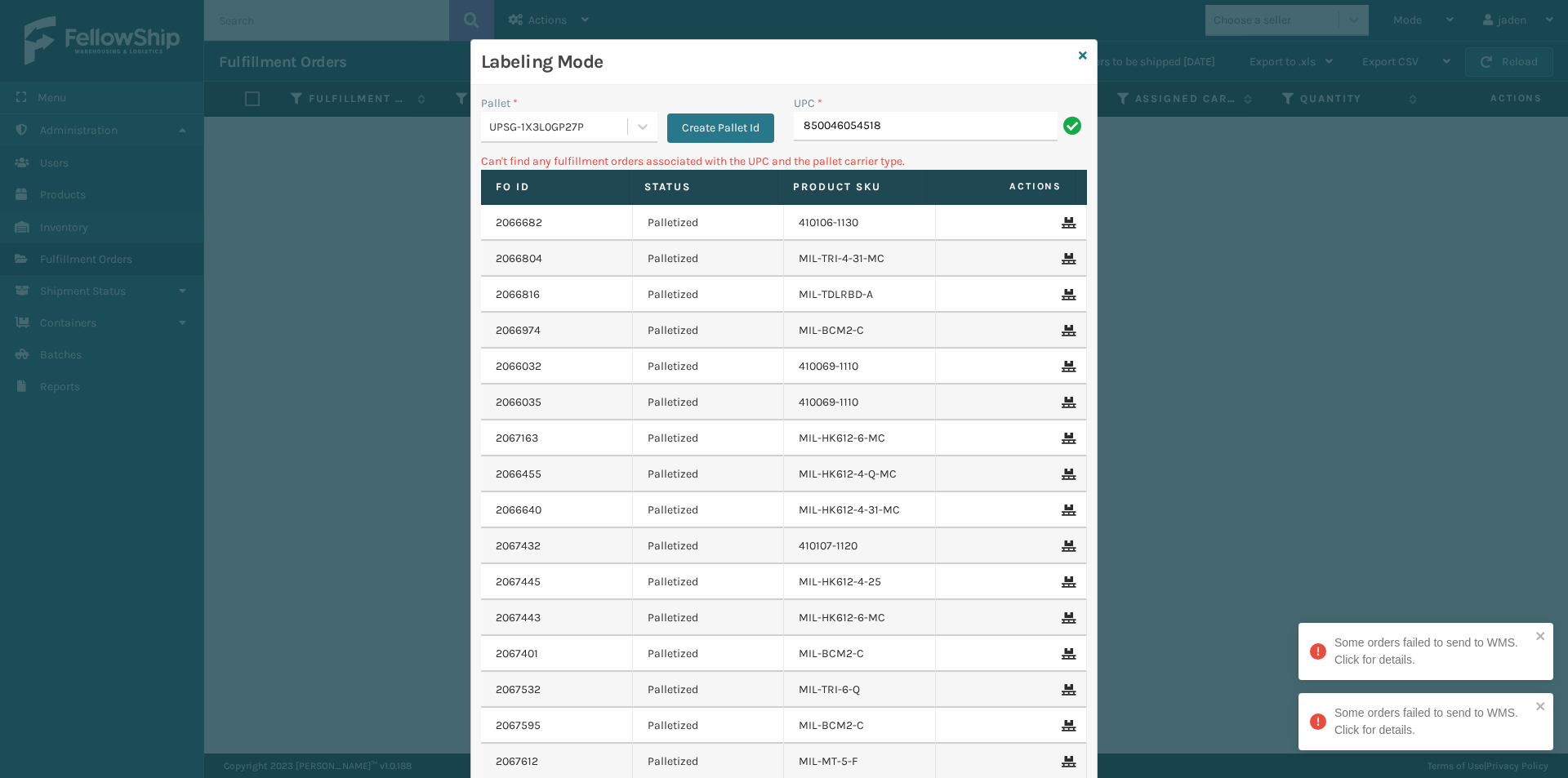
click at [611, 122] on div "UPSG-1X3L0GP27P" at bounding box center [558, 127] width 140 height 17
click at [581, 169] on div "FDXG-1YMCQHYFKJ" at bounding box center [570, 167] width 177 height 30
click at [935, 136] on input "850046054518" at bounding box center [925, 126] width 264 height 29
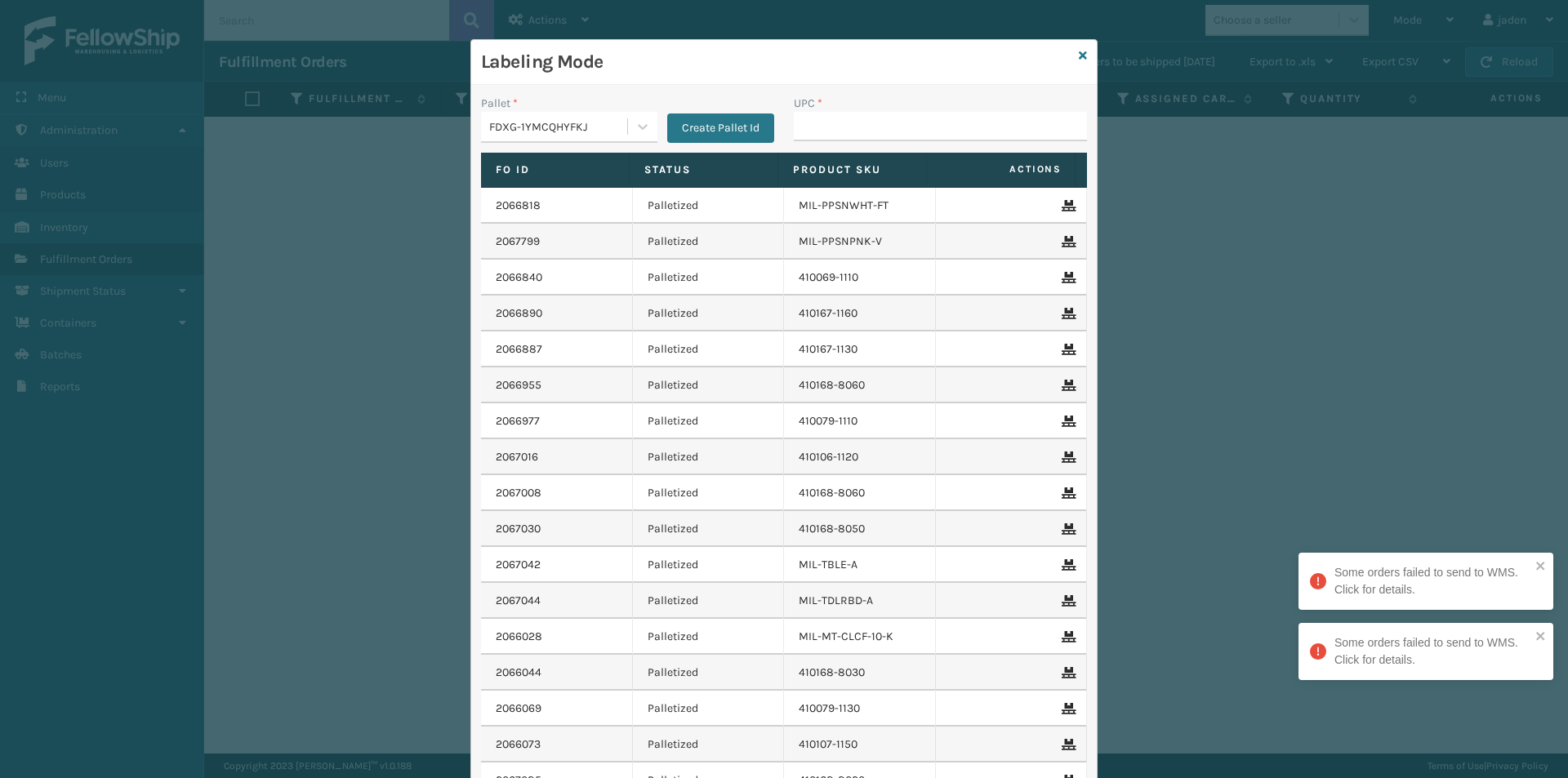
click at [1071, 50] on div "Labeling Mode" at bounding box center [783, 63] width 625 height 45
click at [1077, 65] on div "Labeling Mode" at bounding box center [783, 63] width 625 height 45
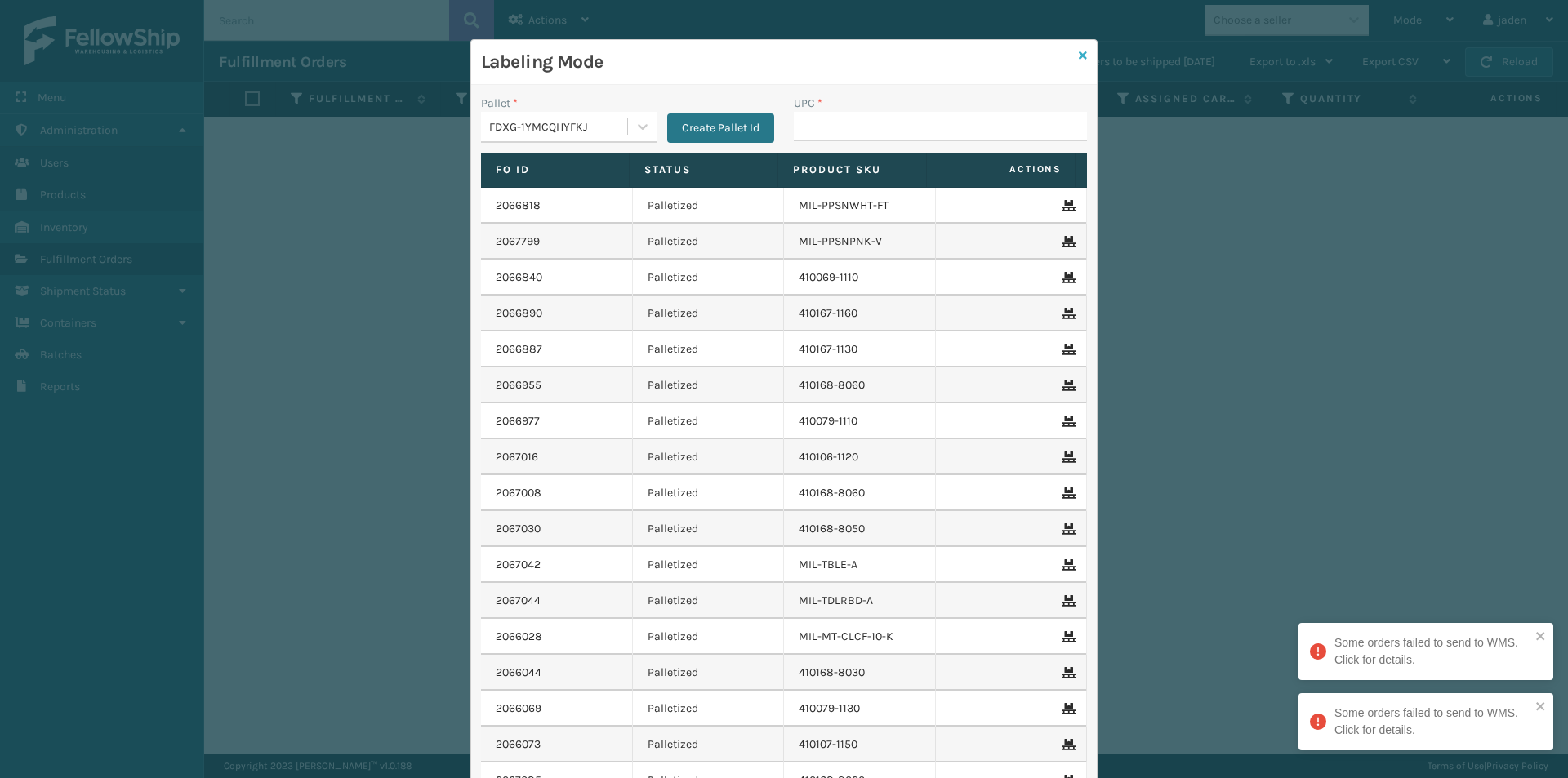
click at [1078, 59] on icon at bounding box center [1082, 55] width 8 height 11
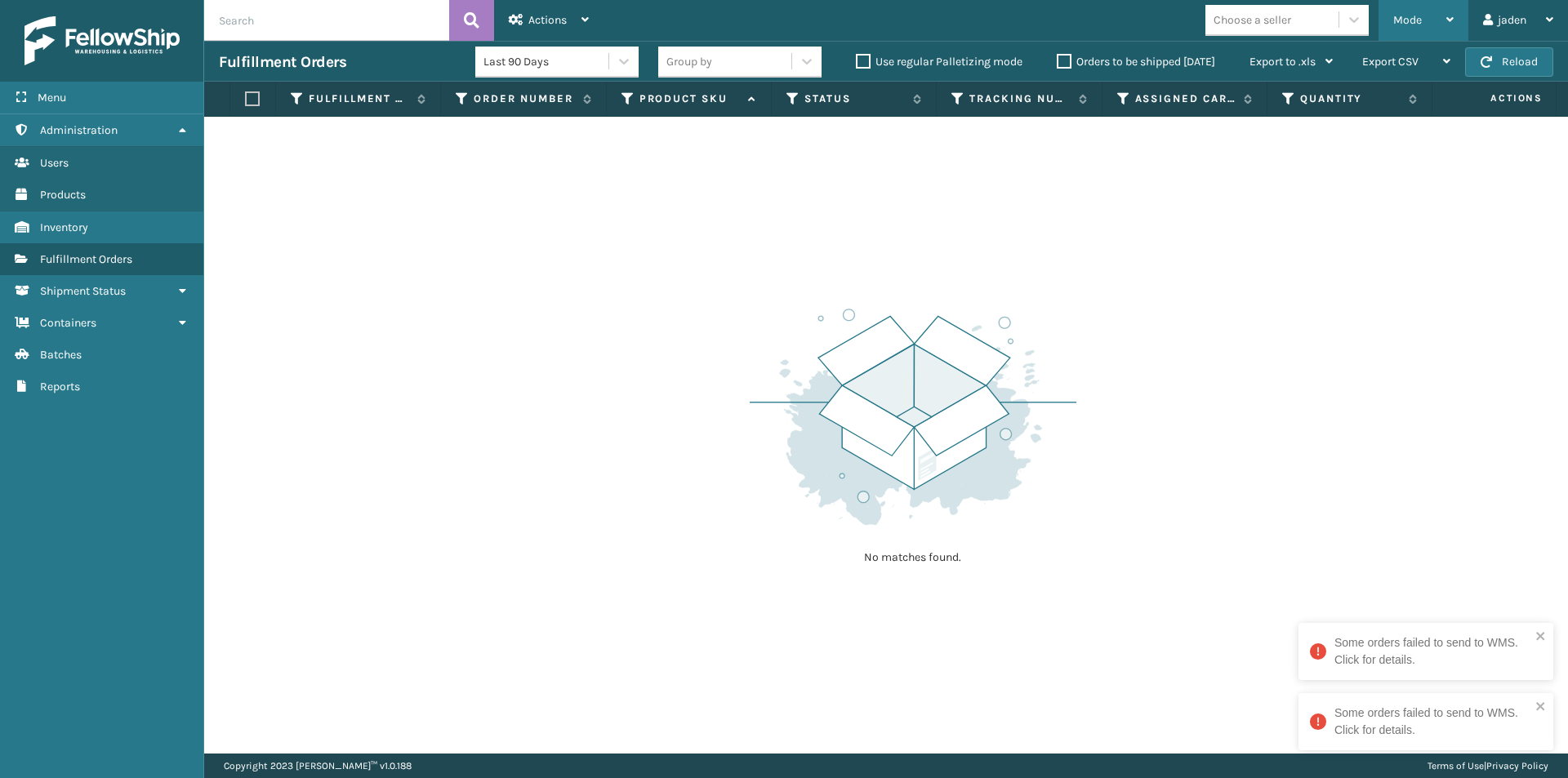
click at [1435, 23] on div "Mode" at bounding box center [1423, 20] width 60 height 40
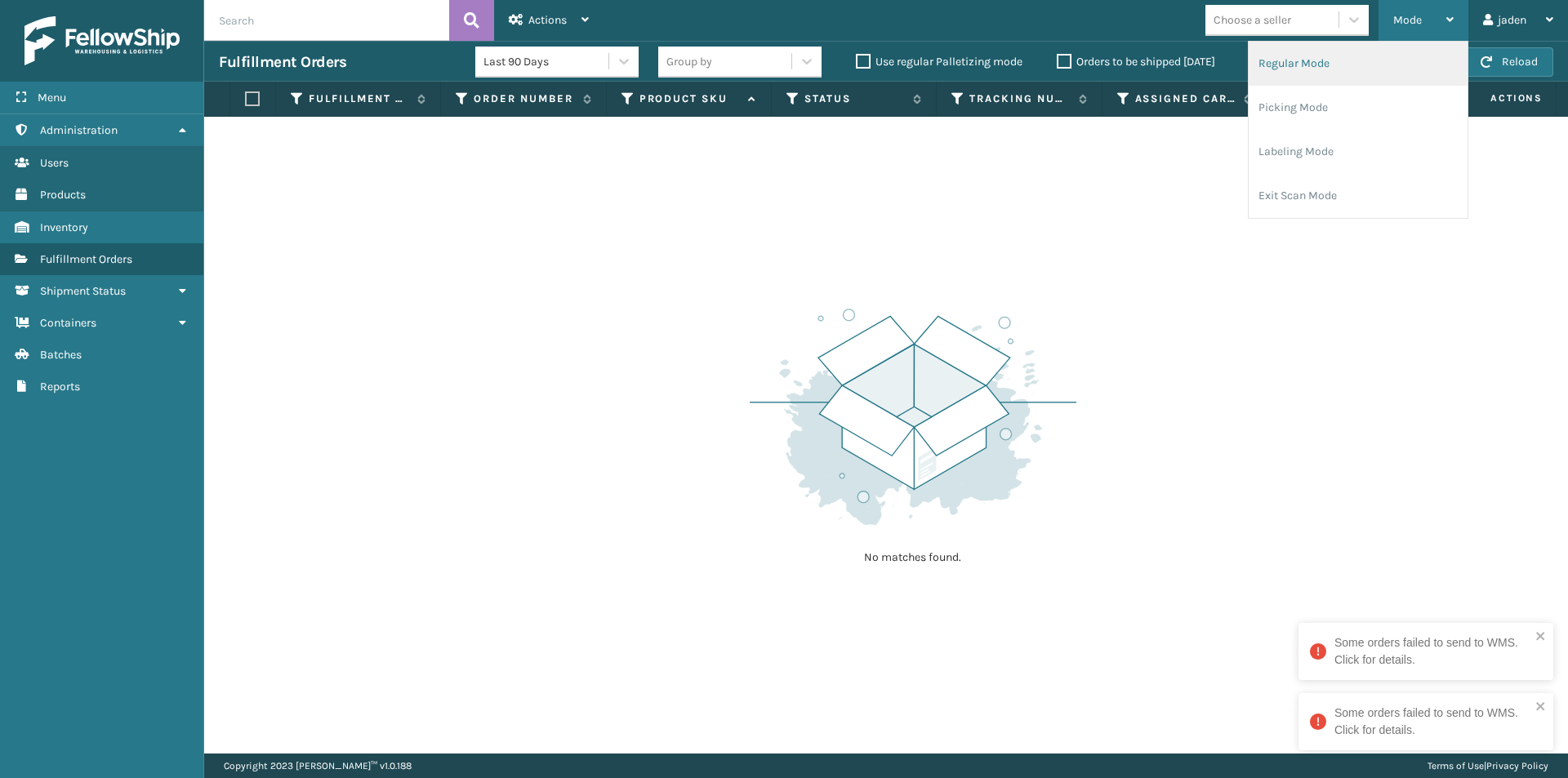
click at [1356, 73] on li "Regular Mode" at bounding box center [1357, 63] width 219 height 44
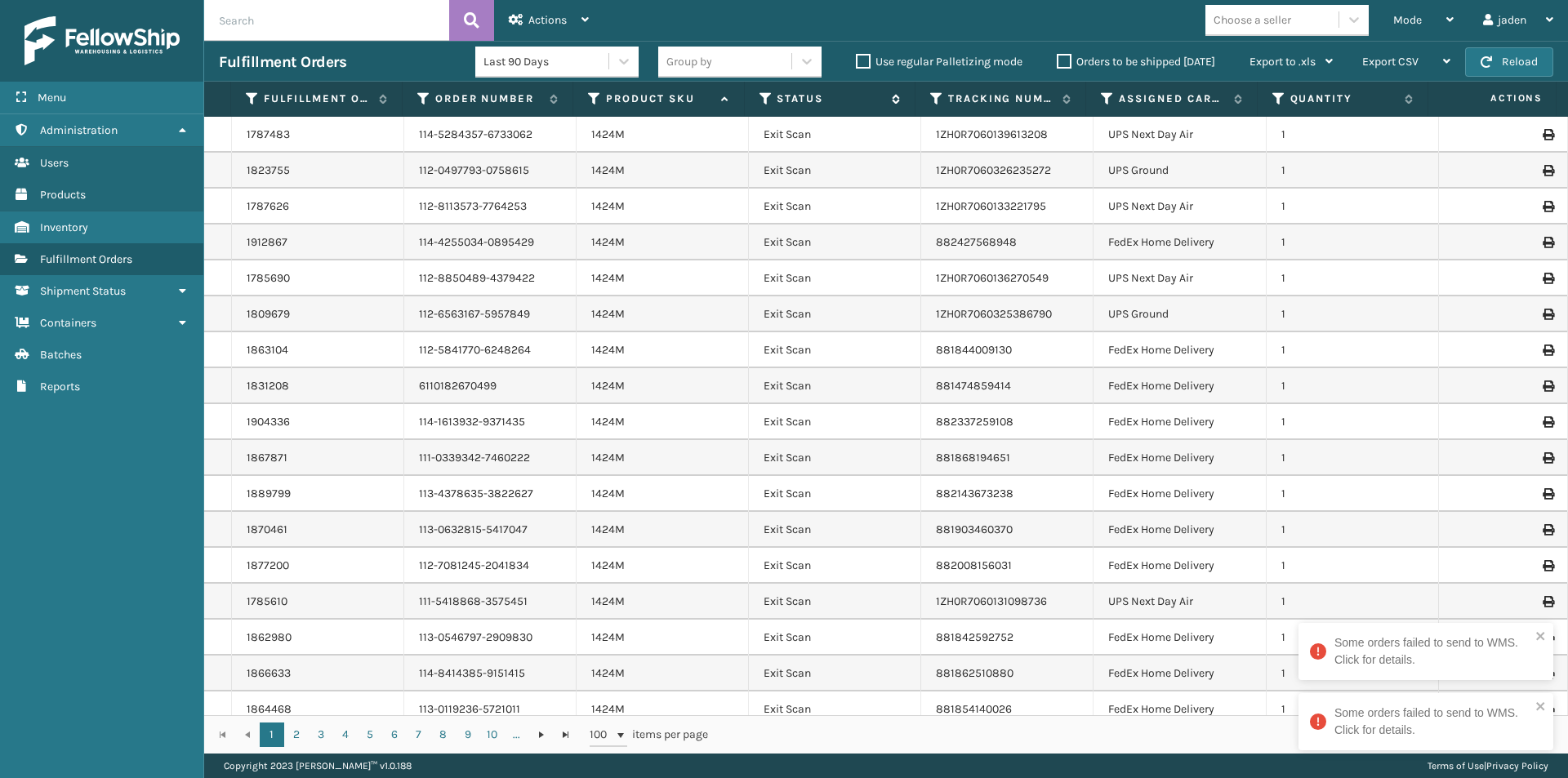
click at [767, 101] on icon at bounding box center [766, 99] width 13 height 15
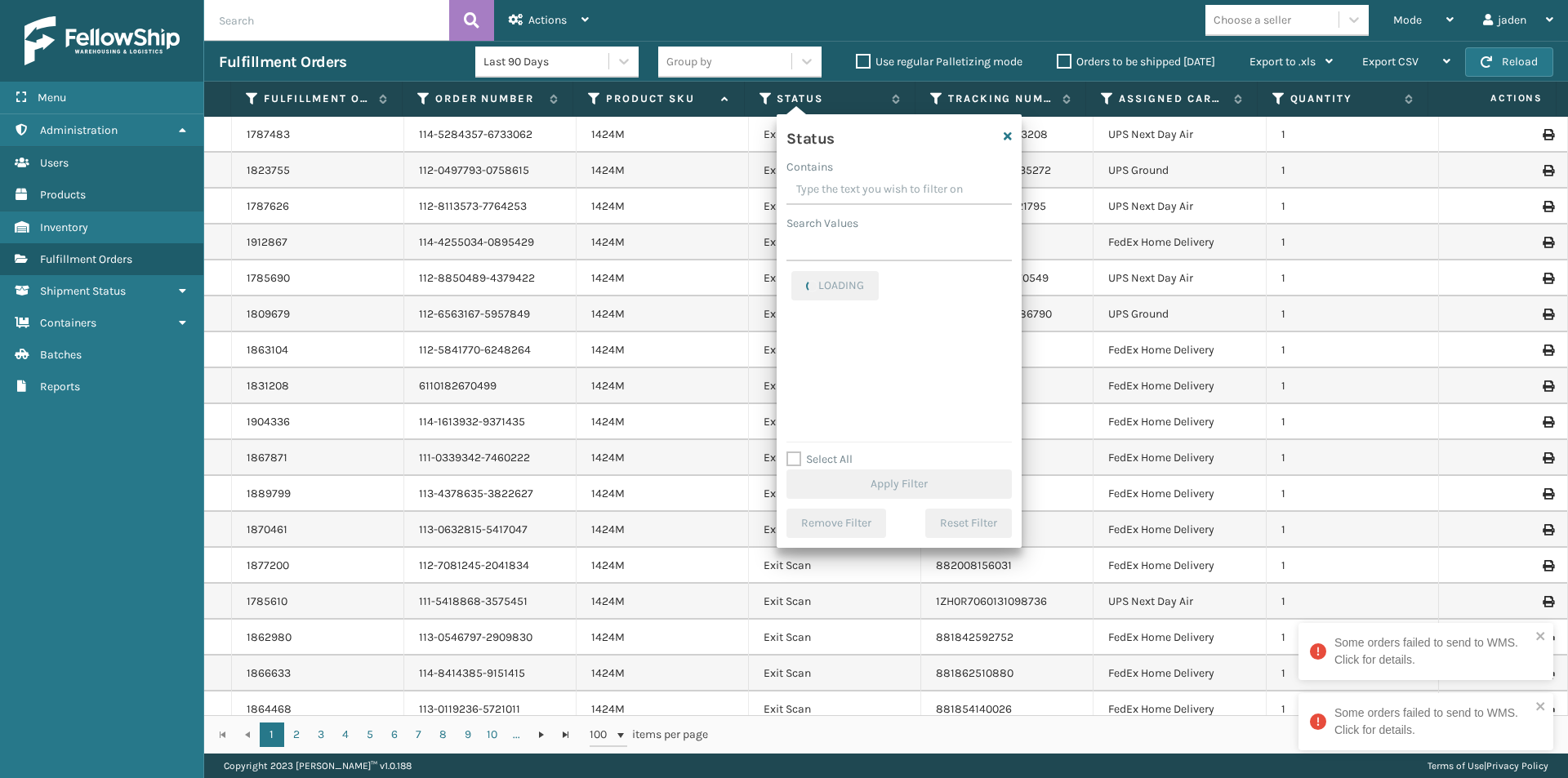
drag, startPoint x: 922, startPoint y: 191, endPoint x: 893, endPoint y: 192, distance: 29.0
click at [893, 192] on input "Contains" at bounding box center [899, 190] width 226 height 29
click at [823, 342] on label "Picking" at bounding box center [821, 345] width 58 height 14
click at [792, 342] on input "Picking" at bounding box center [792, 341] width 1 height 10
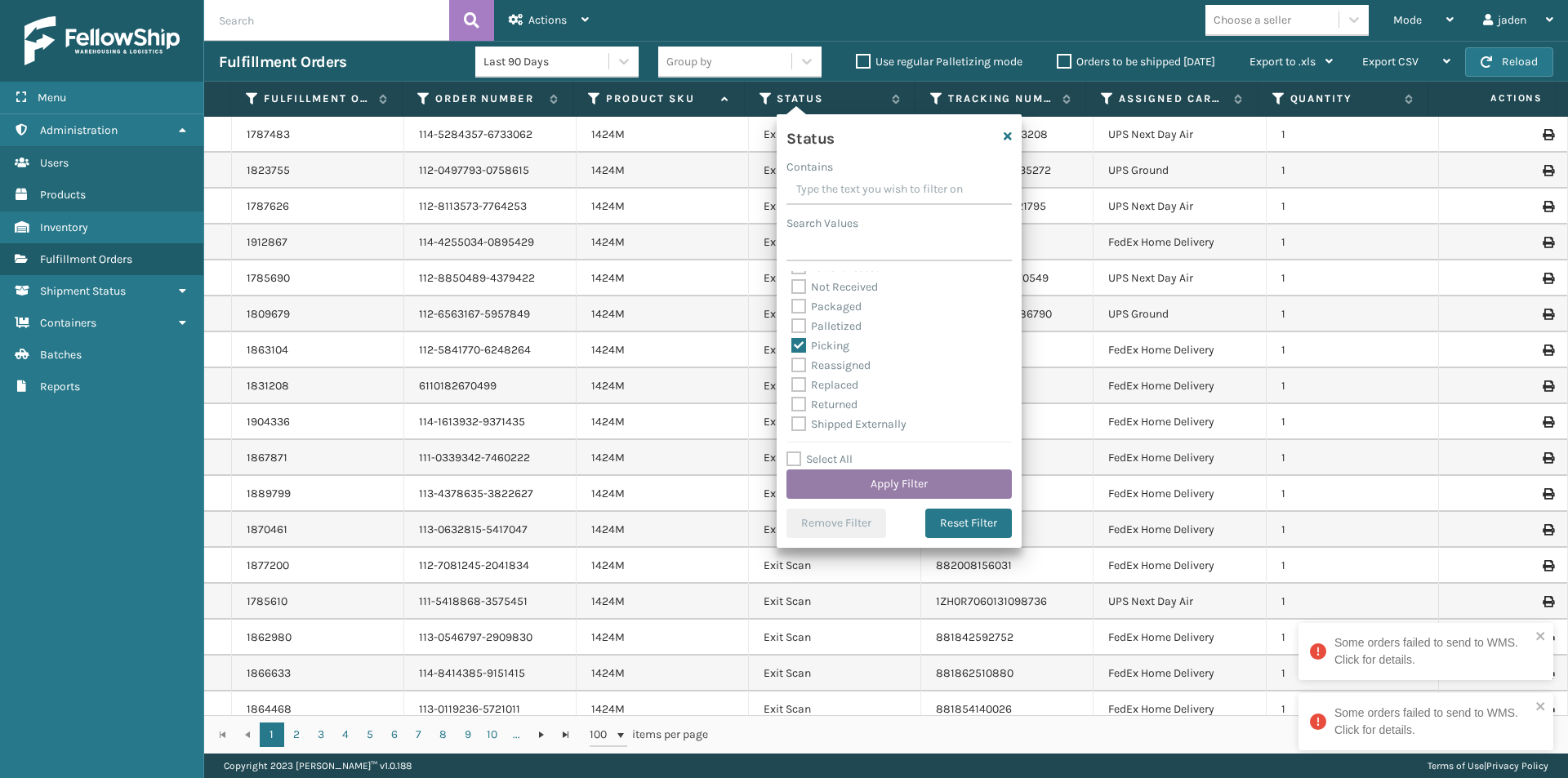
click at [886, 486] on button "Apply Filter" at bounding box center [899, 483] width 226 height 29
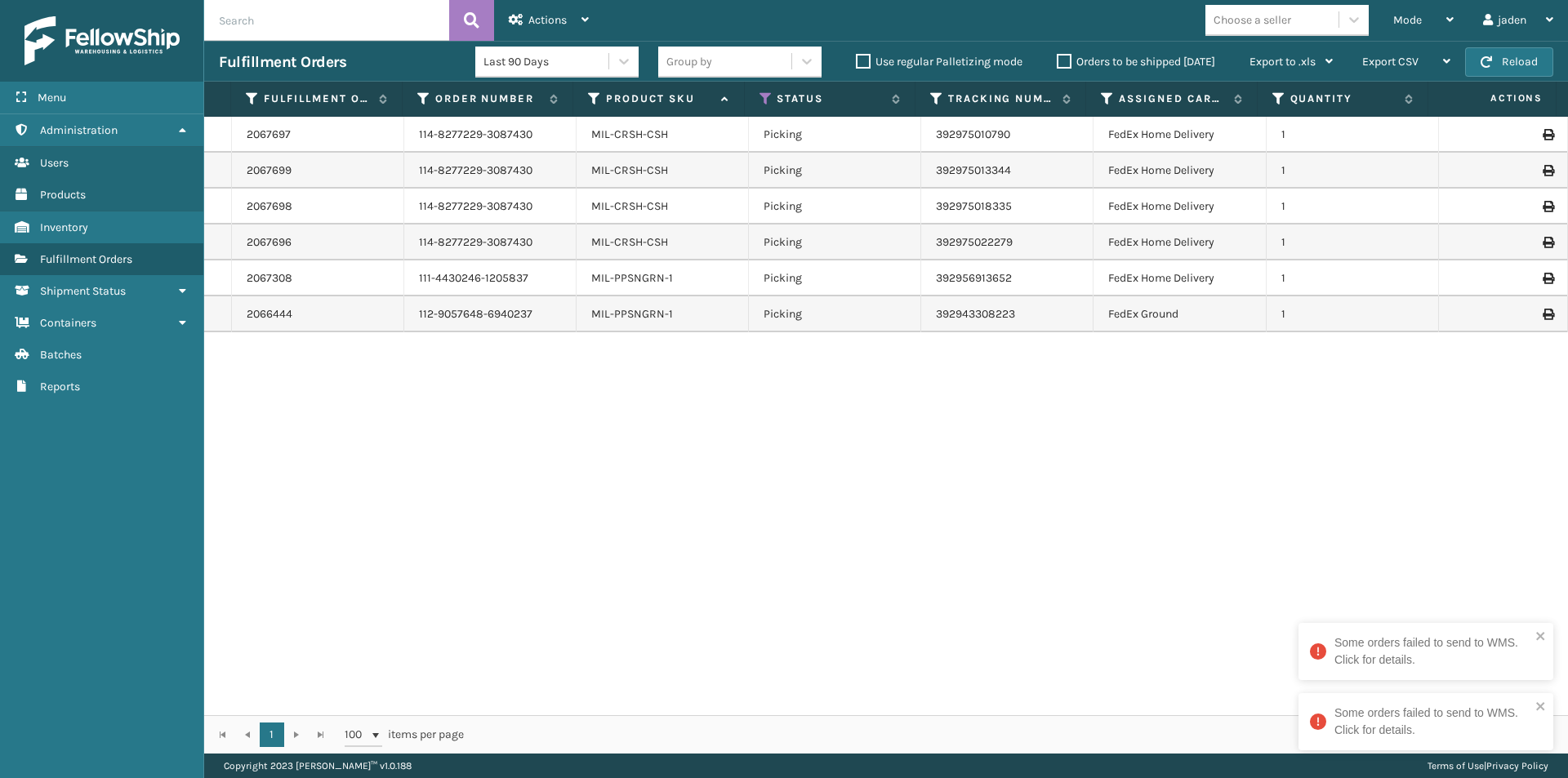
drag, startPoint x: 1117, startPoint y: 429, endPoint x: 1107, endPoint y: 429, distance: 10.0
drag, startPoint x: 1107, startPoint y: 429, endPoint x: 731, endPoint y: 483, distance: 379.9
click at [731, 483] on div "2067697 114-8277229-3087430 MIL-CRSH-CSH Picking 392975010790 FedEx Home Delive…" at bounding box center [886, 415] width 1363 height 599
click at [1504, 60] on button "Reload" at bounding box center [1509, 61] width 88 height 29
click at [1410, 9] on div "Mode" at bounding box center [1423, 20] width 60 height 40
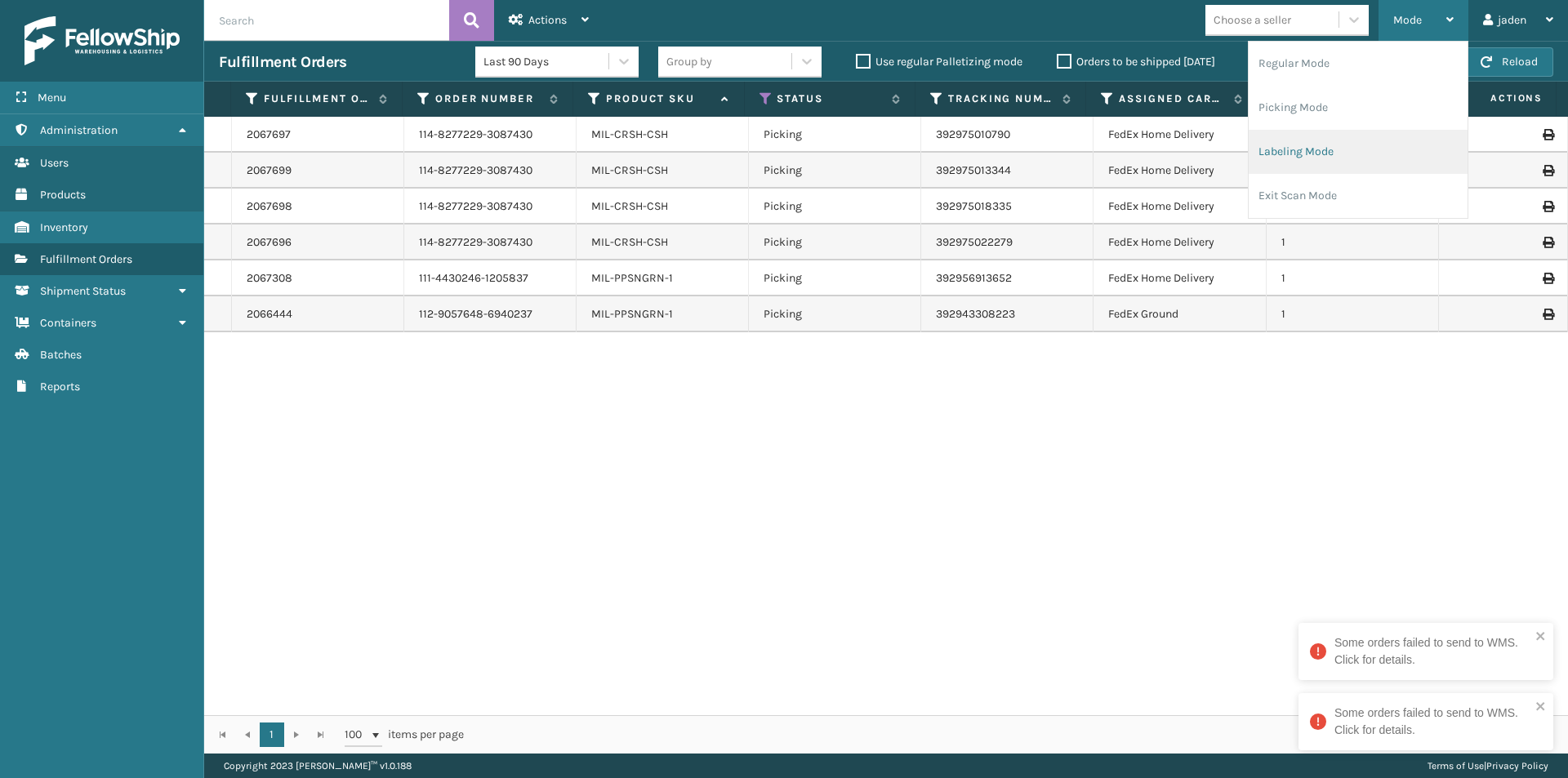
click at [1342, 152] on li "Labeling Mode" at bounding box center [1357, 151] width 219 height 44
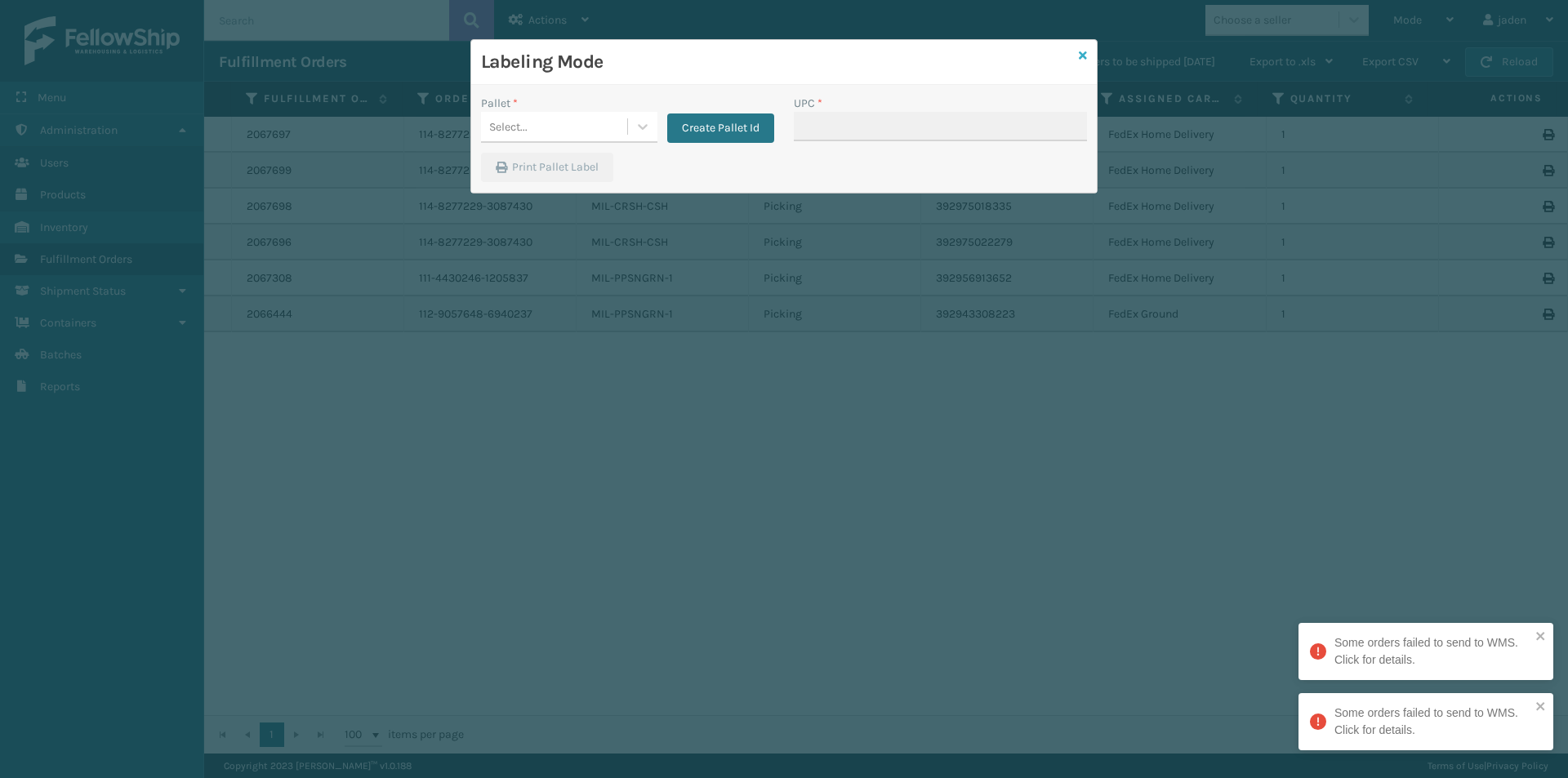
click at [1078, 58] on icon at bounding box center [1082, 55] width 8 height 11
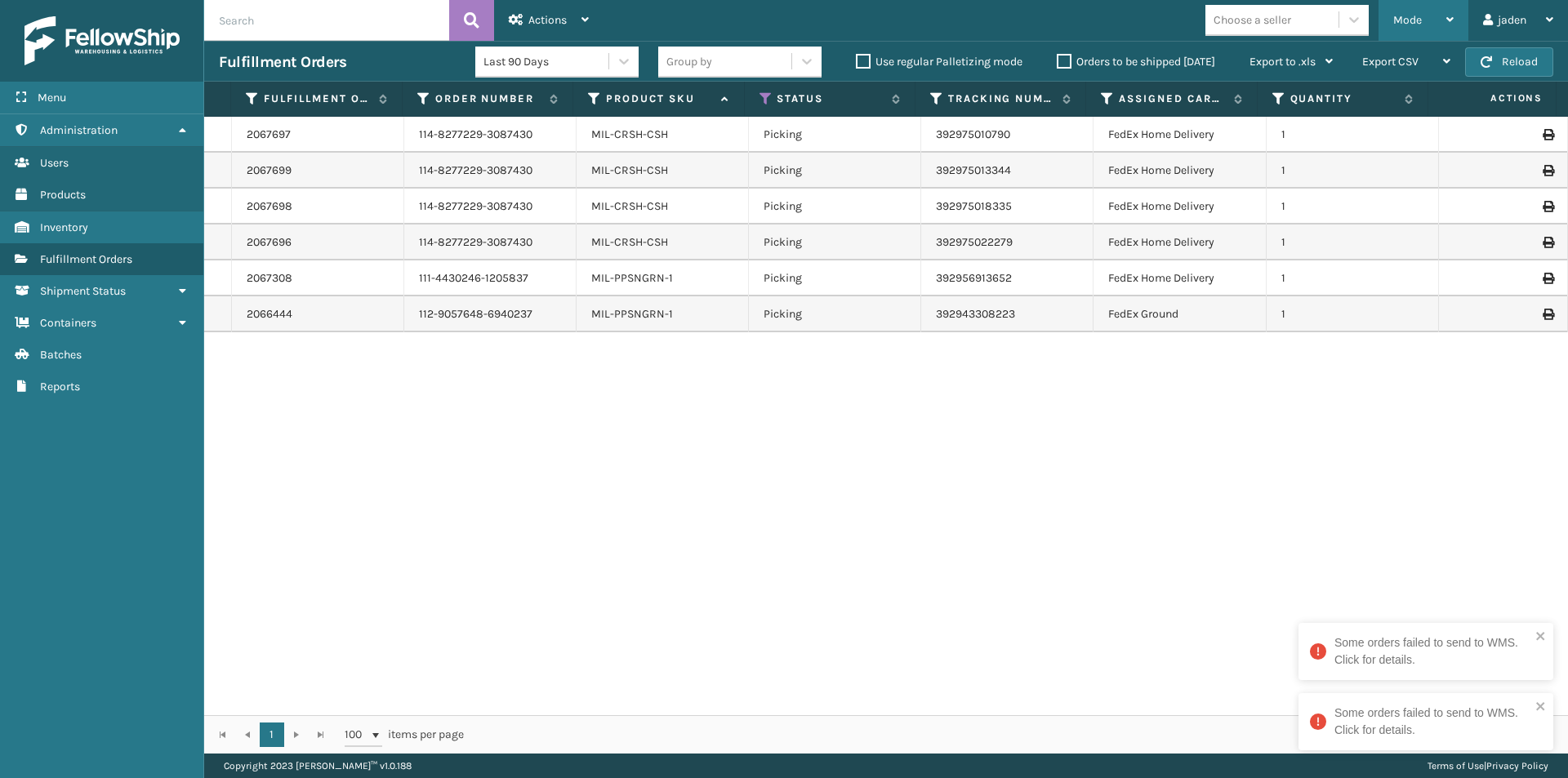
click at [1409, 3] on div "Mode" at bounding box center [1423, 20] width 60 height 40
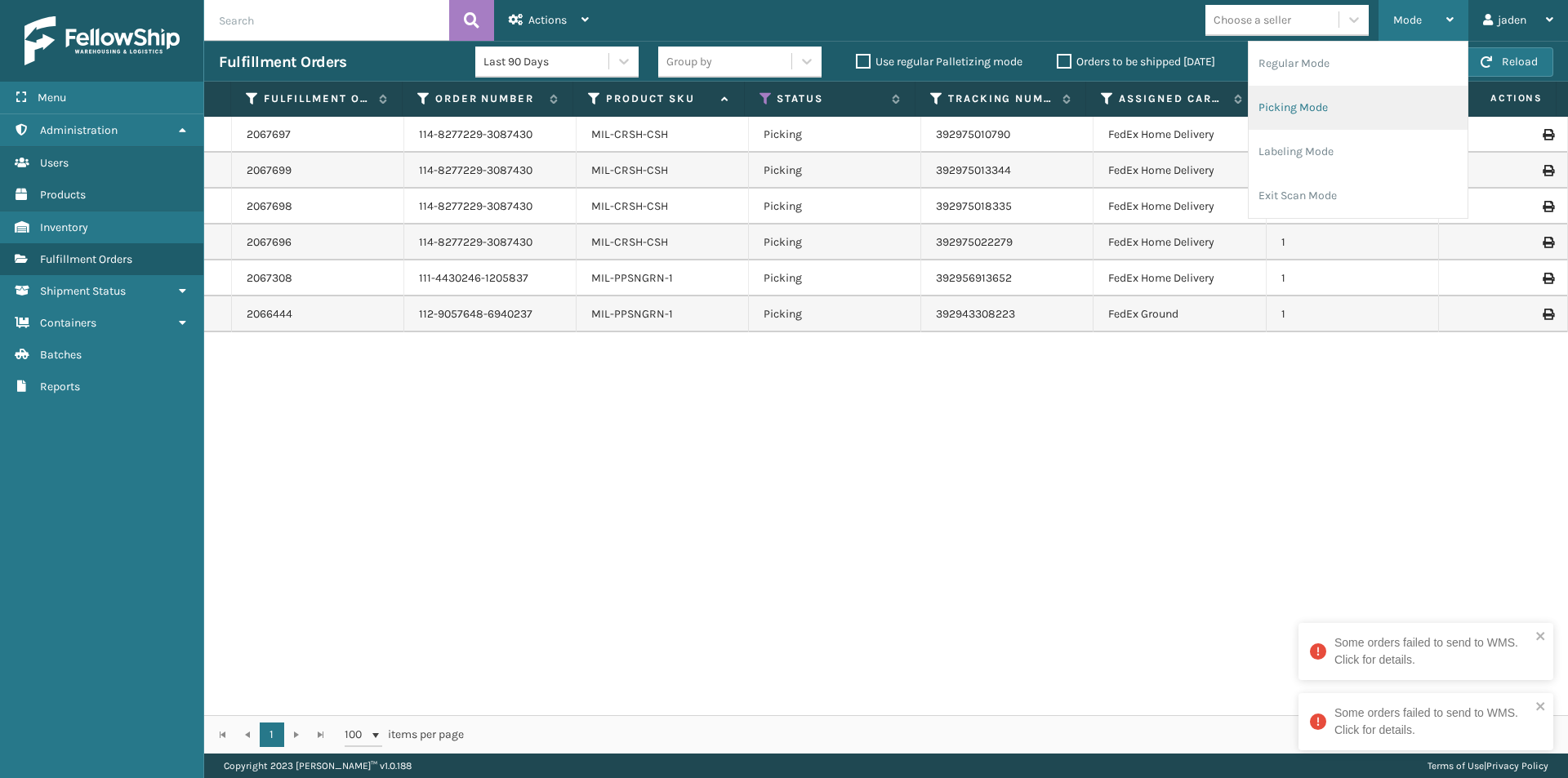
click at [1357, 112] on li "Picking Mode" at bounding box center [1357, 107] width 219 height 44
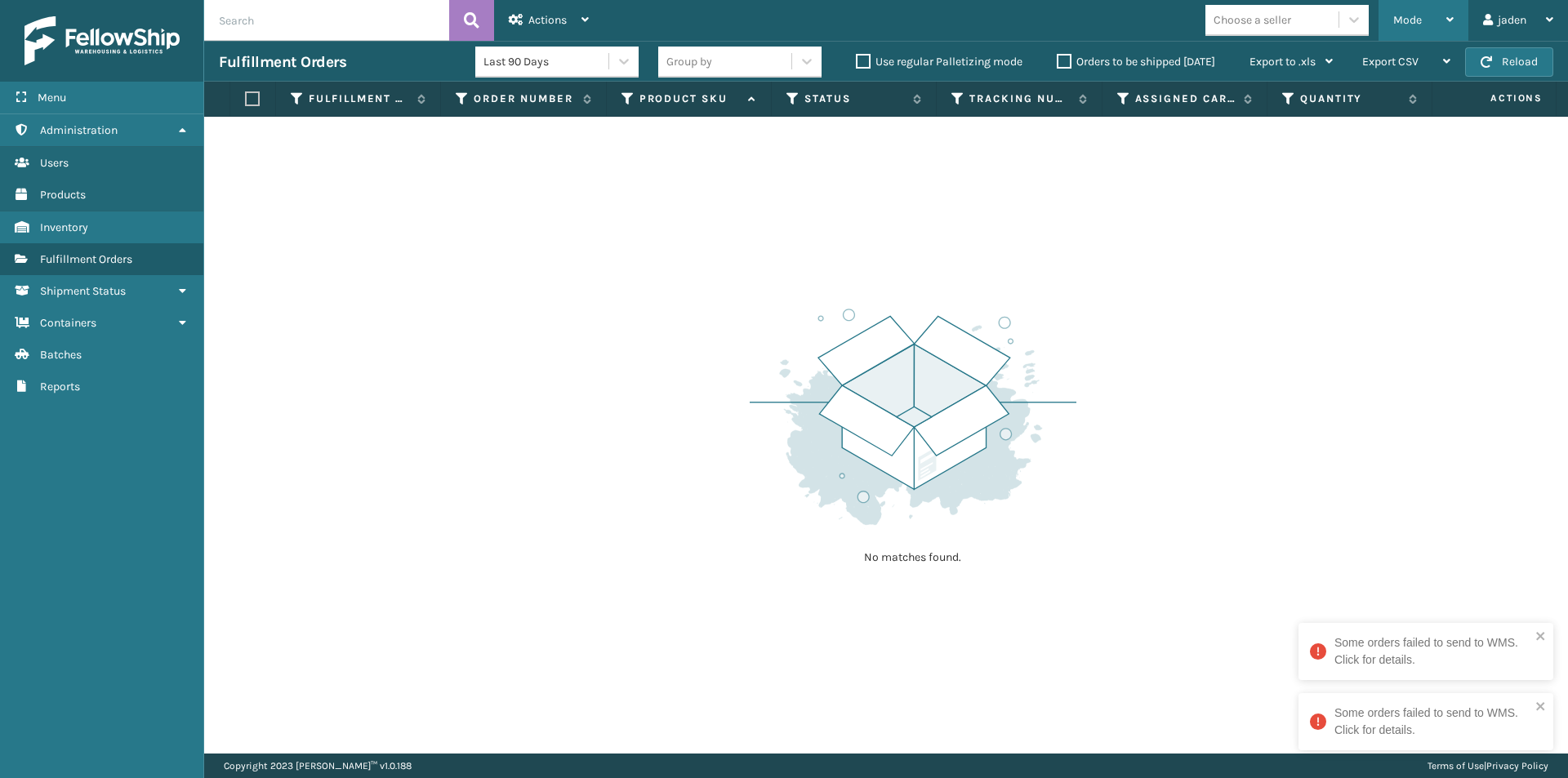
click at [1434, 16] on div "Mode" at bounding box center [1423, 20] width 60 height 40
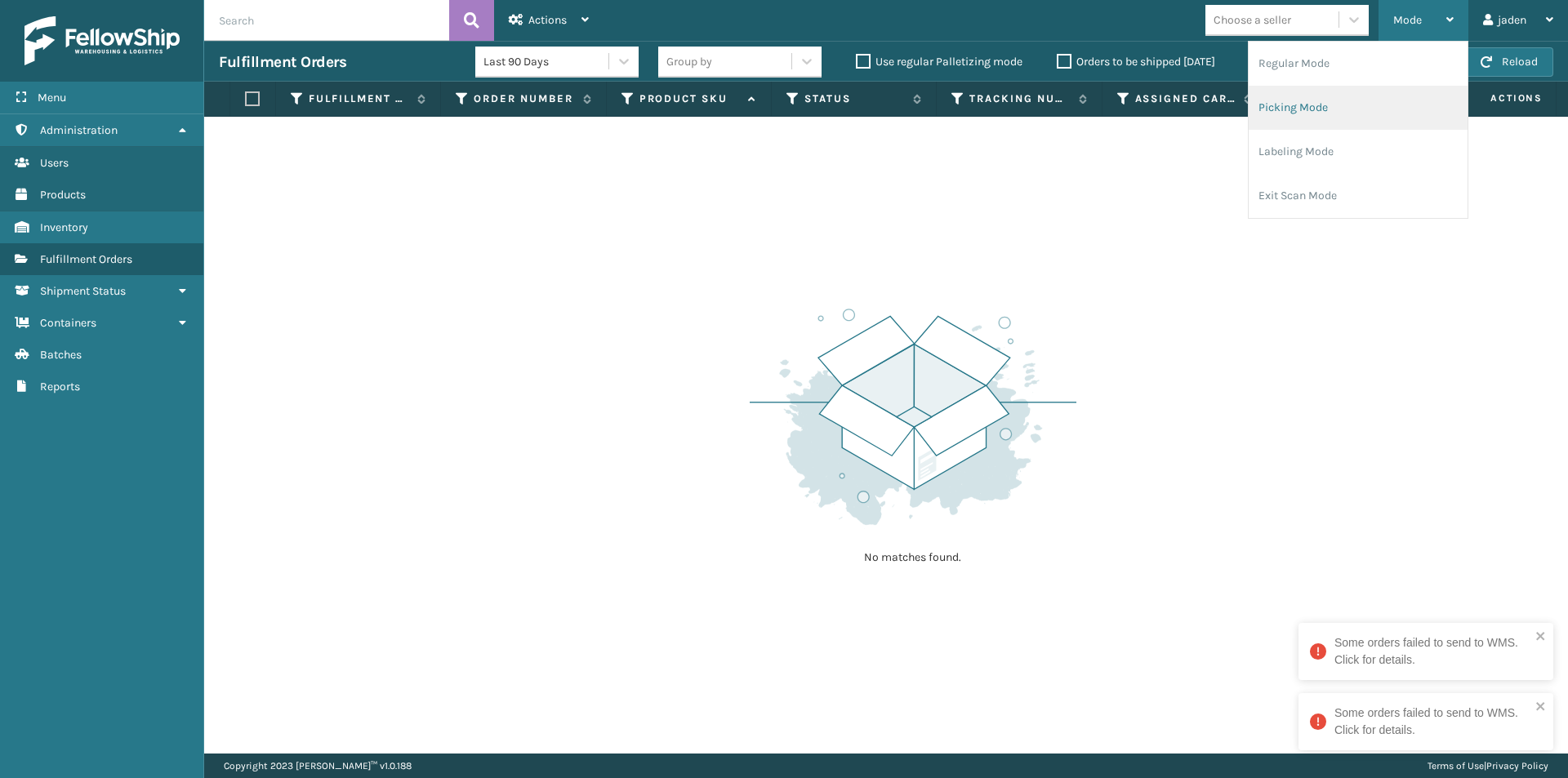
click at [1336, 110] on li "Picking Mode" at bounding box center [1357, 107] width 219 height 44
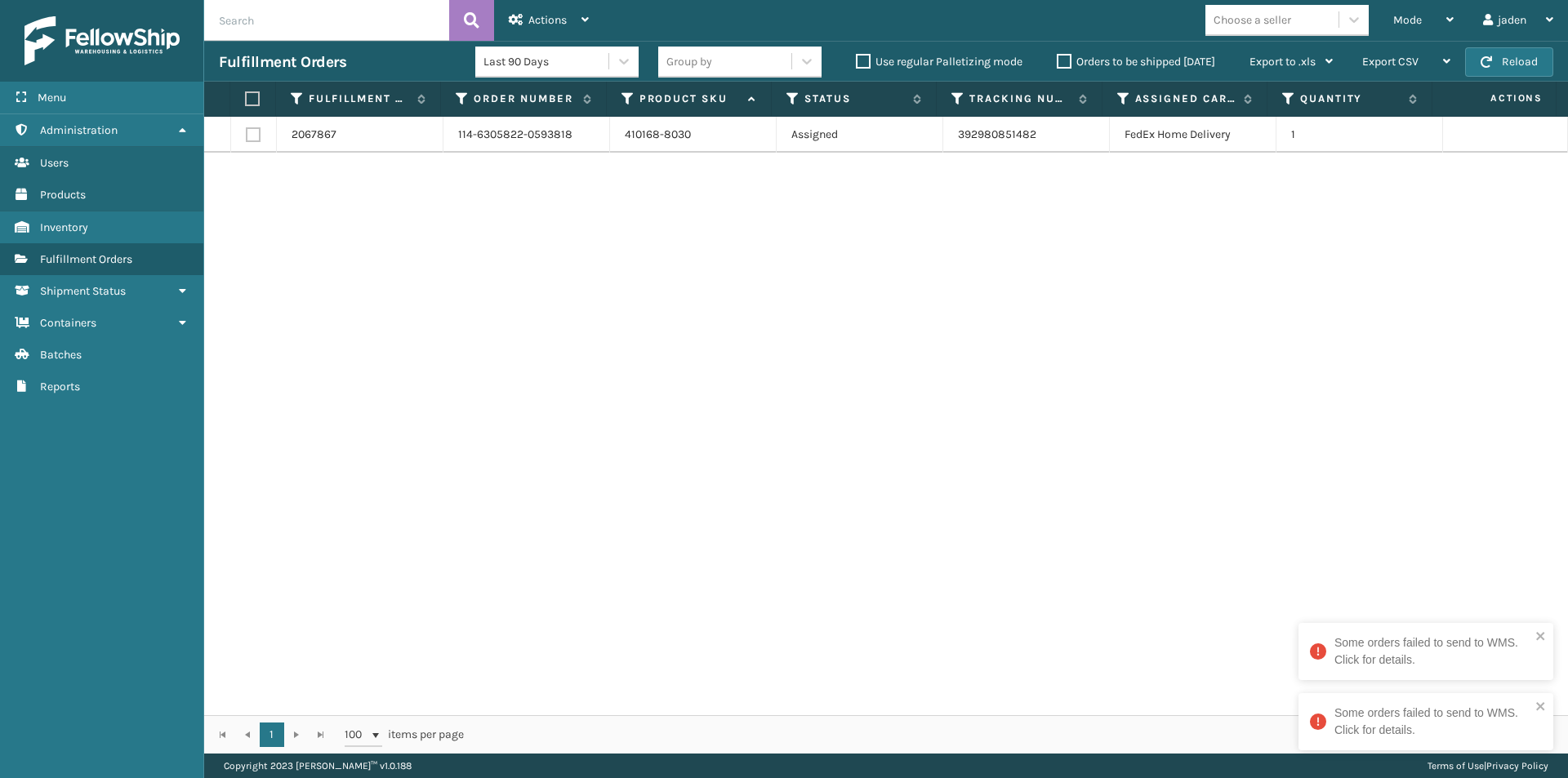
drag, startPoint x: 1074, startPoint y: 342, endPoint x: 902, endPoint y: 188, distance: 230.9
click at [654, 400] on div "2067867 114-6305822-0593818 410168-8030 Assigned 392980851482 FedEx Home Delive…" at bounding box center [886, 415] width 1363 height 599
click at [1409, 34] on div "Mode" at bounding box center [1423, 20] width 60 height 40
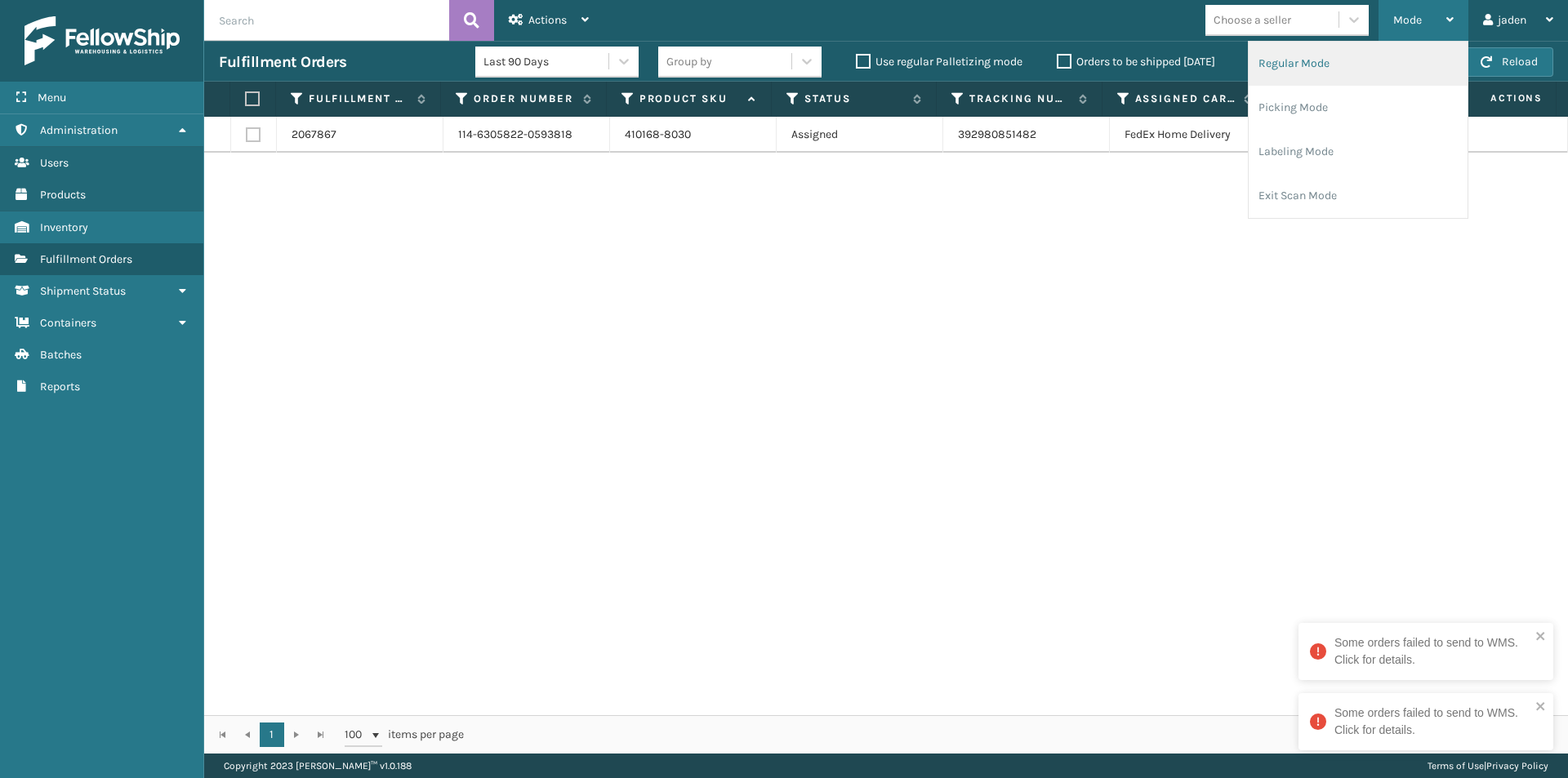
click at [1318, 62] on li "Regular Mode" at bounding box center [1357, 63] width 219 height 44
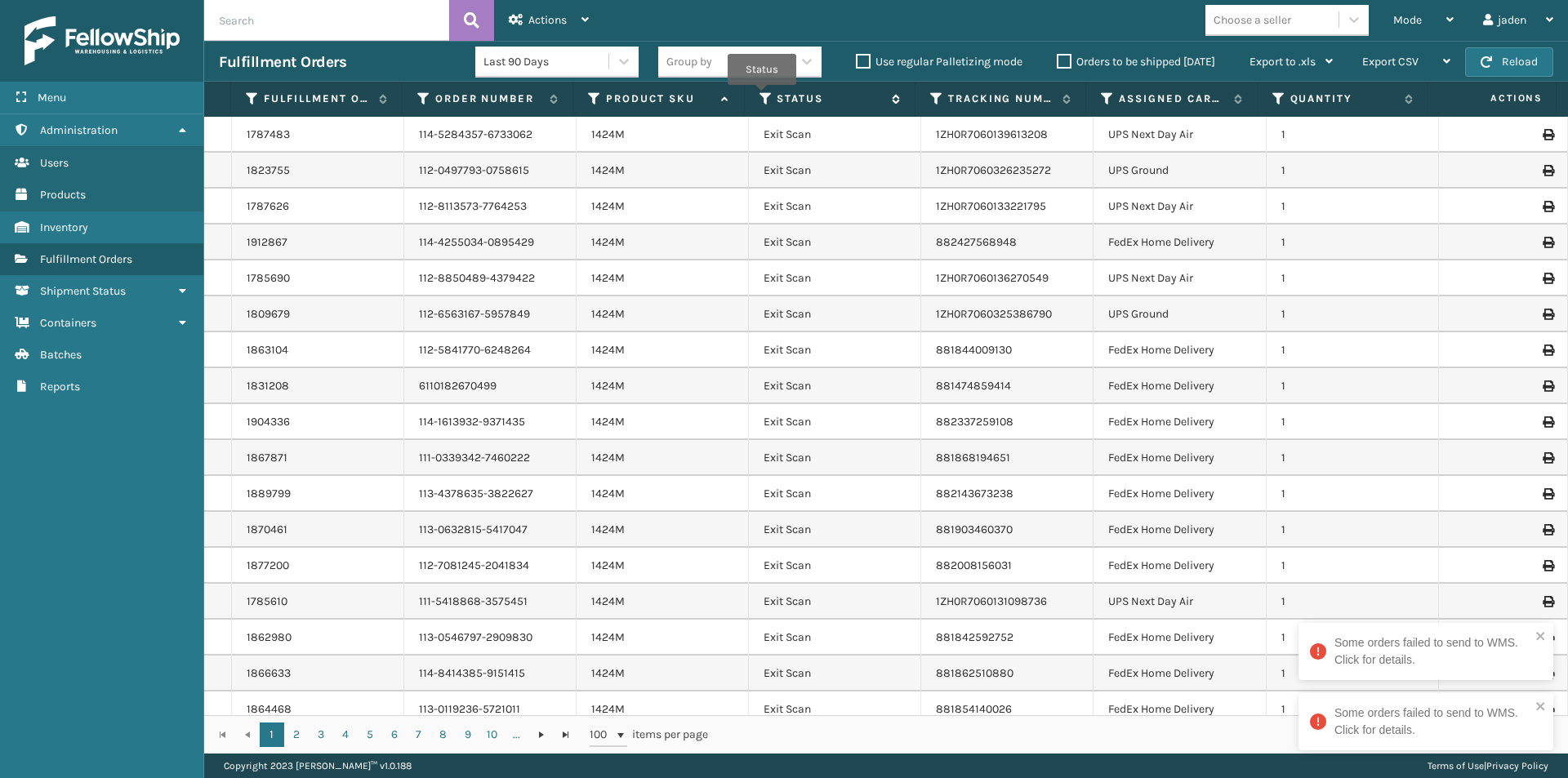
click at [761, 94] on icon at bounding box center [766, 99] width 13 height 15
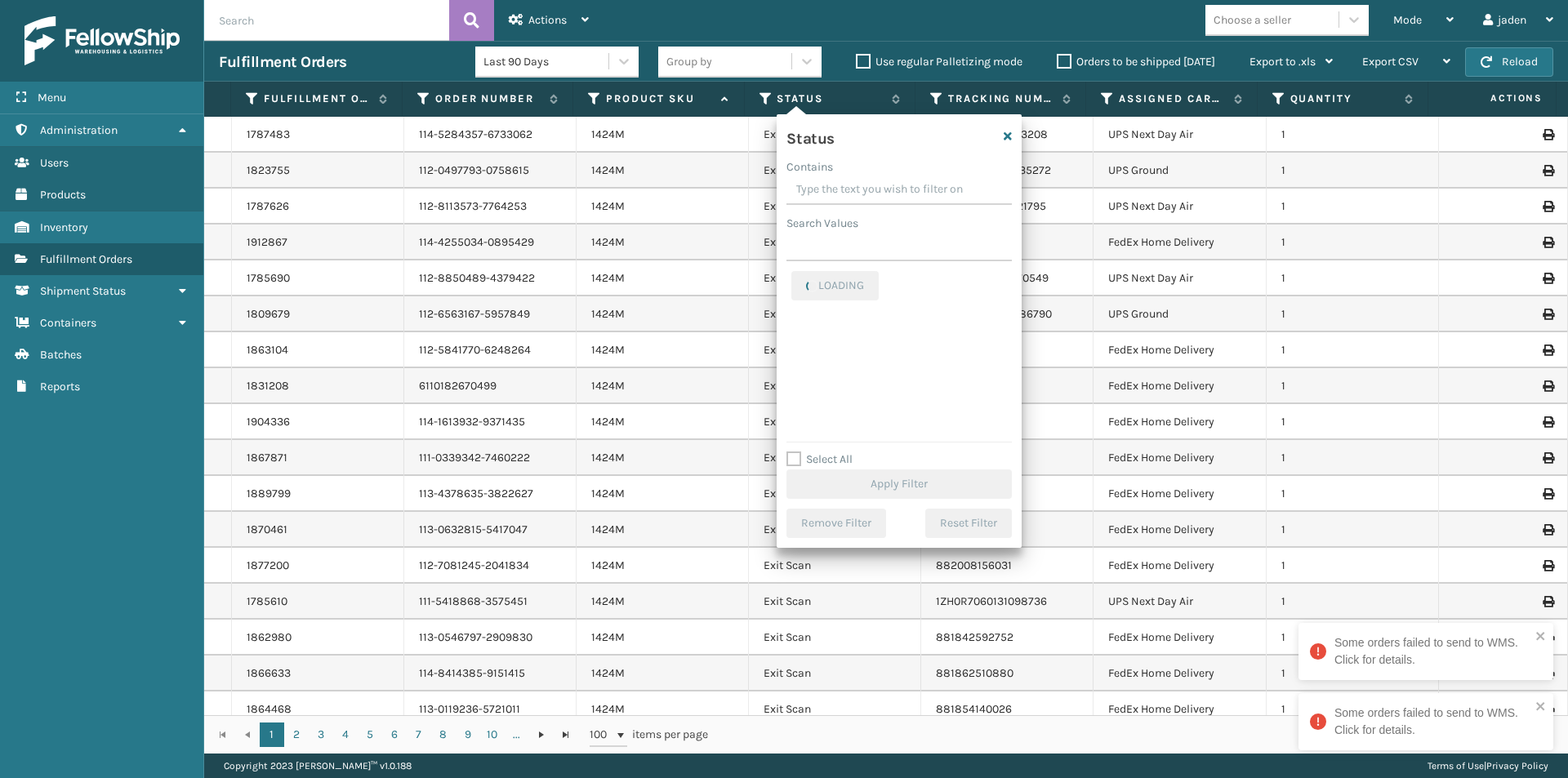
drag, startPoint x: 928, startPoint y: 185, endPoint x: 847, endPoint y: 195, distance: 81.6
click at [847, 195] on input "Contains" at bounding box center [899, 190] width 226 height 29
click at [802, 346] on label "Picking" at bounding box center [821, 345] width 58 height 14
click at [792, 346] on input "Picking" at bounding box center [792, 341] width 1 height 10
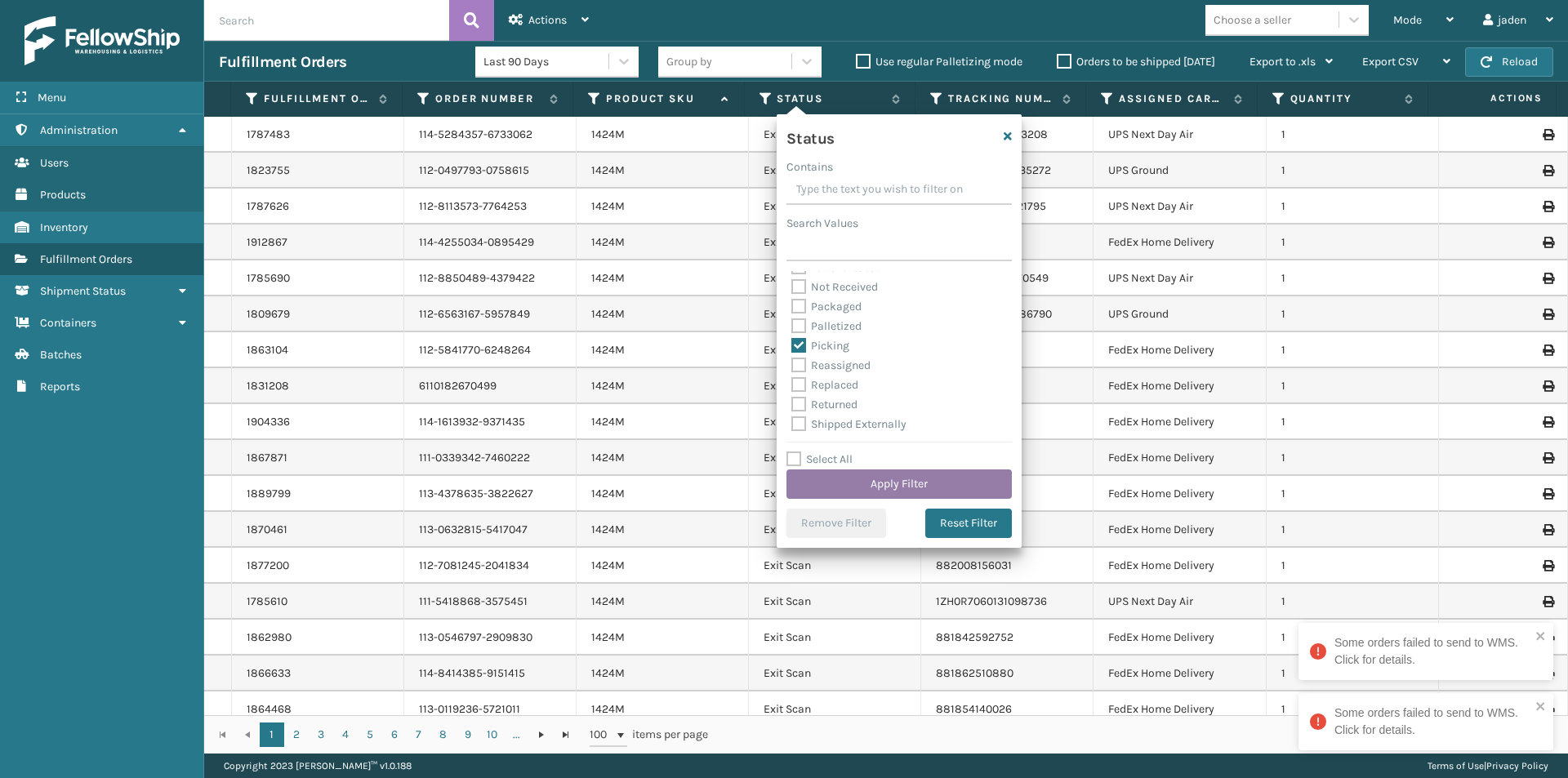
click at [869, 485] on button "Apply Filter" at bounding box center [899, 483] width 226 height 29
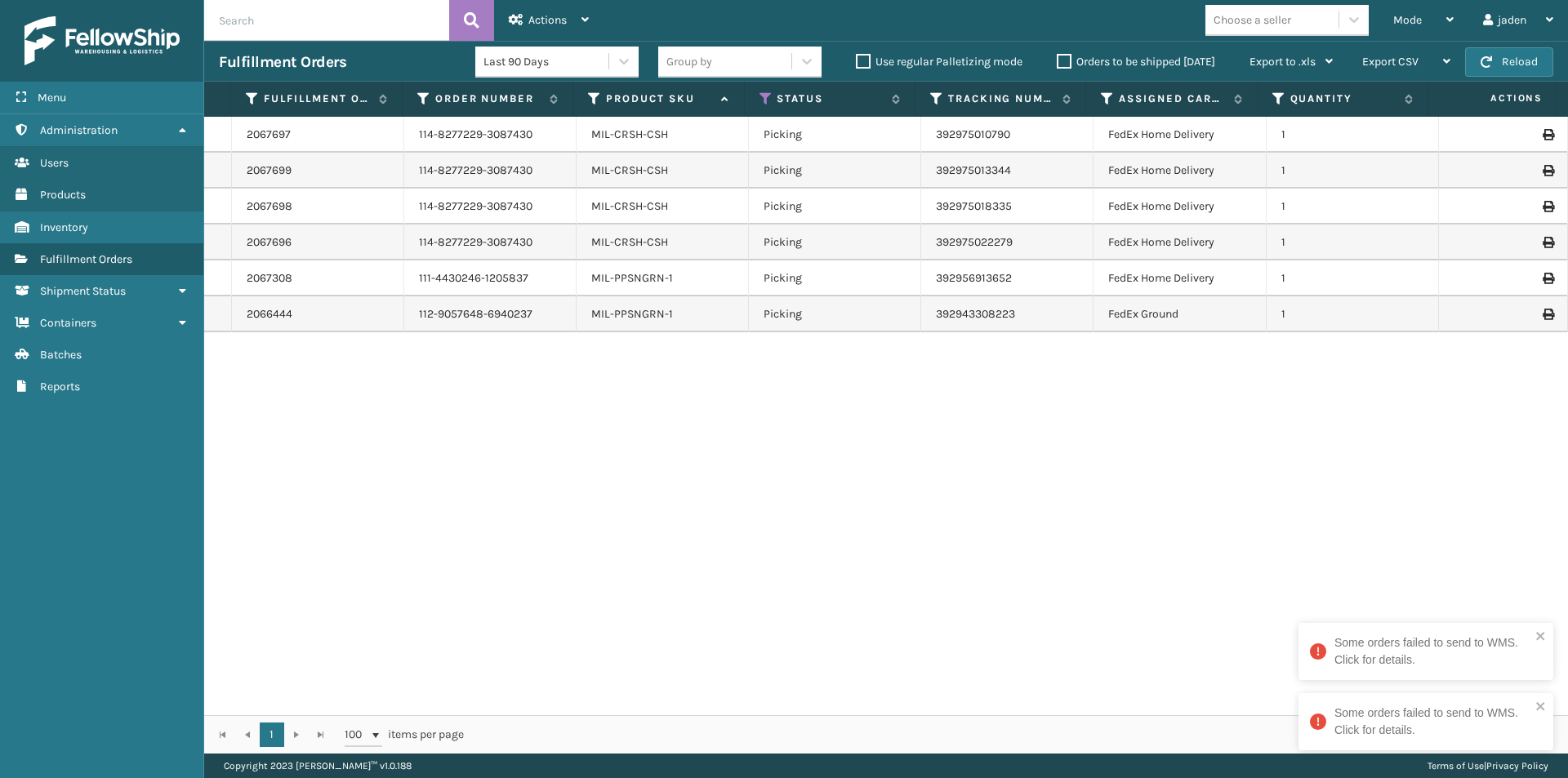
drag, startPoint x: 1089, startPoint y: 474, endPoint x: 783, endPoint y: 517, distance: 309.0
click at [783, 517] on div "2067697 114-8277229-3087430 MIL-CRSH-CSH Picking 392975010790 FedEx Home Delive…" at bounding box center [886, 415] width 1363 height 599
drag, startPoint x: 918, startPoint y: 419, endPoint x: 723, endPoint y: 469, distance: 201.3
click at [723, 469] on div "2067697 114-8277229-3087430 MIL-CRSH-CSH Picking 392975010790 FedEx Home Delive…" at bounding box center [886, 415] width 1363 height 599
drag, startPoint x: 891, startPoint y: 431, endPoint x: 817, endPoint y: 145, distance: 295.4
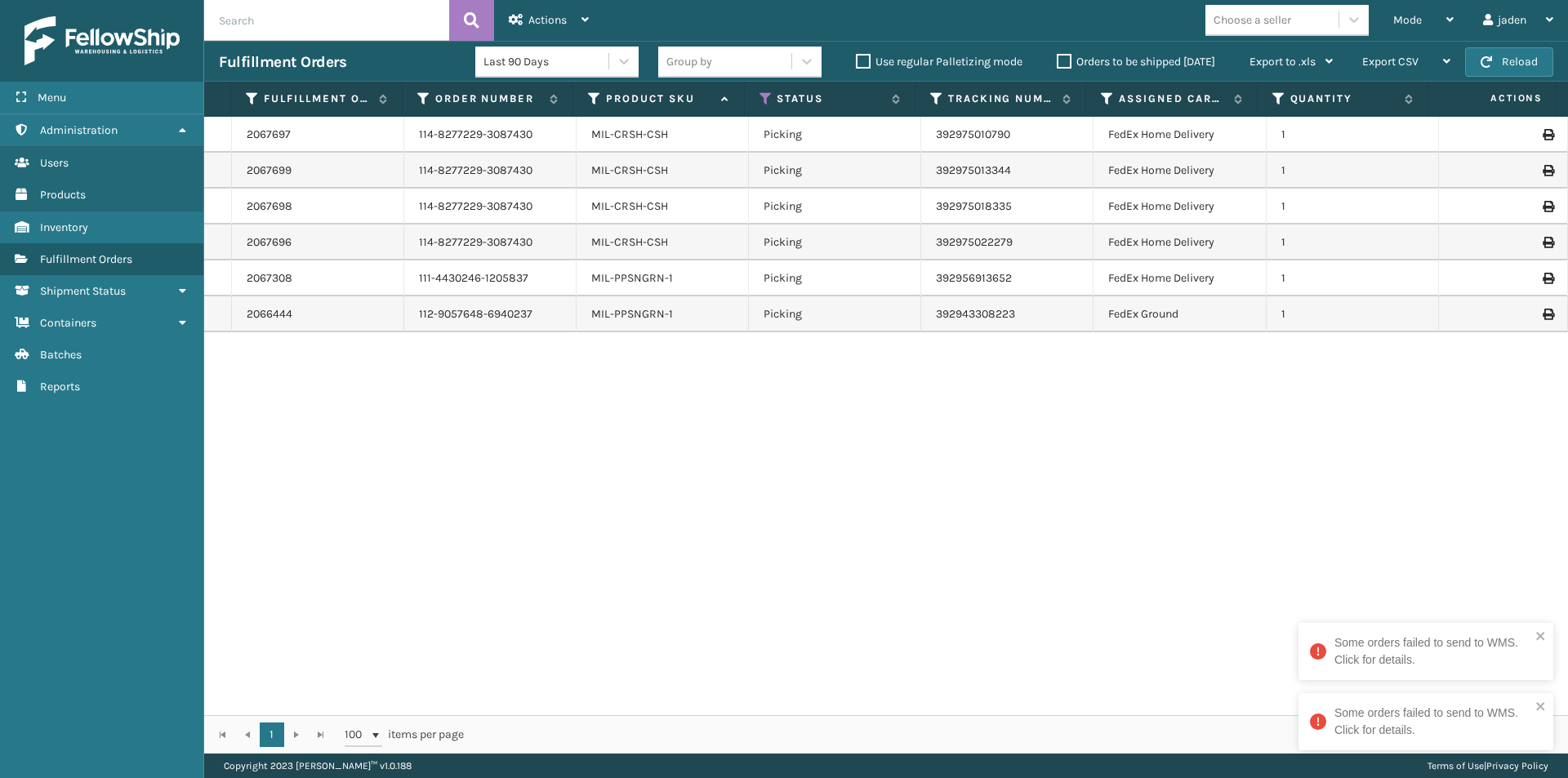
click at [673, 475] on div "2067697 114-8277229-3087430 MIL-CRSH-CSH Picking 392975010790 FedEx Home Delive…" at bounding box center [886, 415] width 1363 height 599
click at [760, 97] on icon at bounding box center [766, 99] width 13 height 15
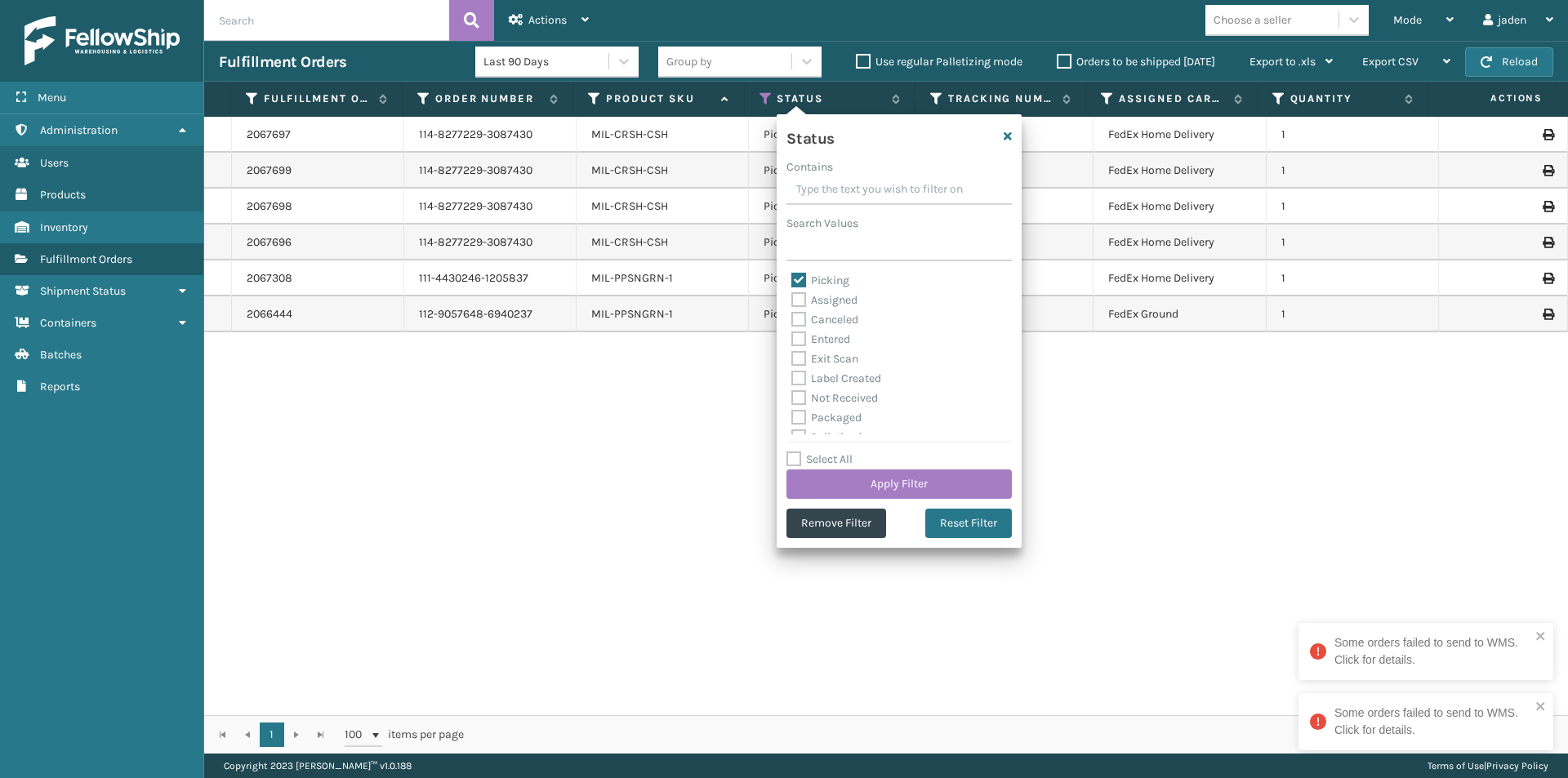
drag, startPoint x: 926, startPoint y: 164, endPoint x: 838, endPoint y: 169, distance: 88.1
click at [838, 169] on div "Contains" at bounding box center [899, 166] width 226 height 17
drag, startPoint x: 802, startPoint y: 284, endPoint x: 886, endPoint y: 443, distance: 179.8
click at [801, 283] on label "Picking" at bounding box center [821, 280] width 58 height 14
click at [792, 282] on input "Picking" at bounding box center [792, 275] width 1 height 10
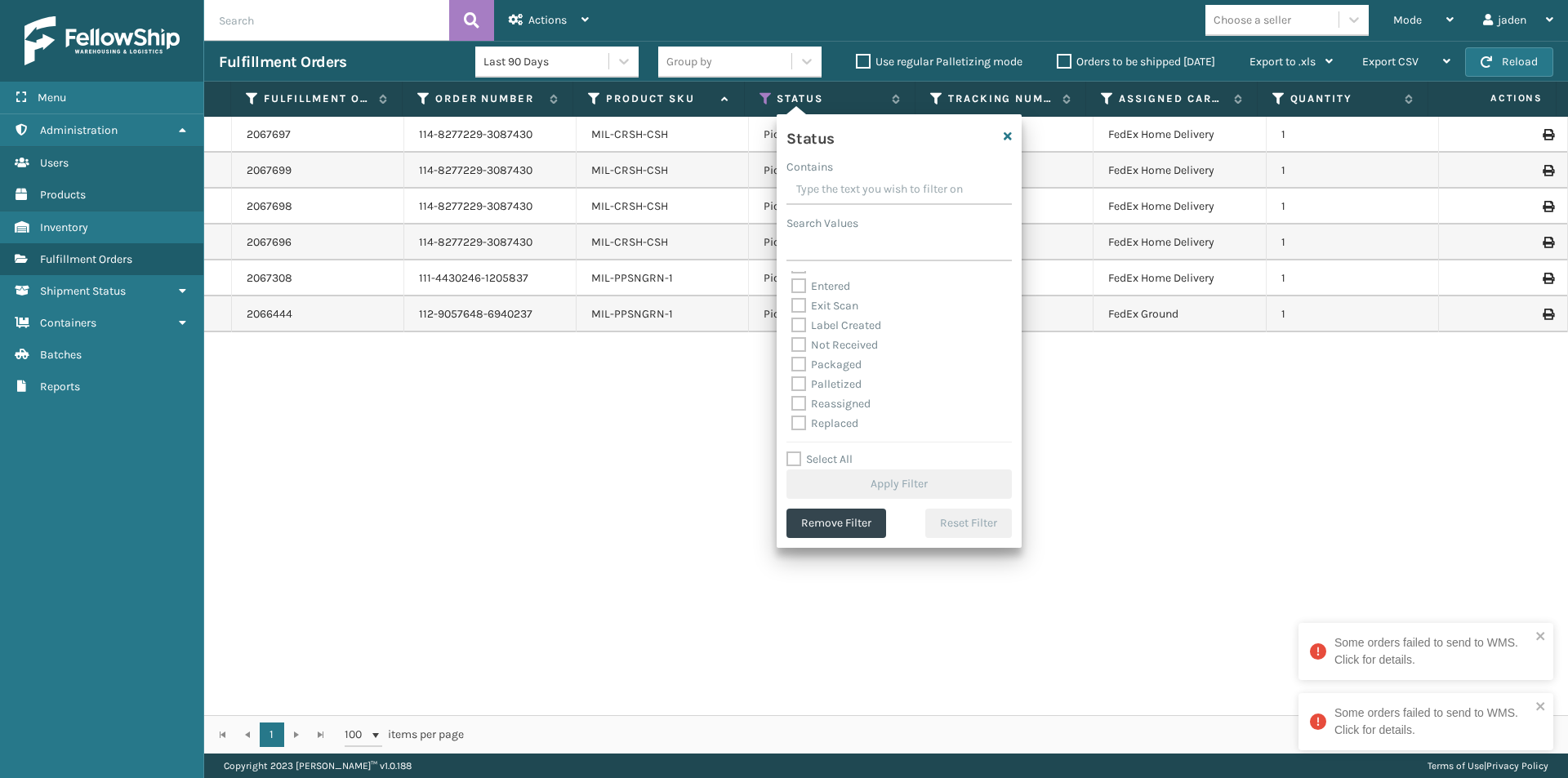
scroll to position [82, 0]
click at [797, 360] on label "Palletized" at bounding box center [826, 355] width 71 height 14
click at [792, 357] on input "Palletized" at bounding box center [792, 350] width 1 height 10
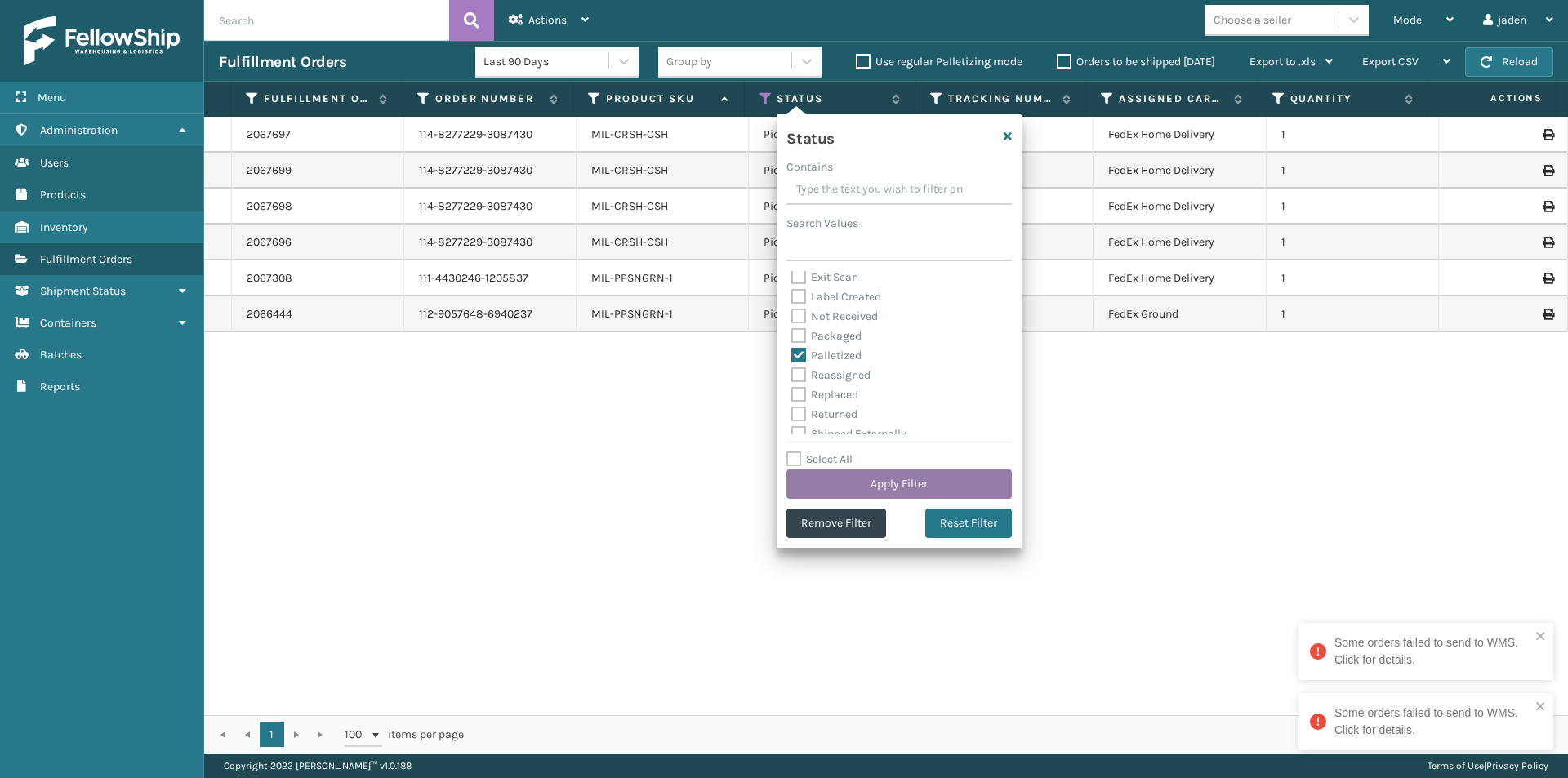
click at [902, 481] on button "Apply Filter" at bounding box center [899, 483] width 226 height 29
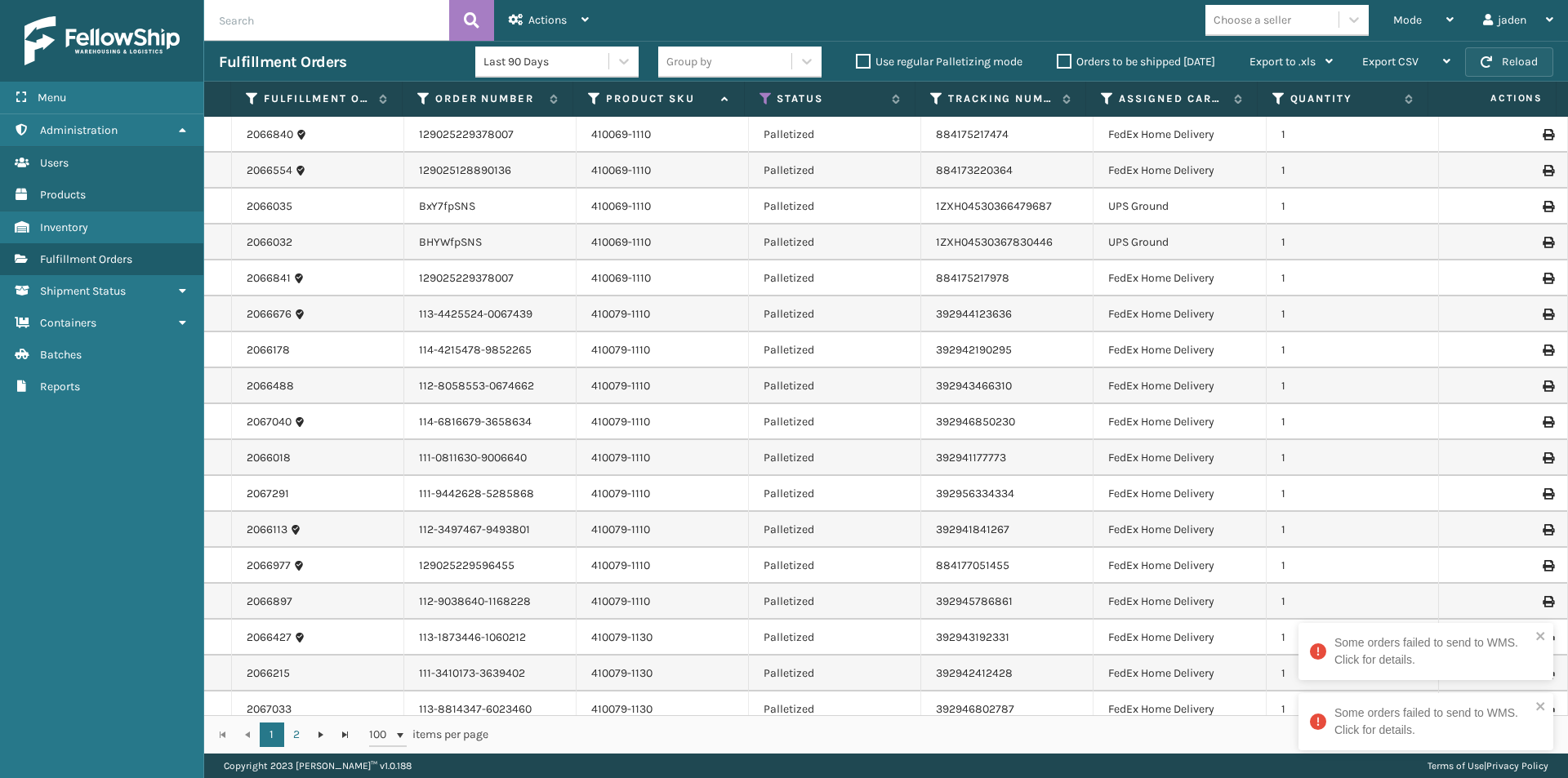
click at [1519, 69] on button "Reload" at bounding box center [1509, 61] width 88 height 29
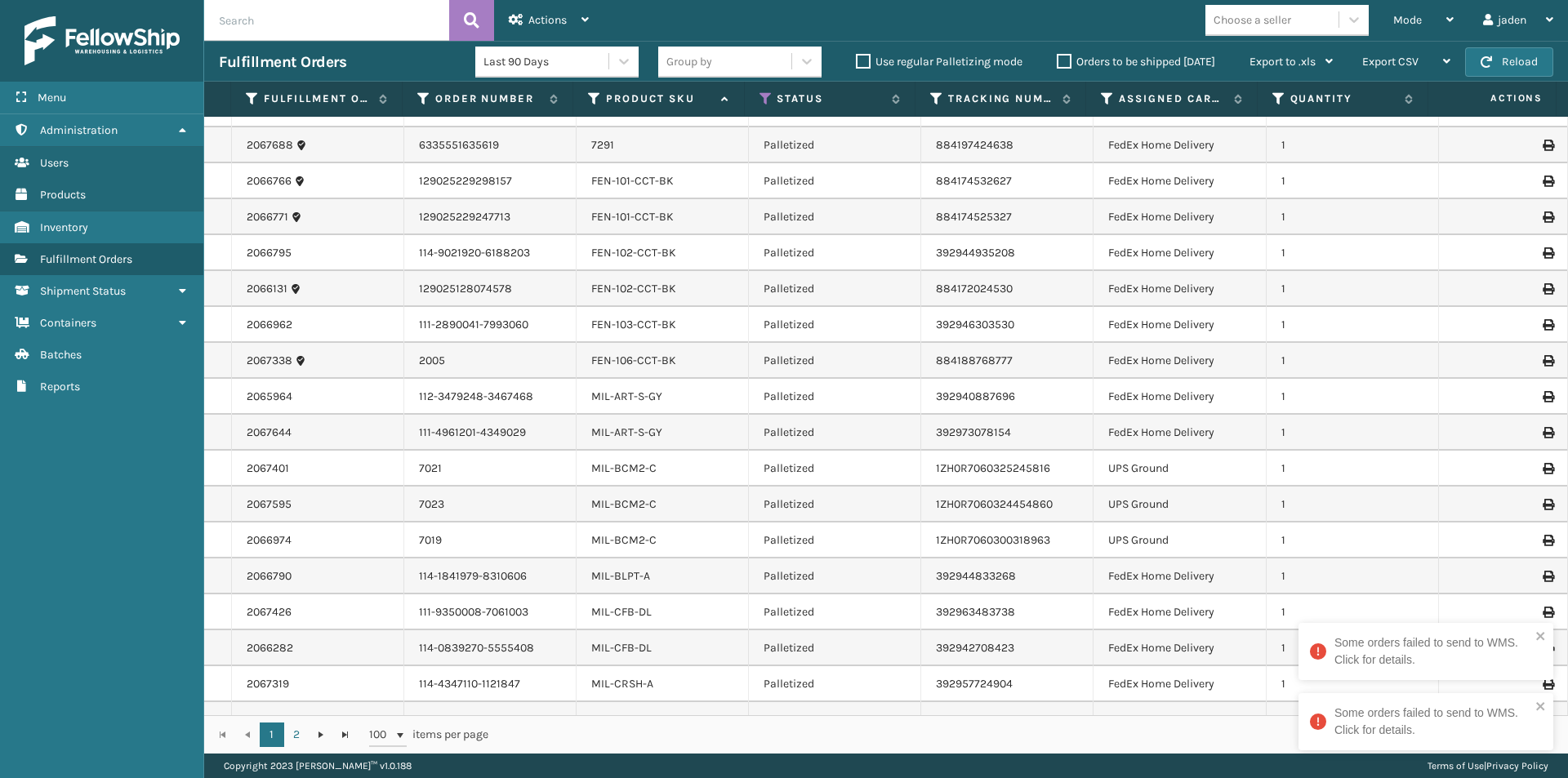
scroll to position [2993, 0]
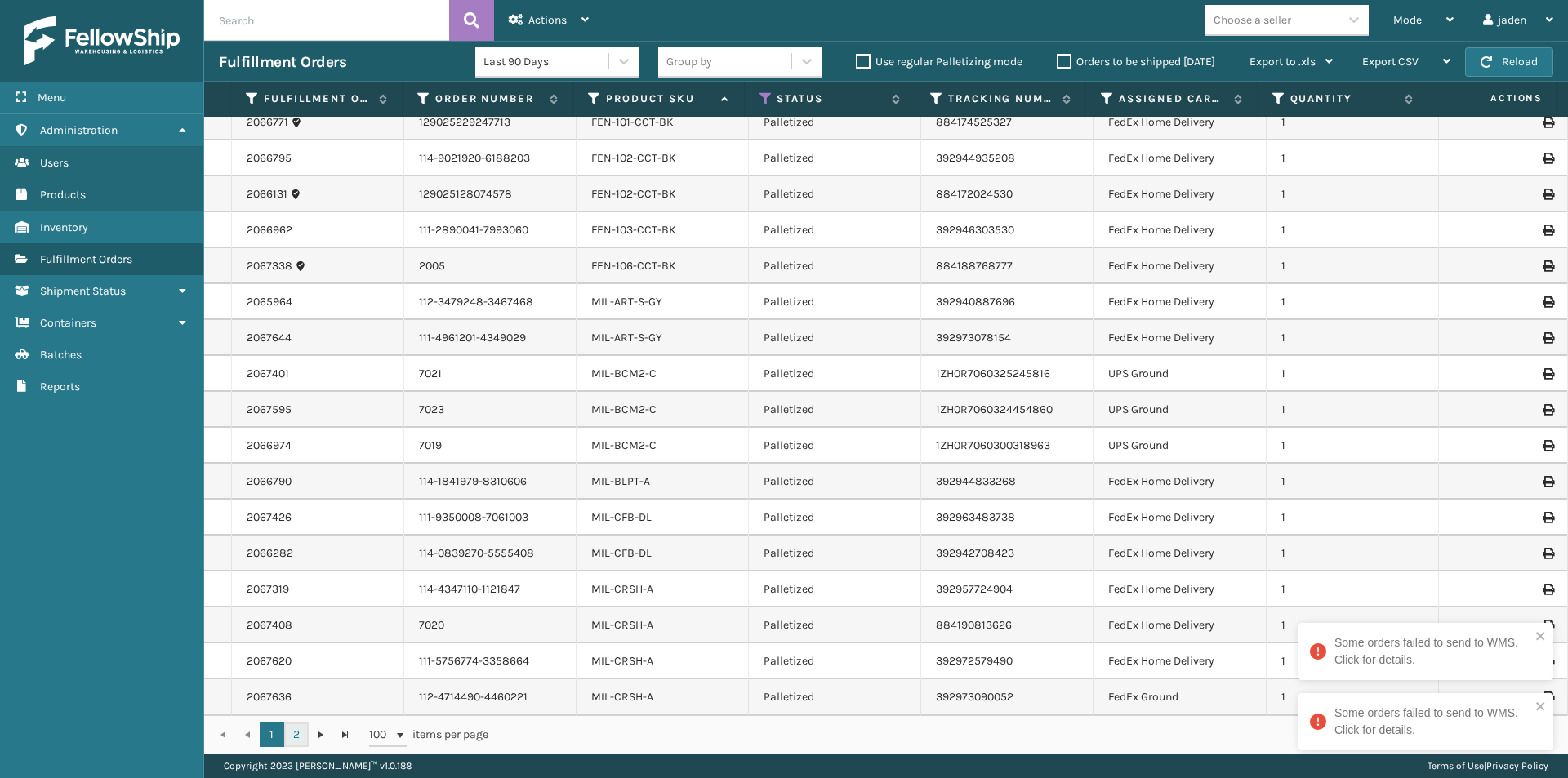
click at [295, 731] on link "2" at bounding box center [296, 735] width 24 height 24
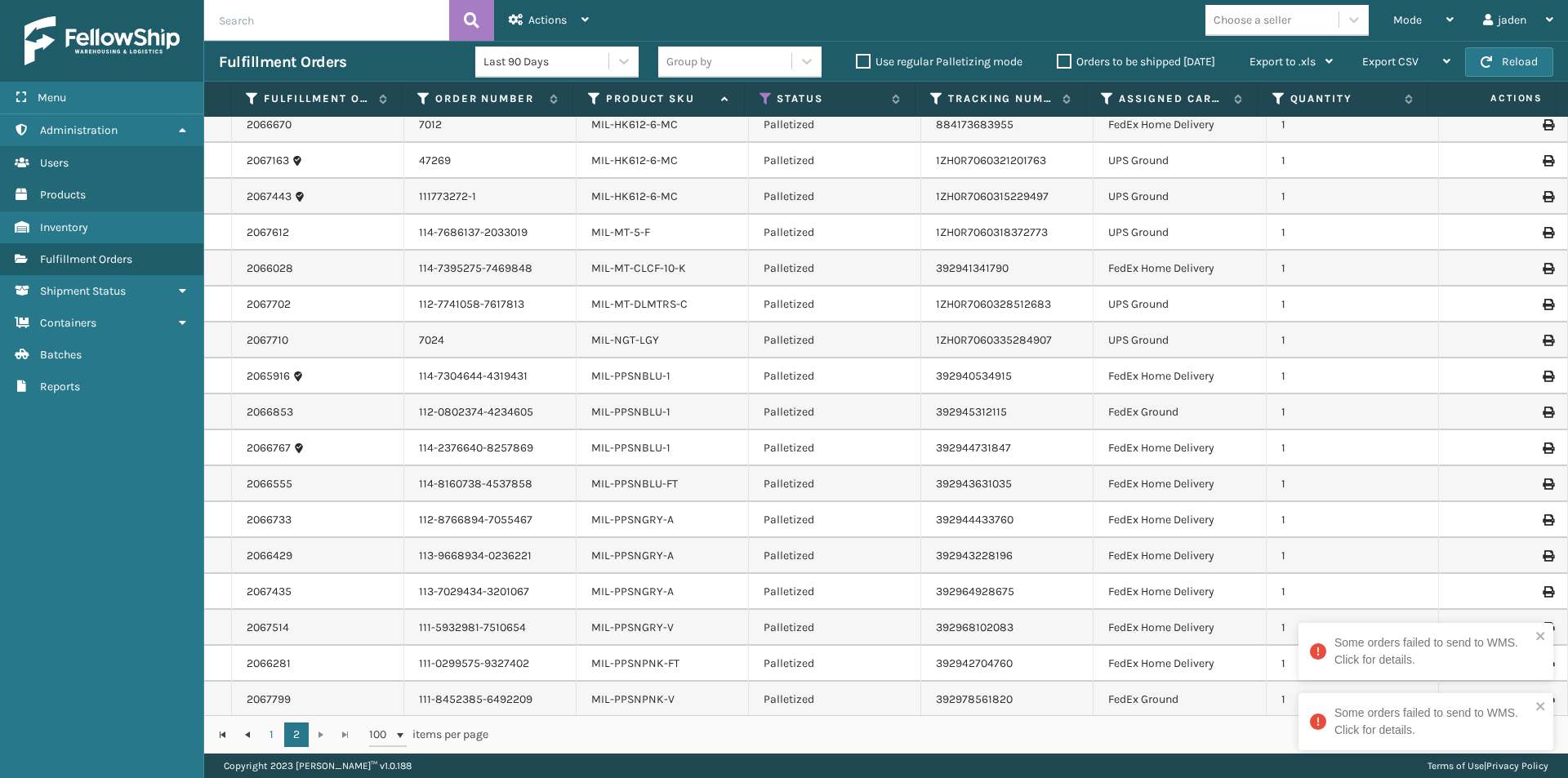
scroll to position [408, 0]
click at [1421, 9] on div "Mode" at bounding box center [1423, 20] width 60 height 40
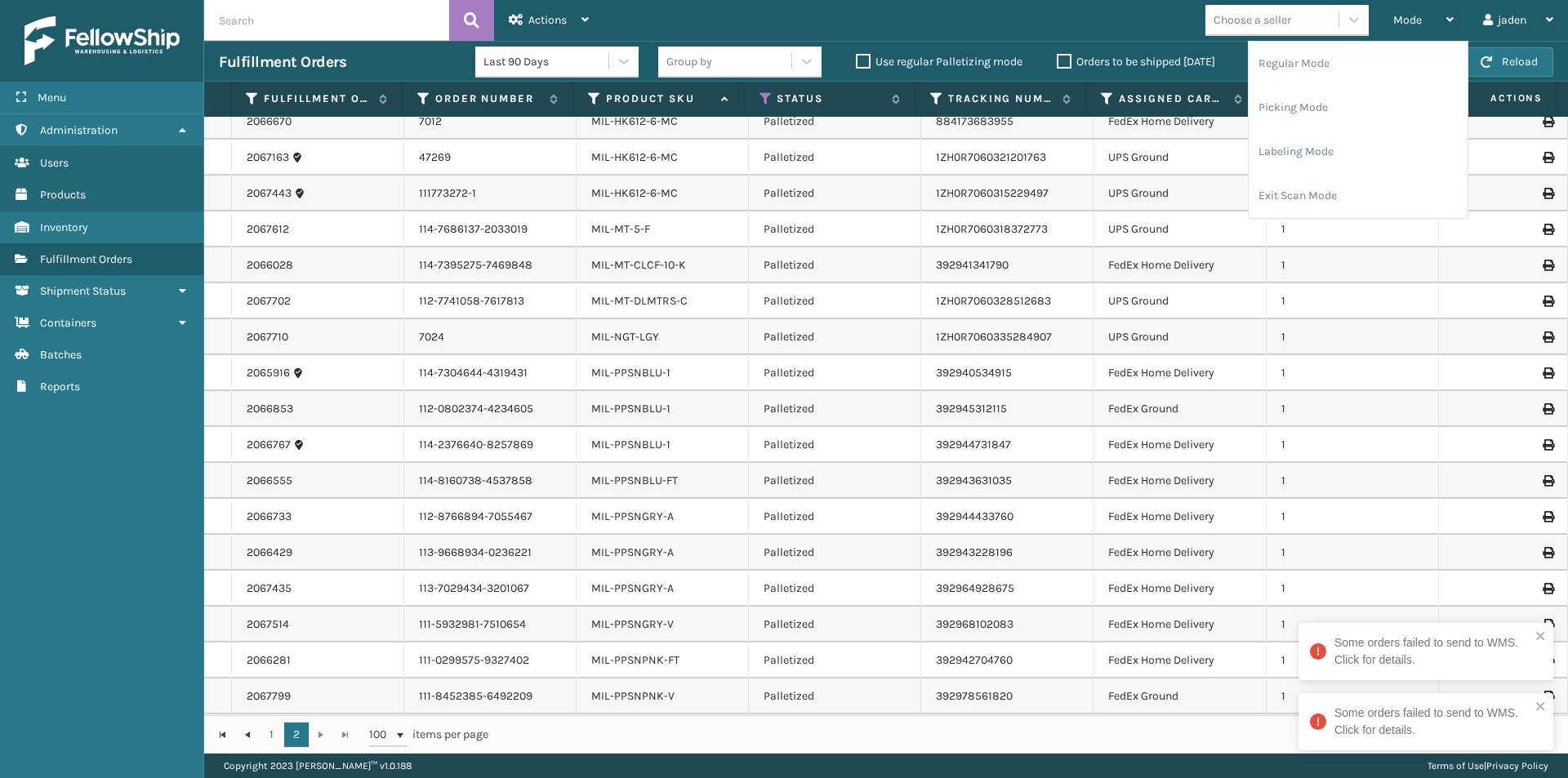
click at [122, 636] on div "Menu Administration Users Products Inventory Fulfillment Orders Shipment Status…" at bounding box center [102, 389] width 204 height 778
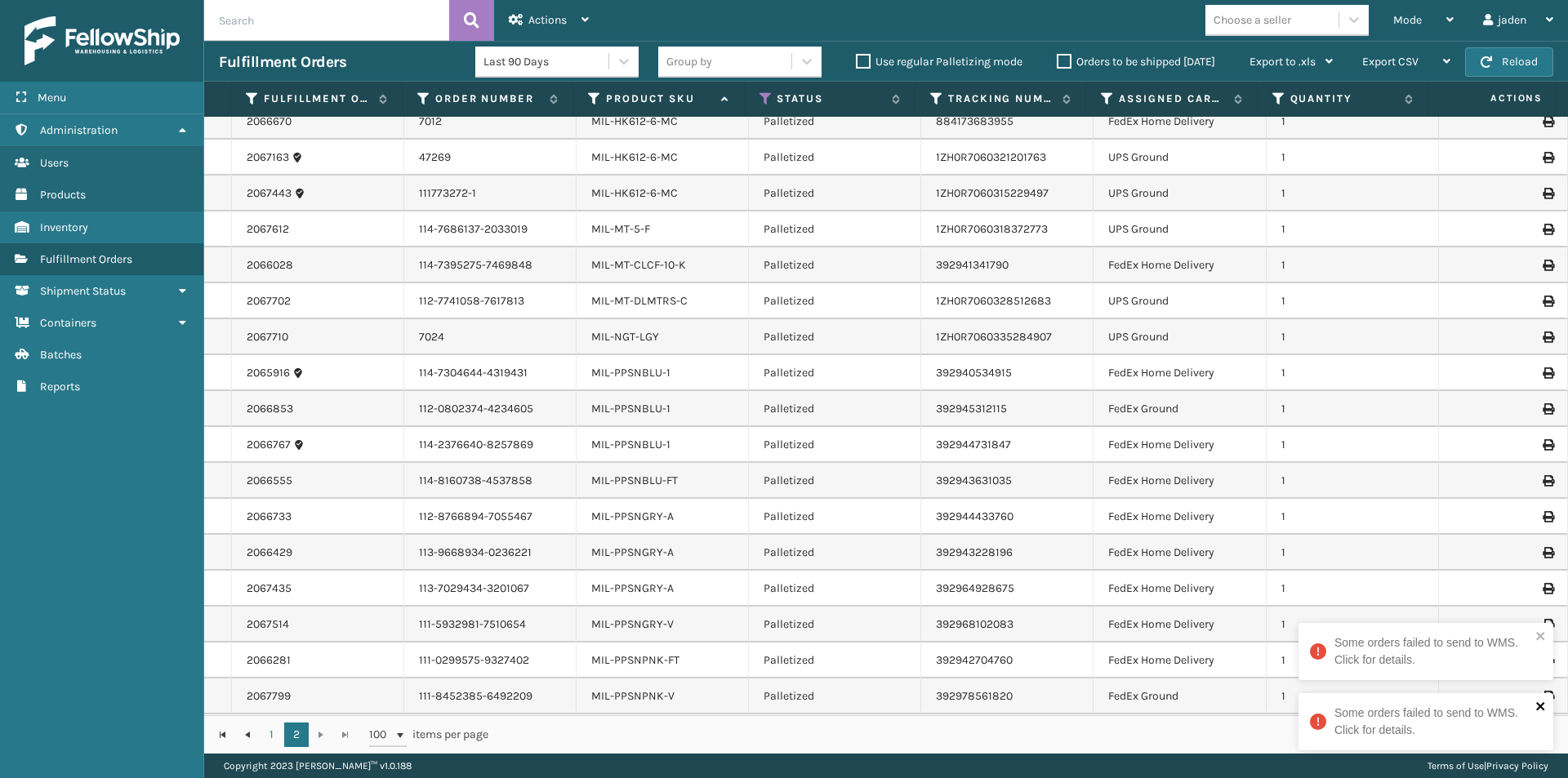
click at [1537, 708] on icon "close" at bounding box center [1540, 706] width 8 height 8
click at [1537, 637] on icon "close" at bounding box center [1540, 635] width 8 height 8
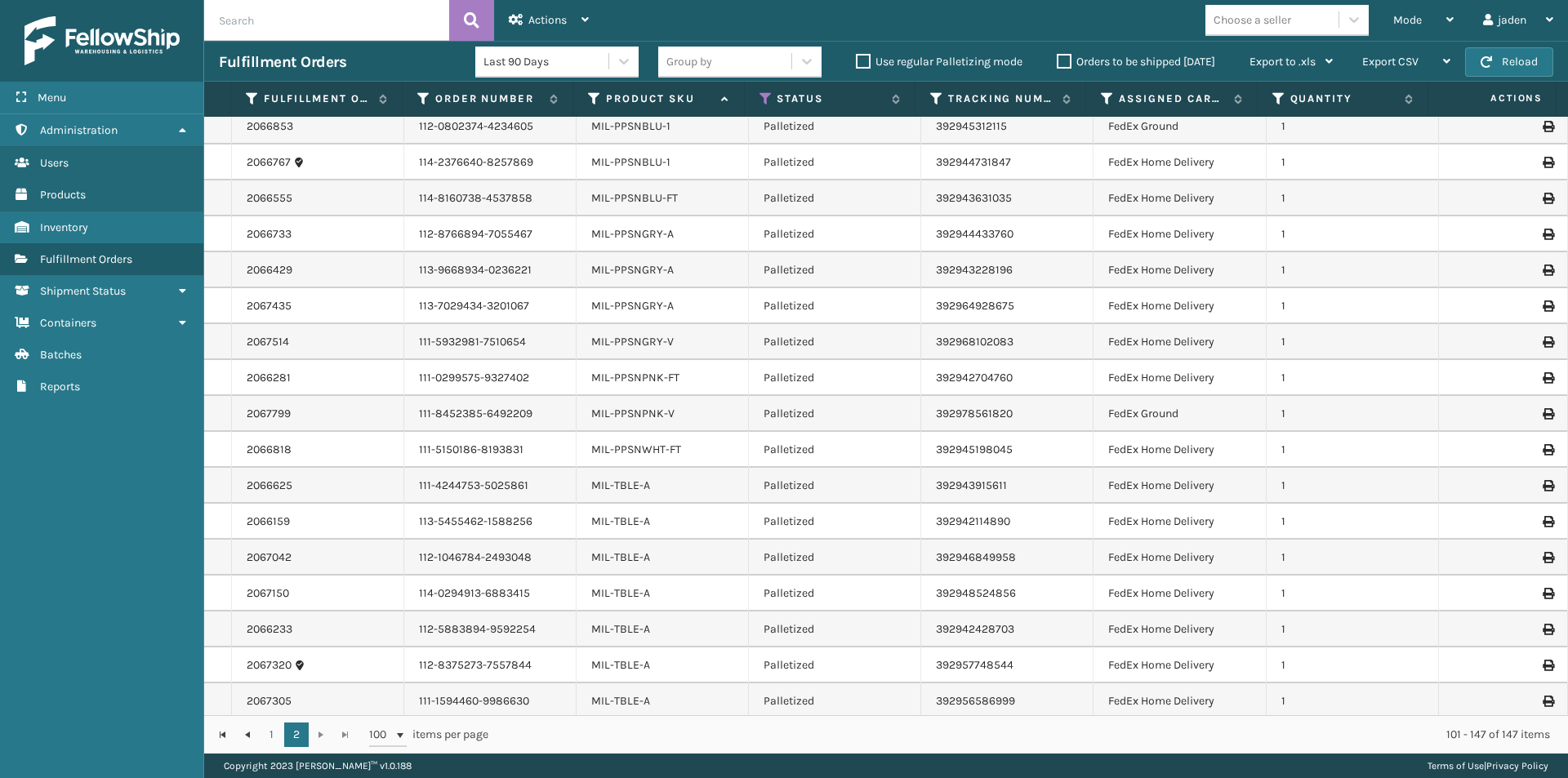
scroll to position [735, 0]
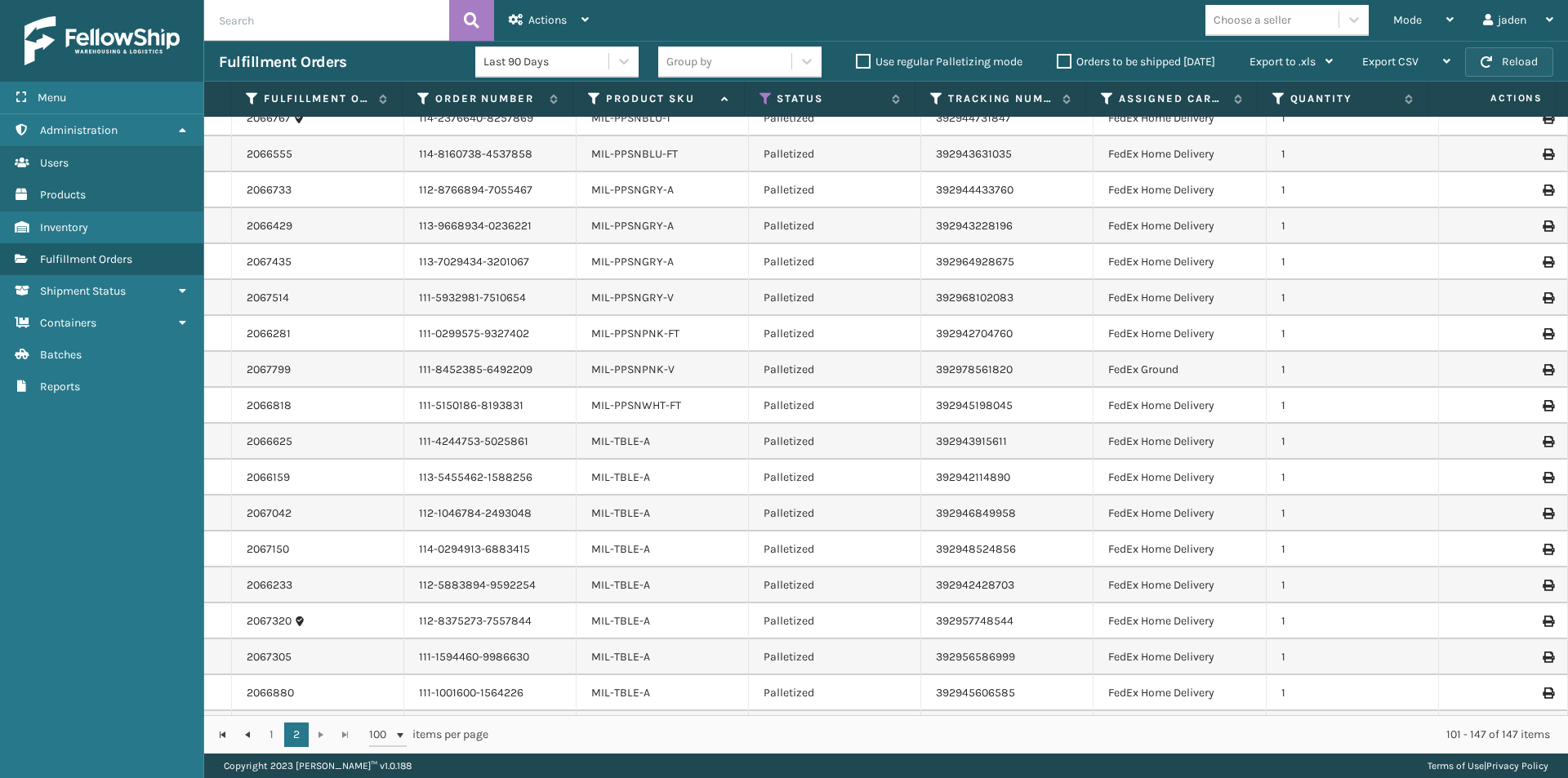
click at [1517, 54] on button "Reload" at bounding box center [1509, 61] width 88 height 29
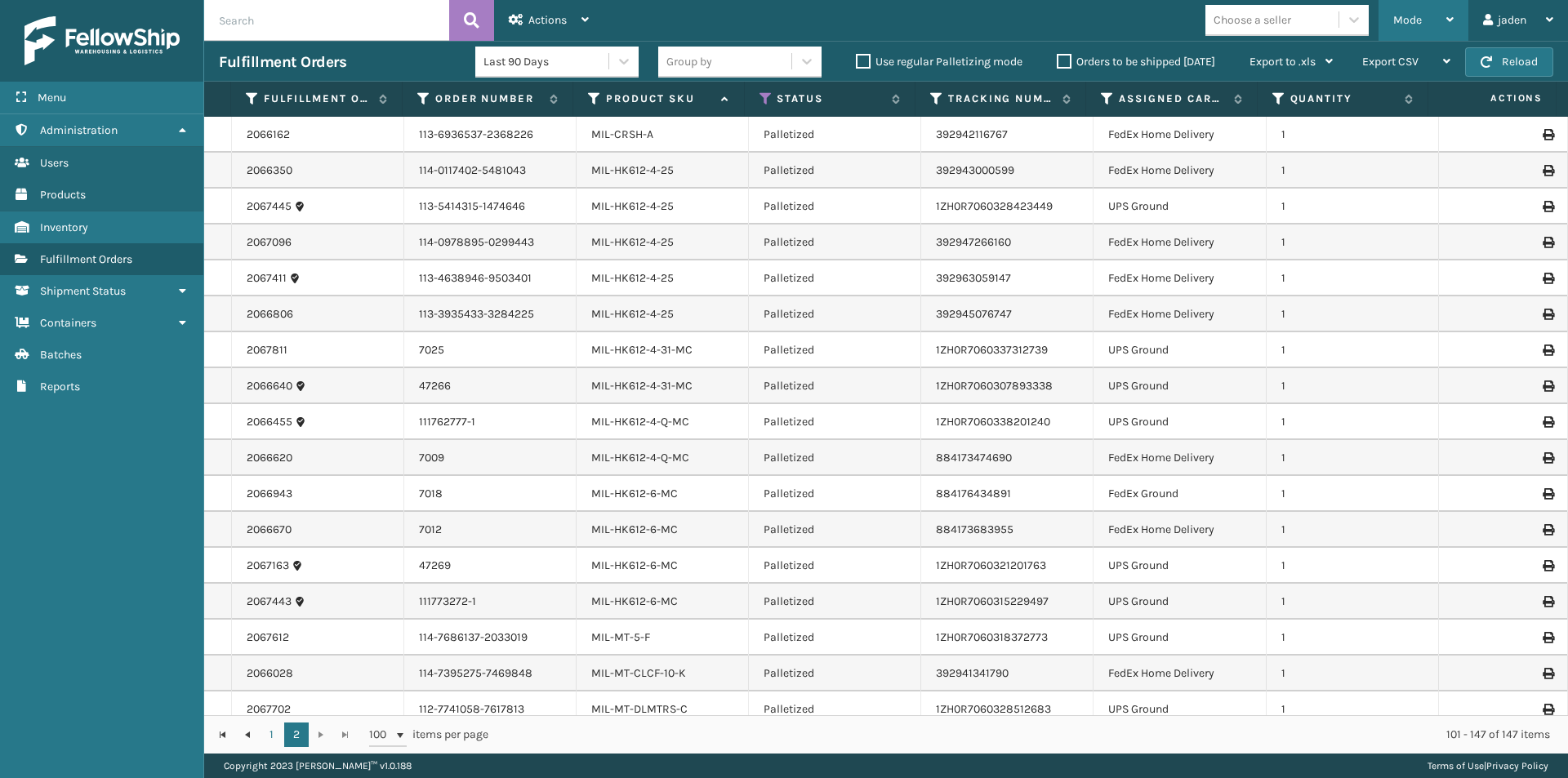
click at [1417, 13] on span "Mode" at bounding box center [1407, 20] width 28 height 14
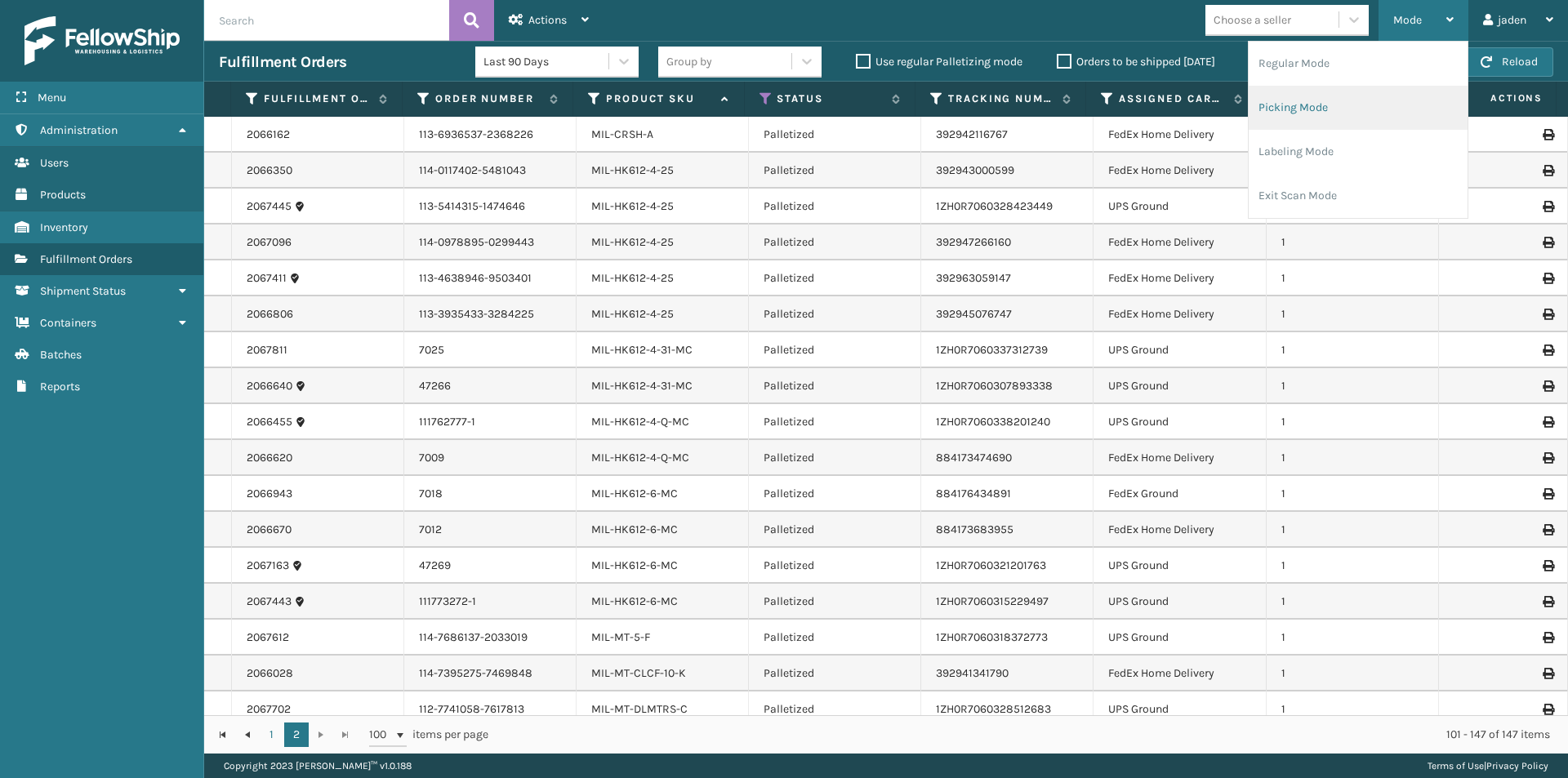
click at [1339, 105] on li "Picking Mode" at bounding box center [1357, 107] width 219 height 44
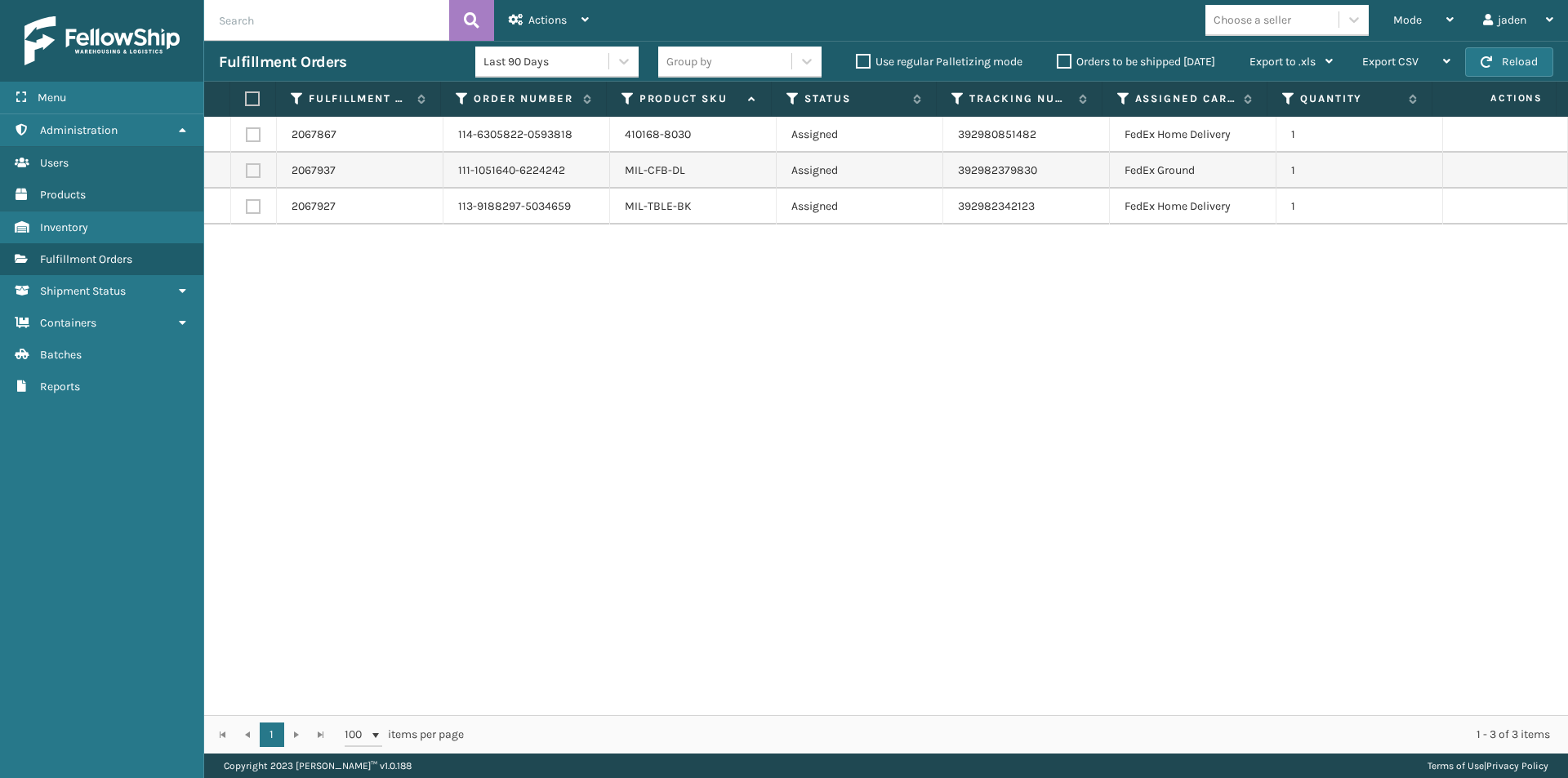
drag, startPoint x: 990, startPoint y: 414, endPoint x: 652, endPoint y: 414, distance: 338.0
click at [650, 419] on div "2067867 114-6305822-0593818 410168-8030 Assigned 392980851482 FedEx Home Delive…" at bounding box center [886, 415] width 1363 height 599
click at [1070, 67] on label "Orders to be shipped [DATE]" at bounding box center [1136, 61] width 158 height 14
click at [1058, 63] on input "Orders to be shipped [DATE]" at bounding box center [1057, 57] width 1 height 10
click at [1523, 65] on button "Reload" at bounding box center [1509, 61] width 88 height 29
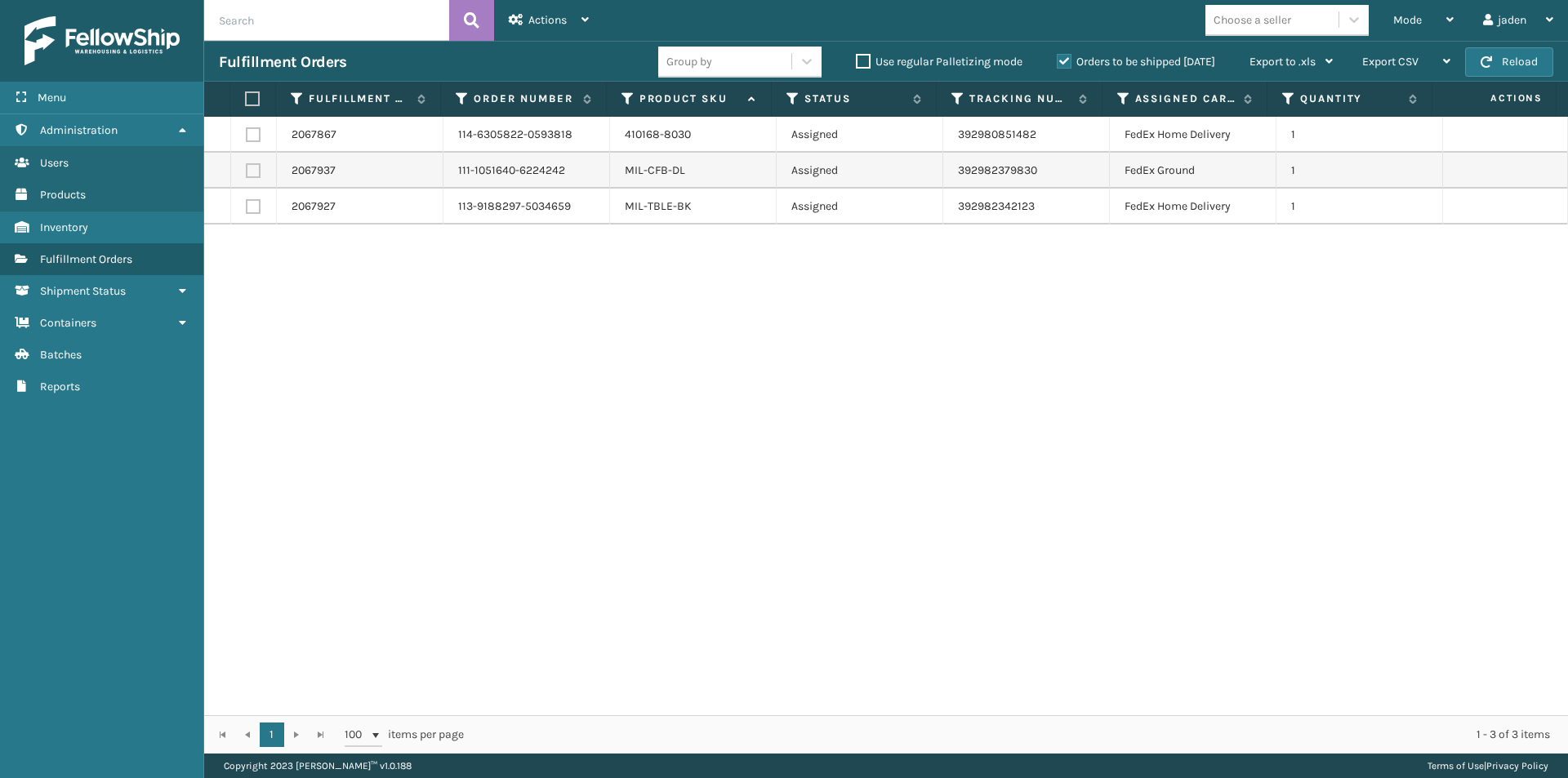
click at [1523, 65] on button "Reload" at bounding box center [1509, 61] width 88 height 29
drag, startPoint x: 966, startPoint y: 347, endPoint x: 955, endPoint y: 349, distance: 11.2
drag, startPoint x: 955, startPoint y: 349, endPoint x: 529, endPoint y: 365, distance: 426.3
click at [529, 365] on div "2067867 114-6305822-0593818 410168-8030 Assigned 392980851482 FedEx Home Delive…" at bounding box center [886, 415] width 1363 height 599
click at [1522, 64] on button "Reload" at bounding box center [1509, 61] width 88 height 29
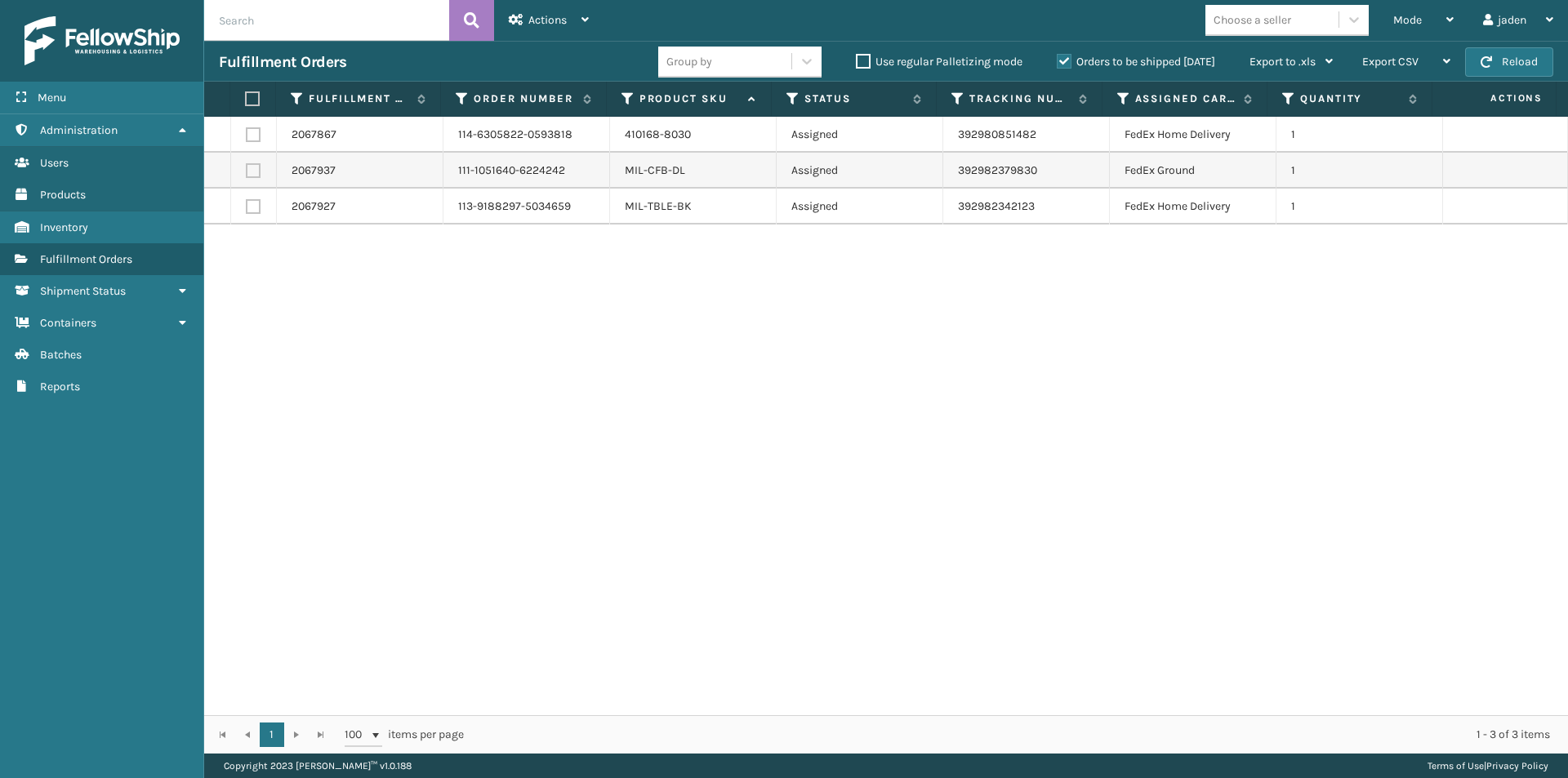
click at [1522, 64] on button "Reload" at bounding box center [1509, 61] width 88 height 29
drag, startPoint x: 1414, startPoint y: 12, endPoint x: 1398, endPoint y: 15, distance: 16.3
click at [1413, 12] on div "Mode" at bounding box center [1423, 20] width 60 height 40
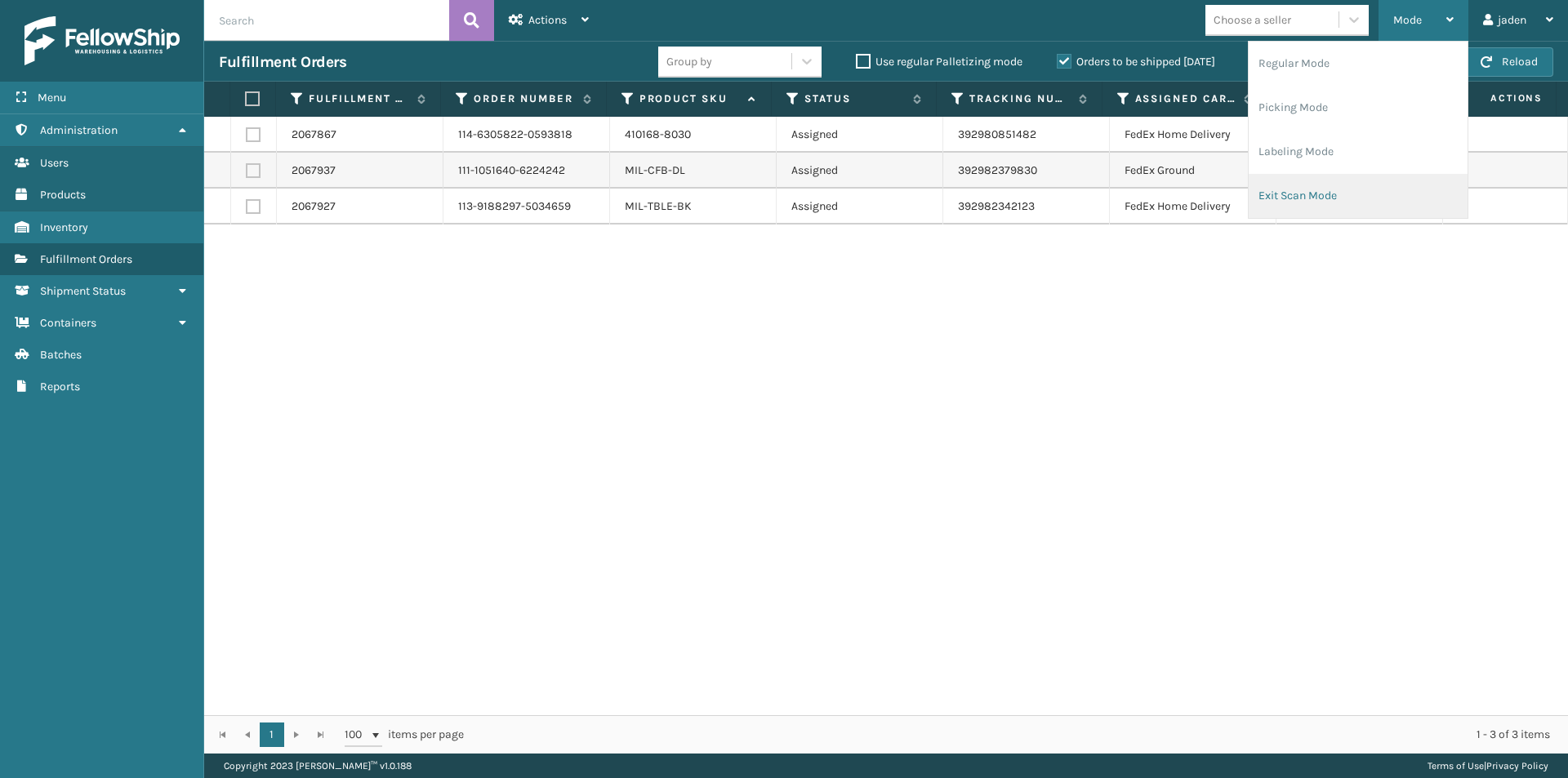
click at [1269, 192] on li "Exit Scan Mode" at bounding box center [1357, 195] width 219 height 44
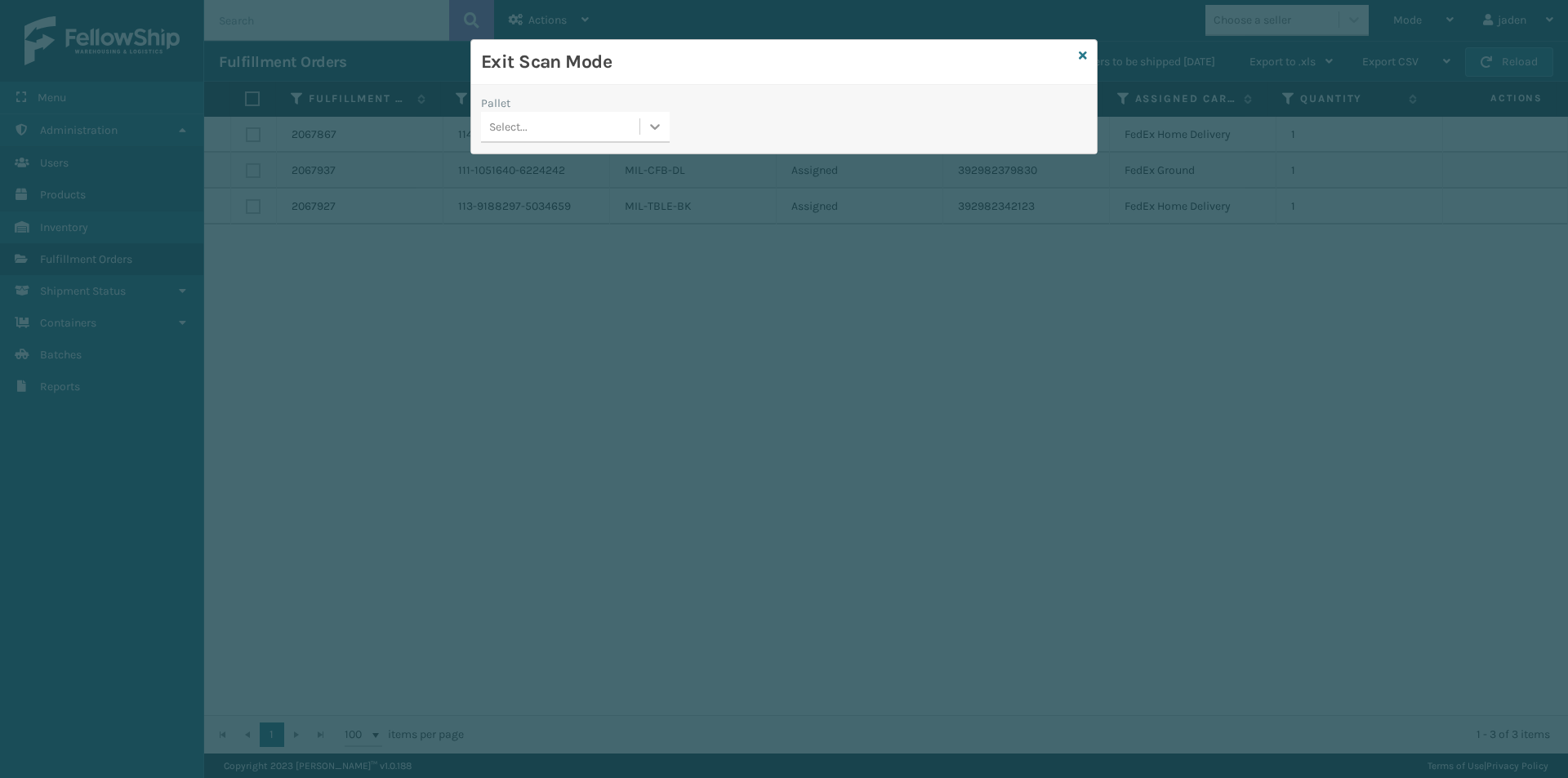
click at [656, 128] on icon at bounding box center [655, 127] width 9 height 6
click at [558, 166] on div "FDXG-1YMCQHYFKJ" at bounding box center [575, 167] width 189 height 30
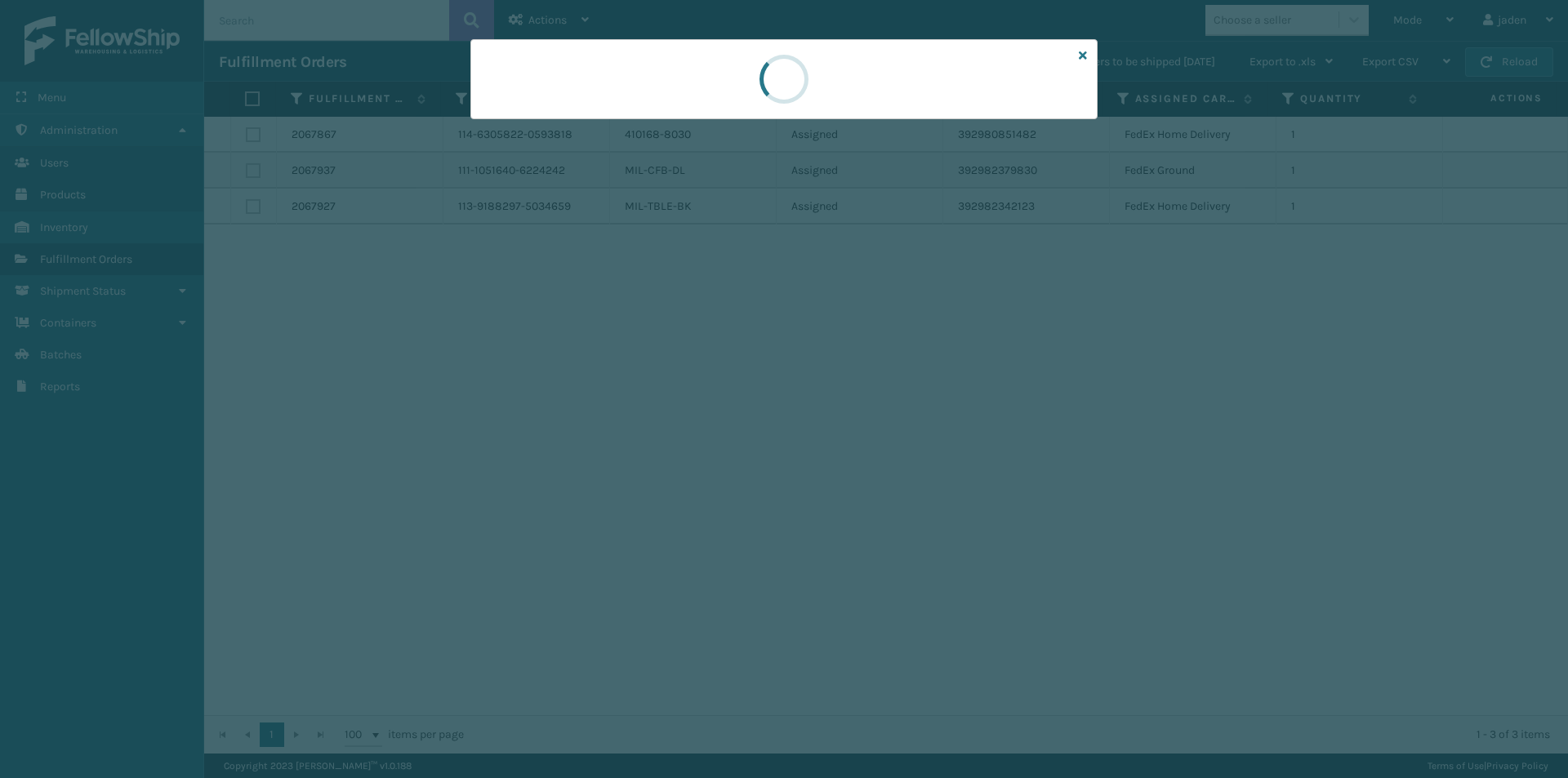
drag, startPoint x: 879, startPoint y: 86, endPoint x: 636, endPoint y: 105, distance: 243.7
click at [636, 105] on div at bounding box center [783, 79] width 627 height 80
drag, startPoint x: 850, startPoint y: 115, endPoint x: 902, endPoint y: 103, distance: 53.4
click at [721, 102] on div at bounding box center [783, 79] width 627 height 80
drag, startPoint x: 902, startPoint y: 90, endPoint x: 975, endPoint y: 95, distance: 73.2
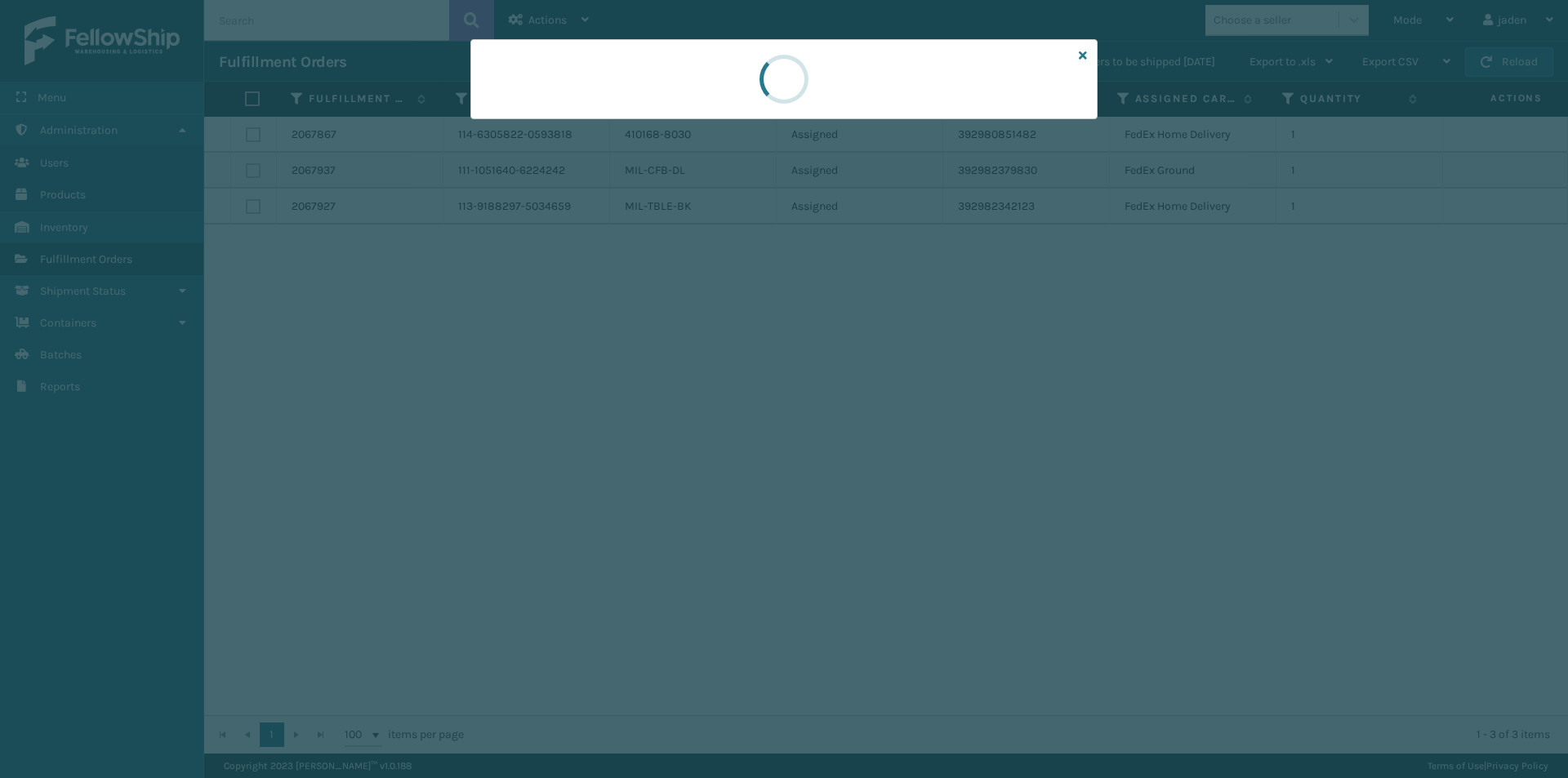
click at [772, 85] on div at bounding box center [783, 79] width 53 height 53
drag, startPoint x: 975, startPoint y: 95, endPoint x: 958, endPoint y: 92, distance: 17.3
drag, startPoint x: 958, startPoint y: 92, endPoint x: 980, endPoint y: 107, distance: 26.6
click at [799, 90] on div at bounding box center [784, 79] width 49 height 49
drag, startPoint x: 971, startPoint y: 102, endPoint x: 797, endPoint y: 96, distance: 174.1
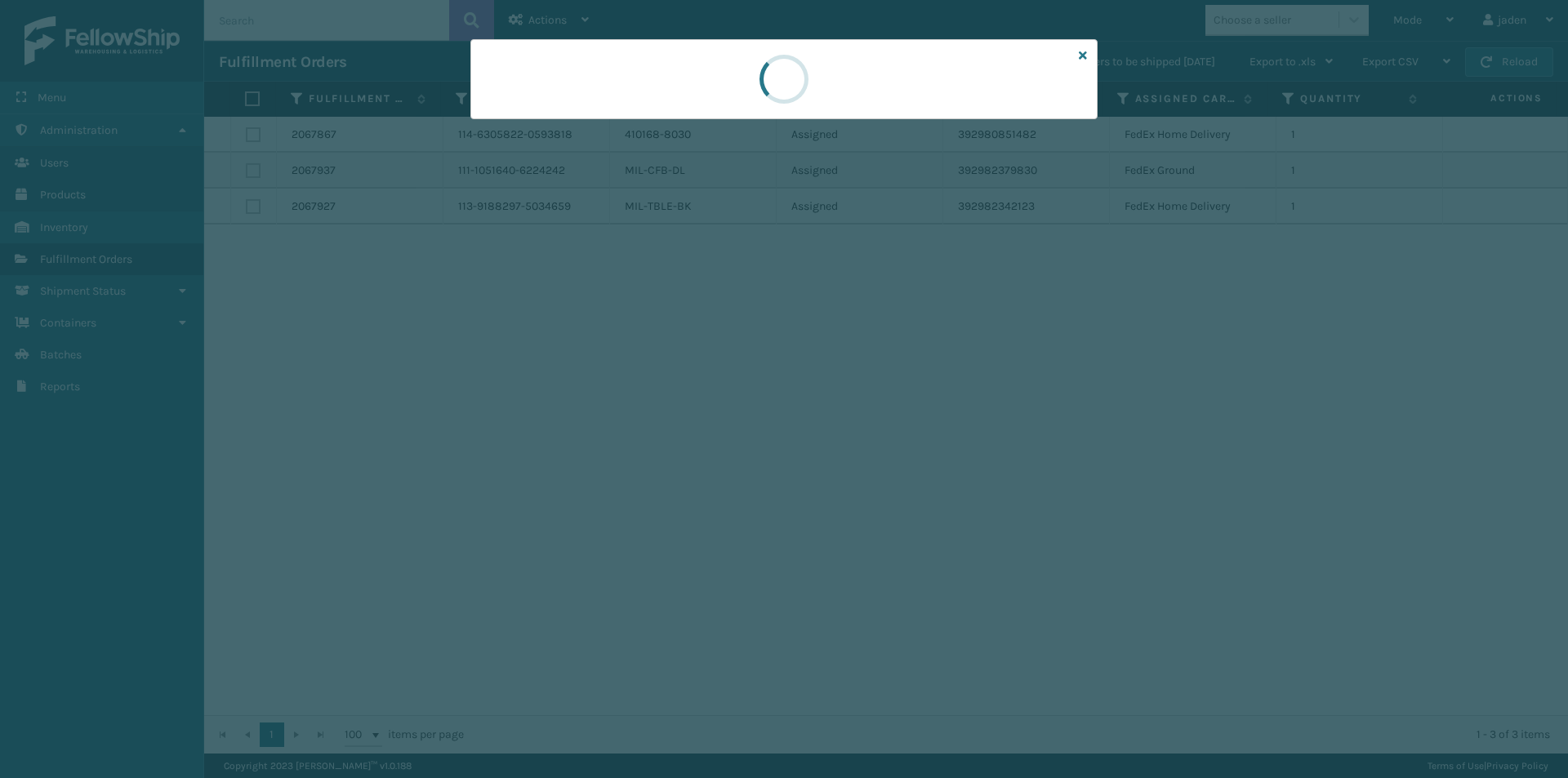
click at [776, 94] on div at bounding box center [783, 79] width 53 height 53
drag, startPoint x: 967, startPoint y: 114, endPoint x: 792, endPoint y: 114, distance: 175.0
click at [760, 112] on div at bounding box center [783, 79] width 69 height 78
drag, startPoint x: 895, startPoint y: 113, endPoint x: 883, endPoint y: 101, distance: 17.0
click at [689, 84] on div at bounding box center [783, 79] width 627 height 80
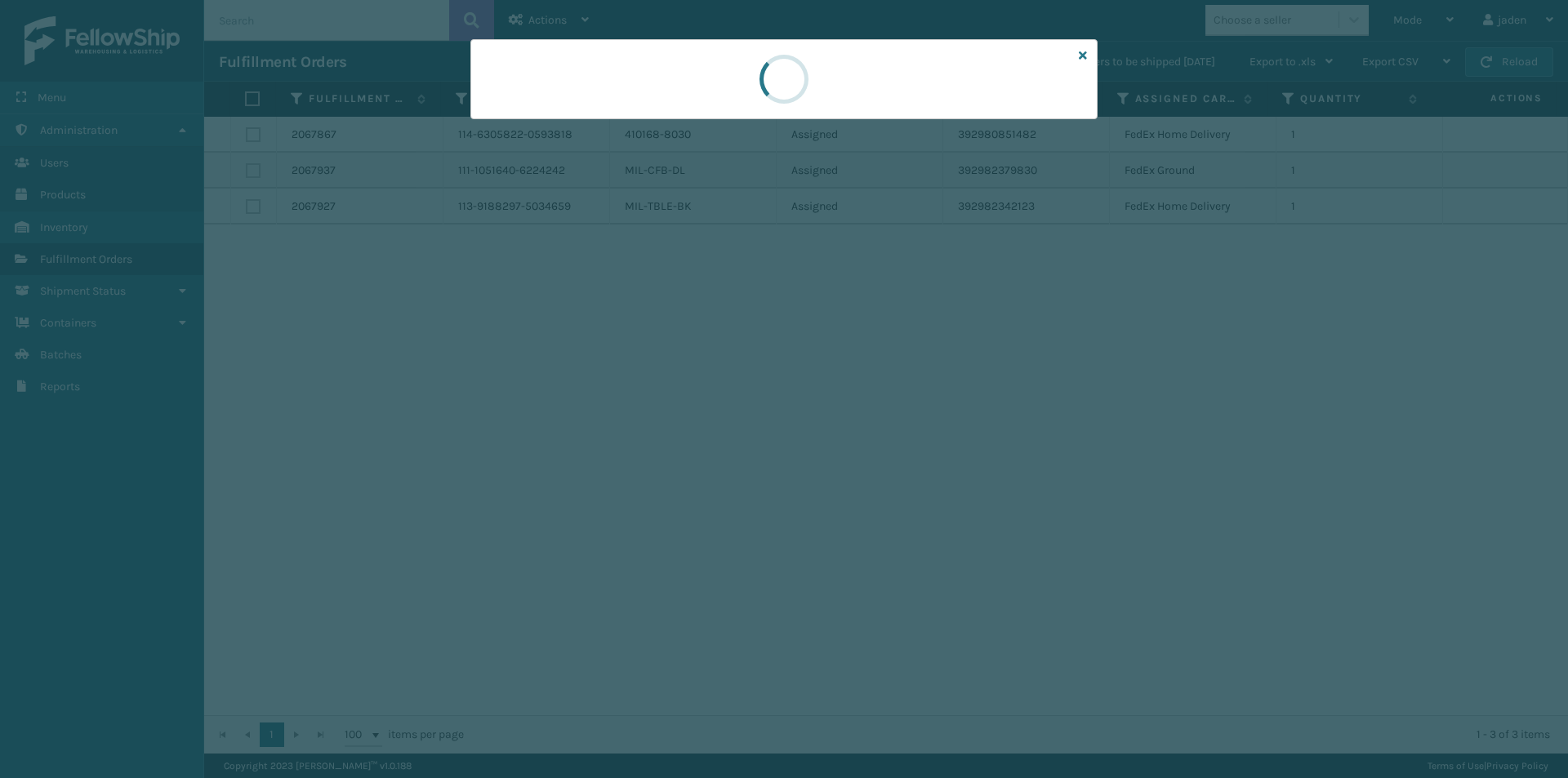
drag, startPoint x: 902, startPoint y: 103, endPoint x: 1005, endPoint y: 116, distance: 103.8
click at [718, 76] on div at bounding box center [783, 79] width 627 height 80
drag, startPoint x: 1005, startPoint y: 116, endPoint x: 962, endPoint y: 116, distance: 43.0
drag, startPoint x: 962, startPoint y: 116, endPoint x: 656, endPoint y: 90, distance: 307.1
click at [656, 90] on div at bounding box center [783, 79] width 627 height 80
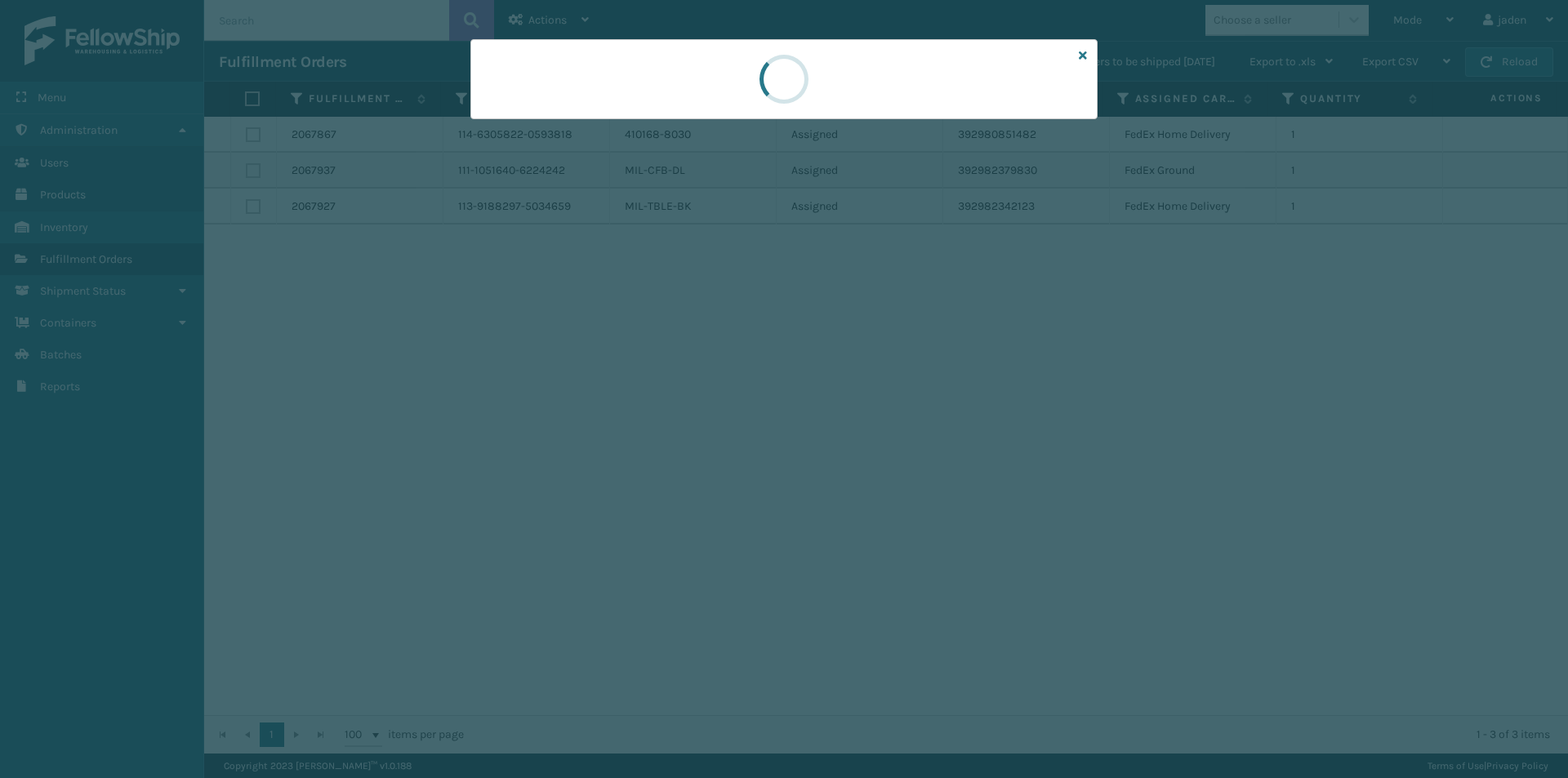
drag, startPoint x: 976, startPoint y: 108, endPoint x: 999, endPoint y: 87, distance: 31.1
click at [792, 61] on div at bounding box center [783, 79] width 53 height 53
drag, startPoint x: 1004, startPoint y: 87, endPoint x: 991, endPoint y: 87, distance: 13.0
drag, startPoint x: 991, startPoint y: 87, endPoint x: 771, endPoint y: 81, distance: 220.1
click at [771, 81] on div at bounding box center [784, 79] width 49 height 49
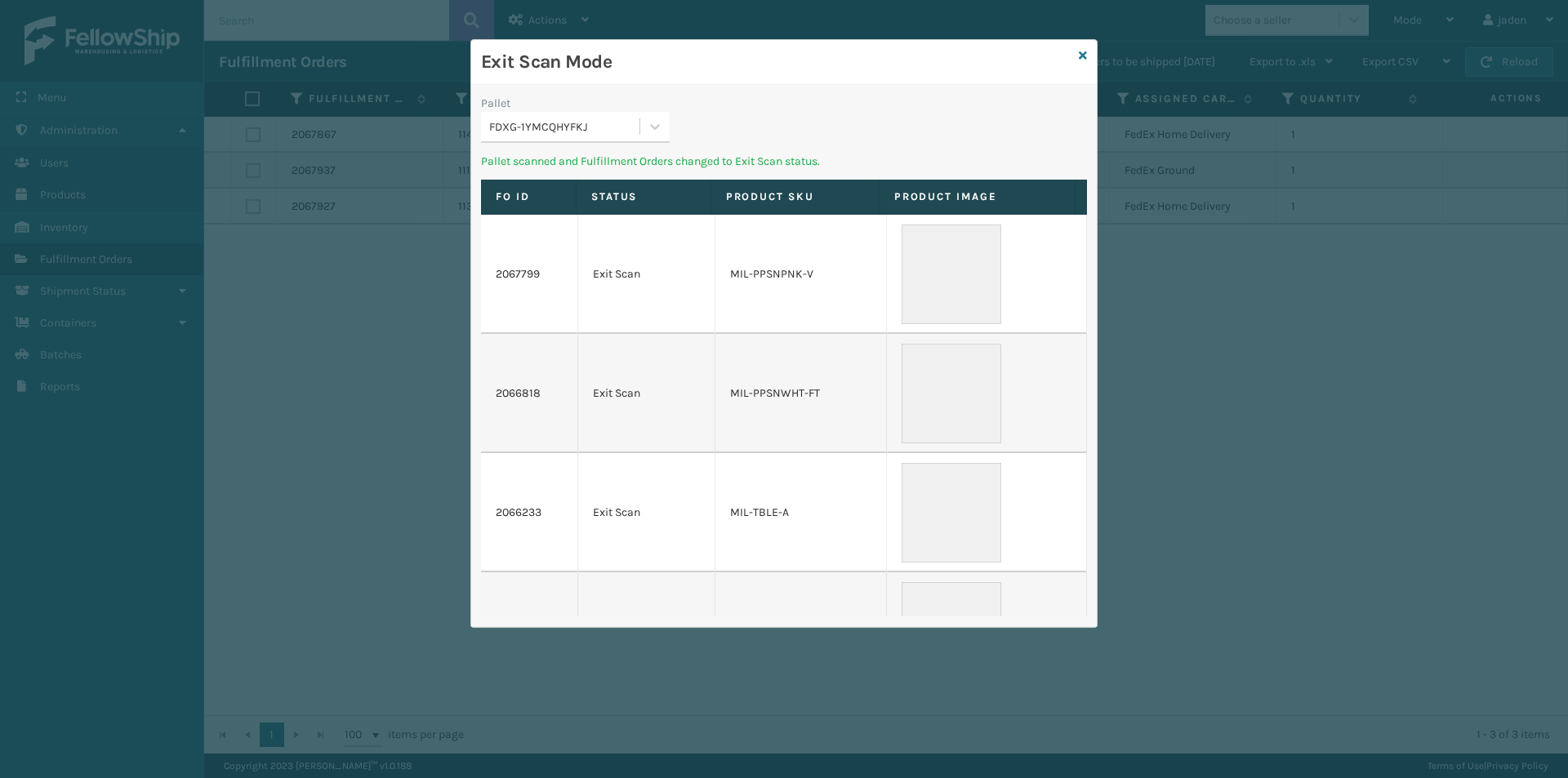
drag, startPoint x: 863, startPoint y: 110, endPoint x: 679, endPoint y: 115, distance: 184.1
click at [701, 83] on div "Exit Scan Mode" at bounding box center [783, 63] width 625 height 45
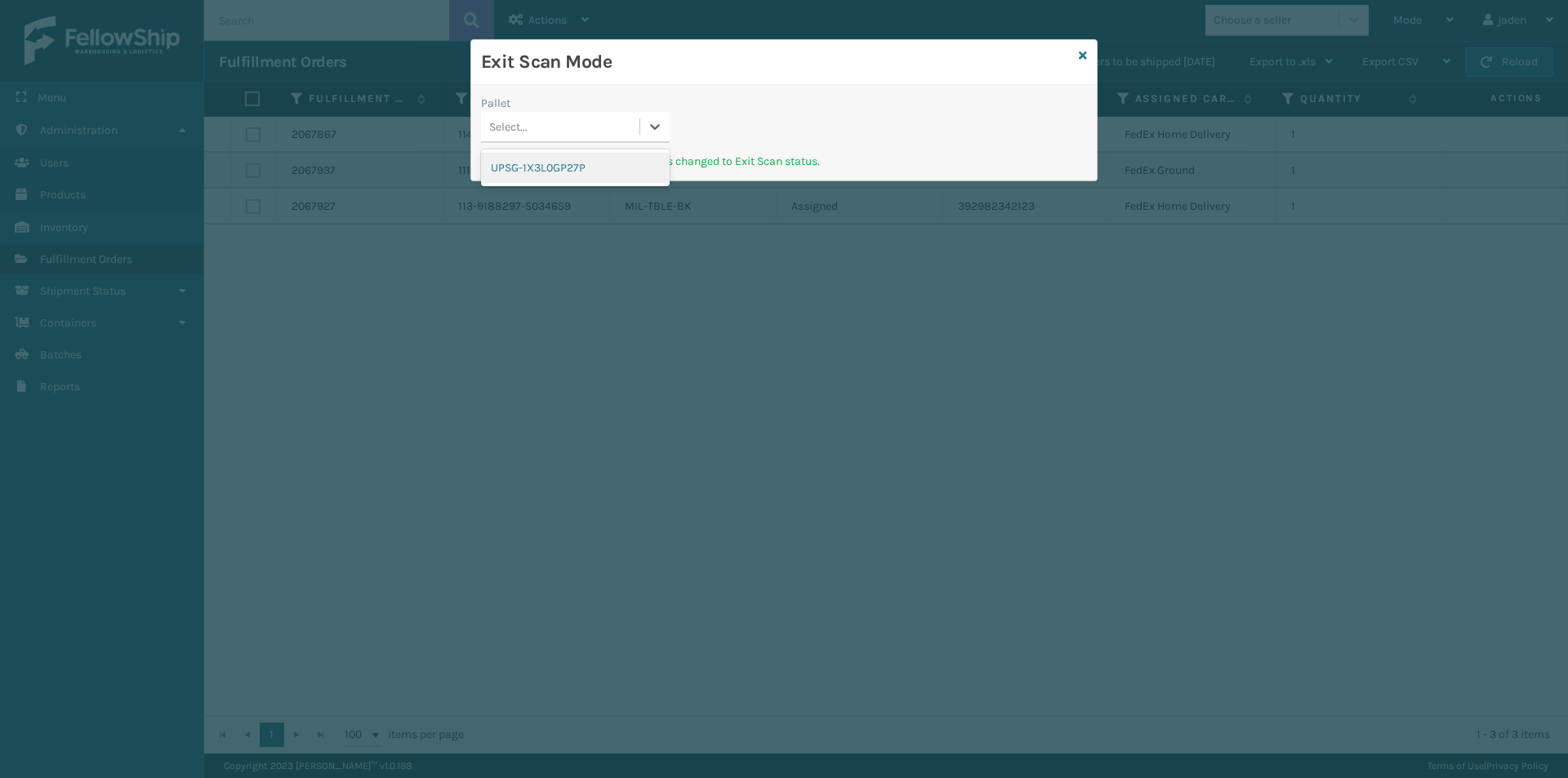
click at [618, 135] on div "Select..." at bounding box center [560, 127] width 158 height 27
click at [594, 164] on div "UPSG-1X3L0GP27P" at bounding box center [575, 167] width 189 height 30
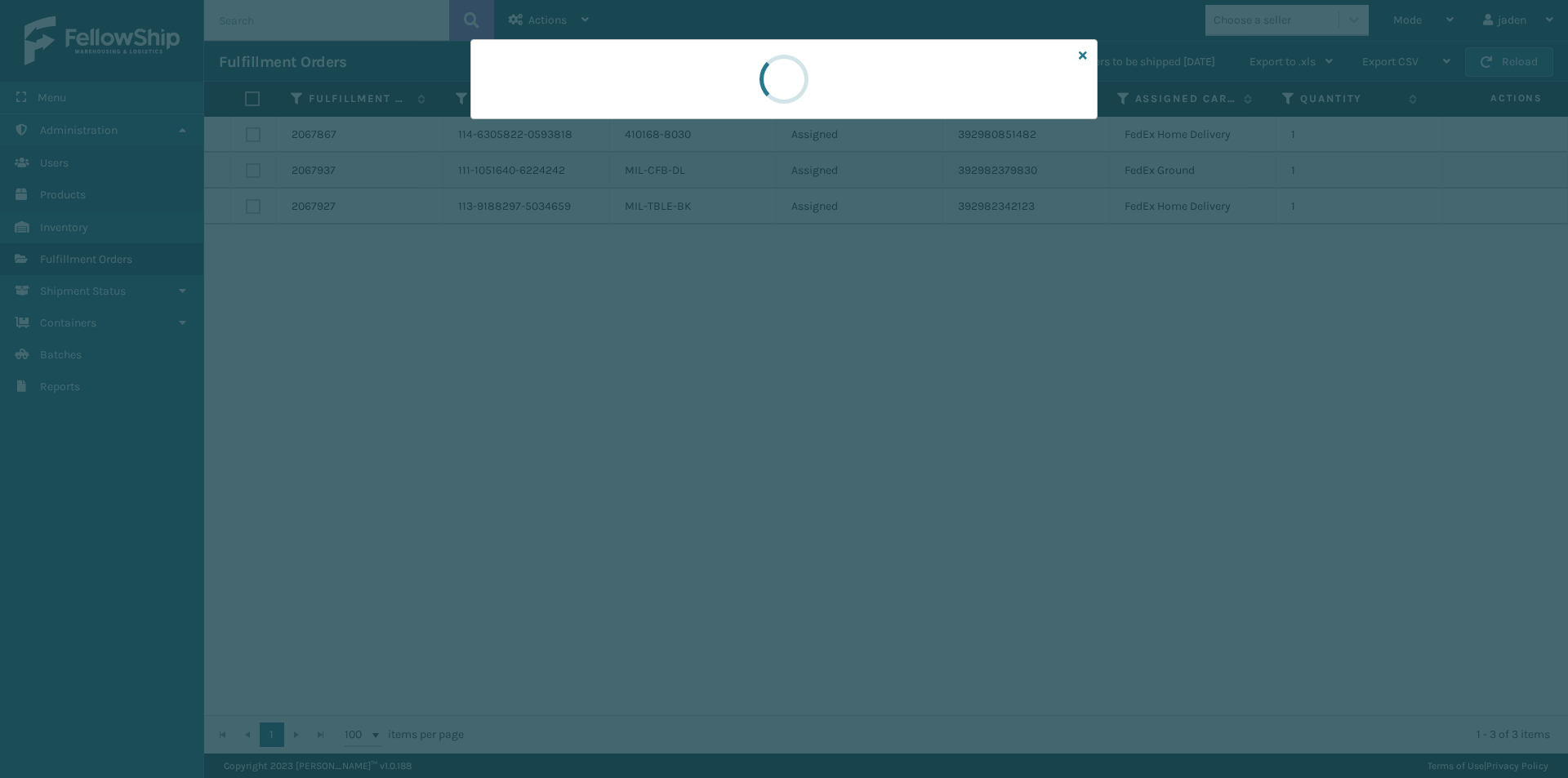
drag, startPoint x: 931, startPoint y: 109, endPoint x: 932, endPoint y: 86, distance: 23.0
click at [670, 86] on div at bounding box center [783, 79] width 627 height 80
drag, startPoint x: 932, startPoint y: 86, endPoint x: 889, endPoint y: 94, distance: 43.7
click at [729, 88] on div at bounding box center [783, 79] width 627 height 80
drag, startPoint x: 888, startPoint y: 94, endPoint x: 874, endPoint y: 97, distance: 14.3
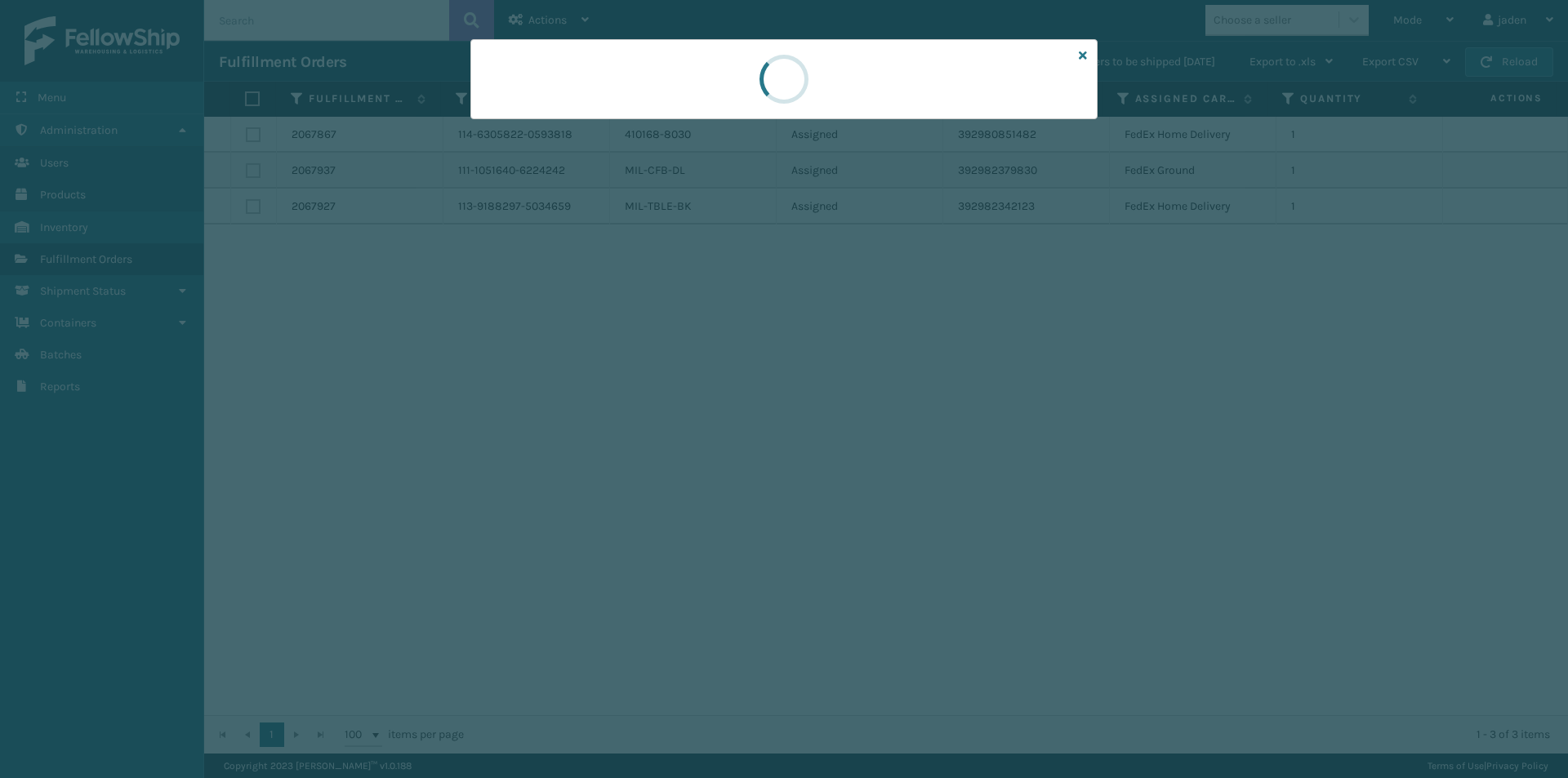
click at [695, 96] on div at bounding box center [783, 79] width 627 height 80
drag, startPoint x: 891, startPoint y: 100, endPoint x: 854, endPoint y: 102, distance: 37.1
click at [709, 102] on div at bounding box center [783, 79] width 627 height 80
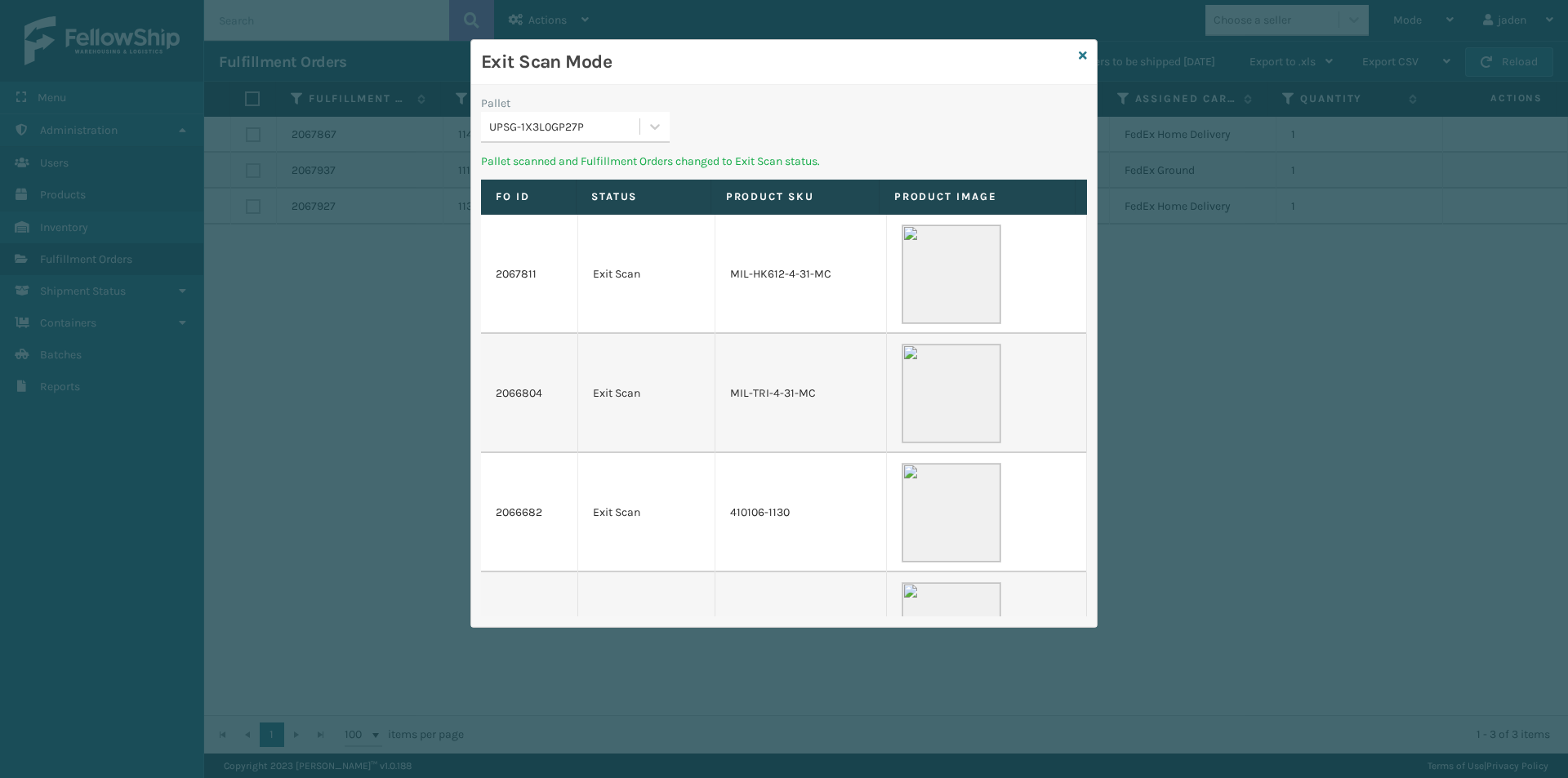
drag, startPoint x: 854, startPoint y: 102, endPoint x: 913, endPoint y: 100, distance: 59.0
drag, startPoint x: 890, startPoint y: 117, endPoint x: 836, endPoint y: 108, distance: 54.7
click at [711, 105] on div "Pallet UPSG-1X3L0GP27P" at bounding box center [783, 124] width 625 height 58
drag, startPoint x: 848, startPoint y: 109, endPoint x: 680, endPoint y: 124, distance: 168.7
click at [681, 101] on div "Pallet UPSG-1X3L0GP27P Pallet scanned and Fulfillment Orders changed to Exit Sc…" at bounding box center [783, 355] width 625 height 542
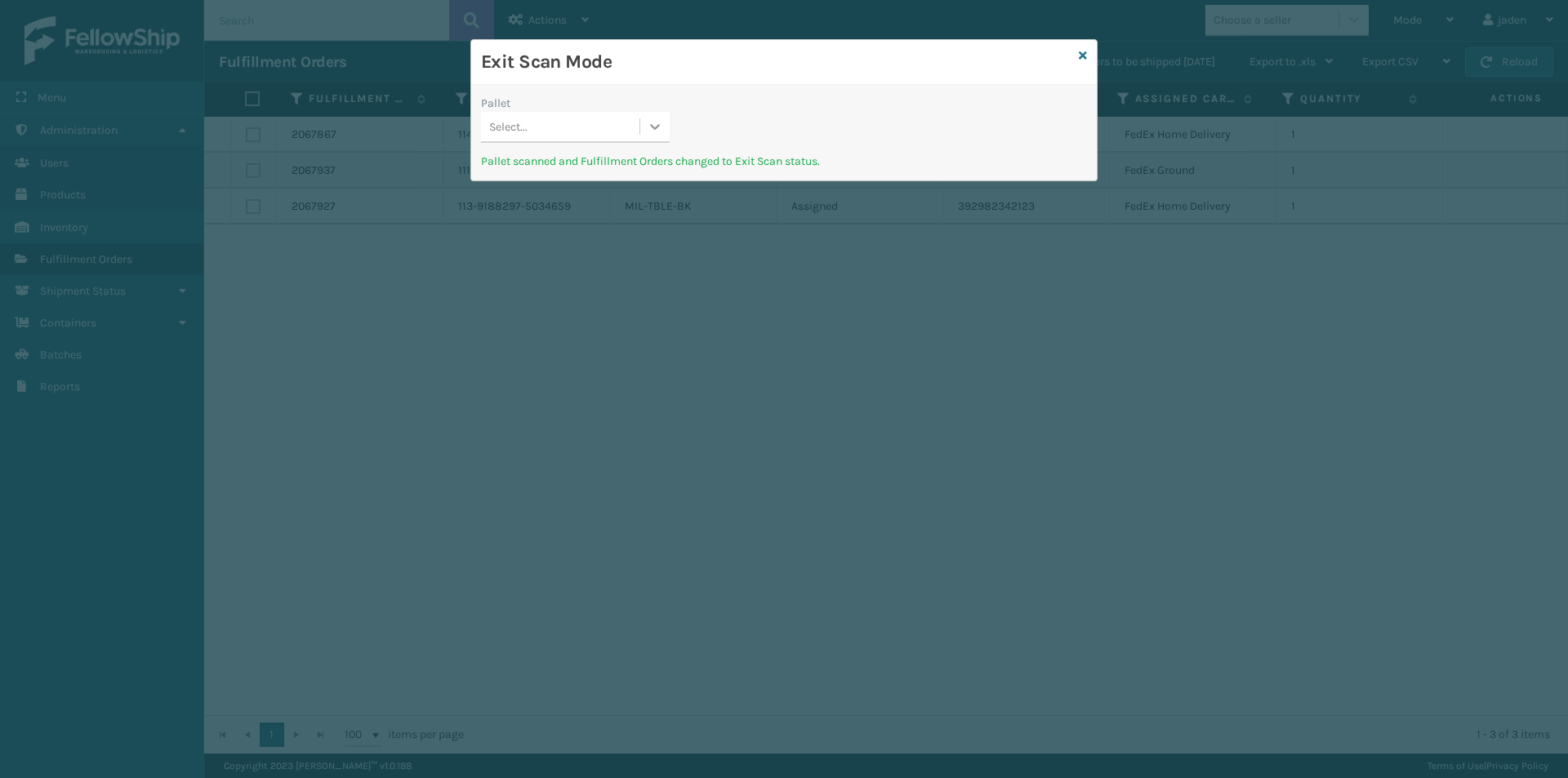
click at [657, 139] on div at bounding box center [654, 126] width 29 height 29
click at [645, 158] on div "No options" at bounding box center [575, 167] width 189 height 30
drag, startPoint x: 902, startPoint y: 140, endPoint x: 710, endPoint y: 102, distance: 195.7
click at [699, 102] on div "Pallet Select..." at bounding box center [783, 124] width 625 height 58
drag, startPoint x: 981, startPoint y: 117, endPoint x: 911, endPoint y: 121, distance: 70.1
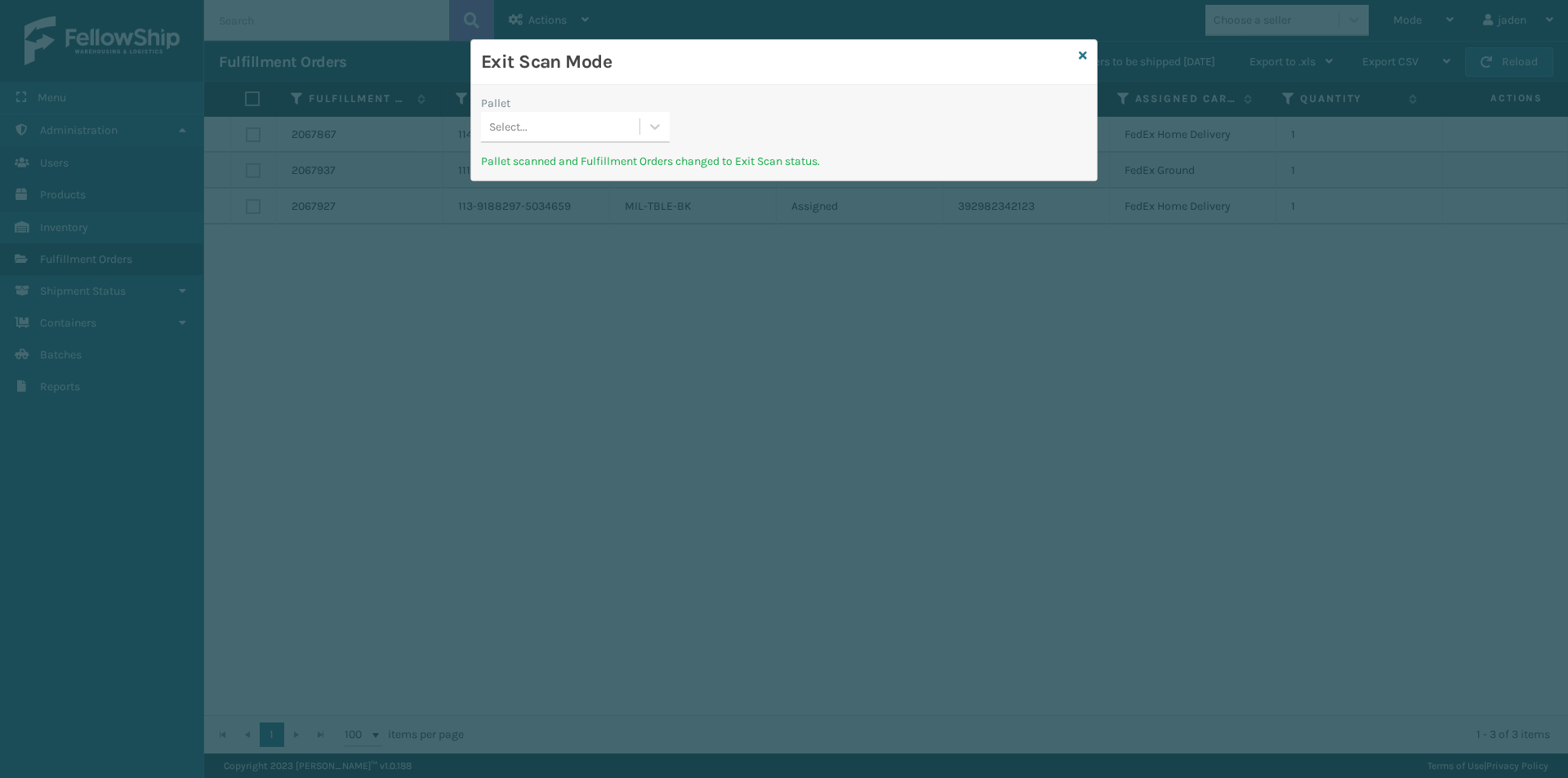
click at [720, 98] on div "Pallet Select..." at bounding box center [783, 124] width 625 height 58
drag, startPoint x: 953, startPoint y: 128, endPoint x: 893, endPoint y: 90, distance: 71.0
click at [751, 90] on div "Pallet Select... Pallet scanned and Fulfillment Orders changed to Exit Scan sta…" at bounding box center [783, 132] width 625 height 96
drag, startPoint x: 898, startPoint y: 90, endPoint x: 664, endPoint y: 61, distance: 235.8
click at [664, 61] on h3 "Exit Scan Mode" at bounding box center [776, 62] width 591 height 24
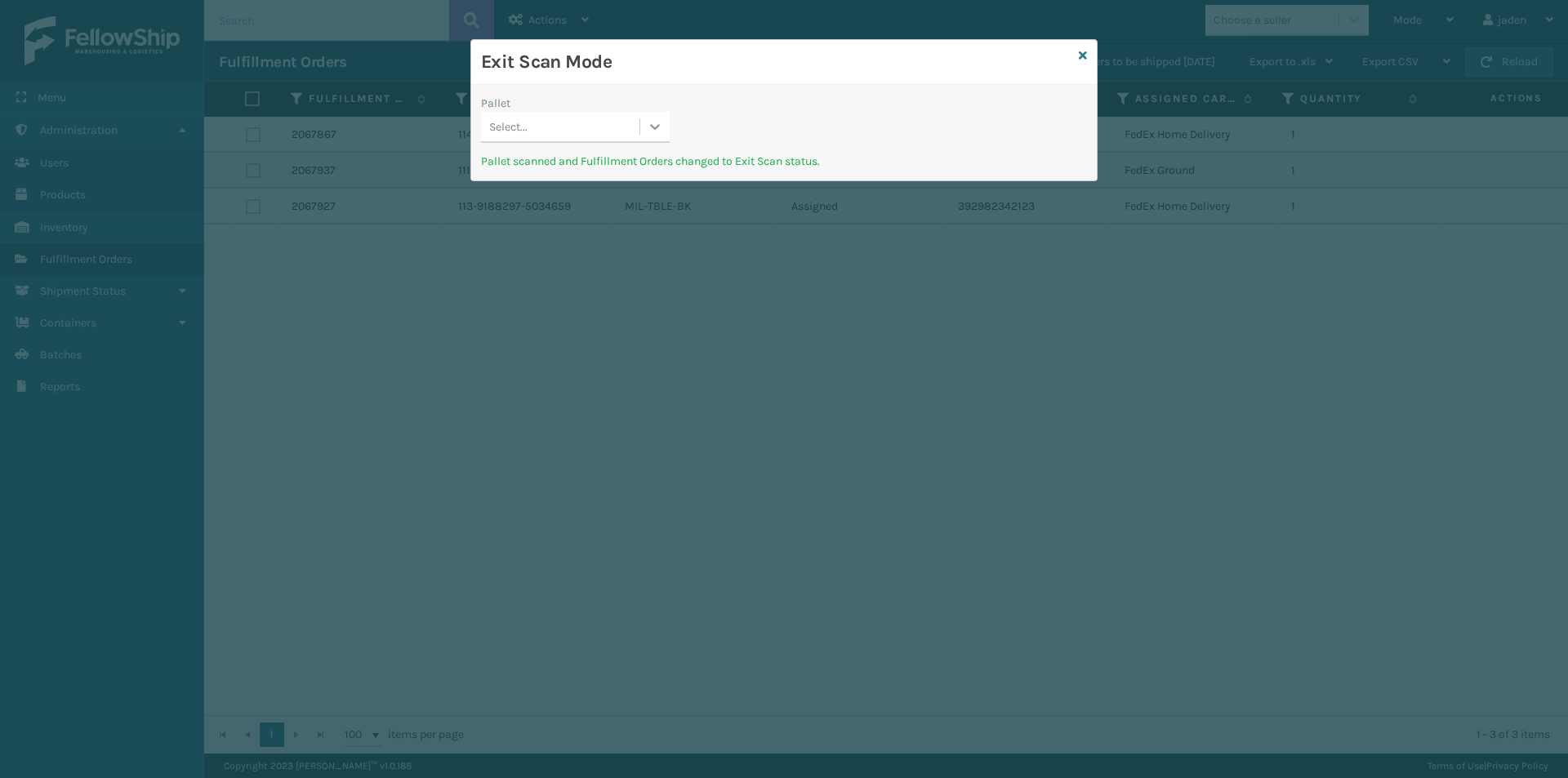
click at [658, 130] on icon at bounding box center [654, 126] width 16 height 16
drag
click at [662, 158] on div "No options" at bounding box center [575, 167] width 189 height 30
click at [1081, 56] on icon at bounding box center [1082, 55] width 8 height 11
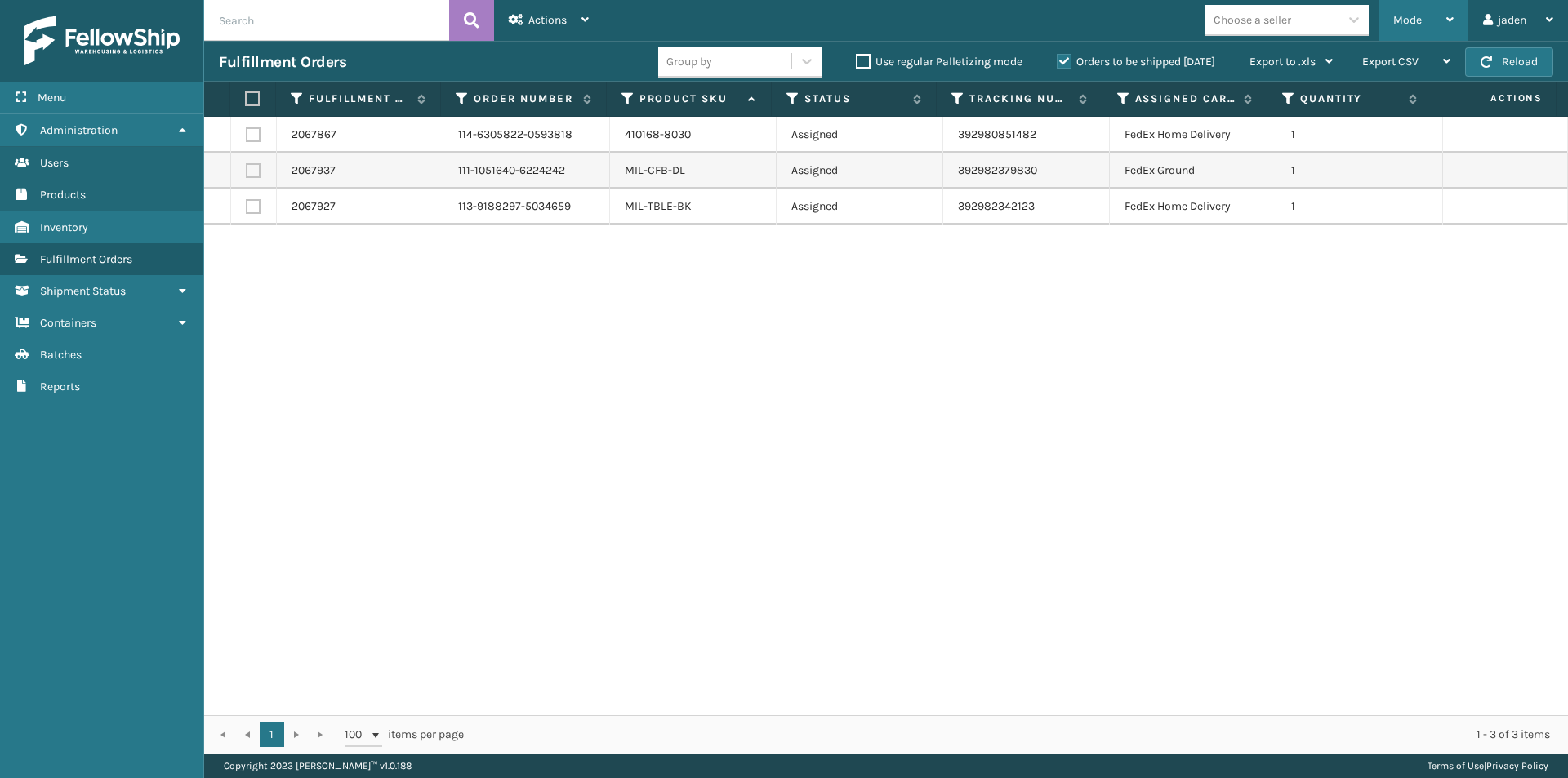
click at [1407, 22] on span "Mode" at bounding box center [1407, 20] width 28 height 14
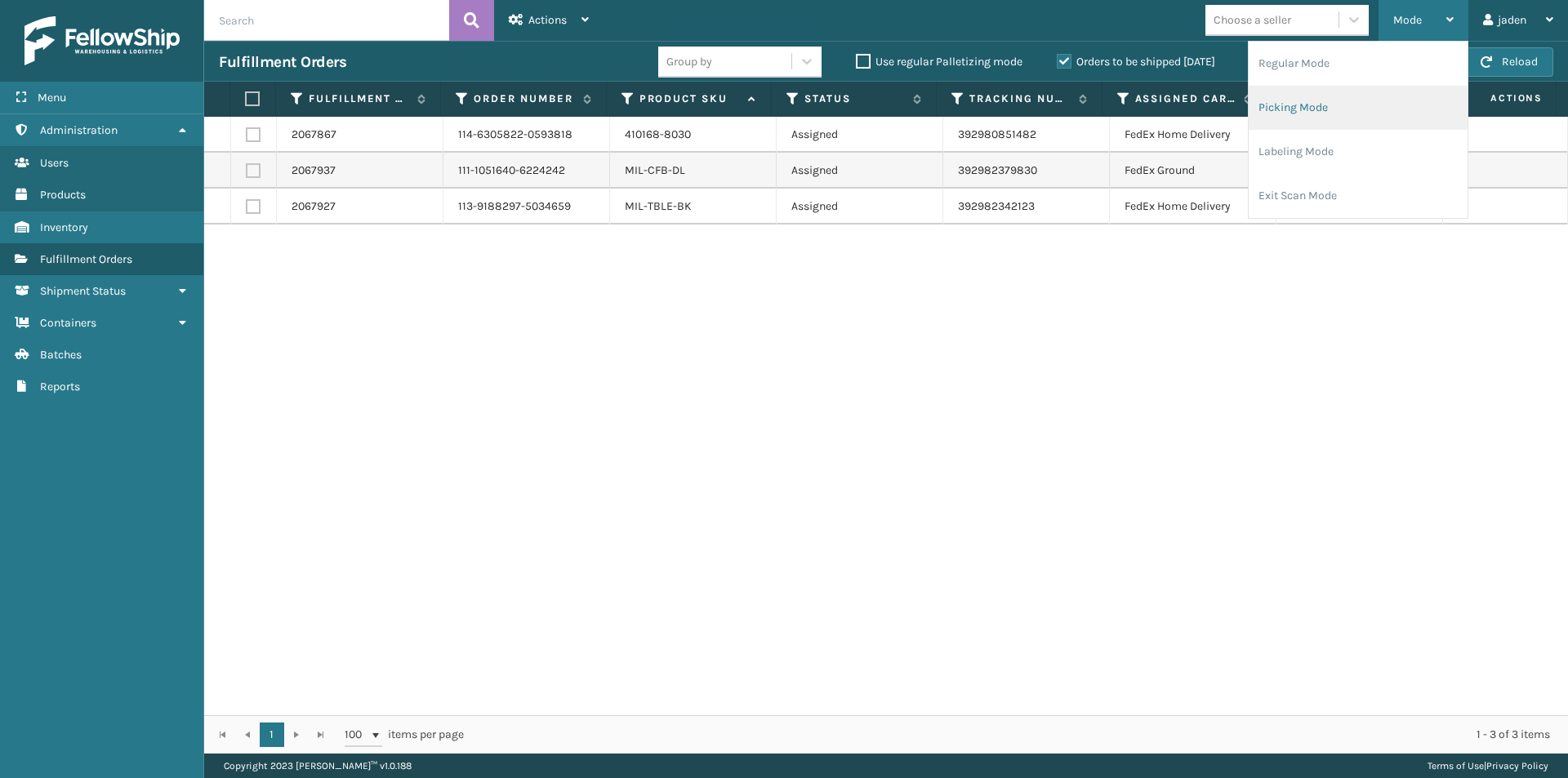
click at [1311, 129] on li "Picking Mode" at bounding box center [1357, 107] width 219 height 44
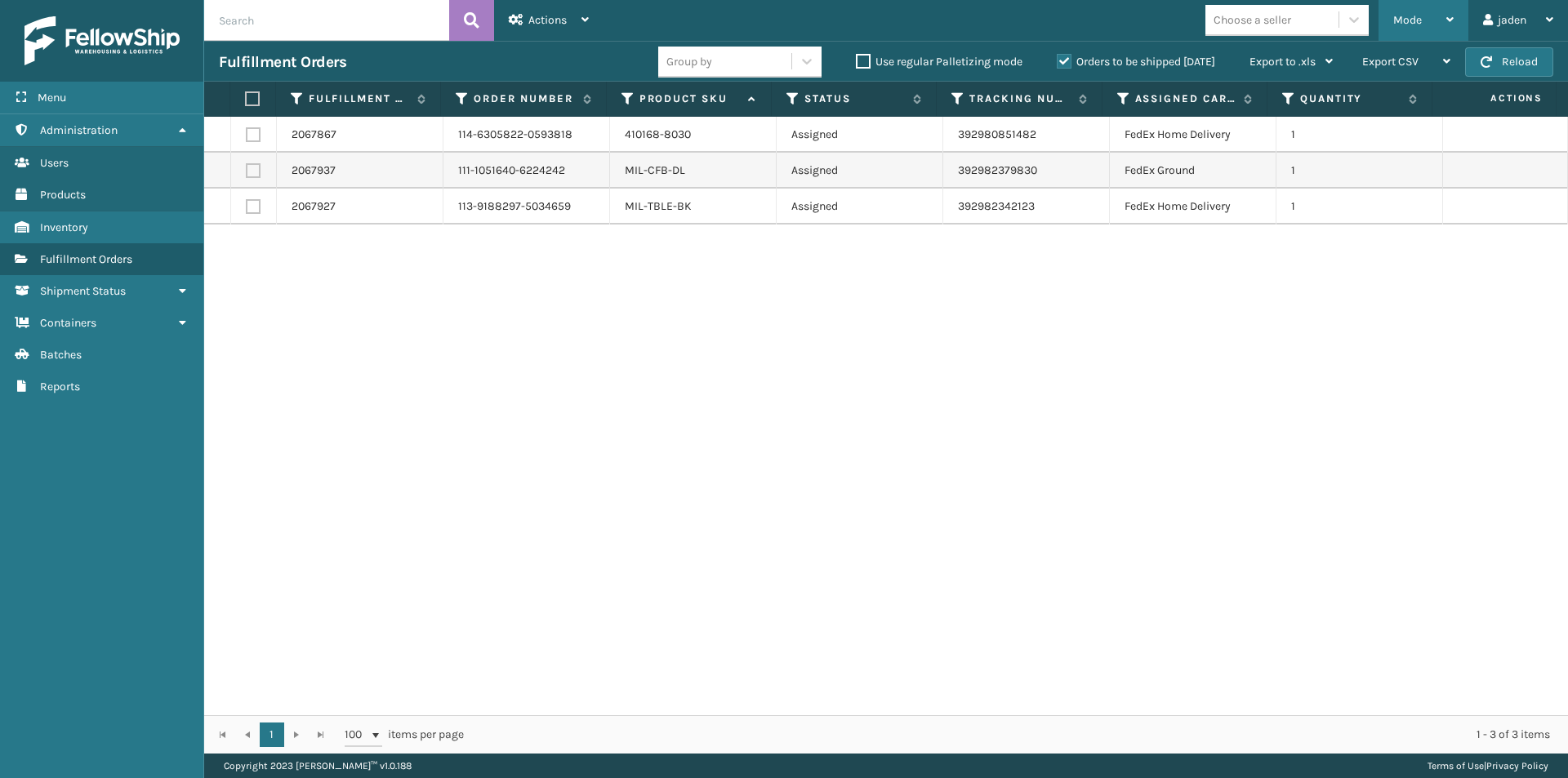
click at [1425, 9] on div "Mode" at bounding box center [1423, 20] width 60 height 40
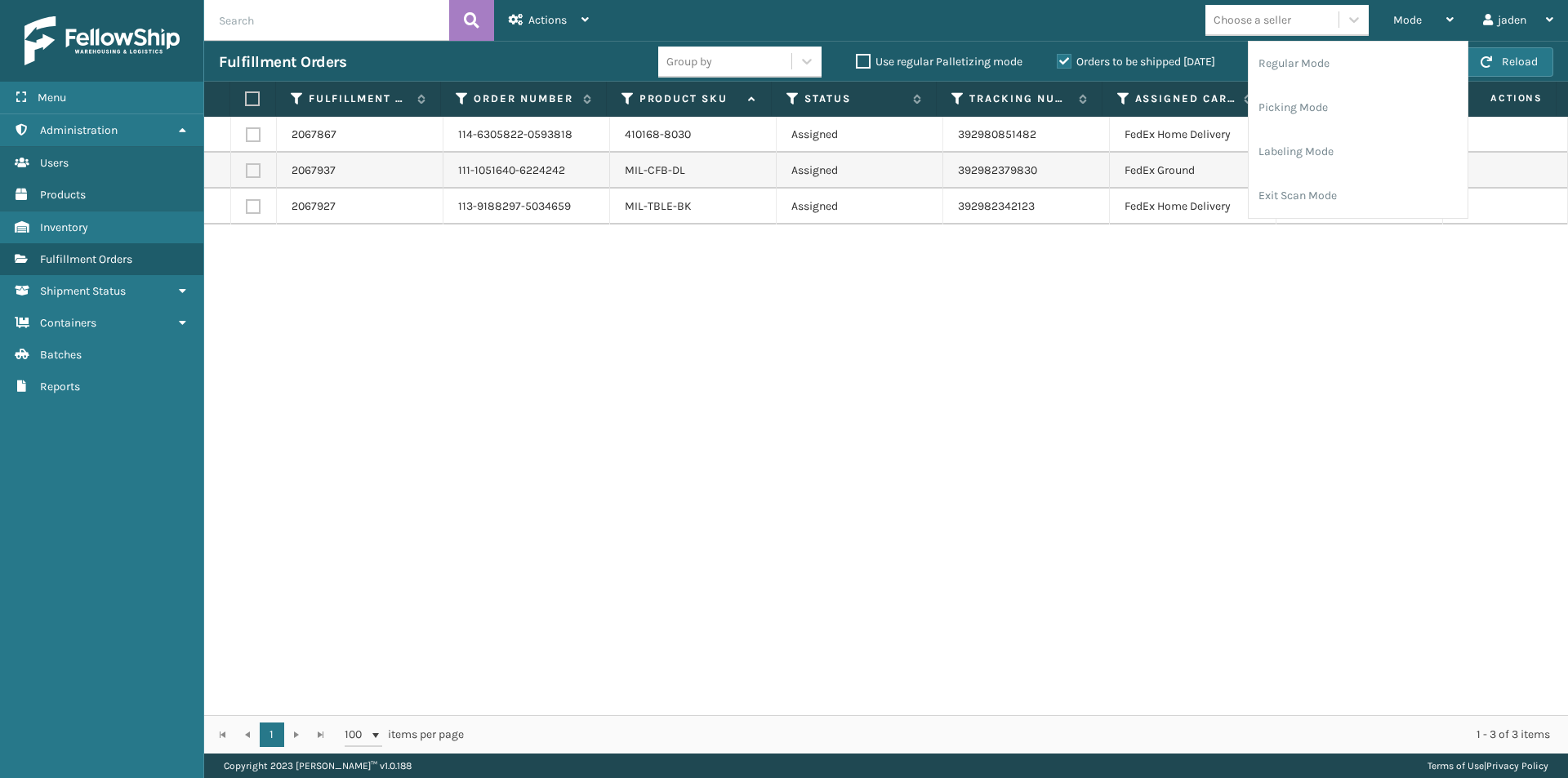
click at [1301, 226] on div "2067867 114-6305822-0593818 410168-8030 Assigned 392980851482 FedEx Home Delive…" at bounding box center [886, 415] width 1363 height 599
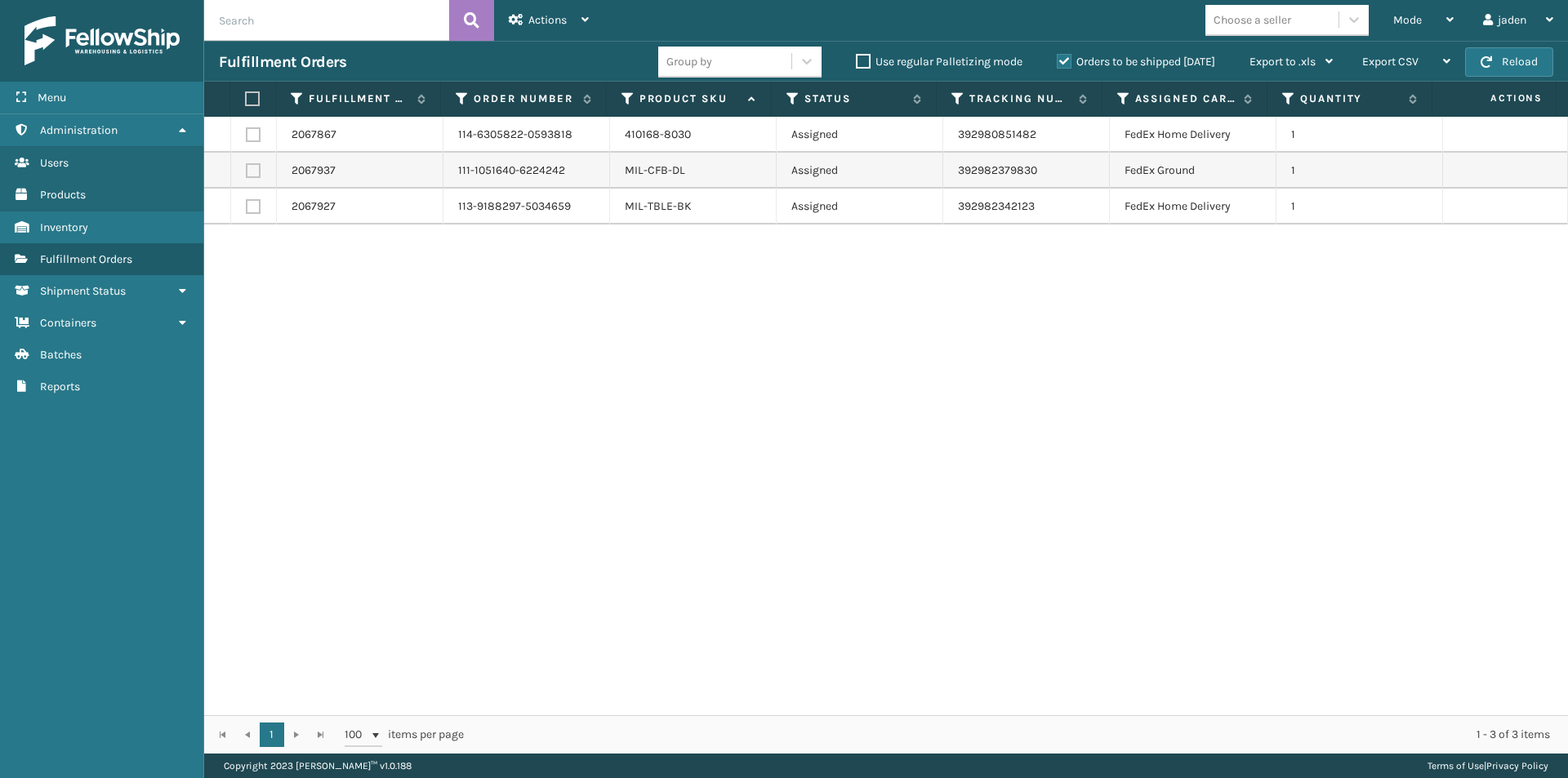
click at [1301, 216] on td "1" at bounding box center [1359, 207] width 166 height 36
click at [1423, 9] on div "Mode" at bounding box center [1423, 20] width 60 height 40
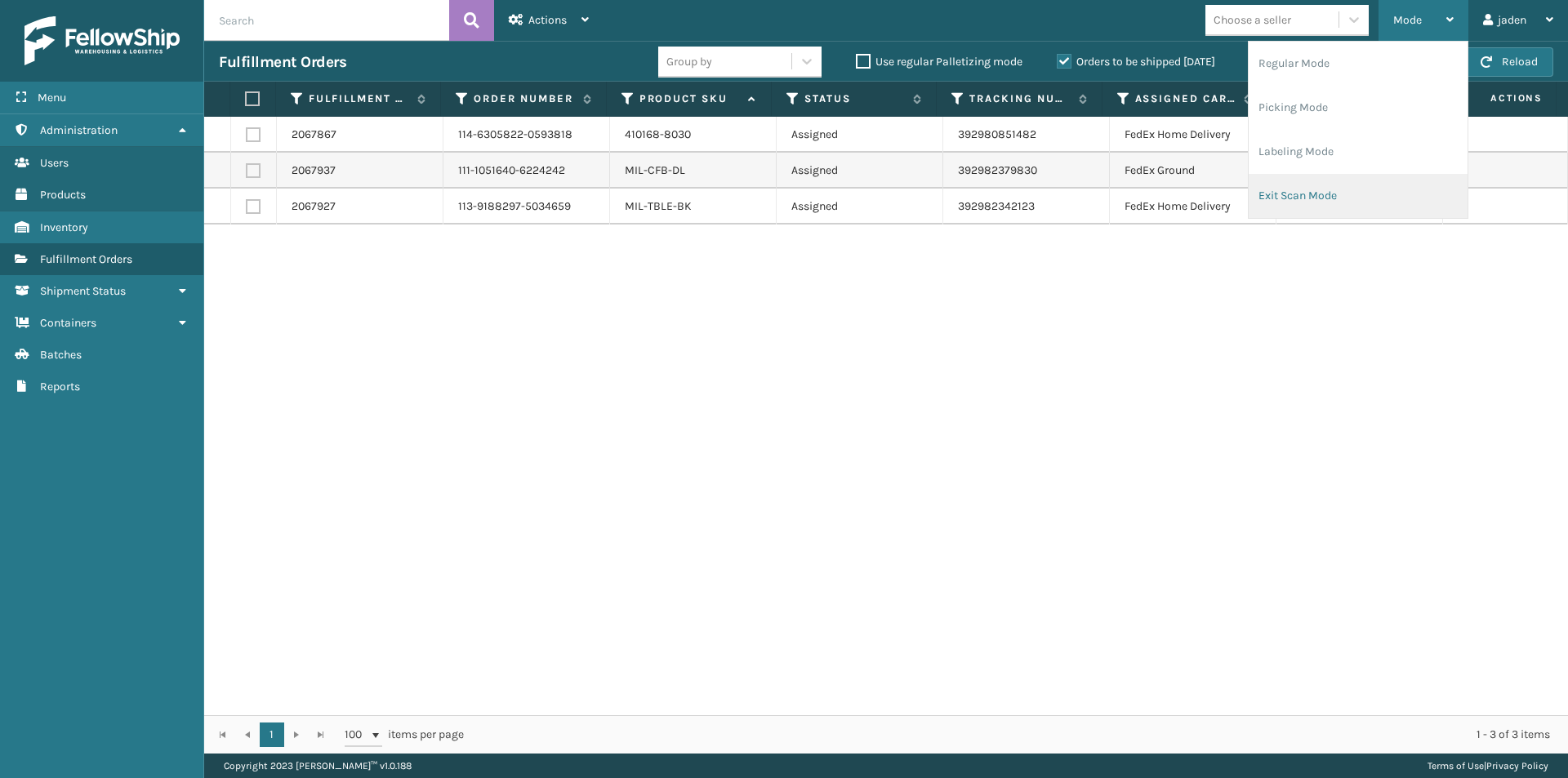
click at [1329, 175] on li "Exit Scan Mode" at bounding box center [1357, 195] width 219 height 44
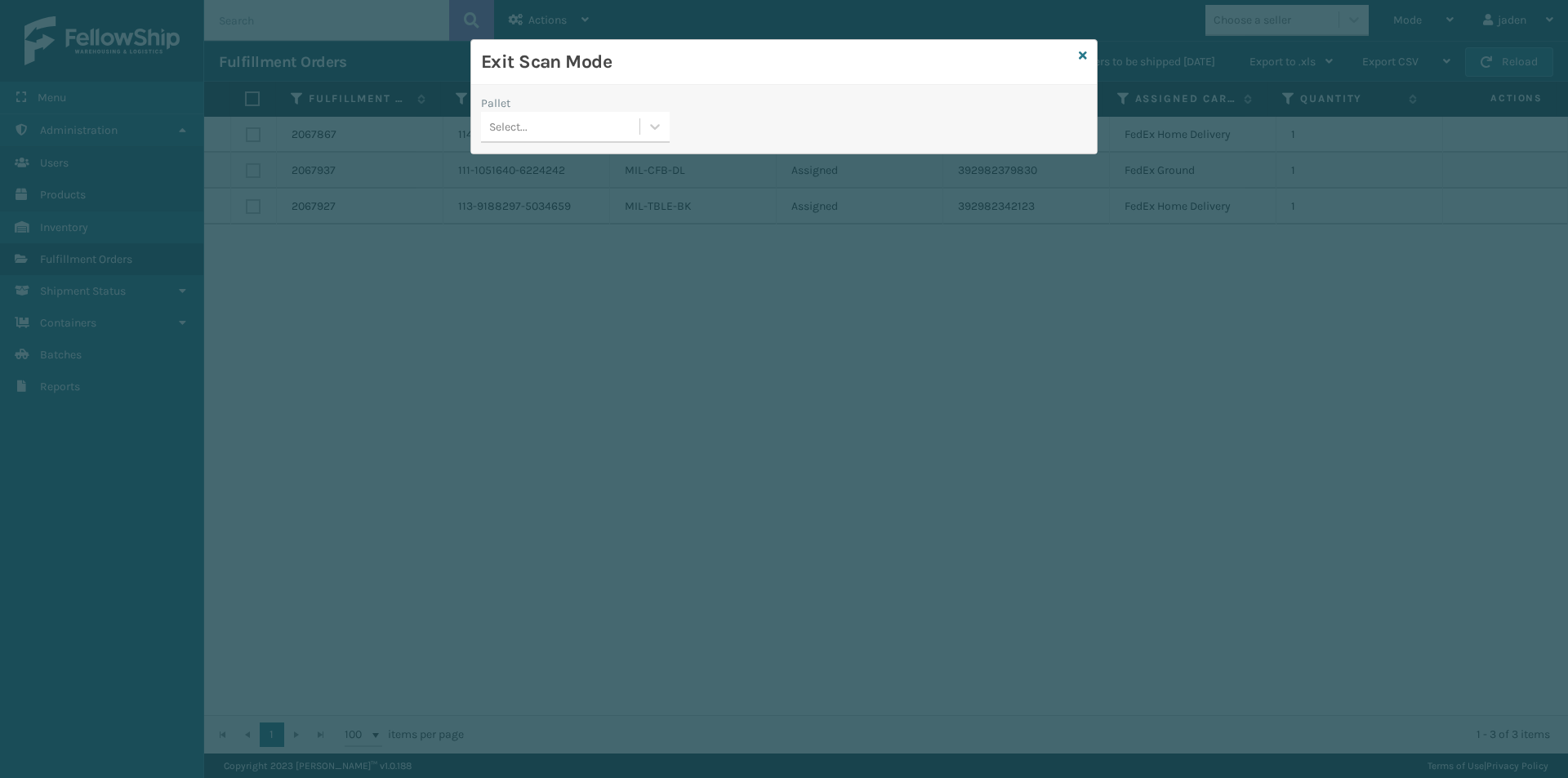
click at [671, 121] on div "Pallet Select..." at bounding box center [574, 124] width 208 height 58
click at [676, 124] on div "Pallet Select..." at bounding box center [574, 124] width 208 height 58
click at [632, 134] on div "Select..." at bounding box center [560, 127] width 158 height 27
click at [566, 154] on div "No options" at bounding box center [575, 167] width 189 height 30
click at [685, 115] on div "Pallet Select..." at bounding box center [783, 124] width 625 height 58
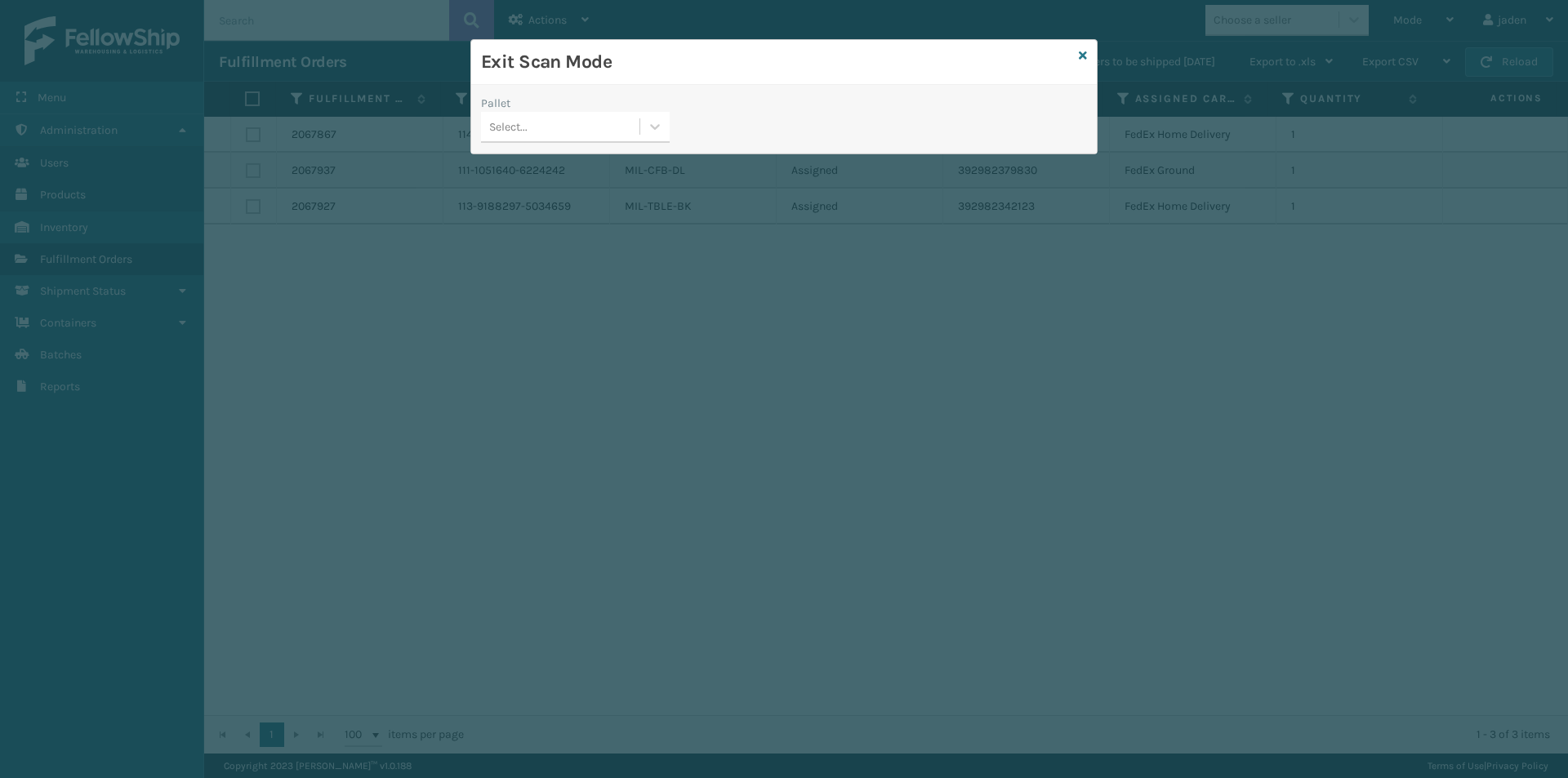
click at [636, 108] on div "Pallet" at bounding box center [575, 103] width 189 height 17
click at [666, 132] on div at bounding box center [654, 126] width 29 height 29
click at [641, 157] on div "No options" at bounding box center [575, 167] width 189 height 30
click at [1083, 58] on icon at bounding box center [1082, 55] width 8 height 11
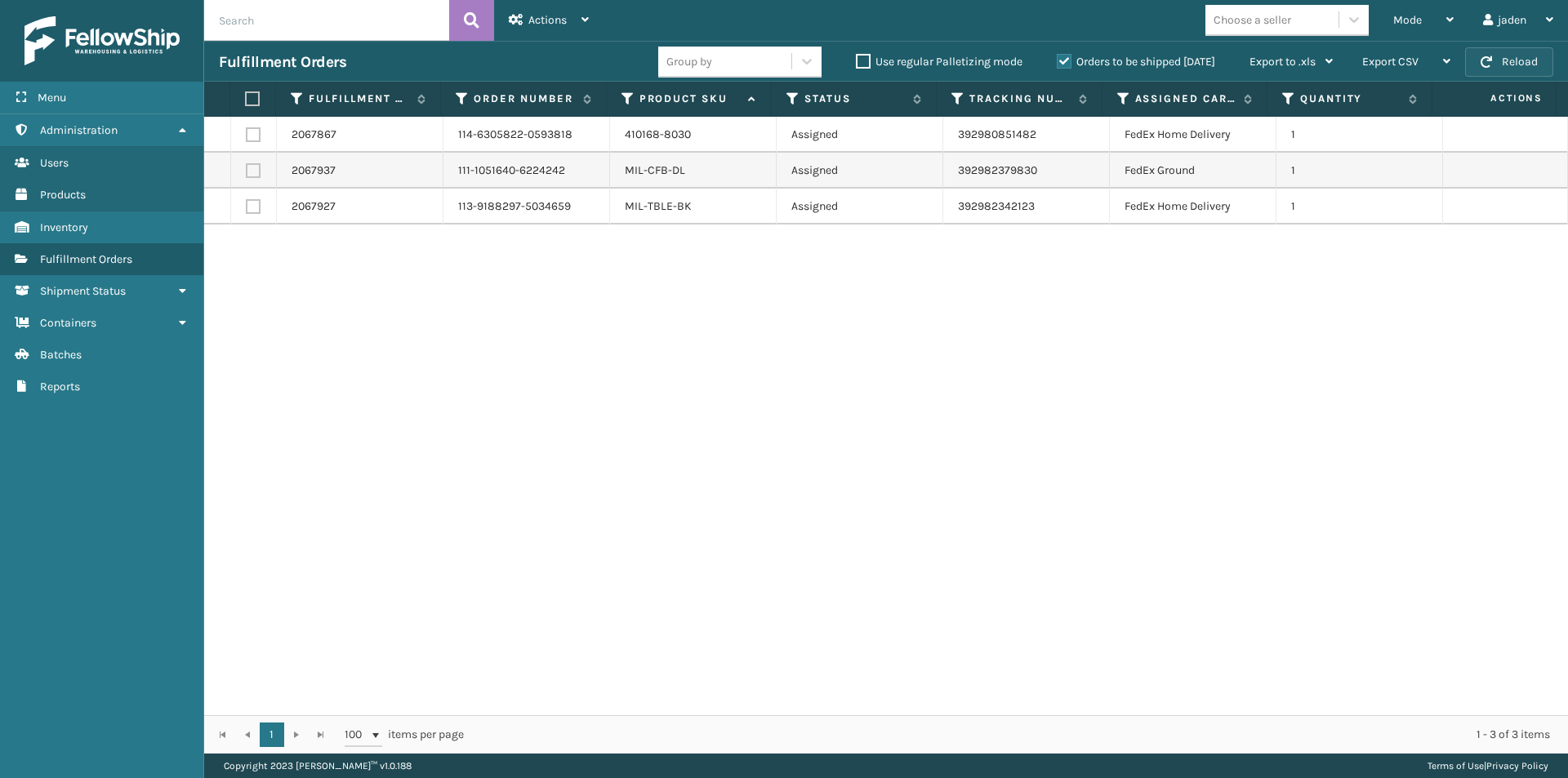
click at [1522, 59] on button "Reload" at bounding box center [1509, 61] width 88 height 29
click at [1402, 28] on div "Mode" at bounding box center [1423, 20] width 60 height 40
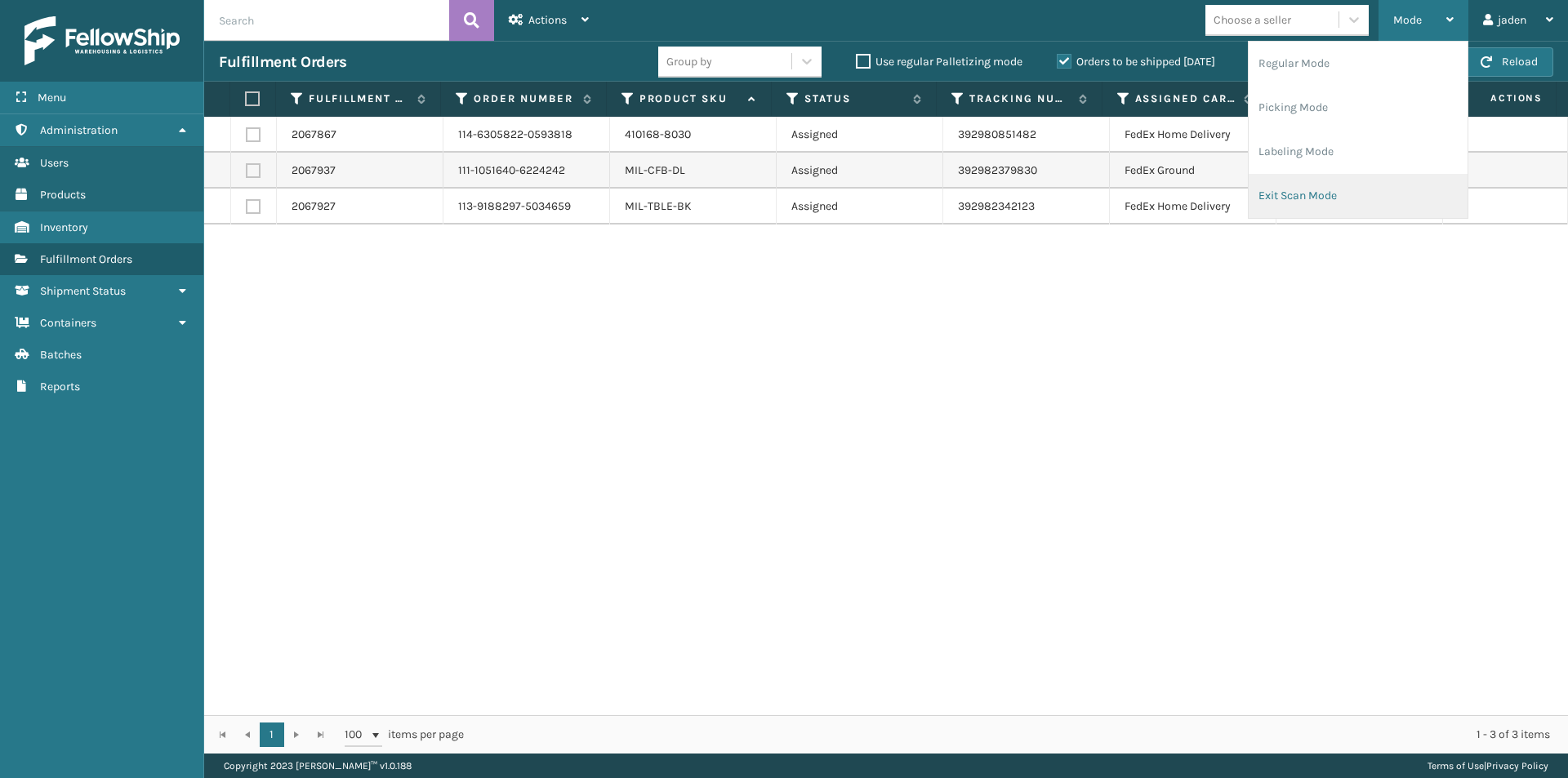
click at [1345, 178] on li "Exit Scan Mode" at bounding box center [1357, 195] width 219 height 44
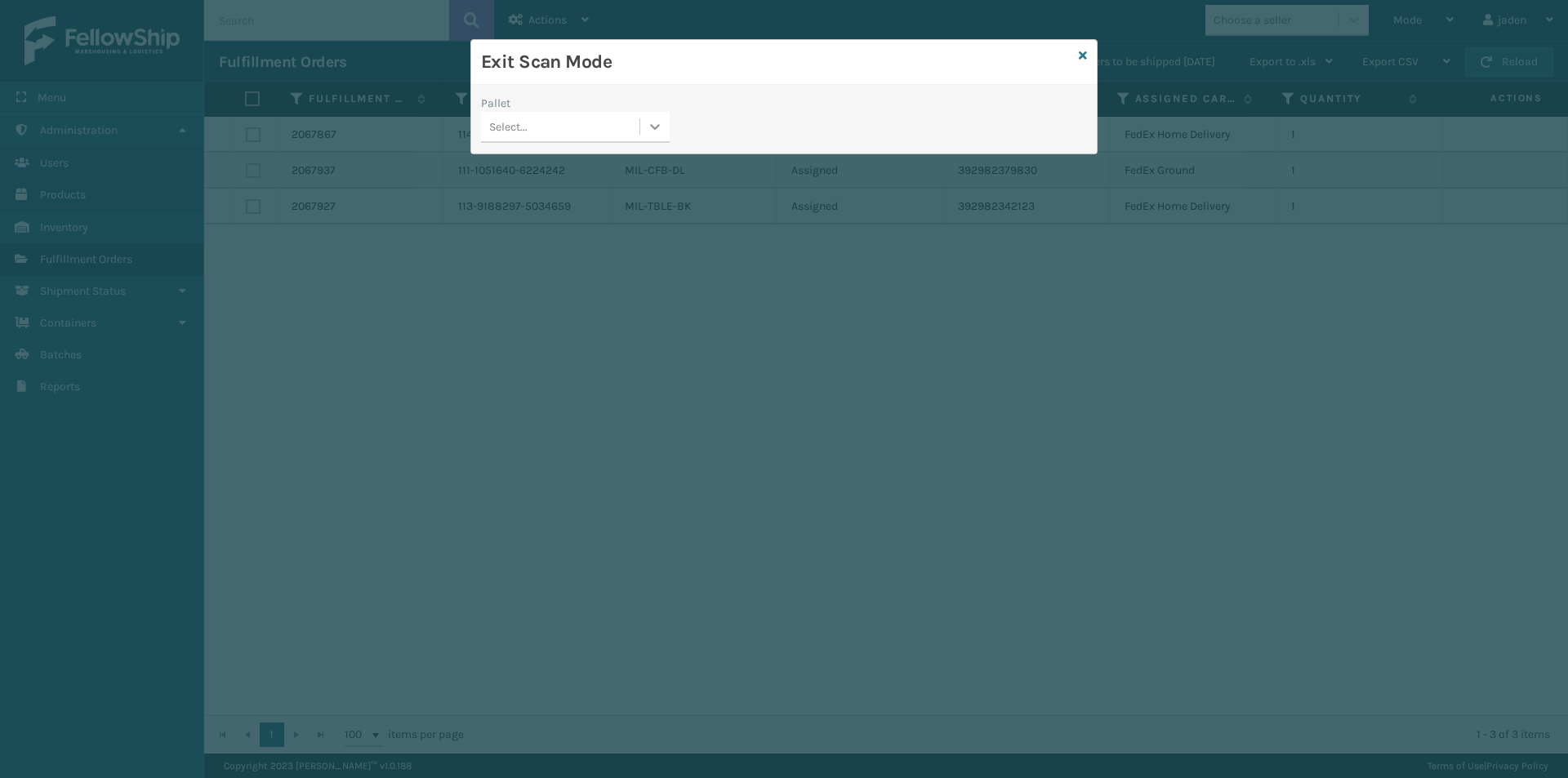
click at [650, 127] on icon at bounding box center [654, 126] width 16 height 16
click at [600, 153] on div "No options" at bounding box center [575, 167] width 189 height 30
click at [1080, 62] on link at bounding box center [1082, 55] width 8 height 17
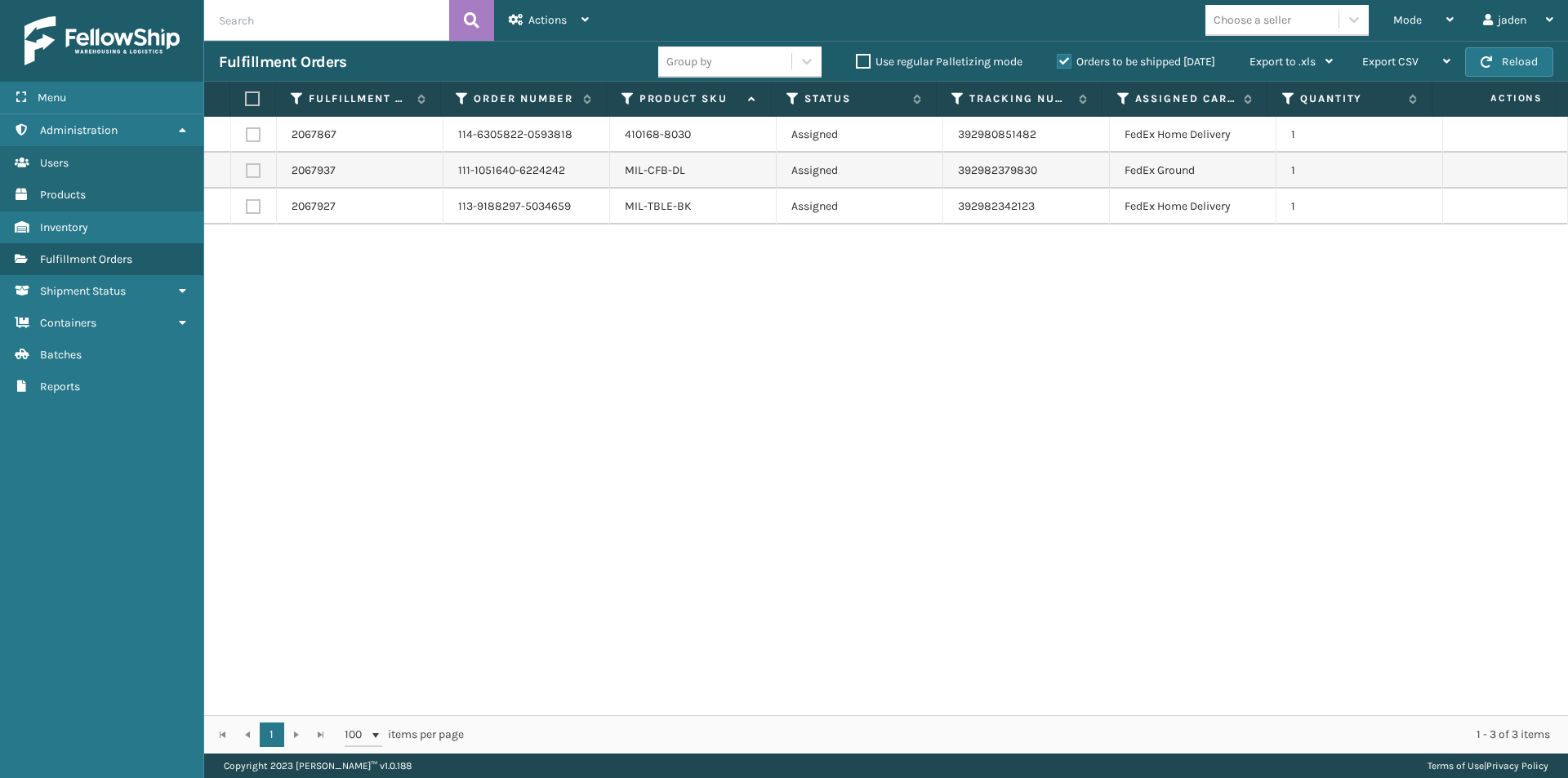
click at [1063, 64] on label "Orders to be shipped [DATE]" at bounding box center [1136, 61] width 158 height 14
click at [1058, 63] on input "Orders to be shipped [DATE]" at bounding box center [1057, 57] width 1 height 10
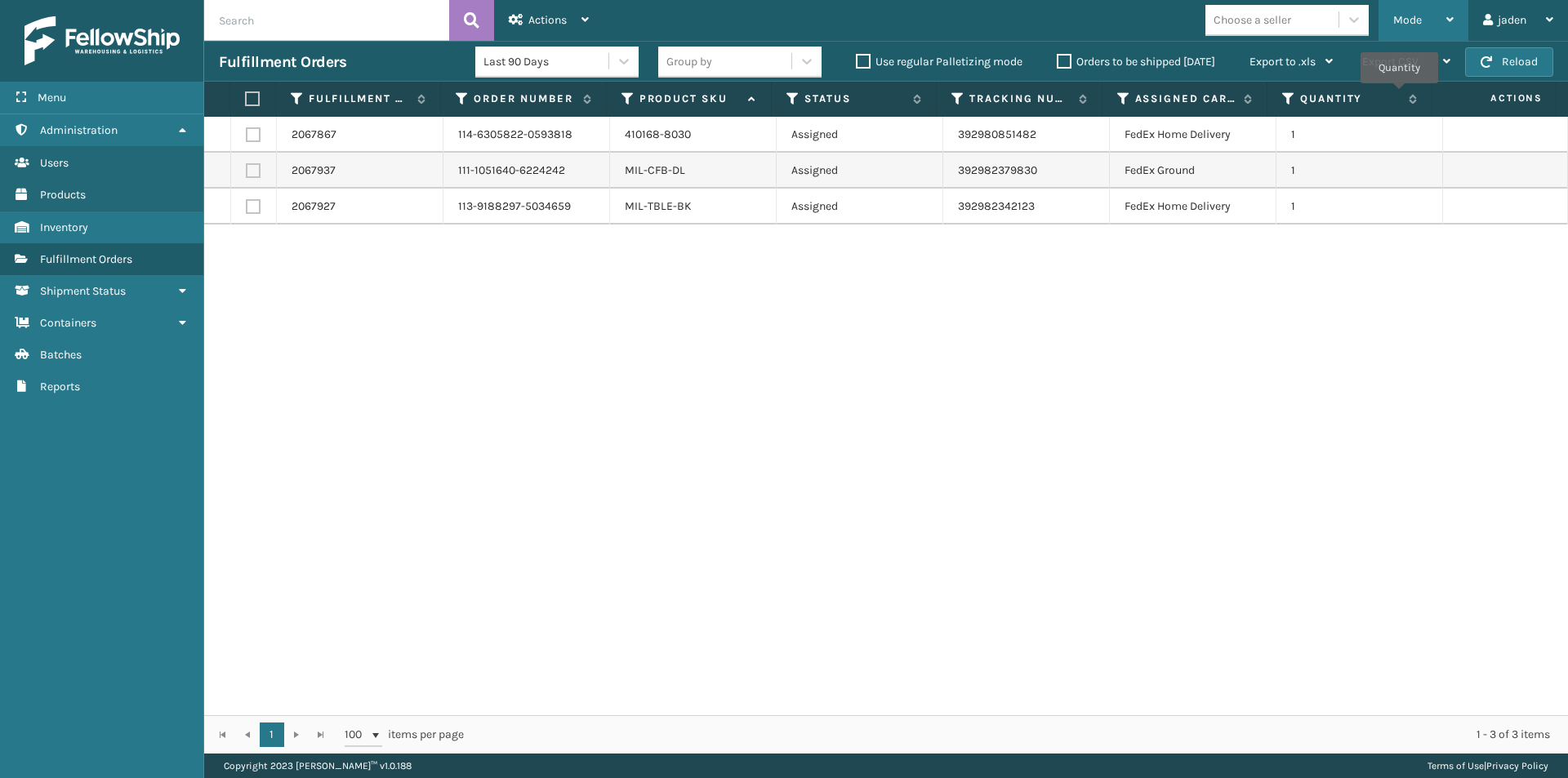
click at [1402, 23] on span "Mode" at bounding box center [1407, 20] width 28 height 14
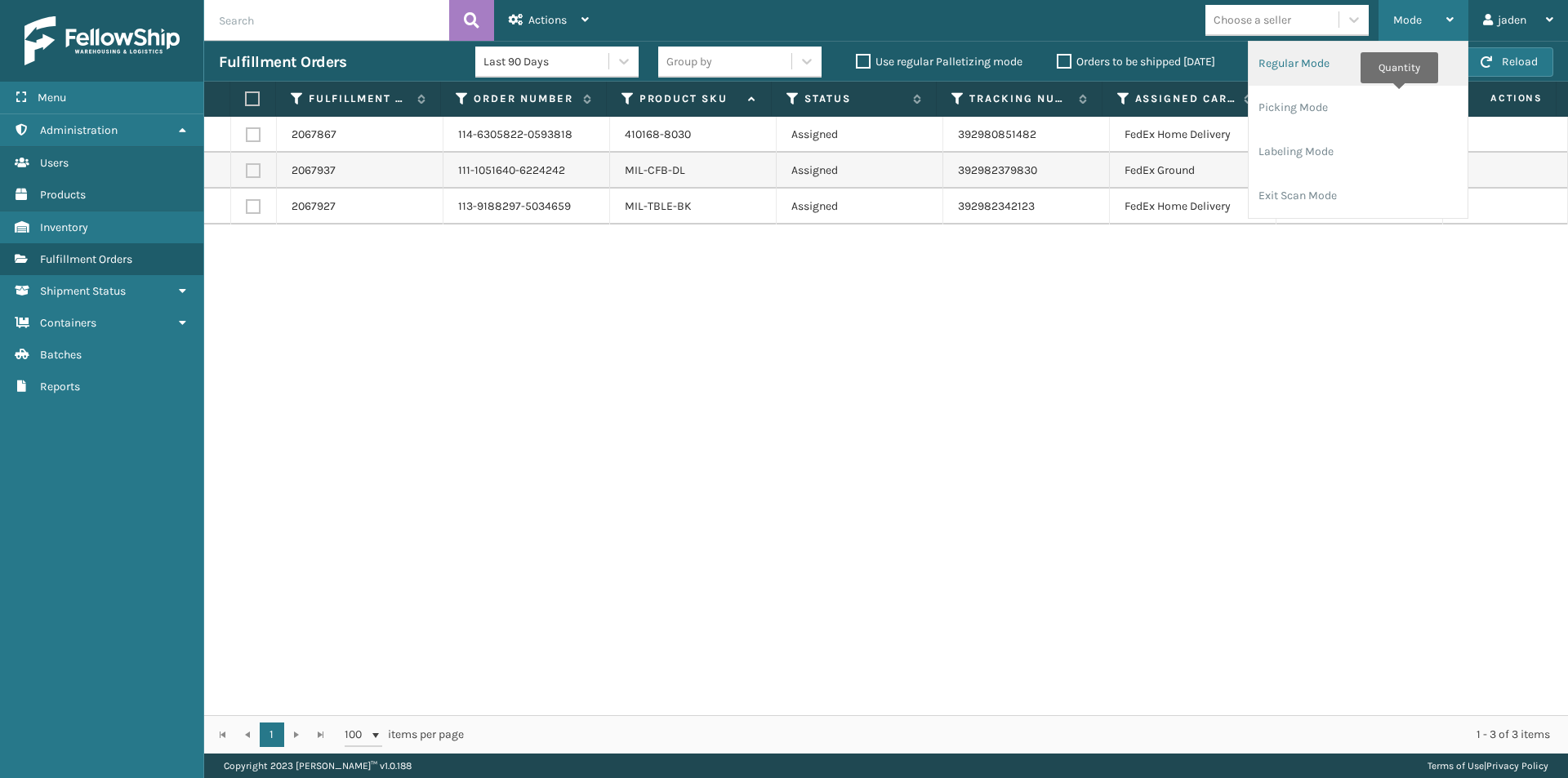
click at [1331, 73] on li "Regular Mode" at bounding box center [1357, 63] width 219 height 44
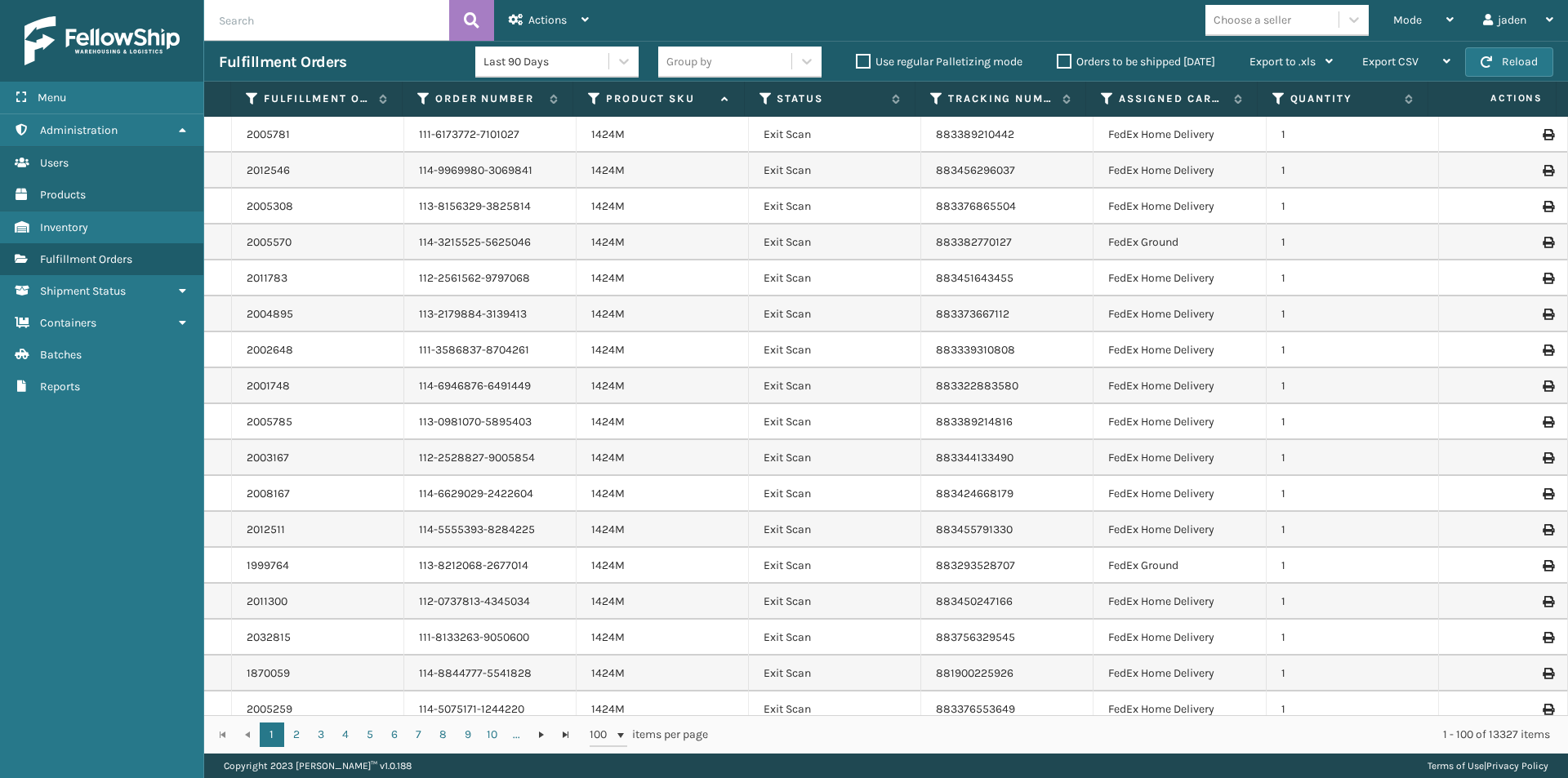
click at [290, 17] on input "text" at bounding box center [326, 20] width 245 height 40
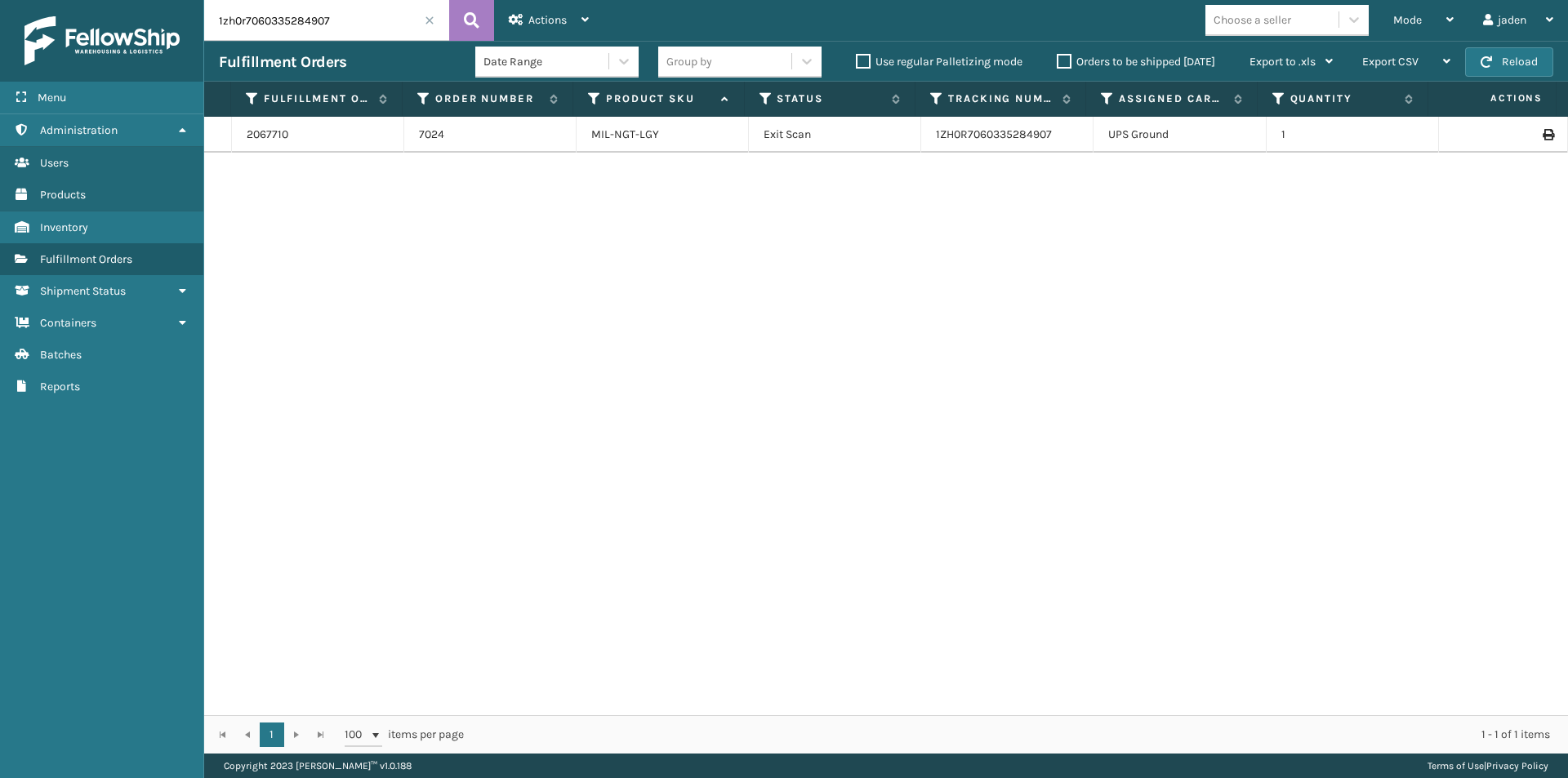
drag, startPoint x: 907, startPoint y: 273, endPoint x: 574, endPoint y: 352, distance: 342.2
click at [574, 352] on div "2067710 7024 MIL-NGT-LGY Exit Scan 1ZH0R7060335284907 UPS Ground 1" at bounding box center [886, 415] width 1363 height 599
drag, startPoint x: 1073, startPoint y: 255, endPoint x: 720, endPoint y: 319, distance: 358.8
click at [720, 319] on div "2067710 7024 MIL-NGT-LGY Exit Scan 1ZH0R7060335284907 UPS Ground 1" at bounding box center [886, 415] width 1363 height 599
drag, startPoint x: 1027, startPoint y: 292, endPoint x: 612, endPoint y: 330, distance: 416.7
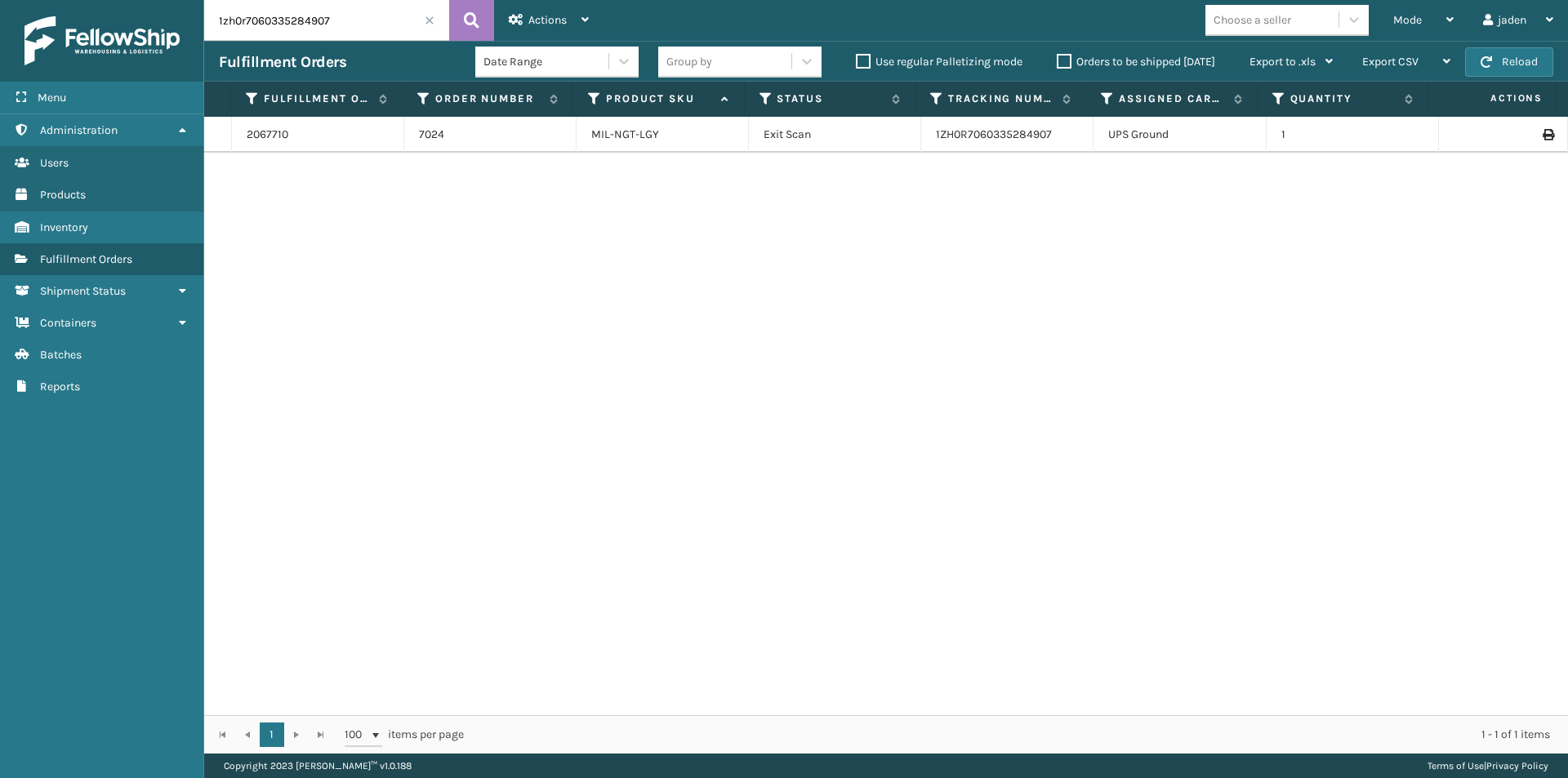
click at [612, 330] on div "2067710 7024 MIL-NGT-LGY Exit Scan 1ZH0R7060335284907 UPS Ground 1" at bounding box center [886, 415] width 1363 height 599
drag, startPoint x: 973, startPoint y: 269, endPoint x: 801, endPoint y: 281, distance: 172.4
click at [561, 355] on div "2067710 7024 MIL-NGT-LGY Exit Scan 1ZH0R7060335284907 UPS Ground 1" at bounding box center [886, 415] width 1363 height 599
drag, startPoint x: 1067, startPoint y: 252, endPoint x: 1098, endPoint y: 237, distance: 34.4
click at [520, 344] on div "2067710 7024 MIL-NGT-LGY Exit Scan 1ZH0R7060335284907 UPS Ground 1" at bounding box center [886, 415] width 1363 height 599
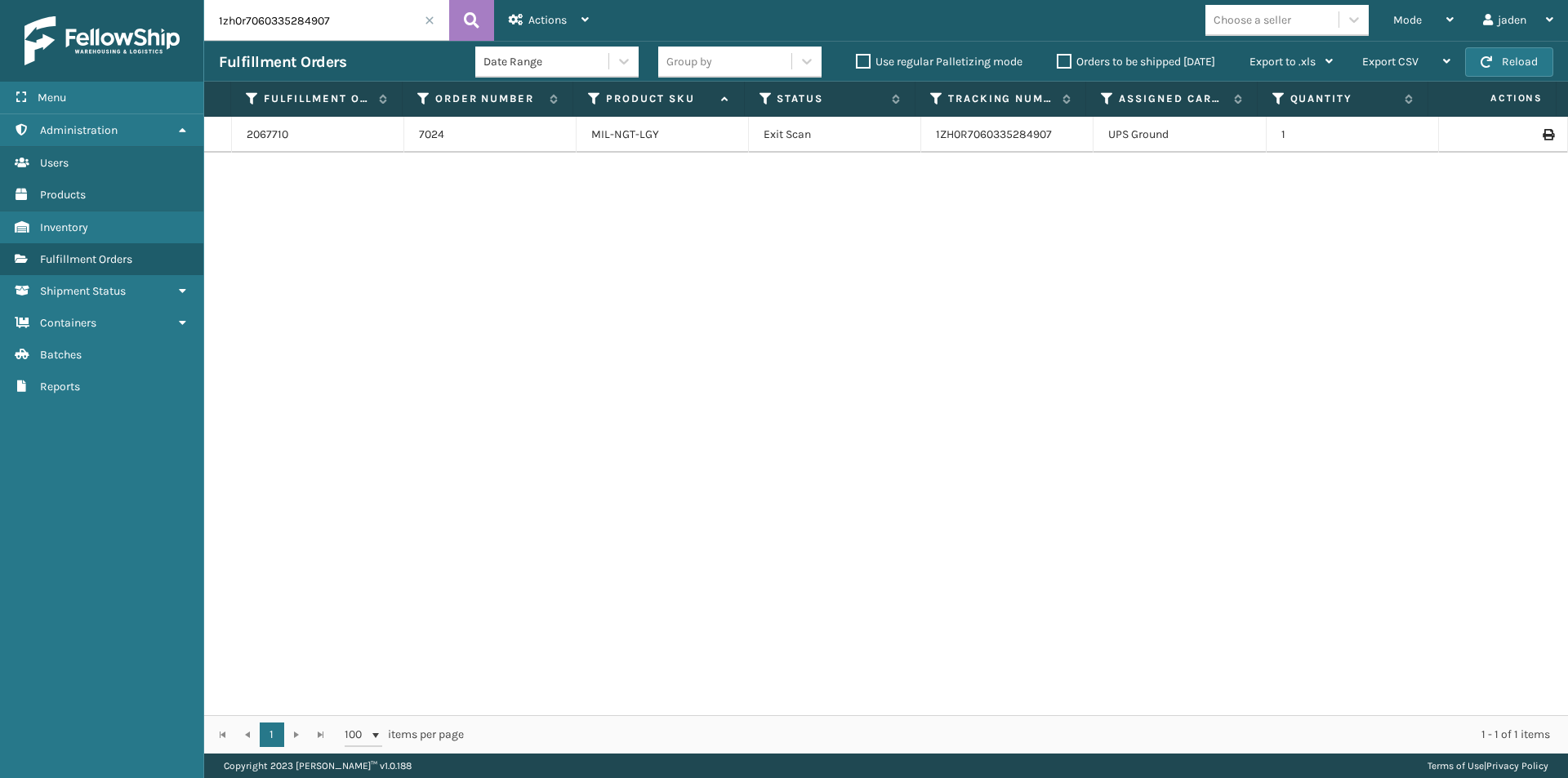
drag, startPoint x: 1158, startPoint y: 235, endPoint x: 1115, endPoint y: 239, distance: 43.2
click at [539, 350] on div "2067710 7024 MIL-NGT-LGY Exit Scan 1ZH0R7060335284907 UPS Ground 1" at bounding box center [886, 415] width 1363 height 599
drag, startPoint x: 988, startPoint y: 251, endPoint x: 1045, endPoint y: 214, distance: 68.0
click at [531, 363] on div "2067710 7024 MIL-NGT-LGY Exit Scan 1ZH0R7060335284907 UPS Ground 1" at bounding box center [886, 415] width 1363 height 599
drag, startPoint x: 972, startPoint y: 227, endPoint x: 963, endPoint y: 208, distance: 21.0
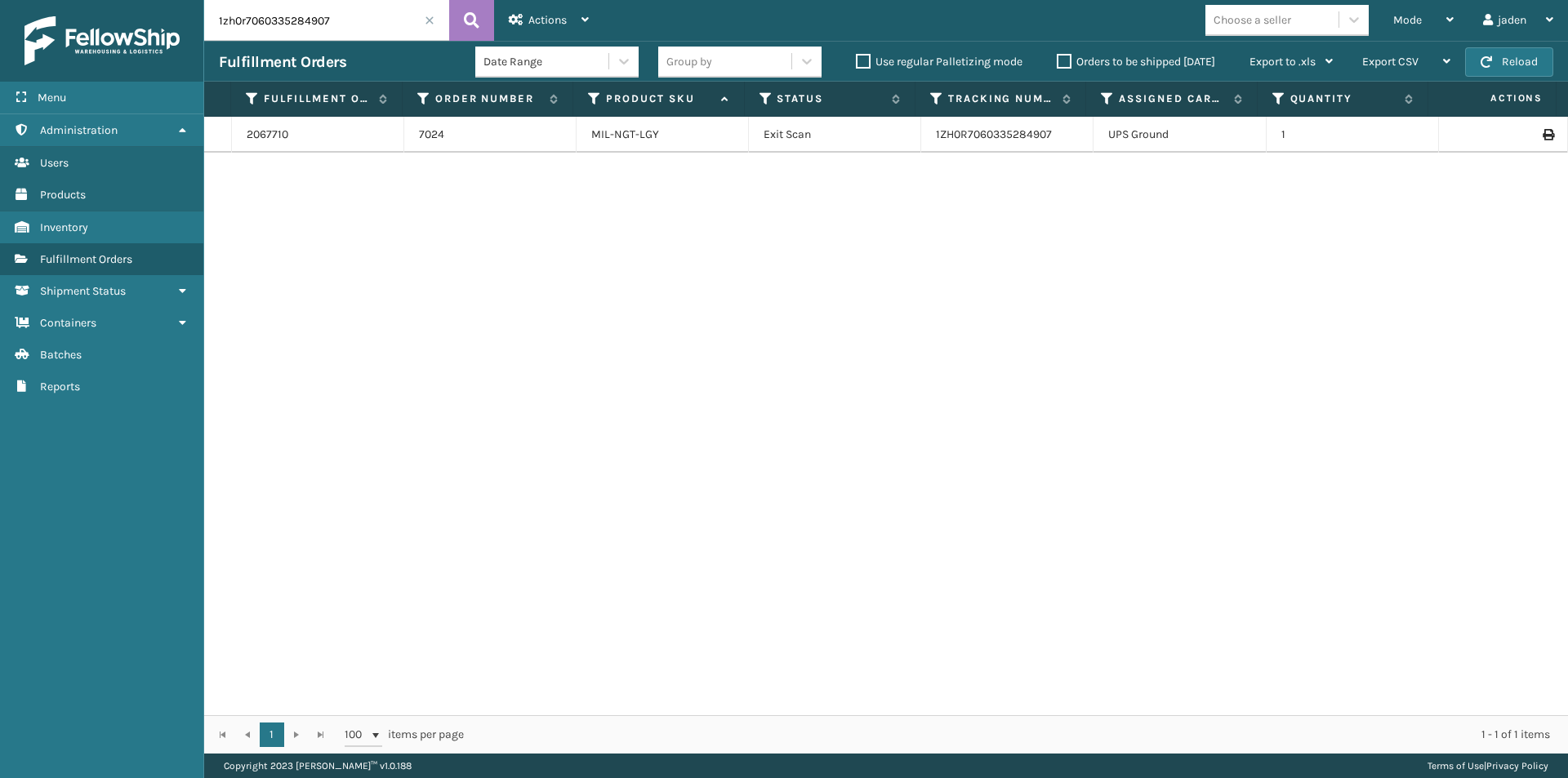
click at [508, 350] on div "2067710 7024 MIL-NGT-LGY Exit Scan 1ZH0R7060335284907 UPS Ground 1" at bounding box center [886, 415] width 1363 height 599
drag, startPoint x: 1058, startPoint y: 191, endPoint x: 1018, endPoint y: 203, distance: 41.8
drag, startPoint x: 1018, startPoint y: 203, endPoint x: 770, endPoint y: 265, distance: 255.6
click at [581, 335] on div "2067710 7024 MIL-NGT-LGY Exit Scan 1ZH0R7060335284907 UPS Ground 1" at bounding box center [886, 415] width 1363 height 599
drag, startPoint x: 991, startPoint y: 235, endPoint x: 1096, endPoint y: 193, distance: 113.1
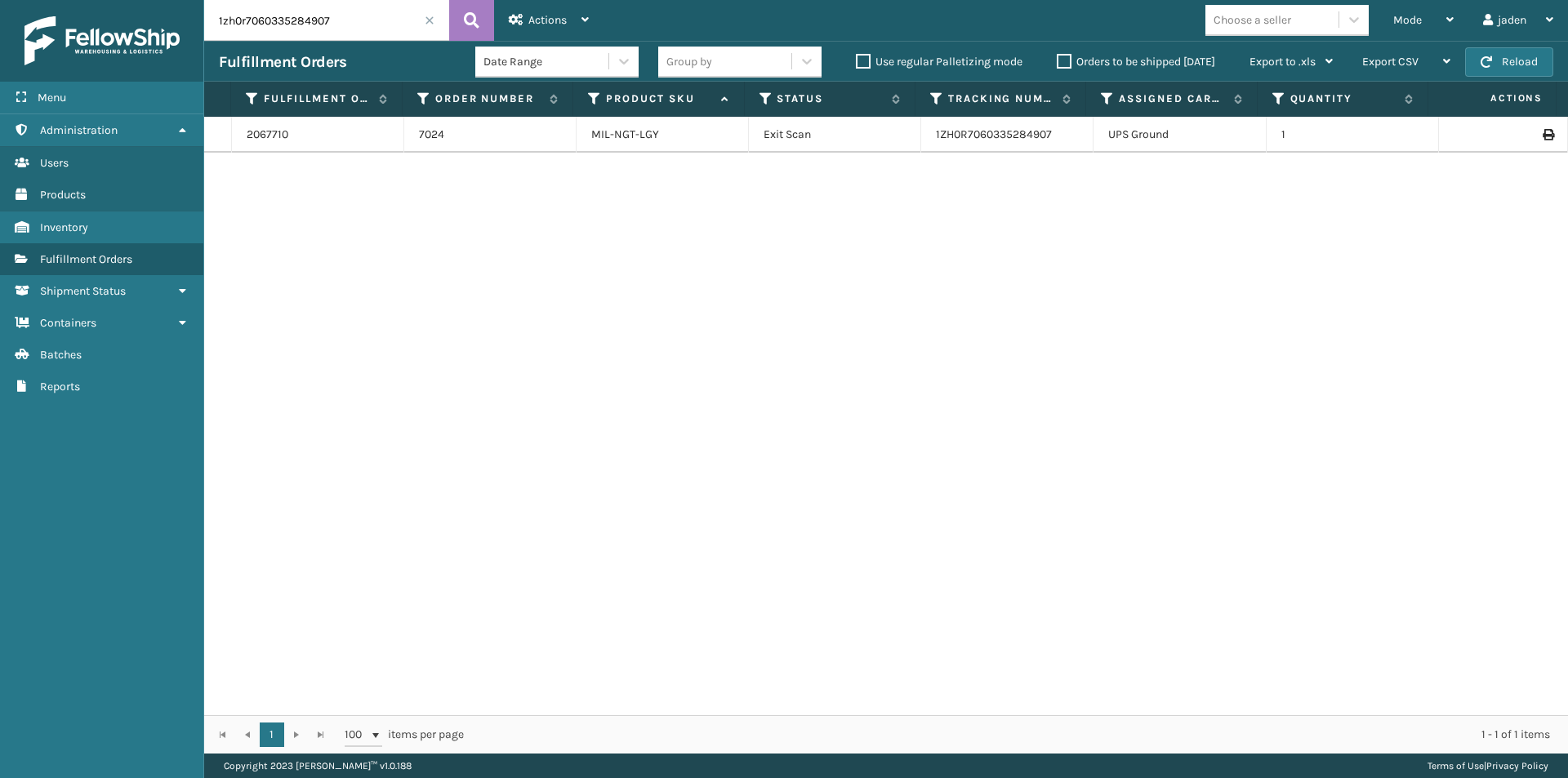
click at [504, 363] on div "2067710 7024 MIL-NGT-LGY Exit Scan 1ZH0R7060335284907 UPS Ground 1" at bounding box center [886, 415] width 1363 height 599
drag, startPoint x: 1134, startPoint y: 187, endPoint x: 1041, endPoint y: 202, distance: 94.2
drag, startPoint x: 1041, startPoint y: 202, endPoint x: 452, endPoint y: 321, distance: 600.9
click at [424, 338] on div "2067710 7024 MIL-NGT-LGY Exit Scan 1ZH0R7060335284907 UPS Ground 1" at bounding box center [886, 415] width 1363 height 599
click at [1509, 66] on button "Reload" at bounding box center [1509, 61] width 88 height 29
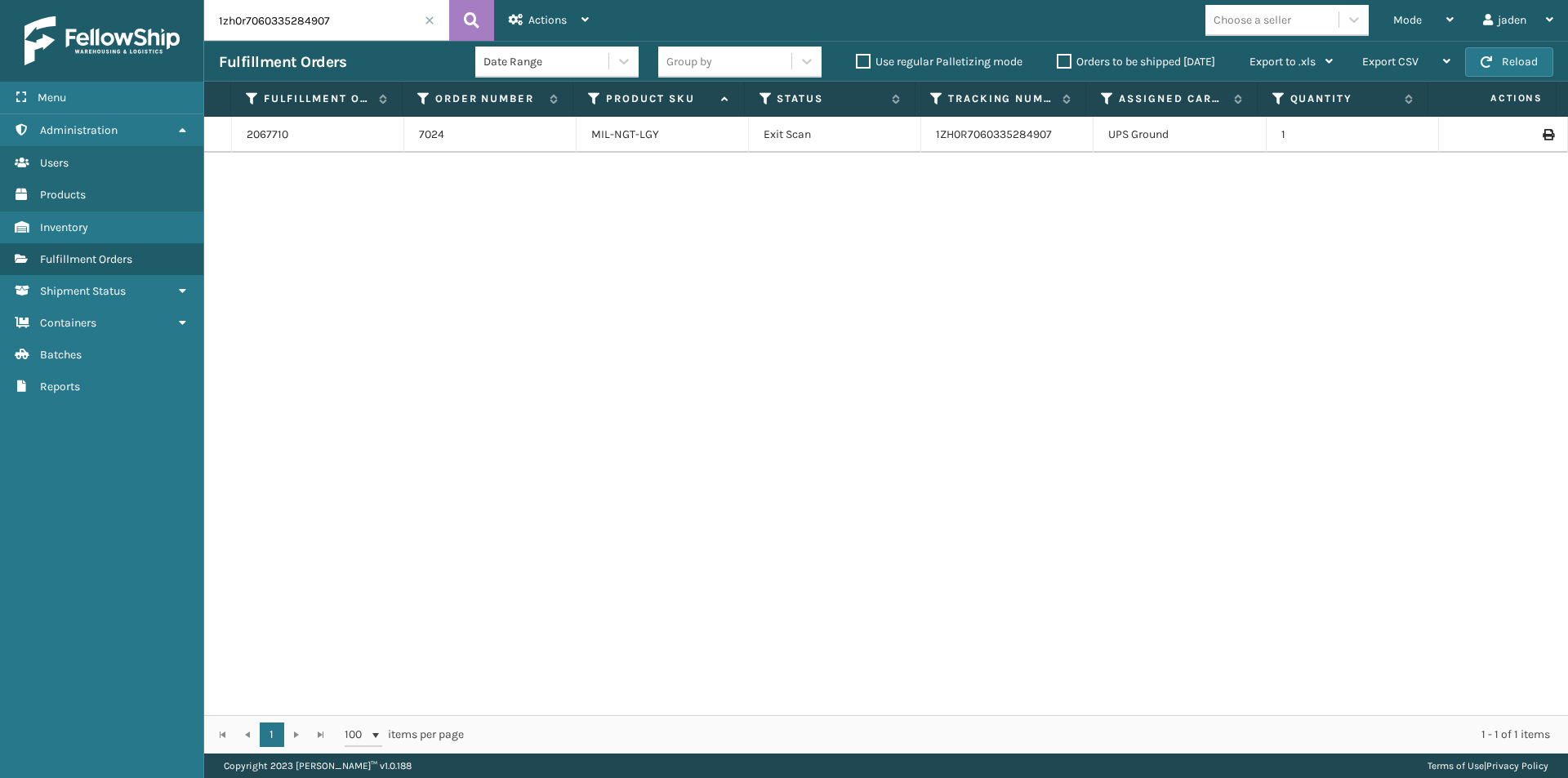
click at [430, 23] on span at bounding box center [430, 21] width 9 height 9
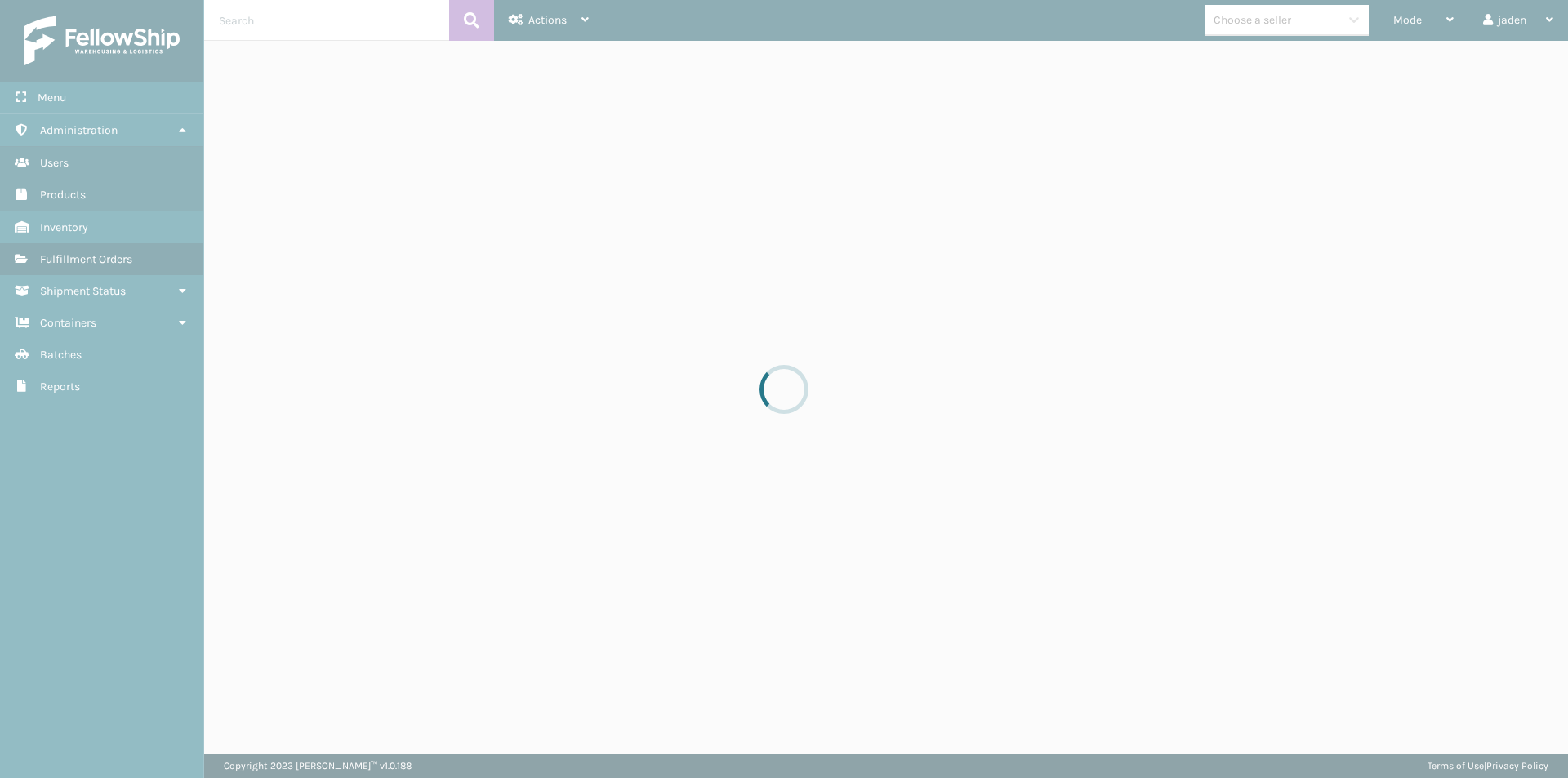
drag, startPoint x: 1029, startPoint y: 233, endPoint x: 650, endPoint y: 233, distance: 379.0
click at [650, 233] on div at bounding box center [784, 389] width 1568 height 778
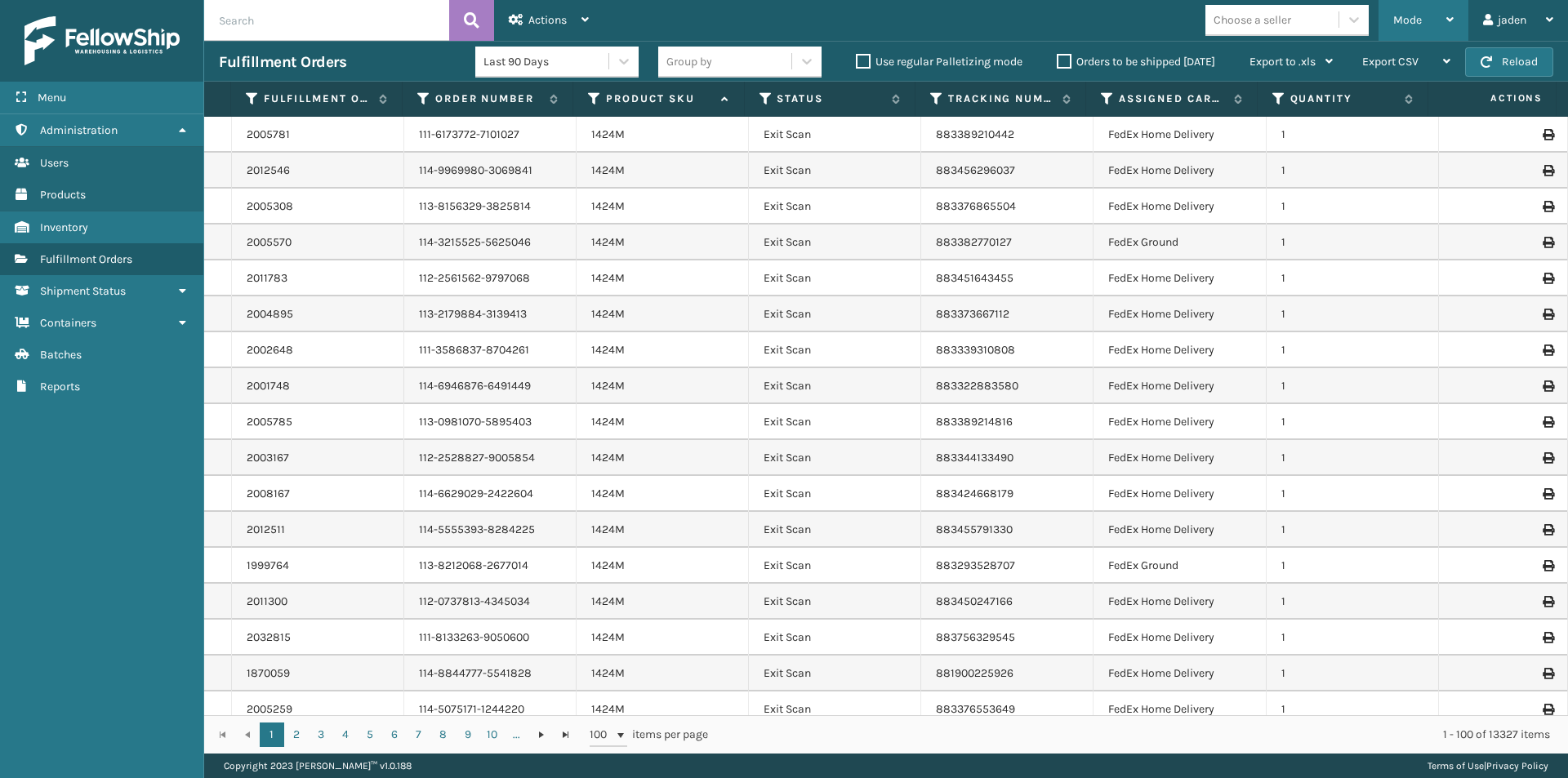
click at [1420, 7] on div "Mode" at bounding box center [1423, 20] width 60 height 40
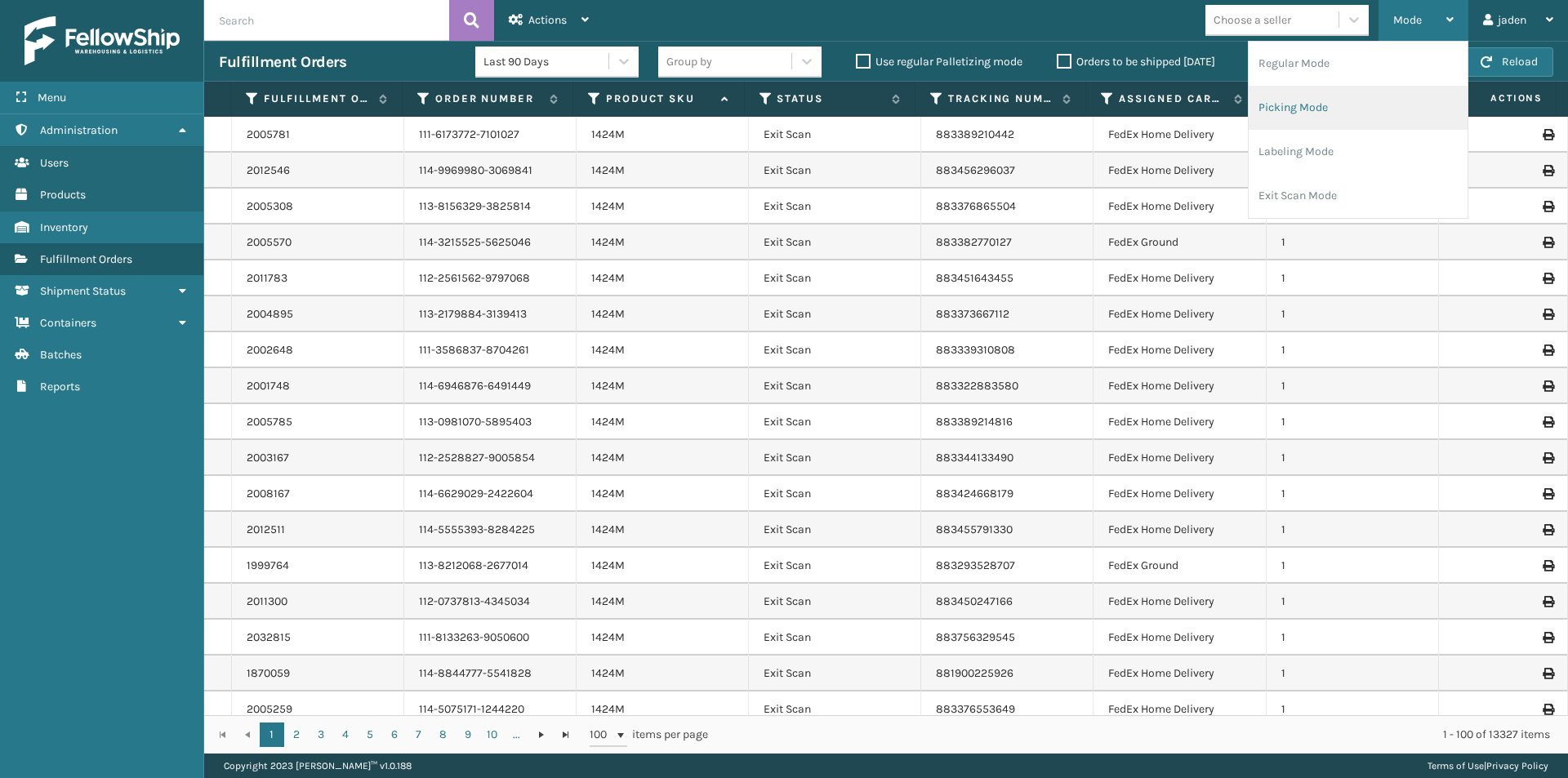
click at [1370, 107] on li "Picking Mode" at bounding box center [1357, 107] width 219 height 44
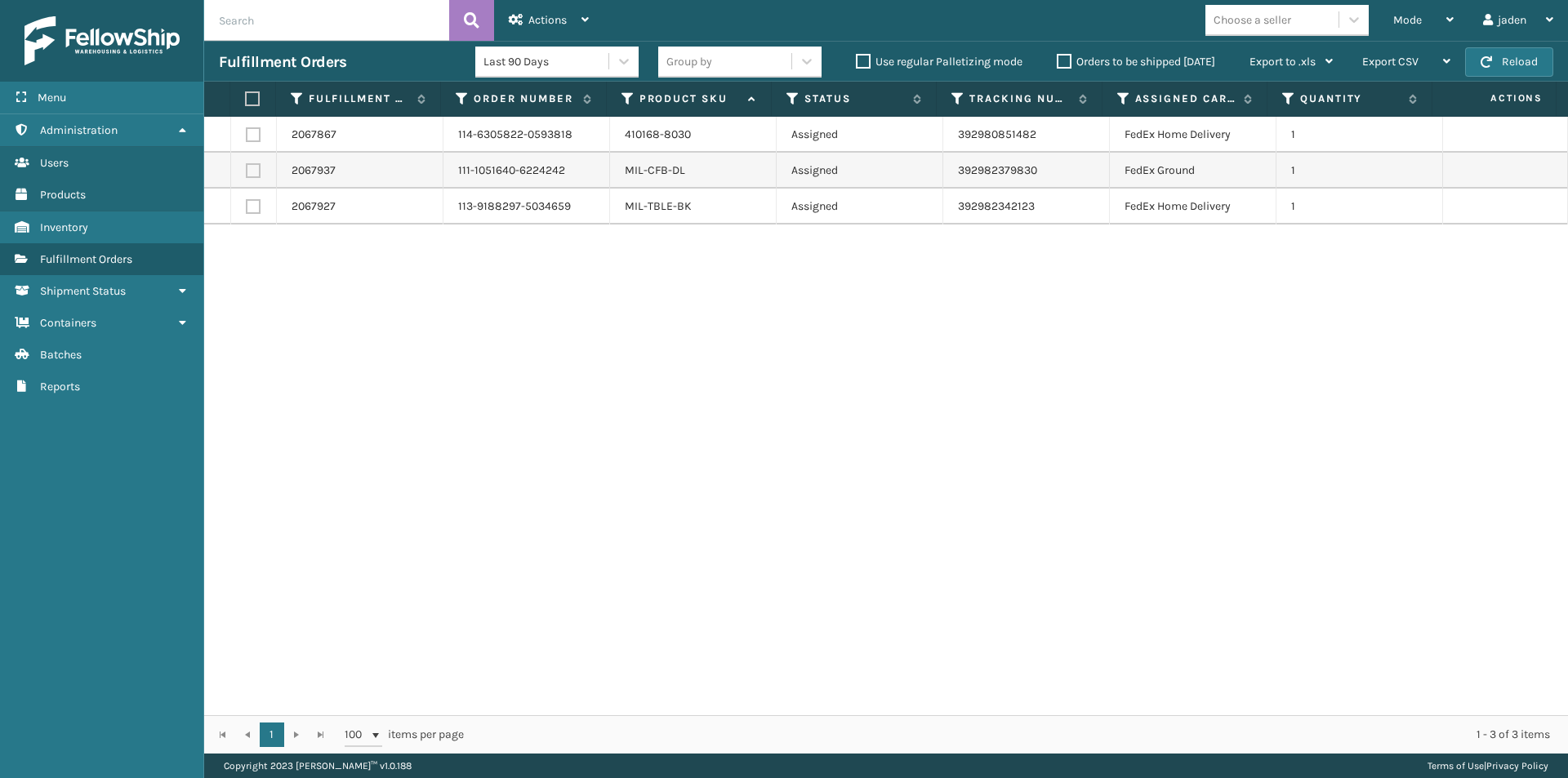
click at [1077, 60] on label "Orders to be shipped [DATE]" at bounding box center [1136, 61] width 158 height 14
click at [1058, 60] on input "Orders to be shipped [DATE]" at bounding box center [1057, 57] width 1 height 10
click at [1066, 62] on label "Orders to be shipped [DATE]" at bounding box center [1136, 61] width 158 height 14
click at [1058, 62] on input "Orders to be shipped [DATE]" at bounding box center [1057, 57] width 1 height 10
click at [1514, 62] on button "Reload" at bounding box center [1509, 61] width 88 height 29
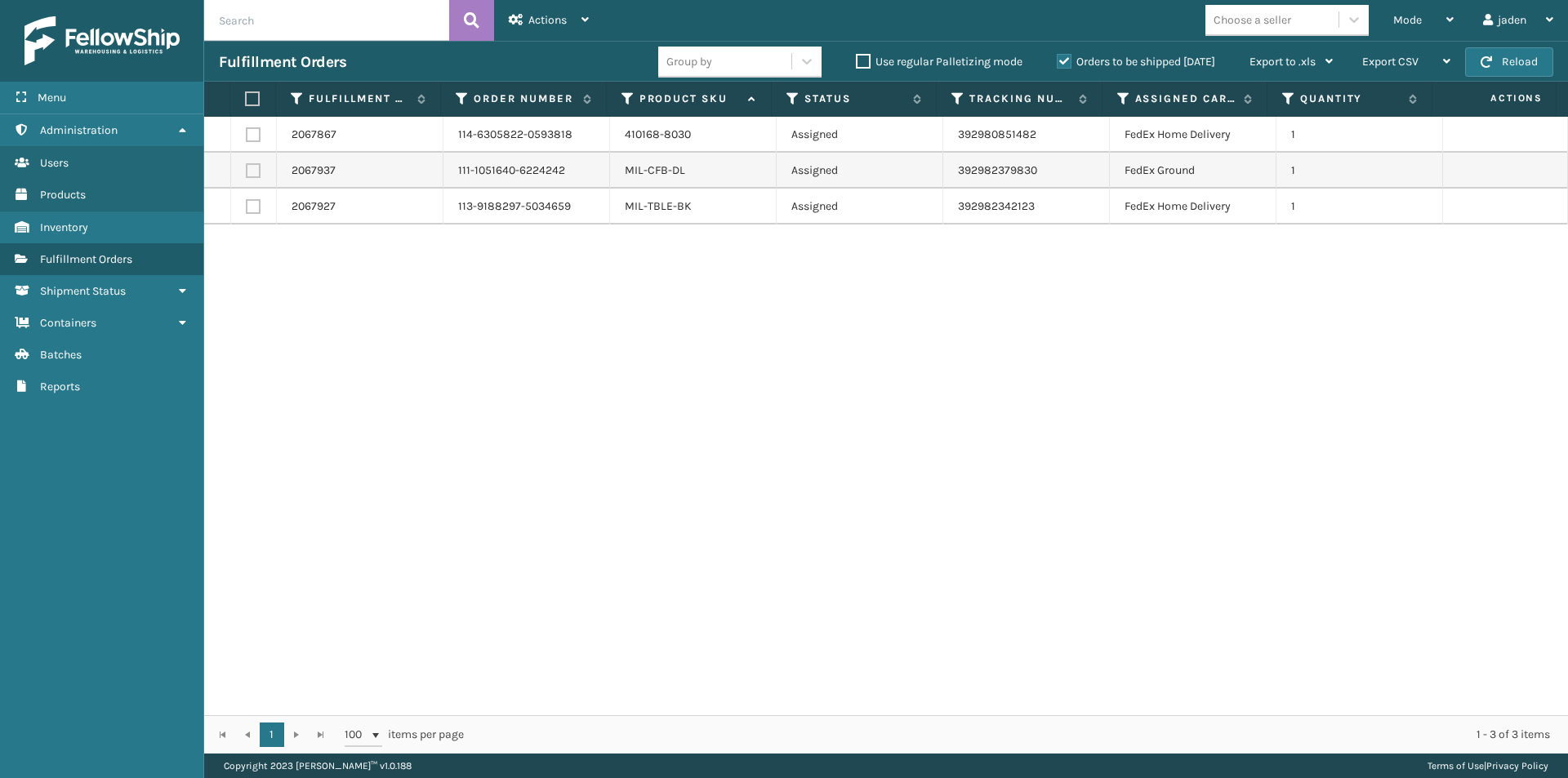
click at [1067, 61] on label "Orders to be shipped [DATE]" at bounding box center [1136, 61] width 158 height 14
click at [1058, 61] on input "Orders to be shipped [DATE]" at bounding box center [1057, 57] width 1 height 10
click at [1455, 9] on div "Mode Regular Mode Picking Mode Labeling Mode Exit Scan Mode" at bounding box center [1423, 20] width 90 height 40
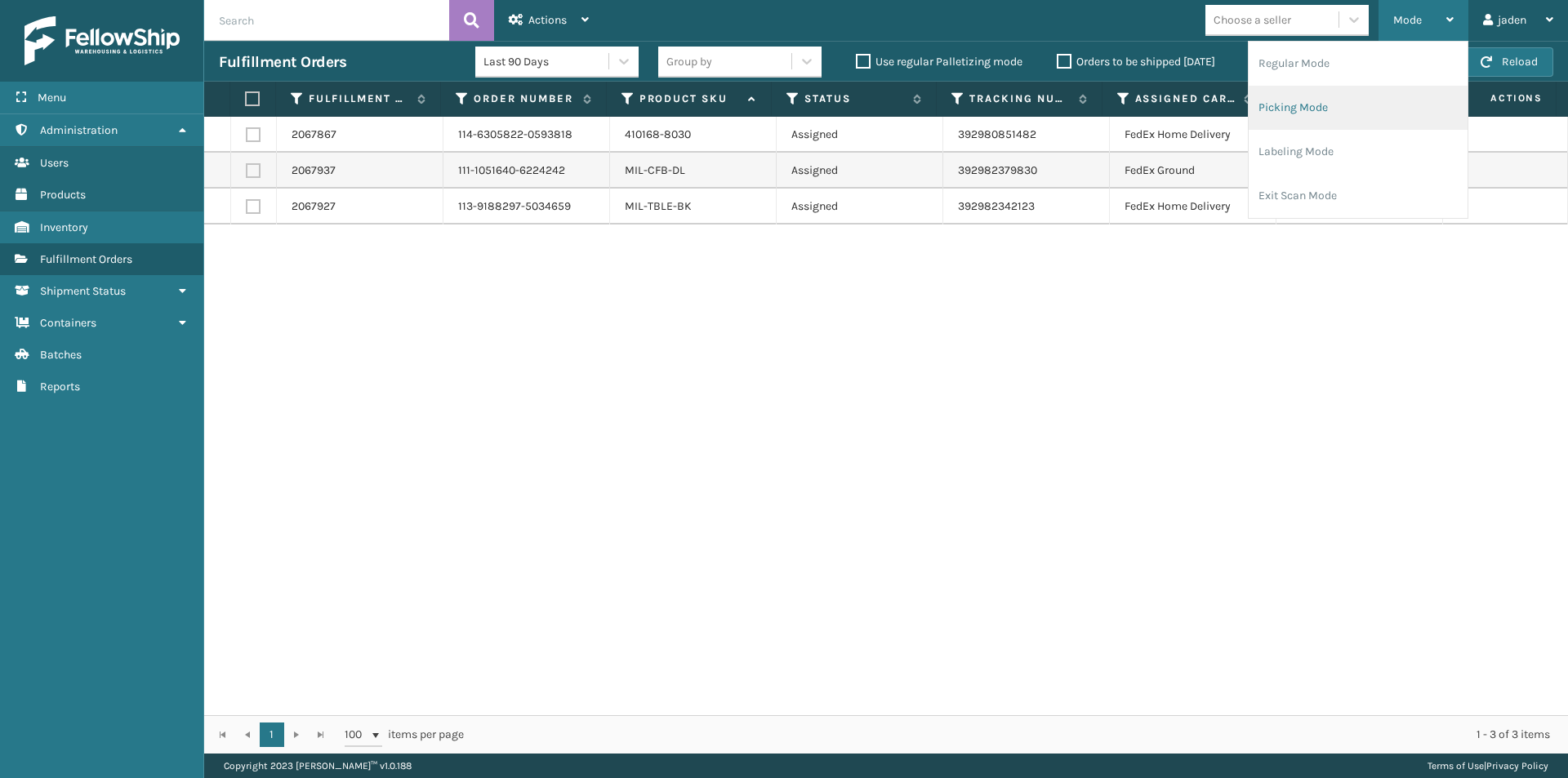
click at [1396, 114] on li "Picking Mode" at bounding box center [1357, 107] width 219 height 44
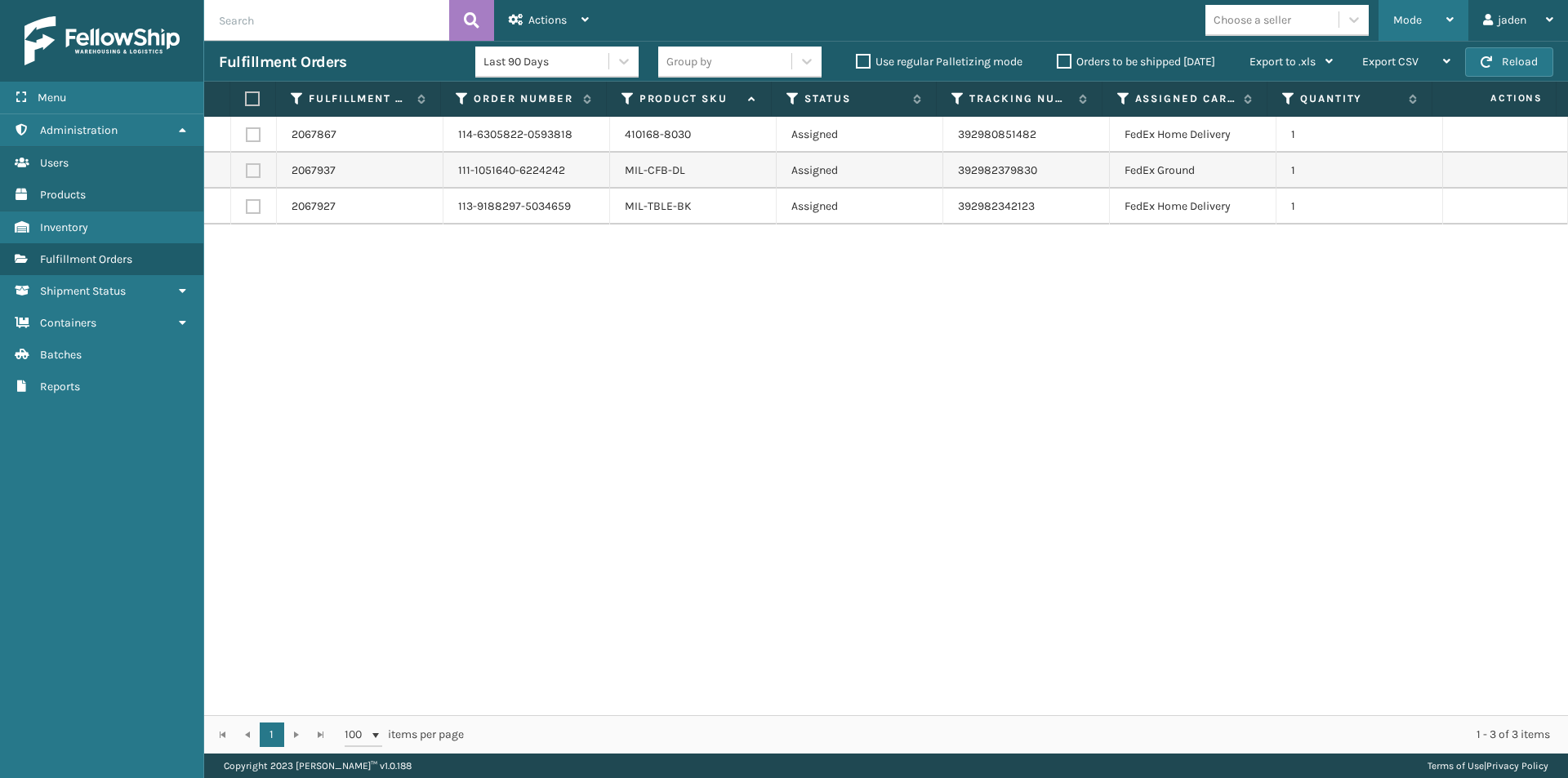
click at [1437, 4] on div "Mode" at bounding box center [1423, 20] width 60 height 40
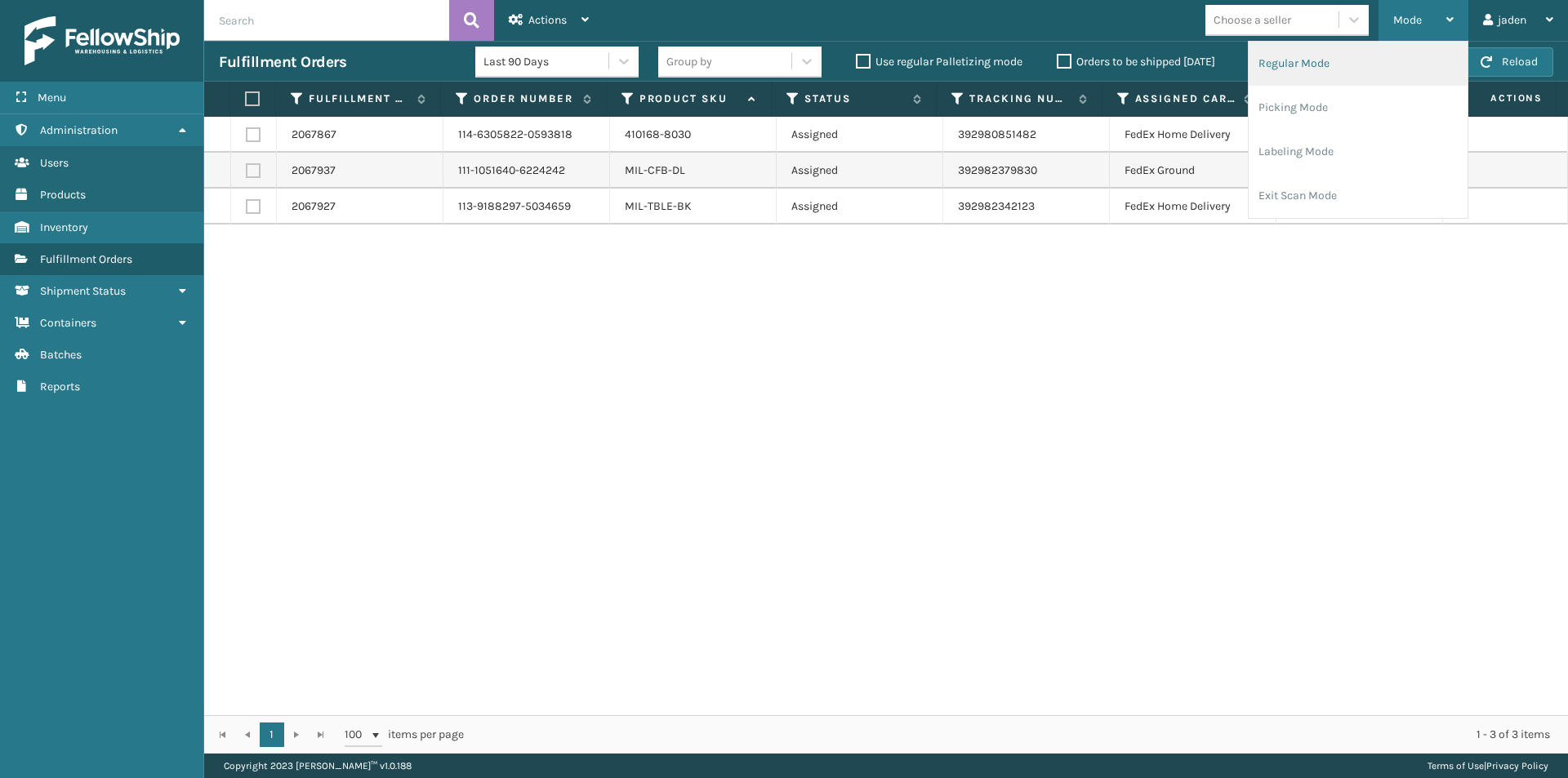
click at [1347, 79] on li "Regular Mode" at bounding box center [1357, 63] width 219 height 44
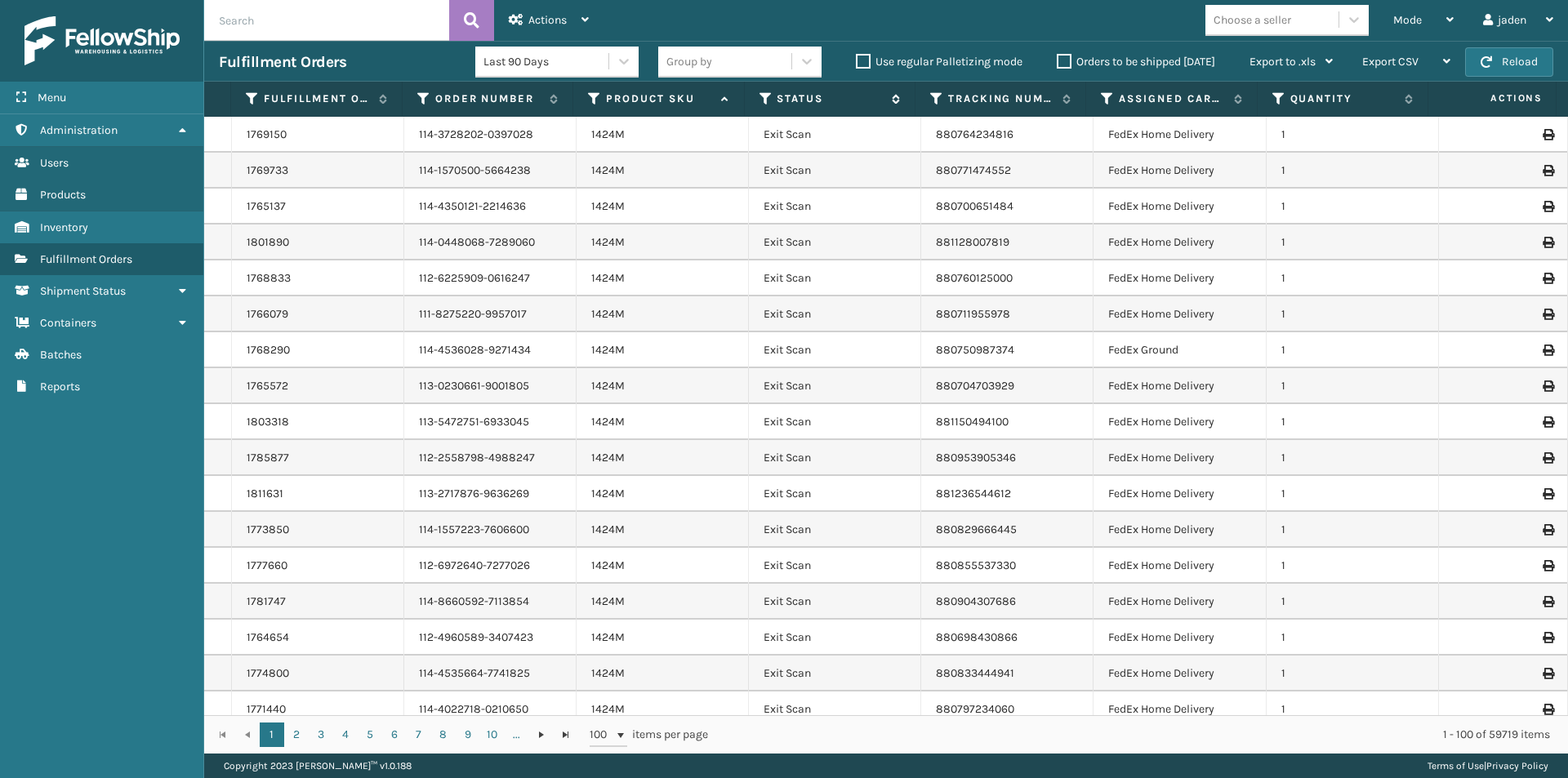
click at [768, 91] on icon at bounding box center [766, 99] width 13 height 15
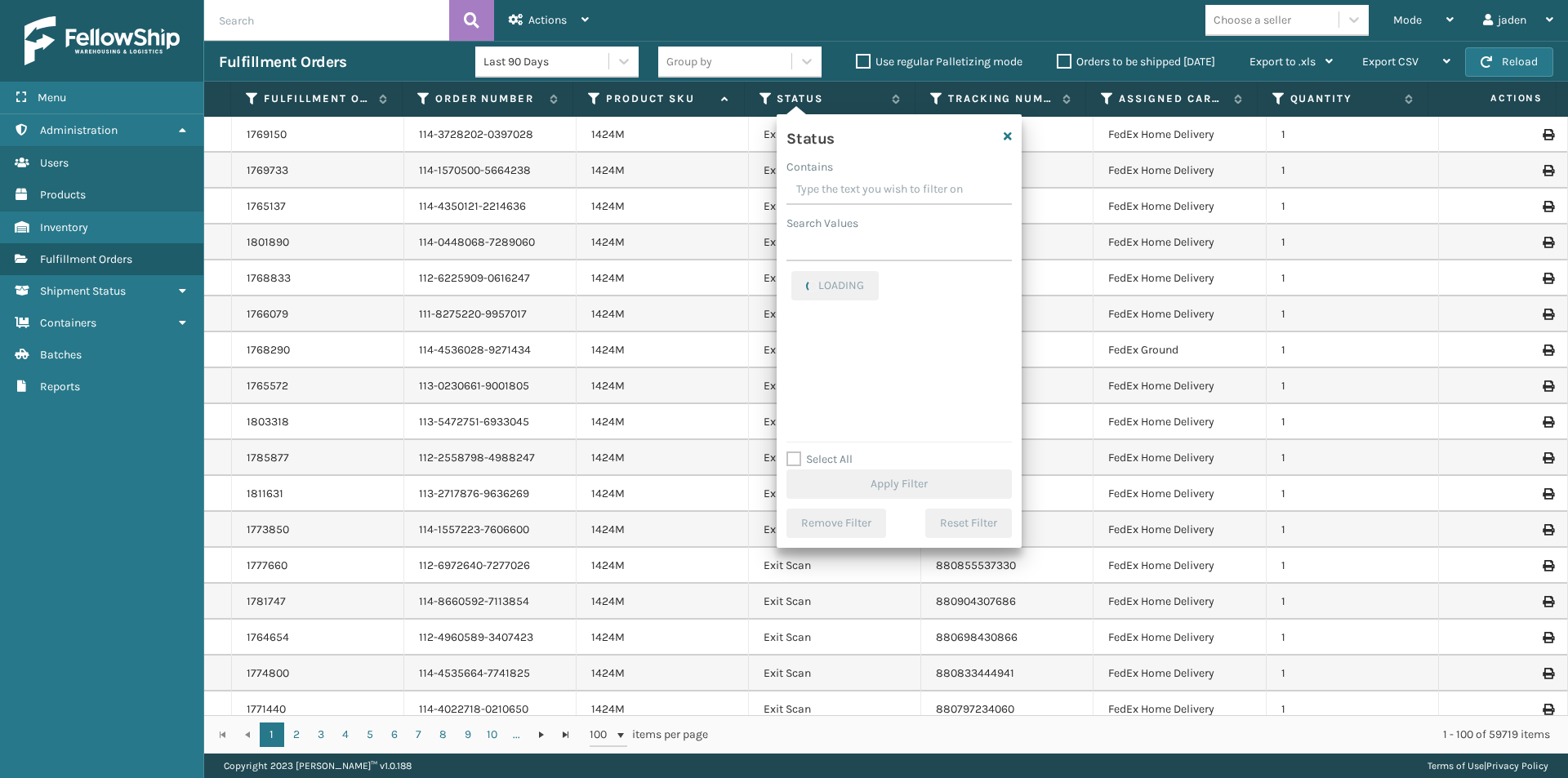
click at [330, 19] on input "text" at bounding box center [326, 20] width 245 height 40
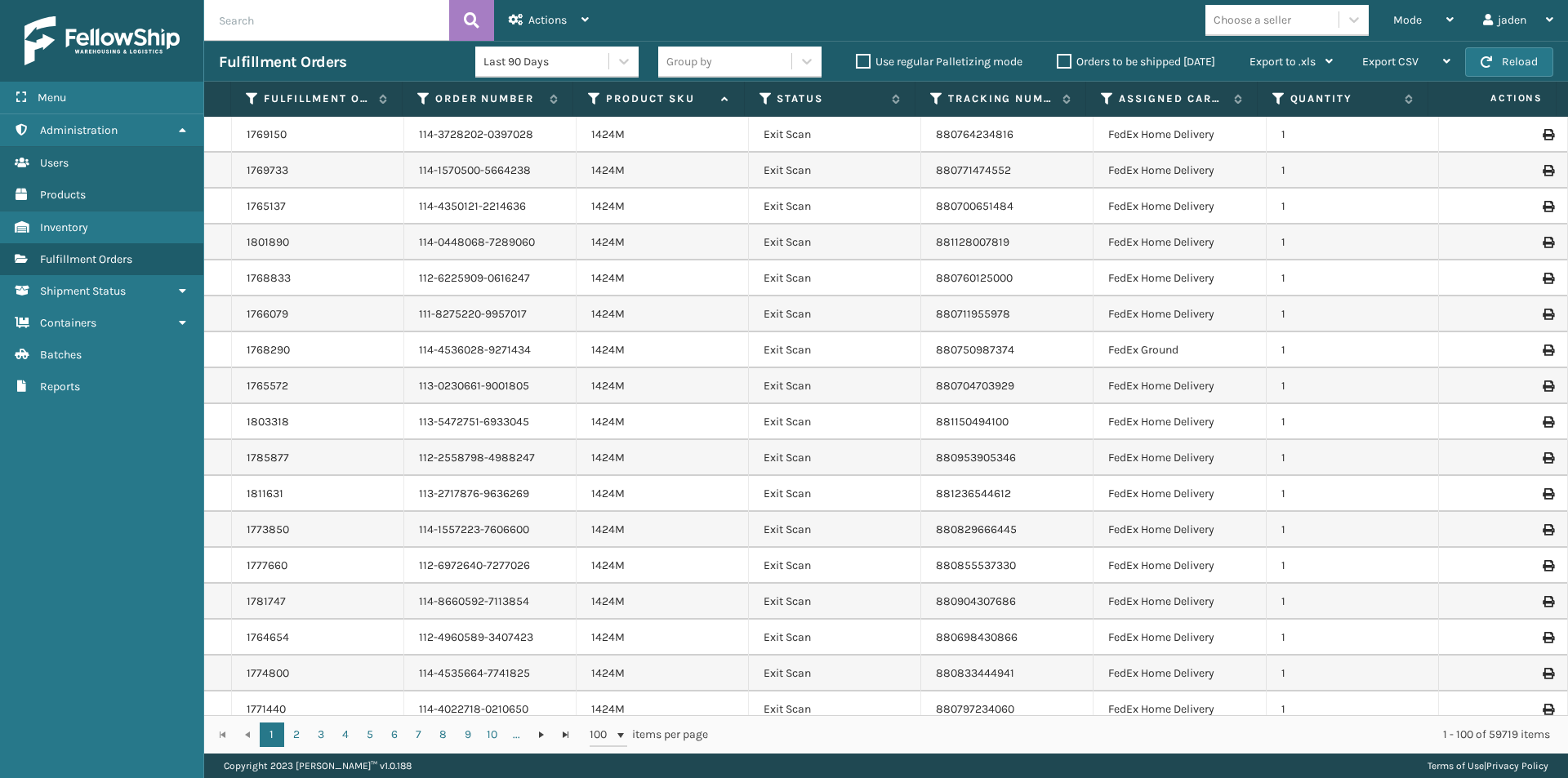
click at [1531, 102] on span "Actions" at bounding box center [1492, 98] width 119 height 27
click at [762, 96] on icon at bounding box center [766, 99] width 13 height 15
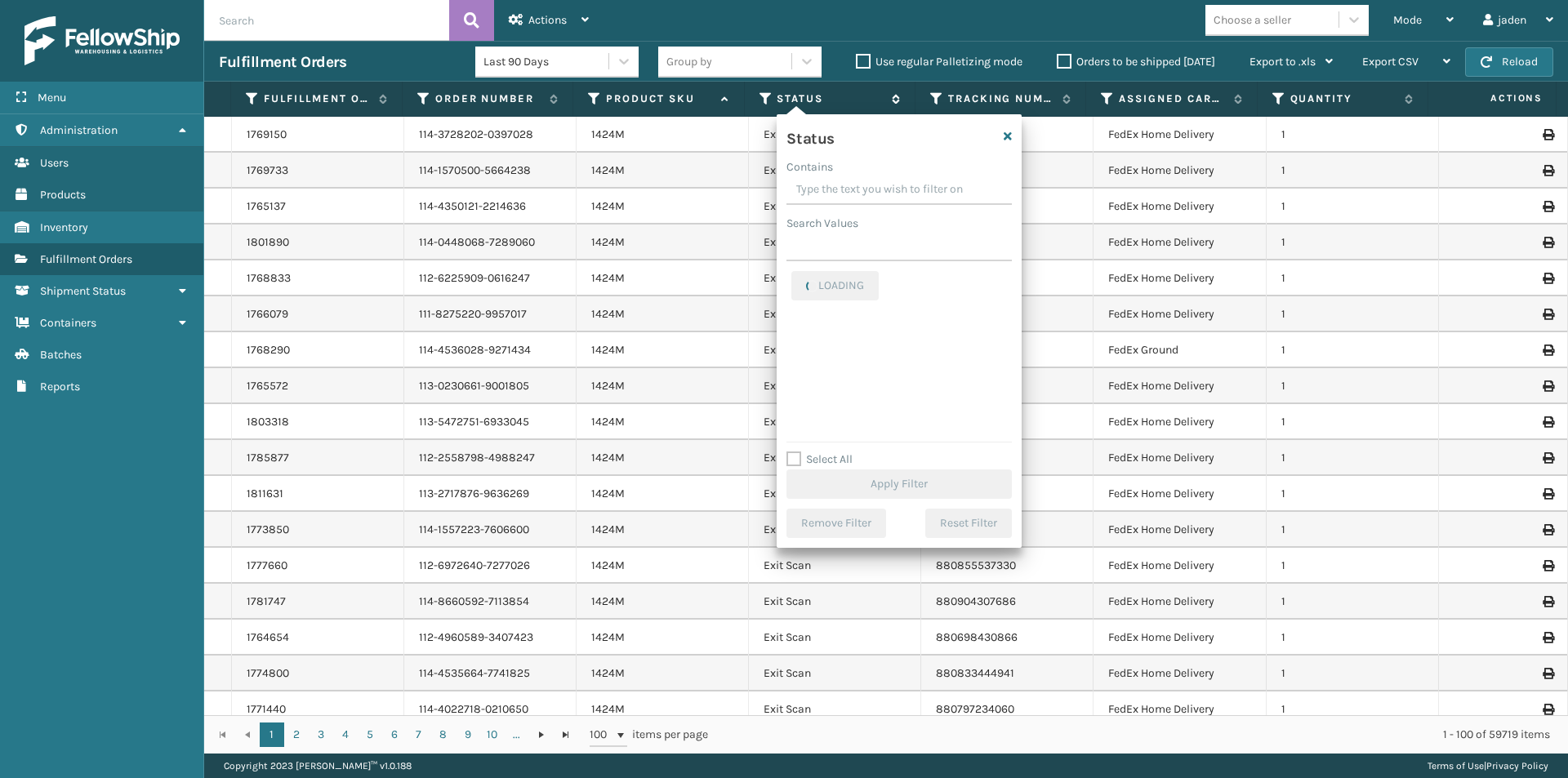
click at [762, 96] on icon at bounding box center [766, 99] width 13 height 15
click at [1407, 26] on span "Mode" at bounding box center [1407, 20] width 28 height 14
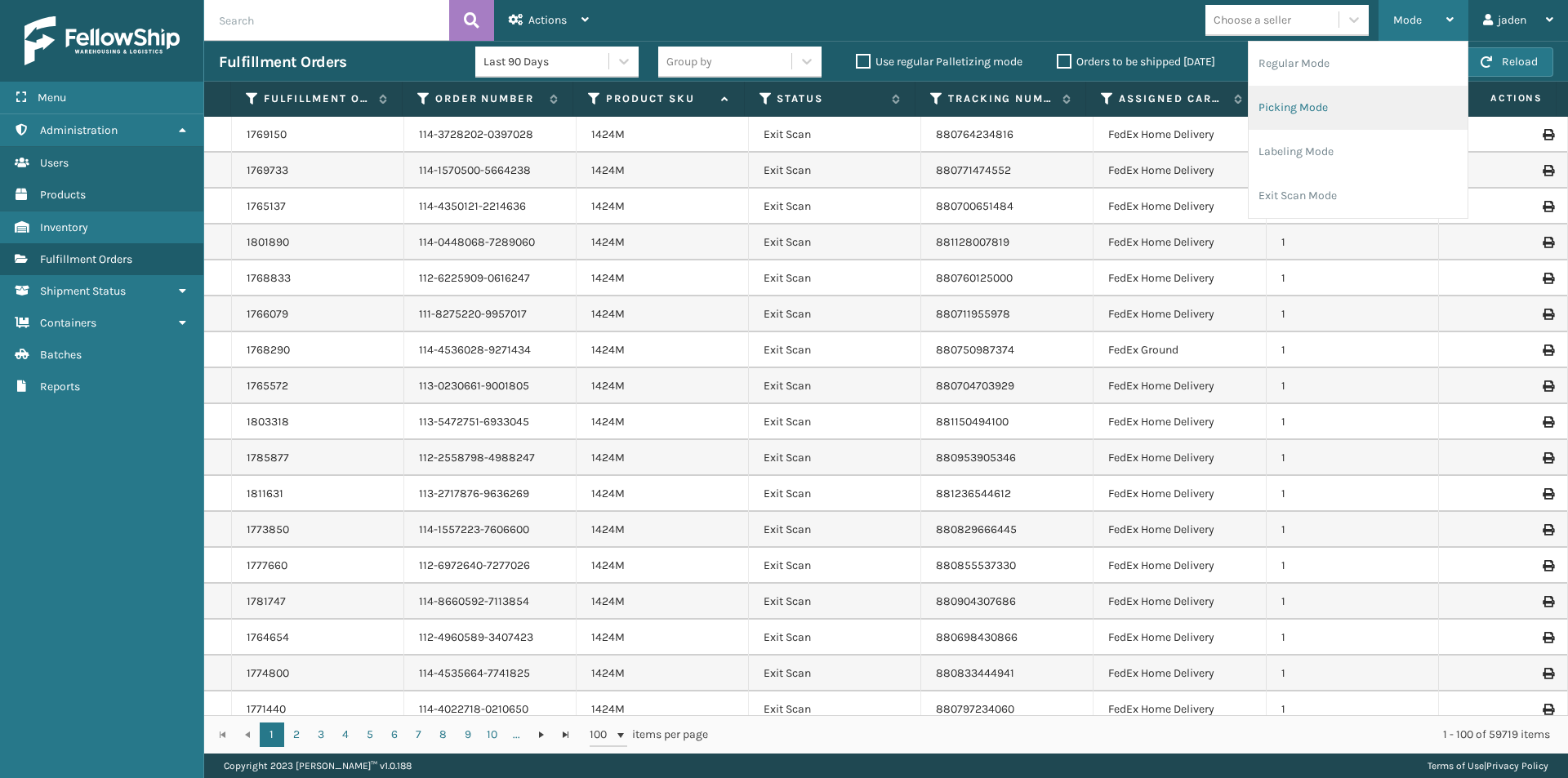
click at [1357, 101] on li "Picking Mode" at bounding box center [1357, 107] width 219 height 44
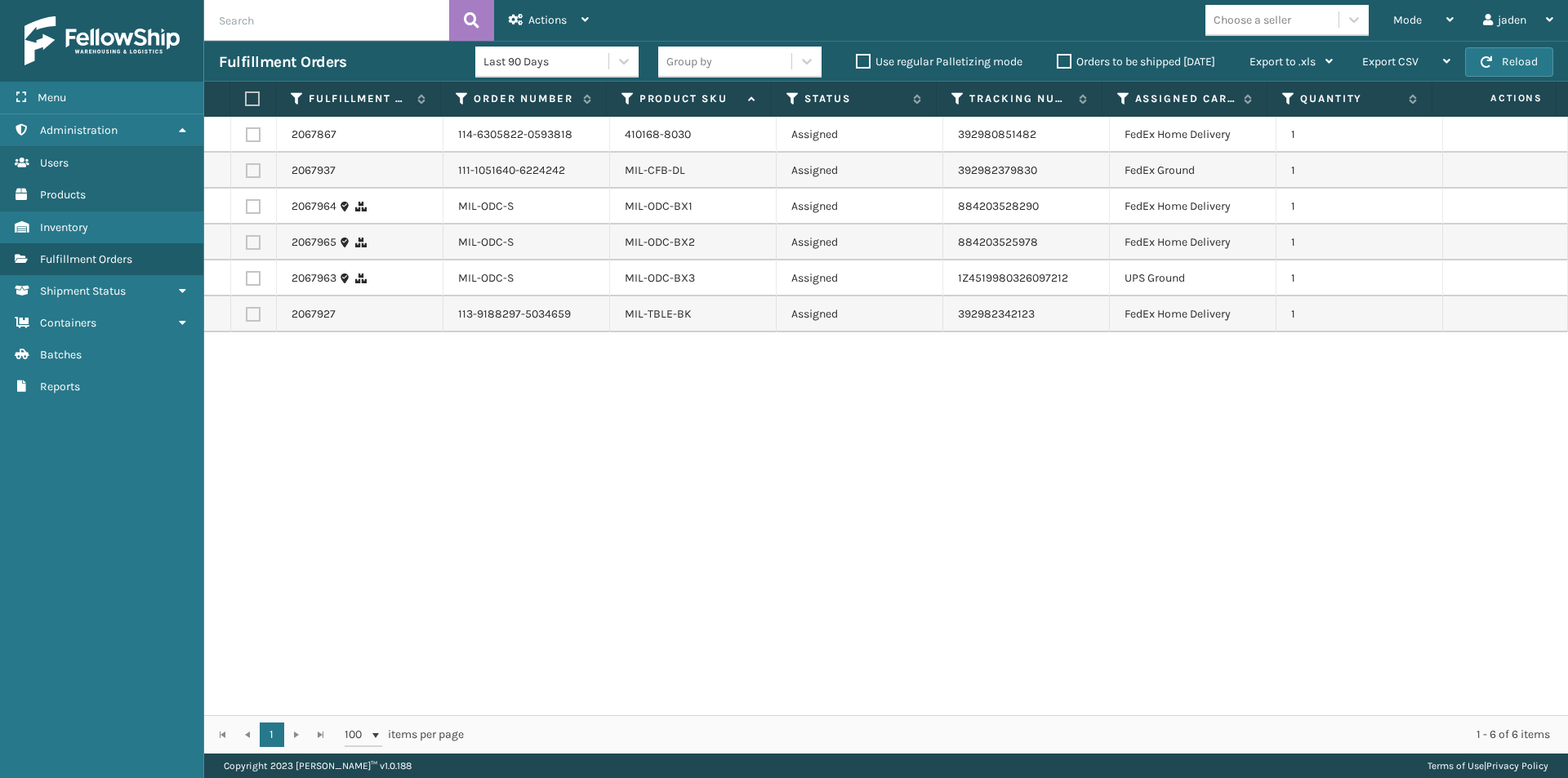
drag, startPoint x: 1054, startPoint y: 483, endPoint x: 744, endPoint y: 291, distance: 364.6
click at [609, 480] on div "2067867 114-6305822-0593818 410168-8030 Assigned 392980851482 FedEx Home Delive…" at bounding box center [886, 415] width 1363 height 599
drag, startPoint x: 1100, startPoint y: 474, endPoint x: 1075, endPoint y: 473, distance: 25.0
drag, startPoint x: 1075, startPoint y: 473, endPoint x: 698, endPoint y: 541, distance: 383.1
click at [698, 541] on div "2067867 114-6305822-0593818 410168-8030 Assigned 392980851482 FedEx Home Delive…" at bounding box center [886, 415] width 1363 height 599
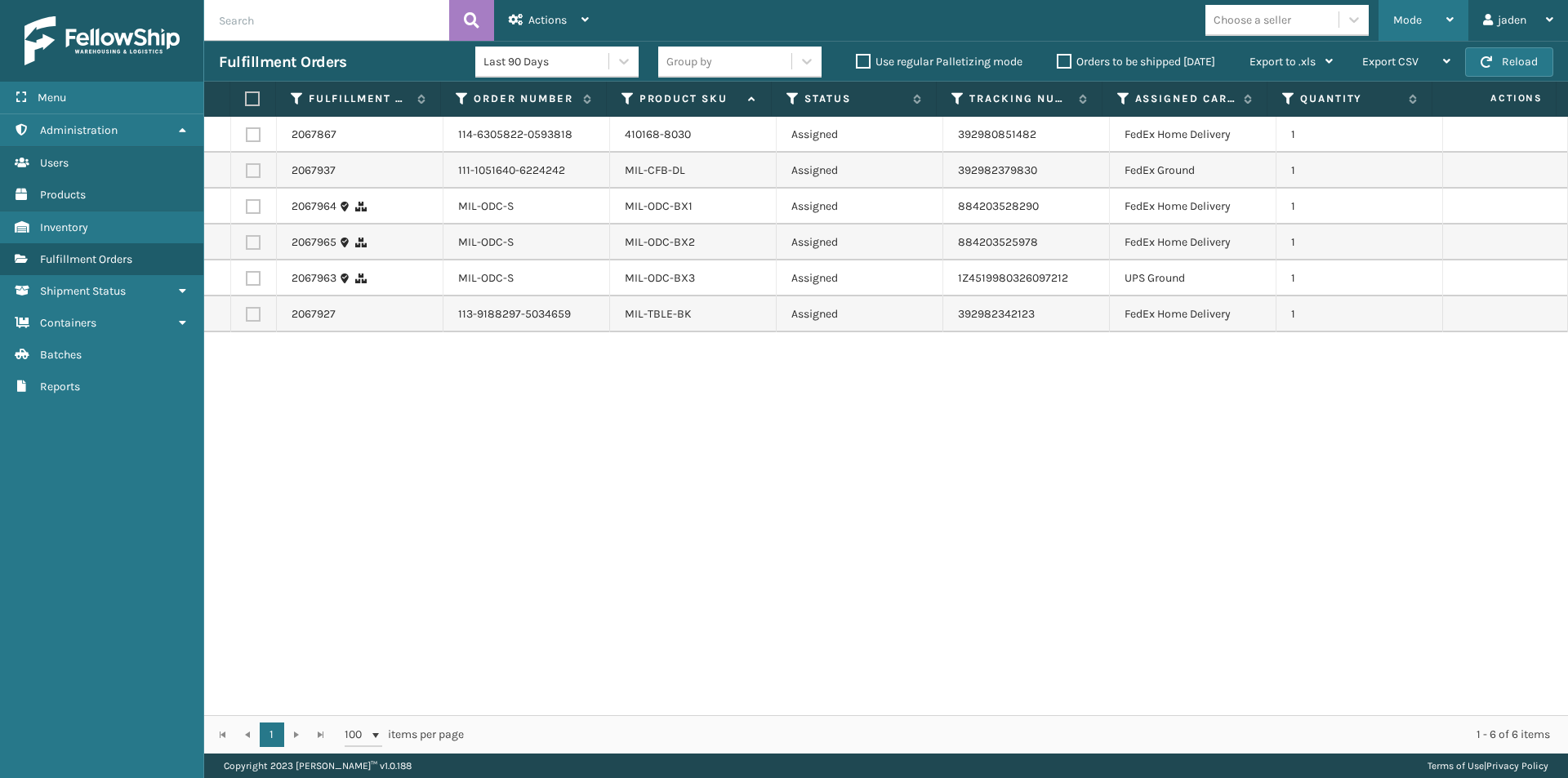
click at [1407, 19] on span "Mode" at bounding box center [1407, 20] width 28 height 14
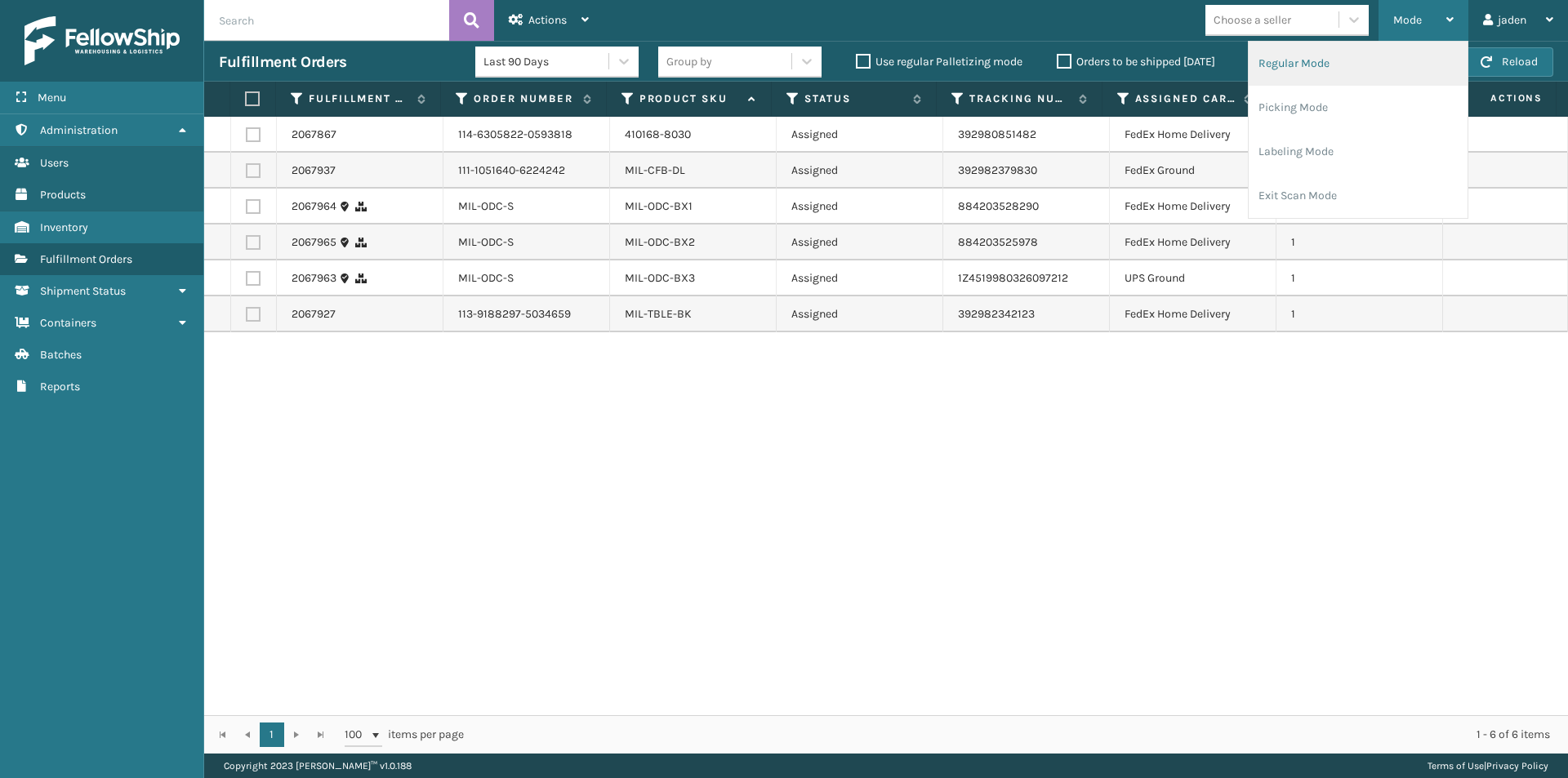
click at [1312, 83] on li "Regular Mode" at bounding box center [1357, 63] width 219 height 44
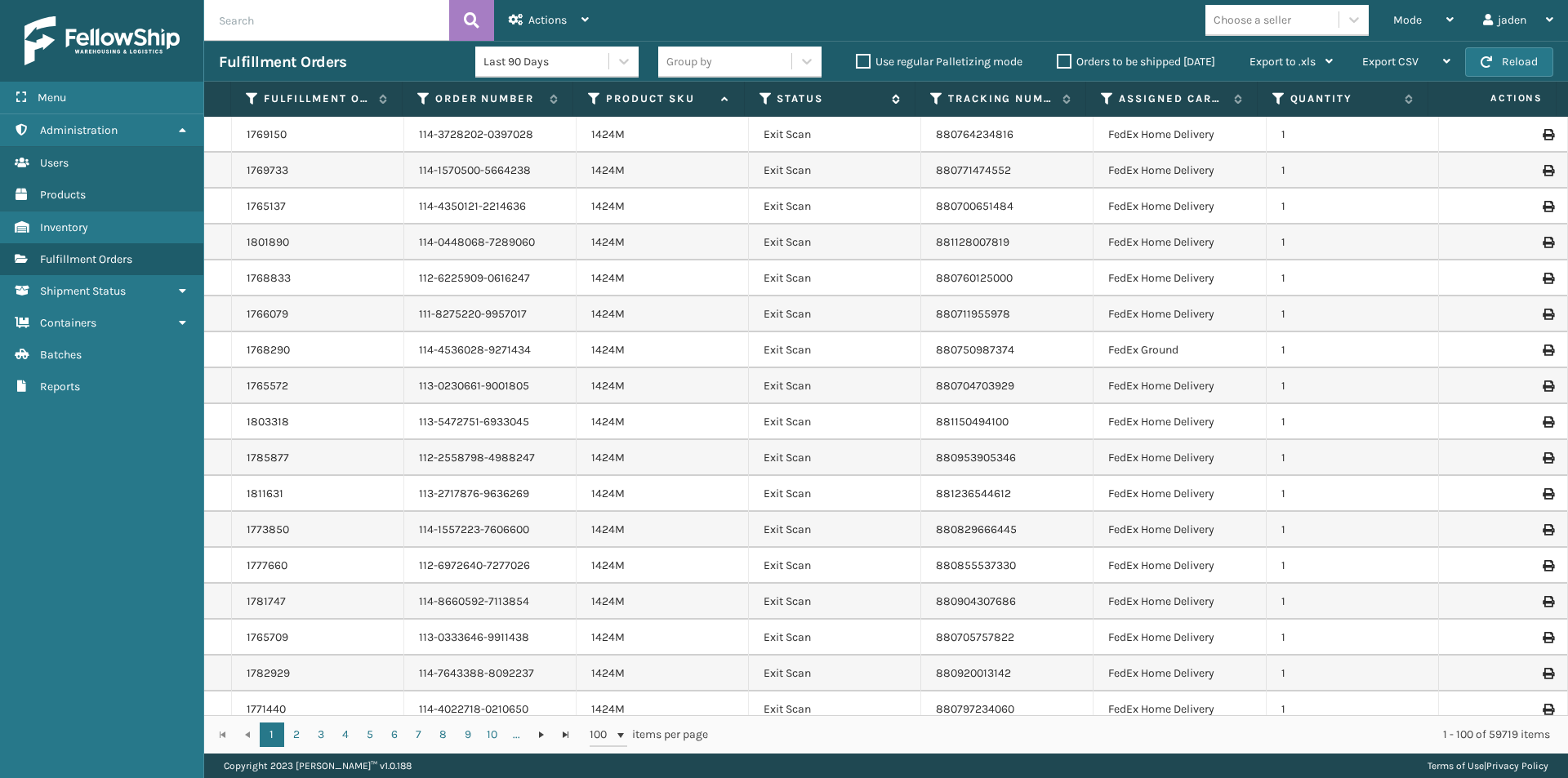
click at [767, 101] on icon at bounding box center [766, 99] width 13 height 15
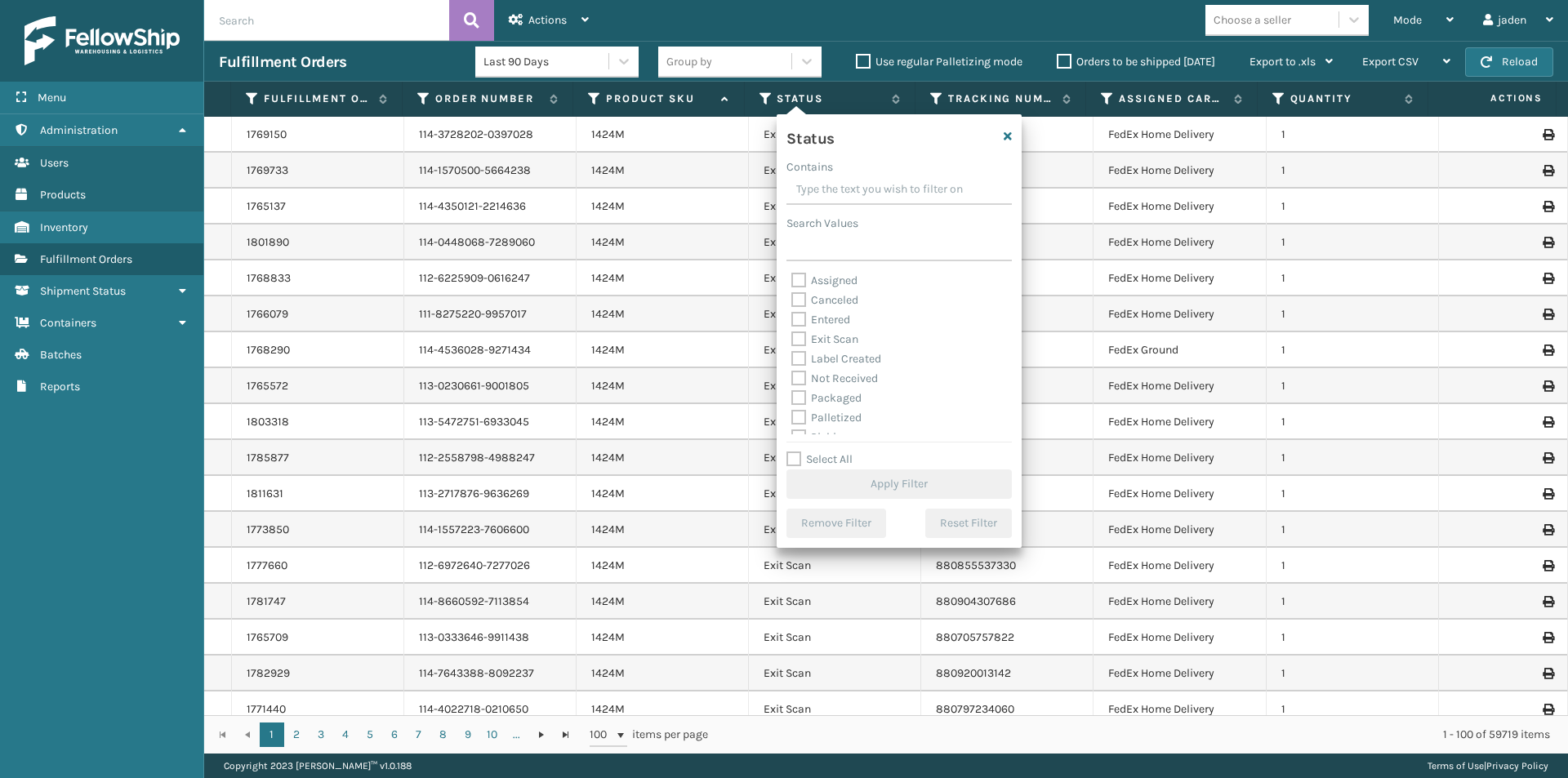
click at [804, 418] on label "Palletized" at bounding box center [826, 417] width 71 height 14
click at [792, 418] on input "Palletized" at bounding box center [792, 412] width 1 height 10
click at [872, 469] on button "Apply Filter" at bounding box center [899, 483] width 226 height 29
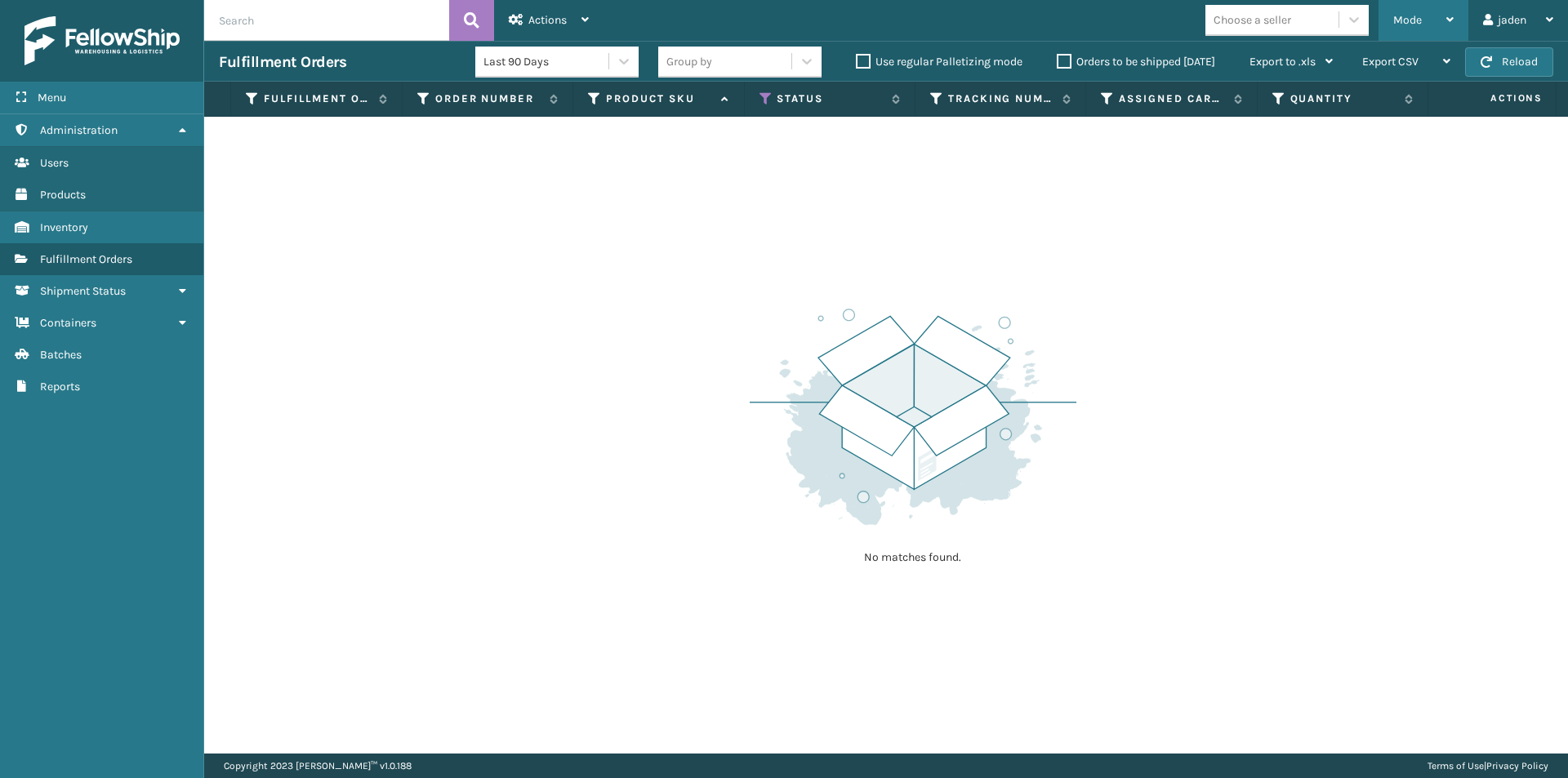
click at [1447, 14] on icon at bounding box center [1450, 20] width 8 height 11
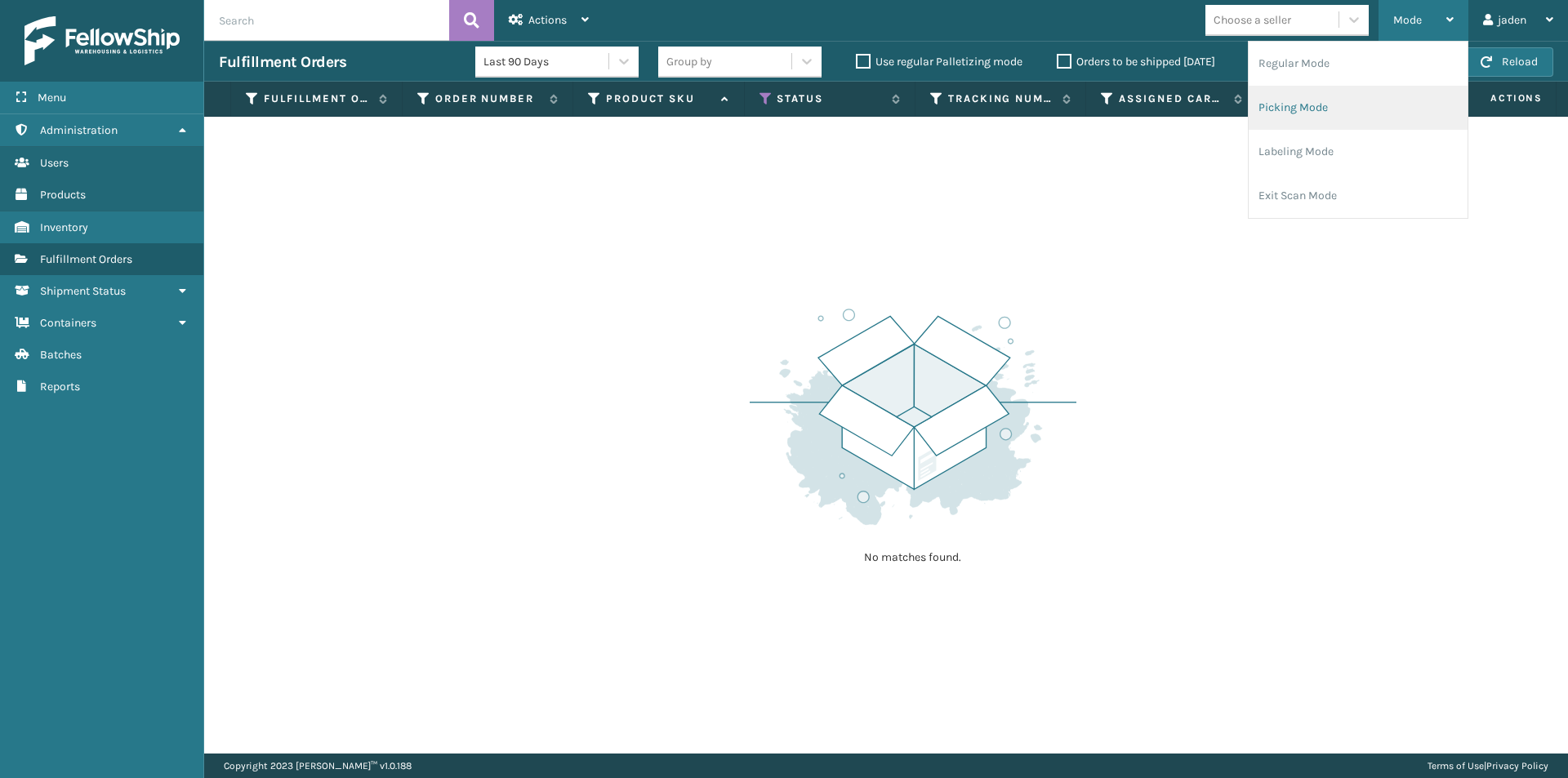
click at [1338, 113] on li "Picking Mode" at bounding box center [1357, 107] width 219 height 44
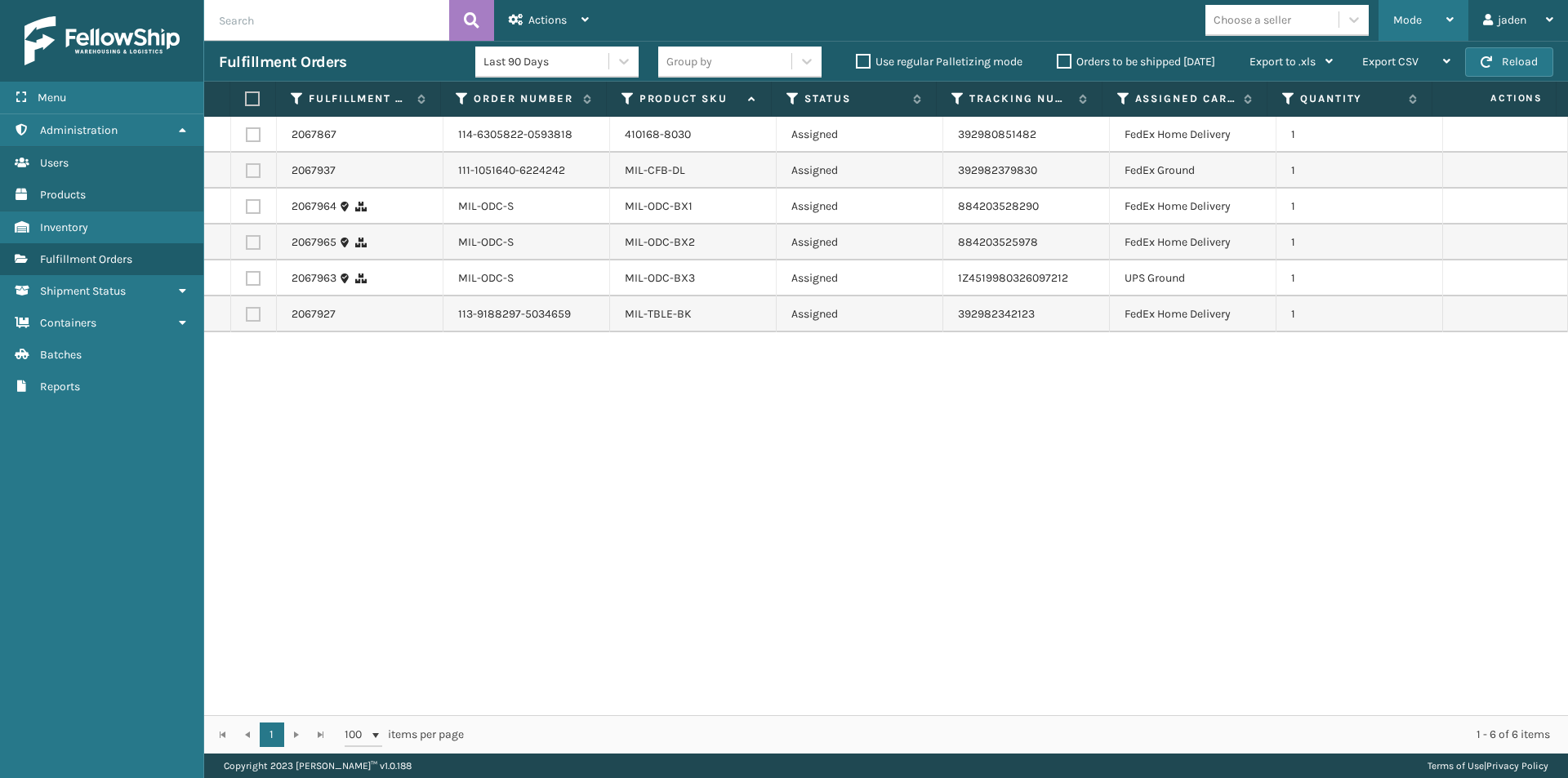
click at [1426, 10] on div "Mode" at bounding box center [1423, 20] width 60 height 40
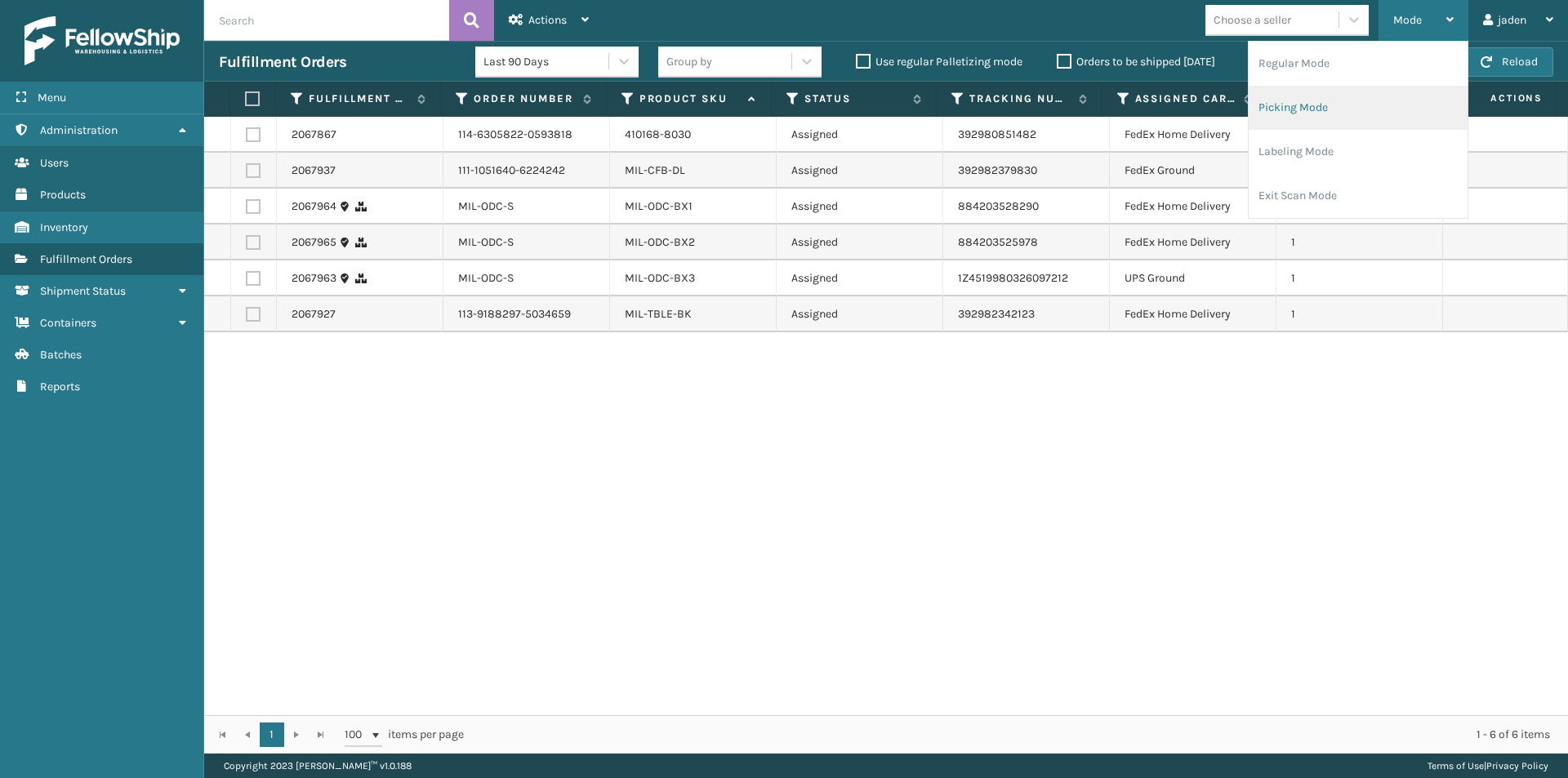
click at [1304, 105] on li "Picking Mode" at bounding box center [1357, 107] width 219 height 44
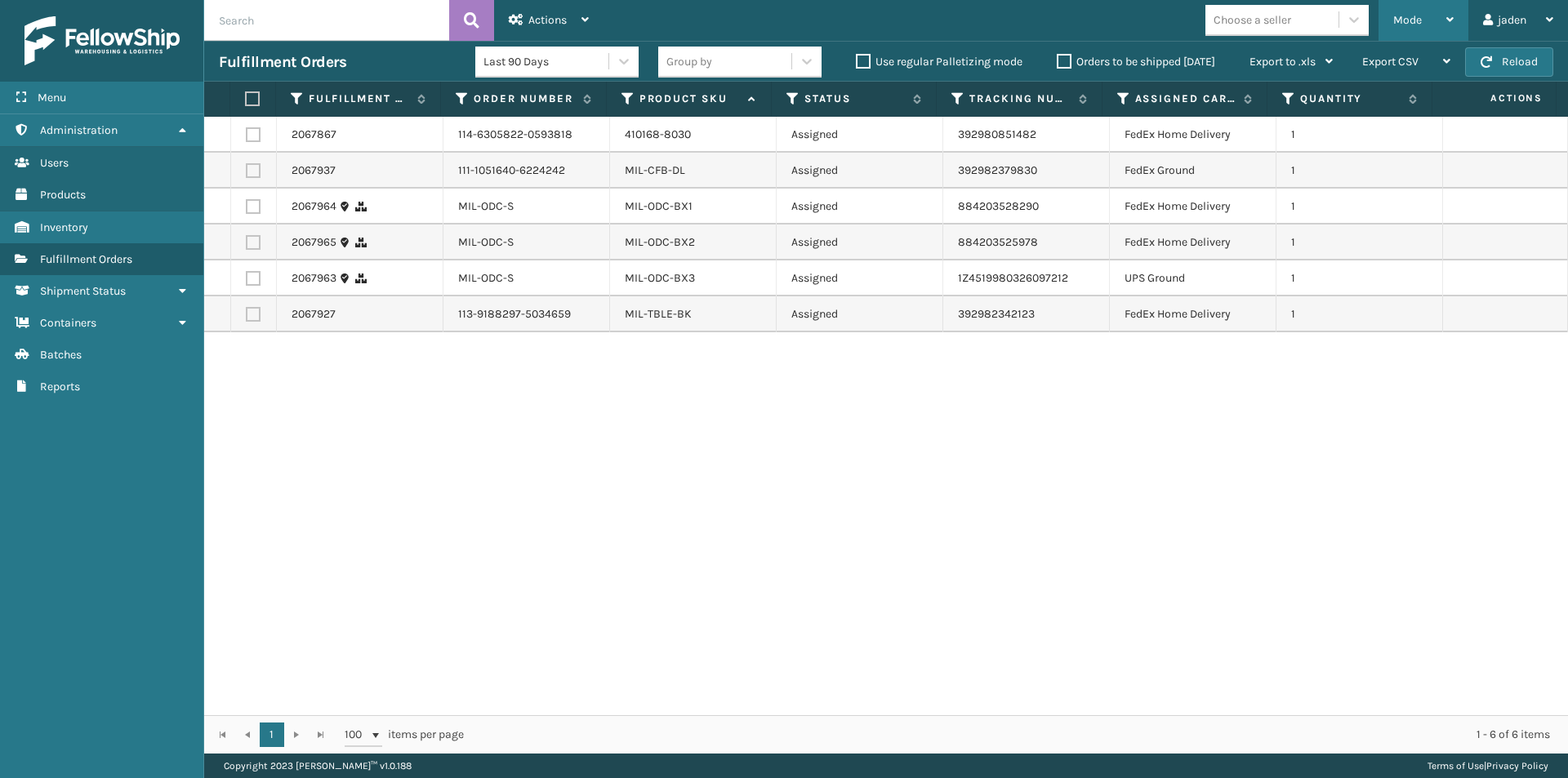
click at [1408, 24] on span "Mode" at bounding box center [1407, 20] width 28 height 14
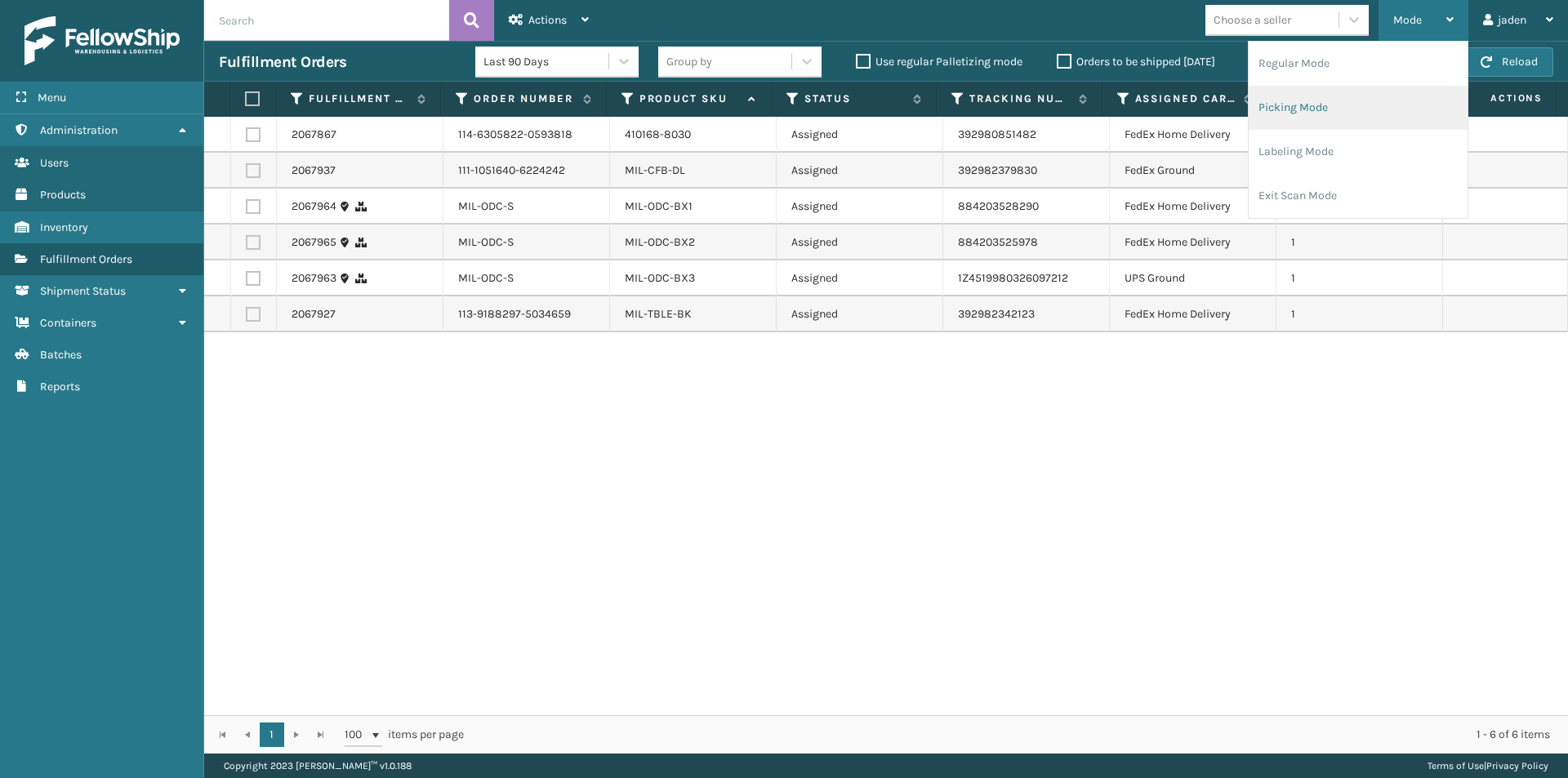
click at [1363, 122] on li "Picking Mode" at bounding box center [1357, 107] width 219 height 44
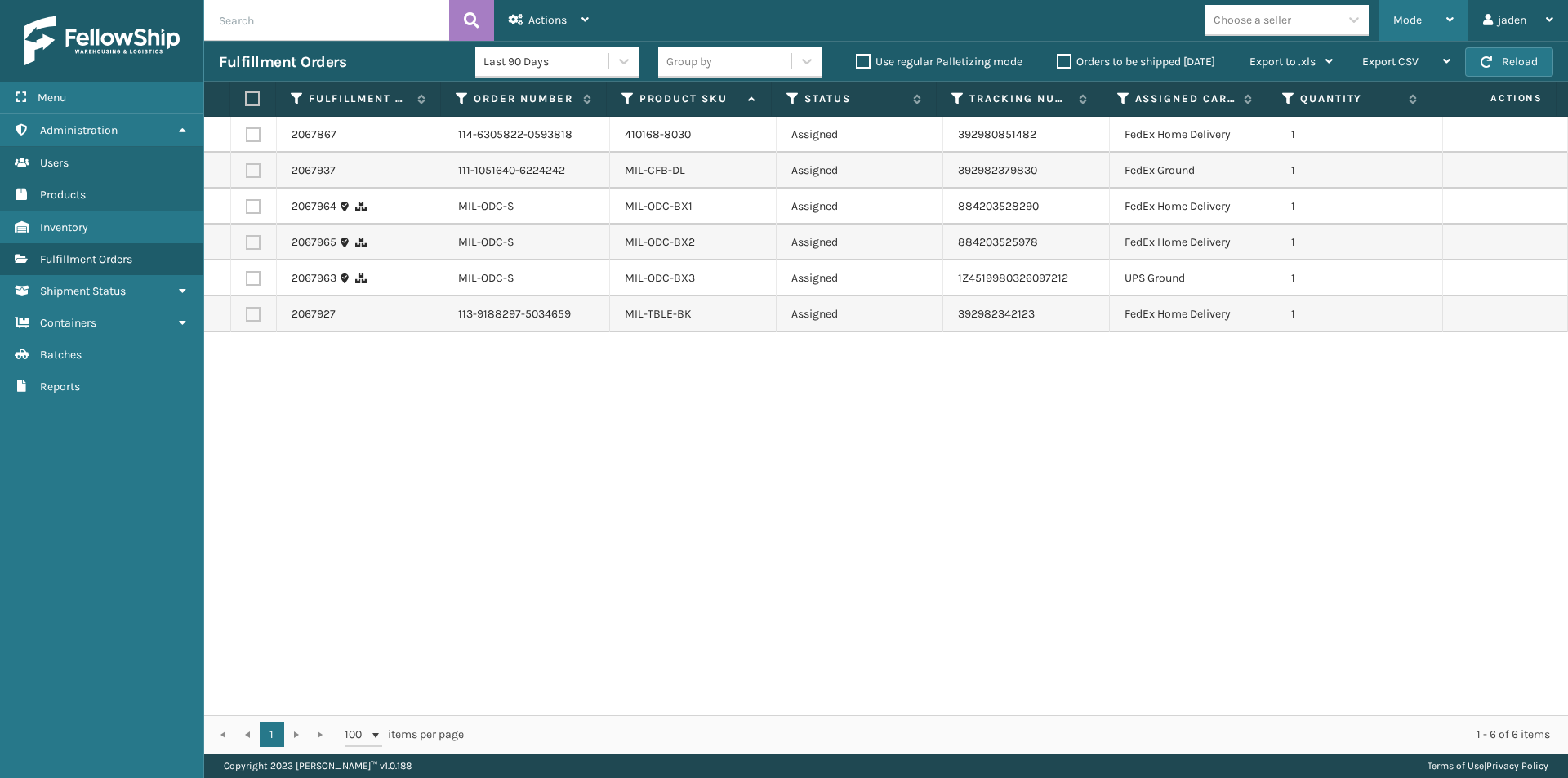
click at [1439, 15] on div "Mode" at bounding box center [1423, 20] width 60 height 40
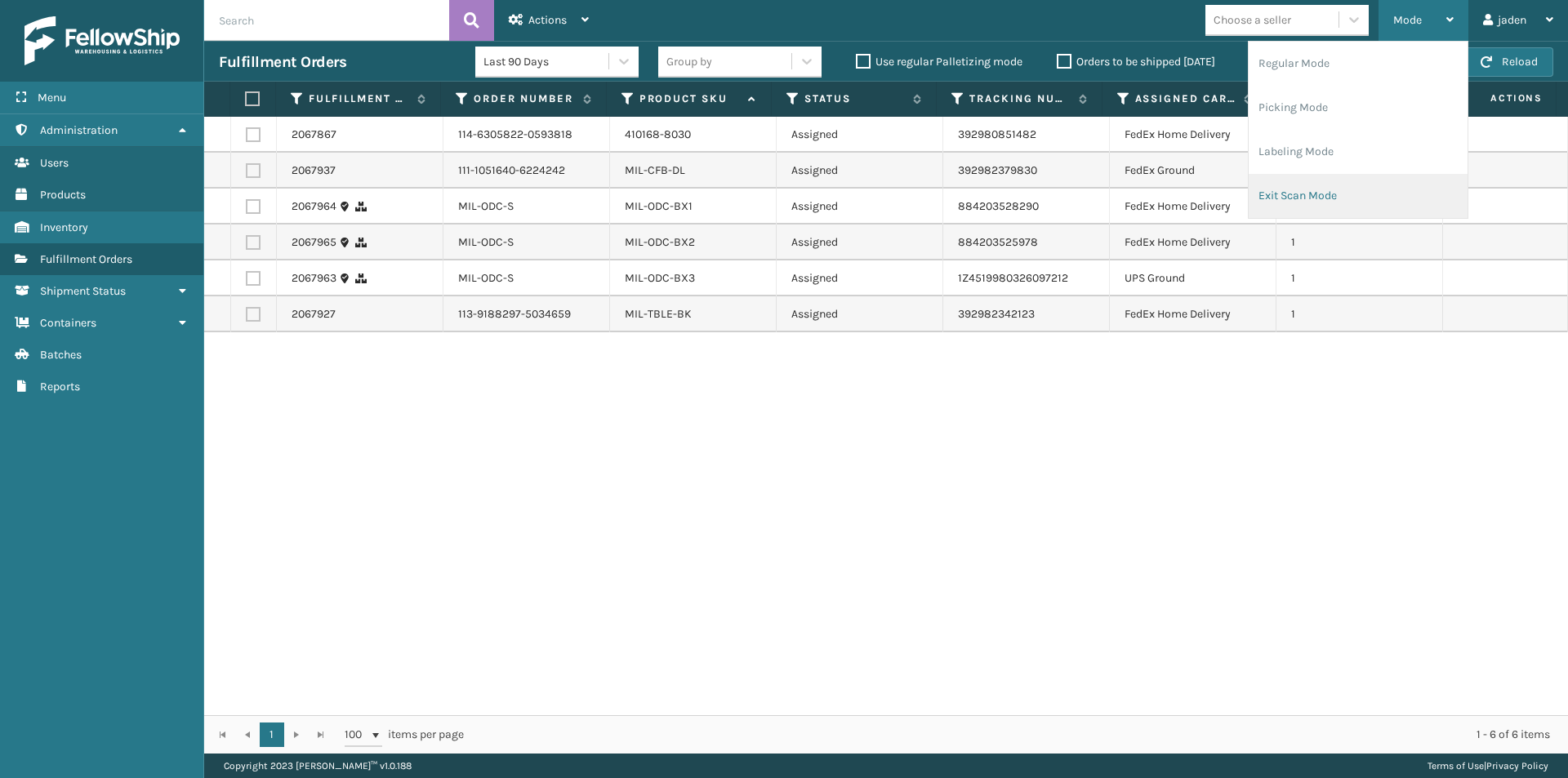
click at [1341, 195] on li "Exit Scan Mode" at bounding box center [1357, 195] width 219 height 44
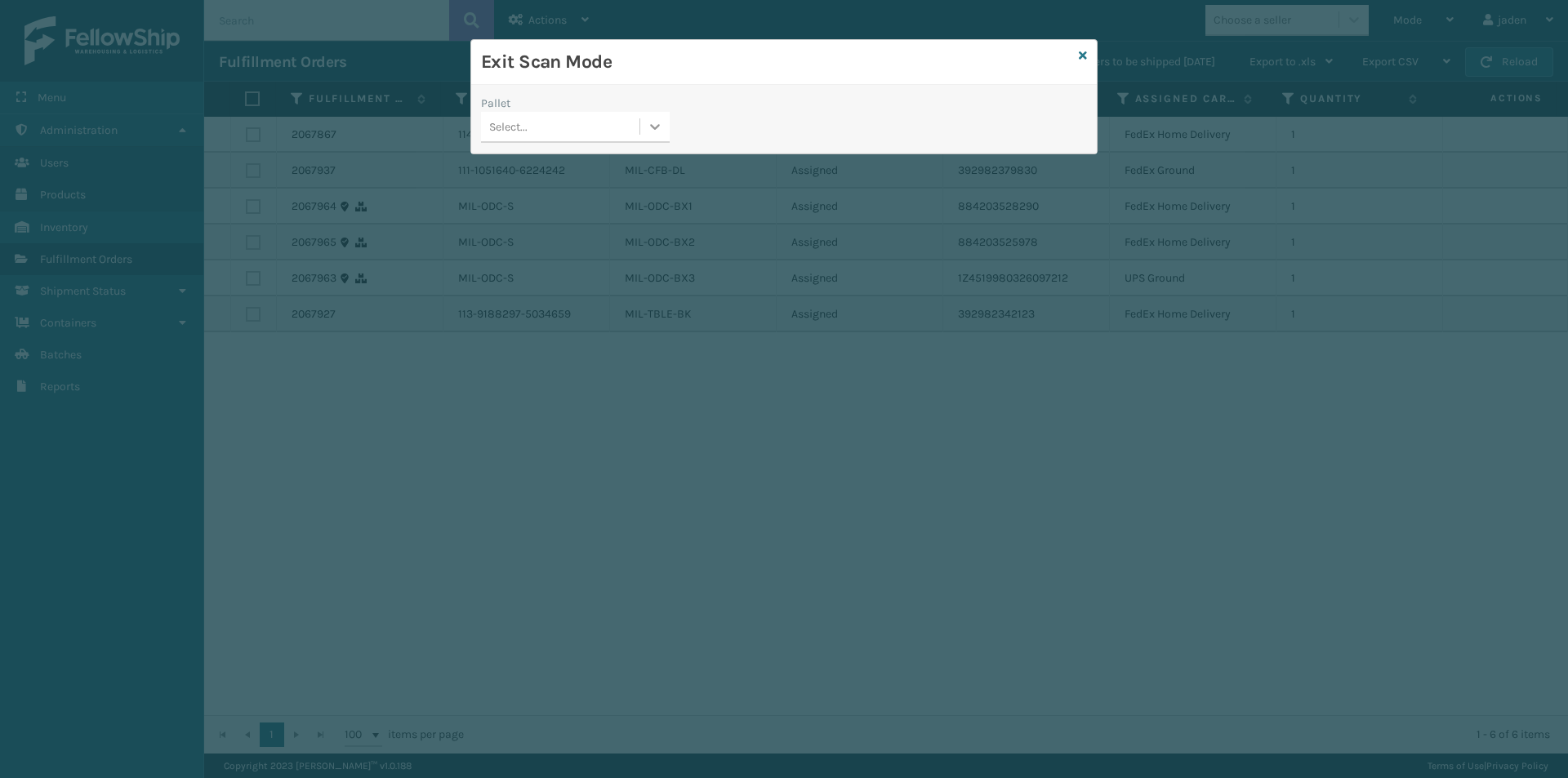
click at [648, 126] on icon at bounding box center [654, 126] width 16 height 16
drag, startPoint x: 471, startPoint y: 183, endPoint x: 944, endPoint y: 40, distance: 494.1
click at [488, 175] on div "Exit Scan Mode Pallet 0 results available. Use Up and Down to choose options, p…" at bounding box center [784, 389] width 1568 height 778
drag, startPoint x: 1079, startPoint y: 55, endPoint x: 1152, endPoint y: 57, distance: 73.0
click at [1079, 57] on icon at bounding box center [1082, 55] width 8 height 11
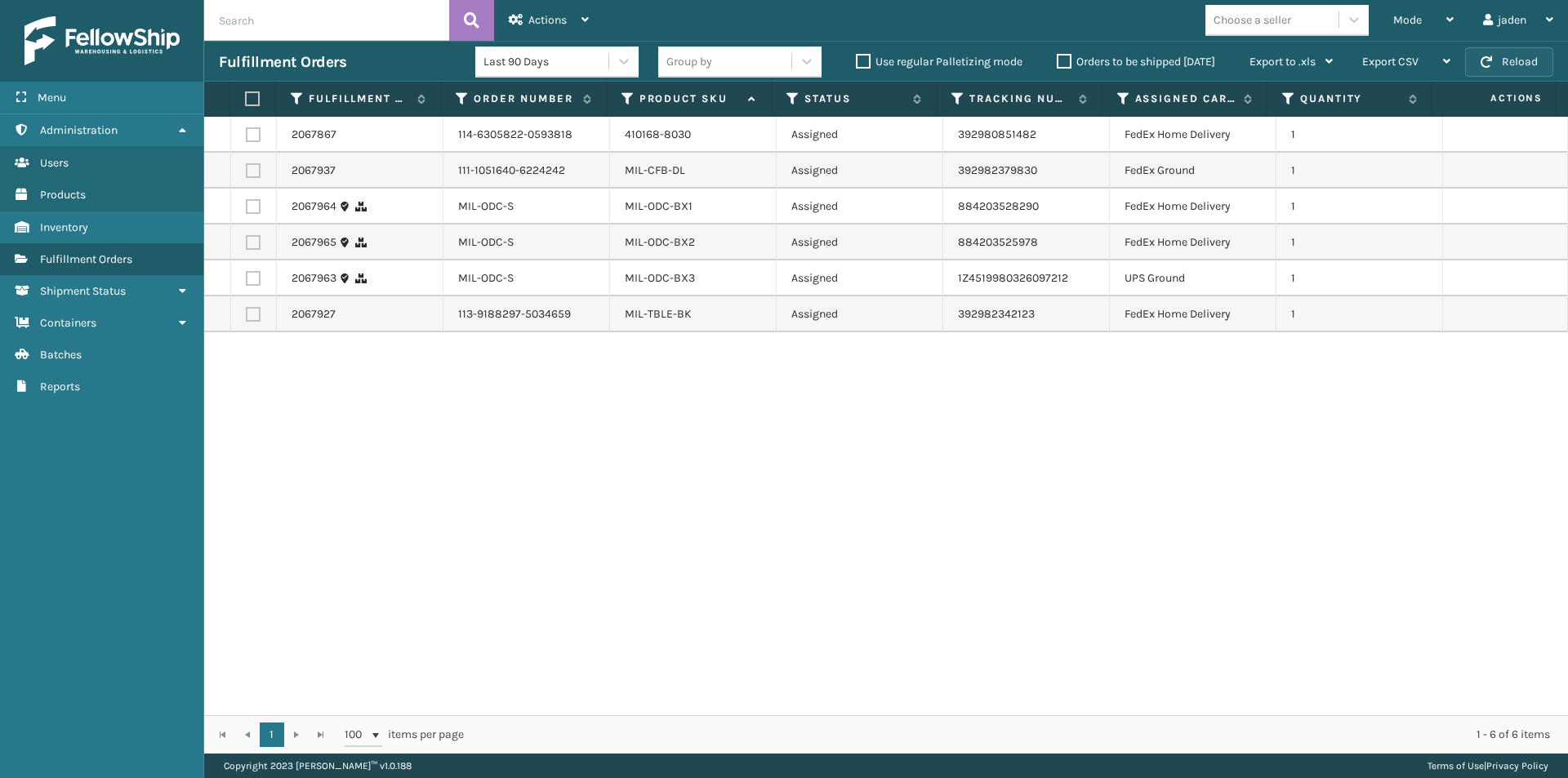
click at [1536, 64] on button "Reload" at bounding box center [1509, 61] width 88 height 29
click at [1434, 22] on div "Mode" at bounding box center [1423, 20] width 60 height 40
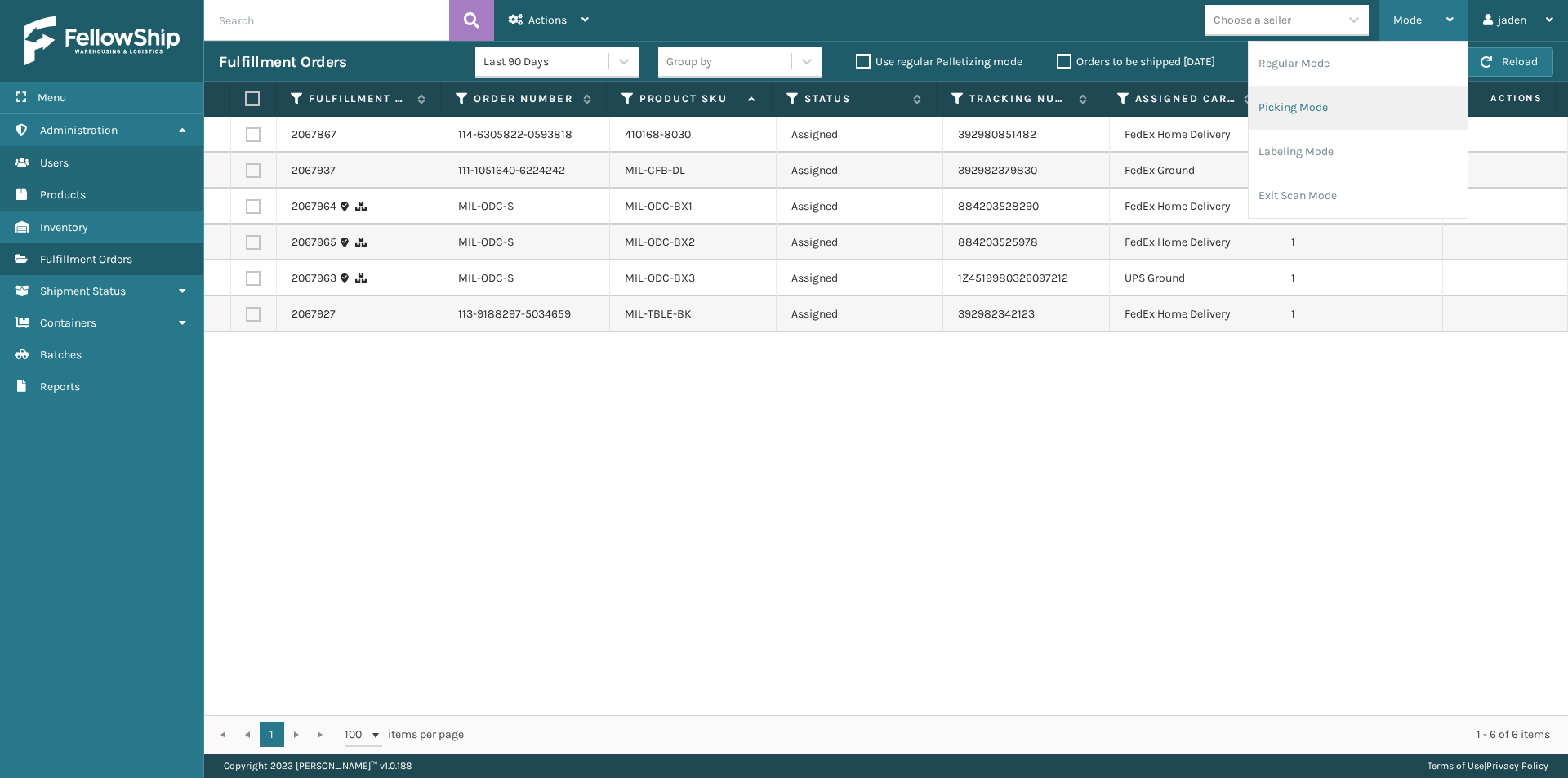
click at [1355, 119] on li "Picking Mode" at bounding box center [1357, 107] width 219 height 44
